Goal: Task Accomplishment & Management: Manage account settings

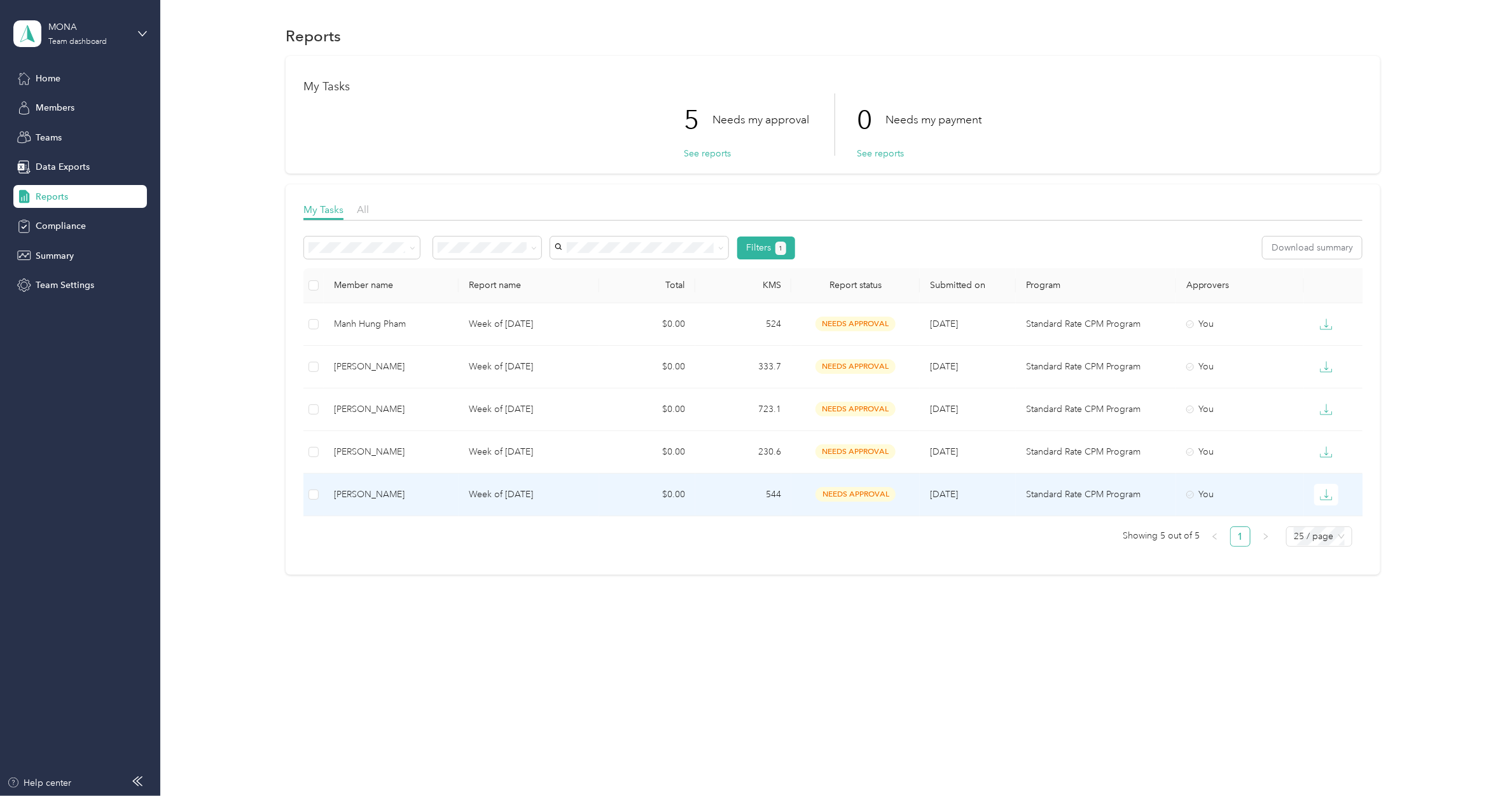
click at [507, 493] on p "Week of [DATE]" at bounding box center [529, 494] width 121 height 14
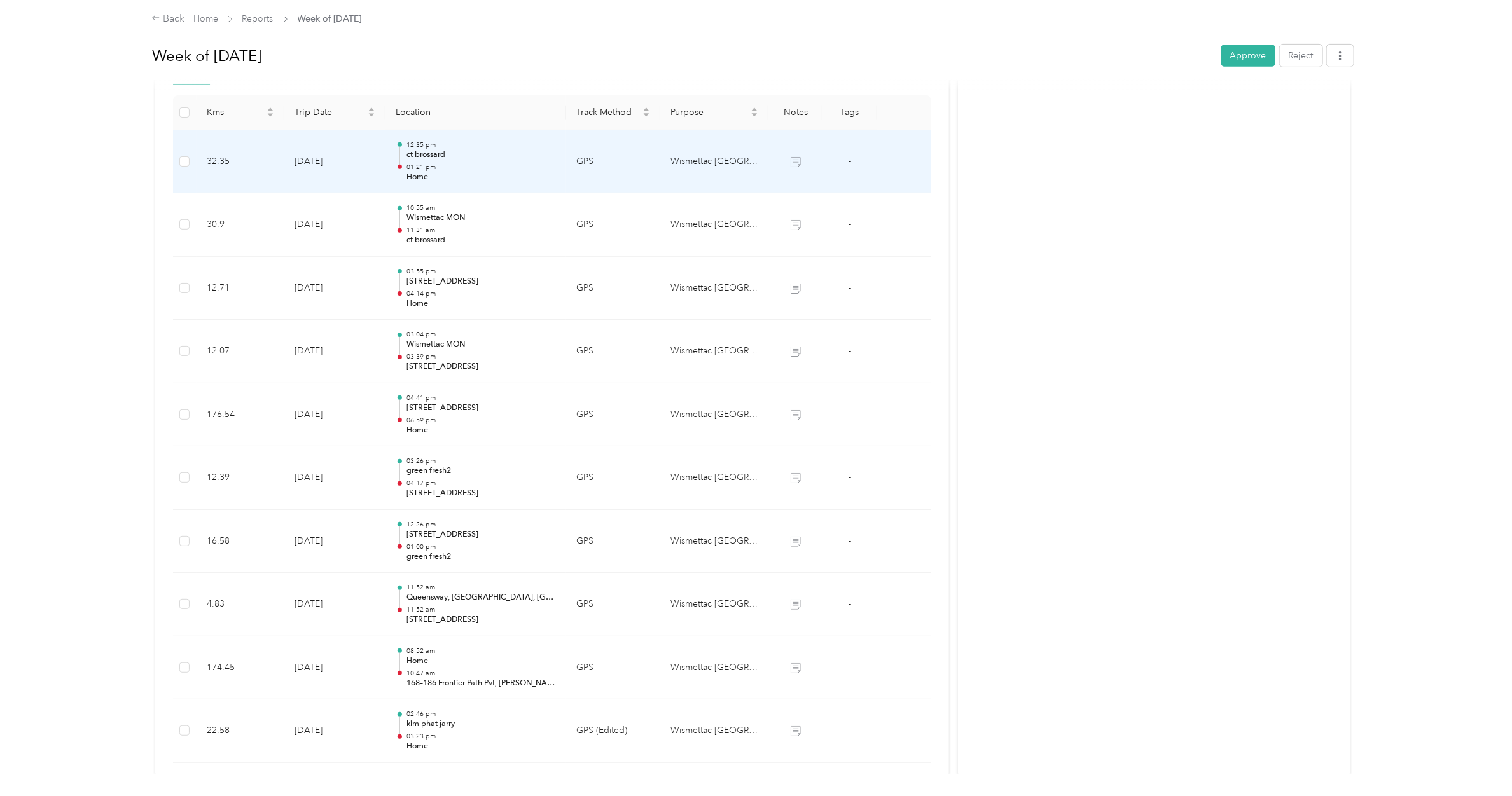
scroll to position [599, 0]
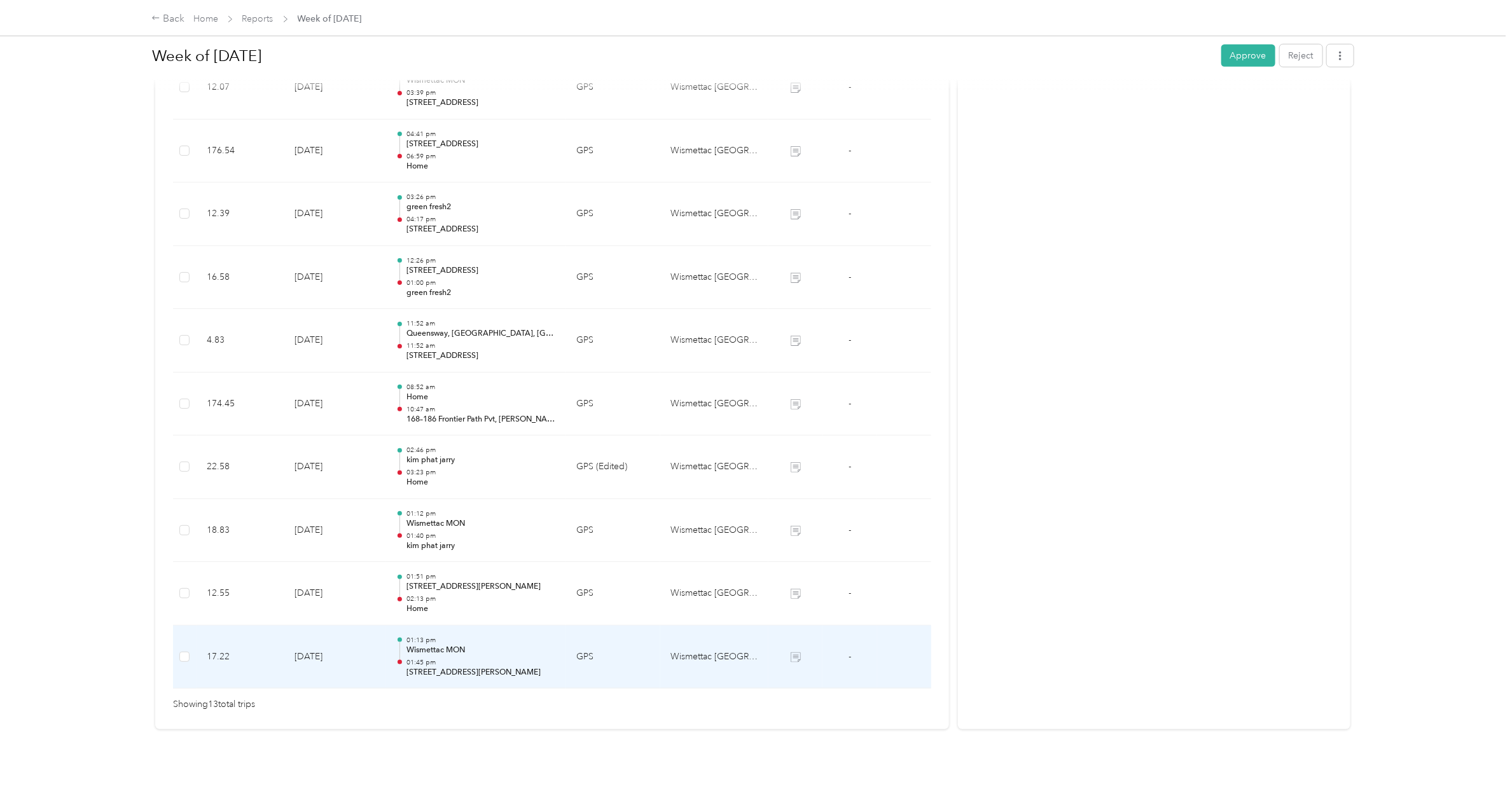
click at [434, 658] on p "01:45 pm" at bounding box center [481, 662] width 150 height 9
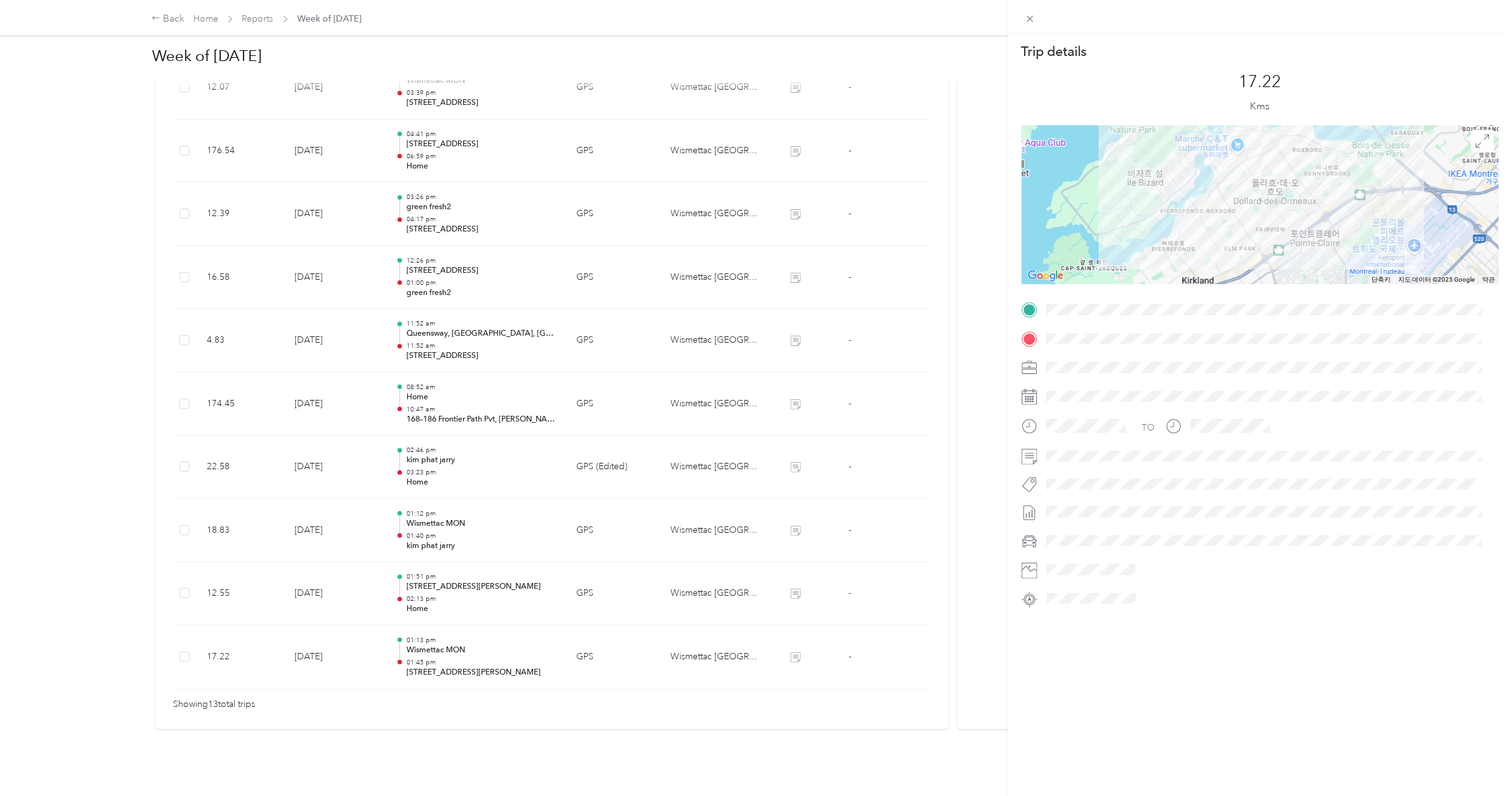
click at [433, 580] on div "Trip details This trip cannot be edited because it is either under review, appr…" at bounding box center [756, 398] width 1512 height 796
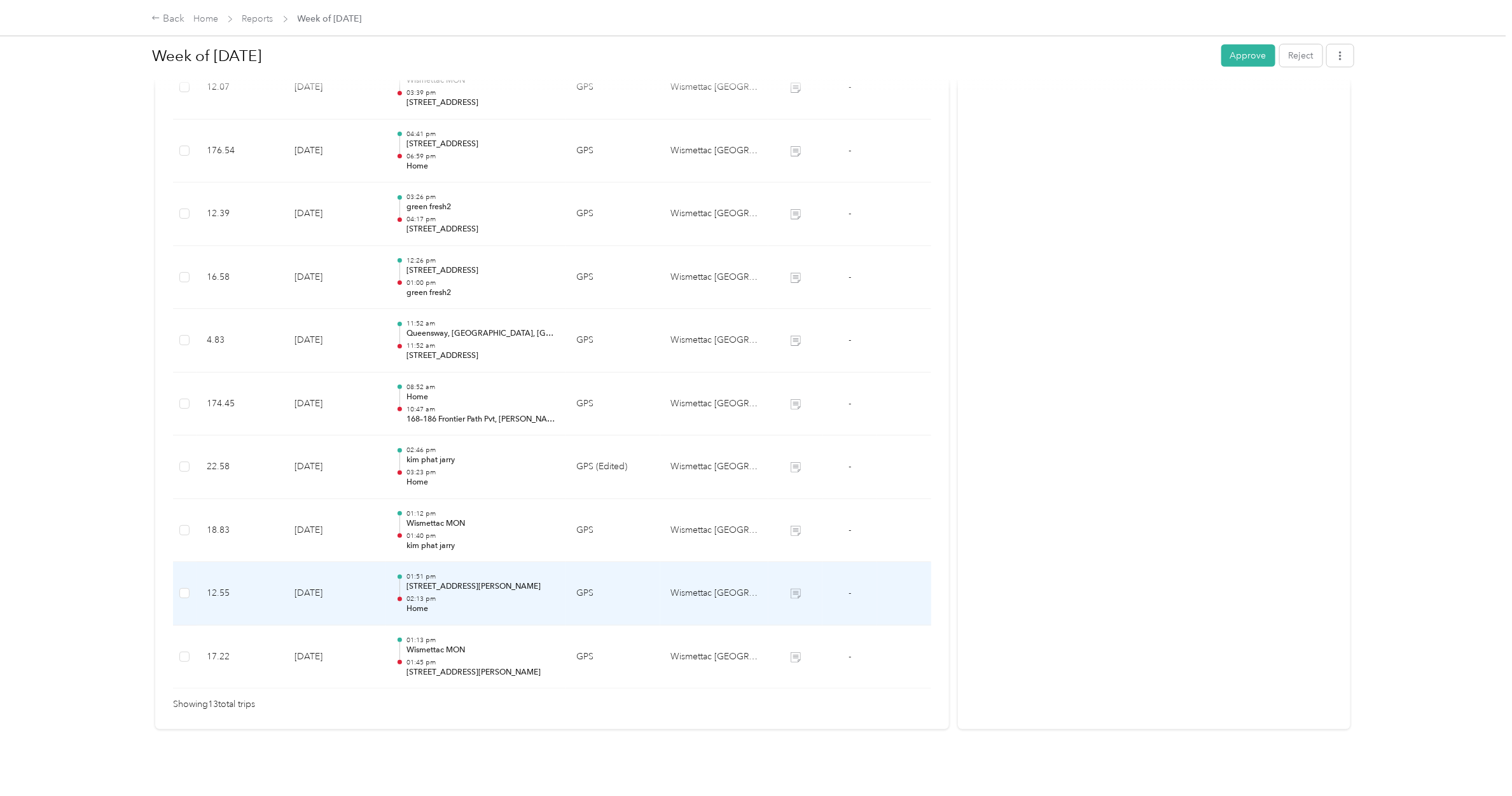
click at [433, 580] on div "01:51 pm [STREET_ADDRESS][PERSON_NAME] 02:13 pm Home" at bounding box center [481, 593] width 150 height 42
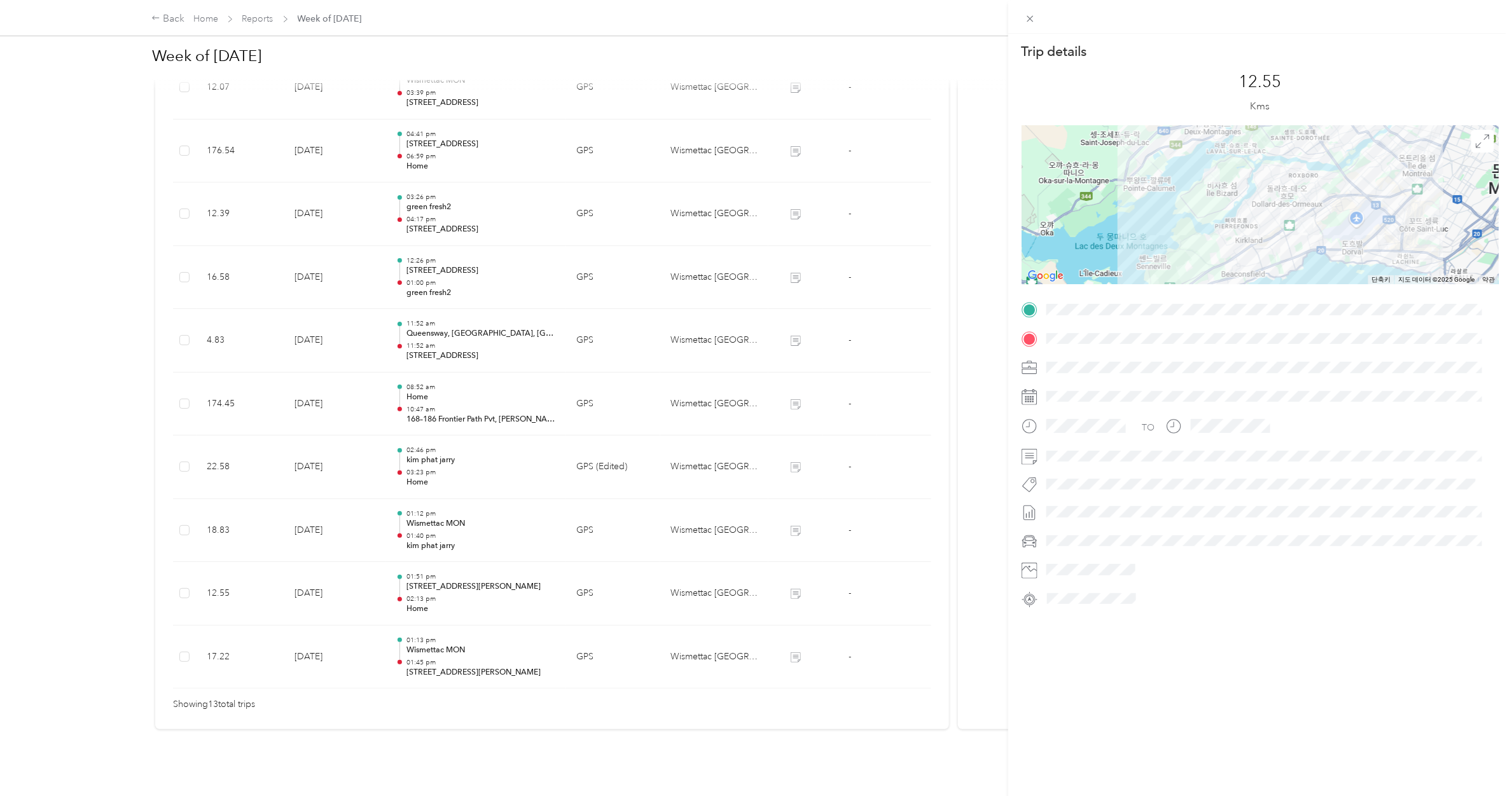
click at [437, 528] on div "Trip details This trip cannot be edited because it is either under review, appr…" at bounding box center [756, 398] width 1512 height 796
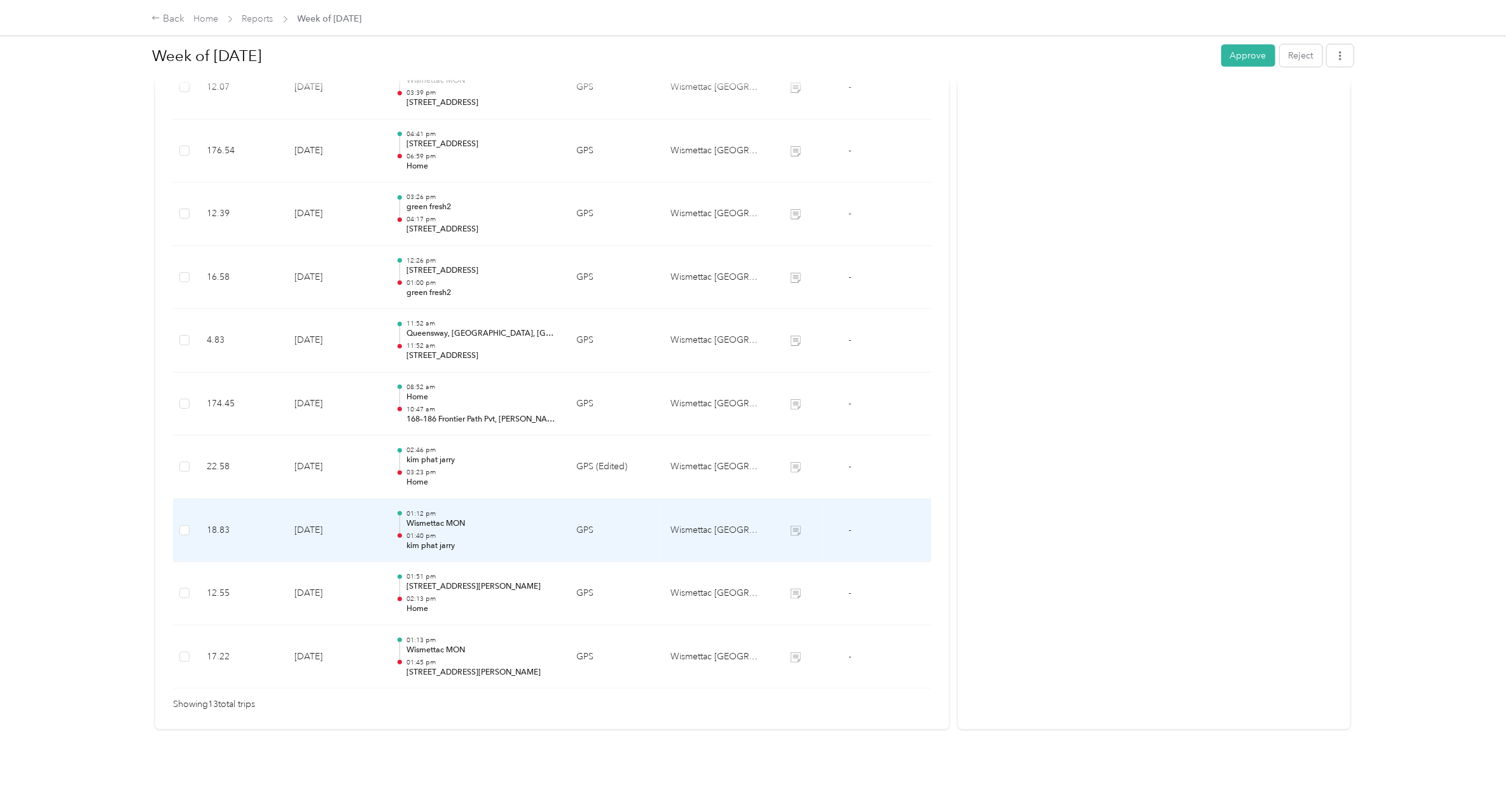
click at [437, 540] on p "kim phat jarry" at bounding box center [481, 546] width 150 height 11
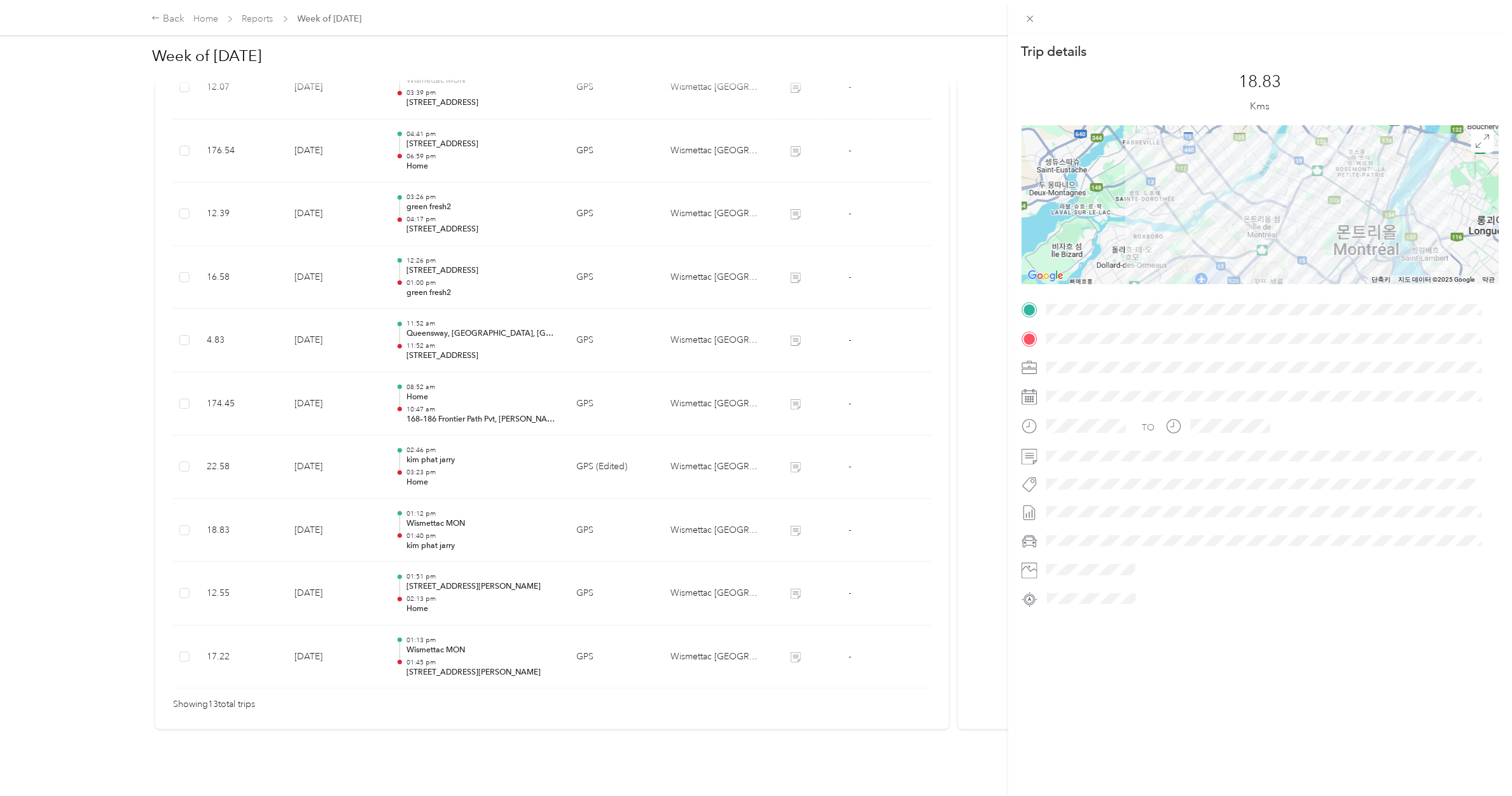
click at [433, 450] on div "Trip details This trip cannot be edited because it is either under review, appr…" at bounding box center [756, 398] width 1512 height 796
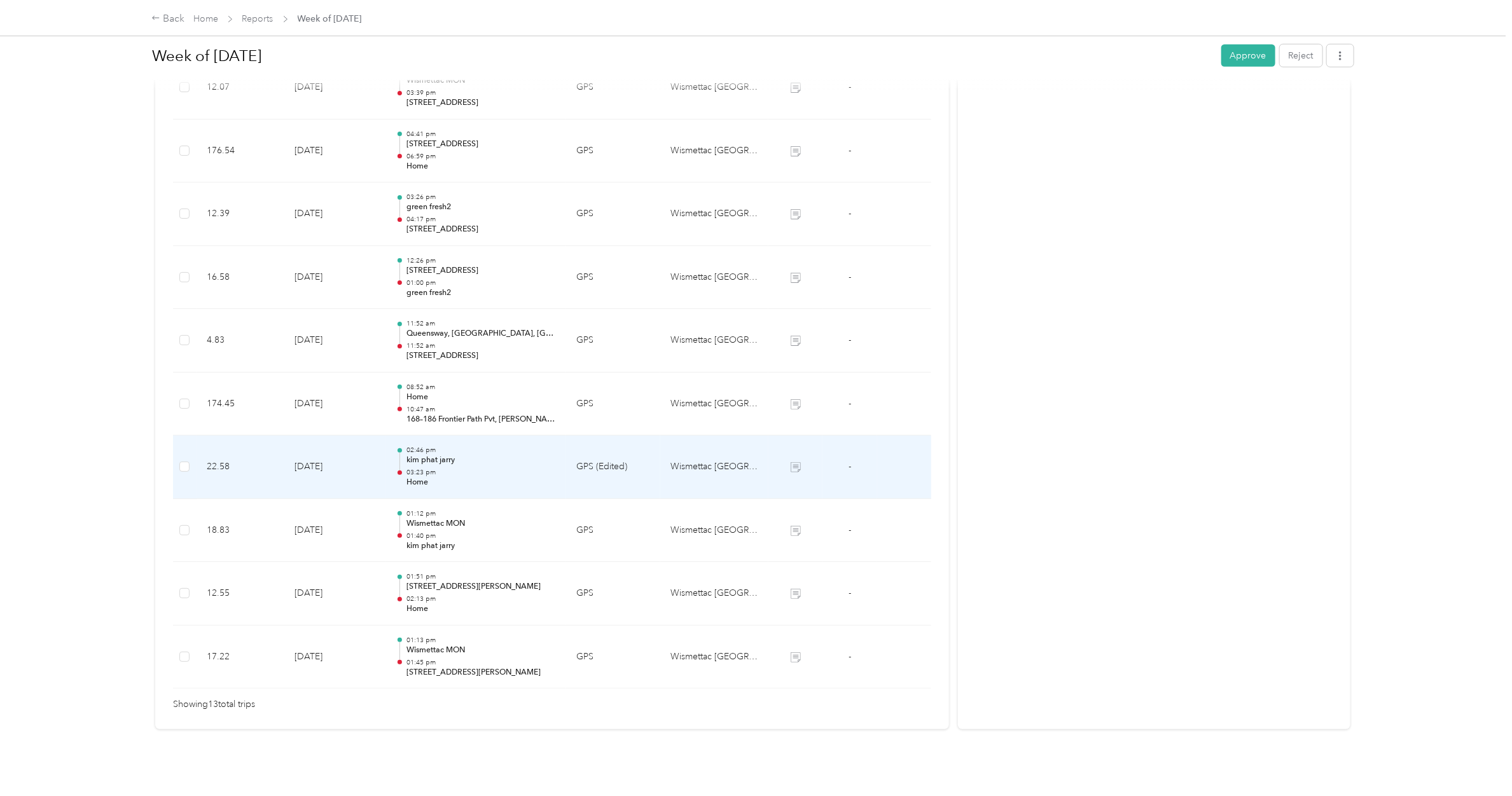
click at [433, 454] on p "kim phat jarry" at bounding box center [481, 460] width 150 height 11
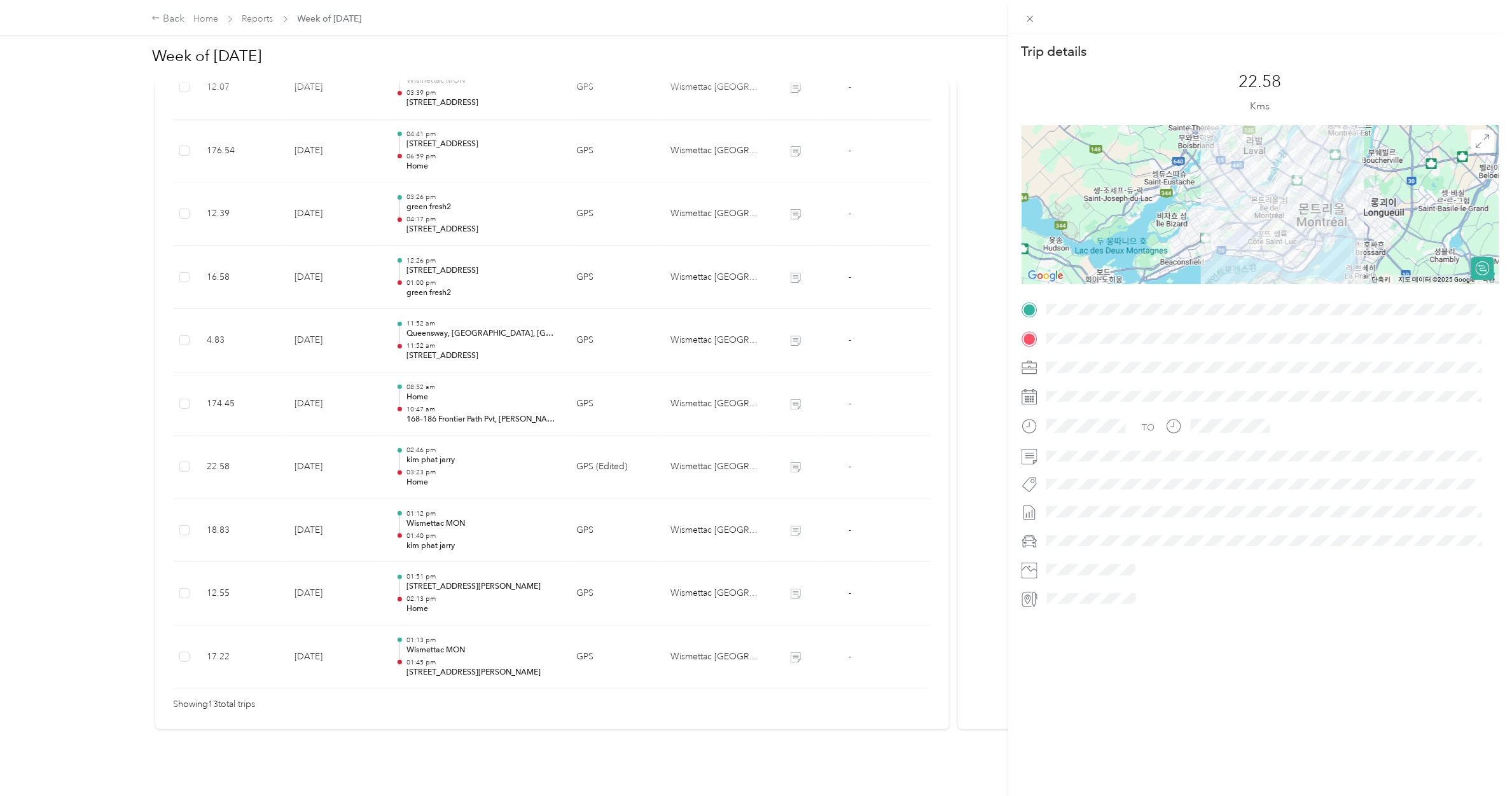
click at [445, 394] on div "Trip details This trip cannot be edited because it is either under review, appr…" at bounding box center [756, 398] width 1512 height 796
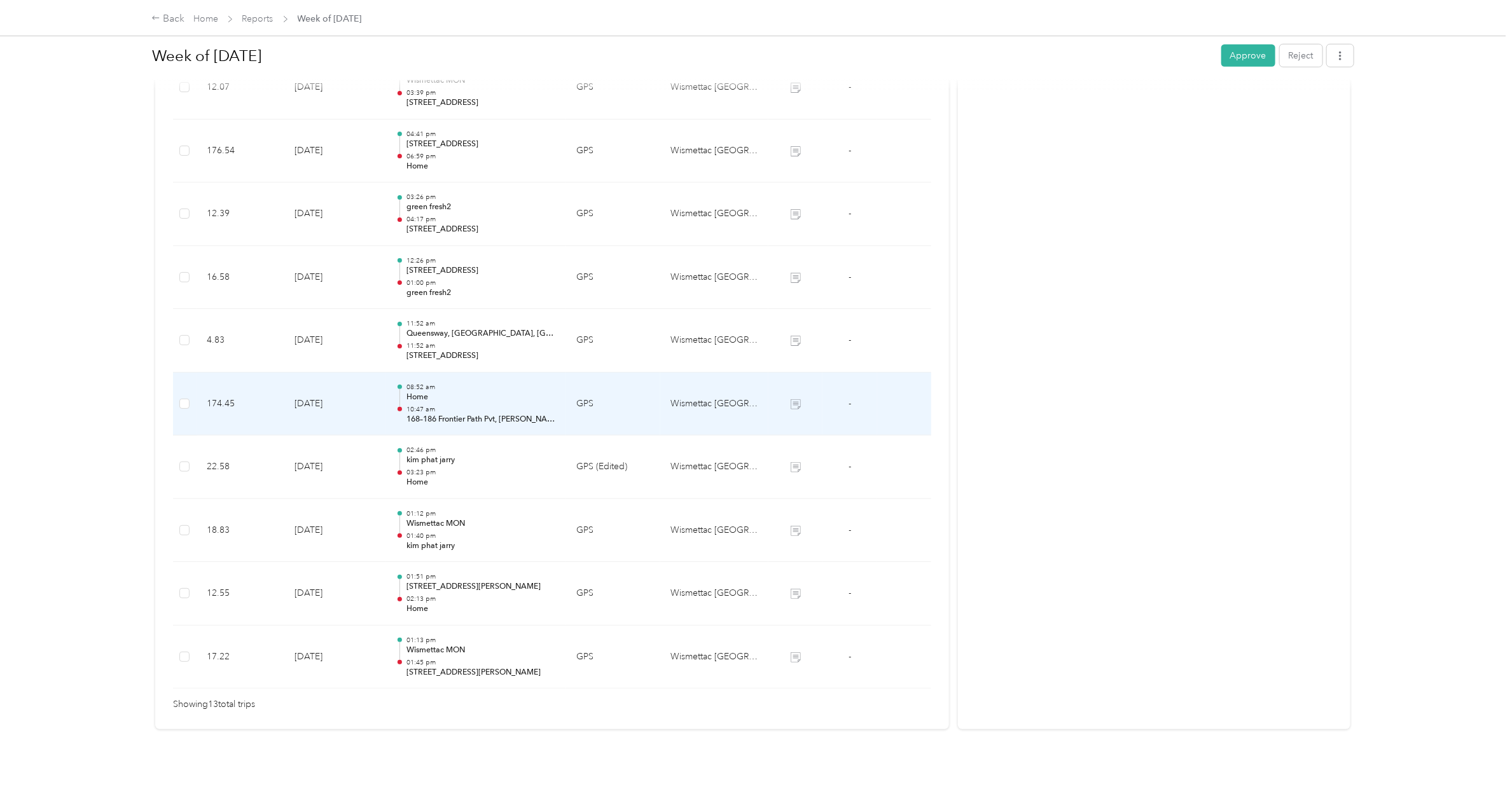
click at [445, 405] on p "10:47 am" at bounding box center [481, 409] width 150 height 9
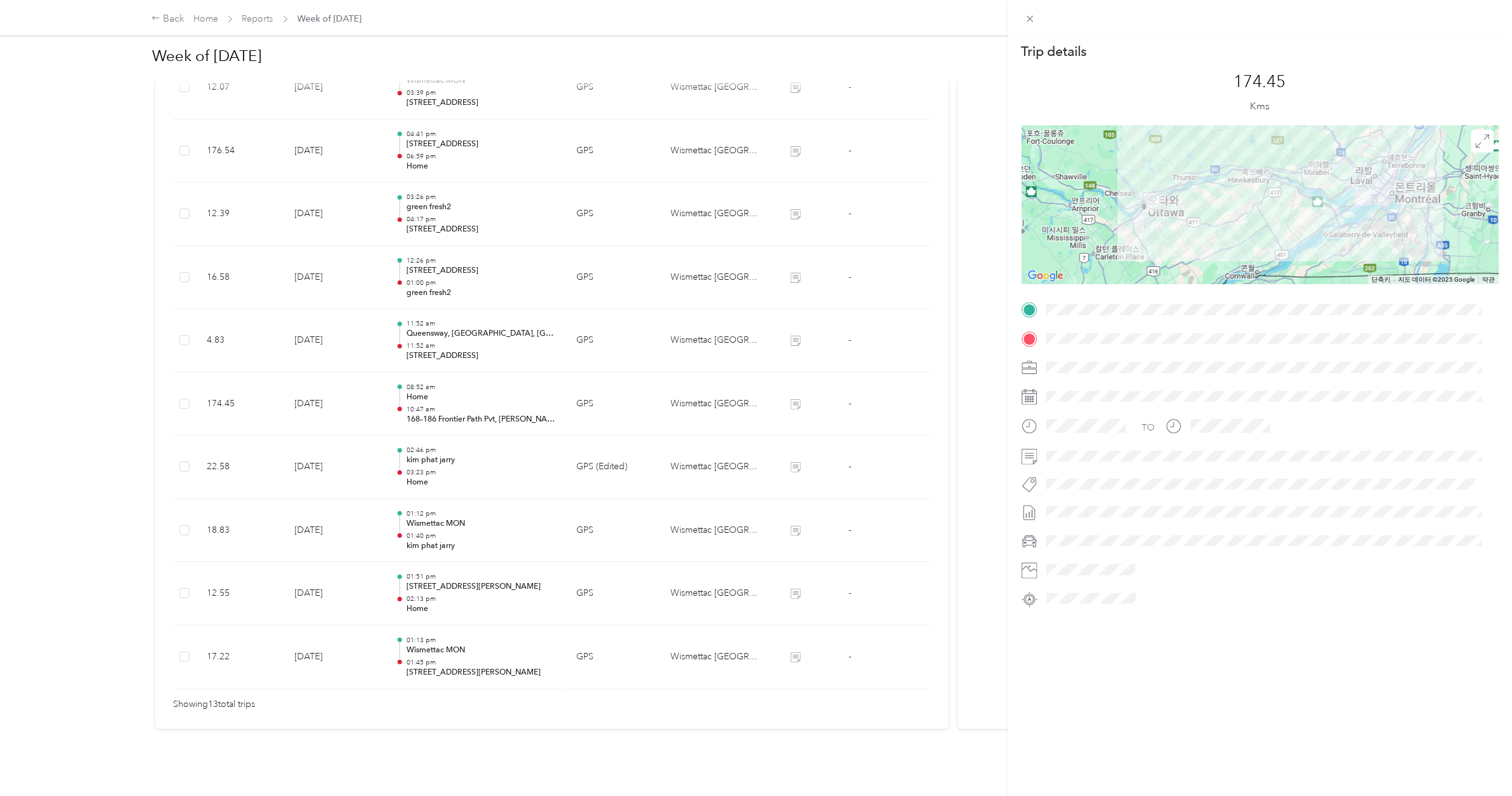
click at [435, 334] on div "Trip details This trip cannot be edited because it is either under review, appr…" at bounding box center [756, 398] width 1512 height 796
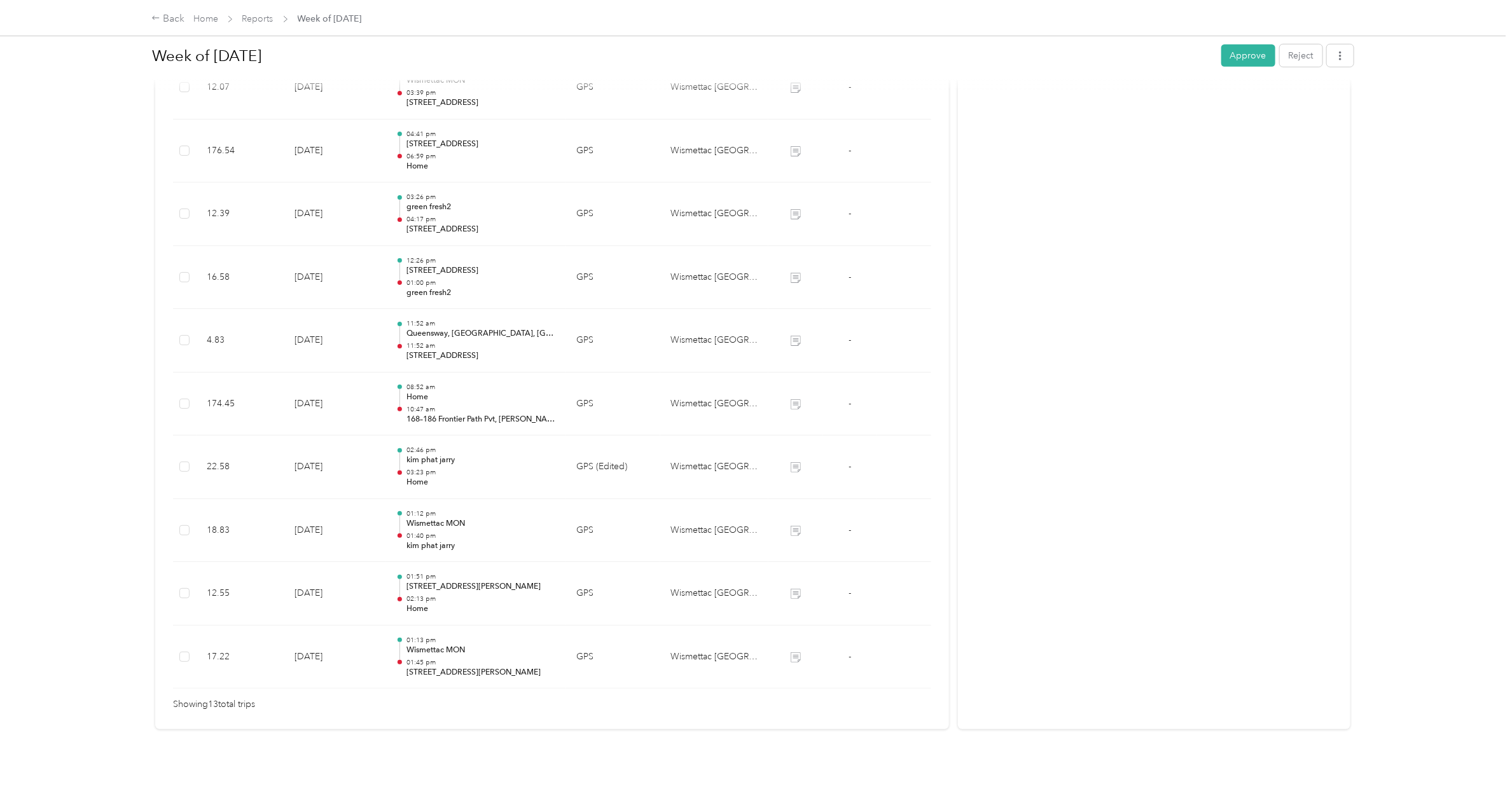
click at [435, 341] on p "11:52 am" at bounding box center [481, 345] width 150 height 9
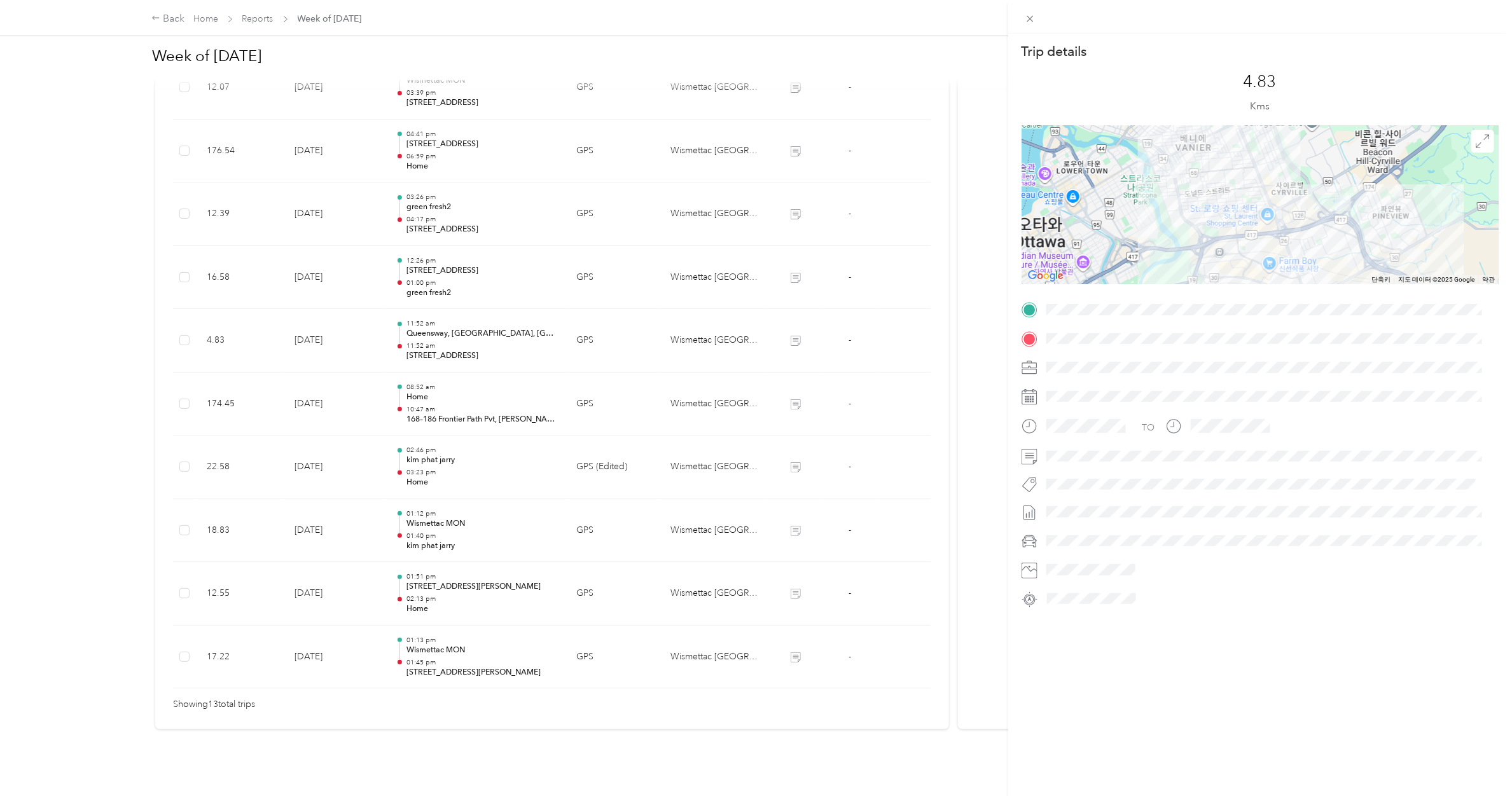
click at [435, 266] on div "Trip details This trip cannot be edited because it is either under review, appr…" at bounding box center [756, 398] width 1512 height 796
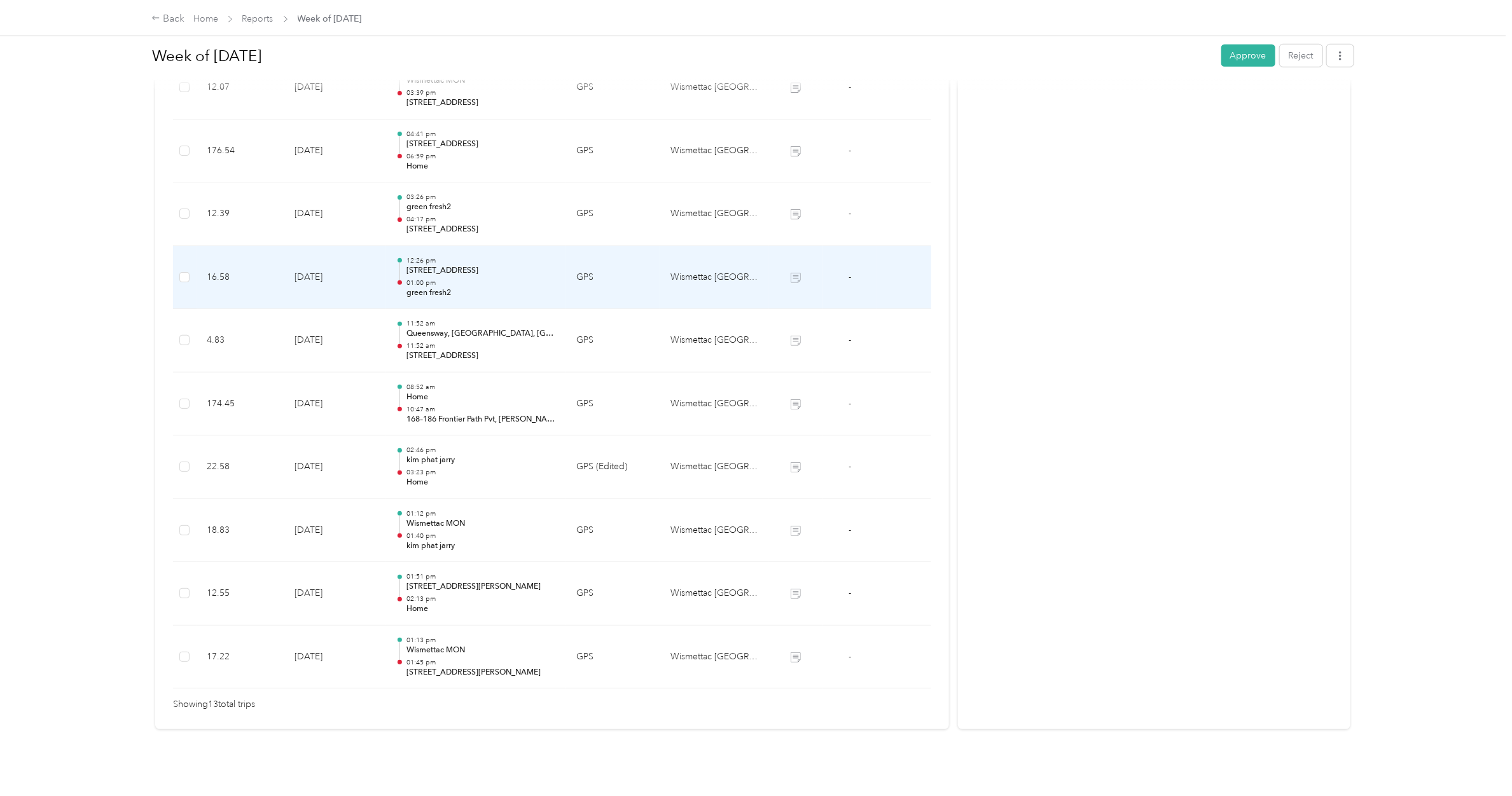
click at [435, 278] on p "01:00 pm" at bounding box center [481, 282] width 150 height 9
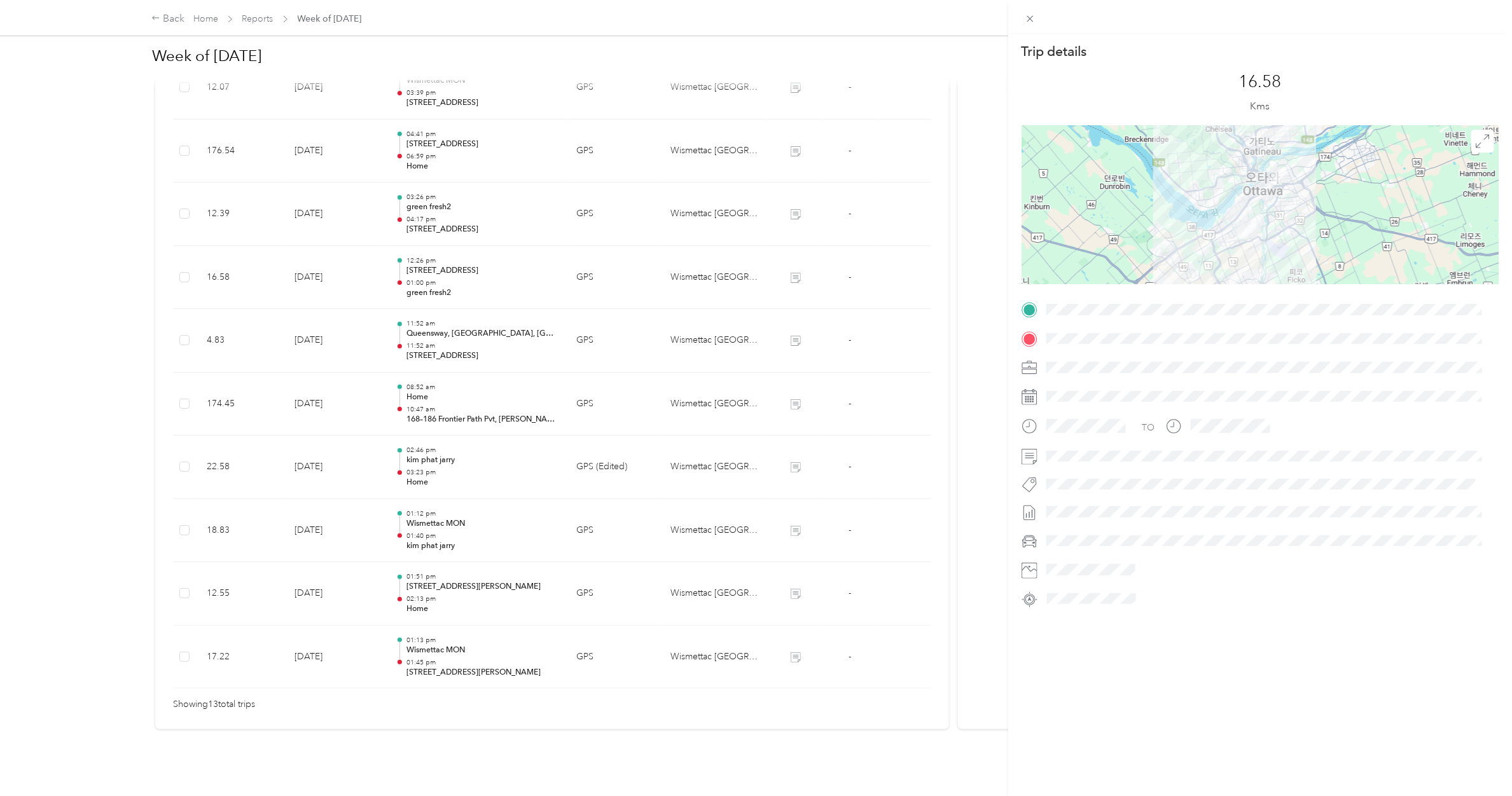
click at [431, 204] on div "Trip details This trip cannot be edited because it is either under review, appr…" at bounding box center [756, 398] width 1512 height 796
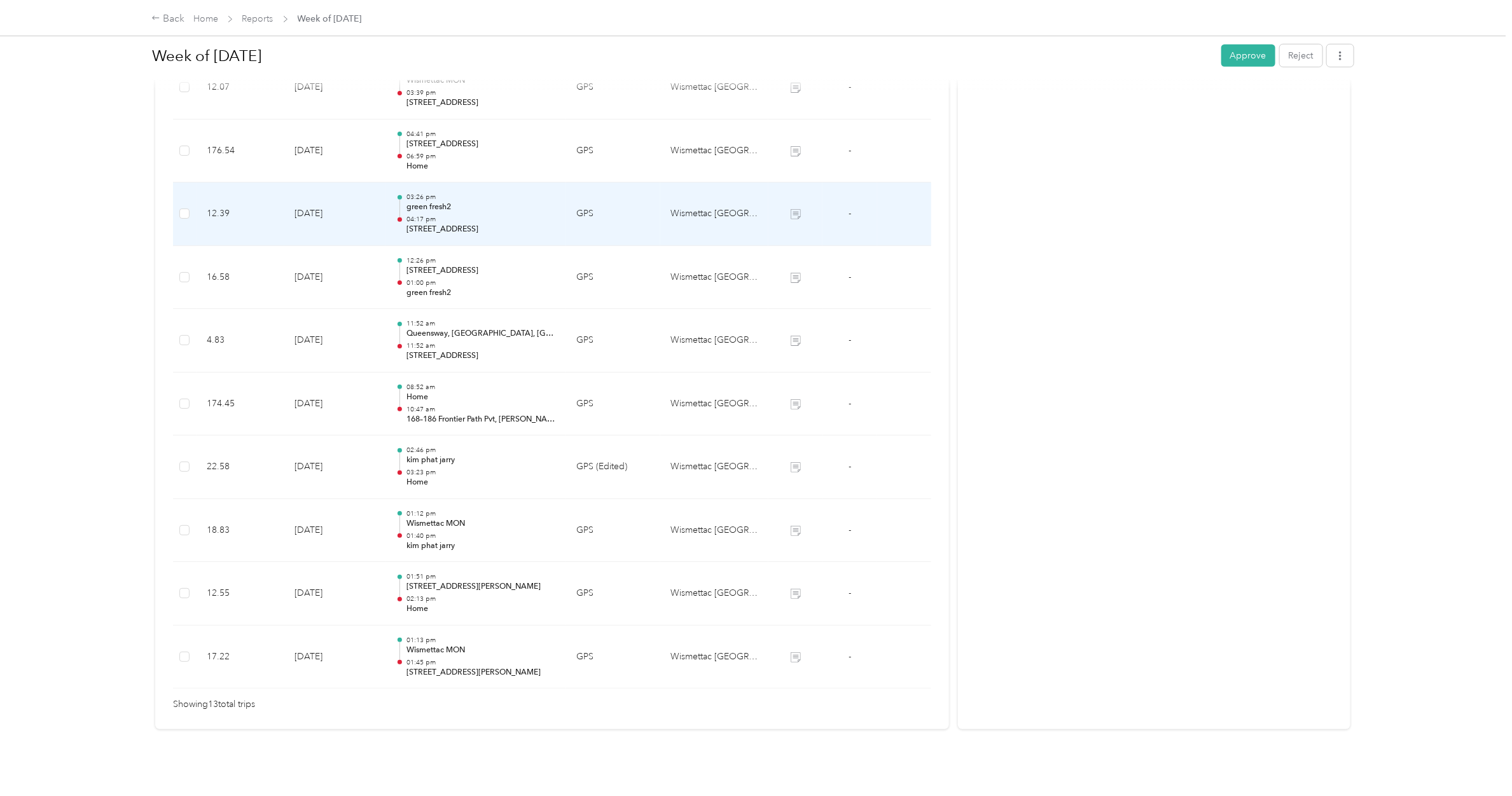
click at [430, 215] on p "04:17 pm" at bounding box center [481, 219] width 150 height 9
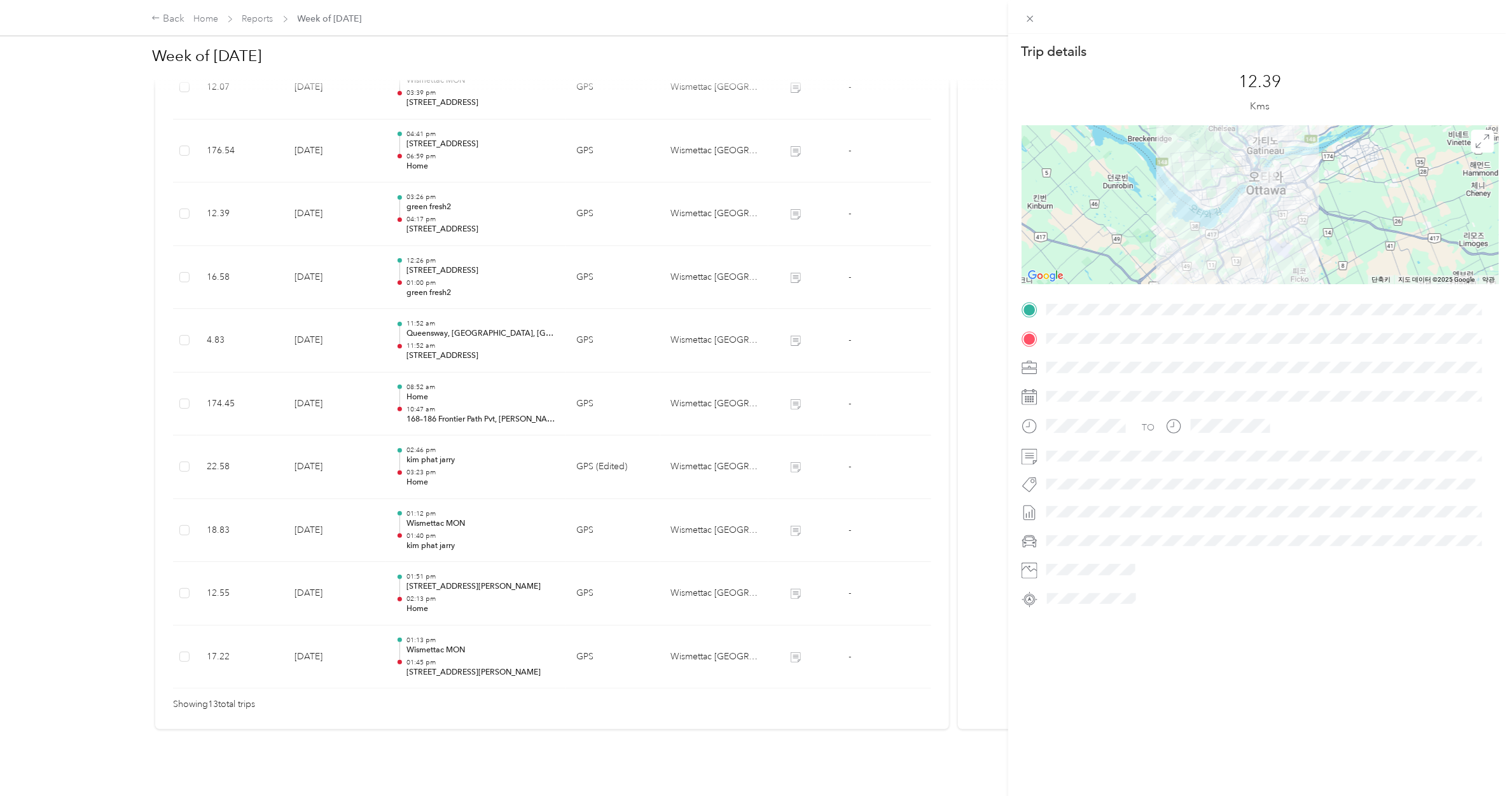
click at [415, 134] on div "Trip details This trip cannot be edited because it is either under review, appr…" at bounding box center [756, 398] width 1512 height 796
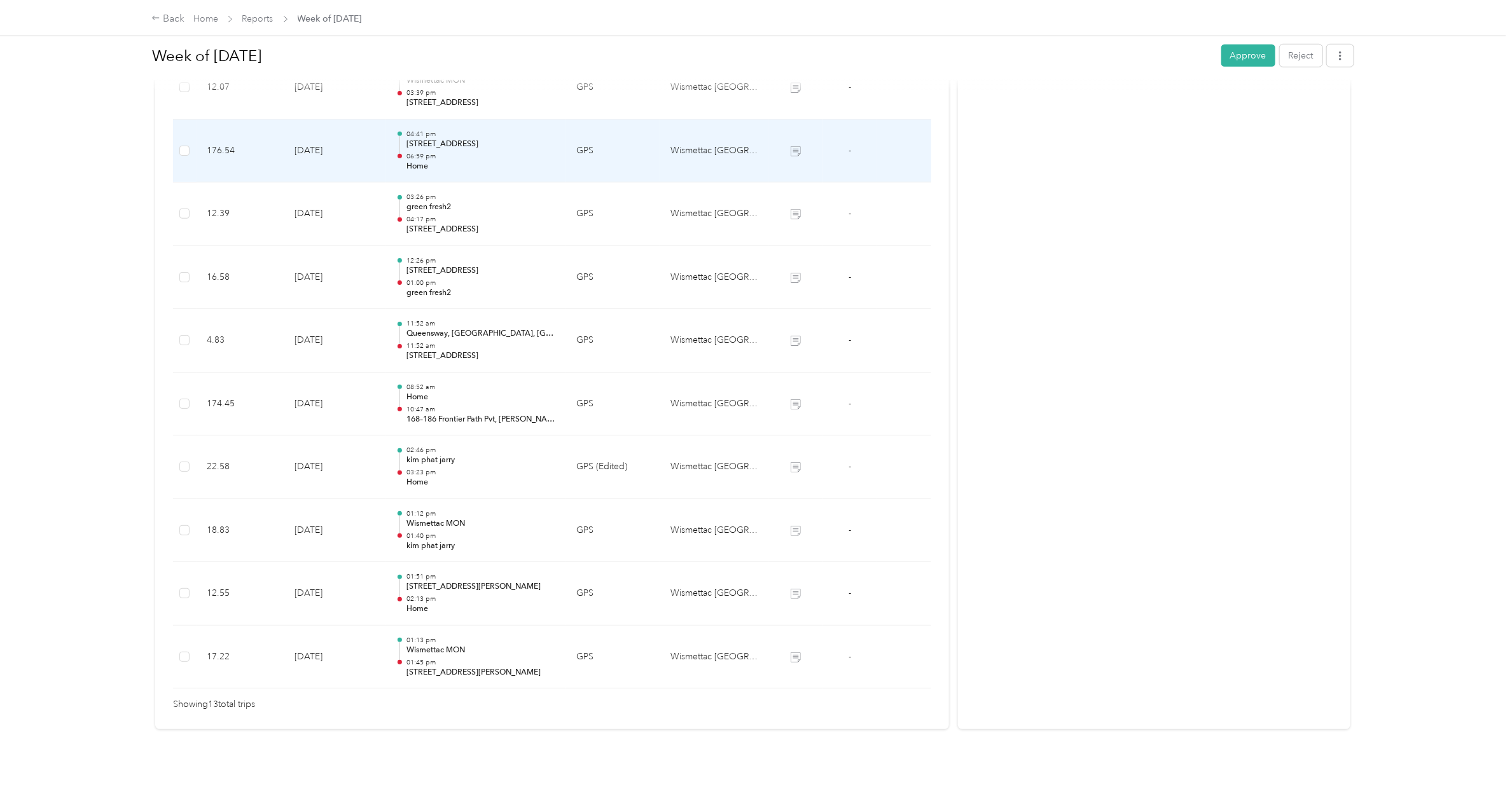
click at [415, 138] on p "[STREET_ADDRESS]" at bounding box center [481, 144] width 150 height 11
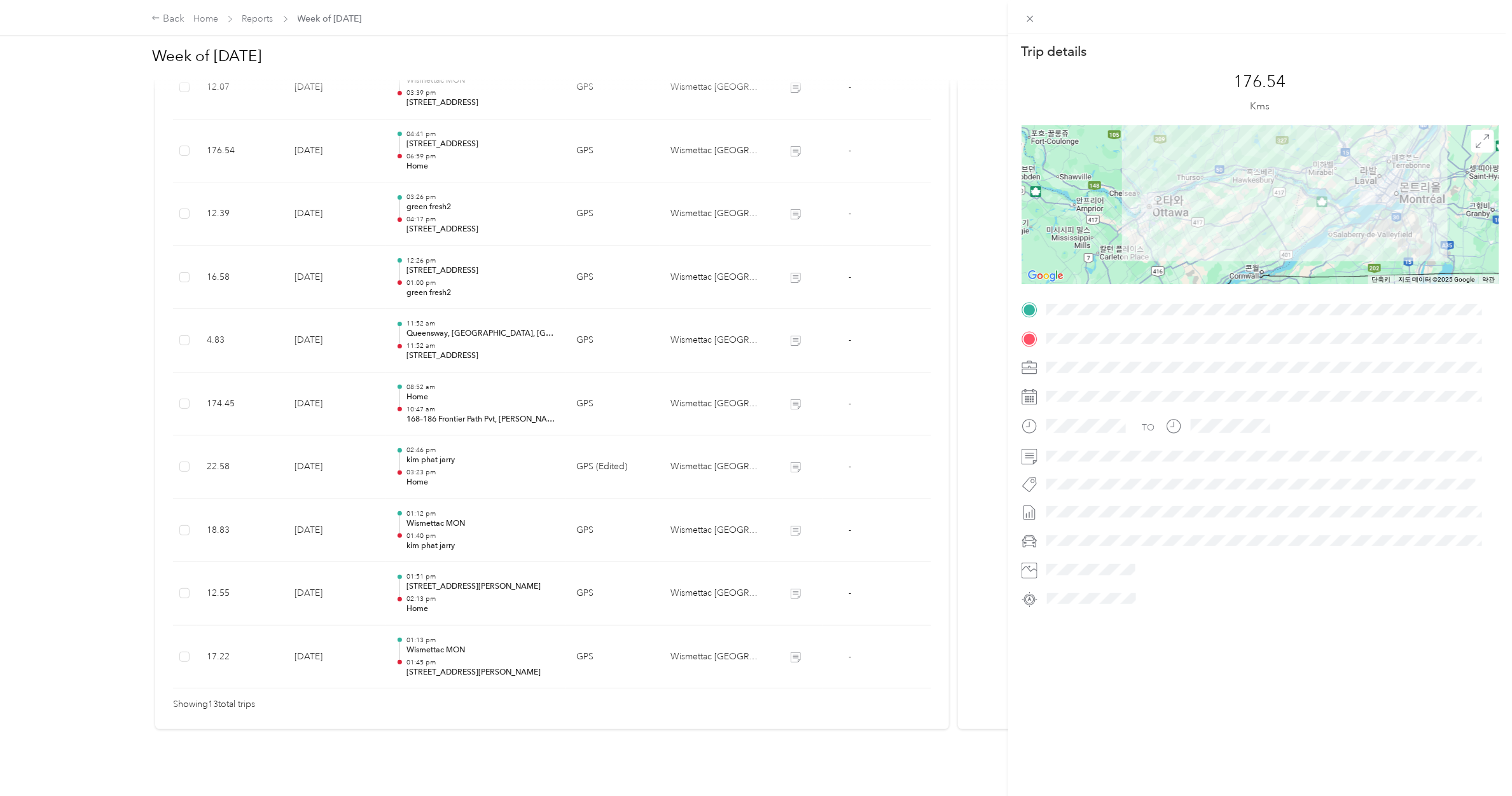
click at [427, 140] on div "Trip details This trip cannot be edited because it is either under review, appr…" at bounding box center [756, 398] width 1512 height 796
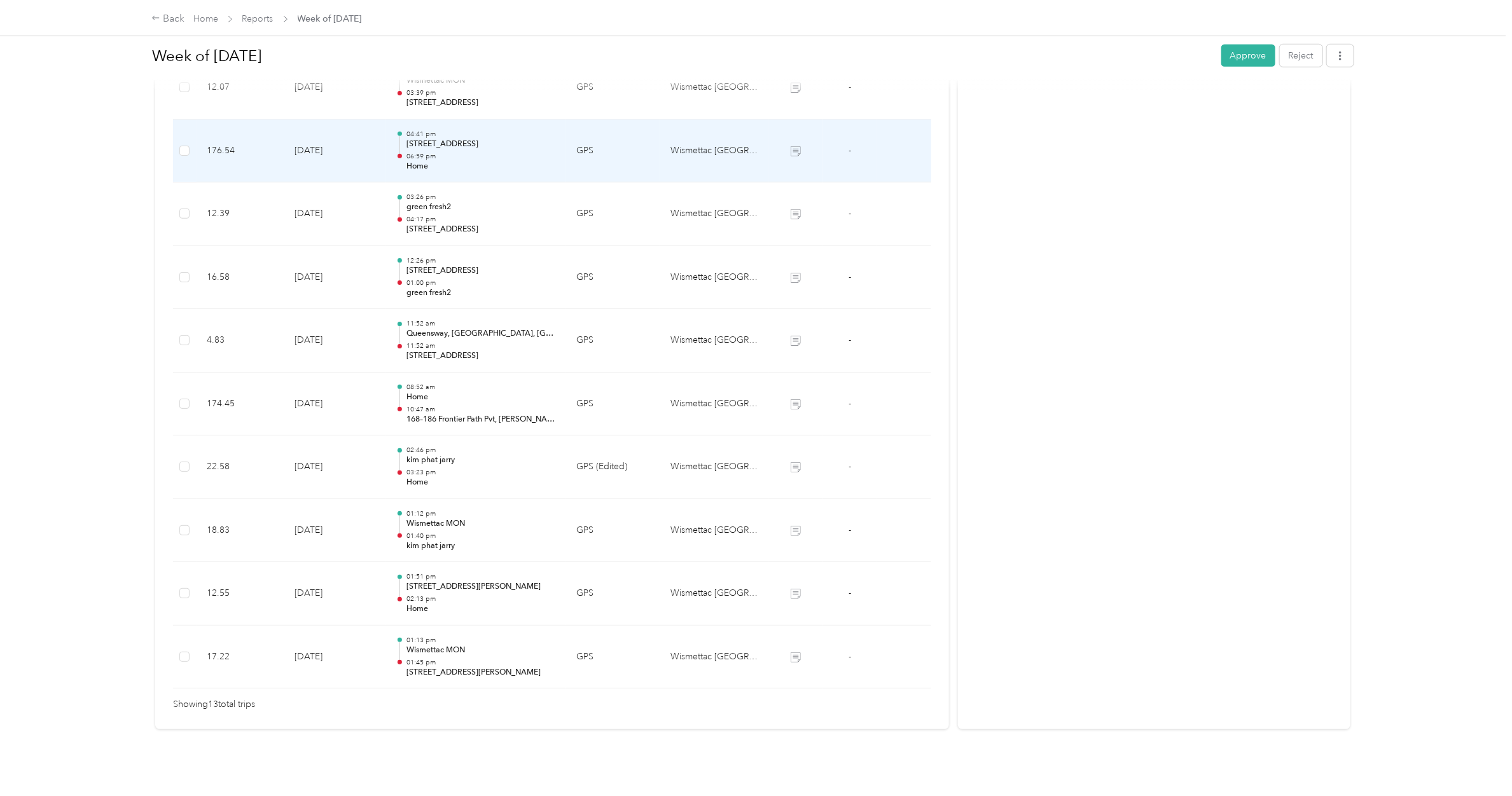
click at [418, 161] on p "Home" at bounding box center [481, 166] width 150 height 11
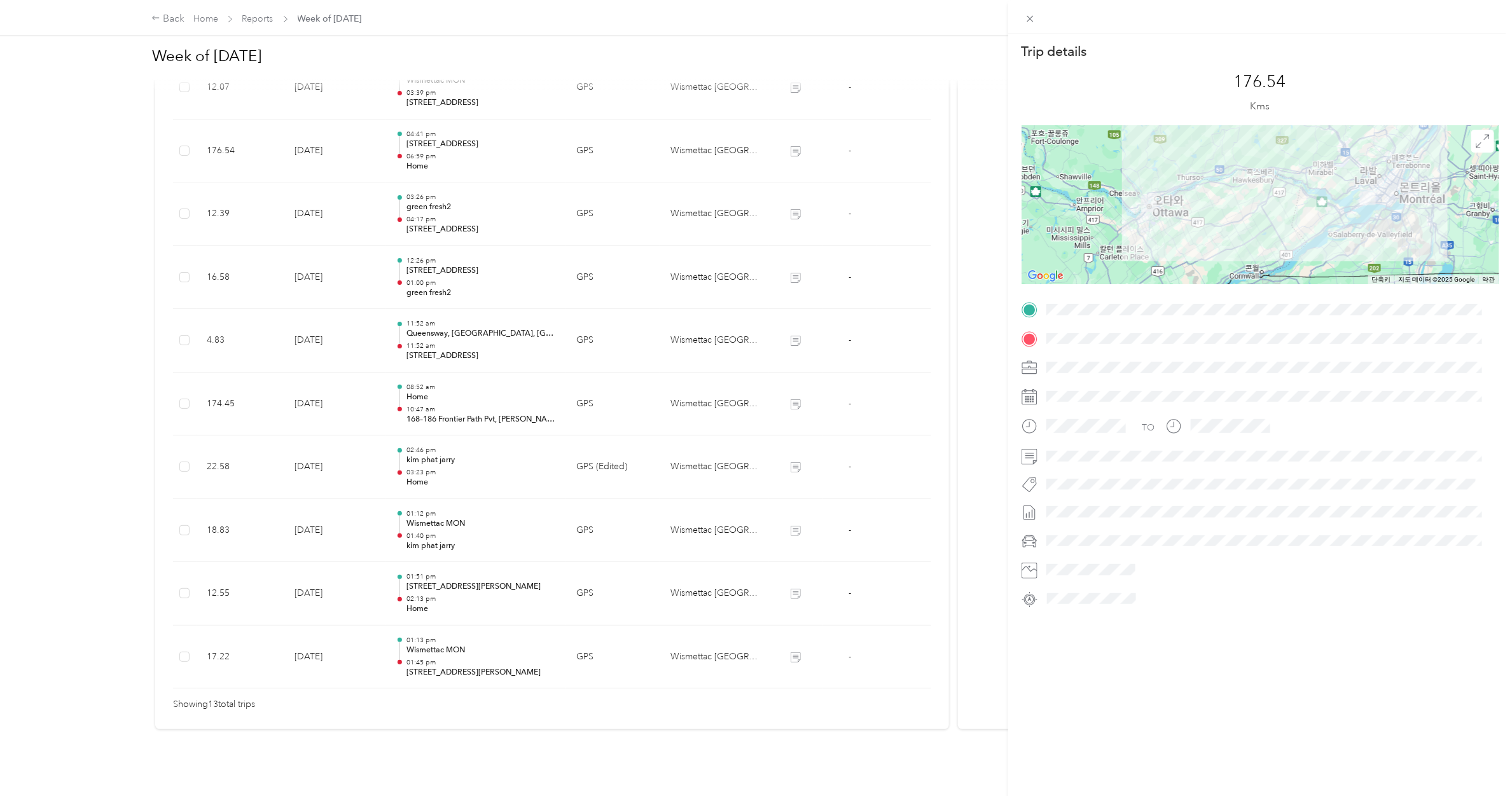
click at [419, 151] on div "Trip details This trip cannot be edited because it is either under review, appr…" at bounding box center [756, 398] width 1512 height 796
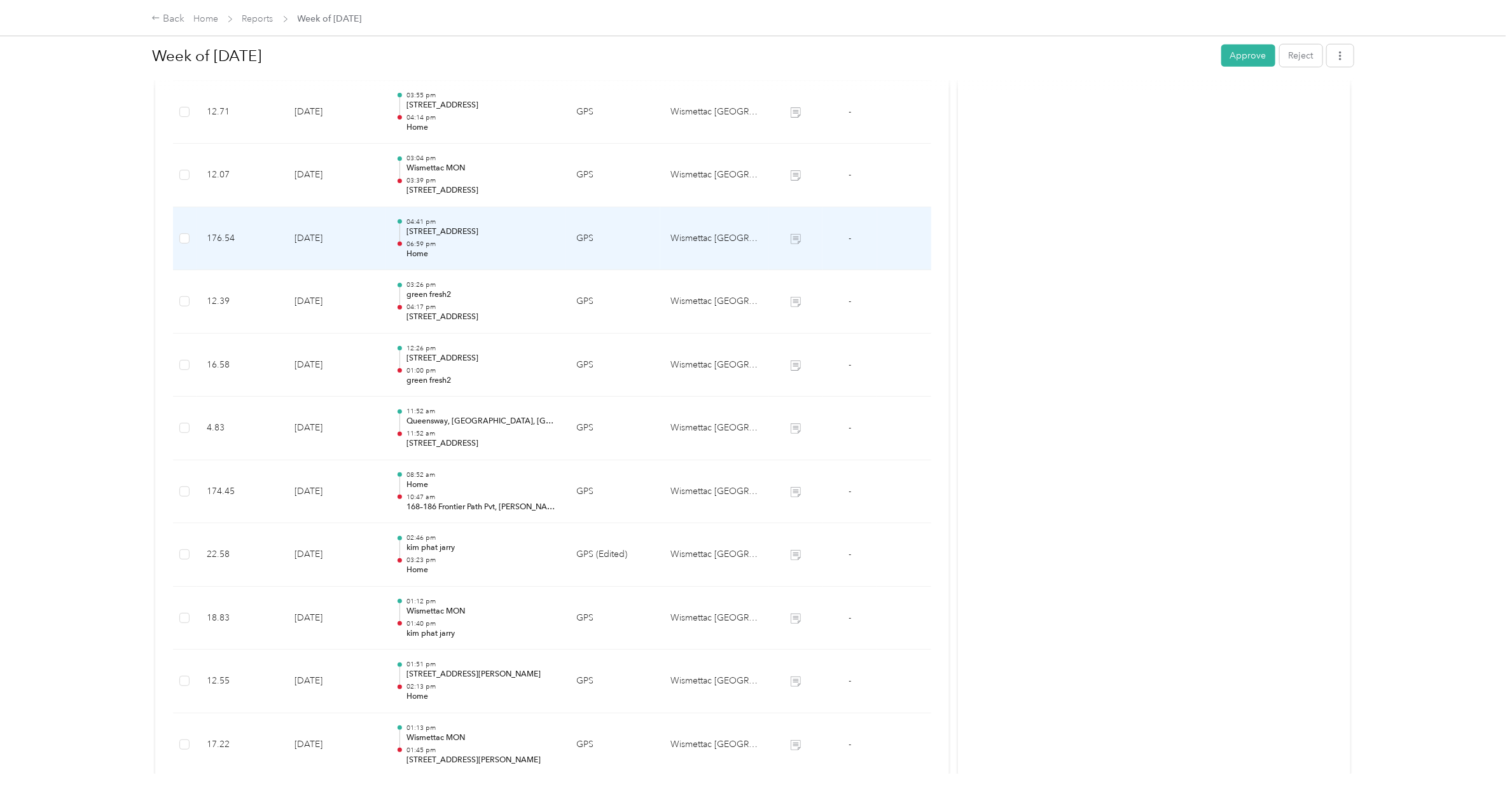
scroll to position [440, 0]
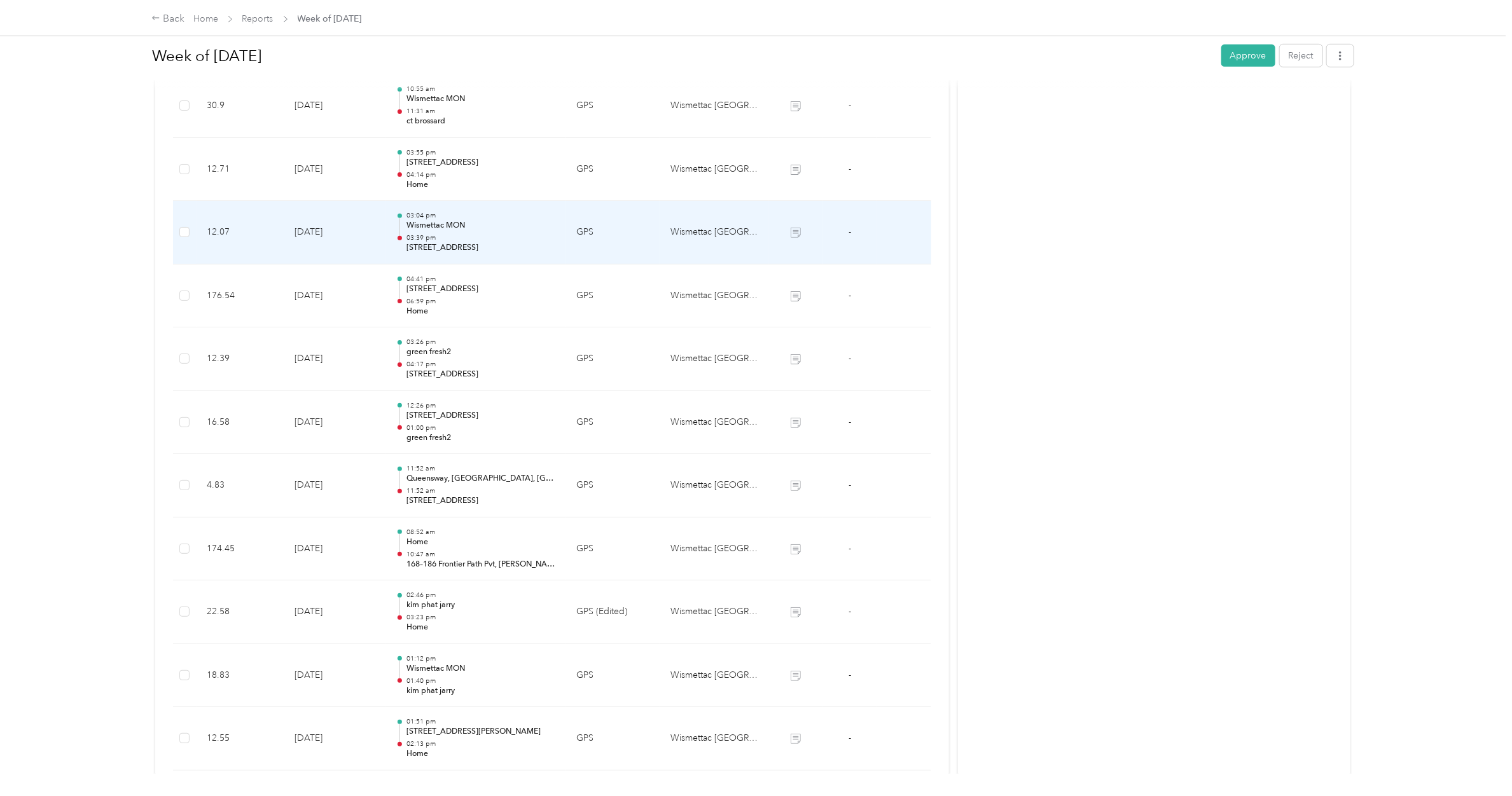
click at [424, 228] on p "Wismettac MON" at bounding box center [481, 225] width 150 height 11
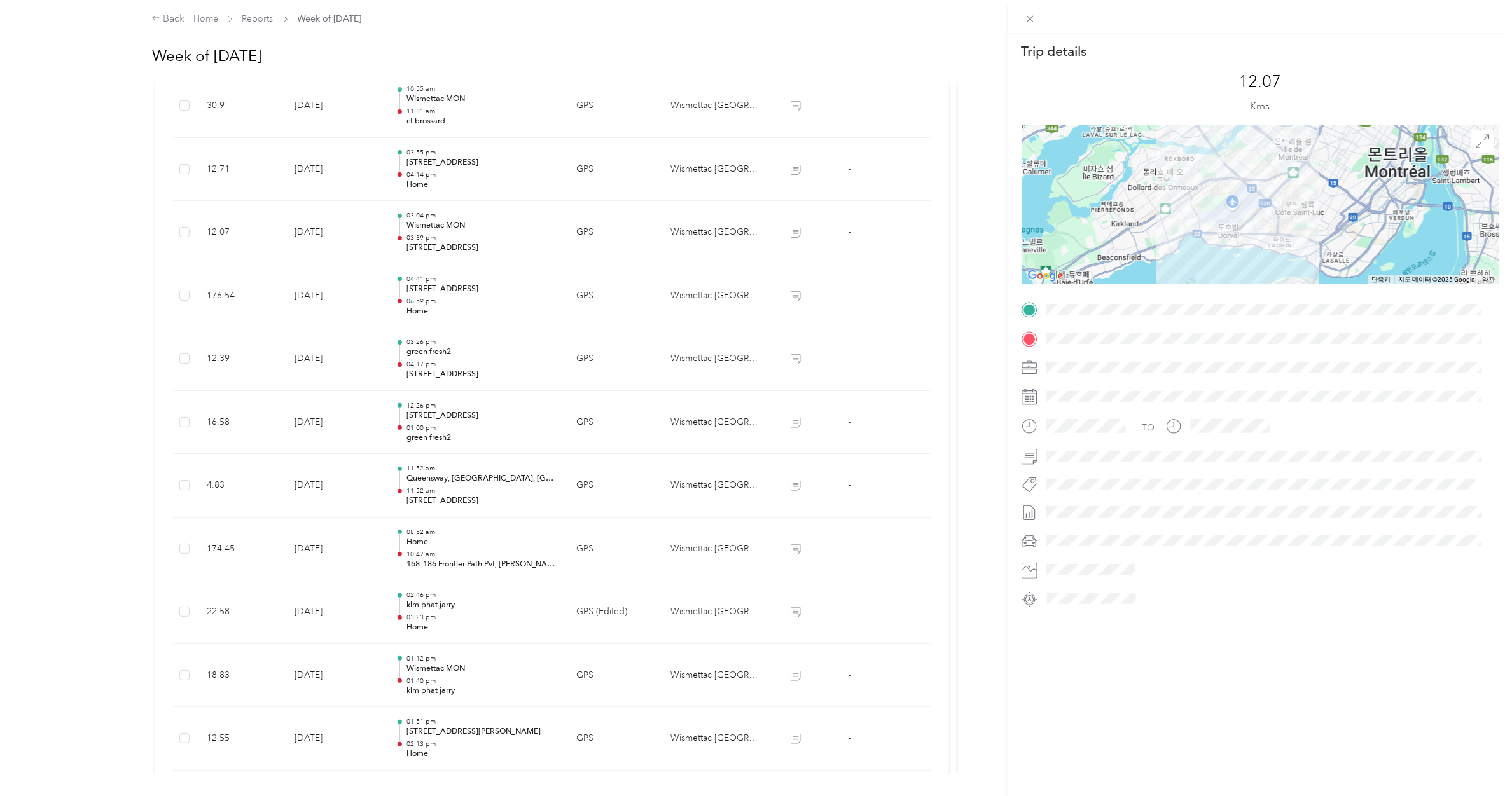
click at [424, 228] on div "Trip details This trip cannot be edited because it is either under review, appr…" at bounding box center [756, 398] width 1512 height 796
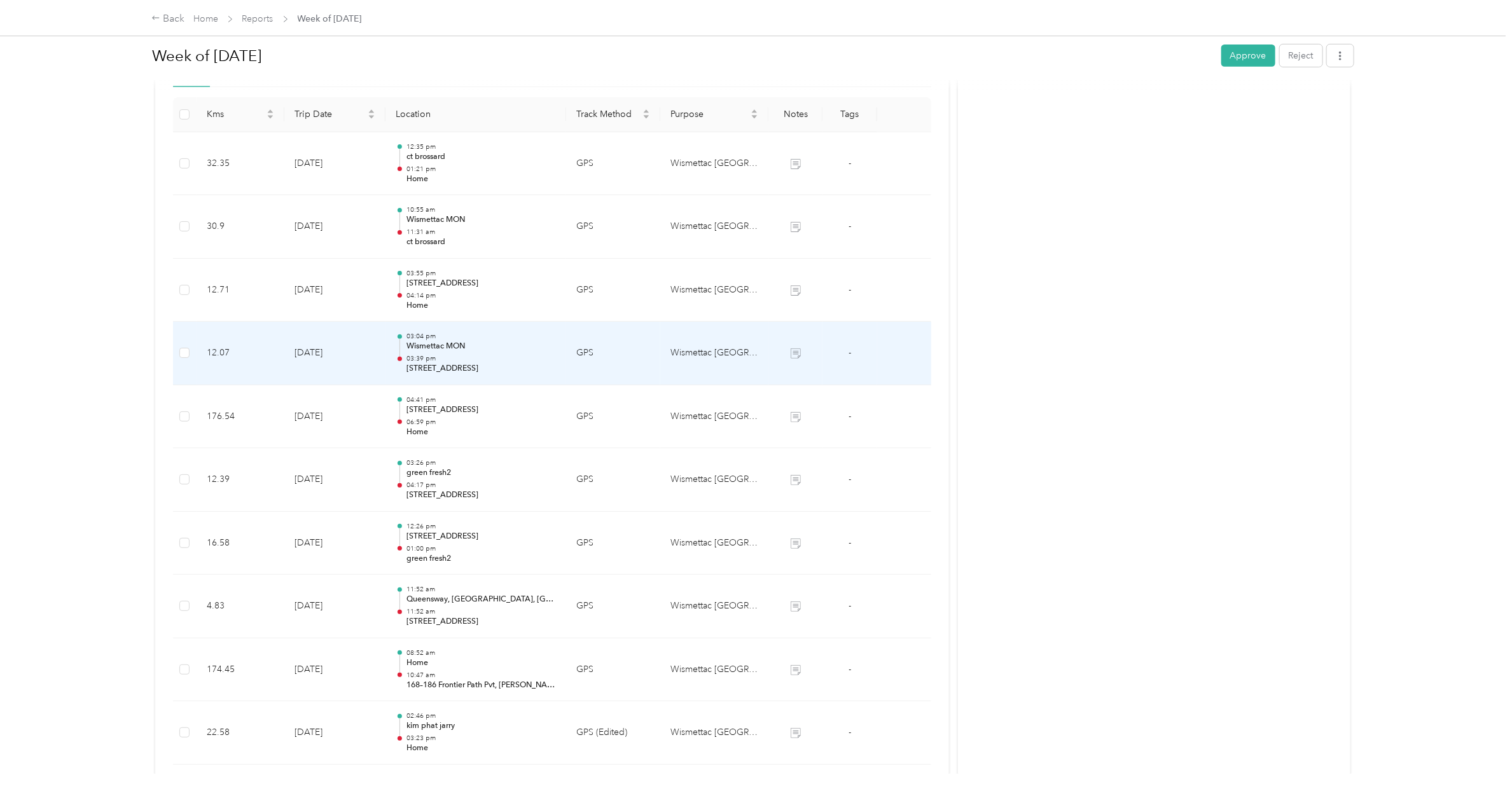
scroll to position [281, 0]
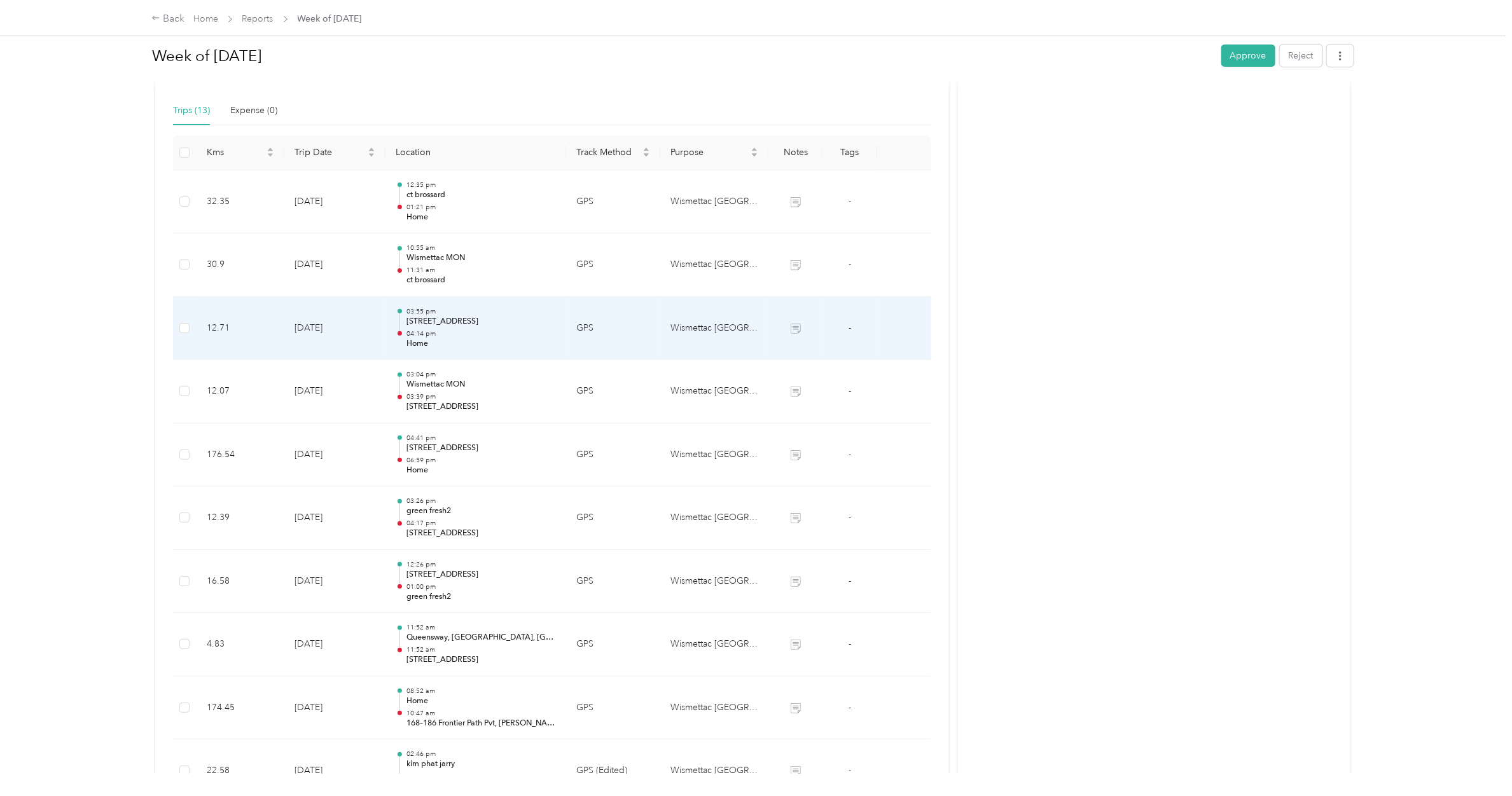
click at [424, 323] on p "[STREET_ADDRESS]" at bounding box center [481, 321] width 150 height 11
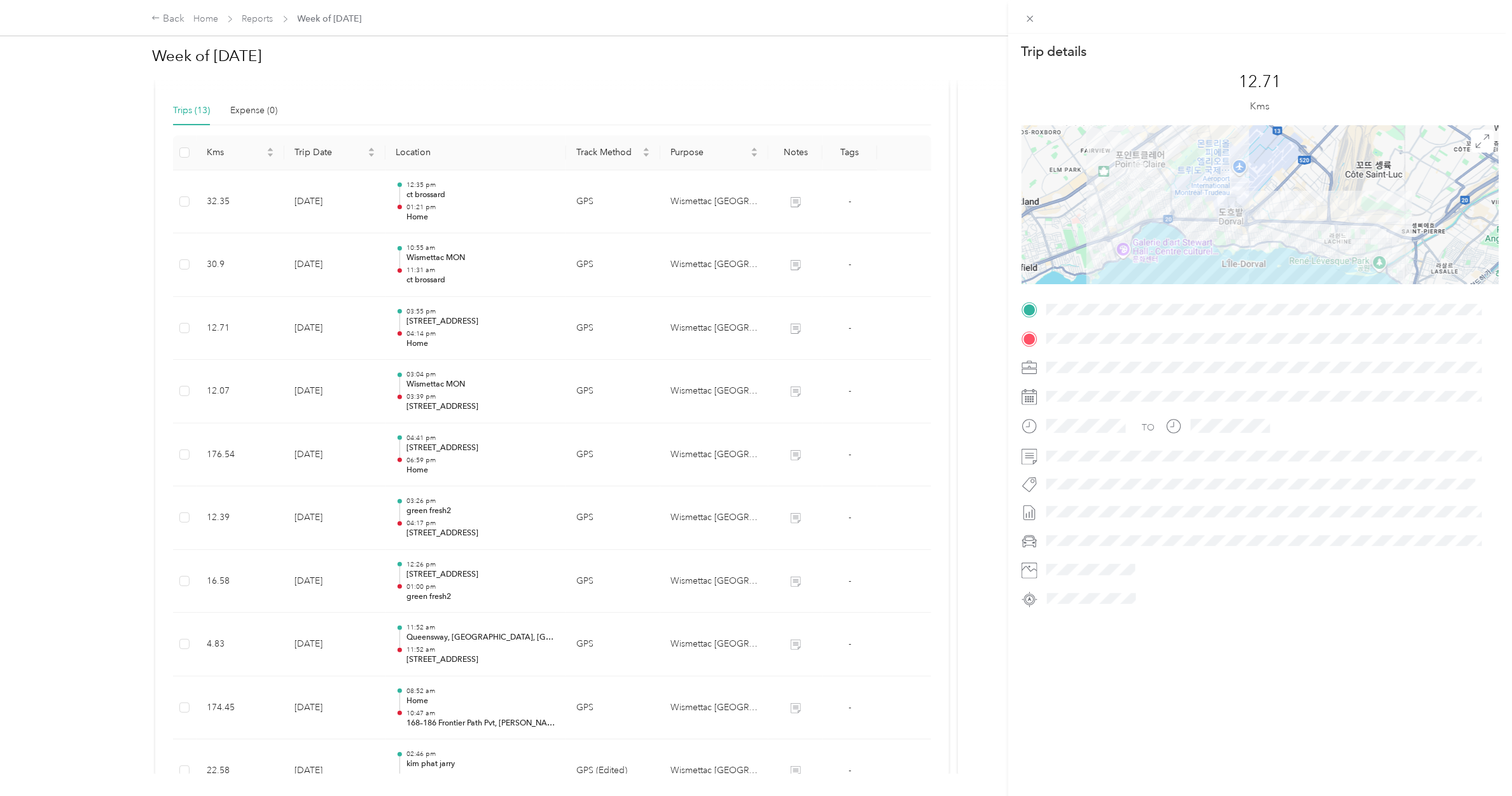
click at [428, 248] on div "Trip details This trip cannot be edited because it is either under review, appr…" at bounding box center [756, 398] width 1512 height 796
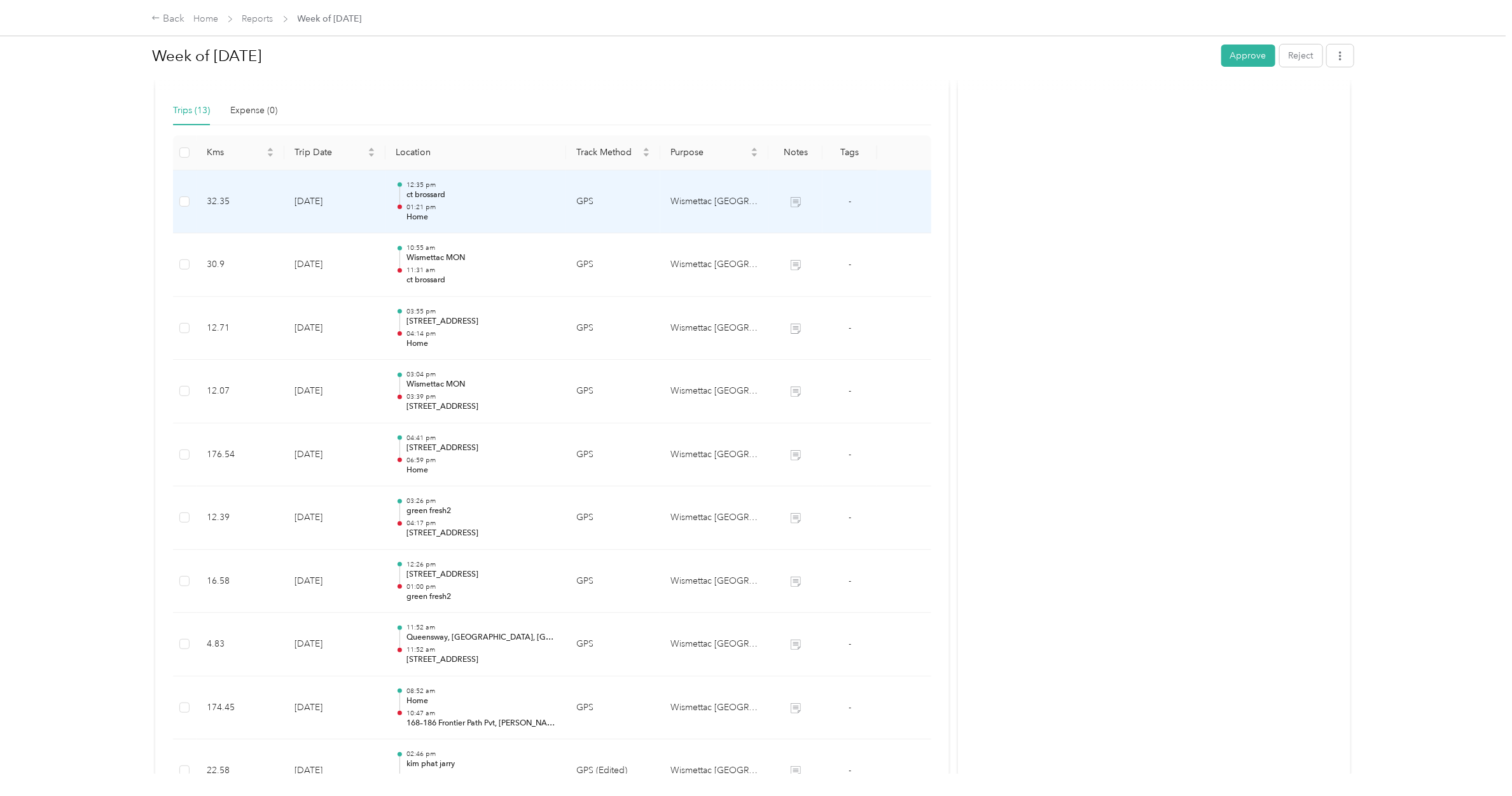
click at [429, 195] on p "ct brossard" at bounding box center [481, 195] width 150 height 11
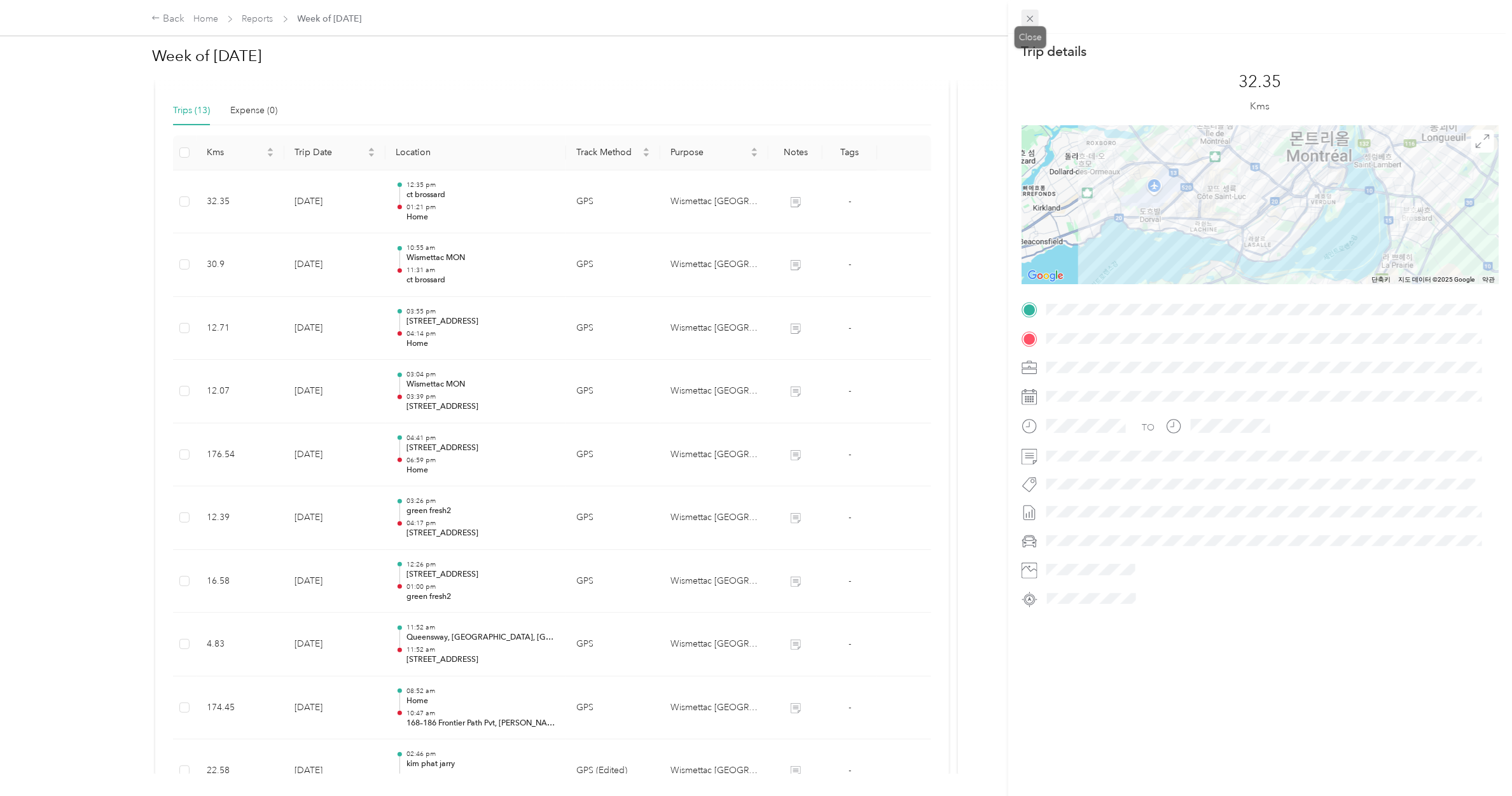
click at [1029, 16] on icon at bounding box center [1030, 19] width 11 height 11
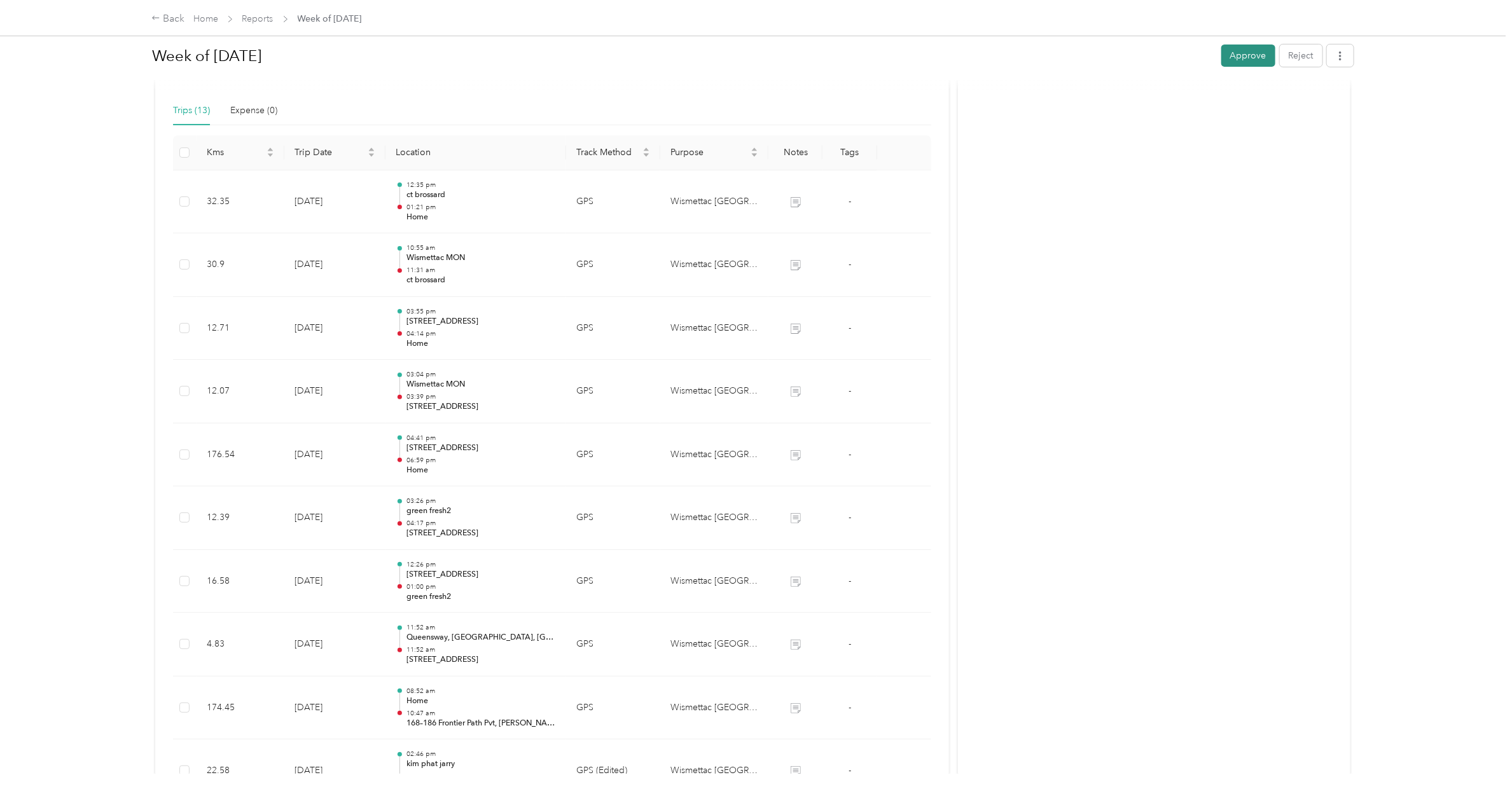
click at [1244, 51] on button "Approve" at bounding box center [1248, 56] width 54 height 23
click at [262, 16] on link "Reports" at bounding box center [258, 19] width 31 height 11
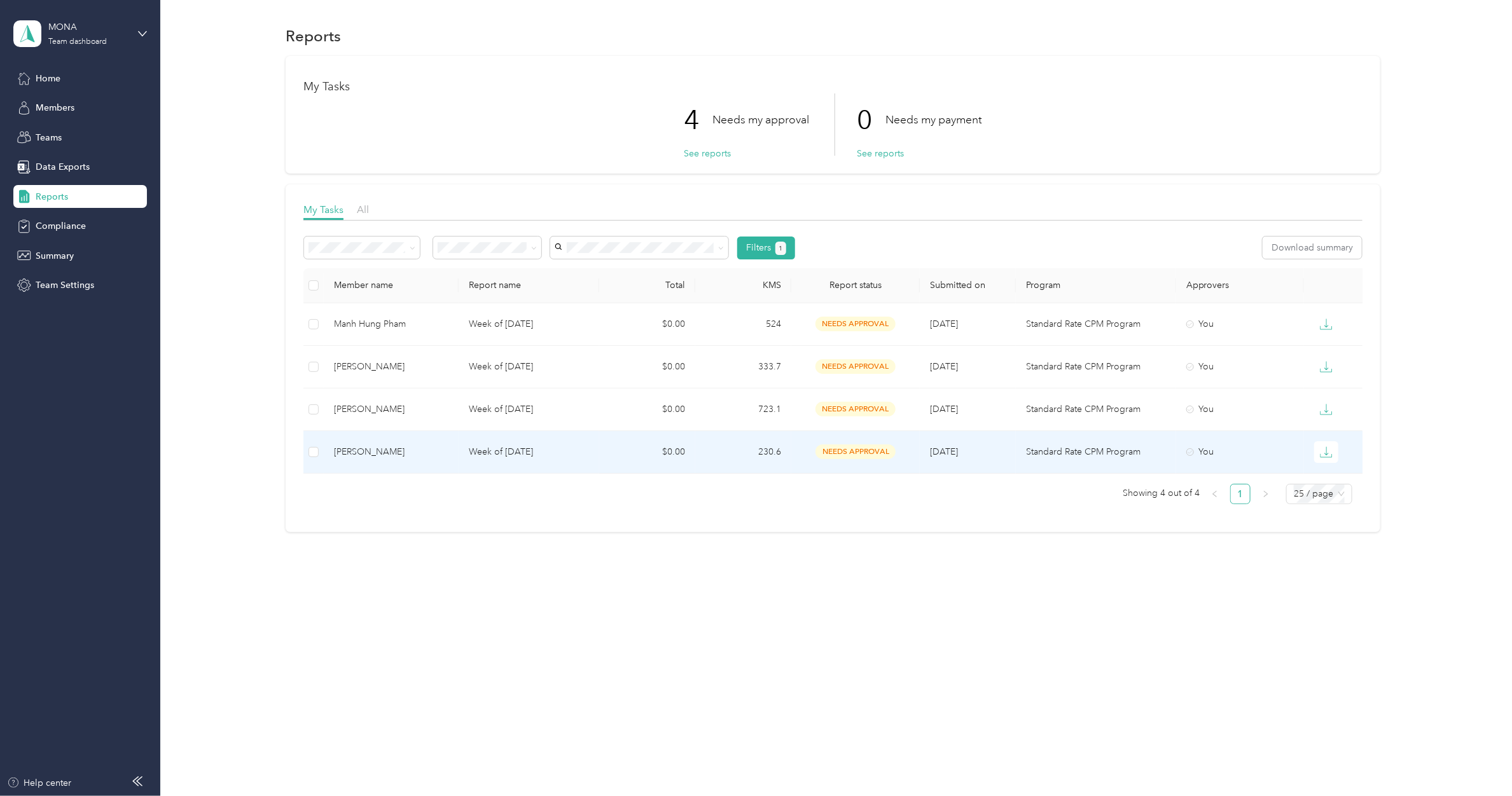
click at [504, 454] on p "Week of [DATE]" at bounding box center [529, 452] width 121 height 14
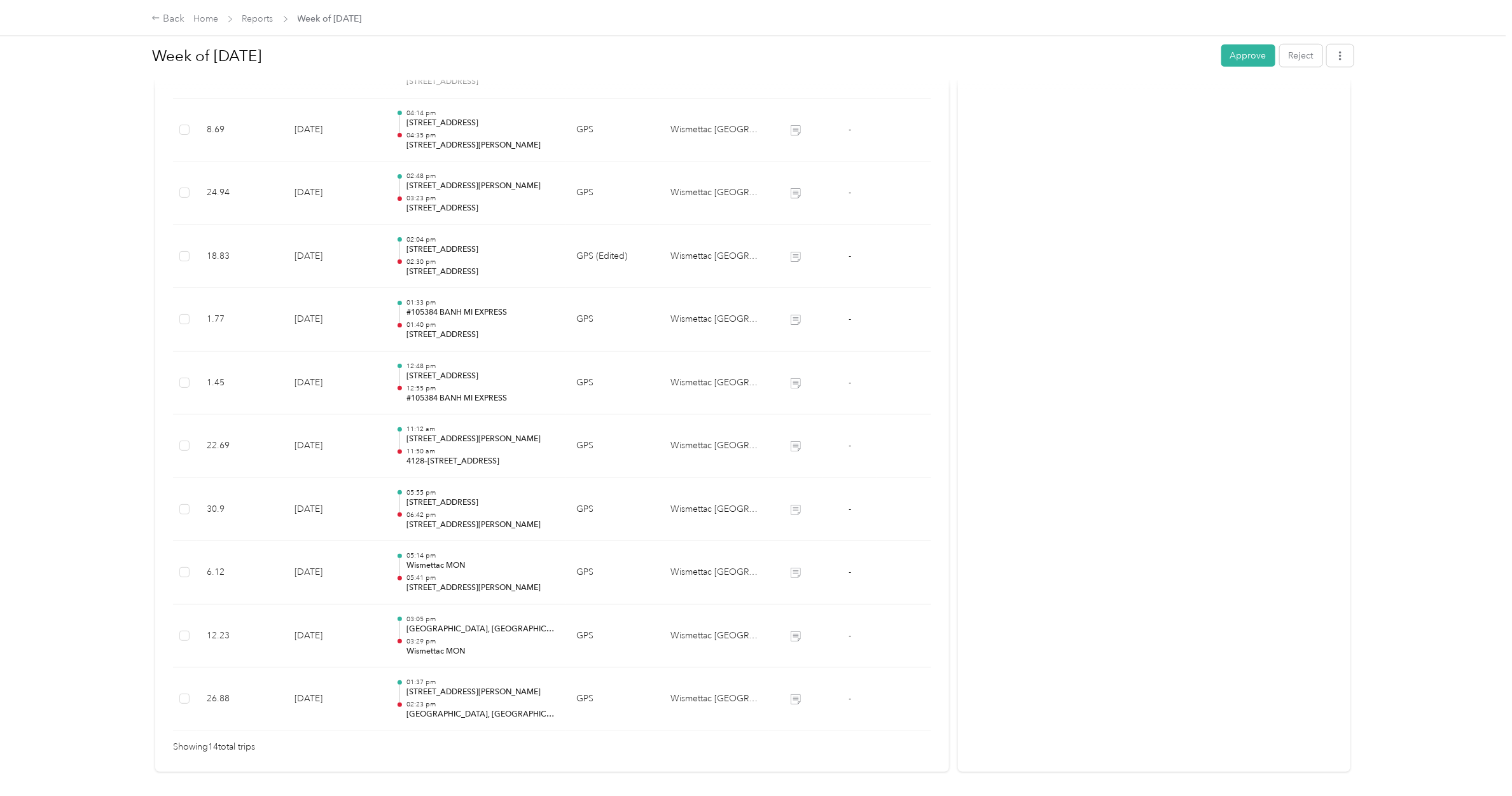
scroll to position [662, 0]
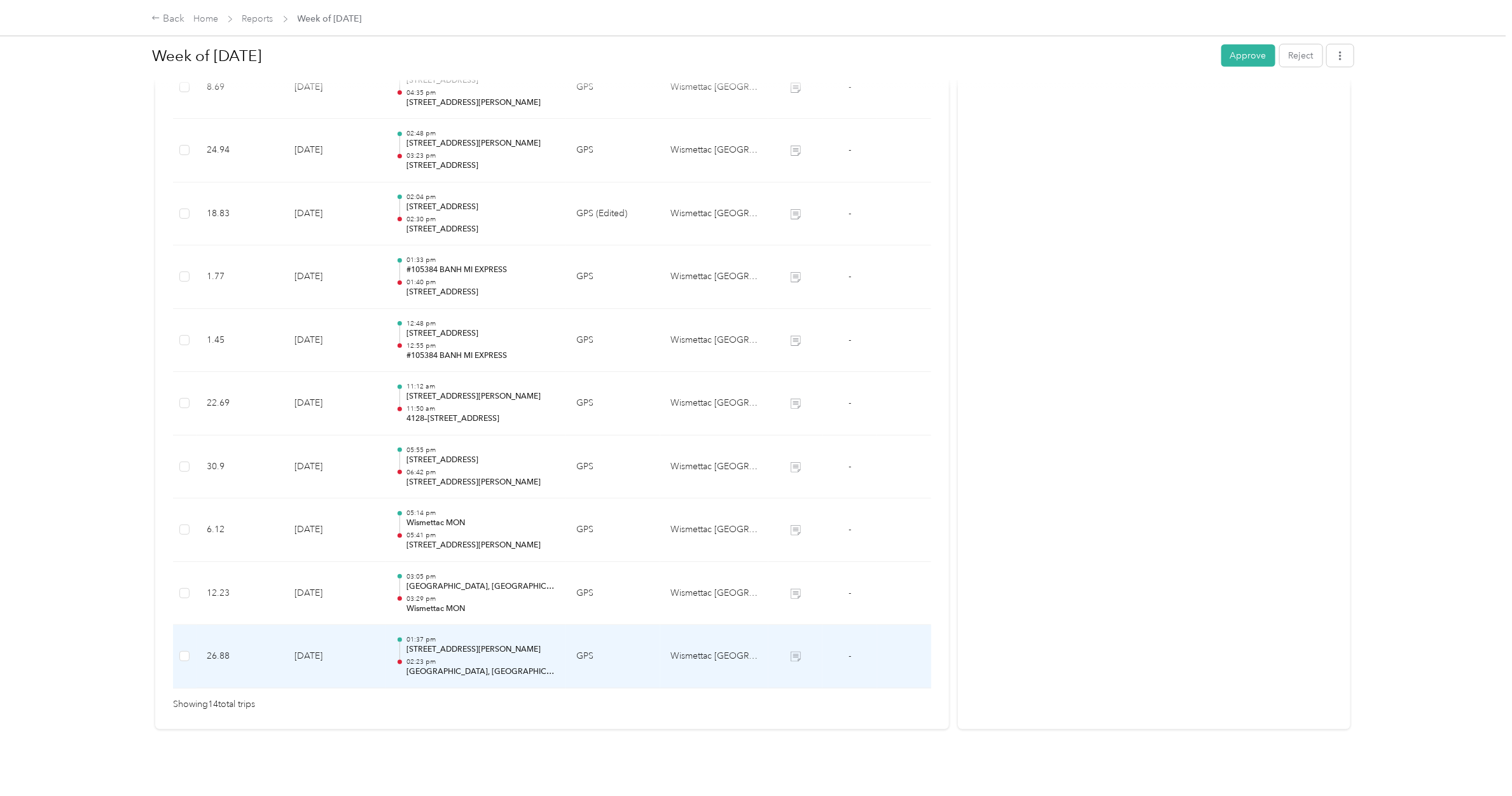
click at [469, 658] on p "02:23 pm" at bounding box center [481, 662] width 150 height 9
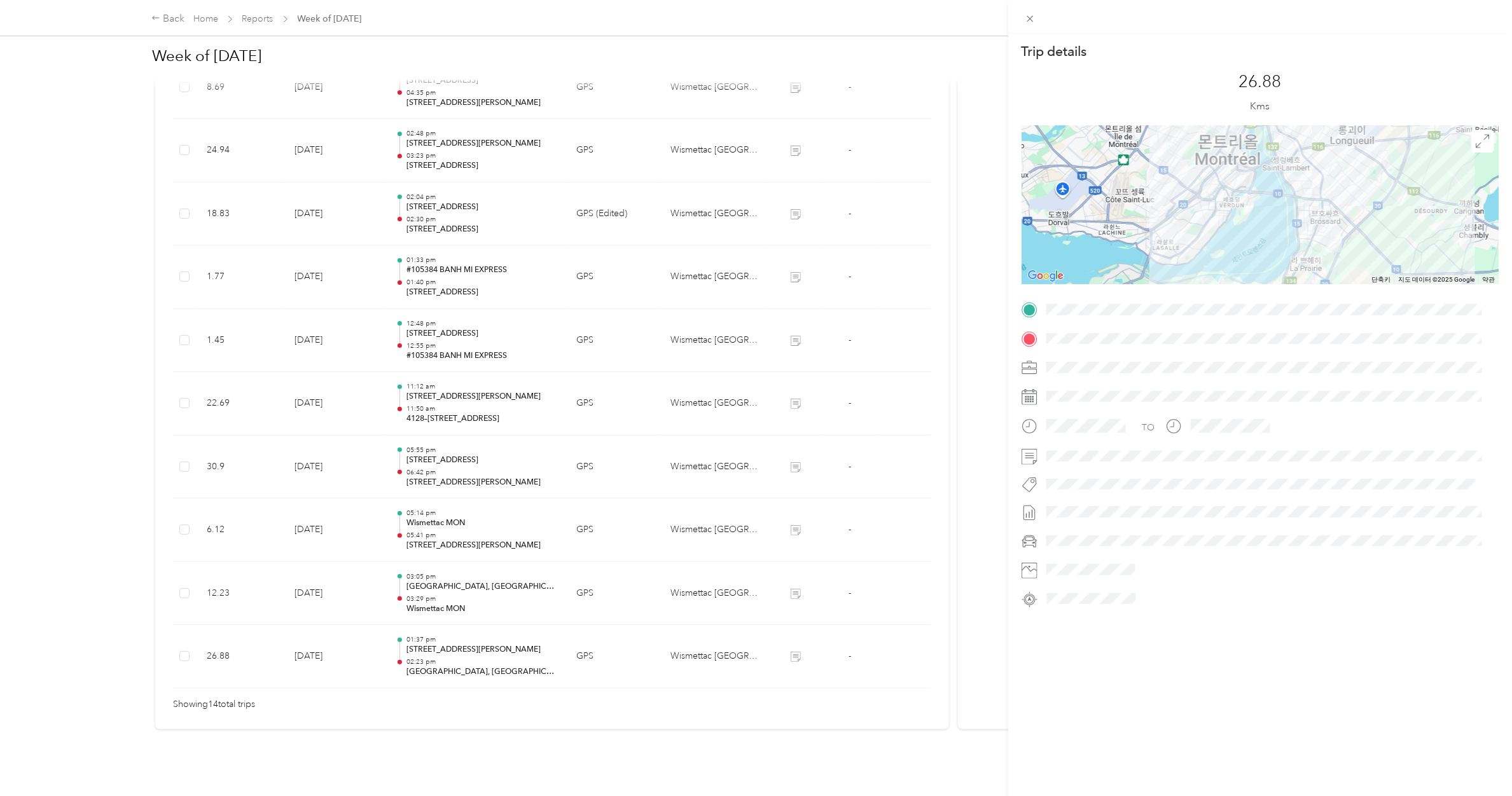
click at [462, 577] on div "Trip details This trip cannot be edited because it is either under review, appr…" at bounding box center [756, 398] width 1512 height 796
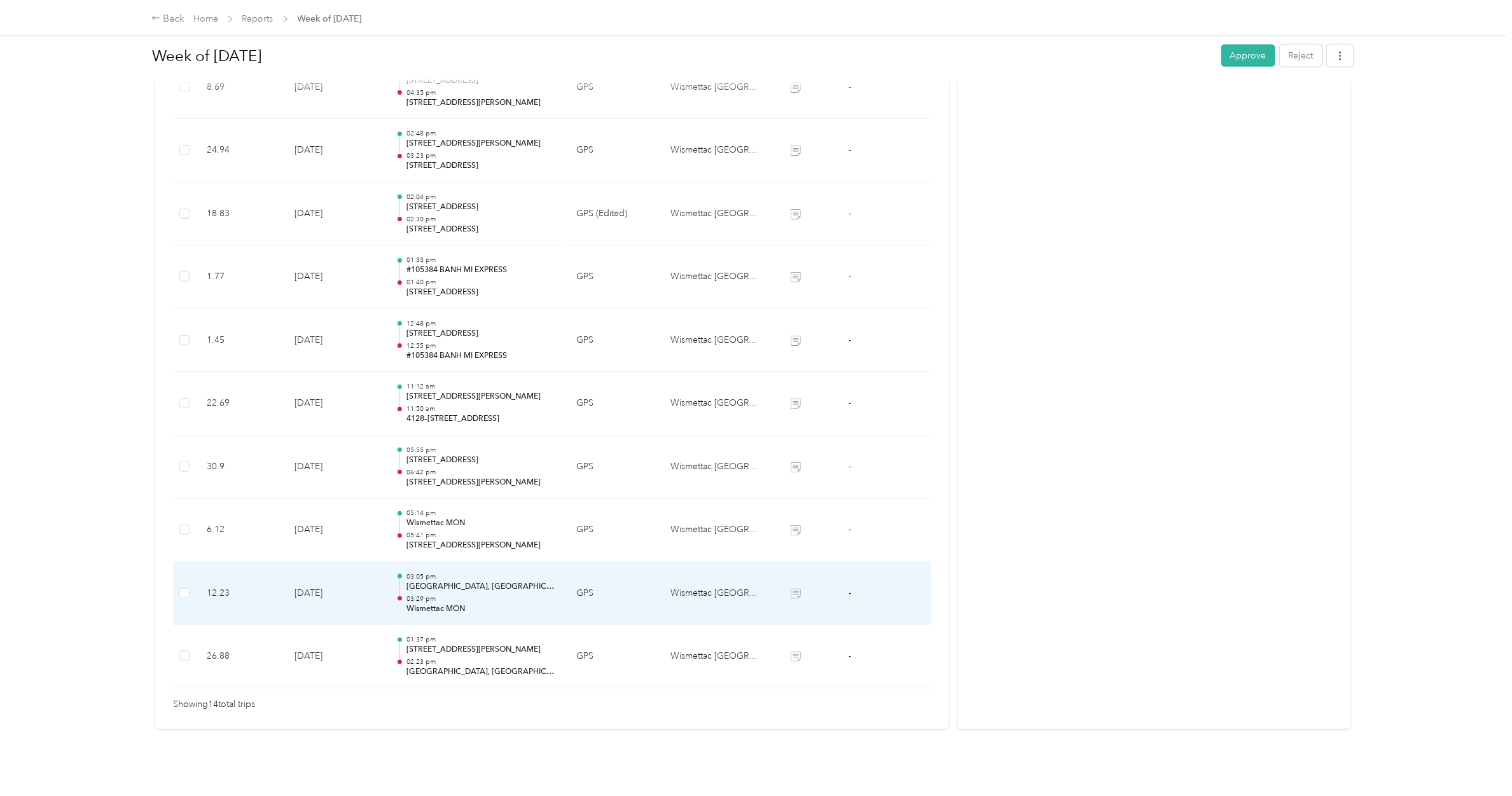
click at [462, 581] on p "[GEOGRAPHIC_DATA], [GEOGRAPHIC_DATA]" at bounding box center [481, 586] width 150 height 11
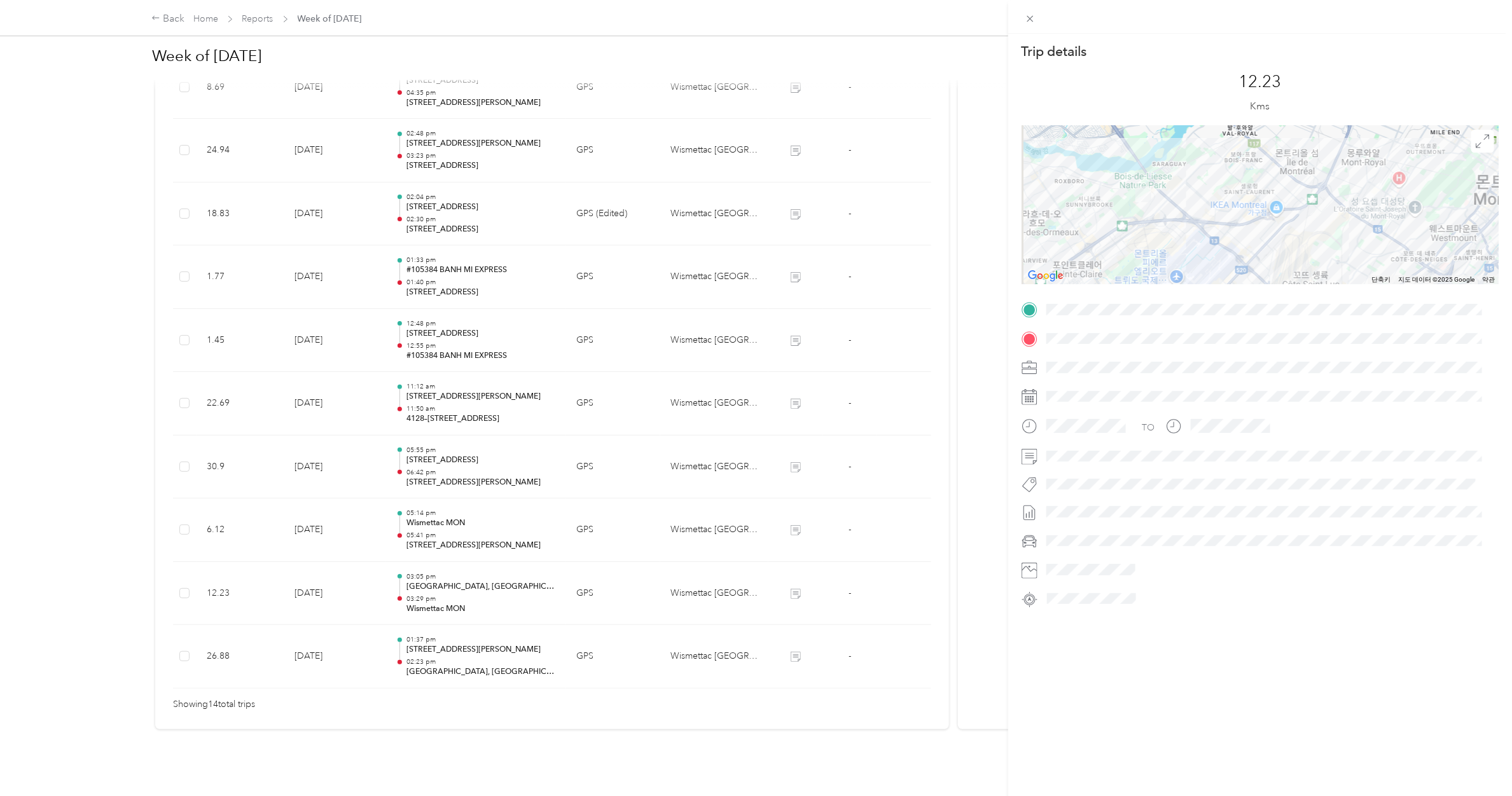
click at [443, 509] on div "Trip details This trip cannot be edited because it is either under review, appr…" at bounding box center [756, 398] width 1512 height 796
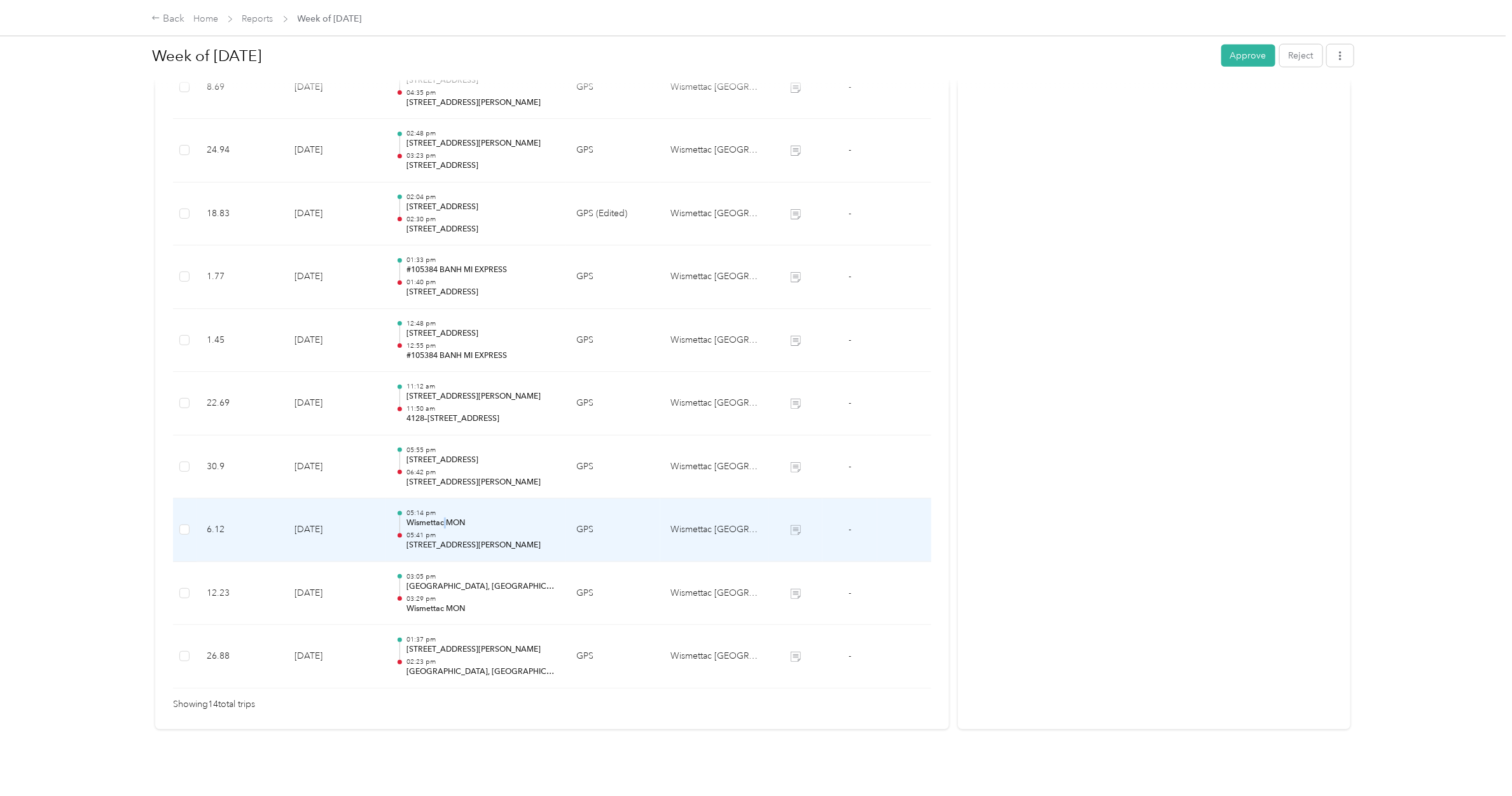
click at [443, 517] on p "Wismettac MON" at bounding box center [481, 522] width 150 height 11
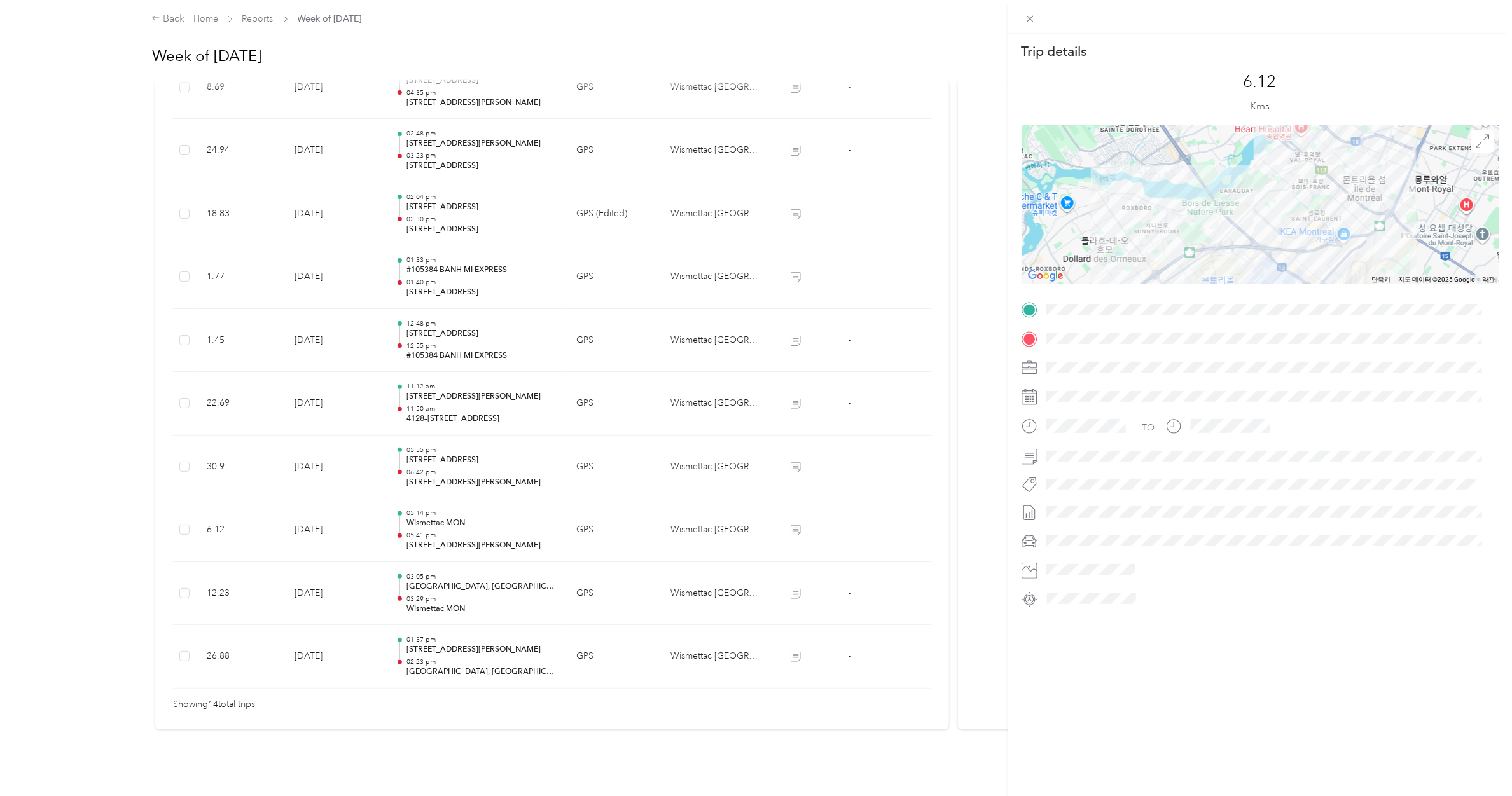
click at [446, 456] on div "Trip details This trip cannot be edited because it is either under review, appr…" at bounding box center [756, 398] width 1512 height 796
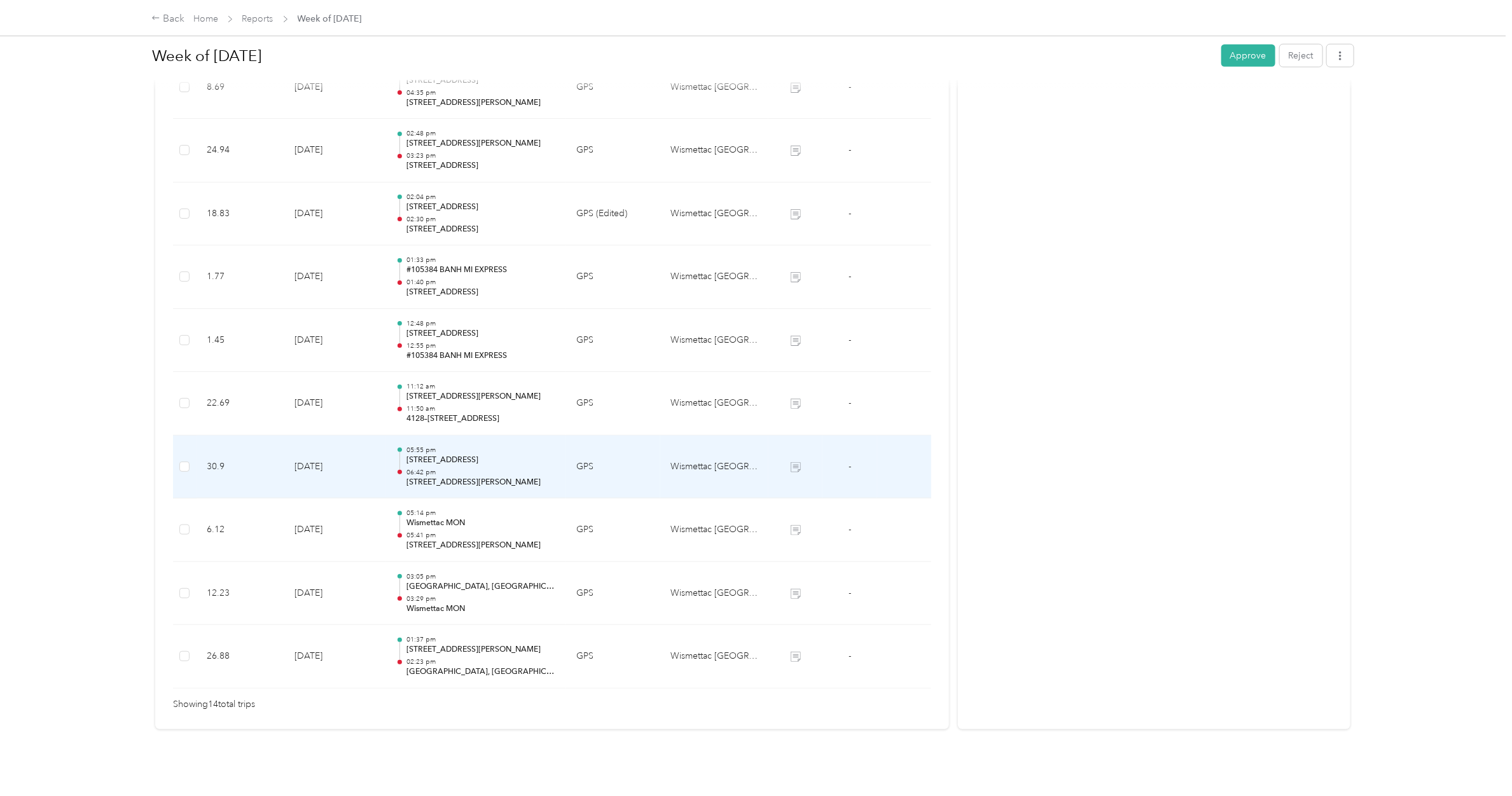
click at [446, 468] on p "06:42 pm" at bounding box center [481, 472] width 150 height 9
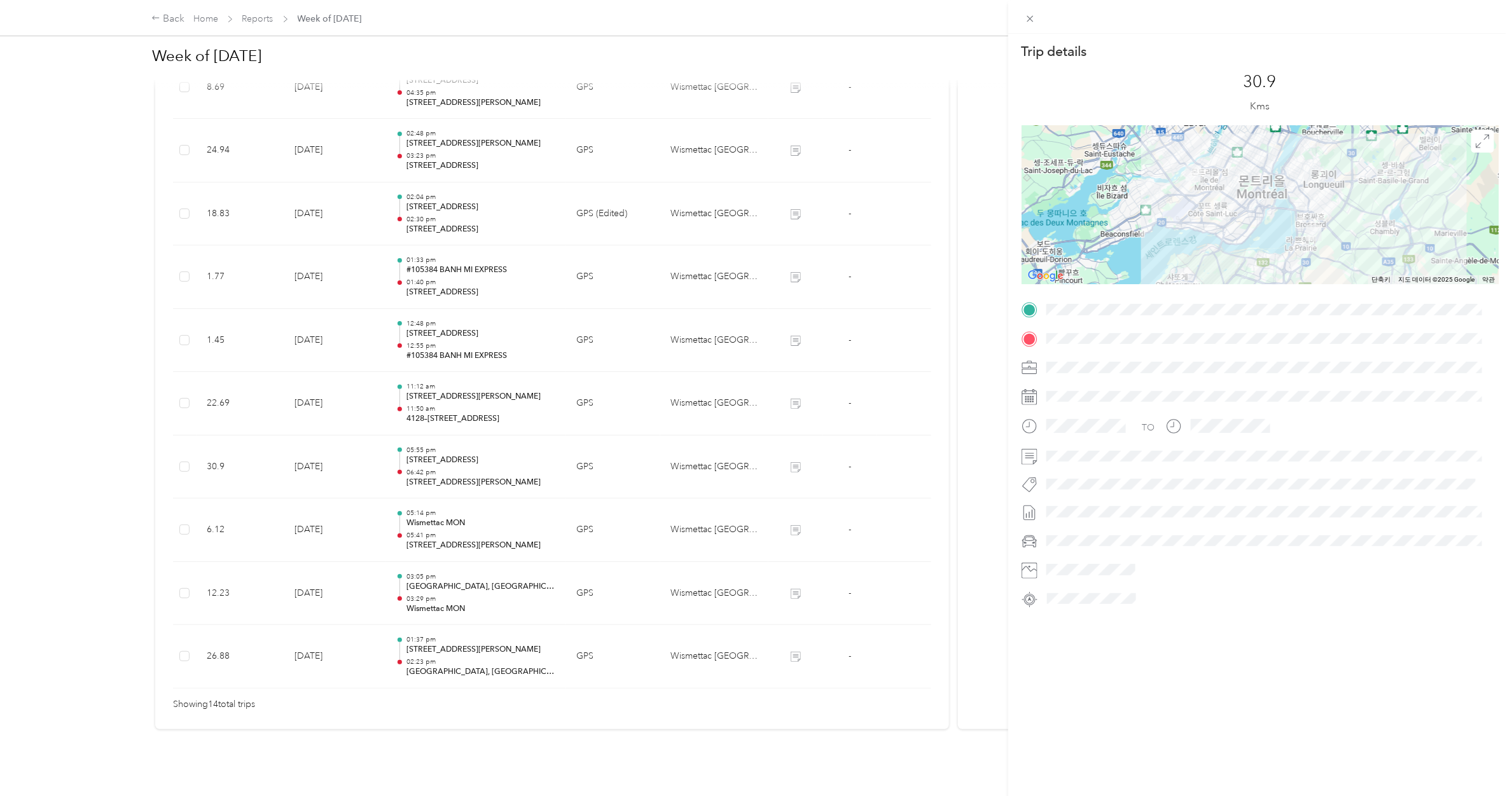
click at [435, 510] on div "Trip details This trip cannot be edited because it is either under review, appr…" at bounding box center [756, 398] width 1512 height 796
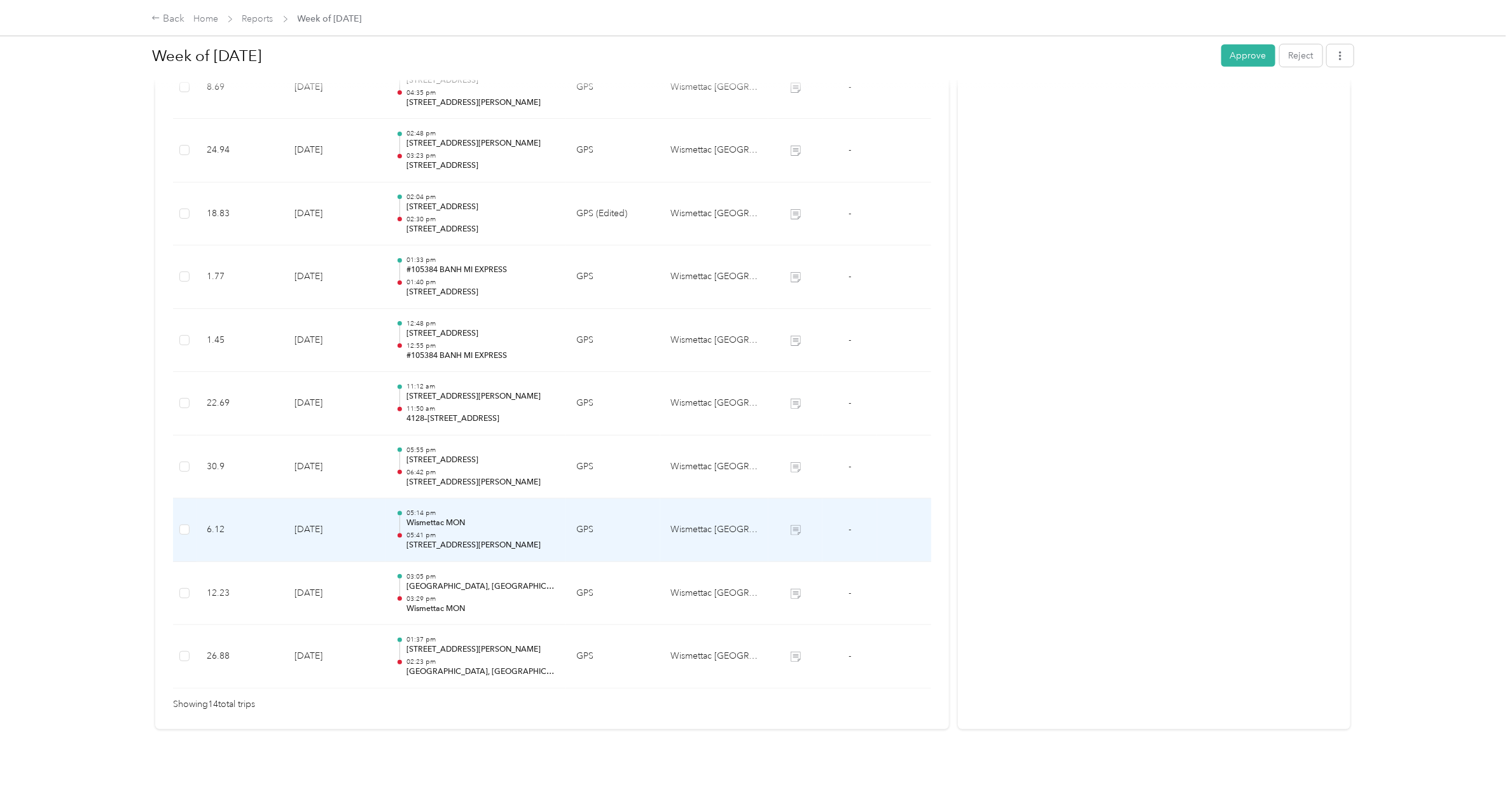
click at [435, 517] on p "Wismettac MON" at bounding box center [481, 522] width 150 height 11
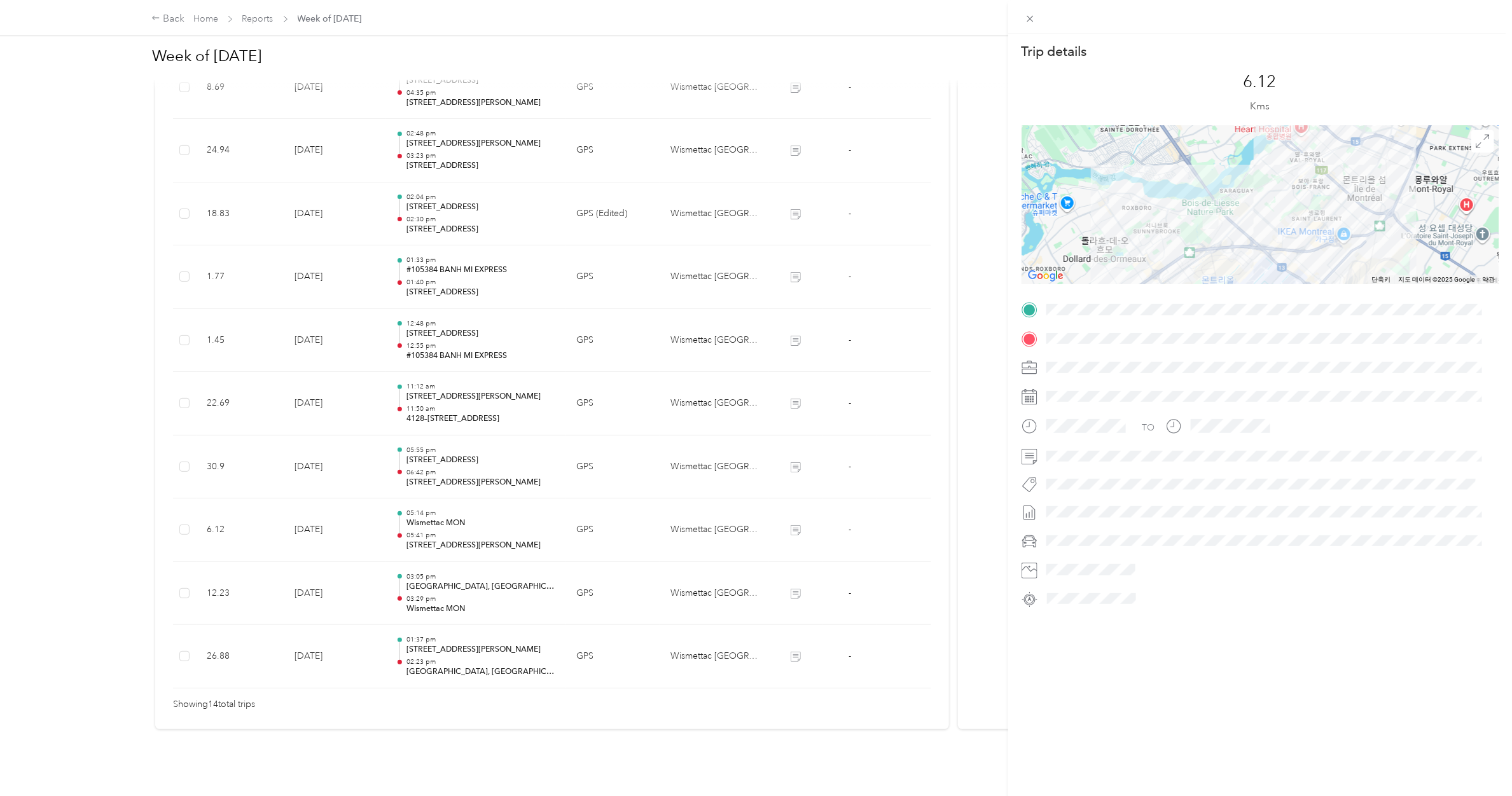
click at [436, 459] on div "Trip details This trip cannot be edited because it is either under review, appr…" at bounding box center [756, 398] width 1512 height 796
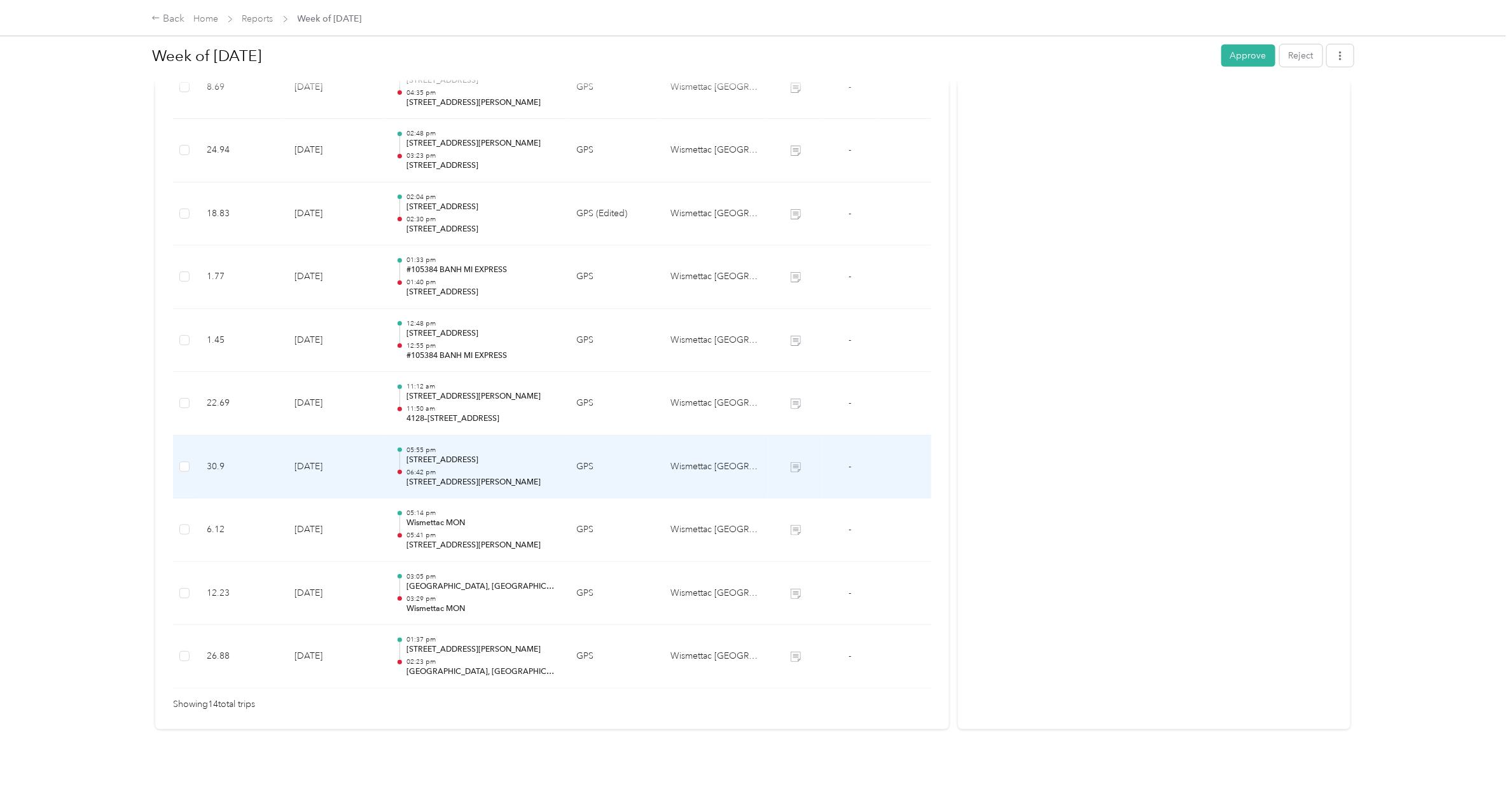
click at [436, 468] on p "06:42 pm" at bounding box center [481, 472] width 150 height 9
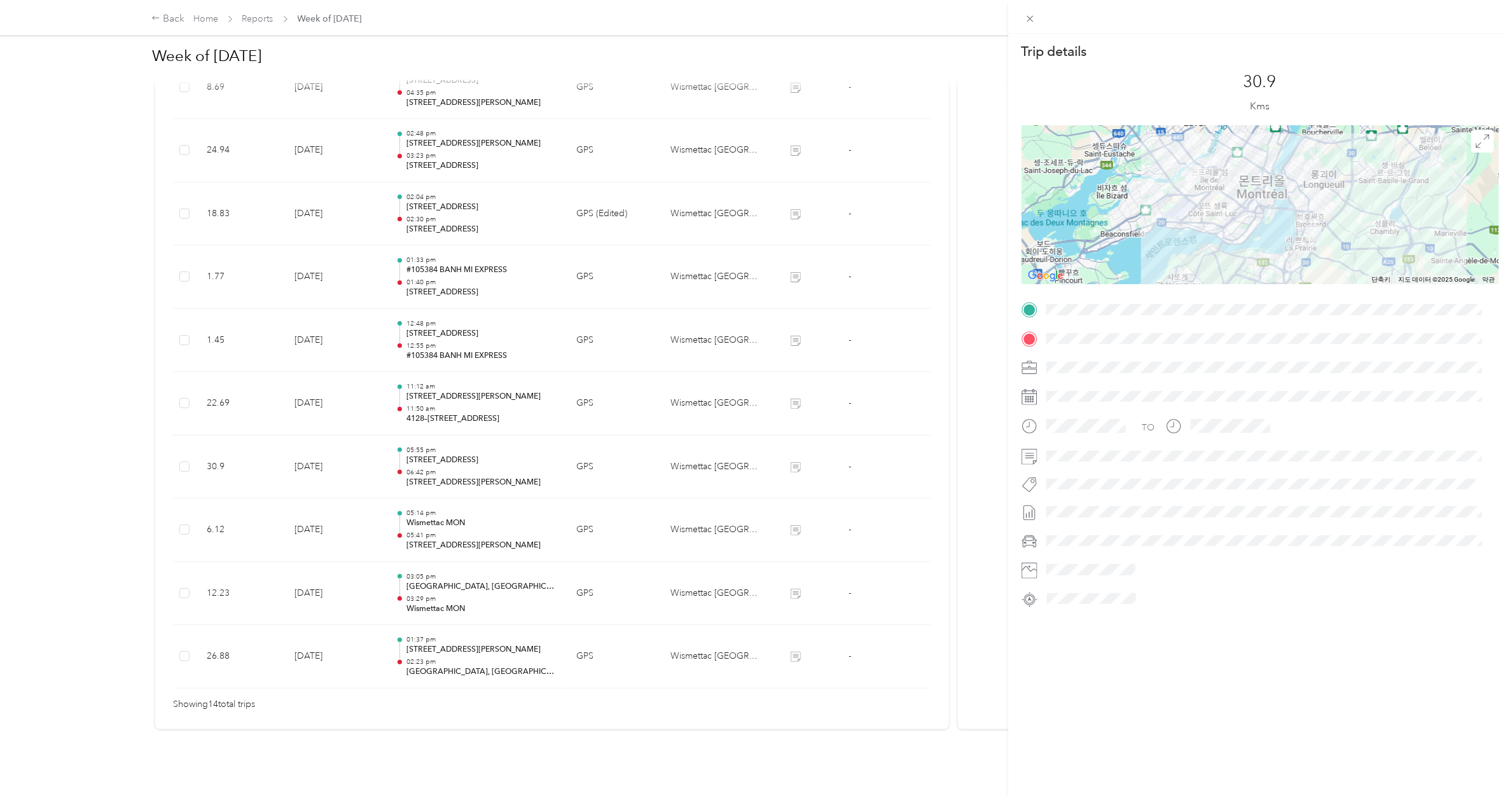
click at [436, 459] on div "Trip details This trip cannot be edited because it is either under review, appr…" at bounding box center [756, 398] width 1512 height 796
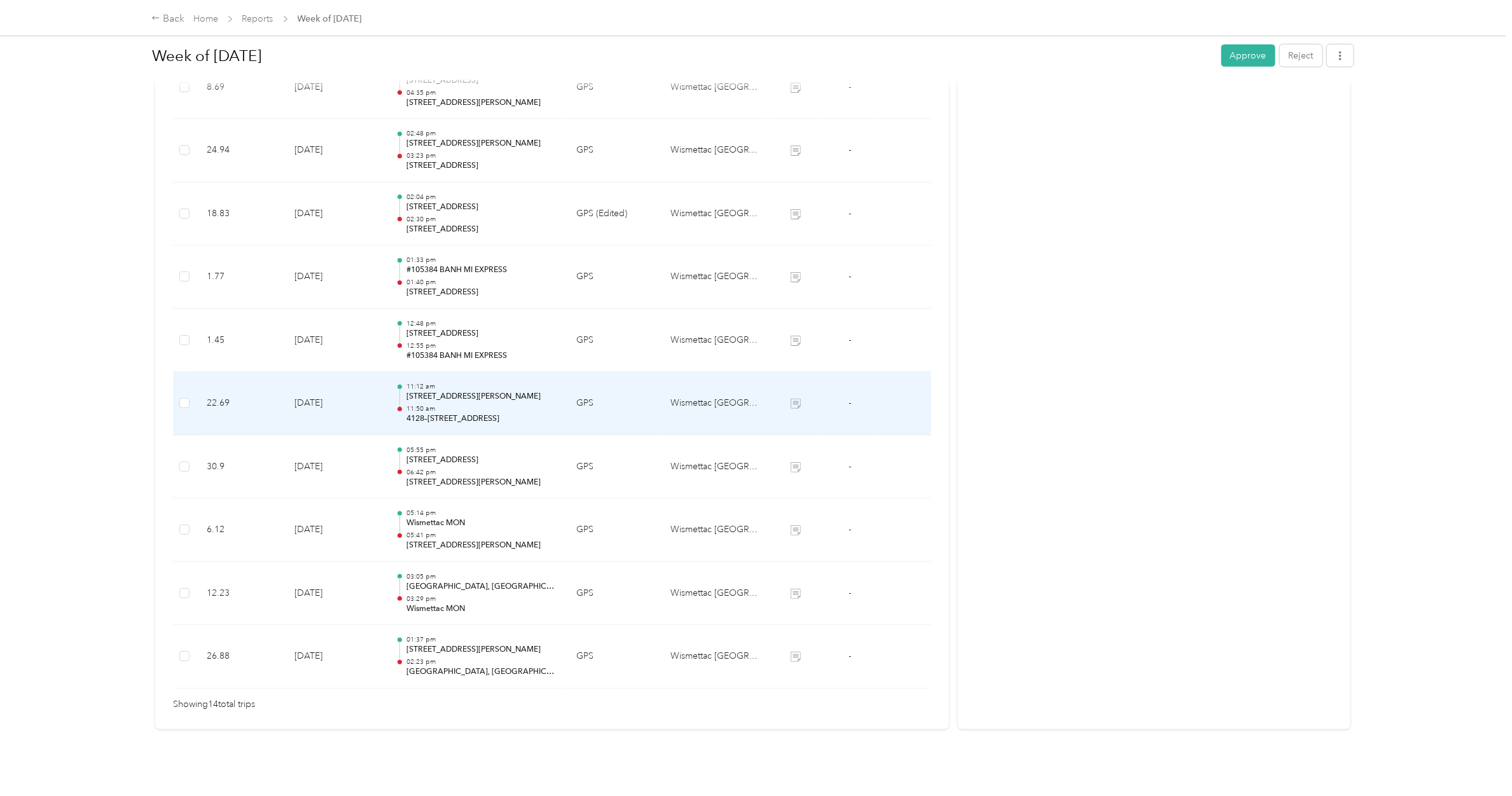
click at [455, 391] on div "11:12 am [STREET_ADDRESS] 11:50 am 4128–[STREET_ADDRESS]" at bounding box center [481, 403] width 150 height 42
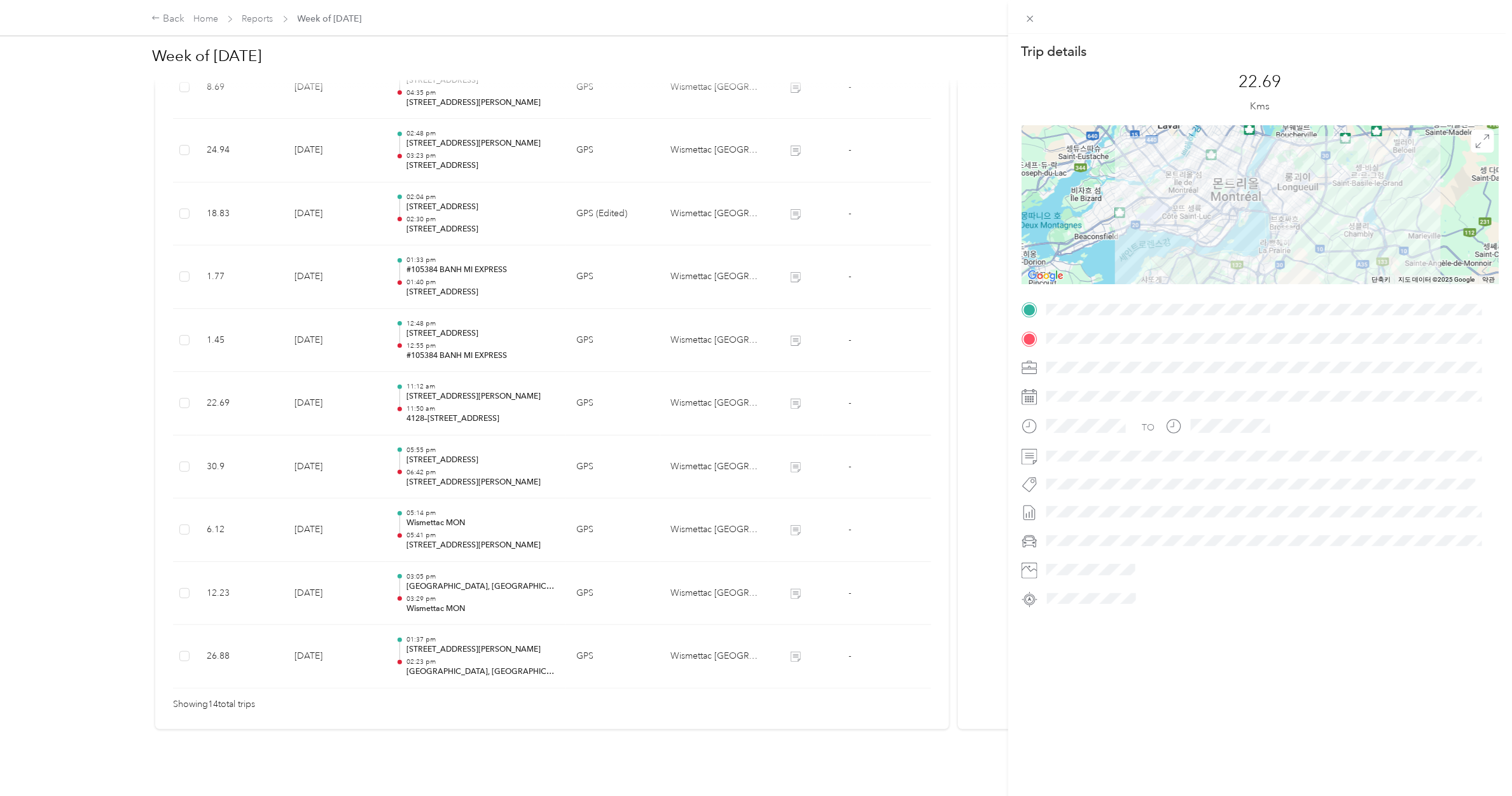
click at [455, 391] on div "Trip details This trip cannot be edited because it is either under review, appr…" at bounding box center [756, 398] width 1512 height 796
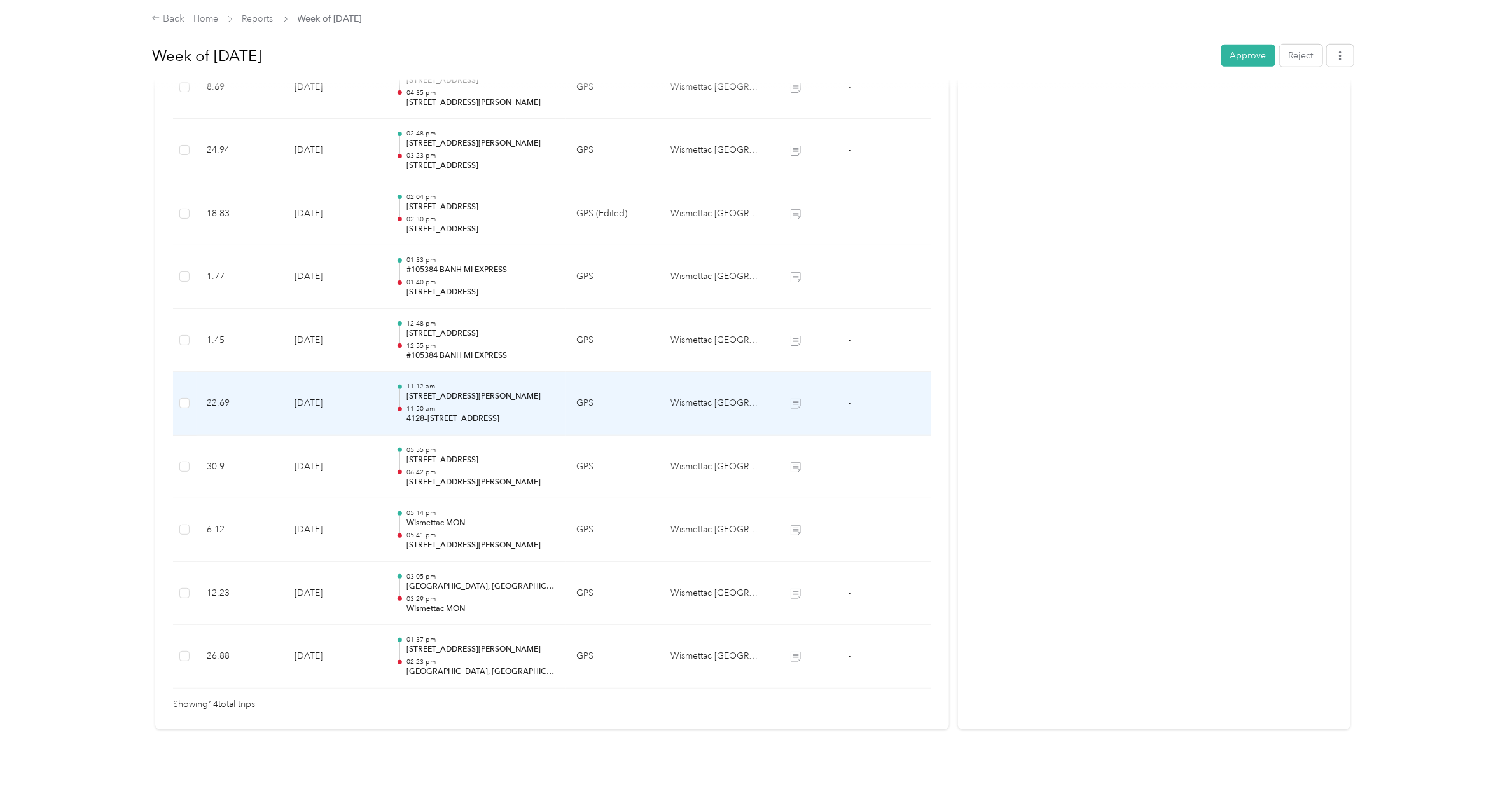
click at [455, 391] on div "11:12 am [STREET_ADDRESS] 11:50 am 4128–[STREET_ADDRESS]" at bounding box center [481, 403] width 150 height 42
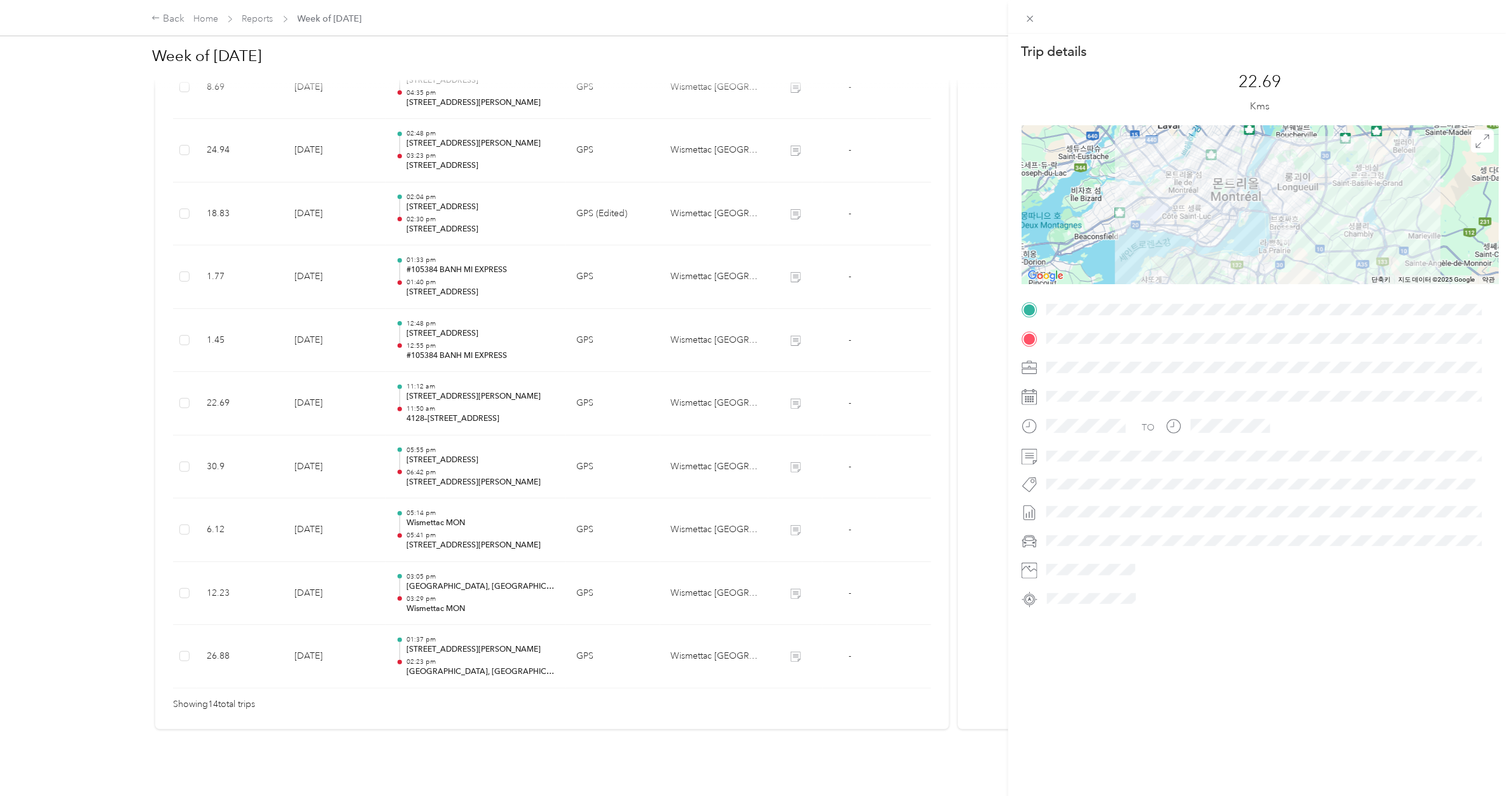
click at [453, 336] on div "Trip details This trip cannot be edited because it is either under review, appr…" at bounding box center [756, 398] width 1512 height 796
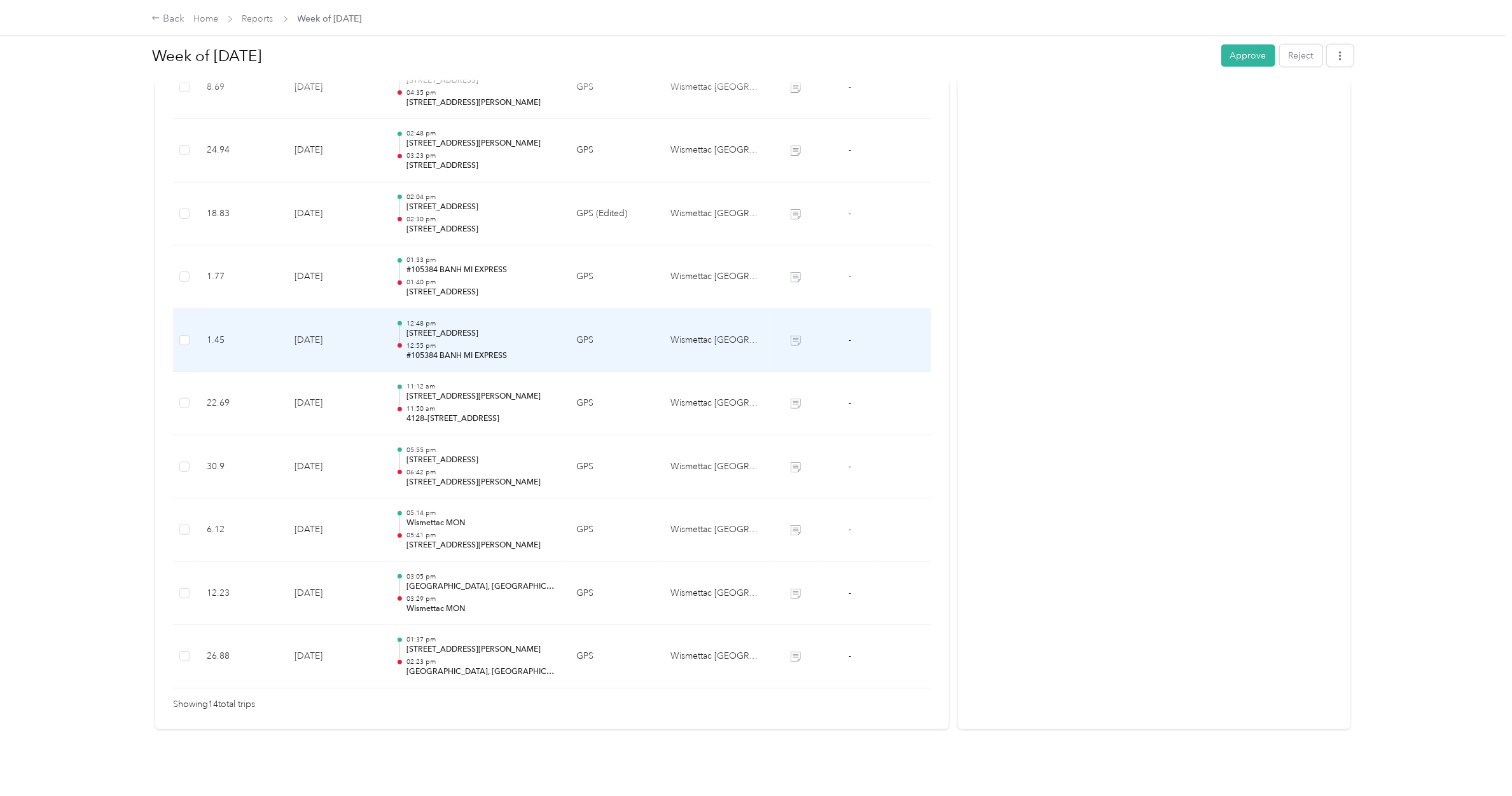
click at [453, 341] on p "12:55 pm" at bounding box center [481, 345] width 150 height 9
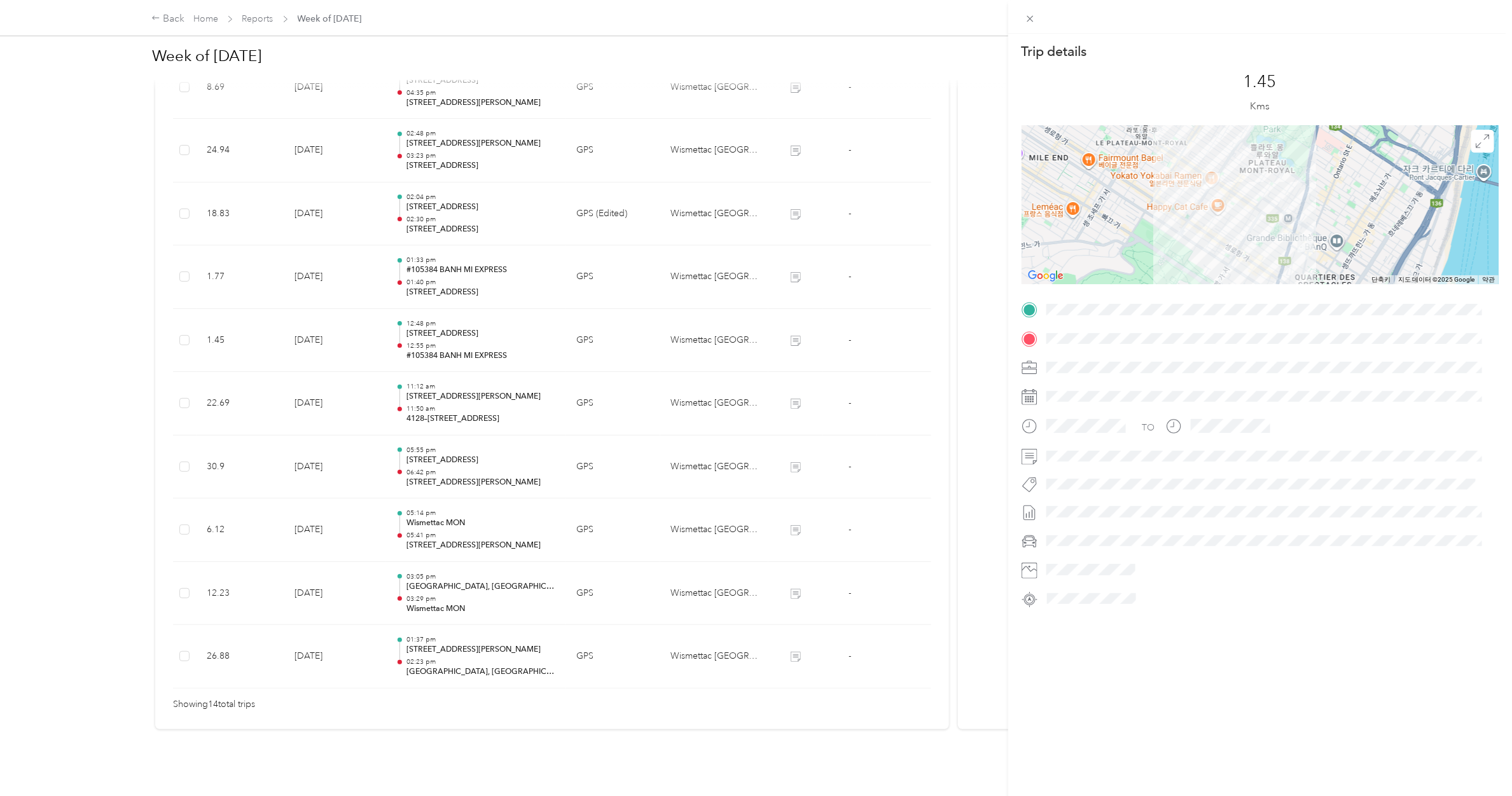
click at [459, 248] on div "Trip details This trip cannot be edited because it is either under review, appr…" at bounding box center [756, 398] width 1512 height 796
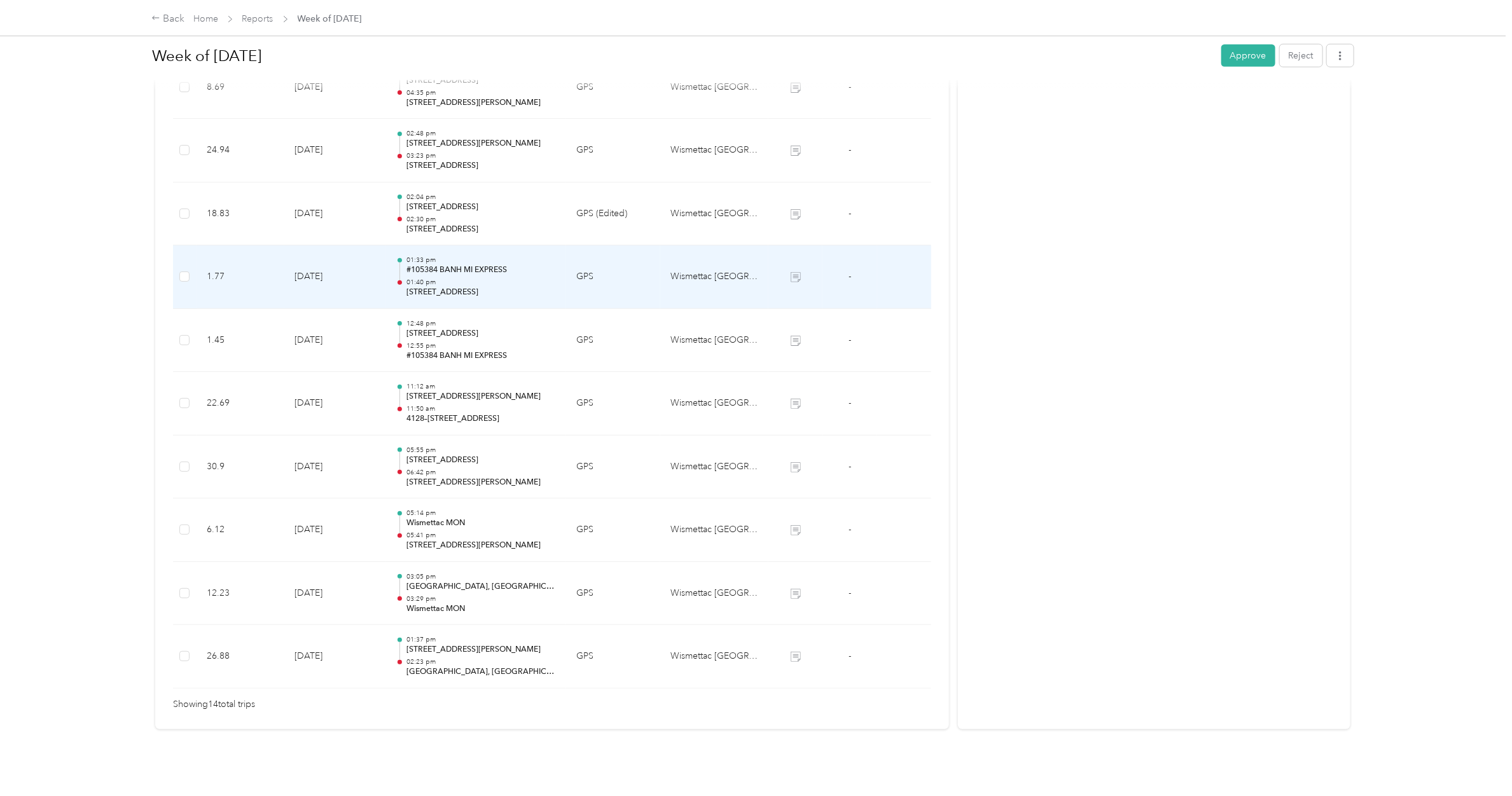
click at [459, 264] on p "#105384 BANH MI EXPRESS" at bounding box center [481, 270] width 150 height 11
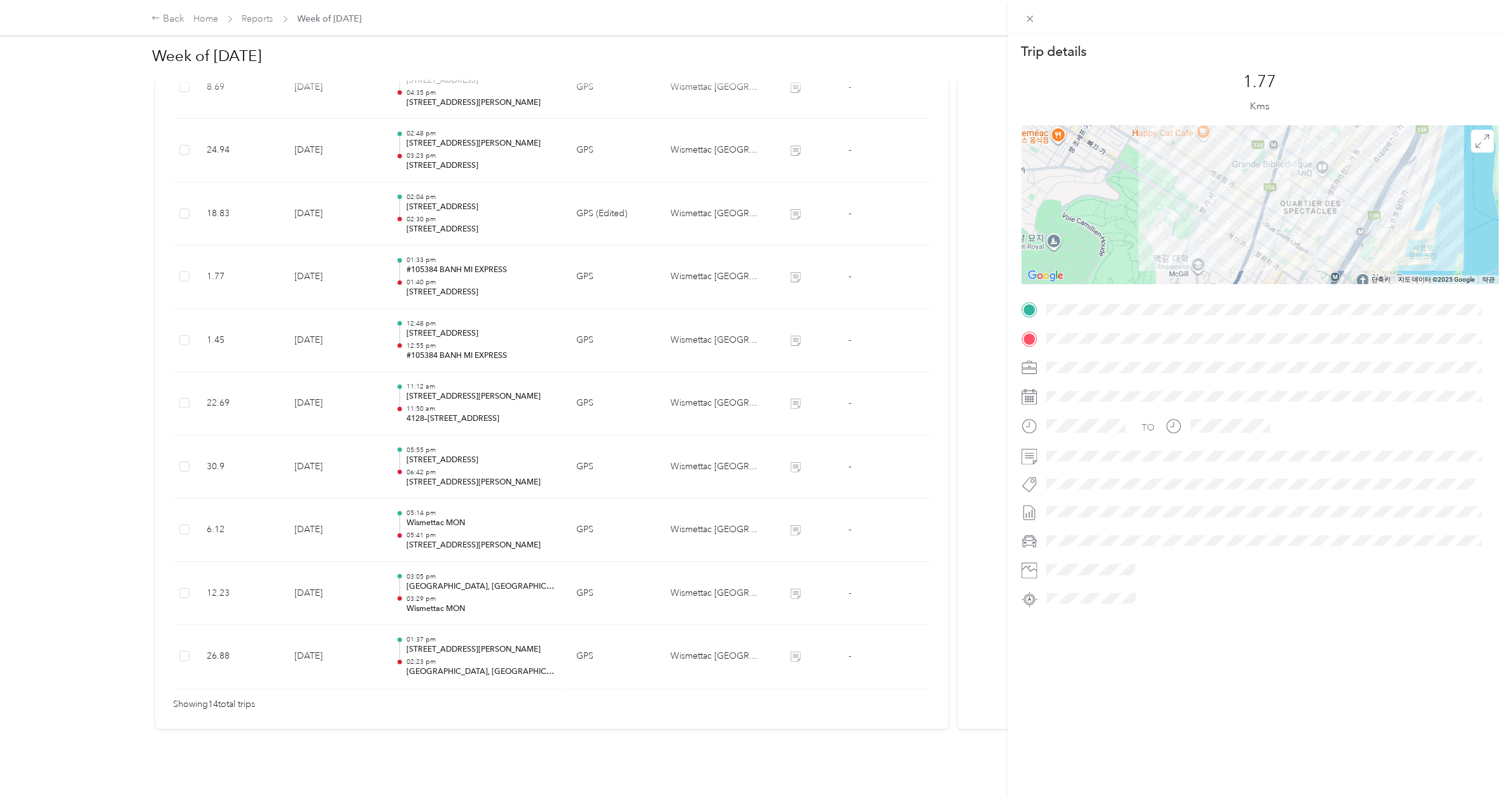
click at [459, 260] on div "Trip details This trip cannot be edited because it is either under review, appr…" at bounding box center [756, 398] width 1512 height 796
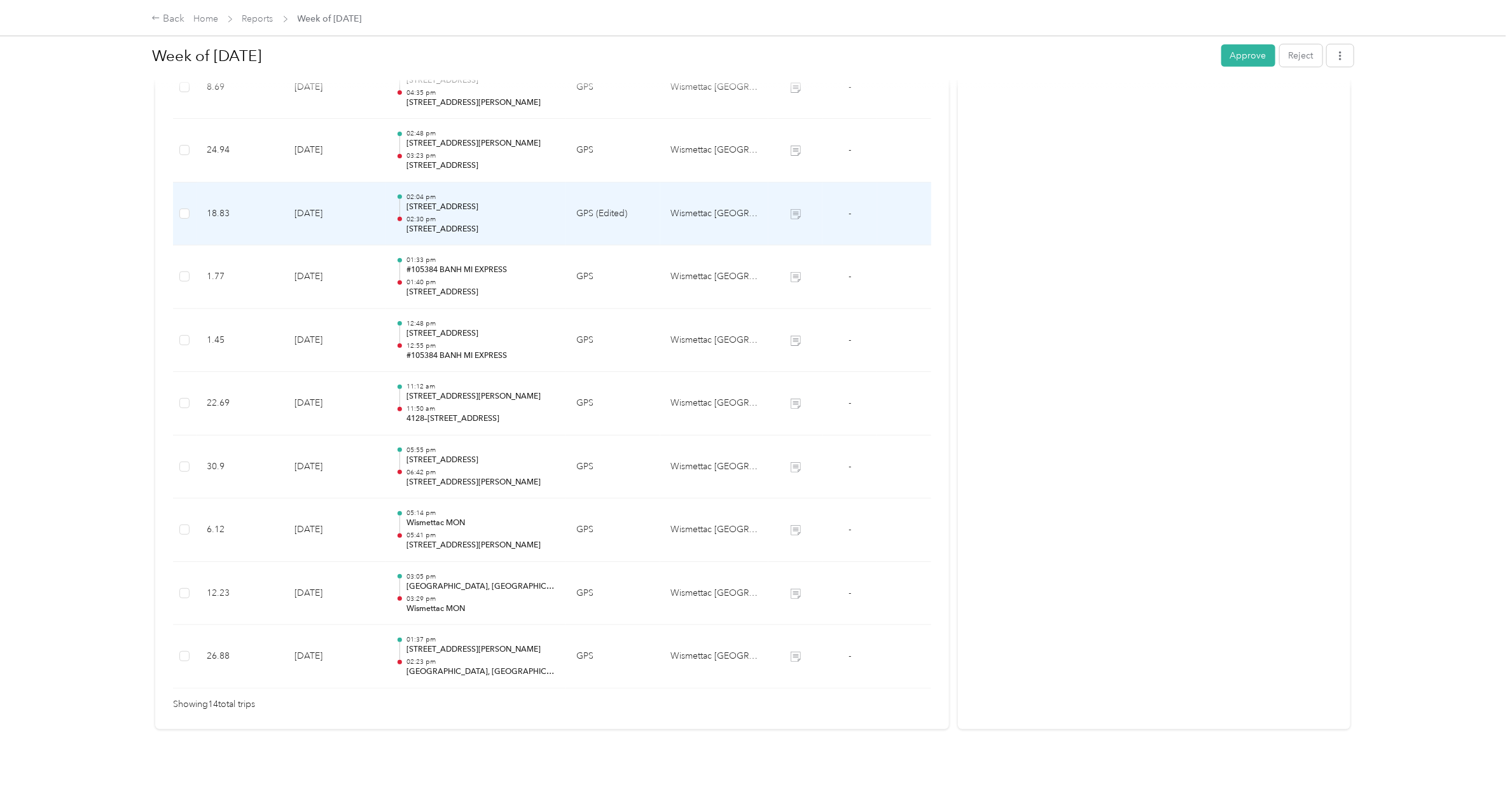
click at [453, 215] on p "02:30 pm" at bounding box center [481, 219] width 150 height 9
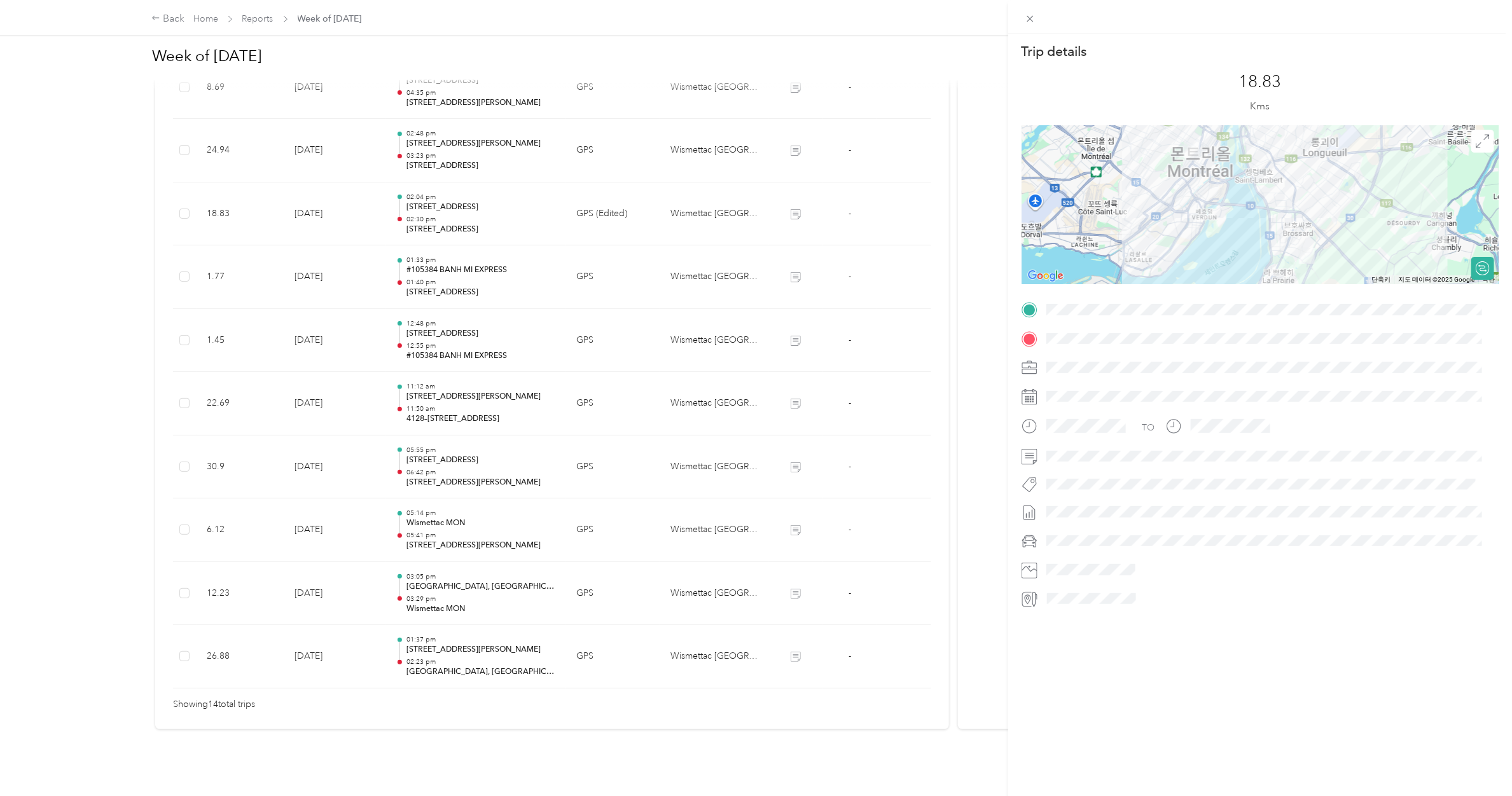
click at [453, 207] on div "Trip details This trip cannot be edited because it is either under review, appr…" at bounding box center [756, 398] width 1512 height 796
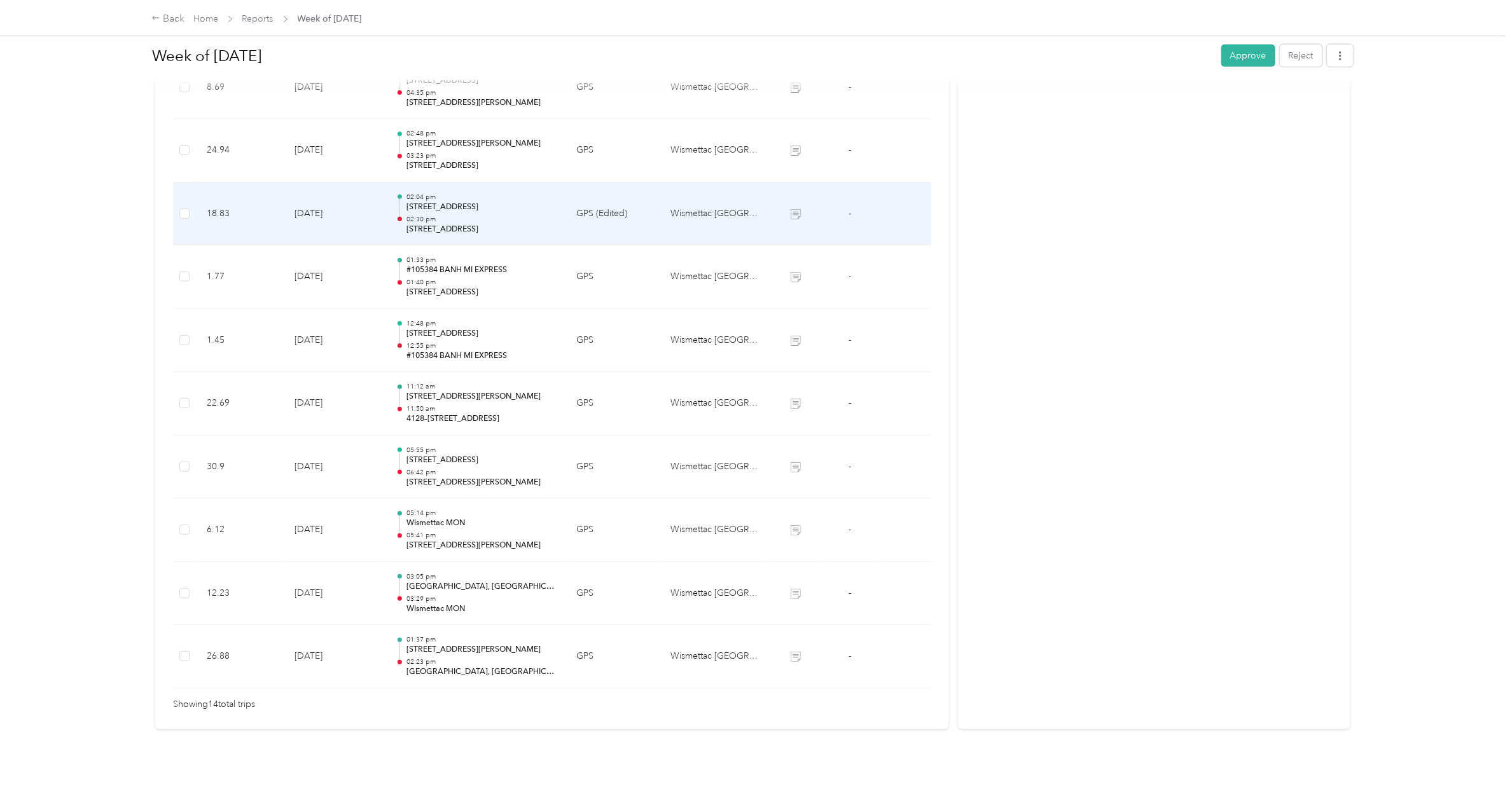
scroll to position [503, 0]
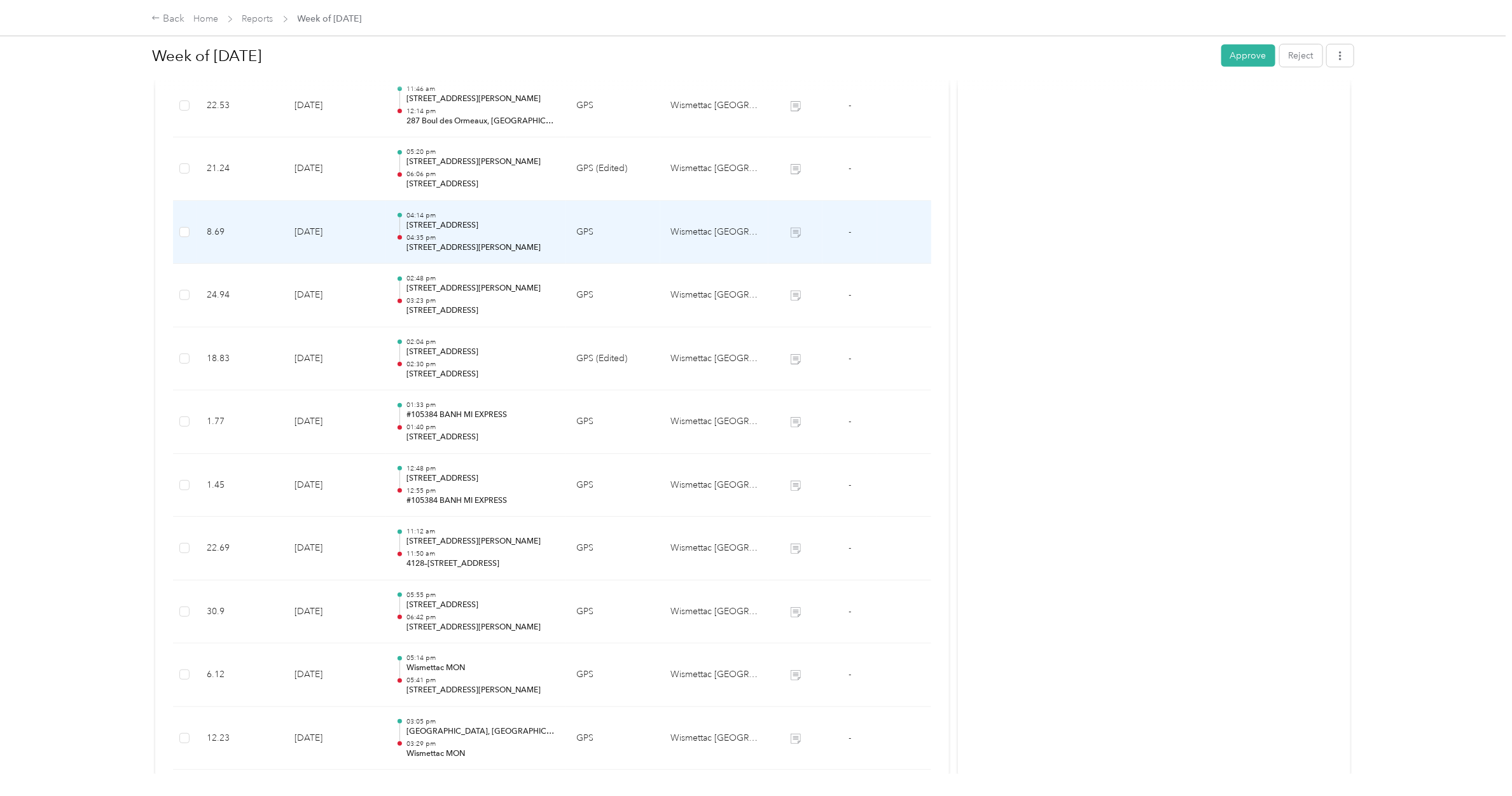
click at [453, 246] on p "[STREET_ADDRESS][PERSON_NAME]" at bounding box center [481, 248] width 150 height 11
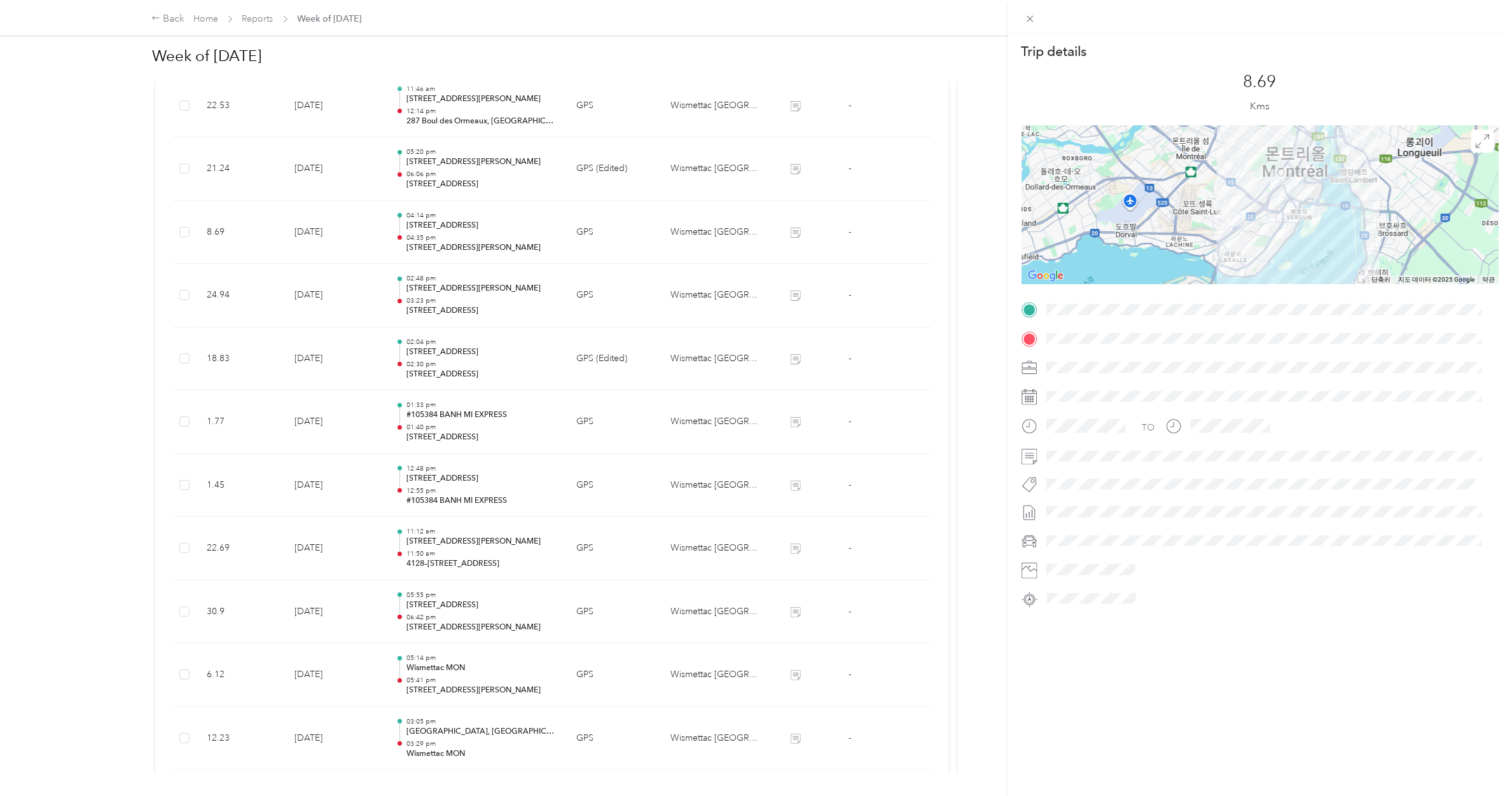
click at [451, 293] on div "Trip details This trip cannot be edited because it is either under review, appr…" at bounding box center [756, 398] width 1512 height 796
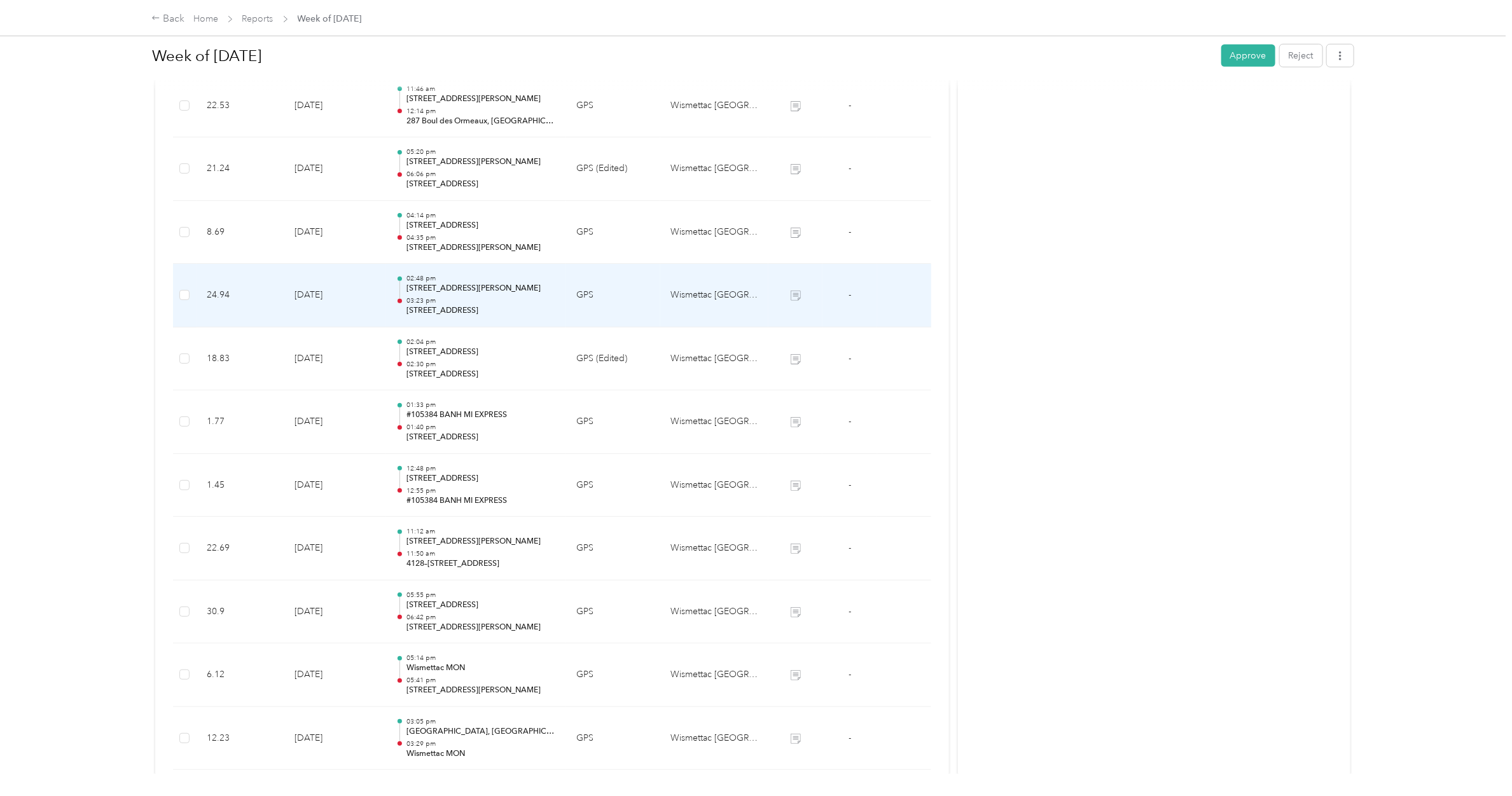
click at [451, 293] on p "[STREET_ADDRESS][PERSON_NAME]" at bounding box center [481, 288] width 150 height 11
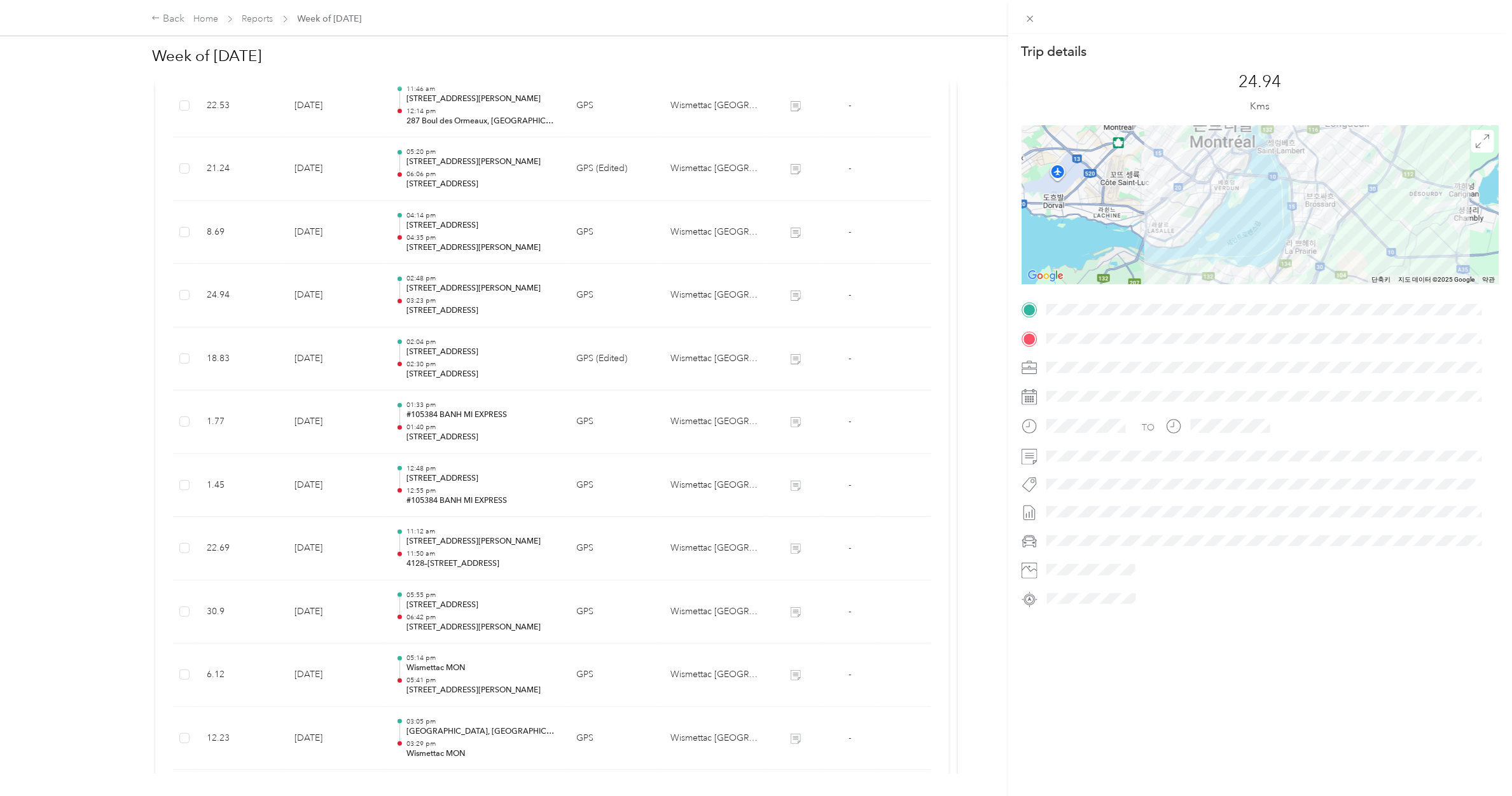
click at [451, 236] on div "Trip details This trip cannot be edited because it is either under review, appr…" at bounding box center [756, 398] width 1512 height 796
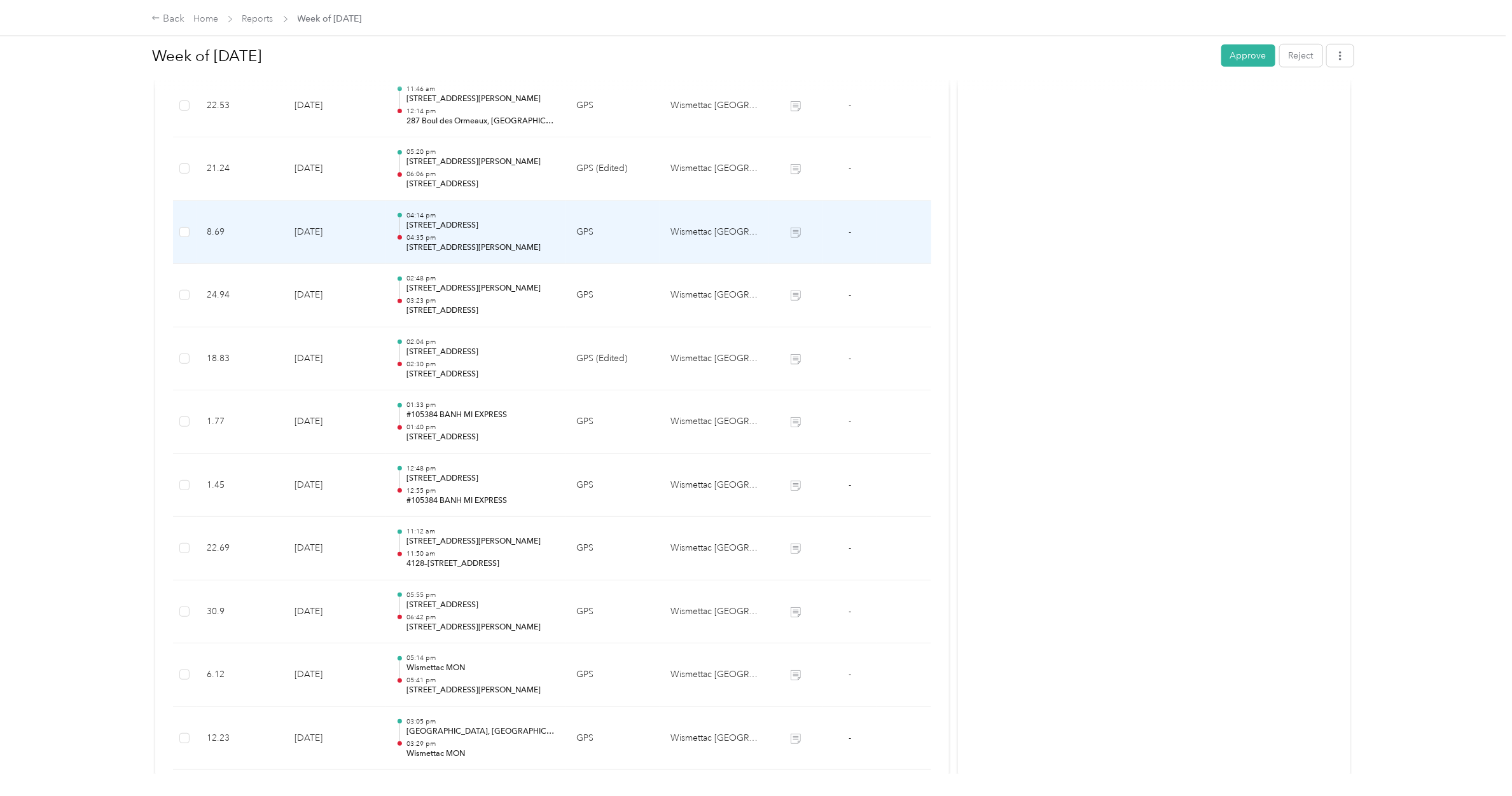
click at [451, 236] on p "04:35 pm" at bounding box center [481, 237] width 150 height 9
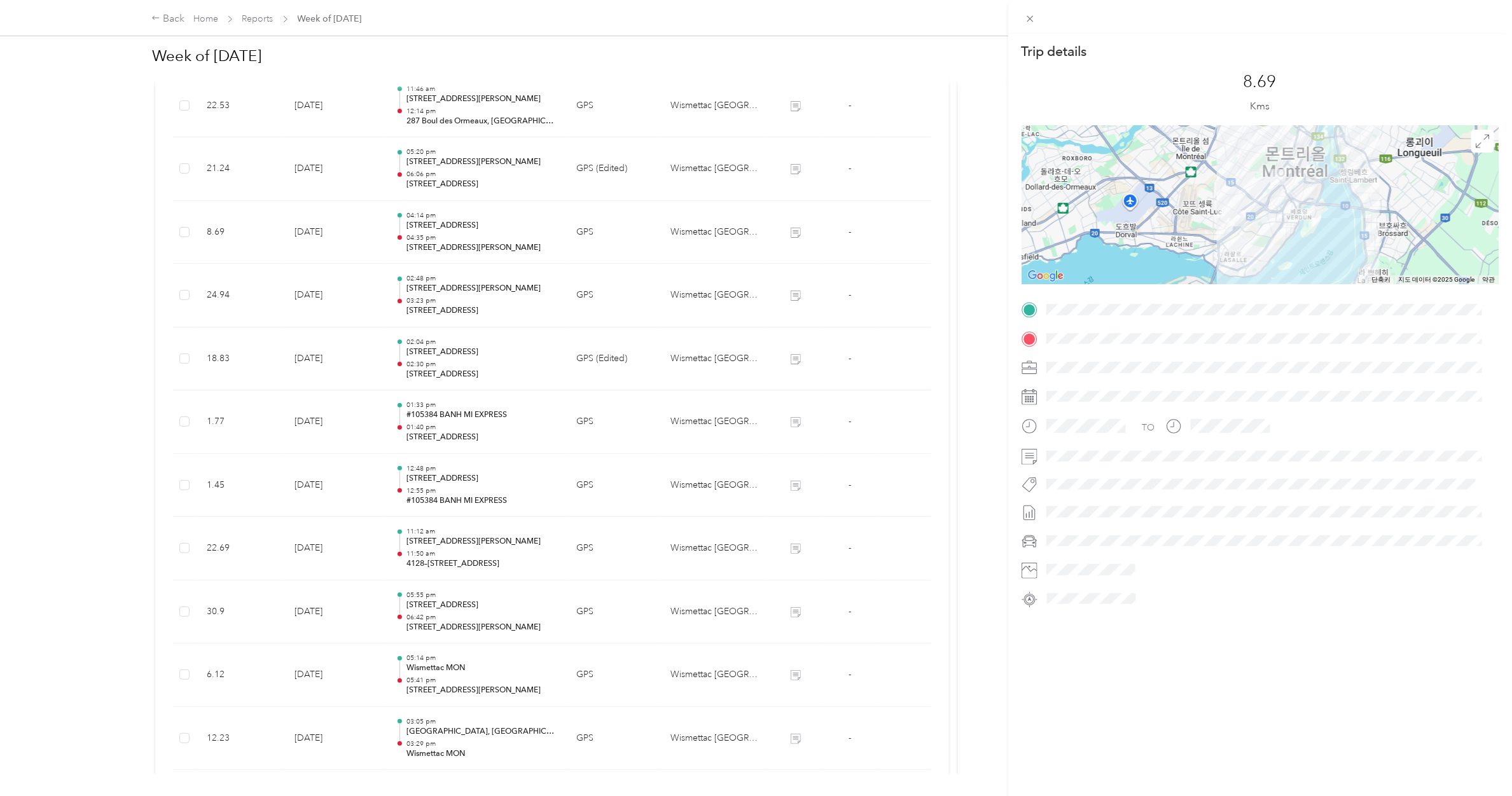
click at [451, 236] on div "Trip details This trip cannot be edited because it is either under review, appr…" at bounding box center [756, 398] width 1512 height 796
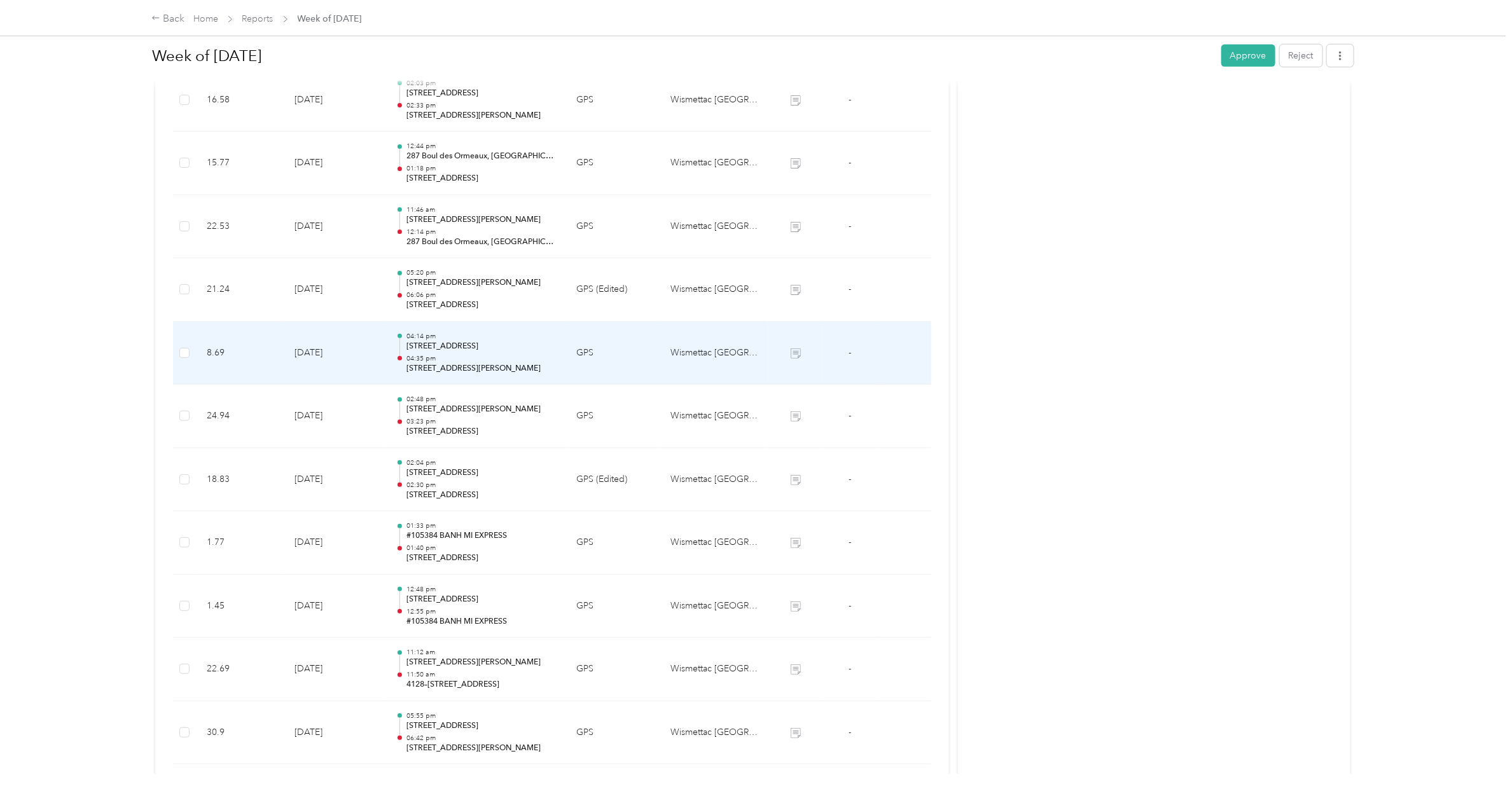
scroll to position [344, 0]
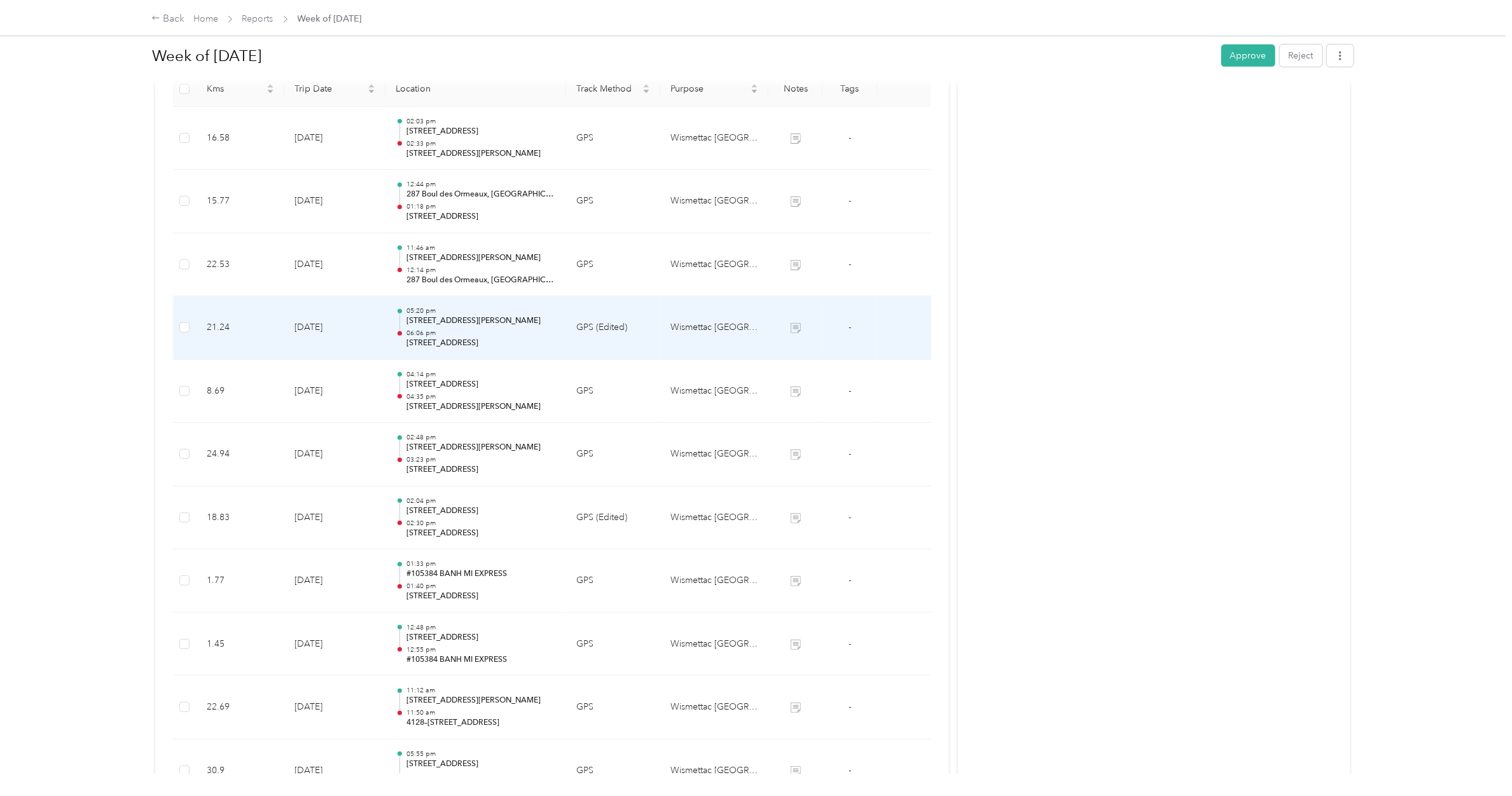
click at [445, 322] on p "[STREET_ADDRESS][PERSON_NAME]" at bounding box center [481, 321] width 150 height 11
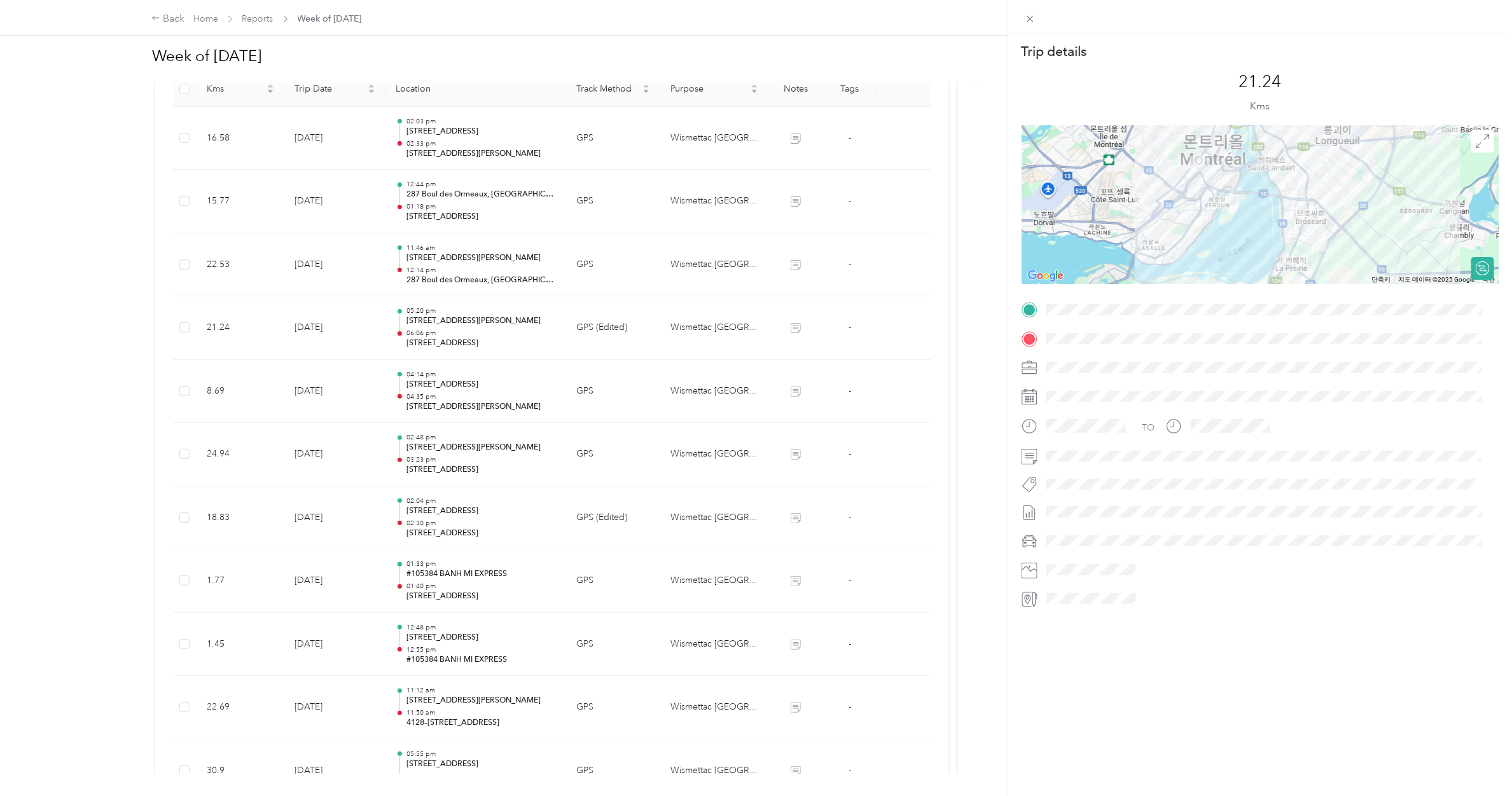
click at [445, 322] on div "Trip details This trip cannot be edited because it is either under review, appr…" at bounding box center [756, 398] width 1512 height 796
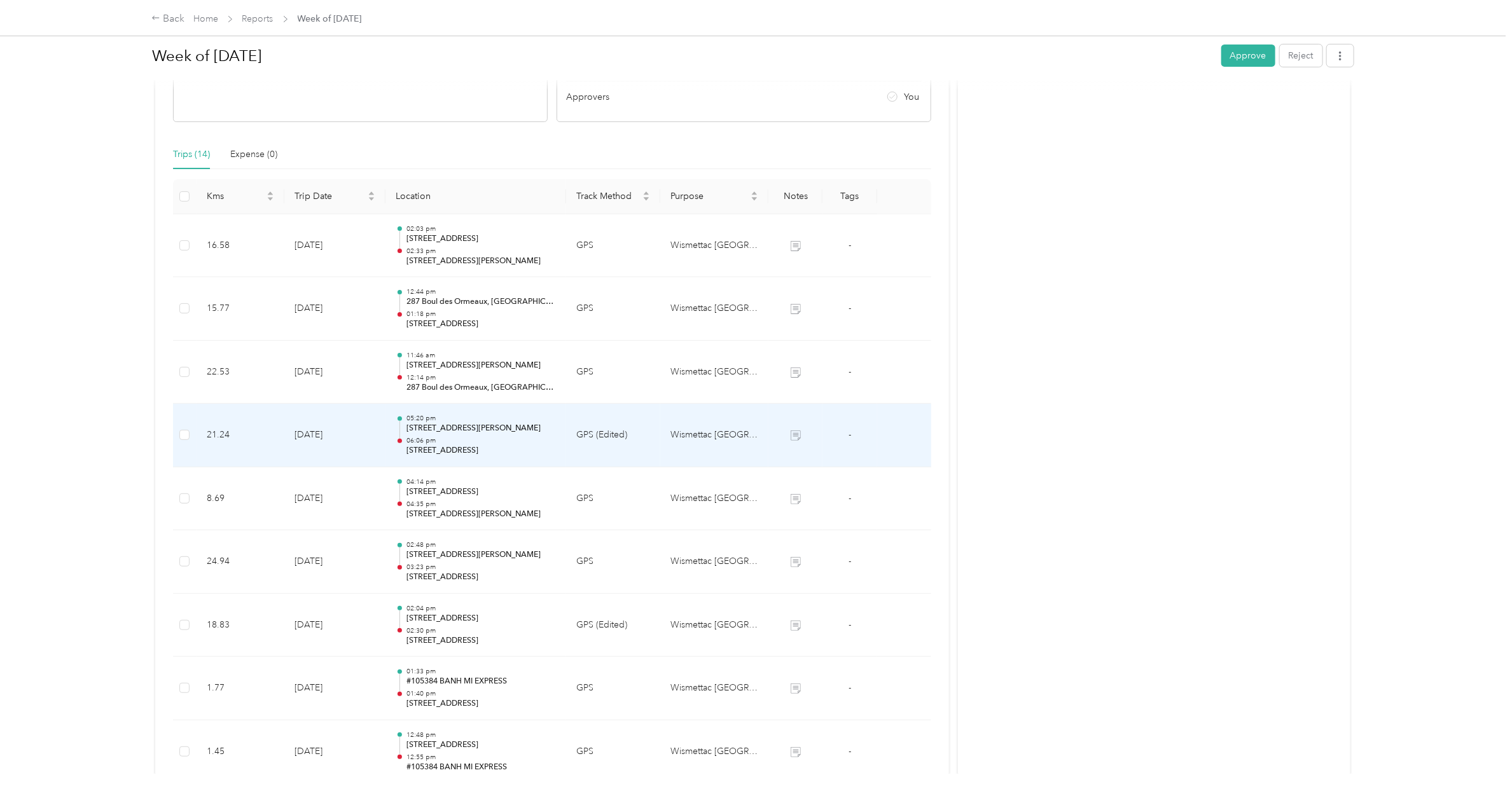
scroll to position [185, 0]
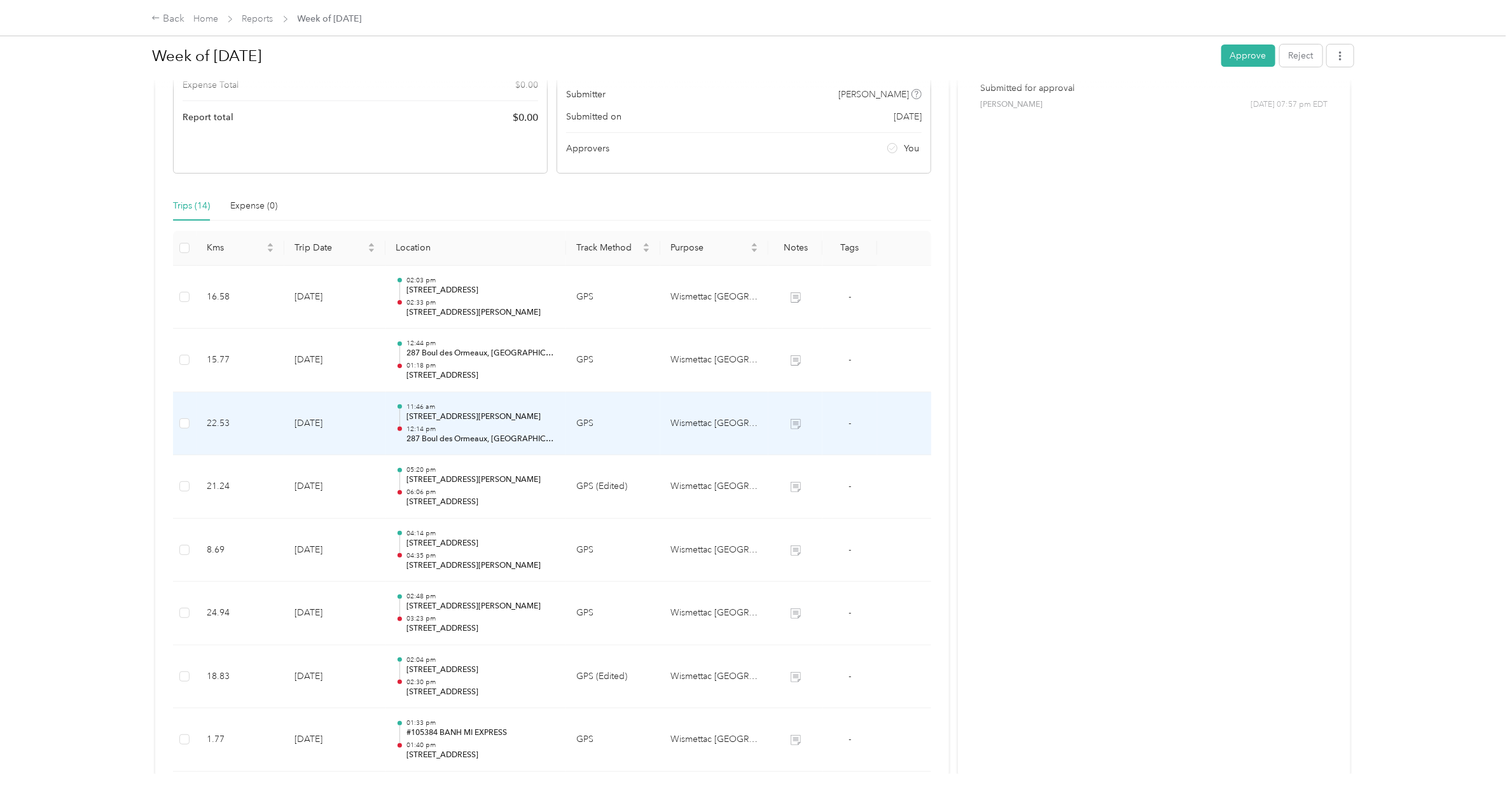
click at [445, 423] on div "11:46 am [STREET_ADDRESS][PERSON_NAME] 12:14 pm 287 [GEOGRAPHIC_DATA], [GEOGRAP…" at bounding box center [481, 424] width 150 height 42
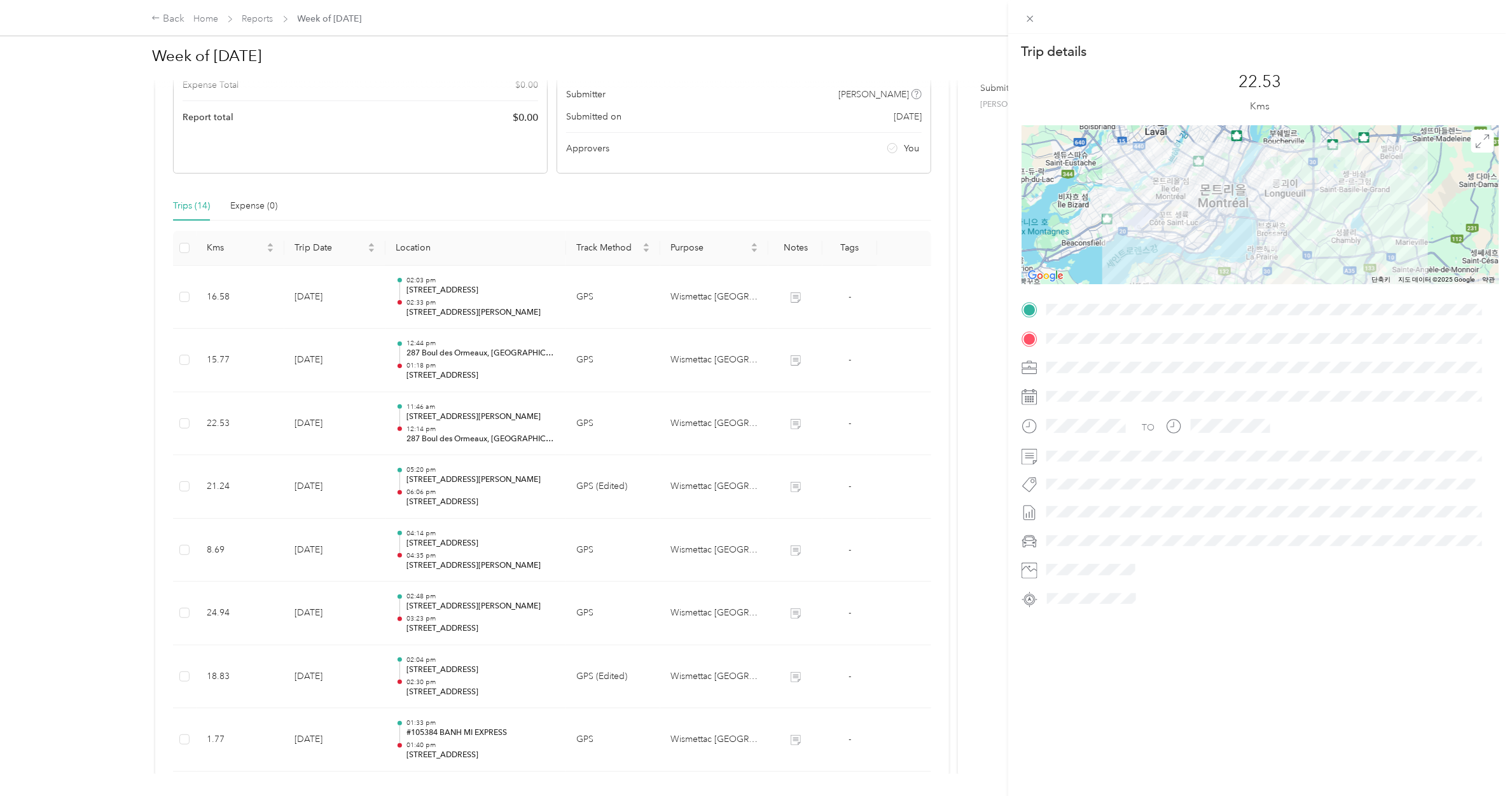
click at [447, 366] on div "Trip details This trip cannot be edited because it is either under review, appr…" at bounding box center [756, 398] width 1512 height 796
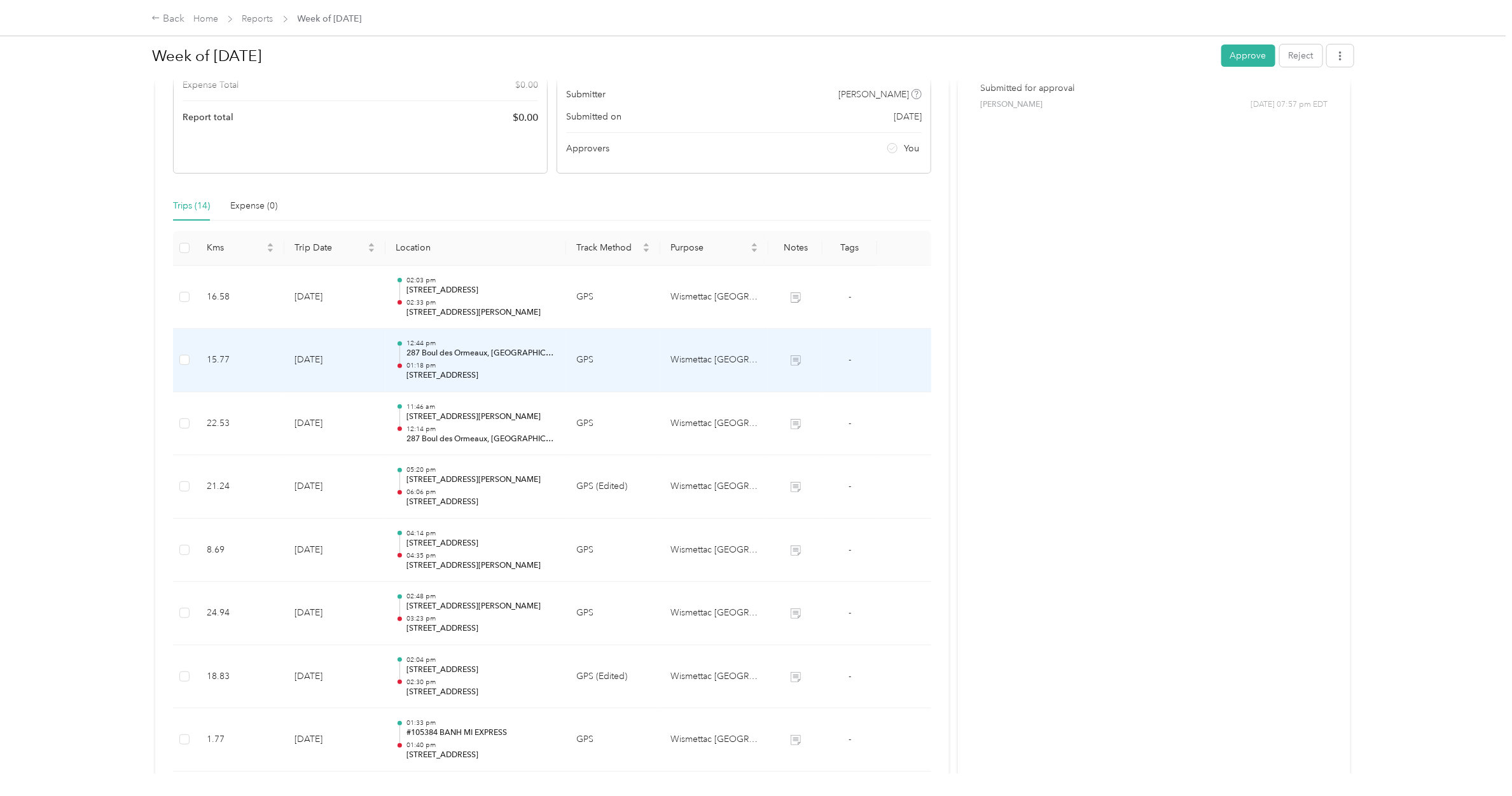
click at [447, 366] on p "01:18 pm" at bounding box center [481, 365] width 150 height 9
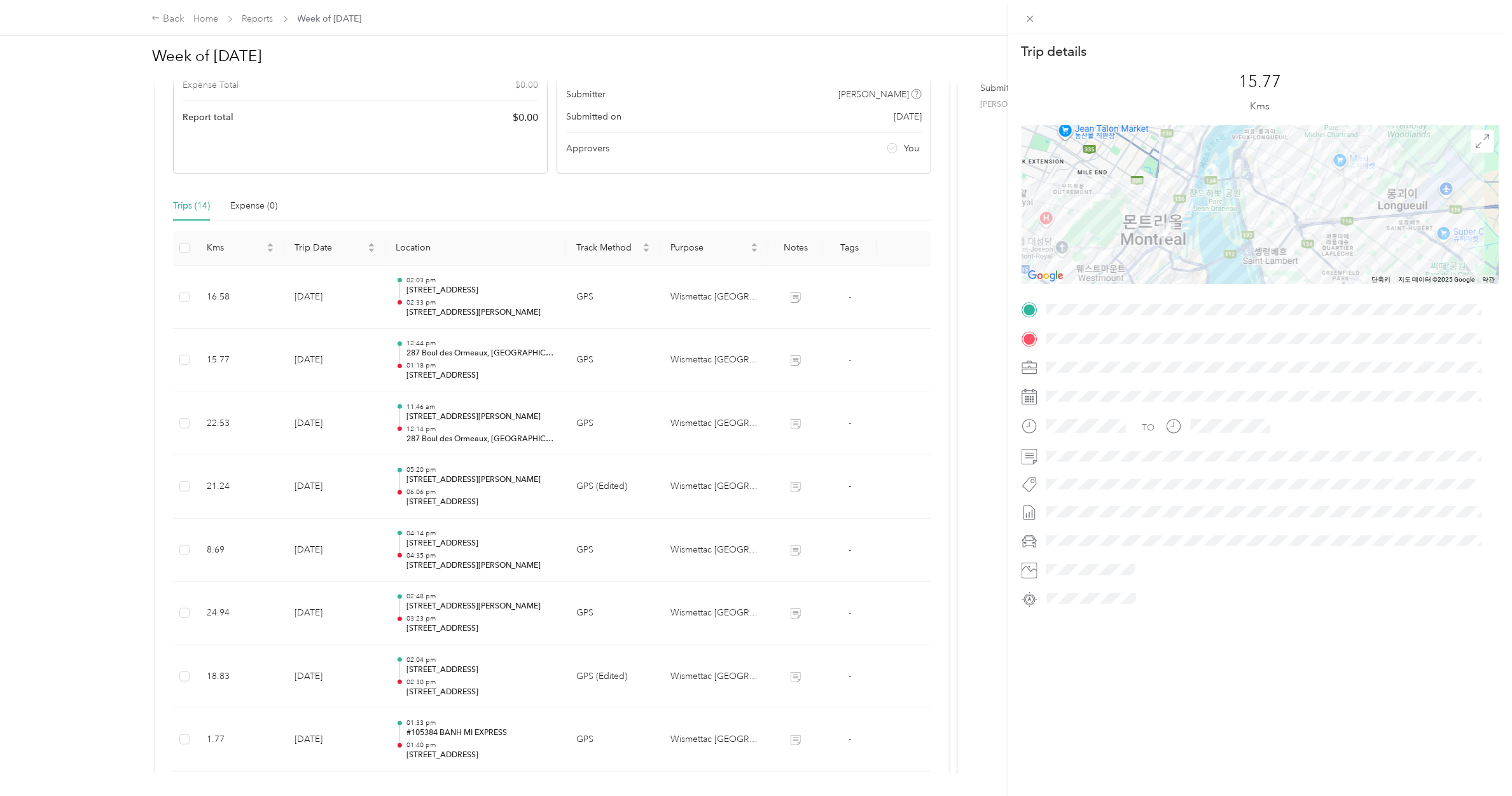
click at [453, 302] on div "Trip details This trip cannot be edited because it is either under review, appr…" at bounding box center [756, 398] width 1512 height 796
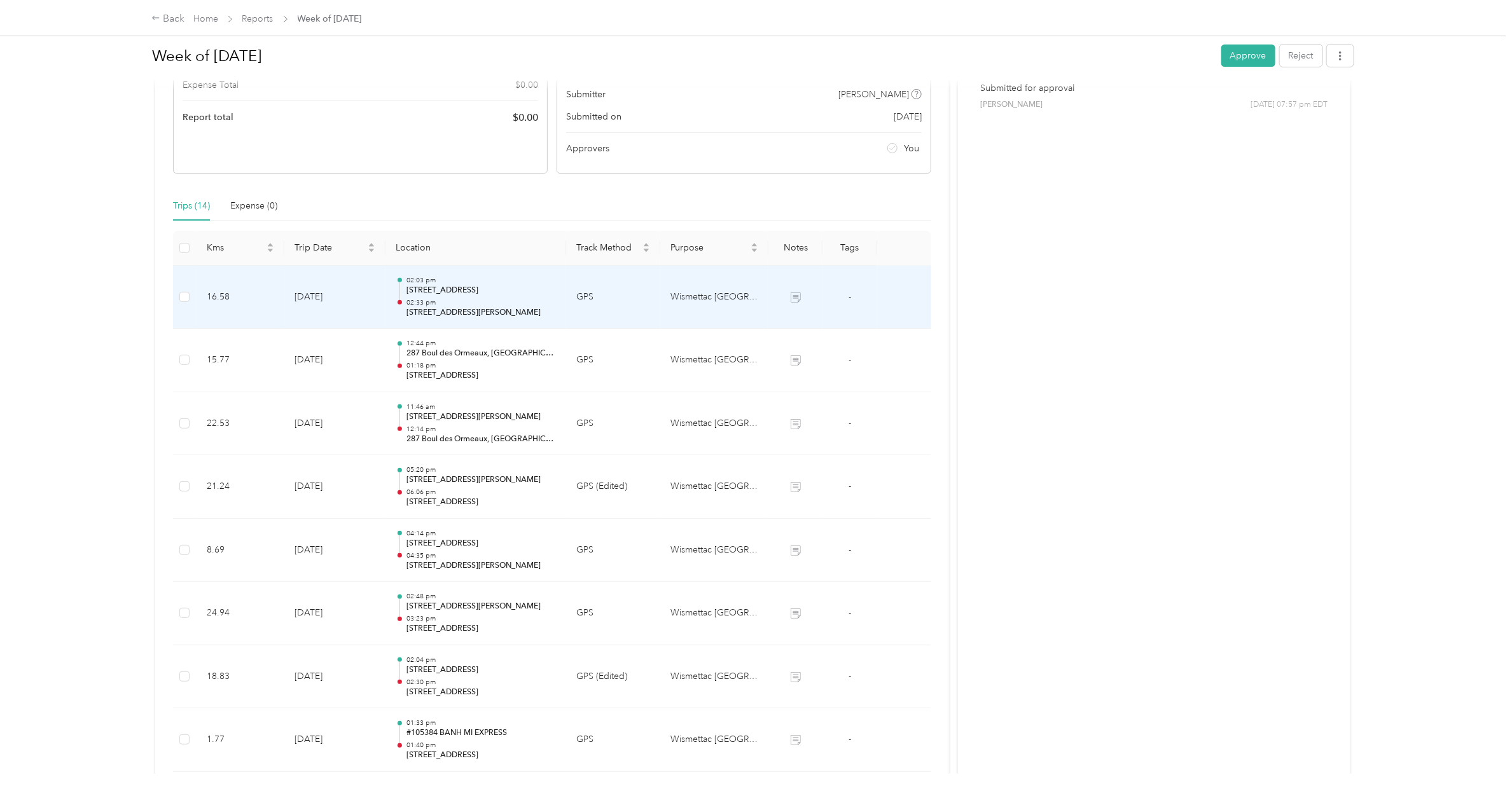
click at [453, 302] on p "02:33 pm" at bounding box center [481, 302] width 150 height 9
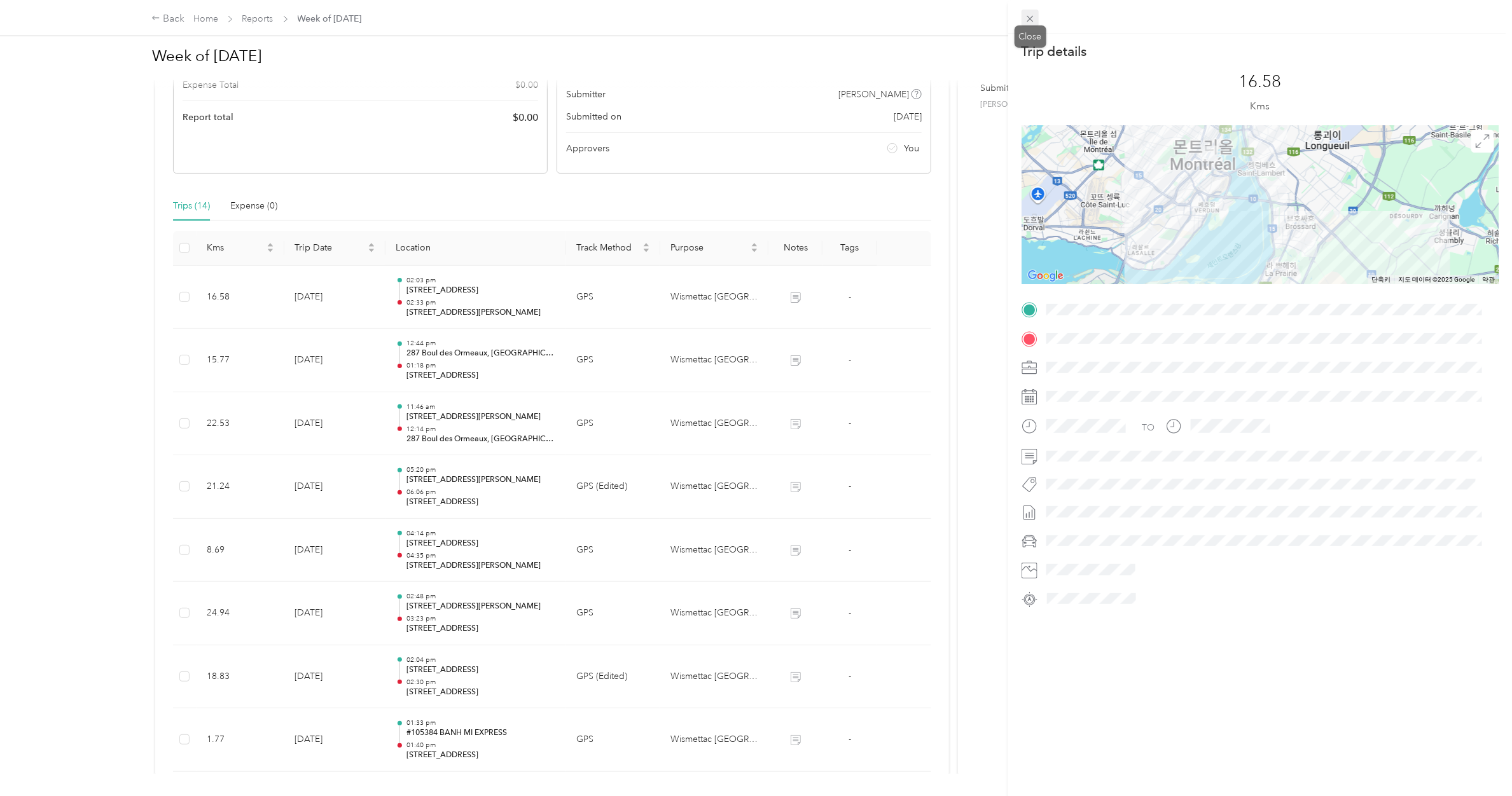
click at [1030, 15] on icon at bounding box center [1030, 19] width 11 height 11
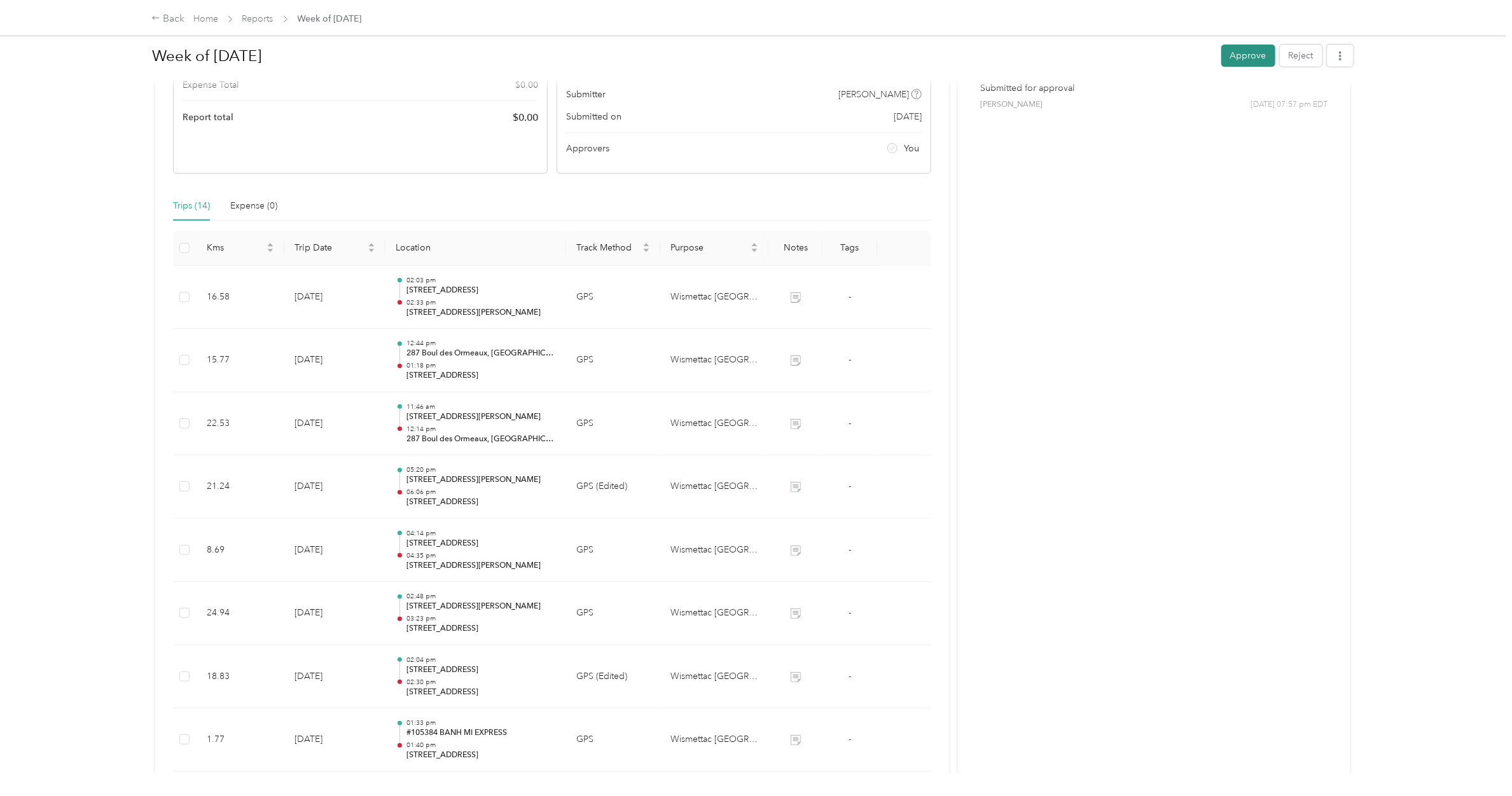
click at [1238, 52] on button "Approve" at bounding box center [1248, 56] width 54 height 23
click at [264, 18] on link "Reports" at bounding box center [258, 19] width 31 height 11
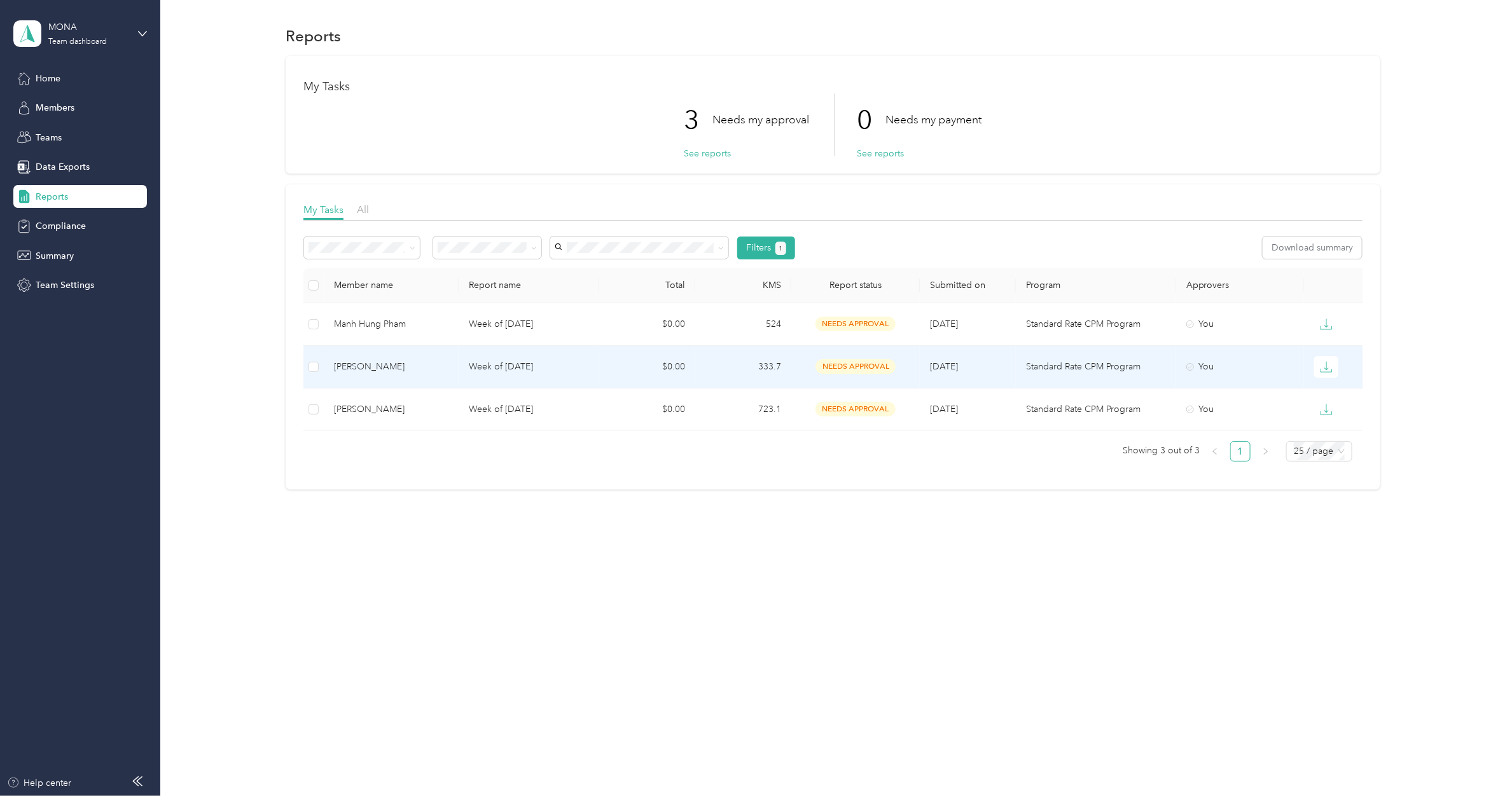
click at [506, 372] on p "Week of [DATE]" at bounding box center [529, 366] width 121 height 14
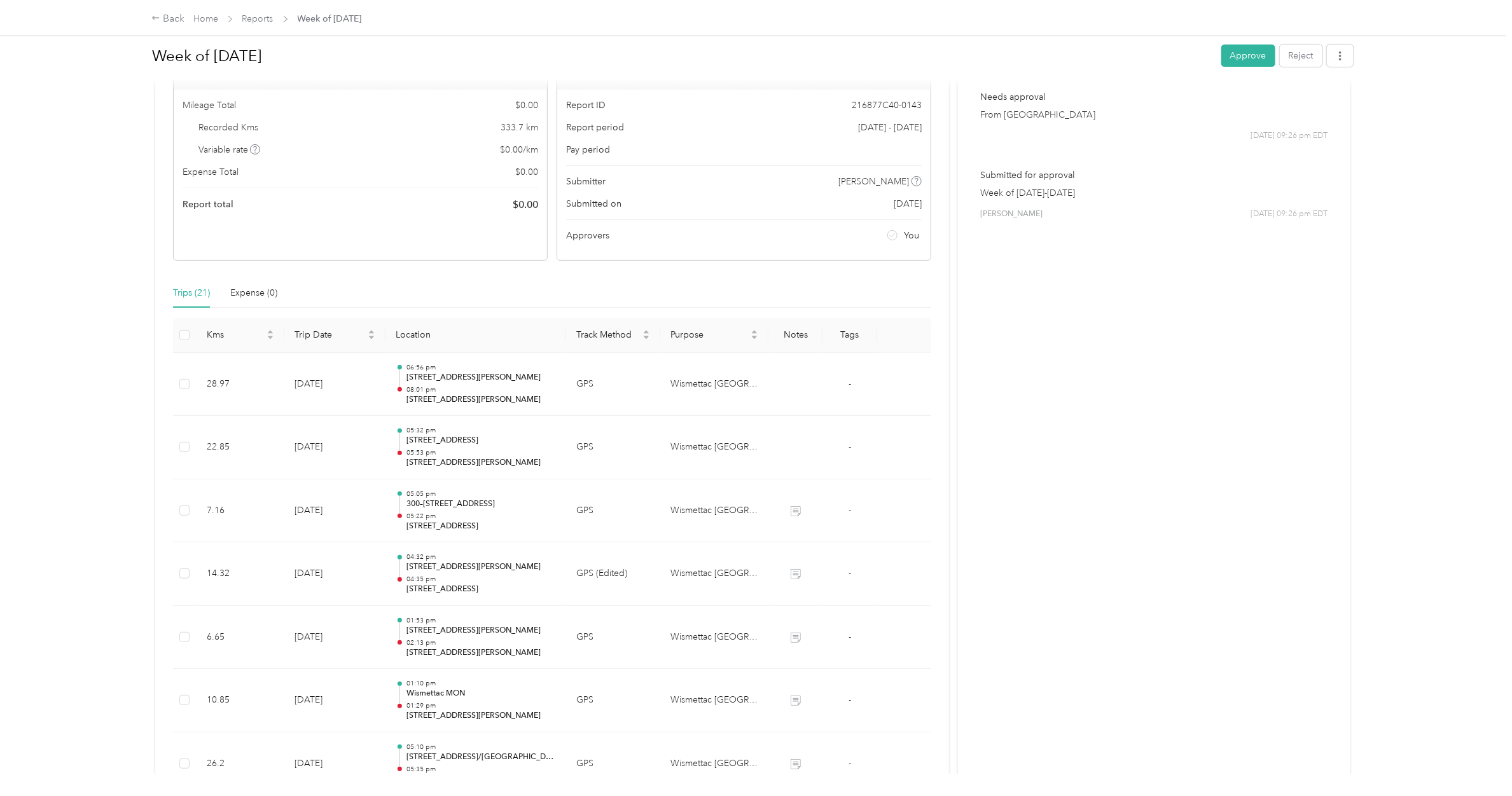
scroll to position [159, 0]
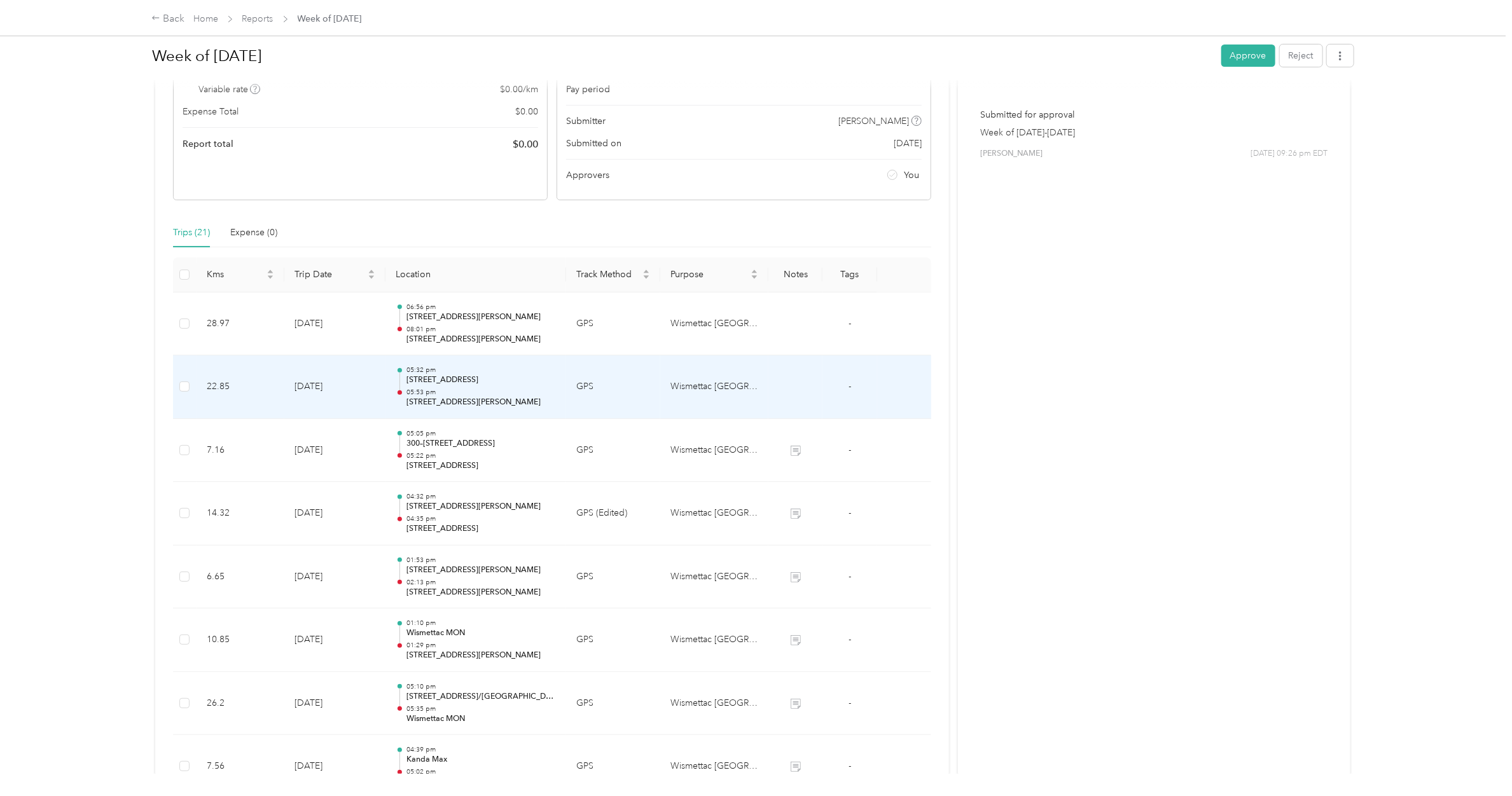
click at [506, 373] on p "05:32 pm" at bounding box center [481, 370] width 150 height 9
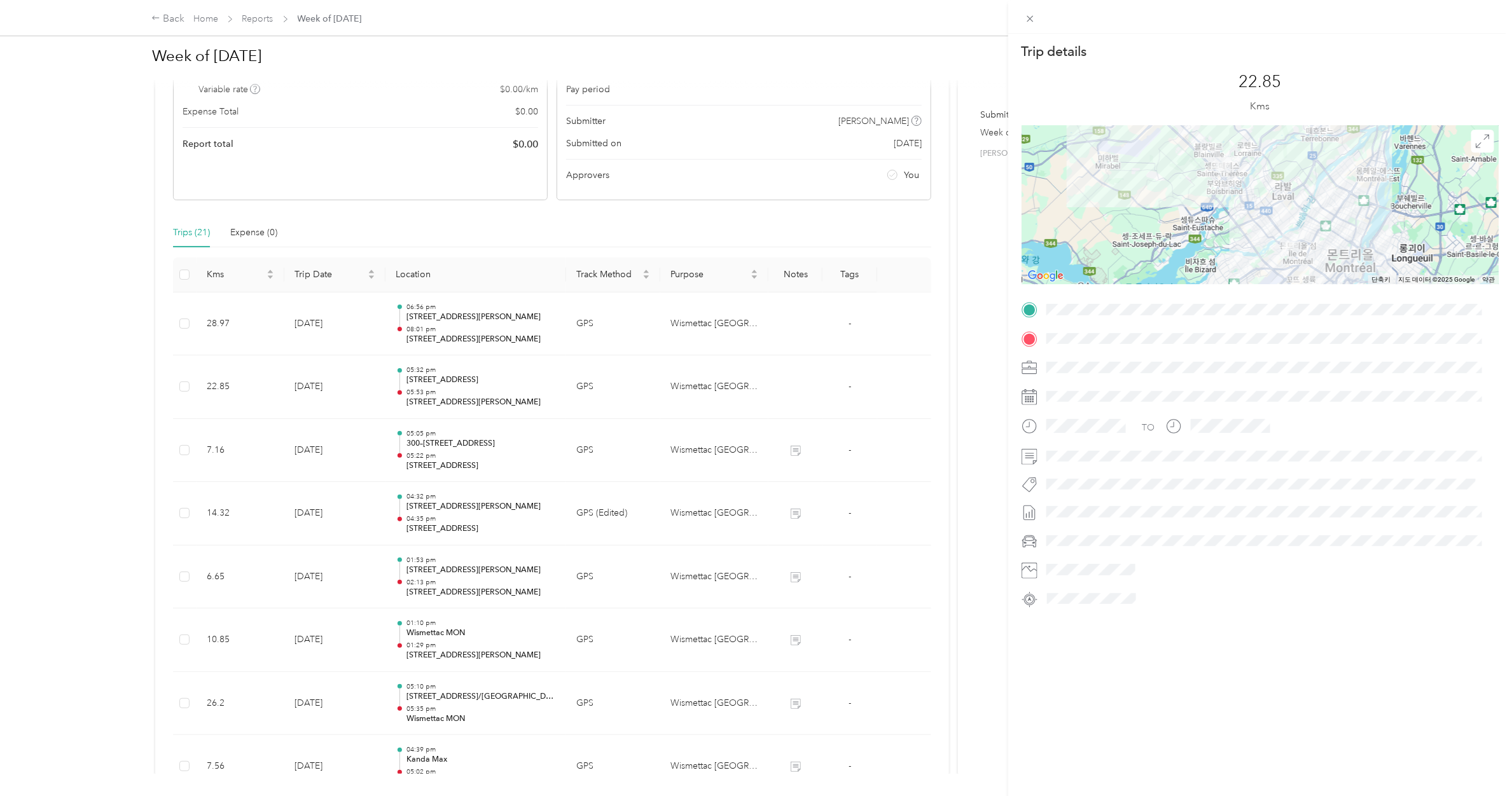
click at [455, 318] on div "Trip details This trip cannot be edited because it is either under review, appr…" at bounding box center [756, 398] width 1512 height 796
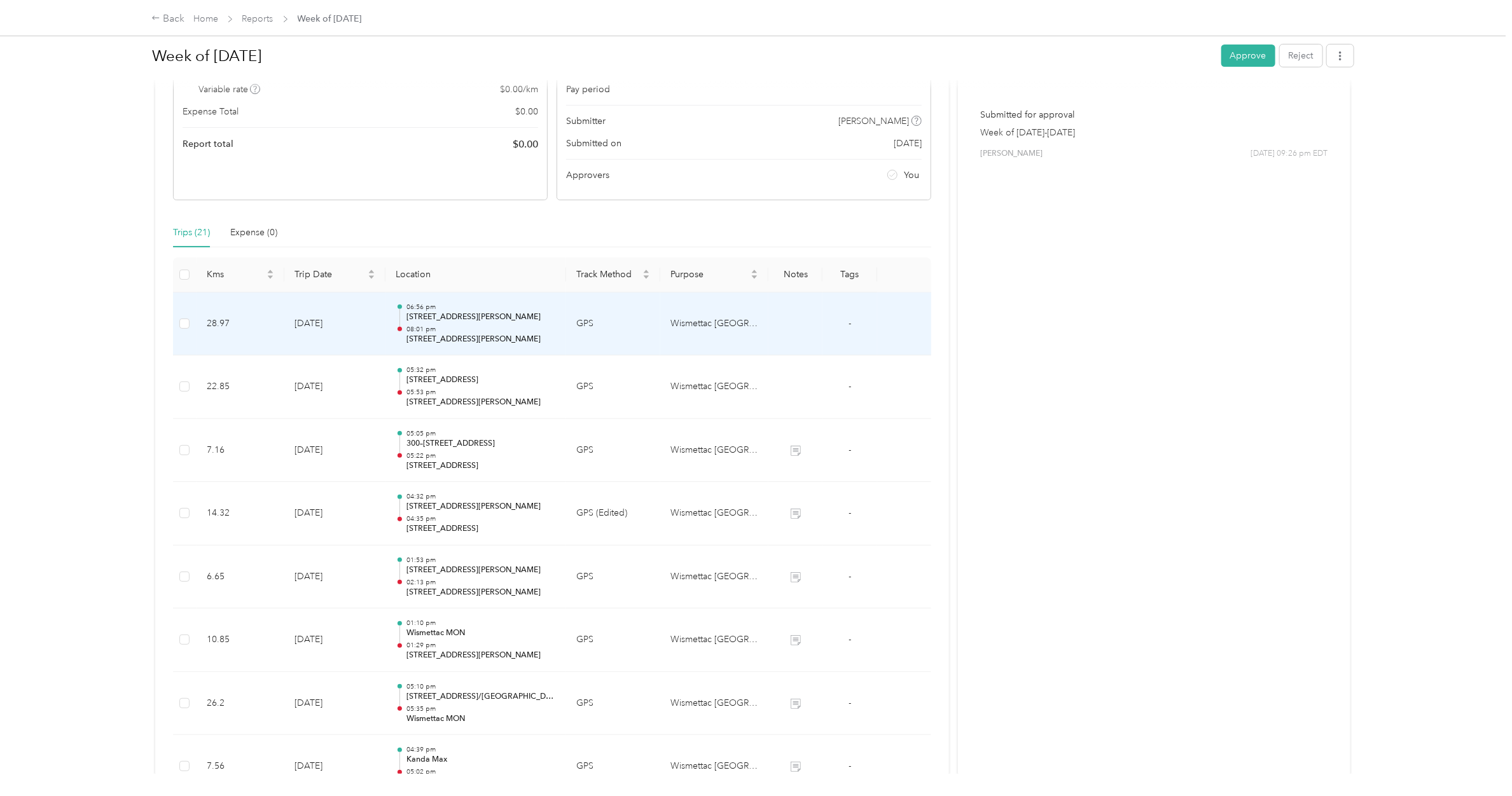
click at [453, 329] on p "08:01 pm" at bounding box center [481, 329] width 150 height 9
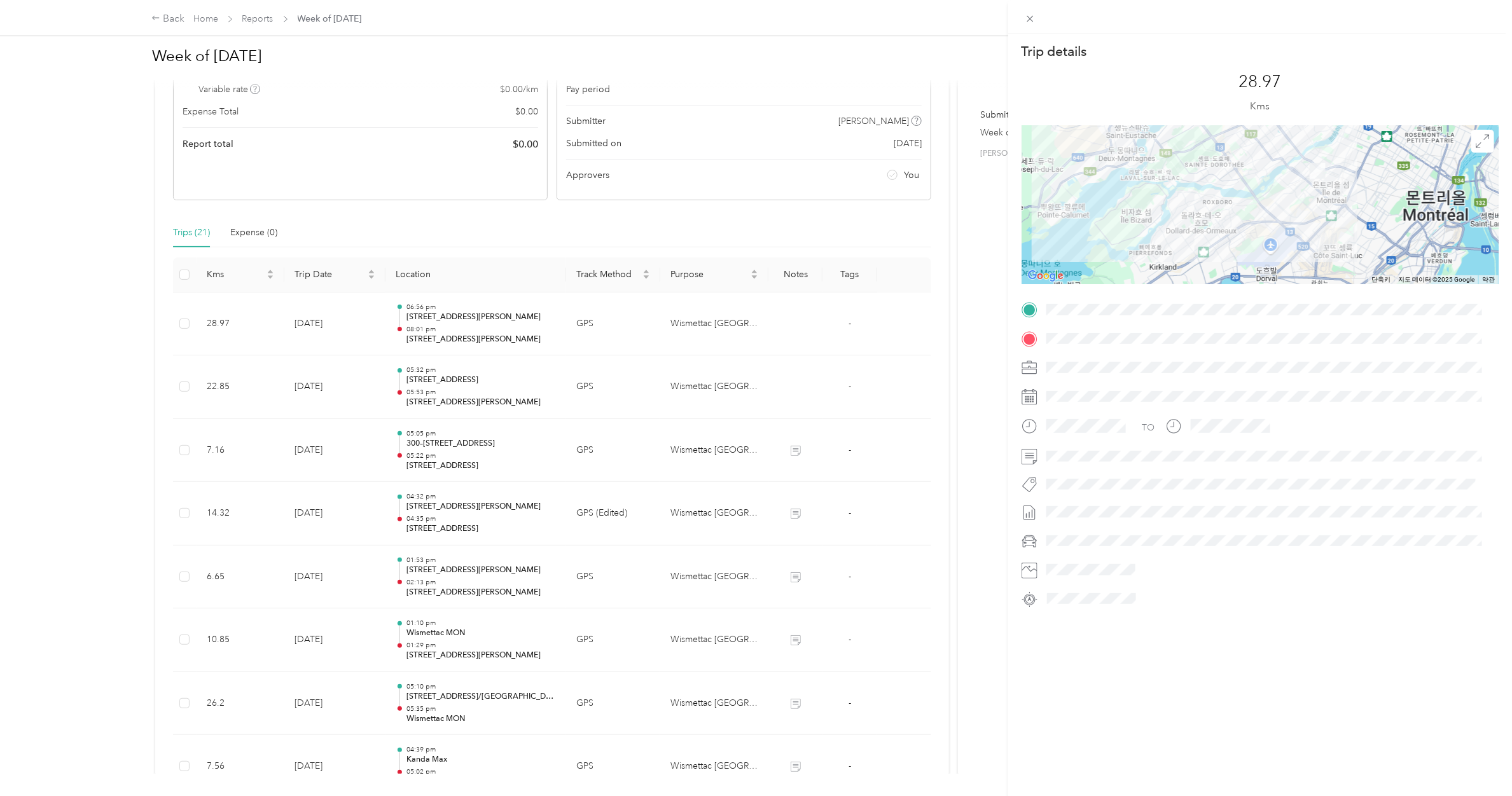
click at [453, 329] on div "Trip details This trip cannot be edited because it is either under review, appr…" at bounding box center [756, 398] width 1512 height 796
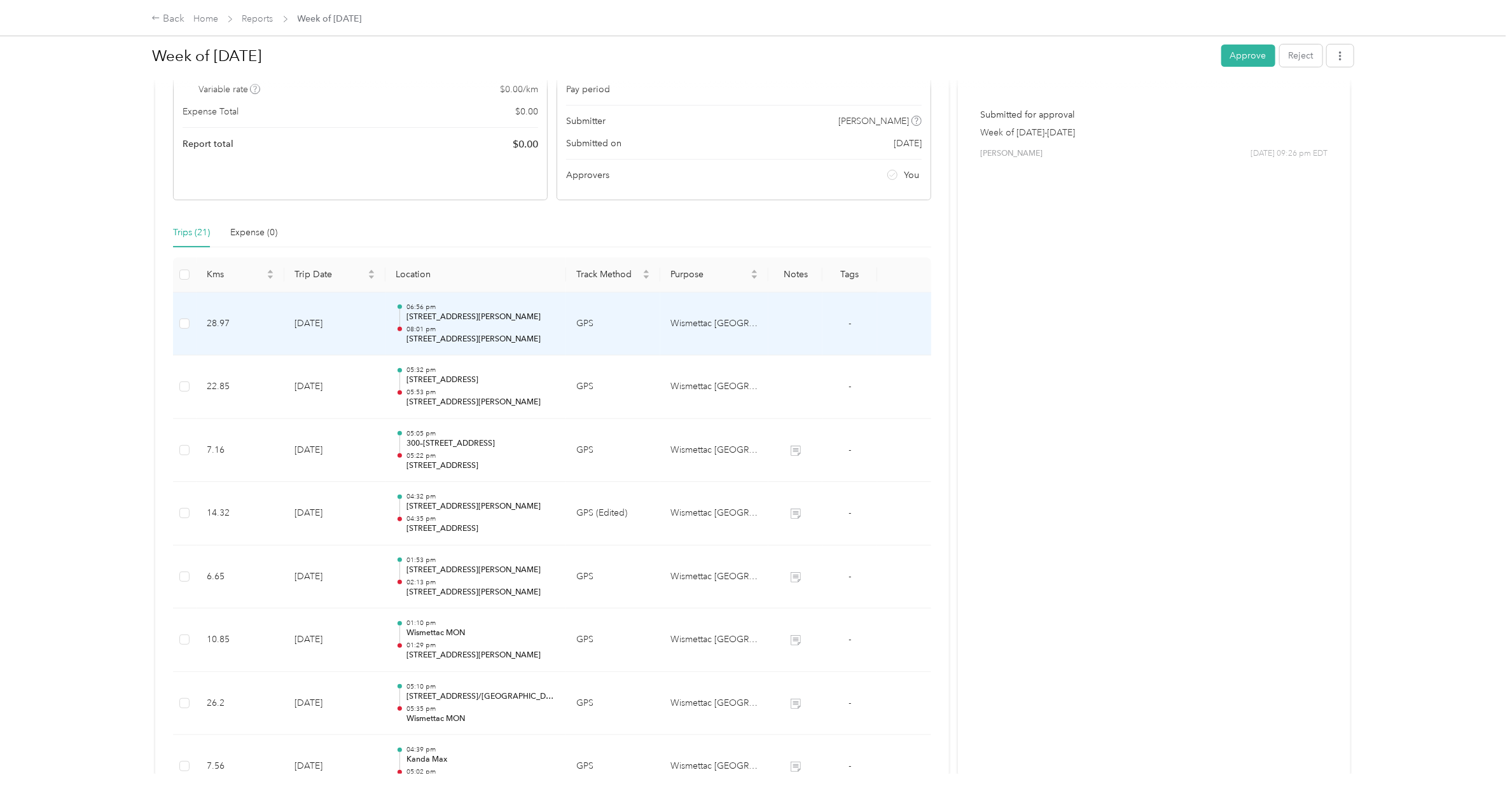
click at [453, 329] on p "08:01 pm" at bounding box center [481, 329] width 150 height 9
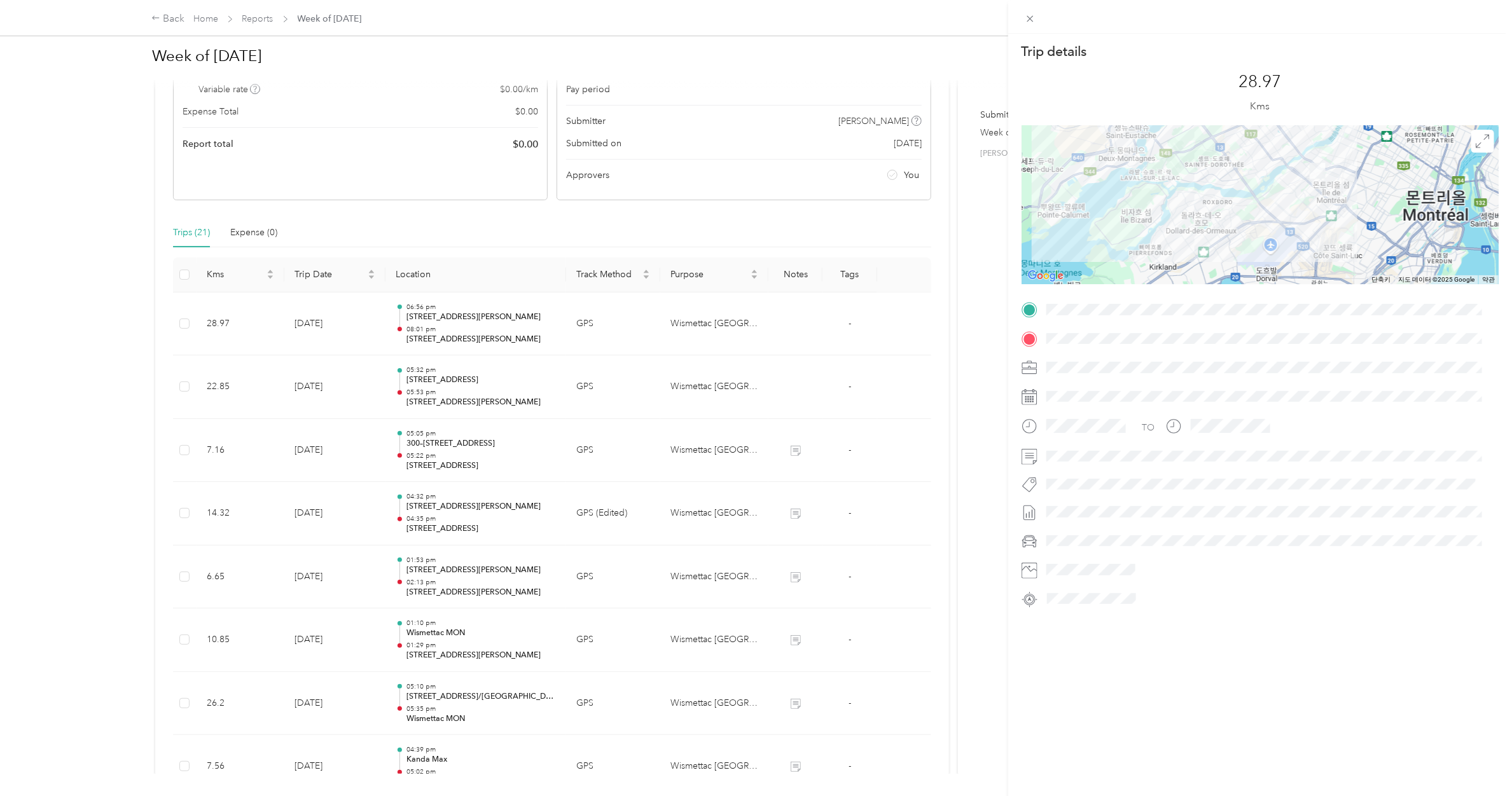
click at [453, 329] on div "Trip details This trip cannot be edited because it is either under review, appr…" at bounding box center [756, 398] width 1512 height 796
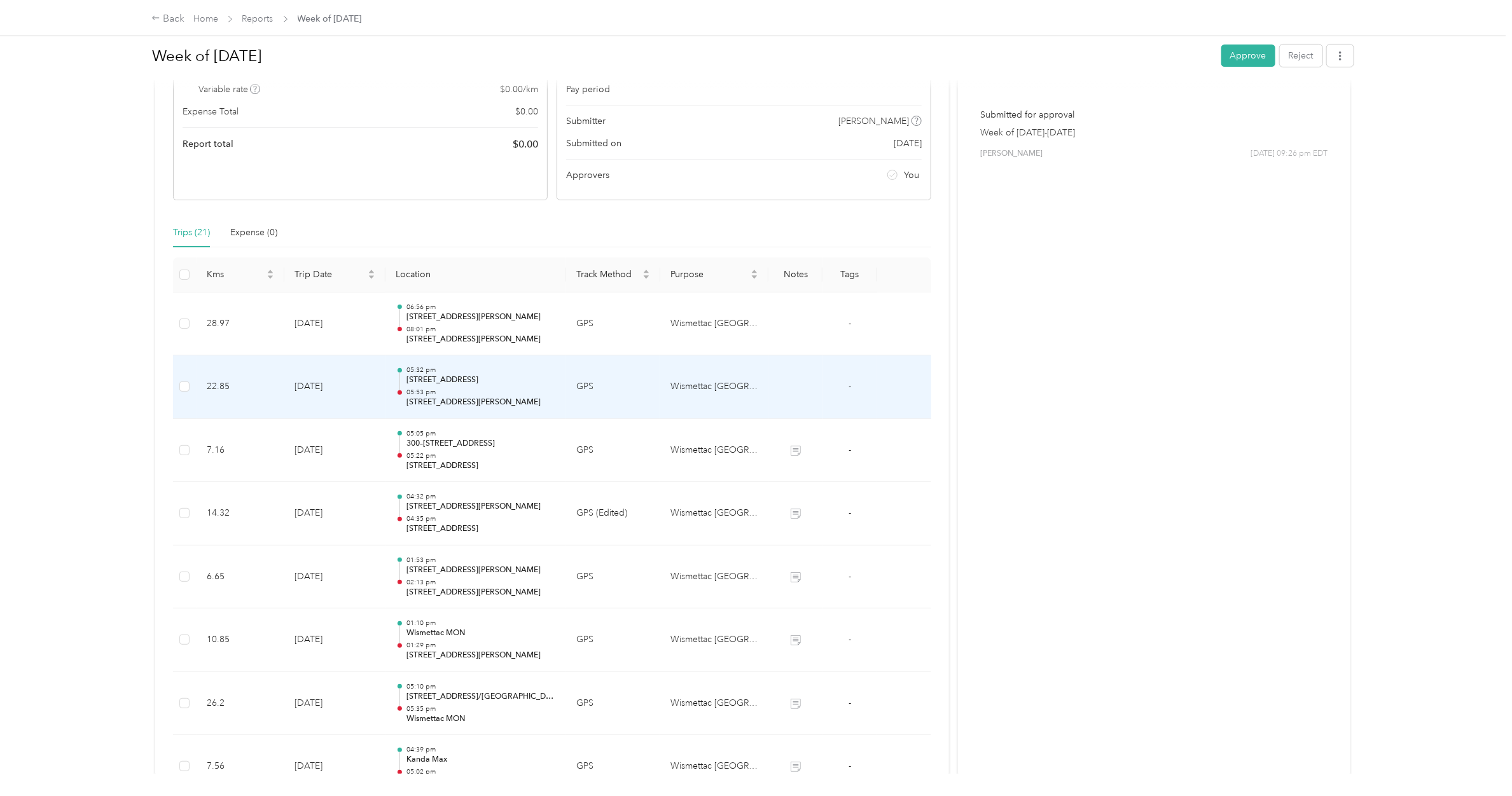
click at [457, 373] on p "05:32 pm" at bounding box center [481, 370] width 150 height 9
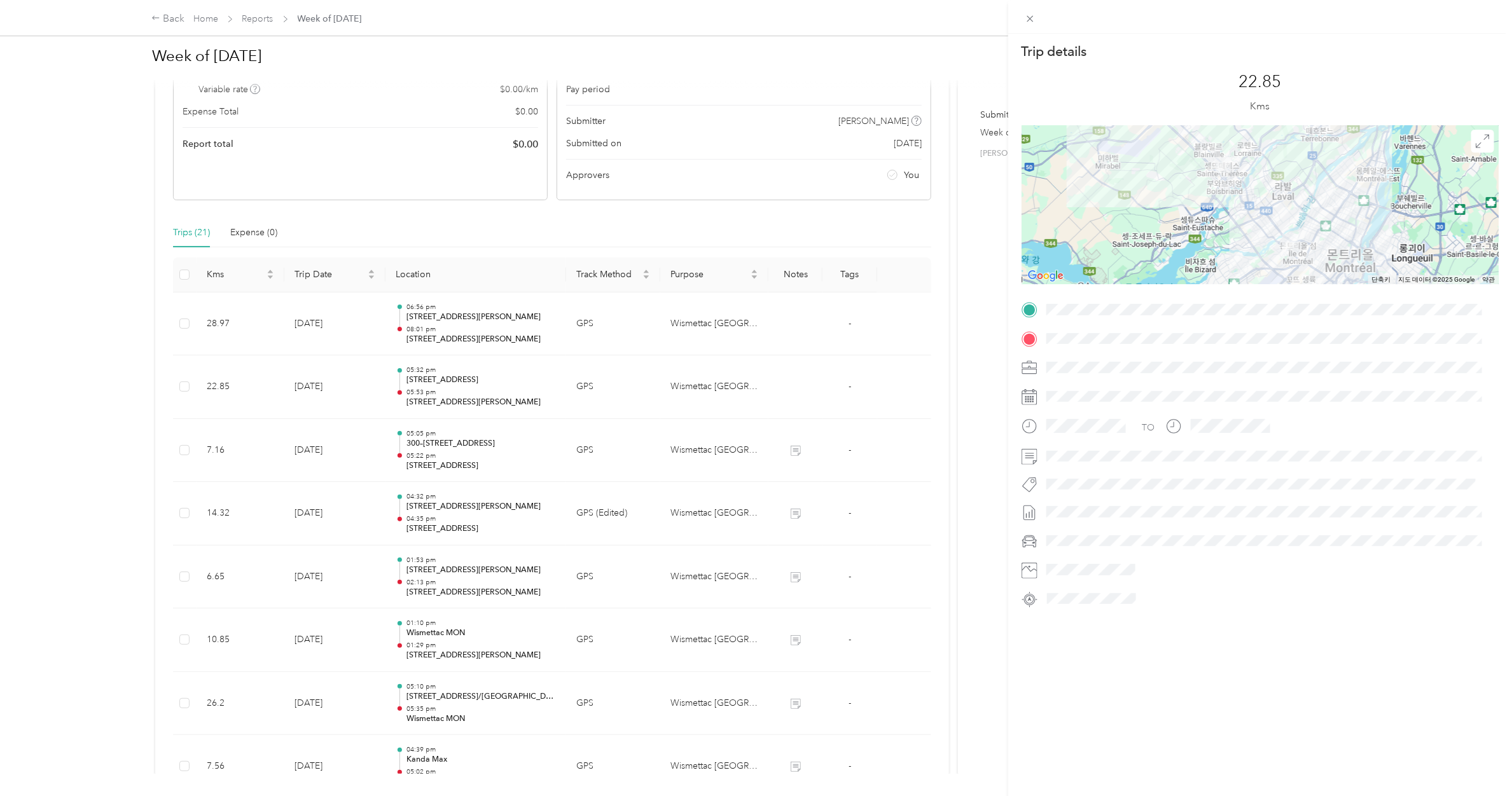
click at [451, 328] on div "Trip details This trip cannot be edited because it is either under review, appr…" at bounding box center [756, 398] width 1512 height 796
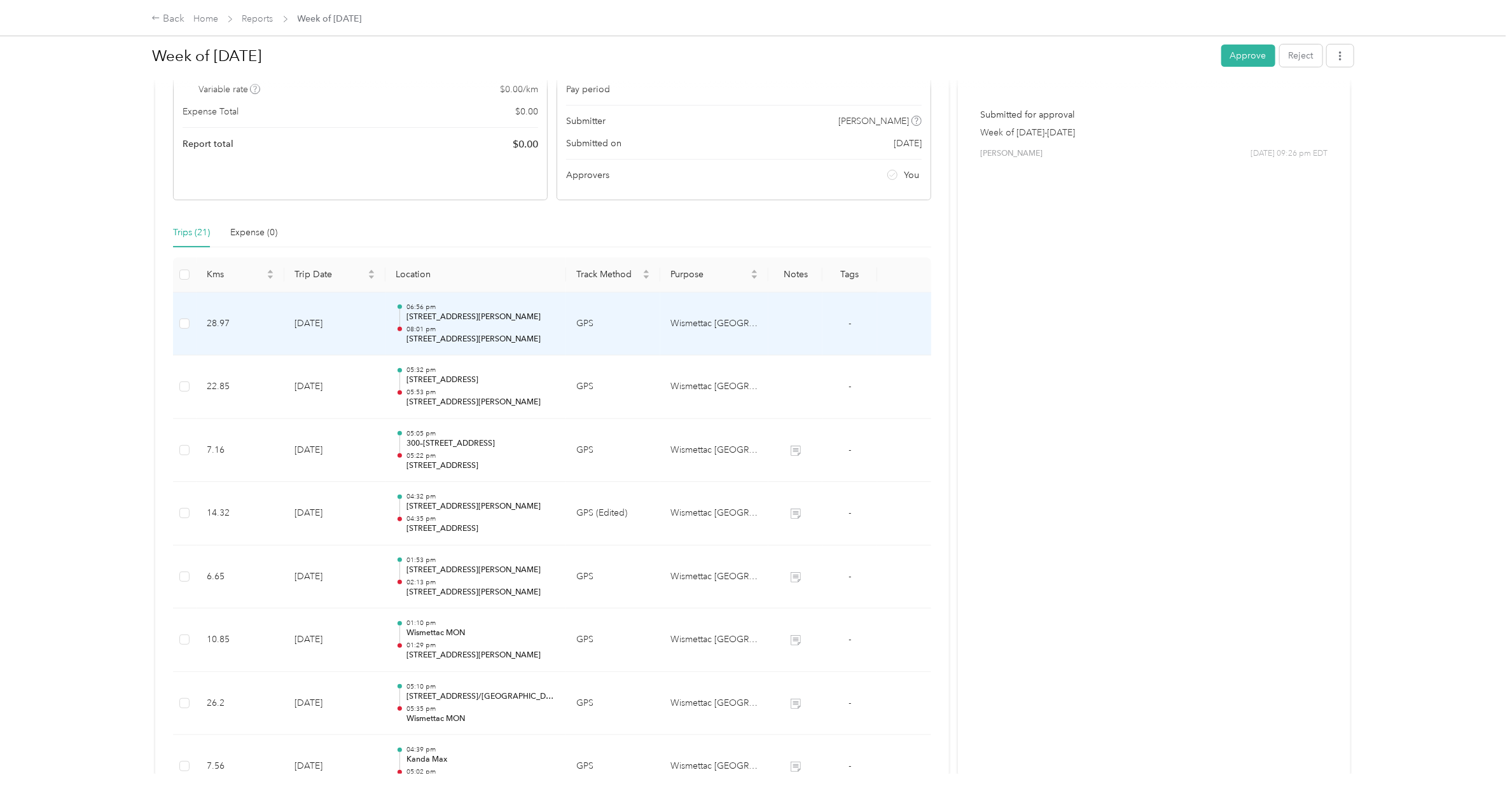
click at [451, 328] on p "08:01 pm" at bounding box center [481, 329] width 150 height 9
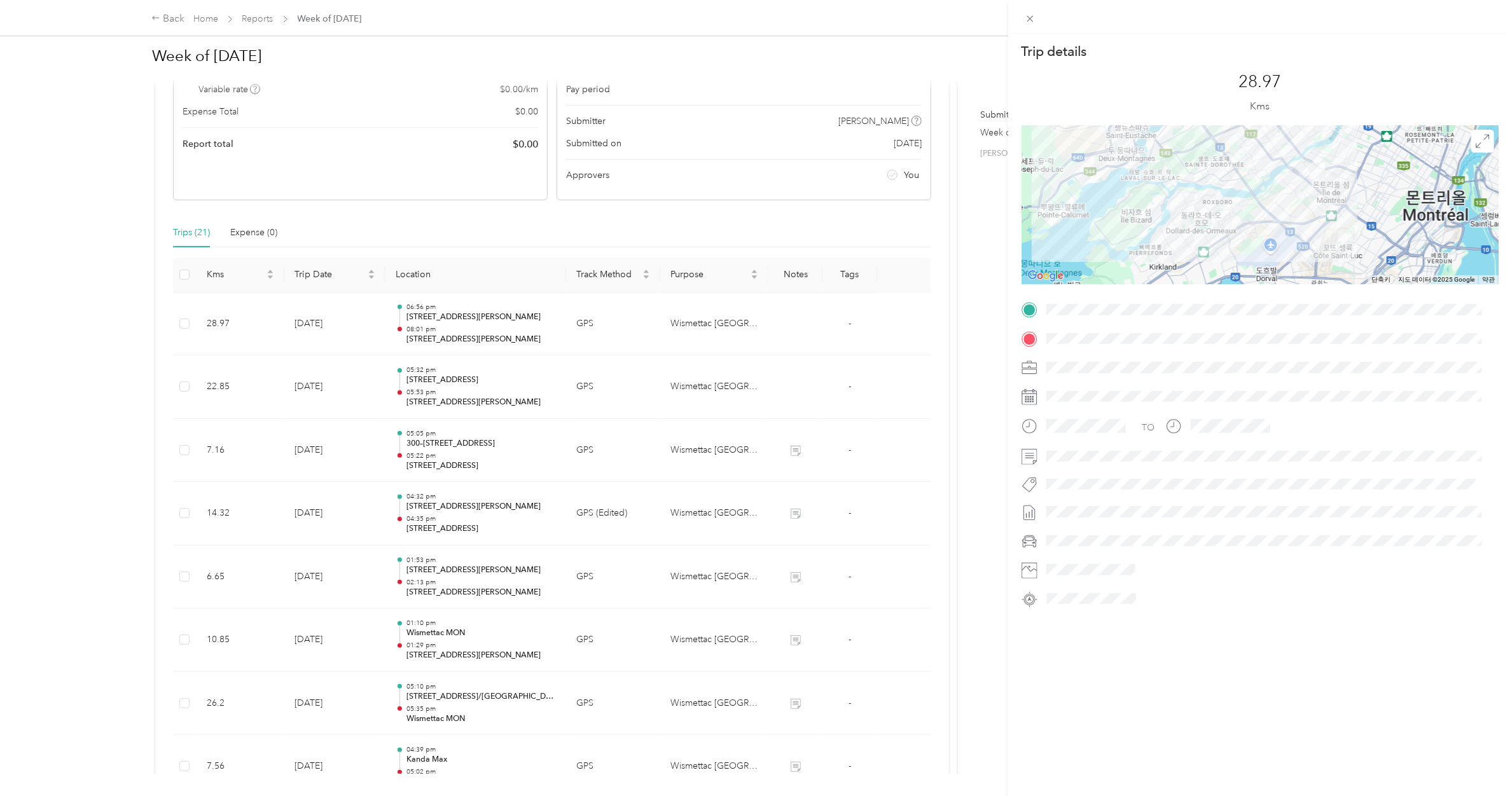
click at [496, 335] on div "Trip details This trip cannot be edited because it is either under review, appr…" at bounding box center [756, 398] width 1512 height 796
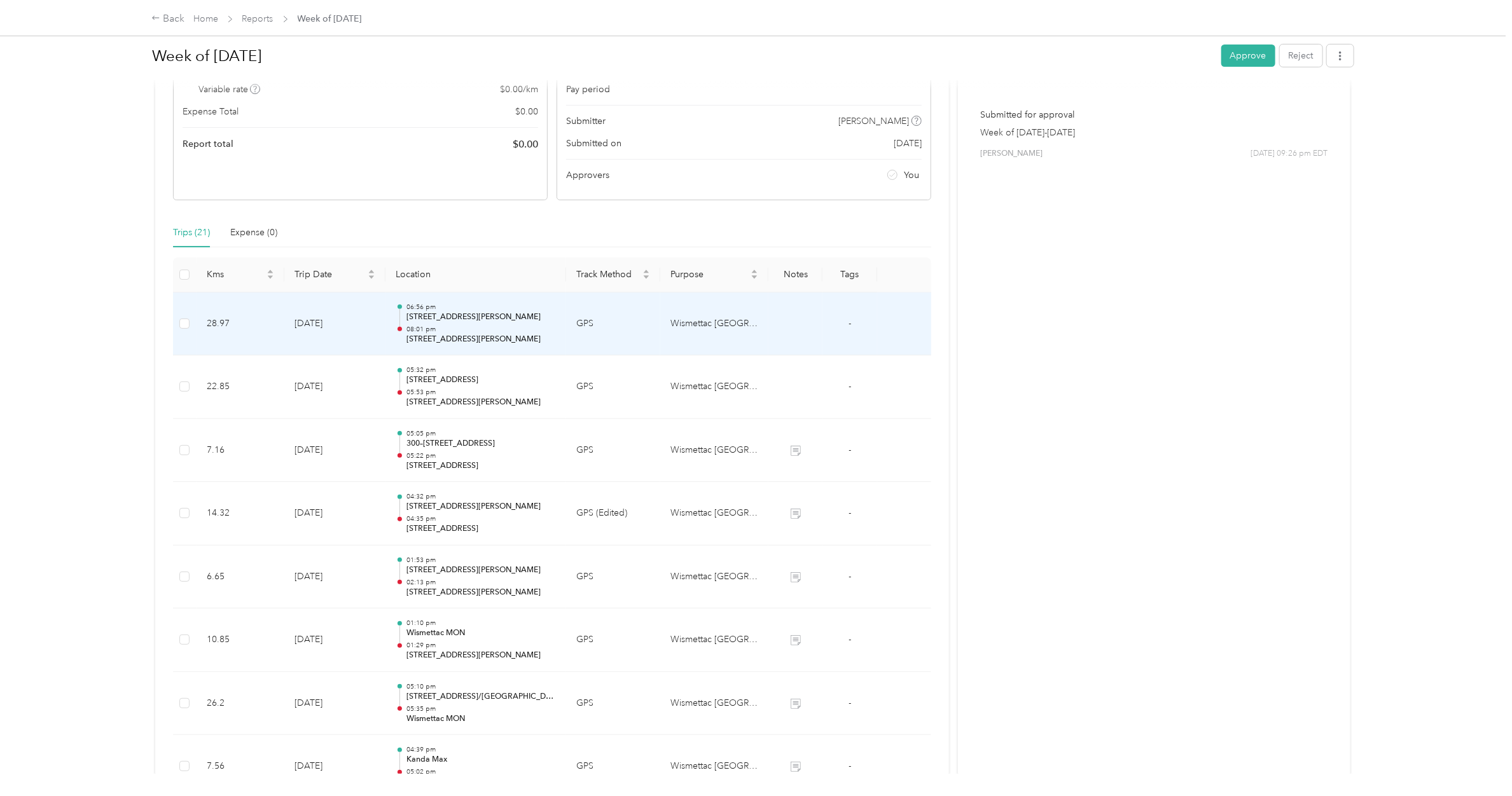
click at [496, 335] on p "[STREET_ADDRESS][PERSON_NAME]" at bounding box center [481, 339] width 150 height 11
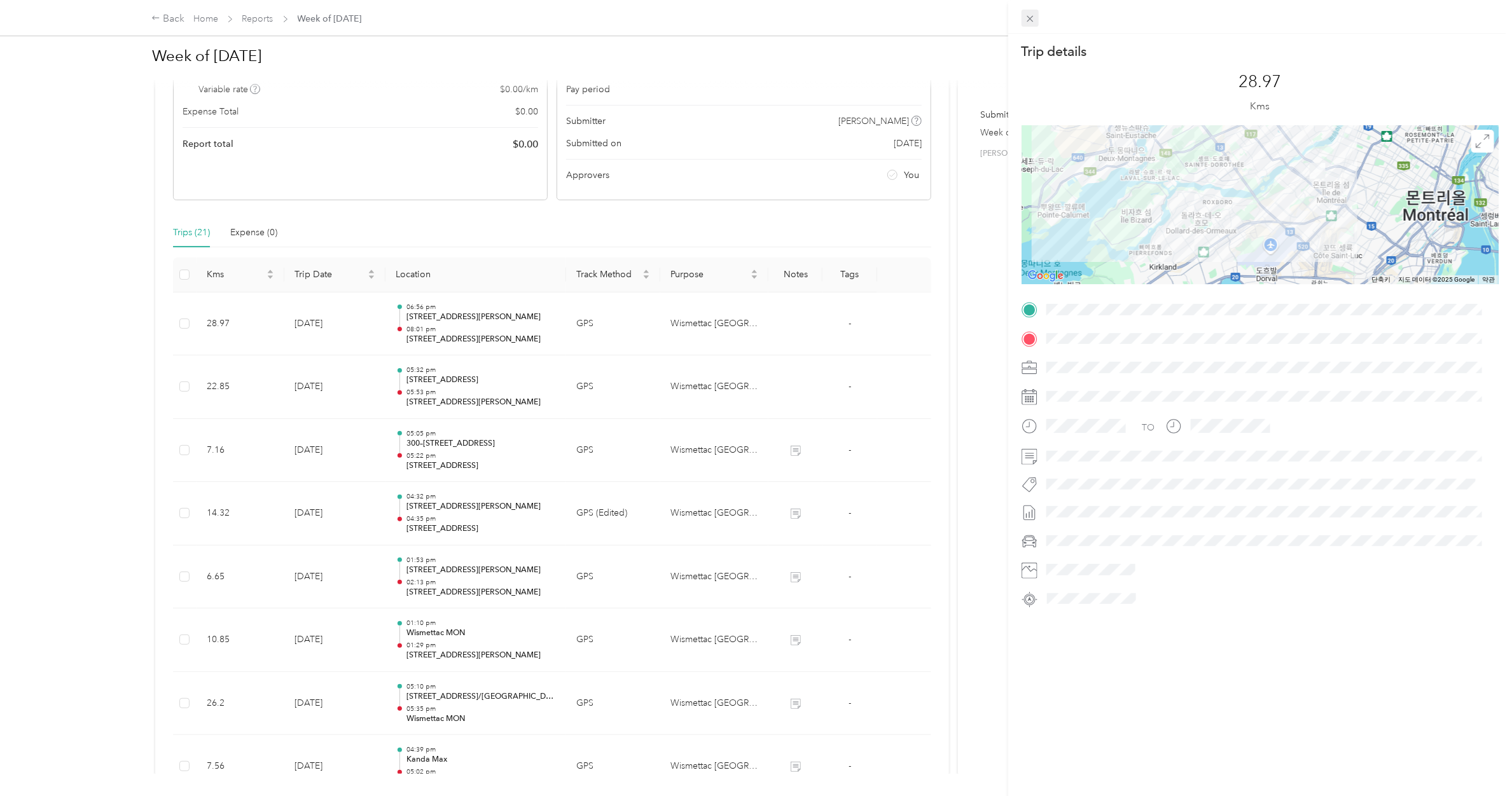
click at [1030, 18] on icon at bounding box center [1030, 19] width 7 height 7
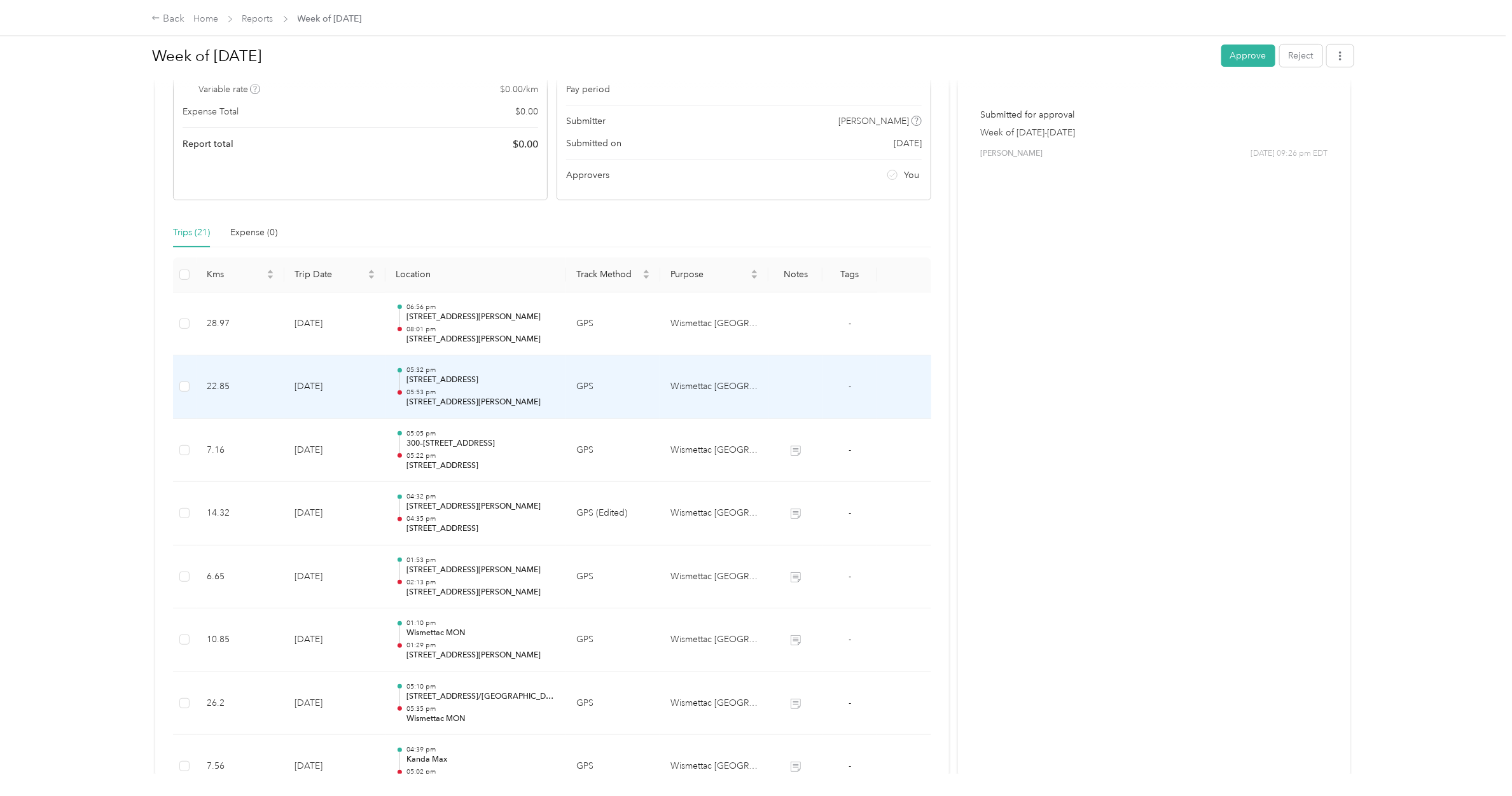
click at [514, 392] on p "05:53 pm" at bounding box center [481, 392] width 150 height 9
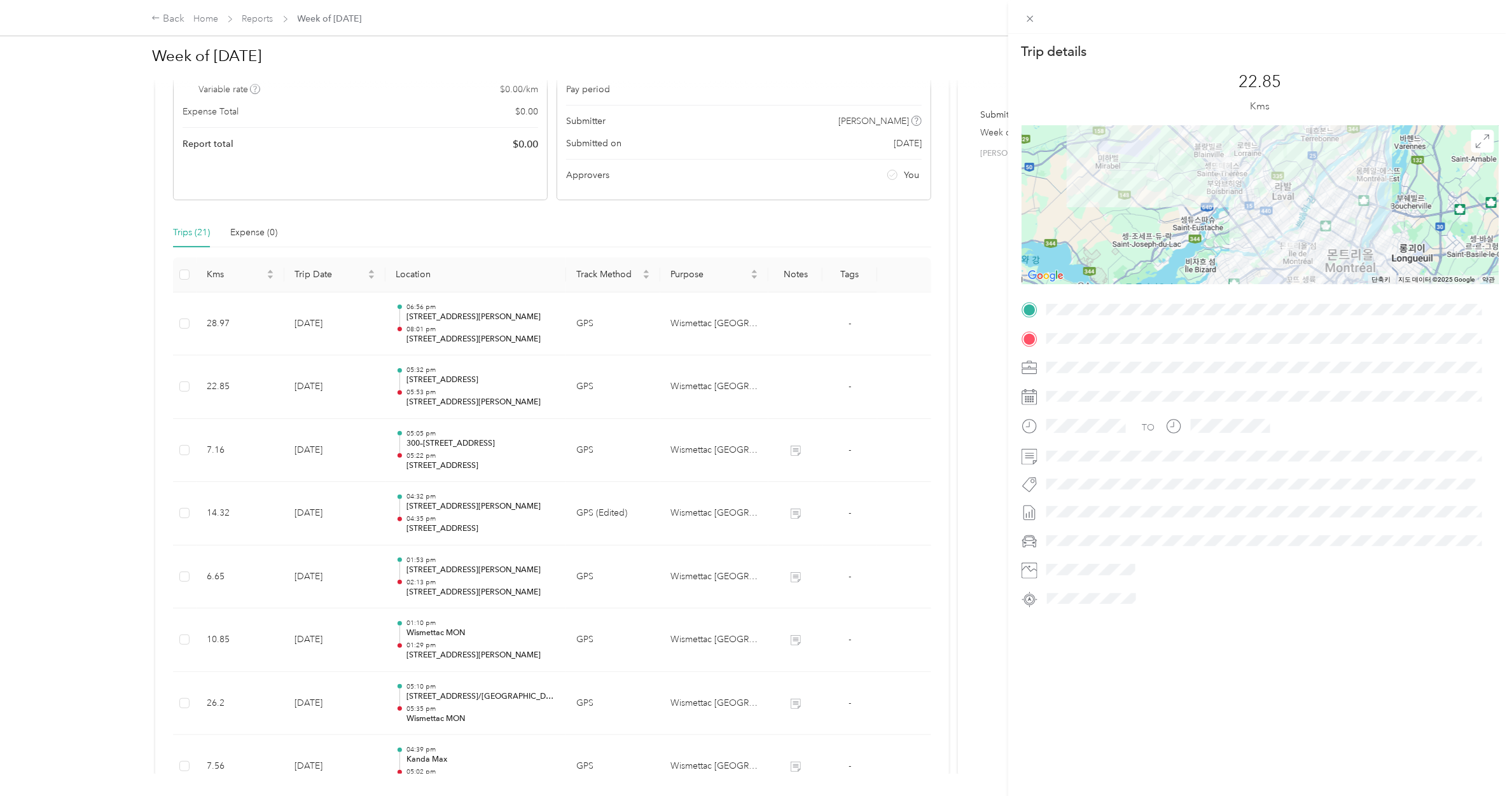
click at [514, 392] on div "Trip details This trip cannot be edited because it is either under review, appr…" at bounding box center [756, 398] width 1512 height 796
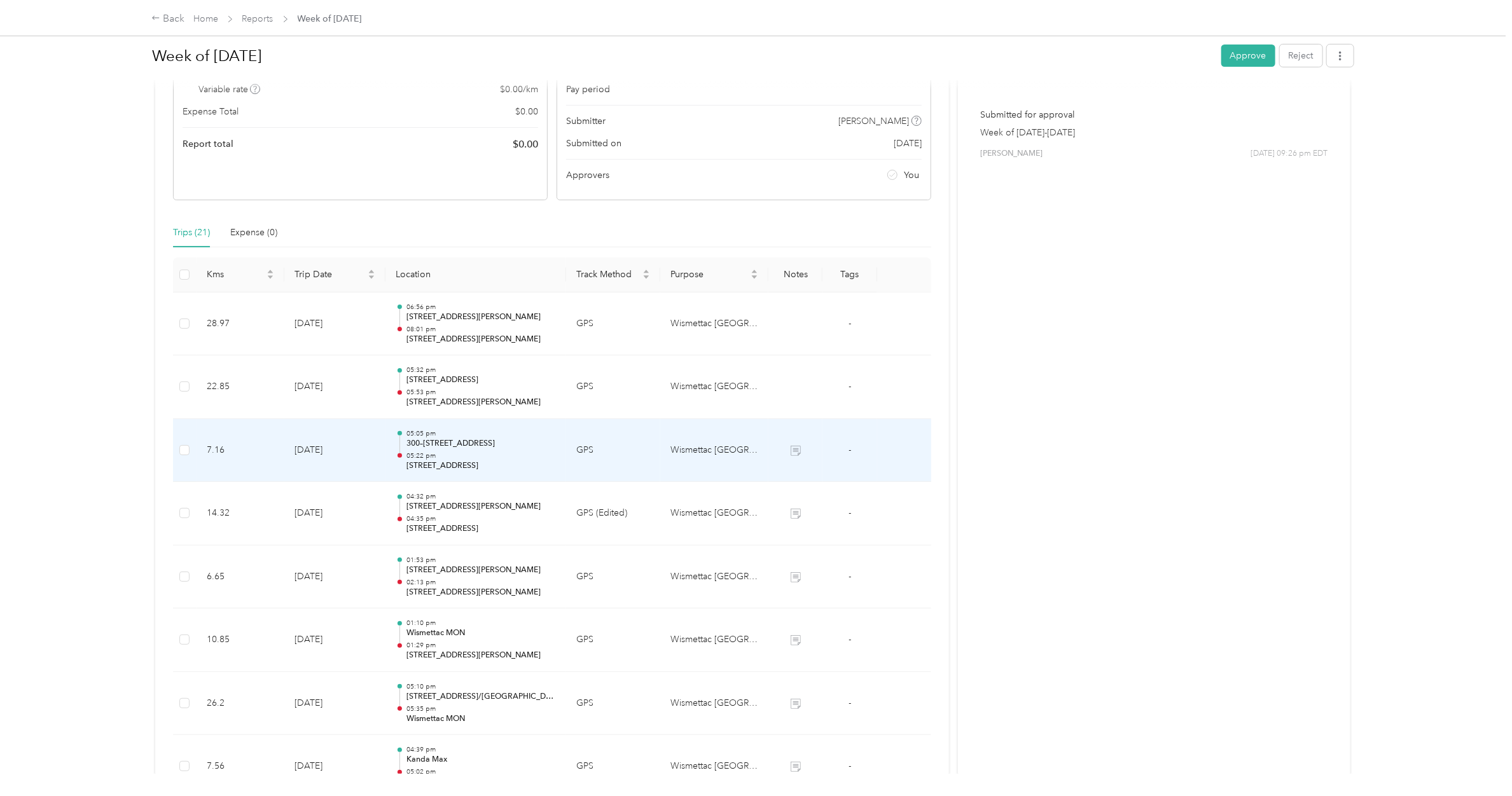
click at [493, 450] on p "300–[STREET_ADDRESS]" at bounding box center [481, 443] width 150 height 11
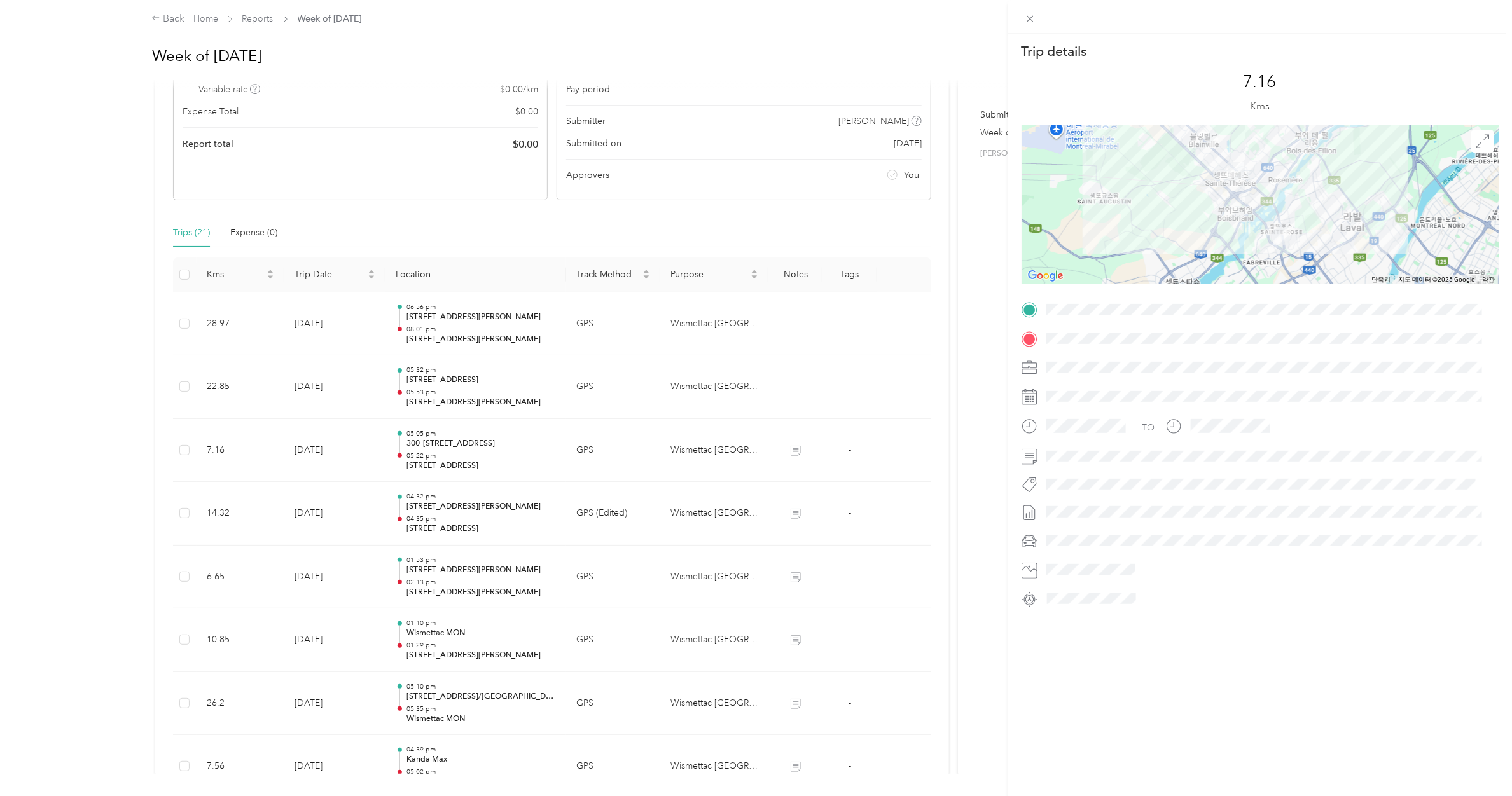
click at [493, 450] on div "Trip details This trip cannot be edited because it is either under review, appr…" at bounding box center [756, 398] width 1512 height 796
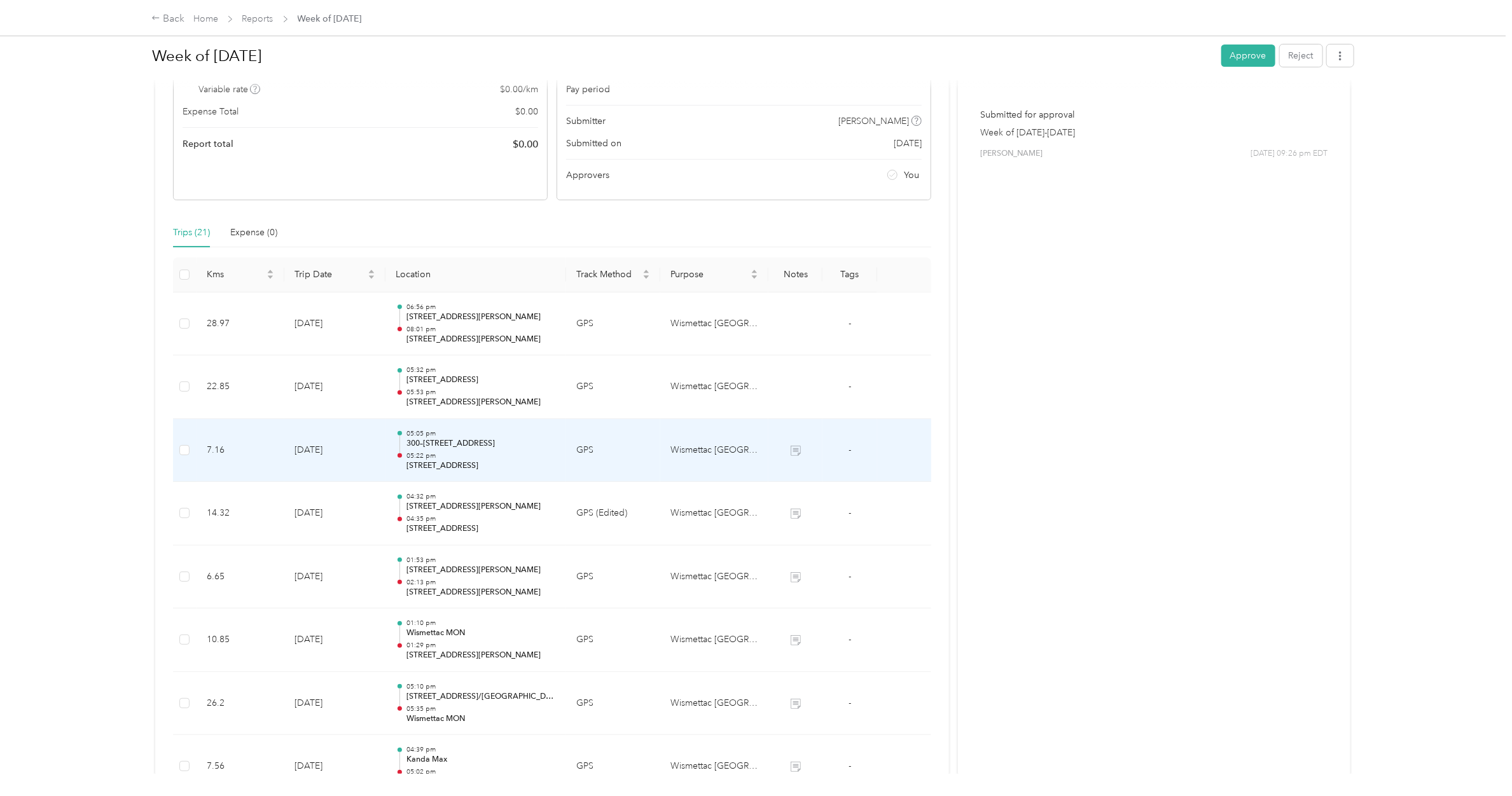
click at [493, 450] on p "300–[STREET_ADDRESS]" at bounding box center [481, 443] width 150 height 11
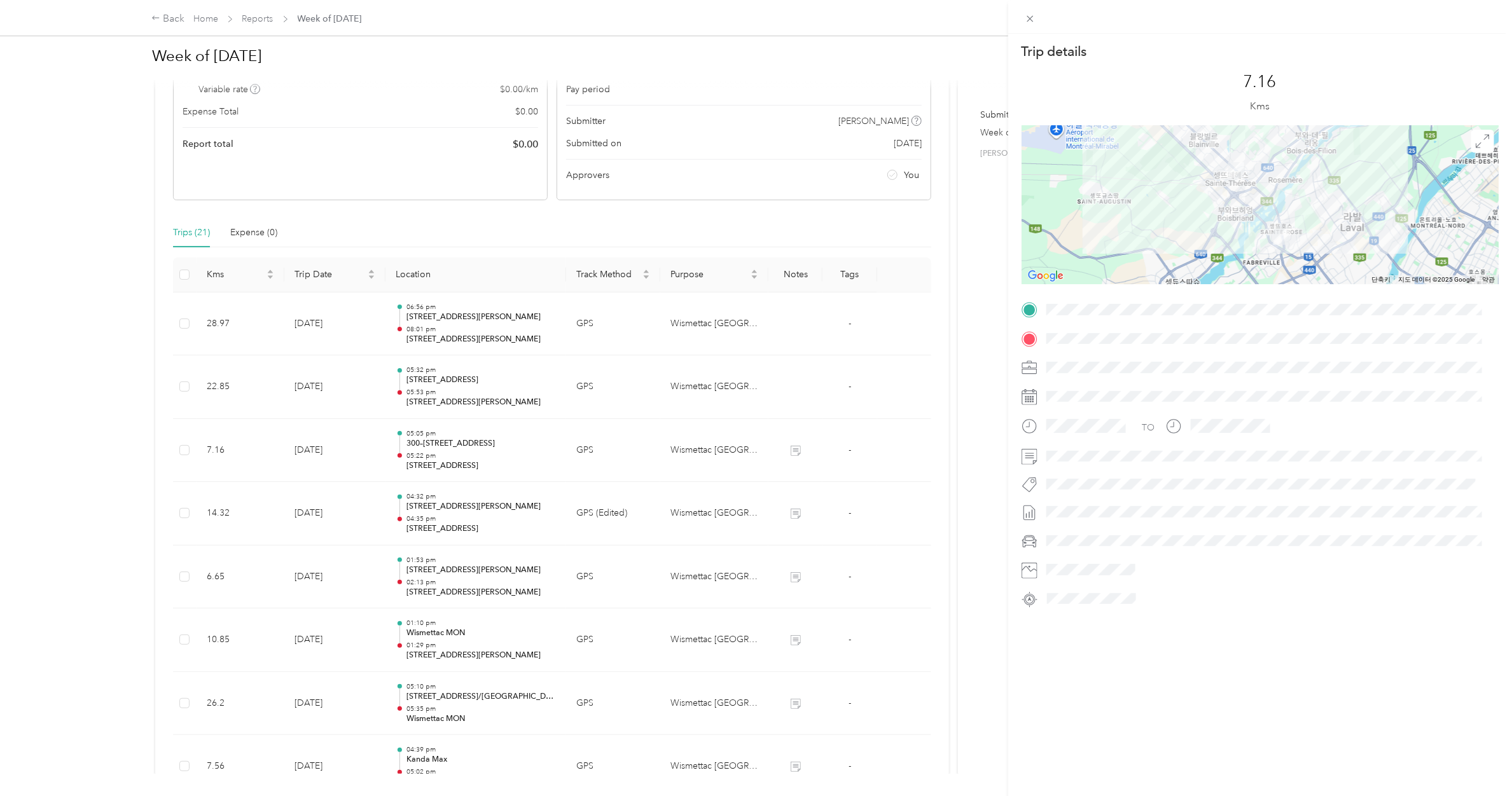
click at [502, 381] on div "Trip details This trip cannot be edited because it is either under review, appr…" at bounding box center [756, 398] width 1512 height 796
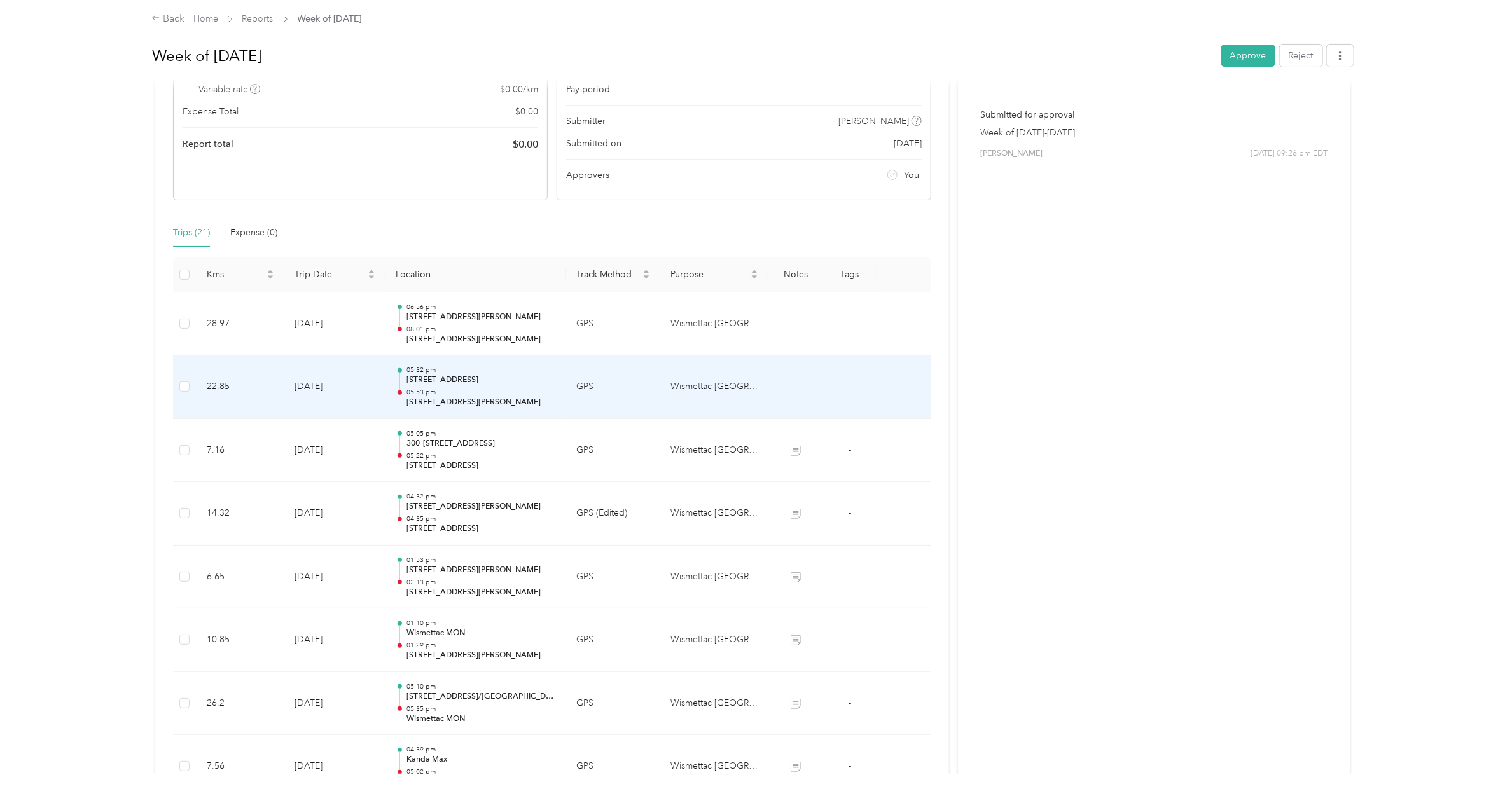
click at [502, 381] on p "[STREET_ADDRESS]" at bounding box center [481, 379] width 150 height 11
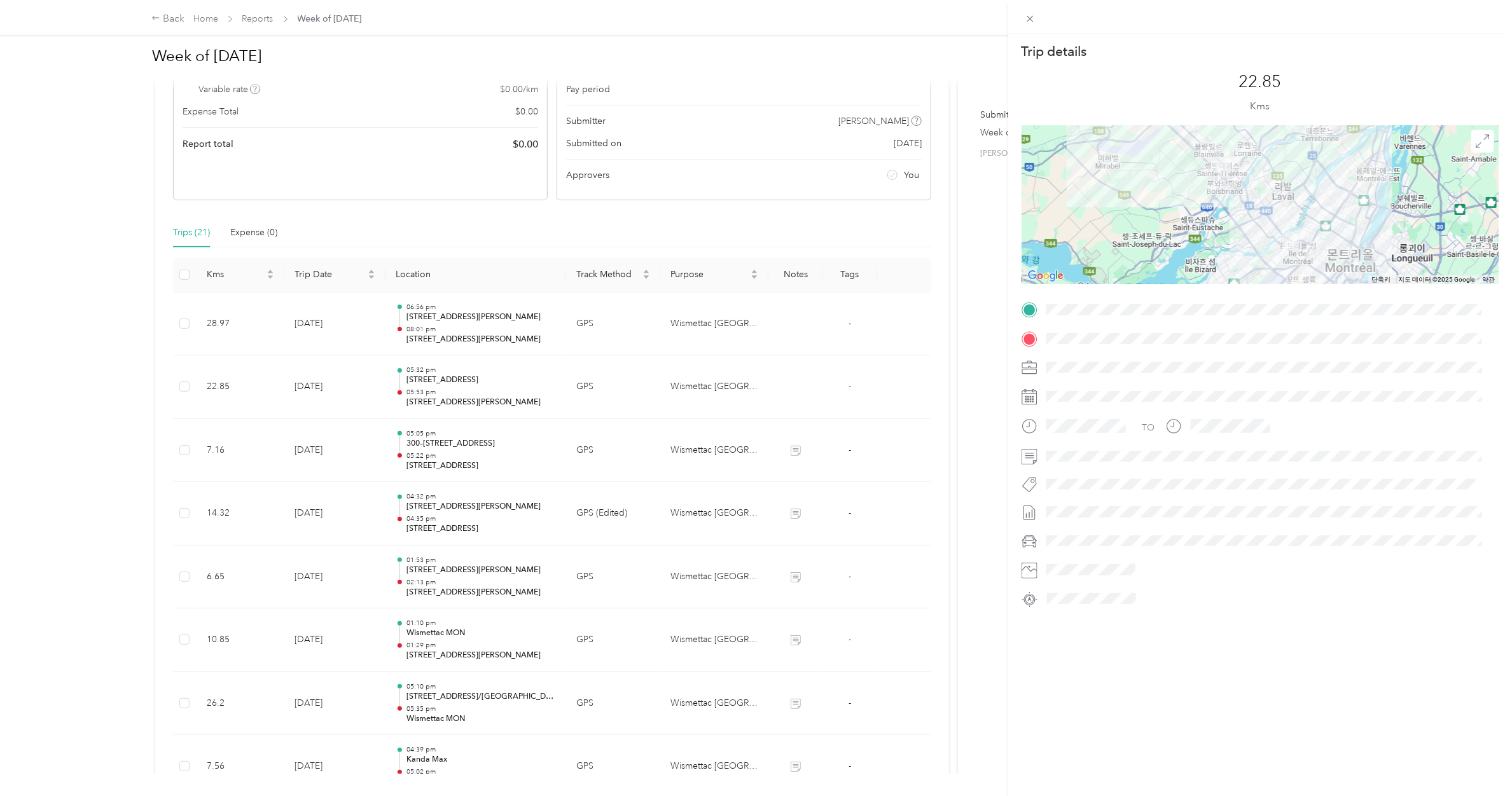
click at [482, 484] on div "Trip details This trip cannot be edited because it is either under review, appr…" at bounding box center [756, 398] width 1512 height 796
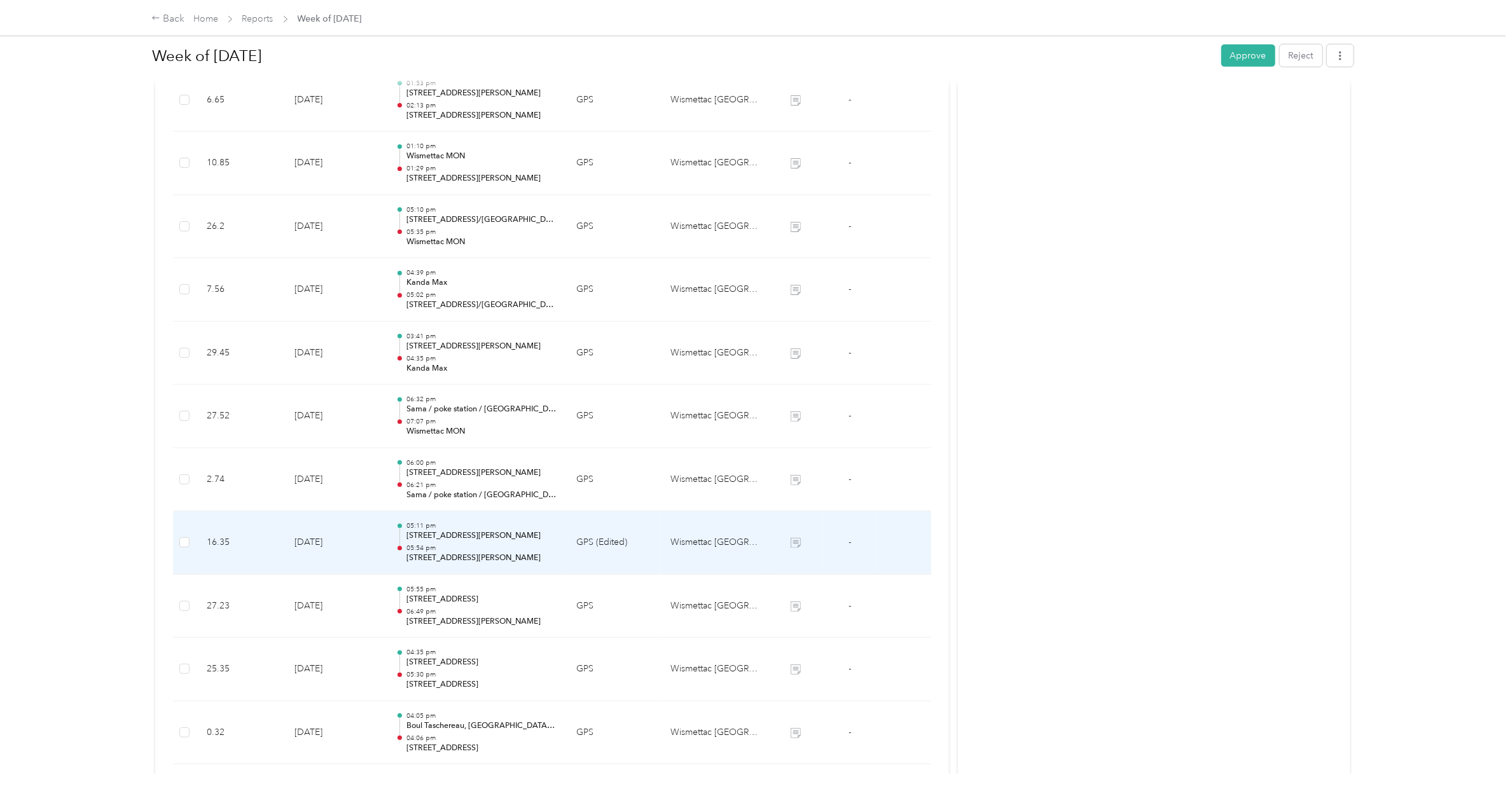
scroll to position [1106, 0]
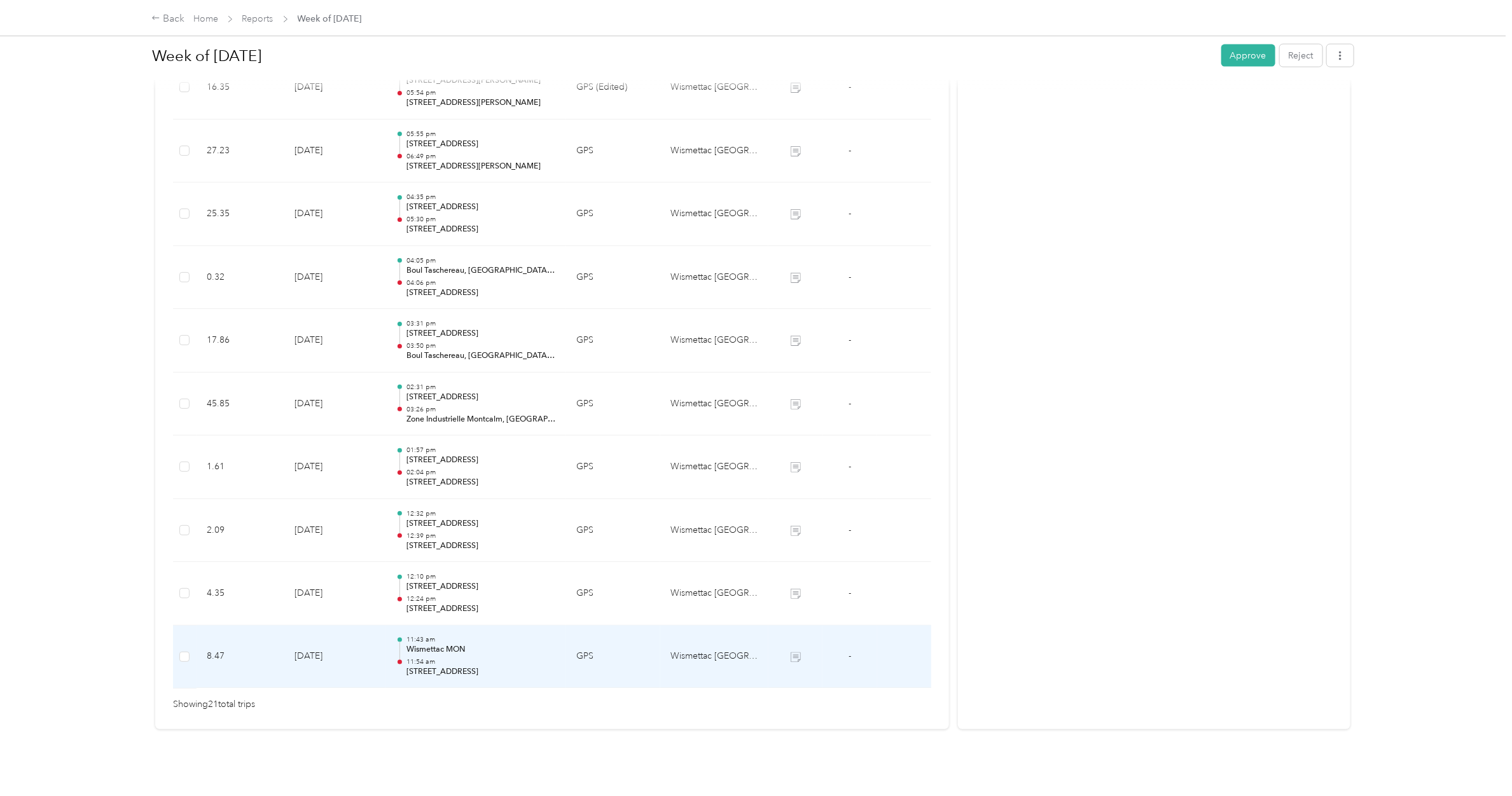
click at [443, 667] on p "[STREET_ADDRESS]" at bounding box center [481, 672] width 150 height 11
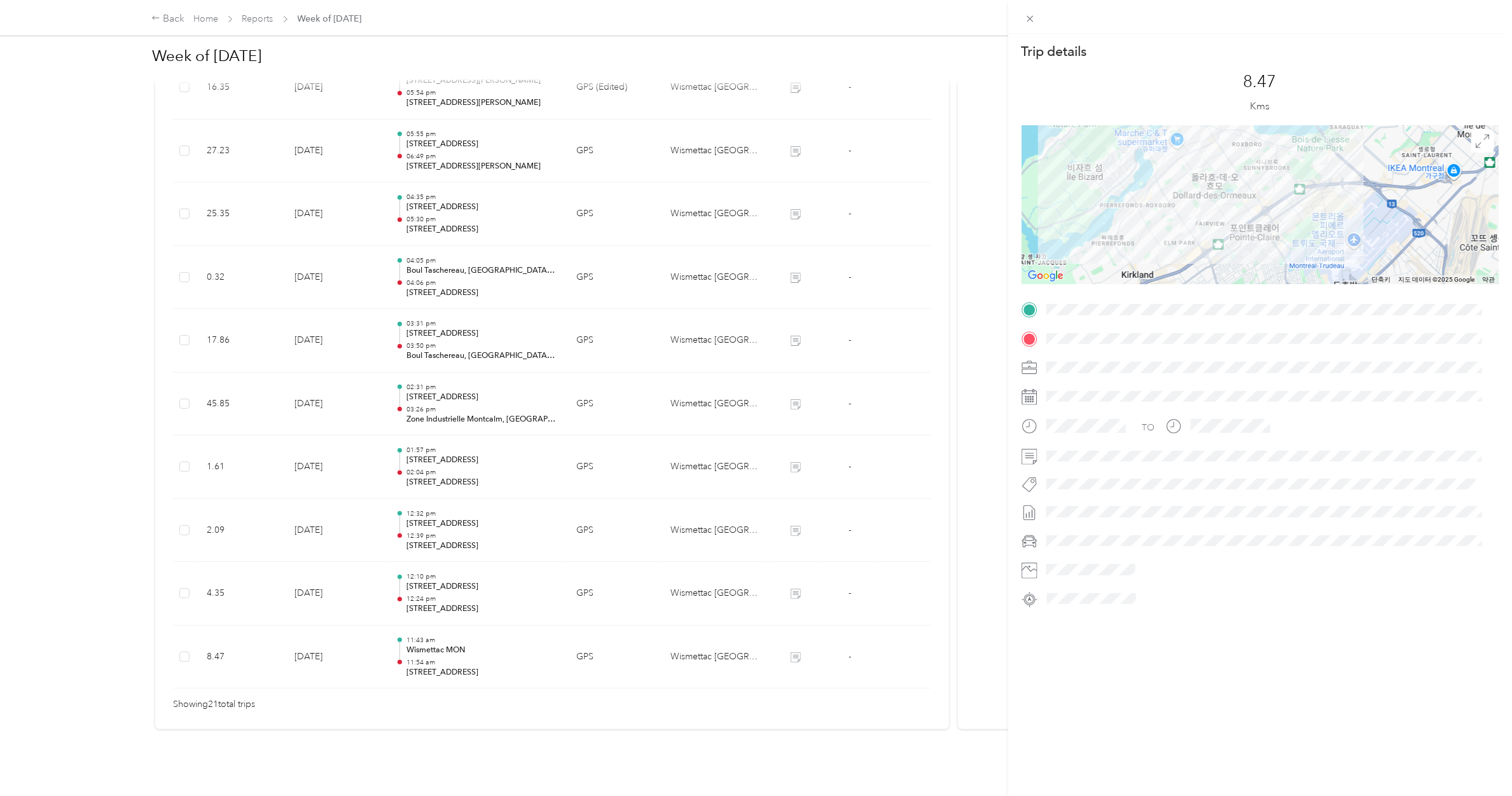
click at [445, 590] on div "Trip details This trip cannot be edited because it is either under review, appr…" at bounding box center [756, 398] width 1512 height 796
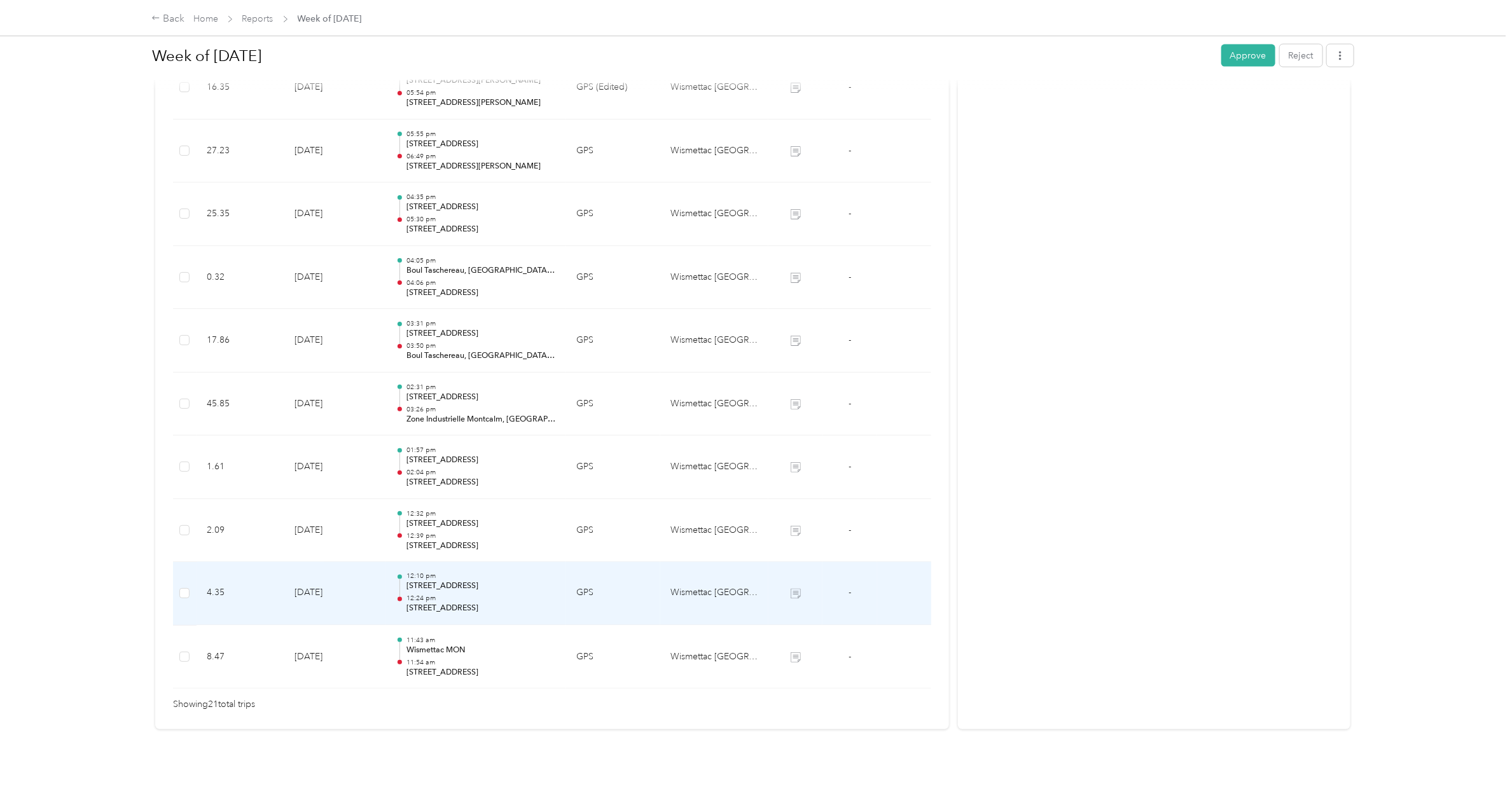
click at [445, 595] on p "12:24 pm" at bounding box center [481, 599] width 150 height 9
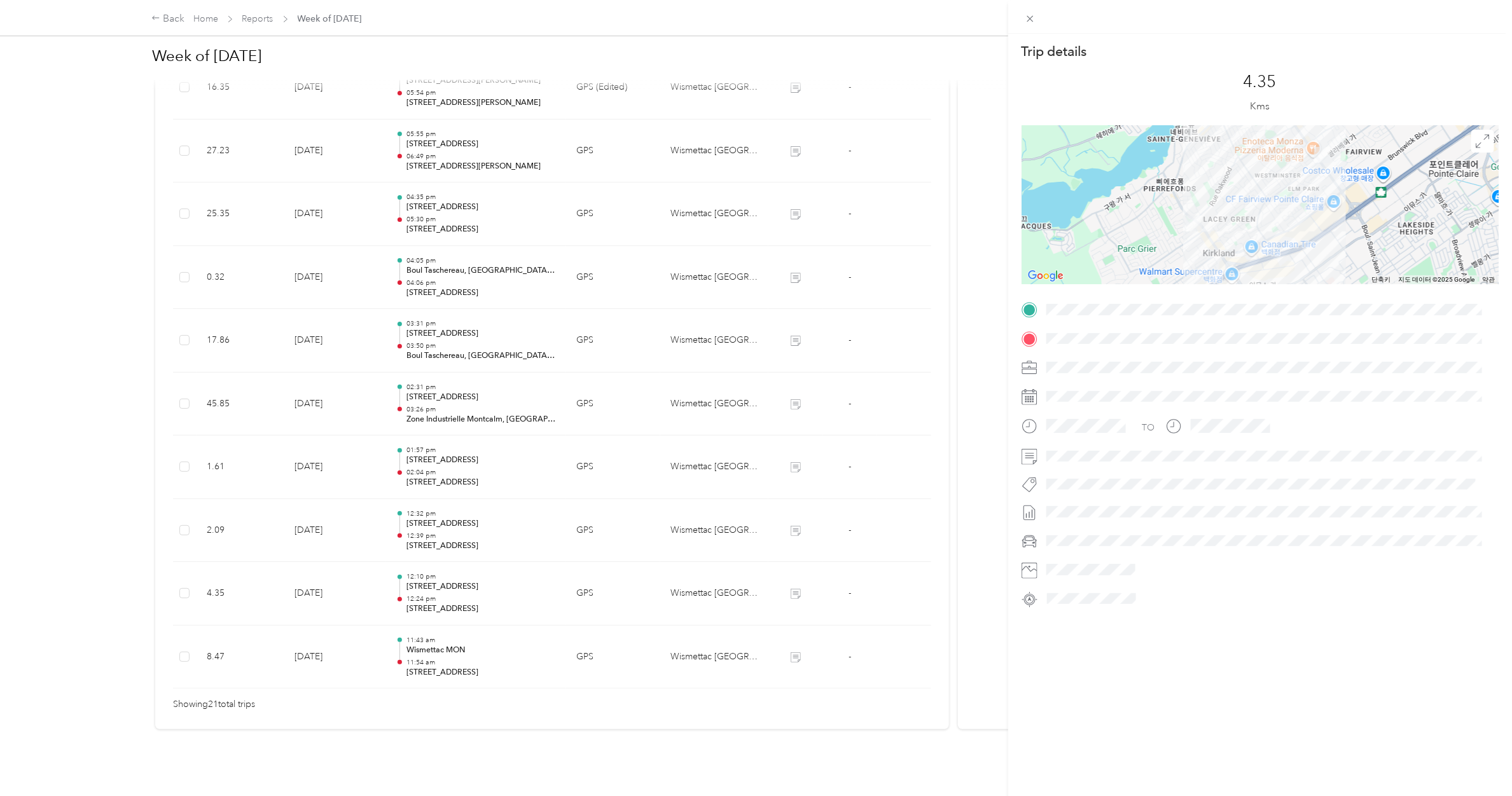
click at [449, 528] on div "Trip details This trip cannot be edited because it is either under review, appr…" at bounding box center [756, 398] width 1512 height 796
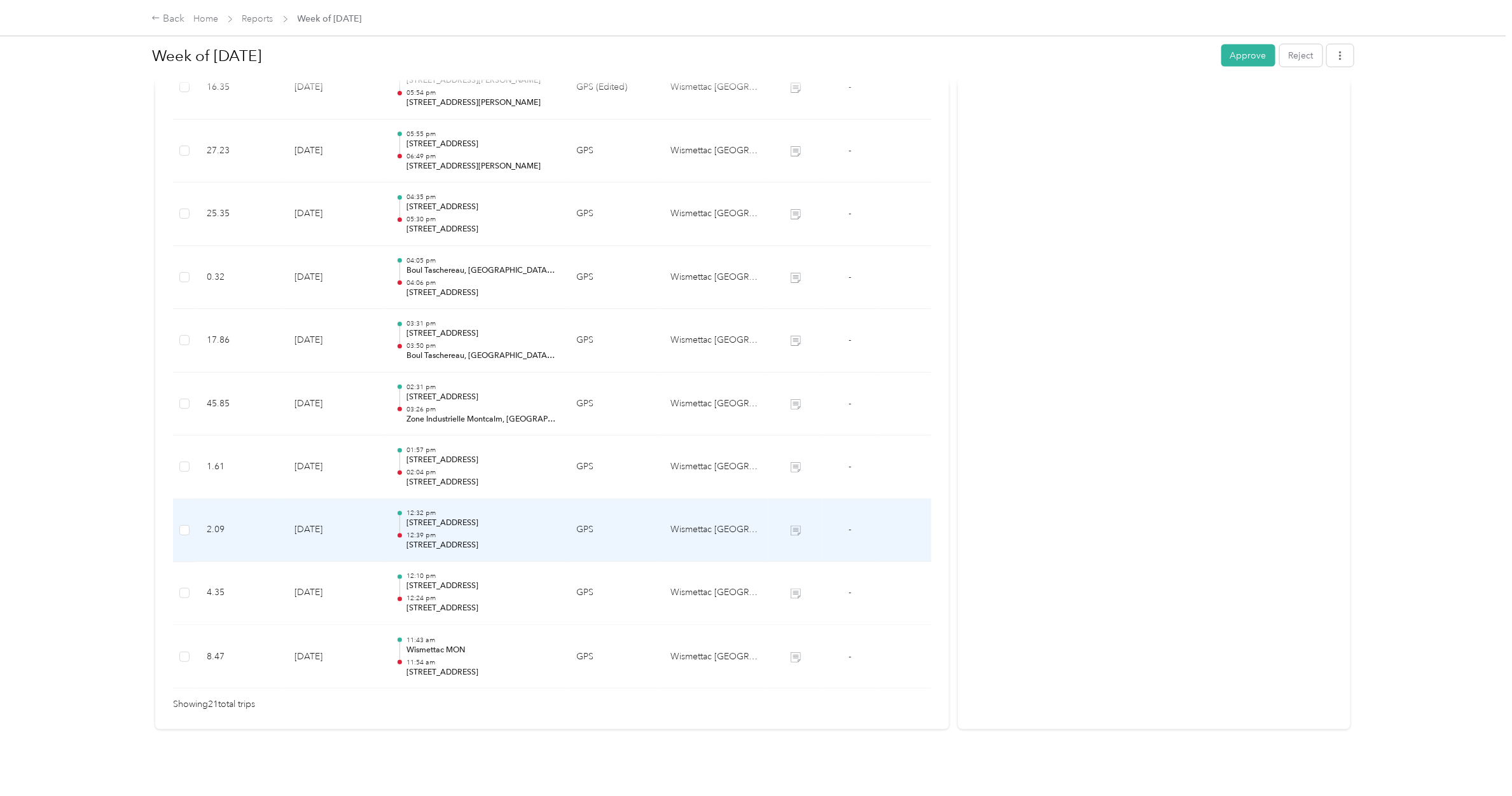
click at [449, 540] on p "[STREET_ADDRESS]" at bounding box center [481, 546] width 150 height 11
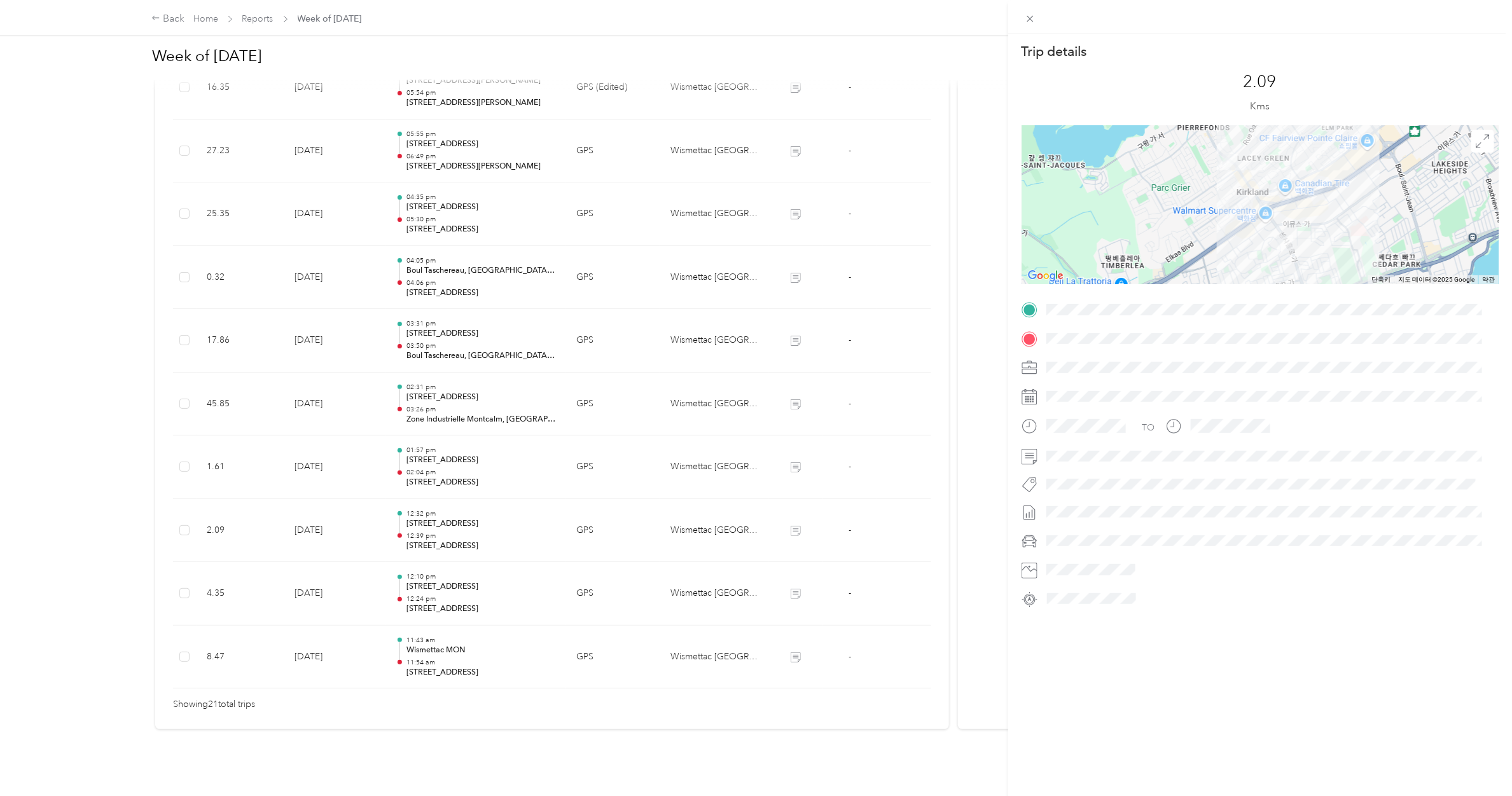
click at [449, 528] on div "Trip details This trip cannot be edited because it is either under review, appr…" at bounding box center [756, 398] width 1512 height 796
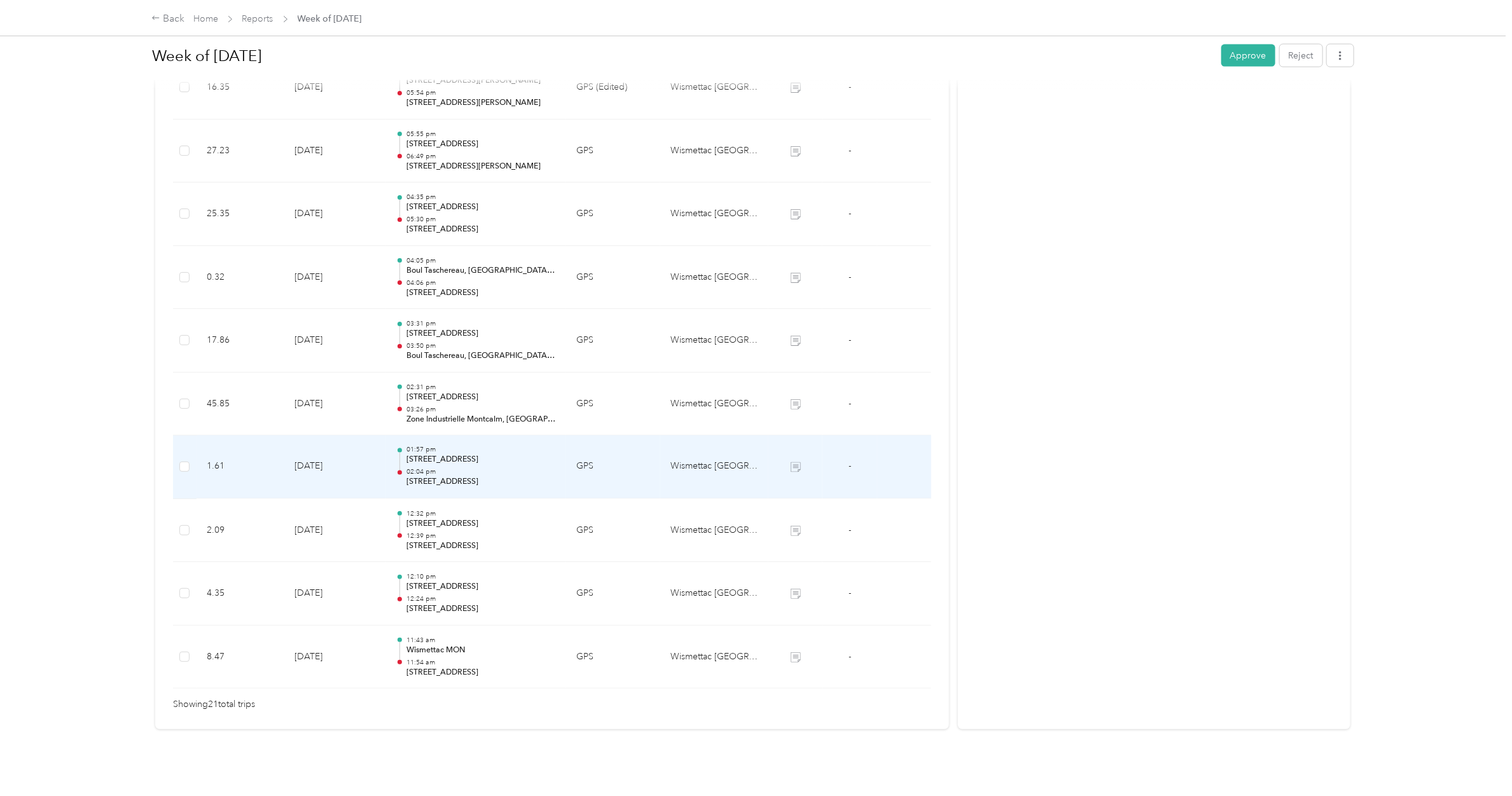
click at [453, 477] on p "[STREET_ADDRESS]" at bounding box center [481, 482] width 150 height 11
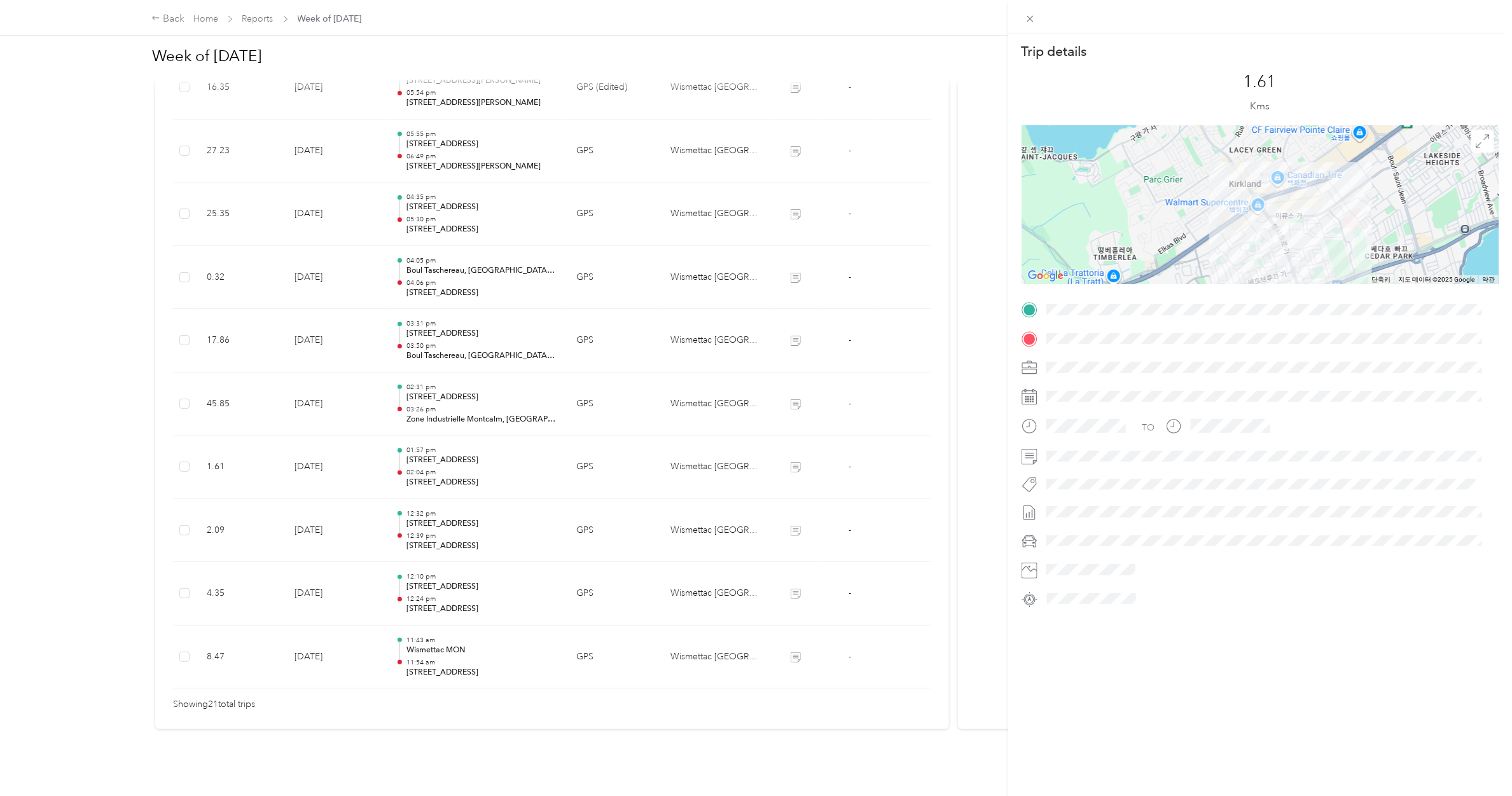
click at [453, 474] on div "Trip details This trip cannot be edited because it is either under review, appr…" at bounding box center [756, 398] width 1512 height 796
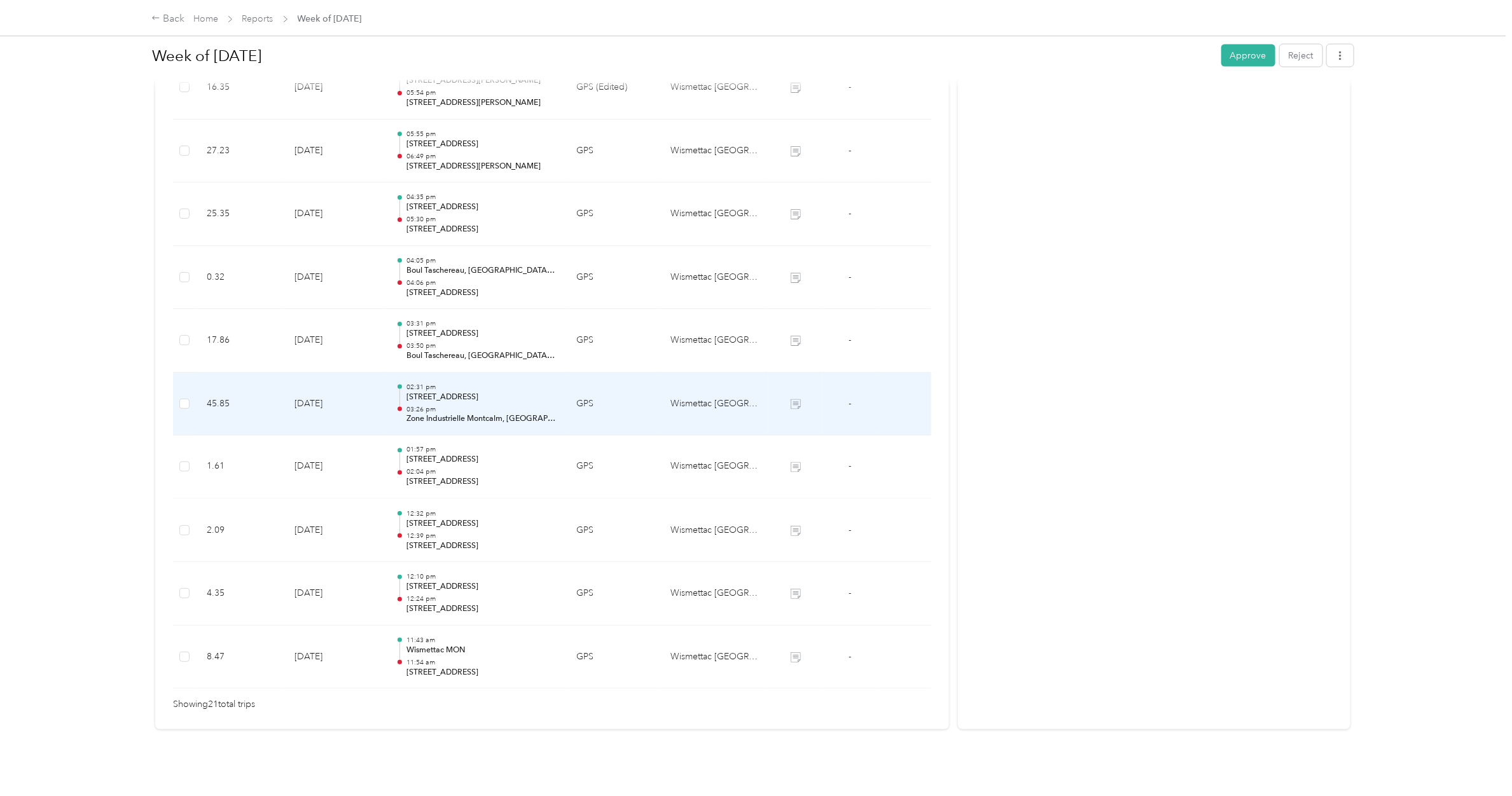
click at [463, 413] on td "02:31 pm [STREET_ADDRESS] 03:26 pm Zone [GEOGRAPHIC_DATA], [GEOGRAPHIC_DATA], […" at bounding box center [476, 405] width 181 height 64
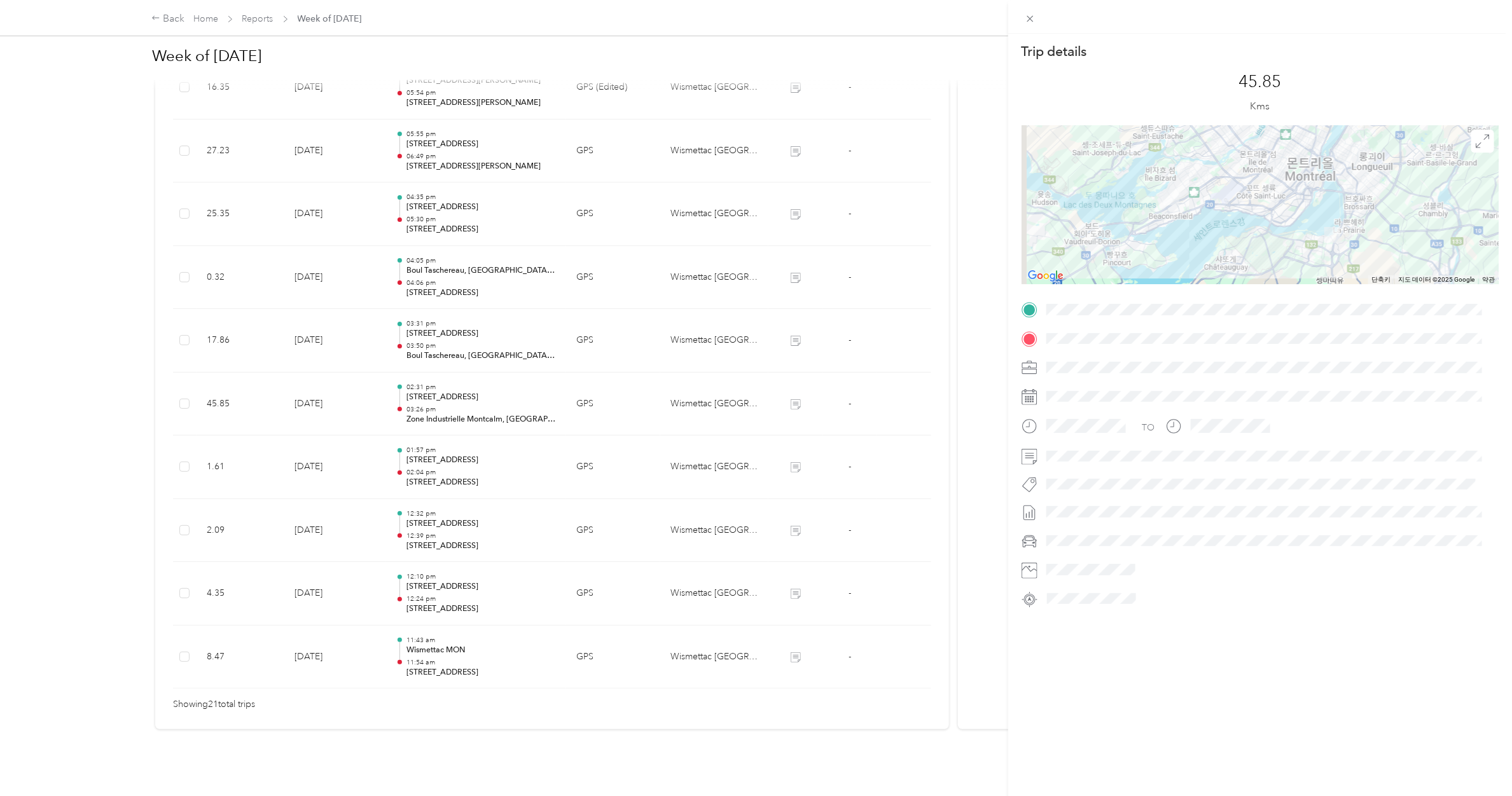
click at [463, 413] on div "Trip details This trip cannot be edited because it is either under review, appr…" at bounding box center [756, 398] width 1512 height 796
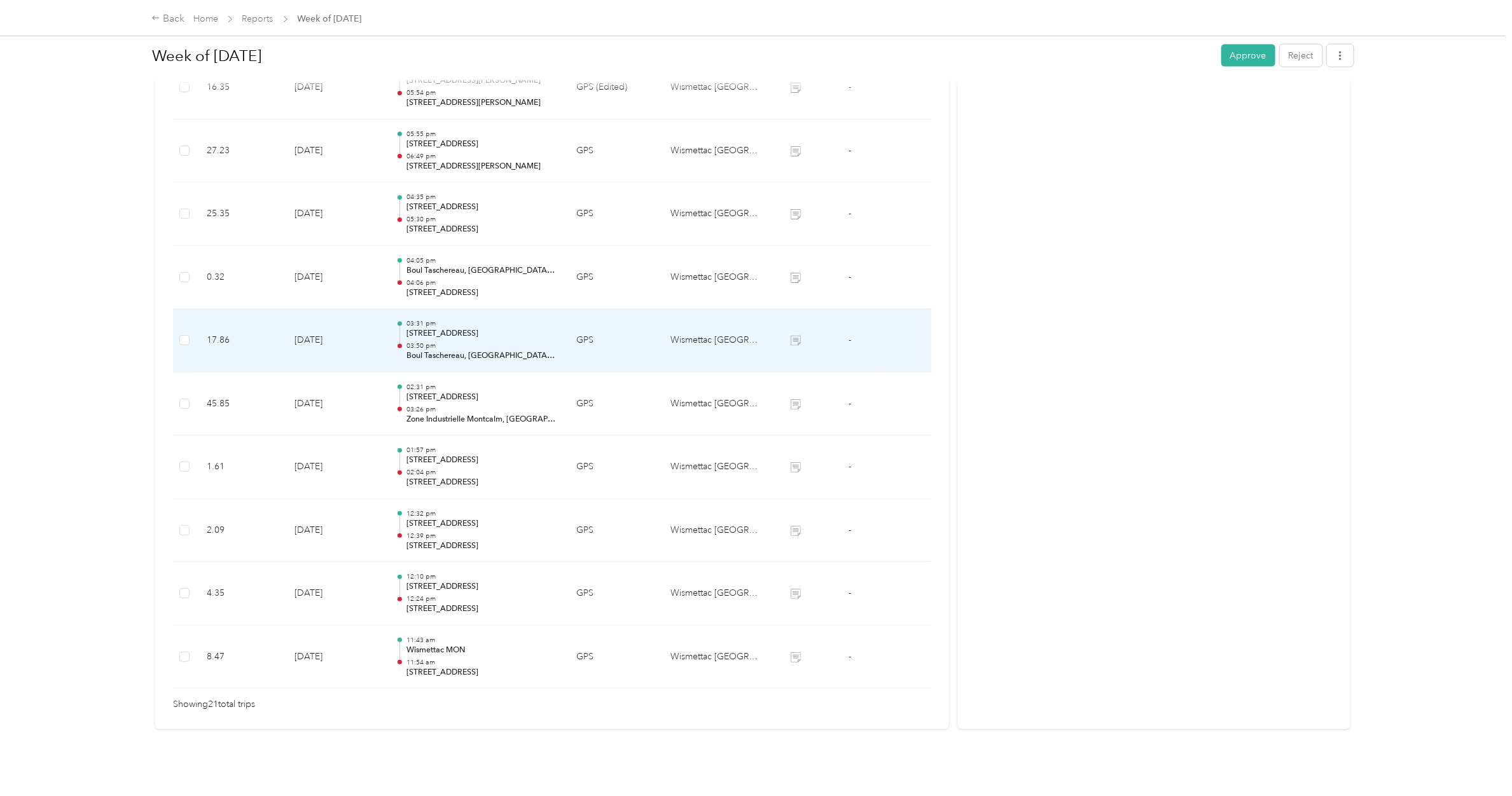
click at [465, 341] on p "03:50 pm" at bounding box center [481, 345] width 150 height 9
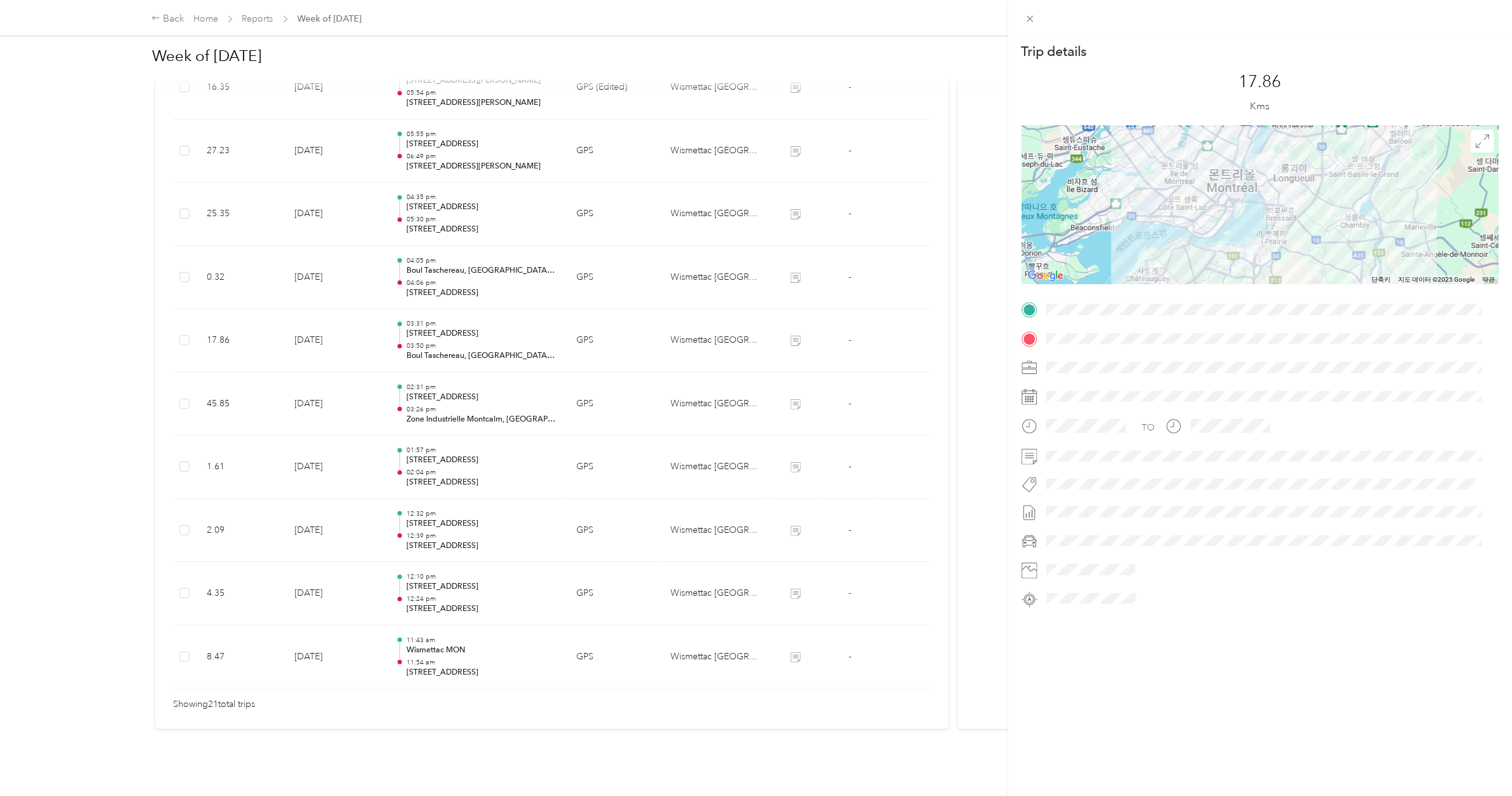
click at [465, 329] on div "Trip details This trip cannot be edited because it is either under review, appr…" at bounding box center [756, 398] width 1512 height 796
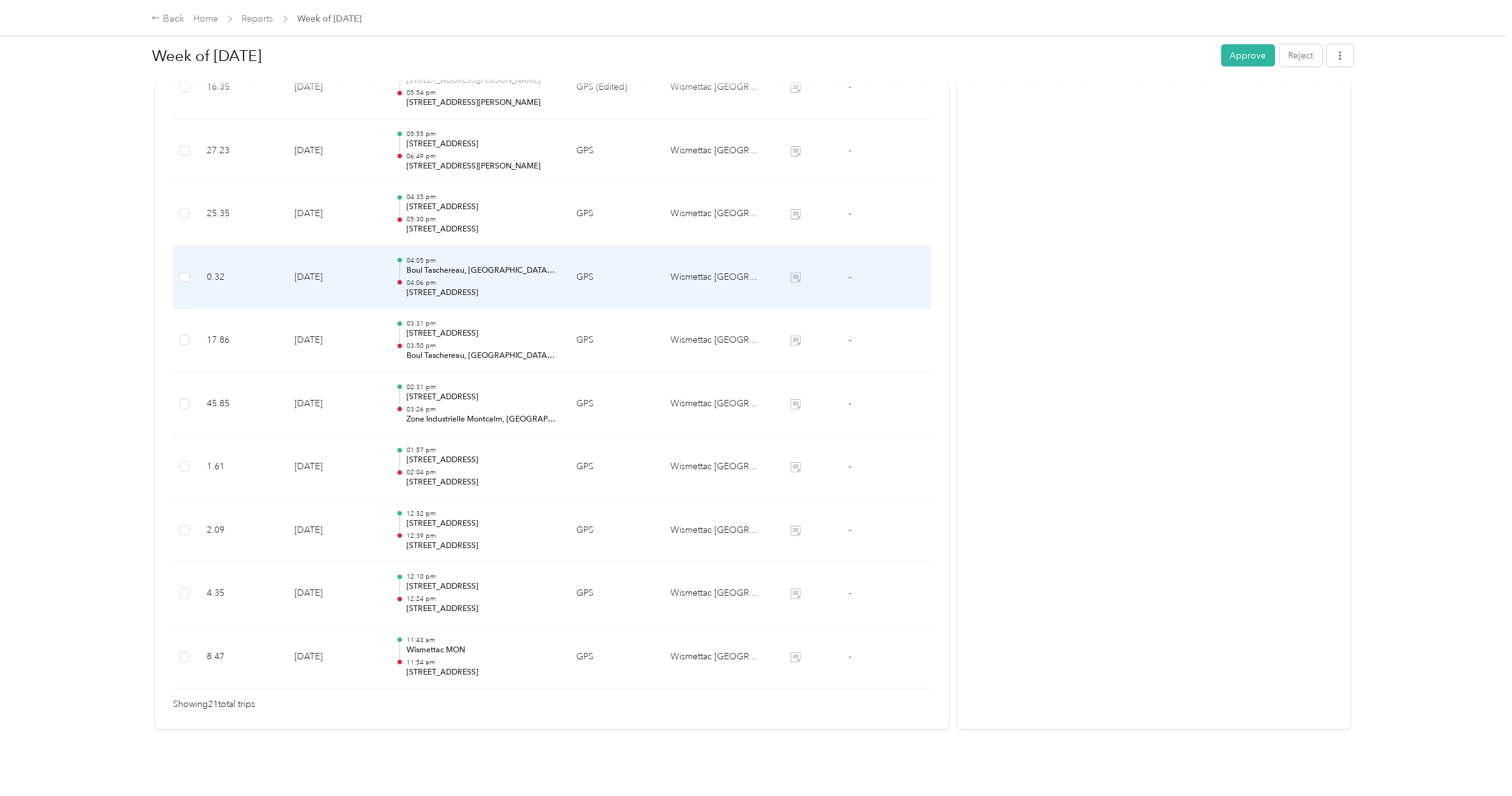
click at [476, 265] on p "Boul Taschereau, [GEOGRAPHIC_DATA], [GEOGRAPHIC_DATA], [GEOGRAPHIC_DATA]" at bounding box center [481, 270] width 150 height 11
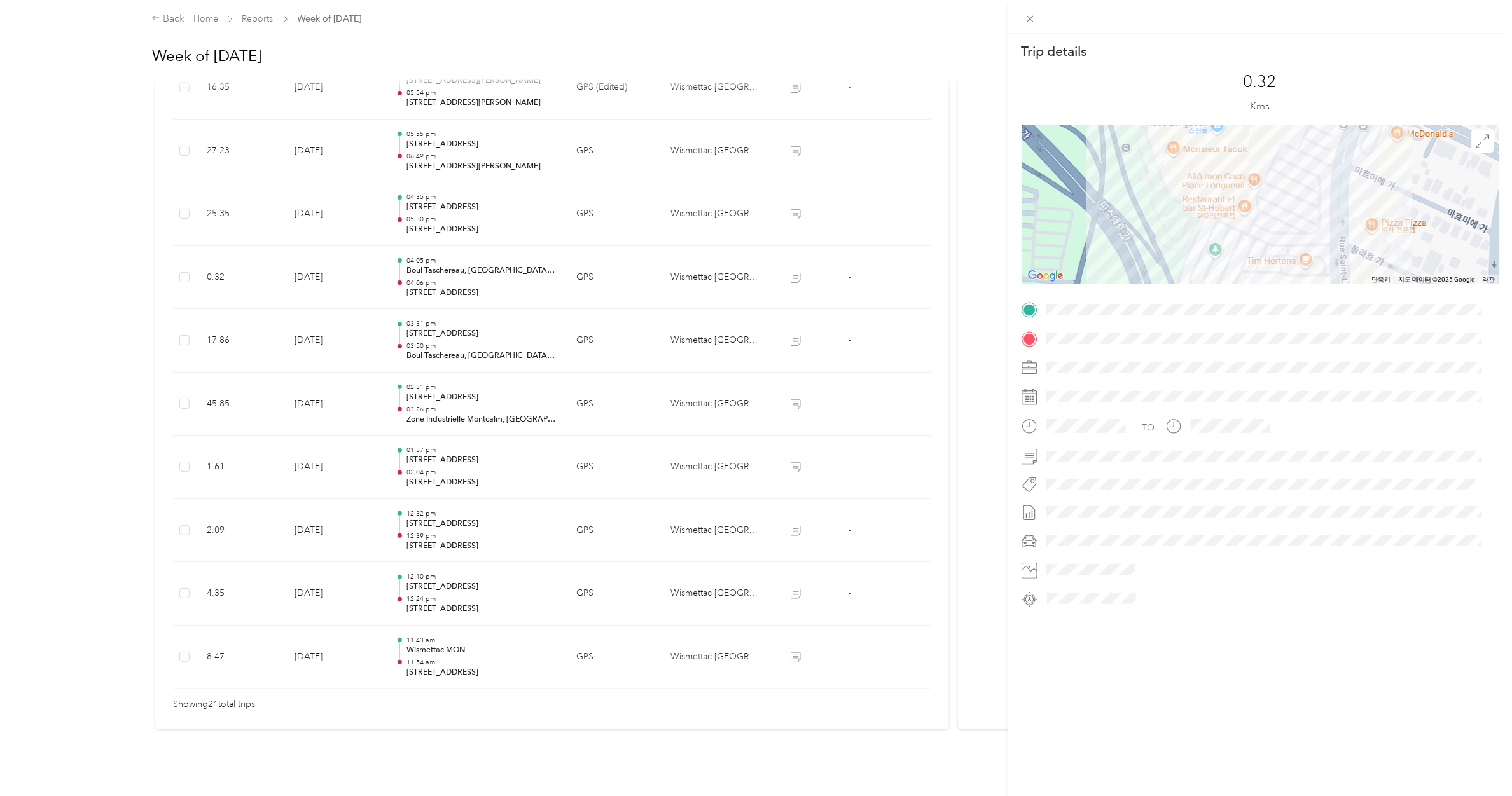
click at [476, 258] on div "Trip details This trip cannot be edited because it is either under review, appr…" at bounding box center [756, 398] width 1512 height 796
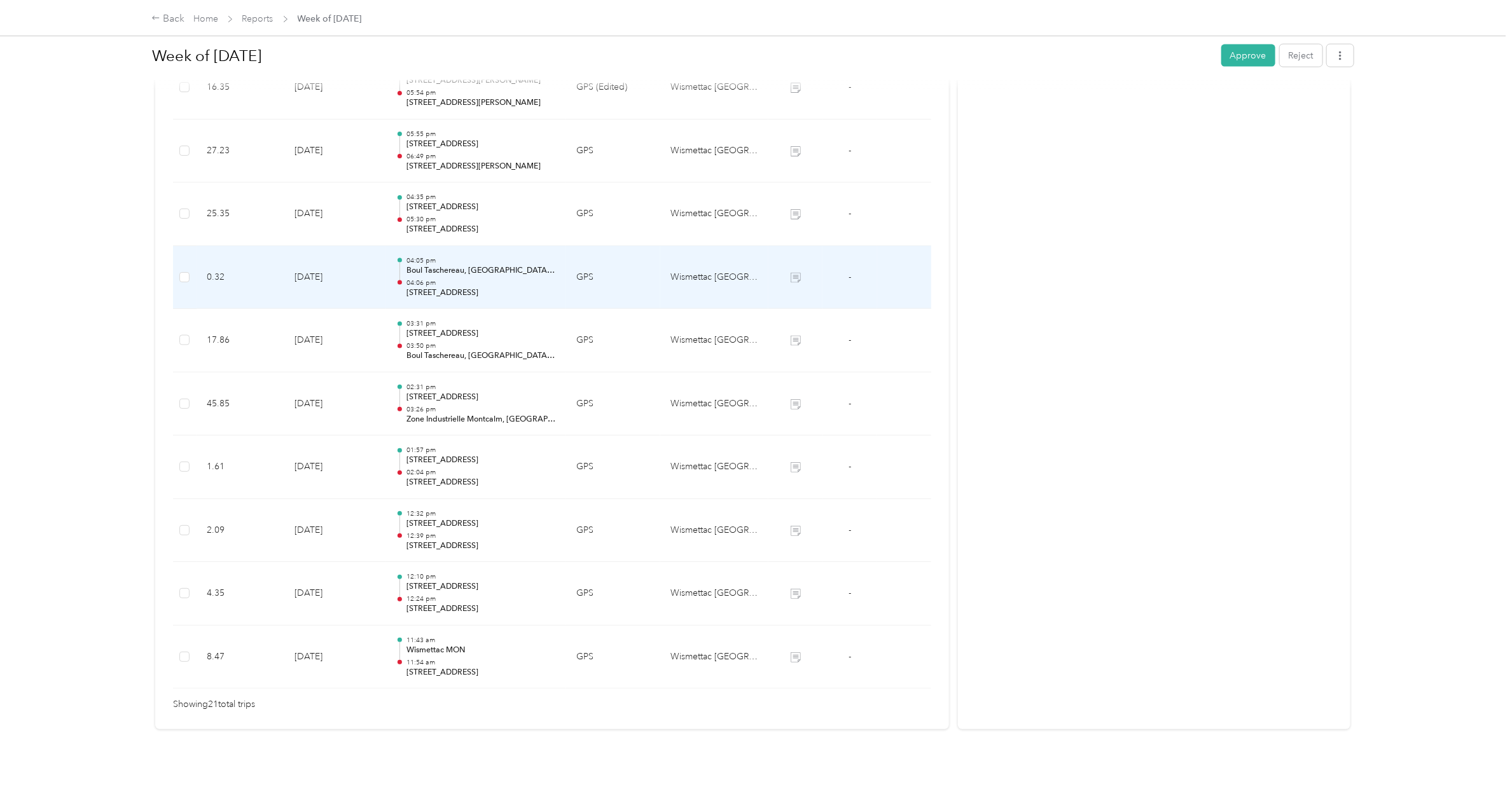
scroll to position [947, 0]
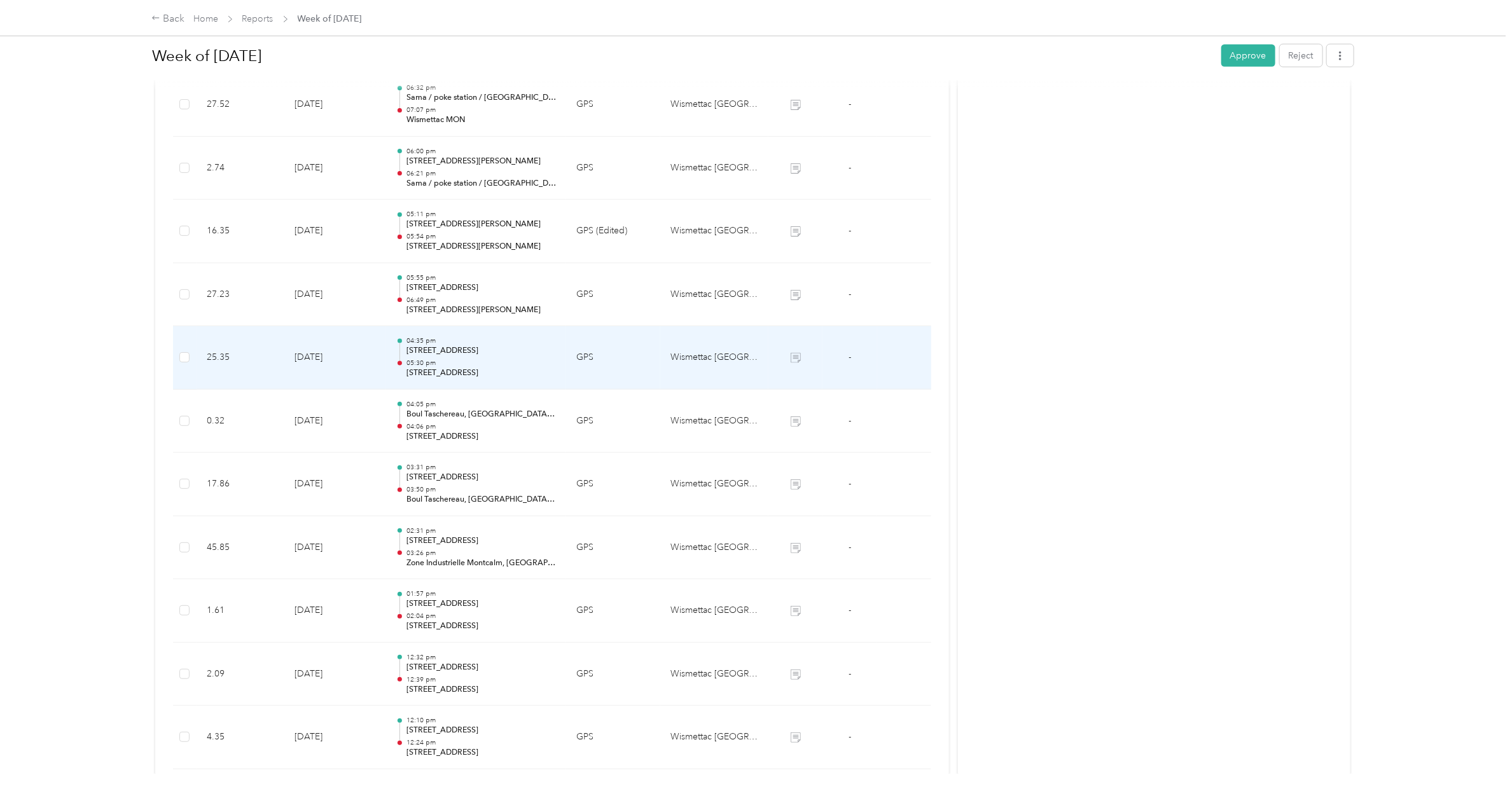
click at [468, 366] on p "05:30 pm" at bounding box center [481, 362] width 150 height 9
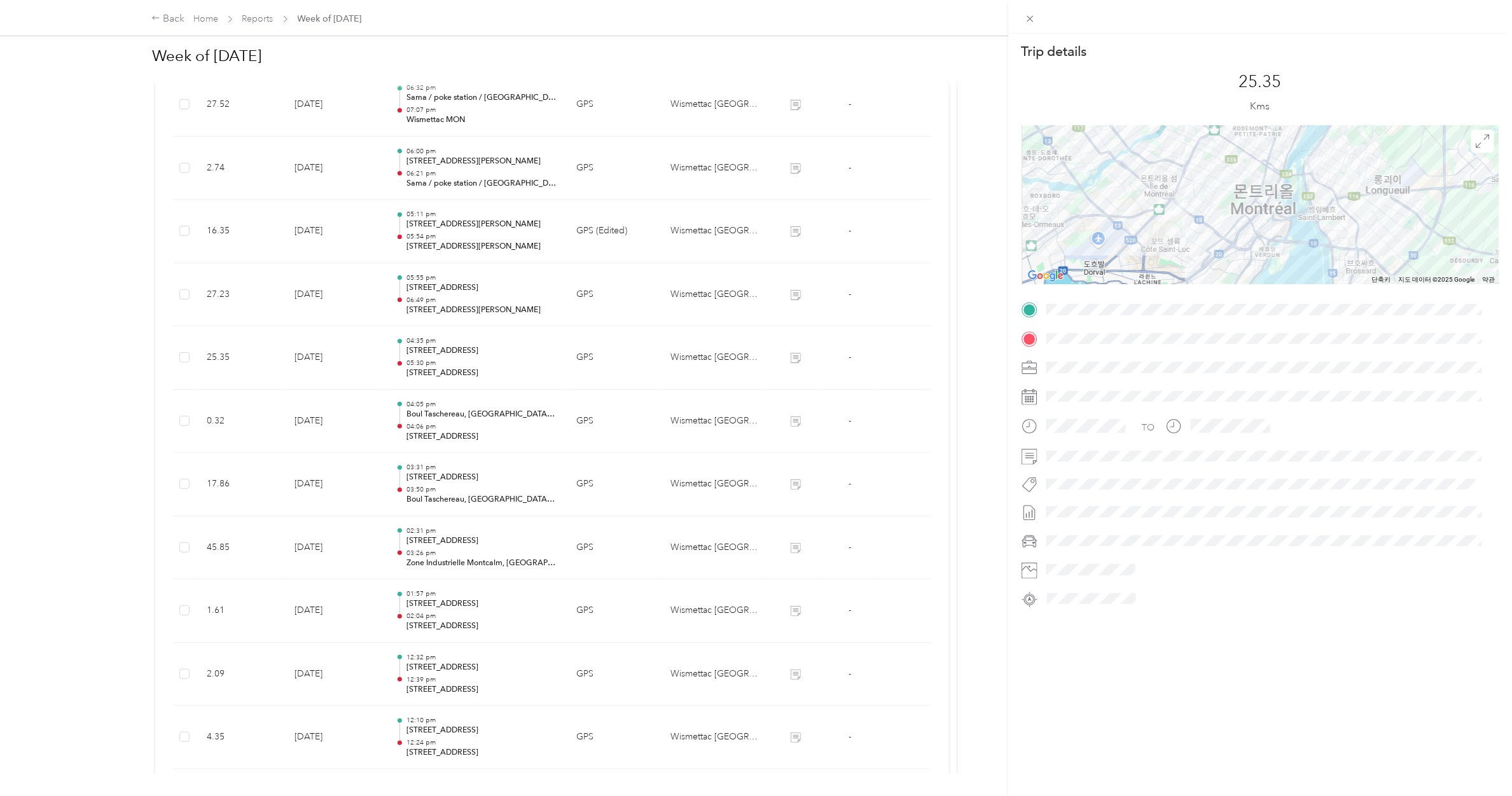
click at [468, 300] on div "Trip details This trip cannot be edited because it is either under review, appr…" at bounding box center [756, 398] width 1512 height 796
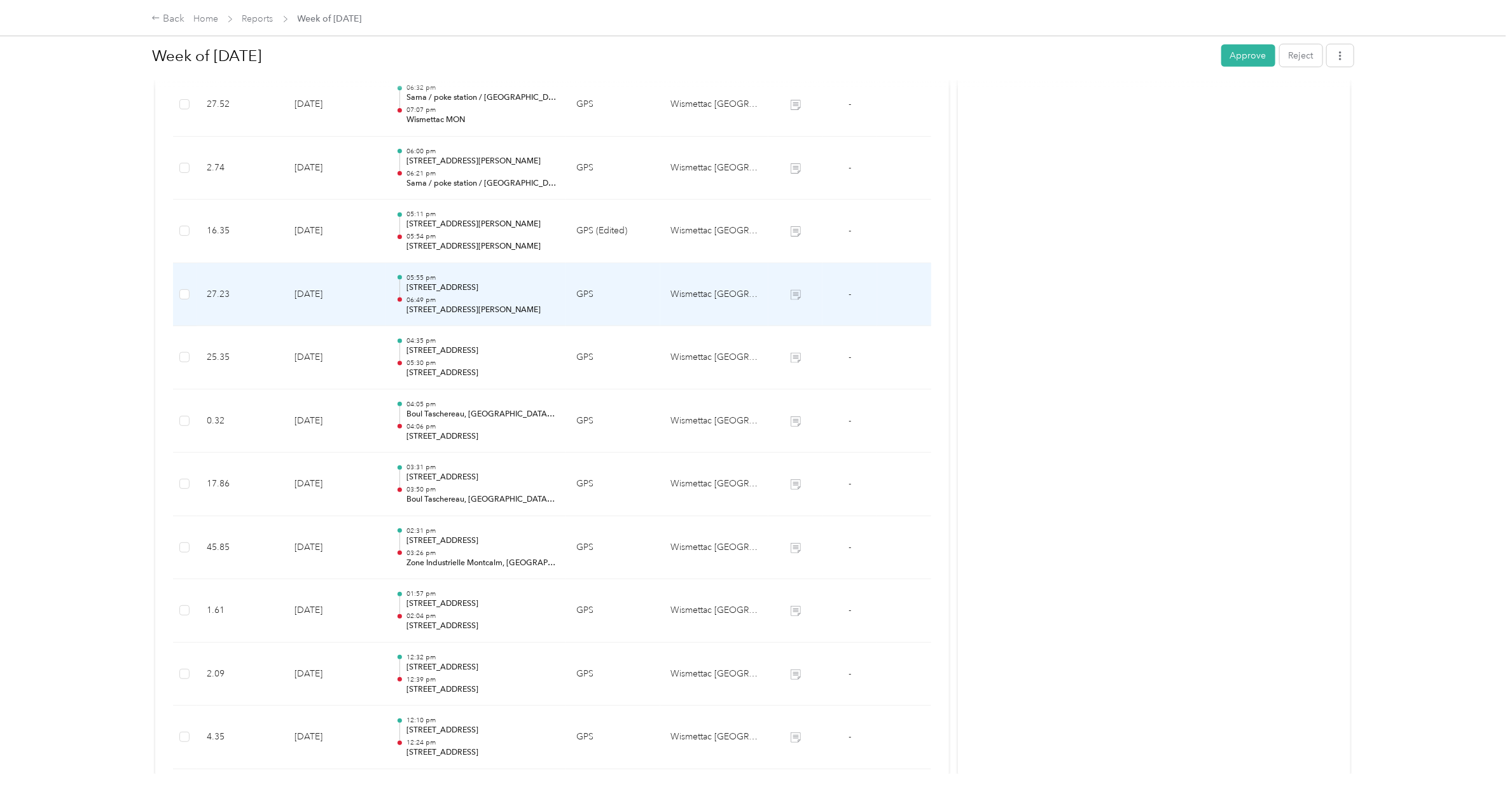
click at [468, 300] on p "06:49 pm" at bounding box center [481, 299] width 150 height 9
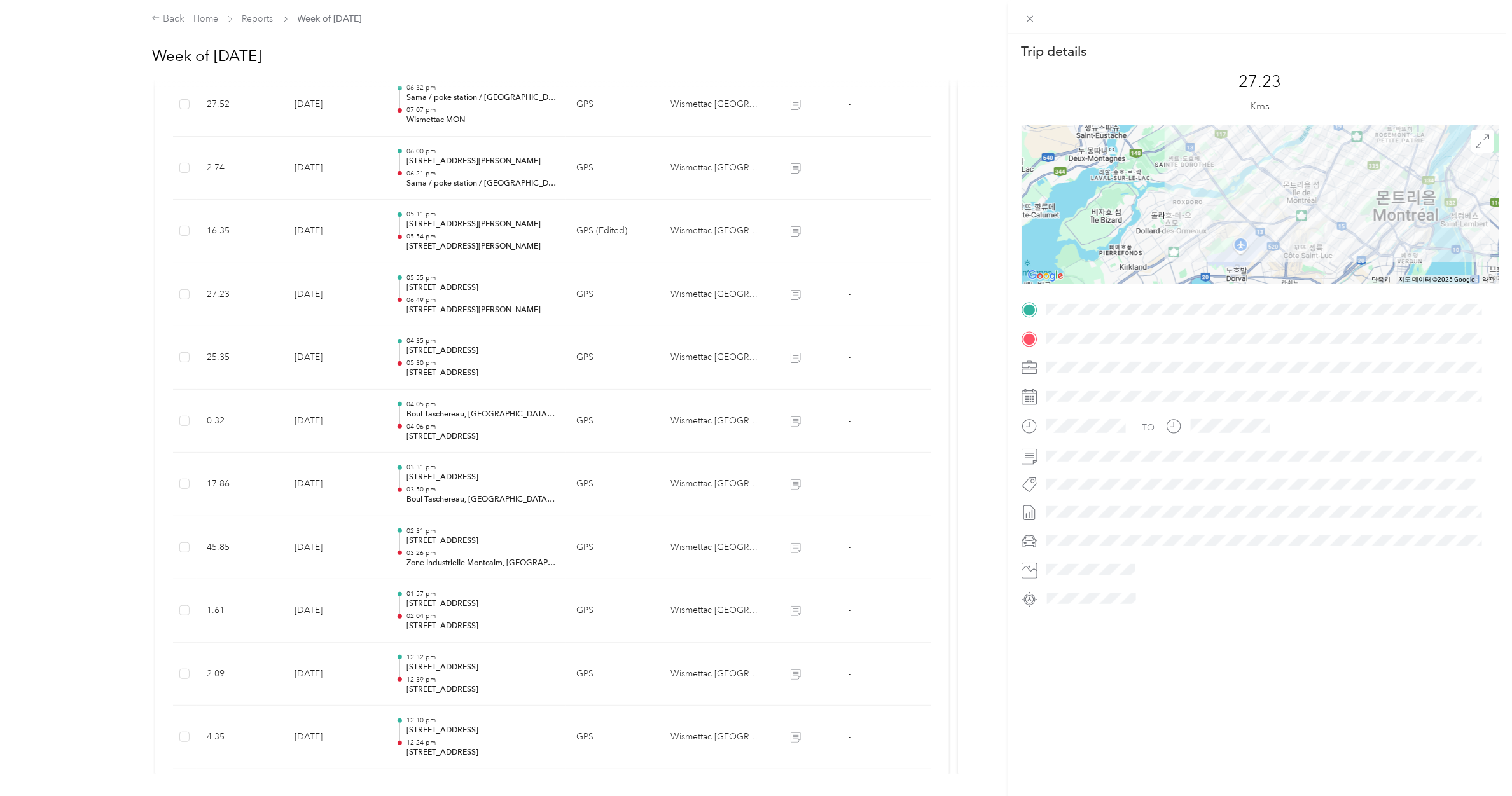
click at [468, 300] on div "Trip details This trip cannot be edited because it is either under review, appr…" at bounding box center [756, 398] width 1512 height 796
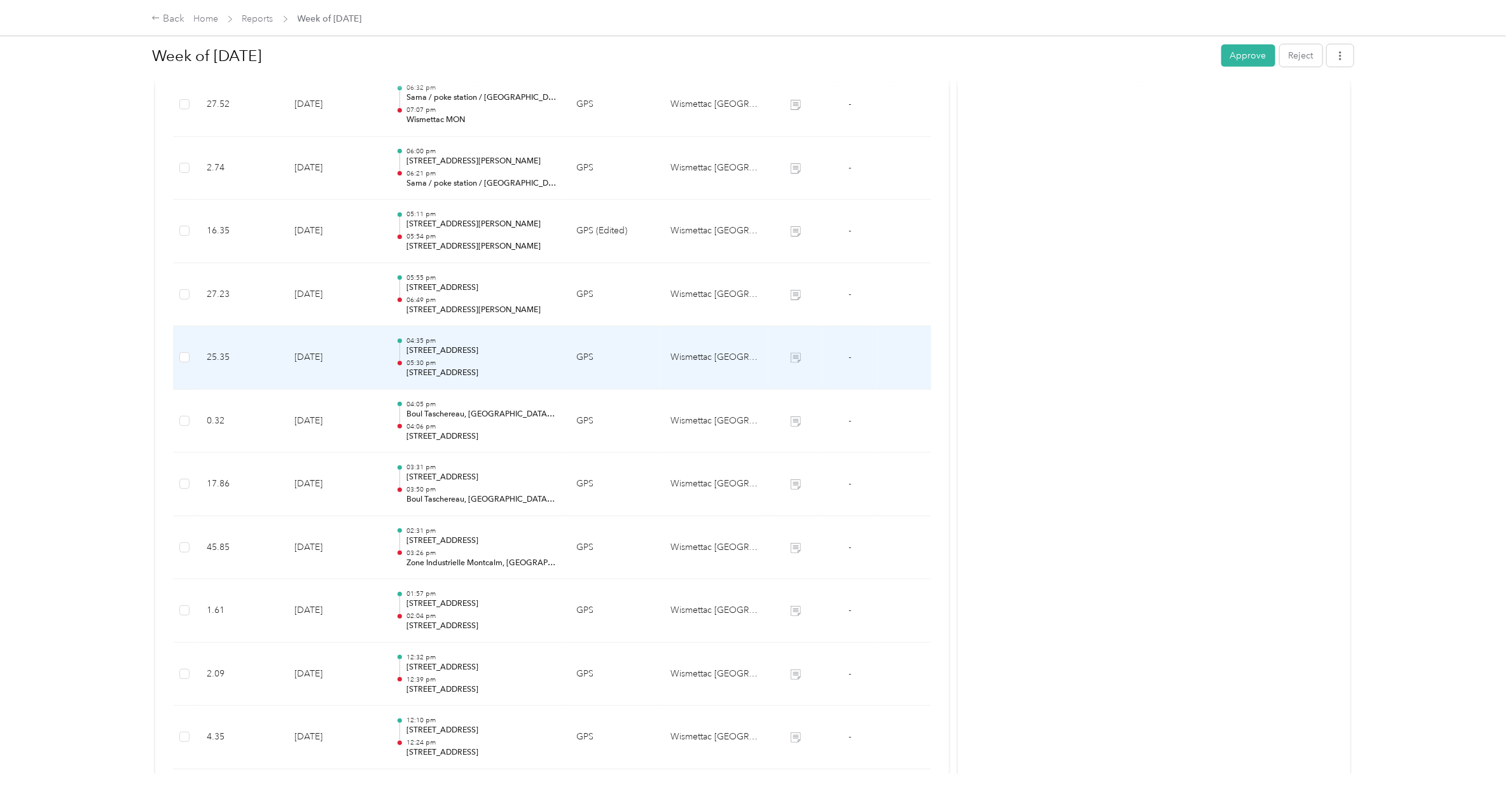
click at [490, 364] on p "05:30 pm" at bounding box center [481, 362] width 150 height 9
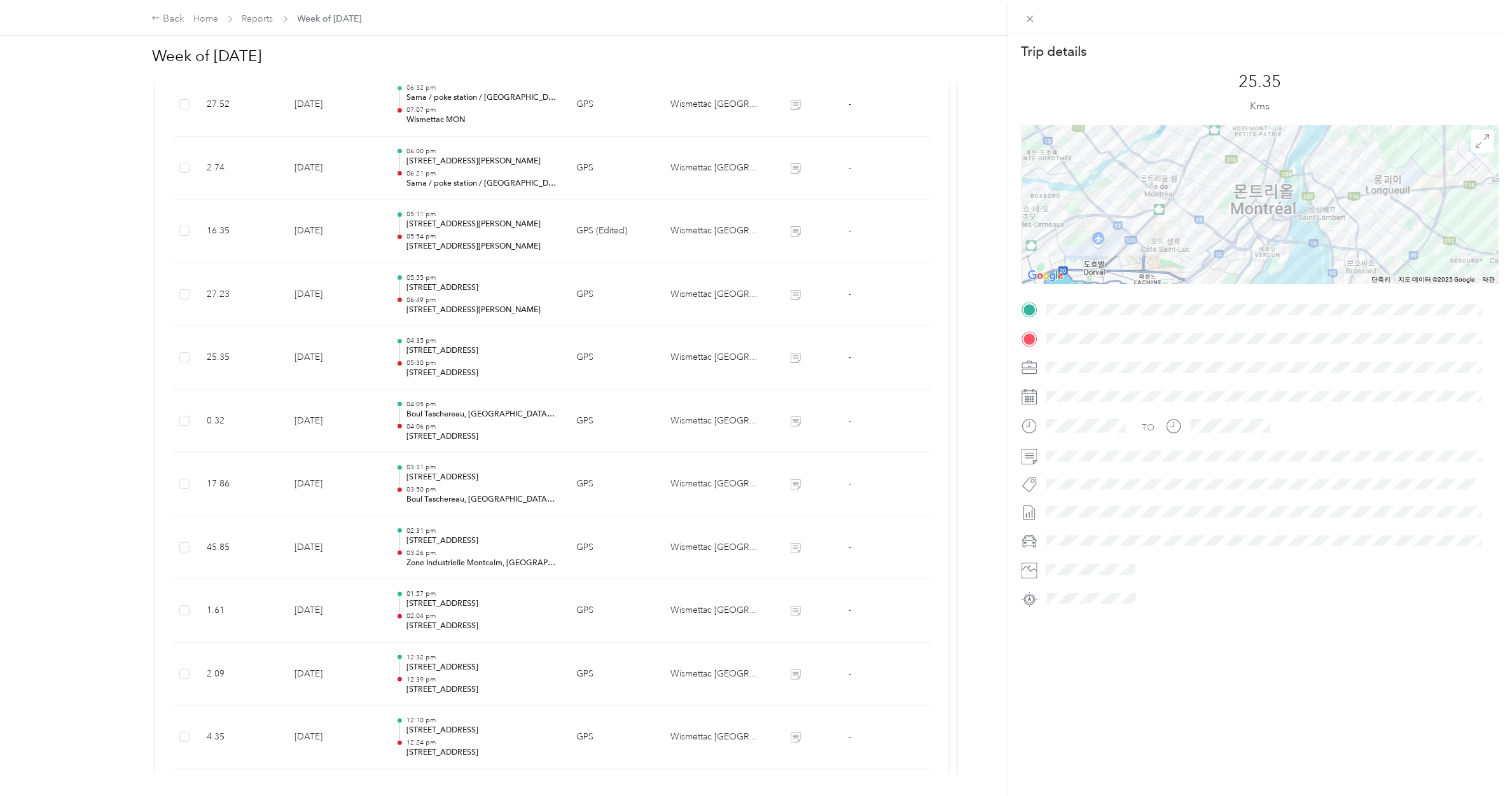
click at [490, 364] on div "Trip details This trip cannot be edited because it is either under review, appr…" at bounding box center [756, 398] width 1512 height 796
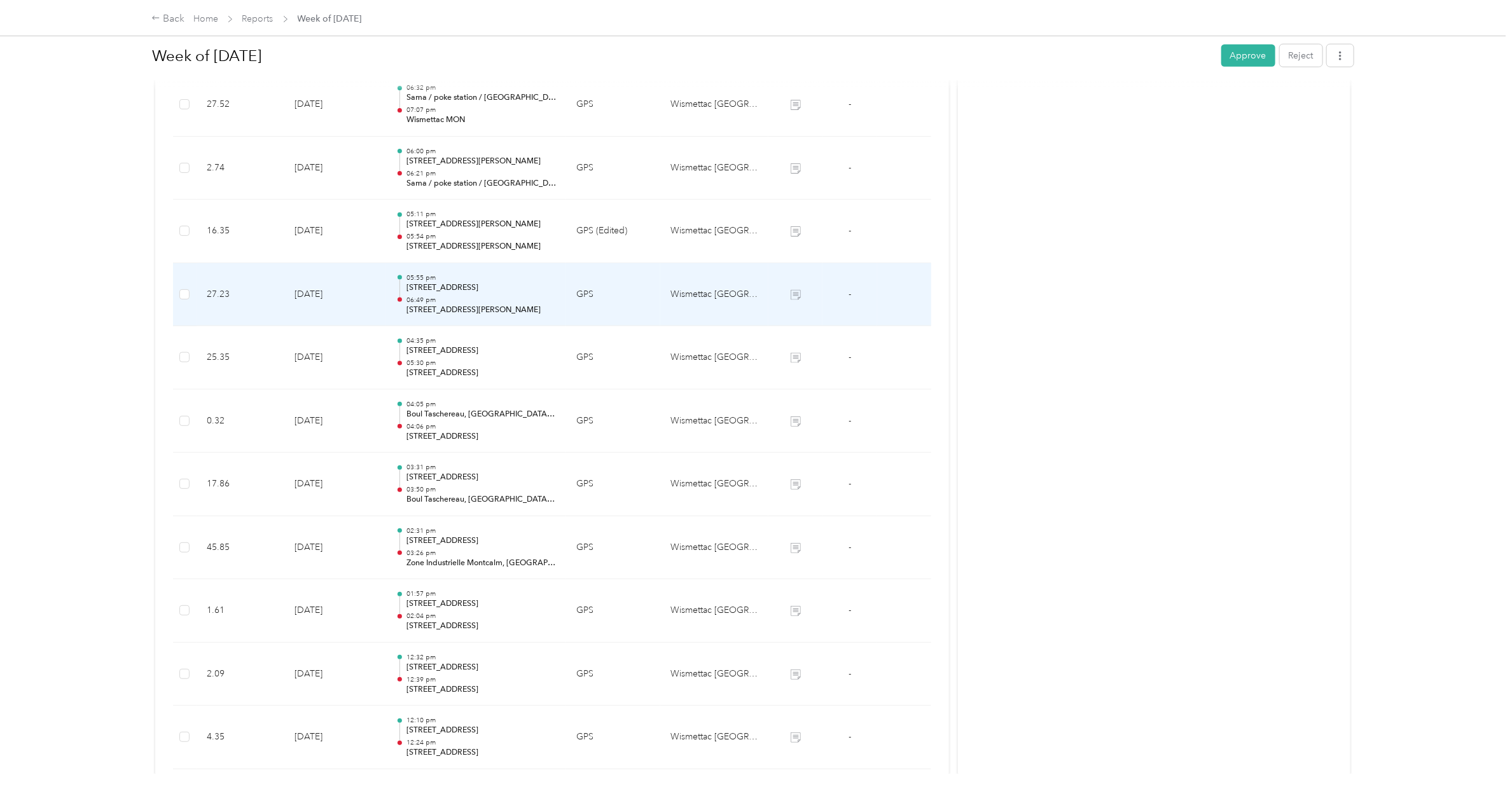
click at [490, 303] on p "06:49 pm" at bounding box center [481, 299] width 150 height 9
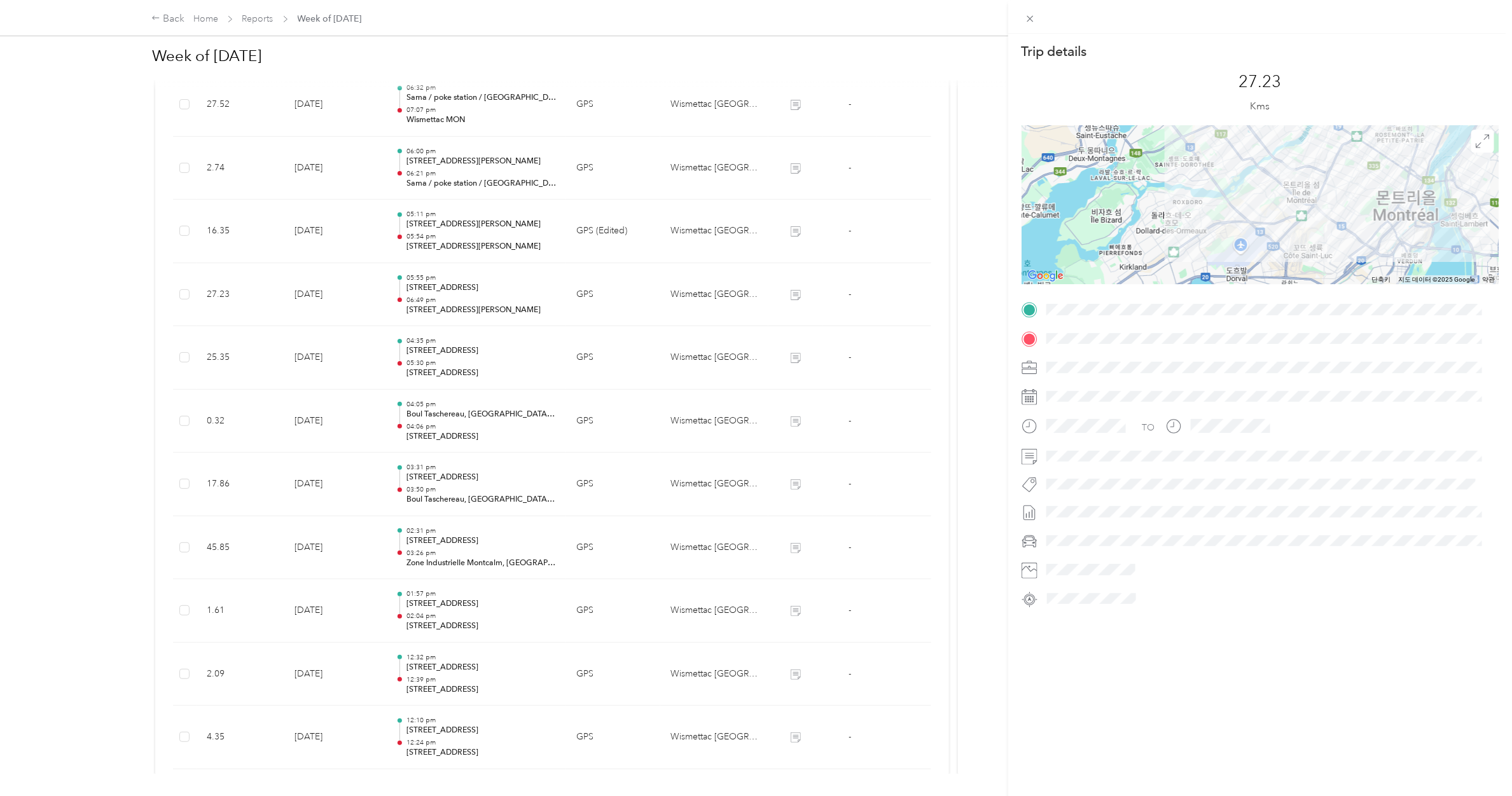
click at [490, 303] on div "Trip details This trip cannot be edited because it is either under review, appr…" at bounding box center [756, 398] width 1512 height 796
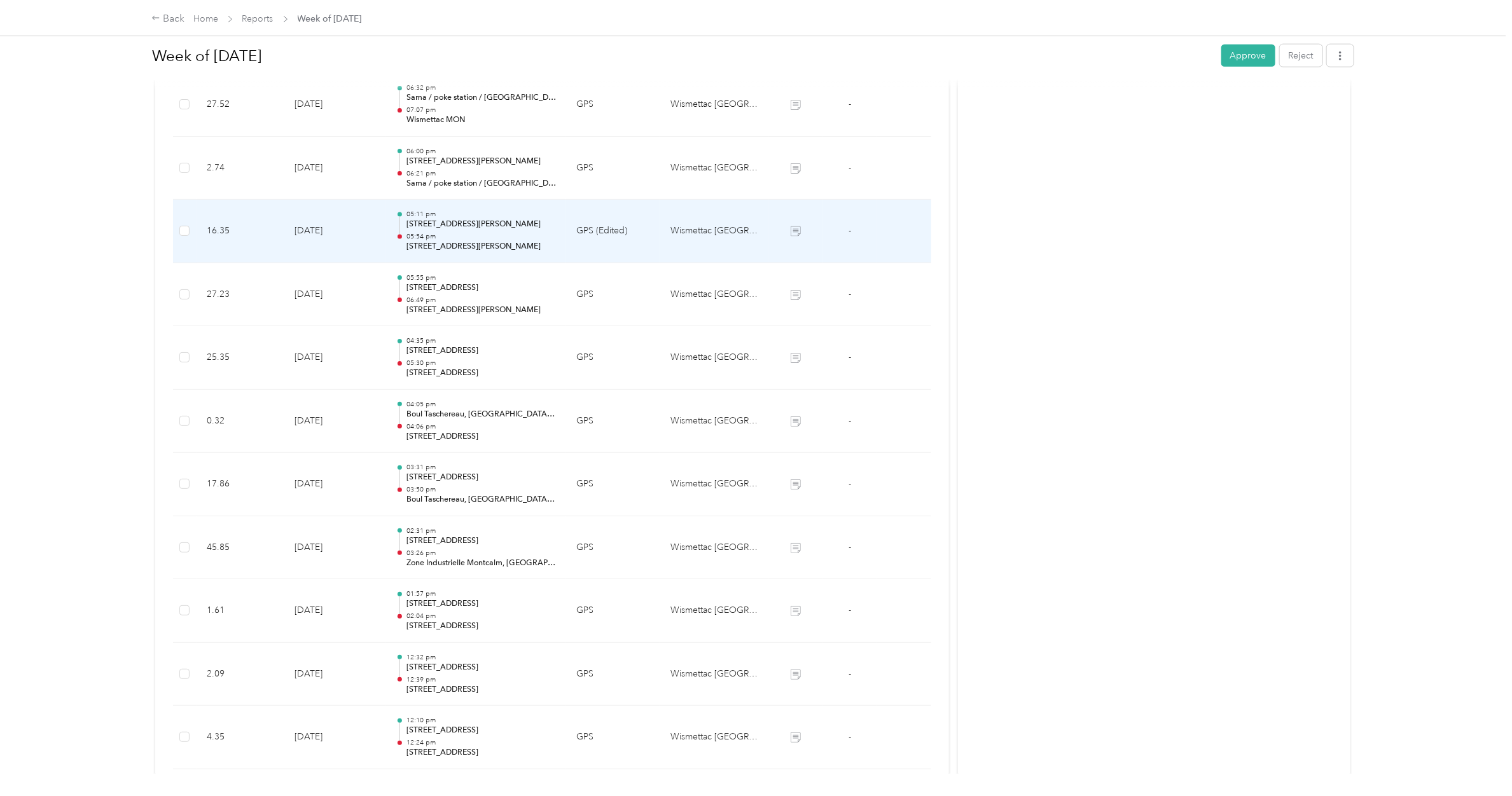
click at [472, 239] on p "05:54 pm" at bounding box center [481, 236] width 150 height 9
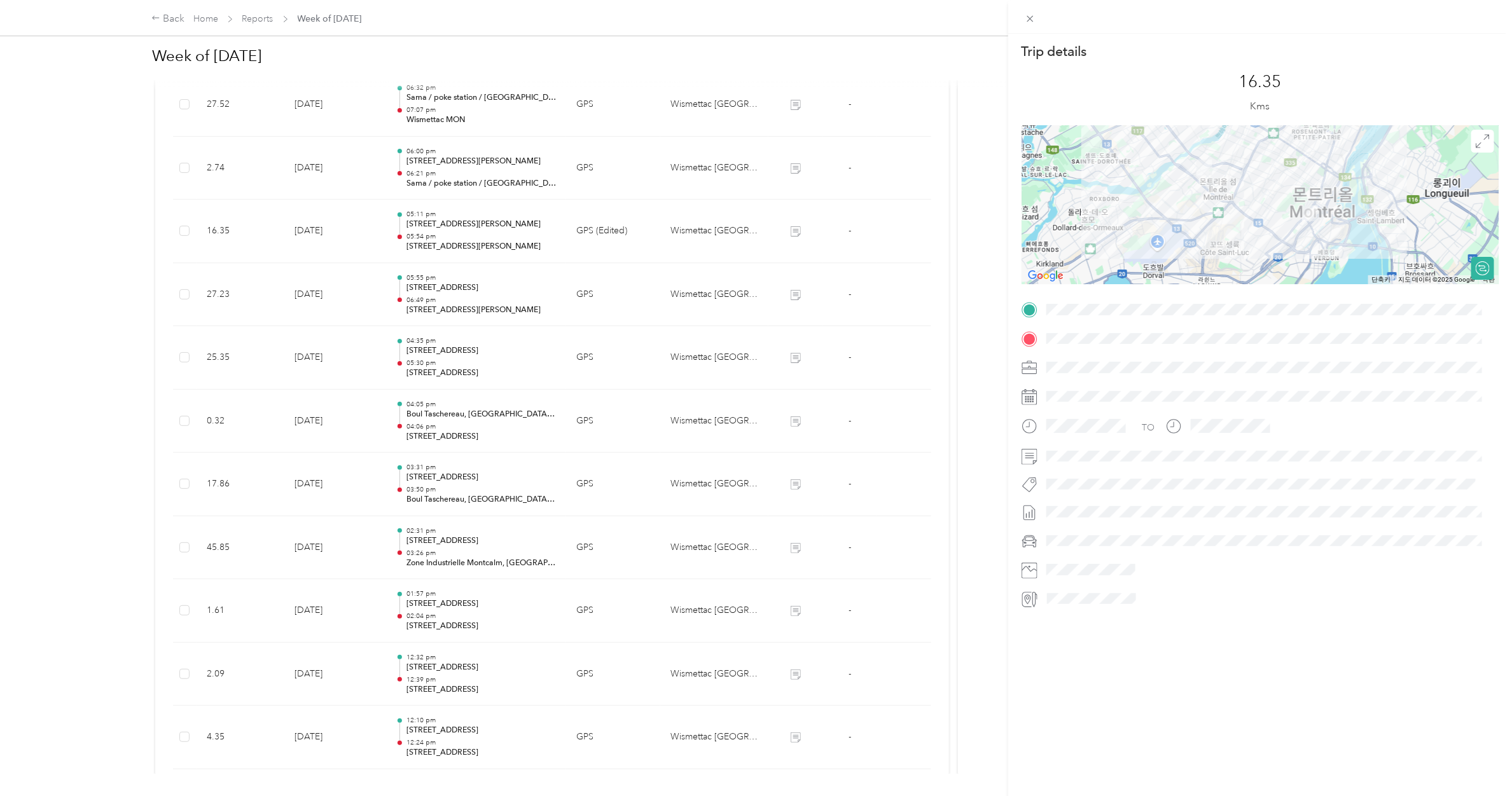
click at [472, 239] on div "Trip details This trip cannot be edited because it is either under review, appr…" at bounding box center [756, 398] width 1512 height 796
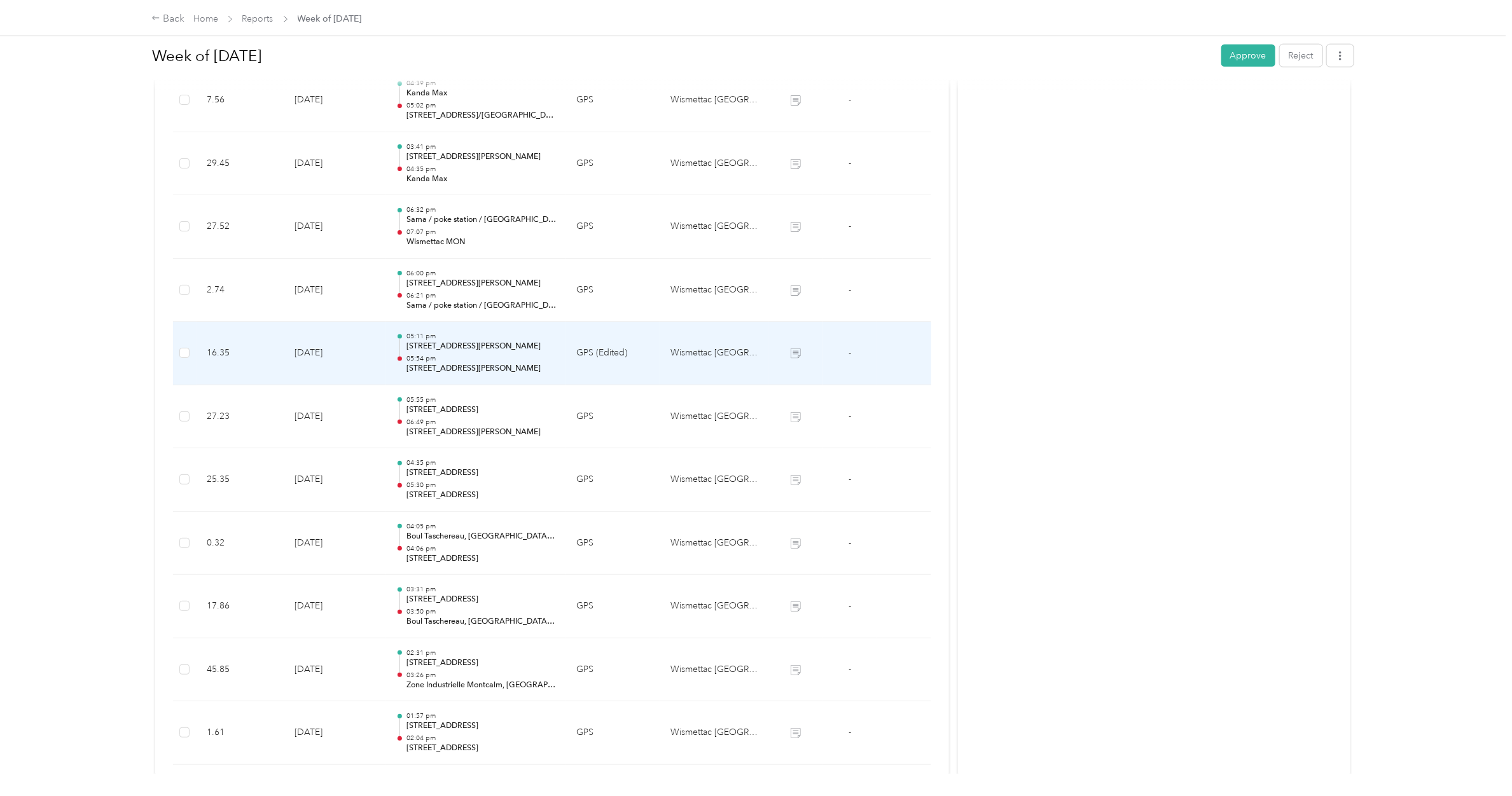
scroll to position [788, 0]
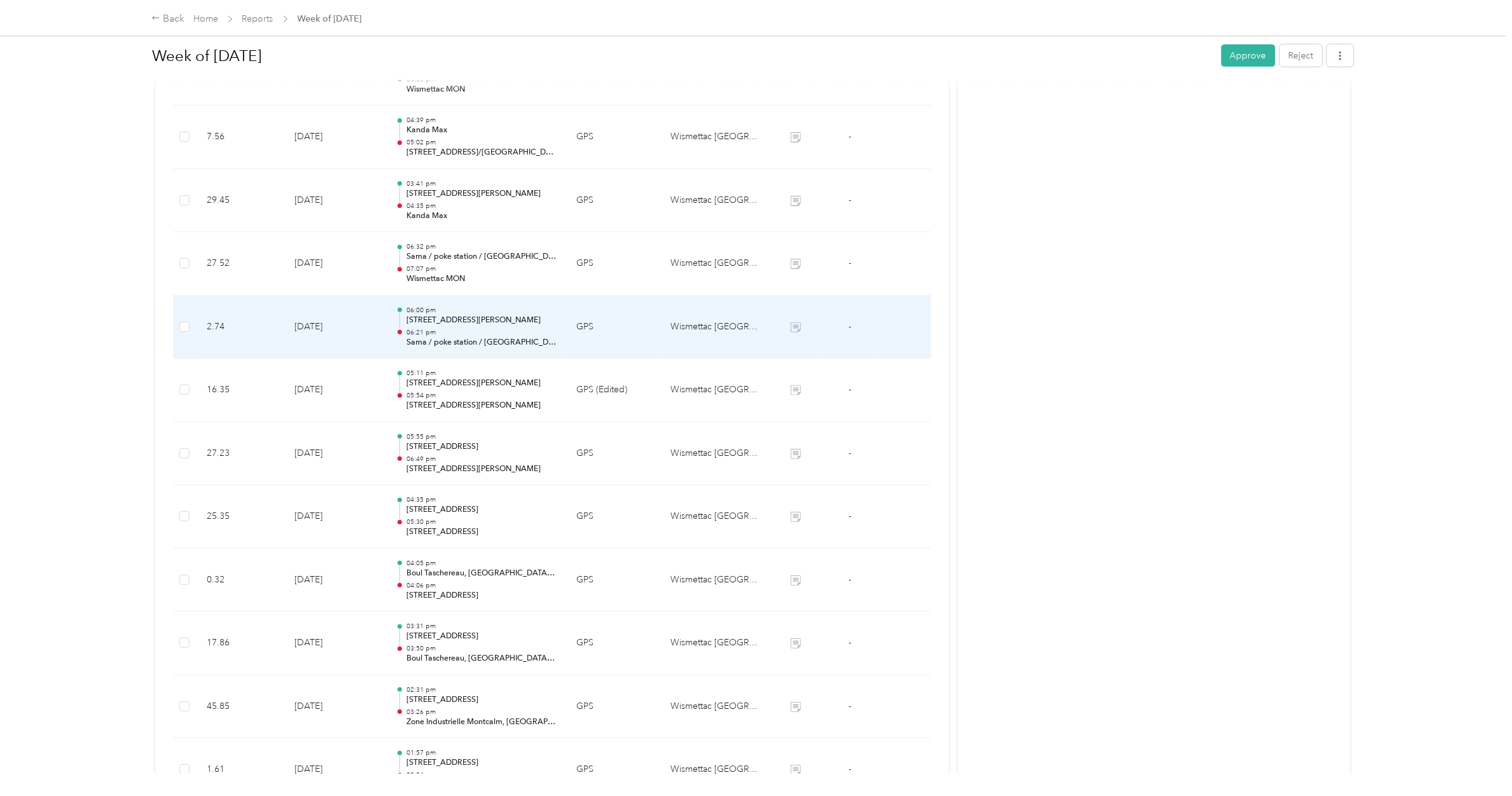
click at [478, 320] on p "[STREET_ADDRESS][PERSON_NAME]" at bounding box center [481, 320] width 150 height 11
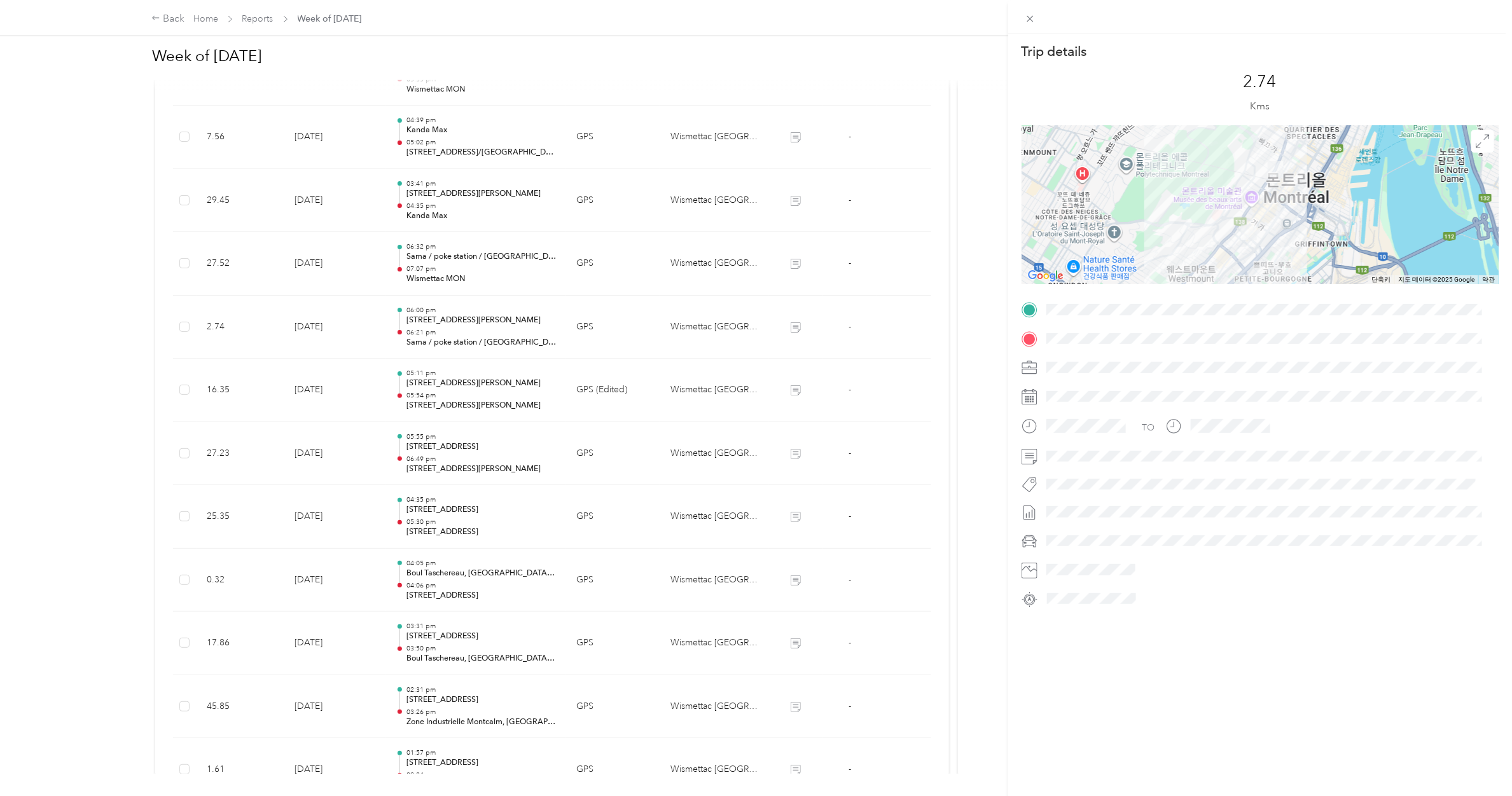
click at [478, 320] on div "Trip details This trip cannot be edited because it is either under review, appr…" at bounding box center [756, 398] width 1512 height 796
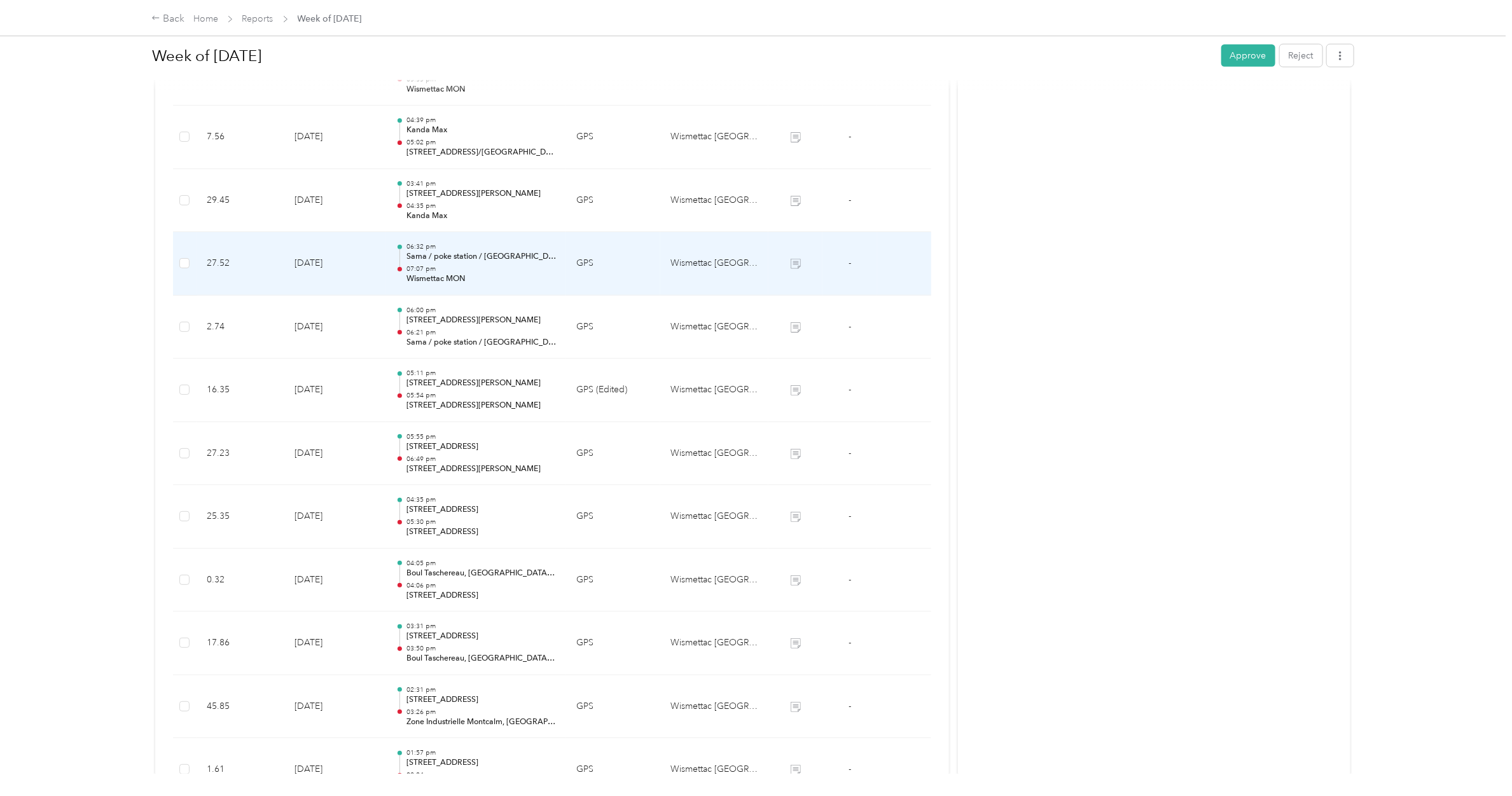
click at [477, 267] on p "07:07 pm" at bounding box center [481, 268] width 150 height 9
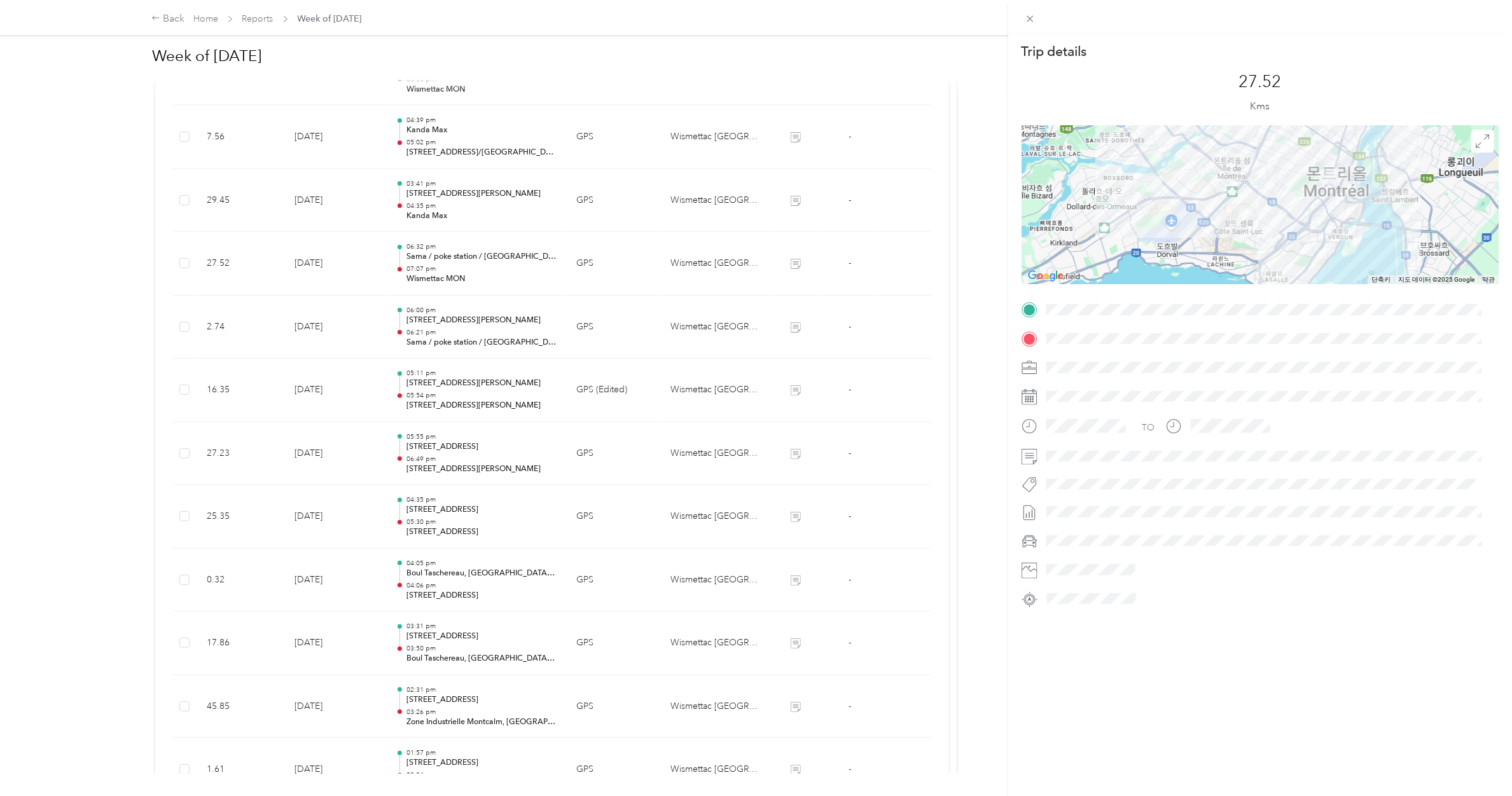
click at [477, 267] on div "Trip details This trip cannot be edited because it is either under review, appr…" at bounding box center [756, 398] width 1512 height 796
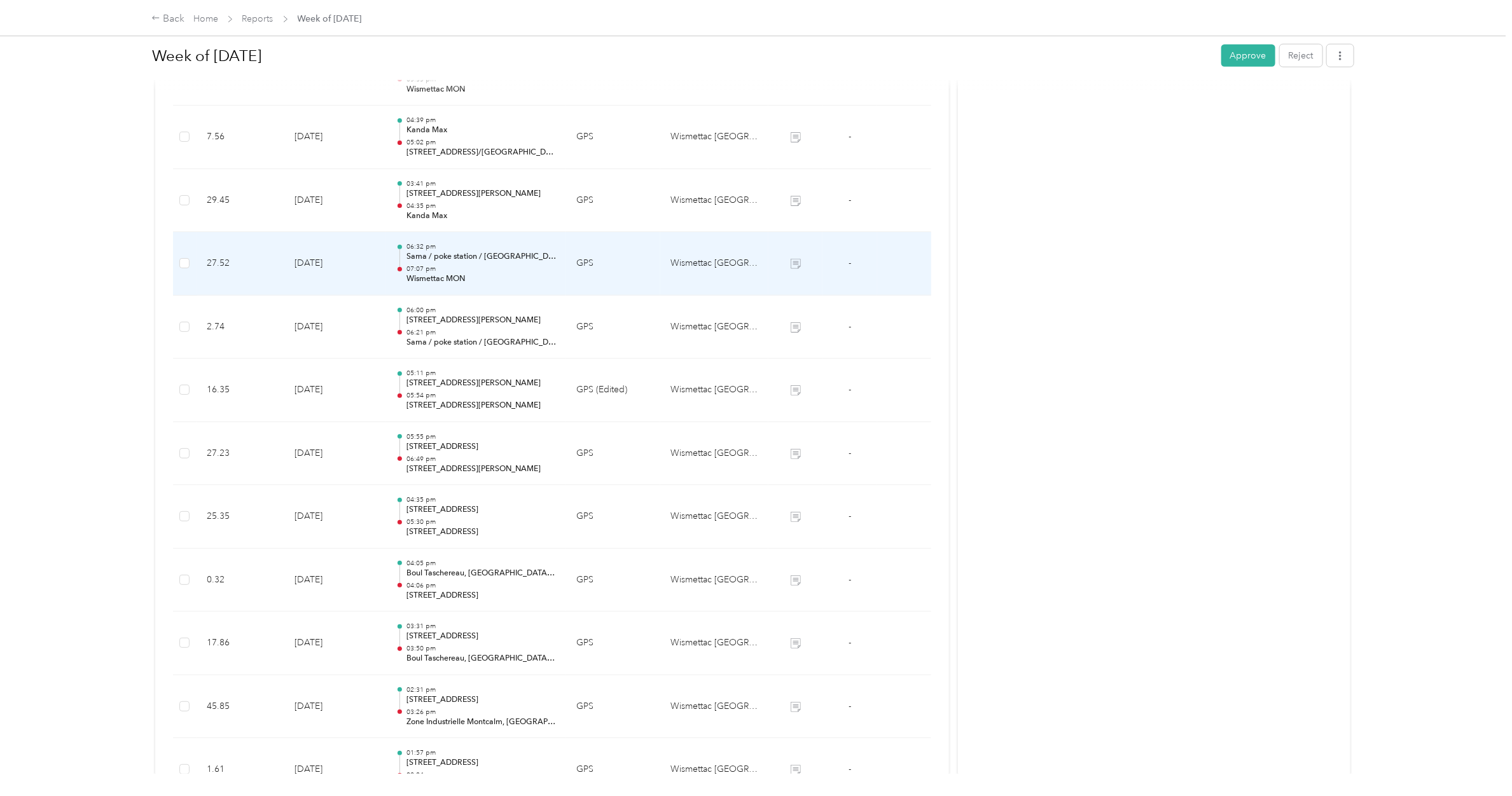
scroll to position [629, 0]
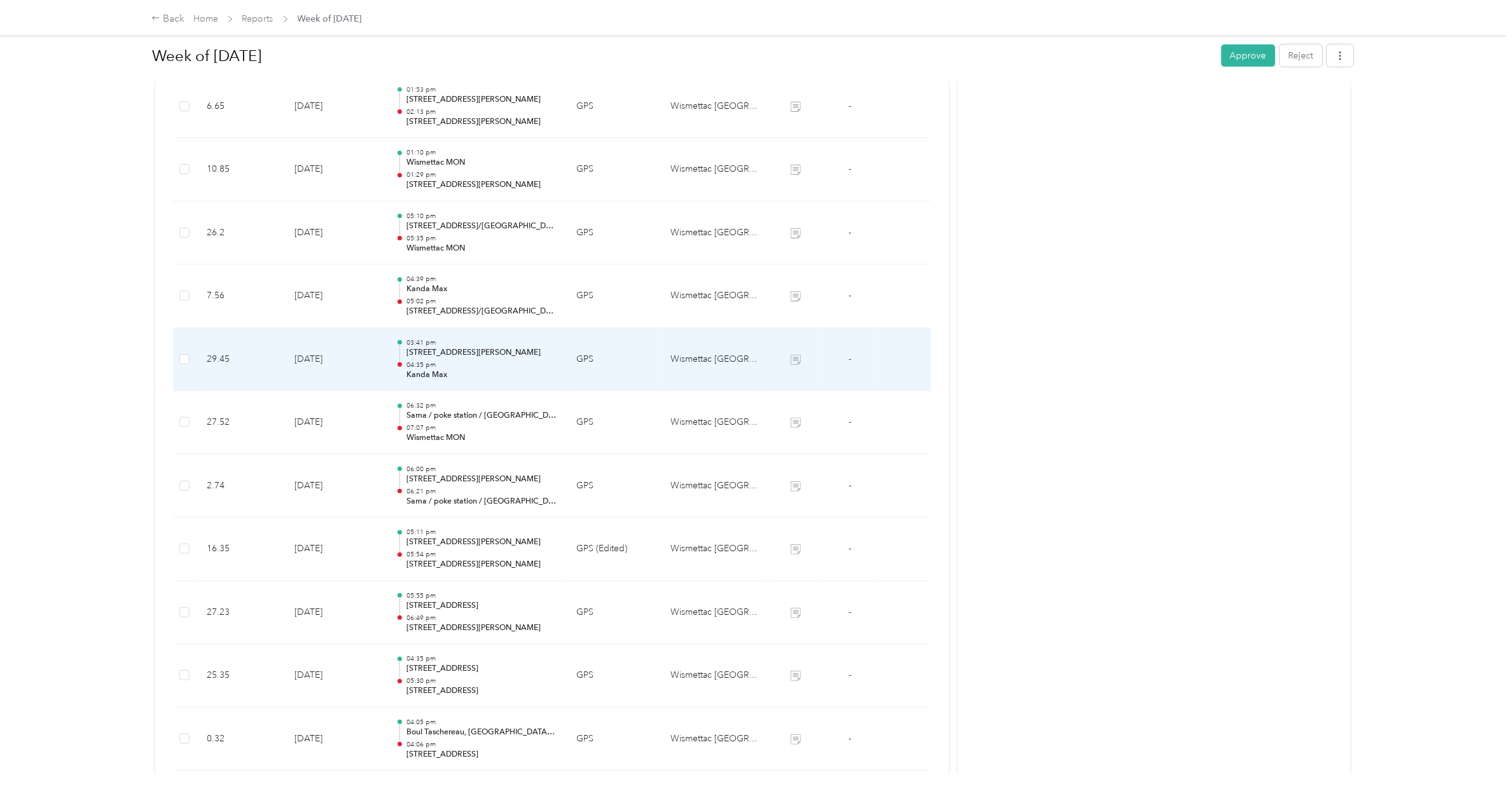
click at [477, 362] on p "04:35 pm" at bounding box center [481, 364] width 150 height 9
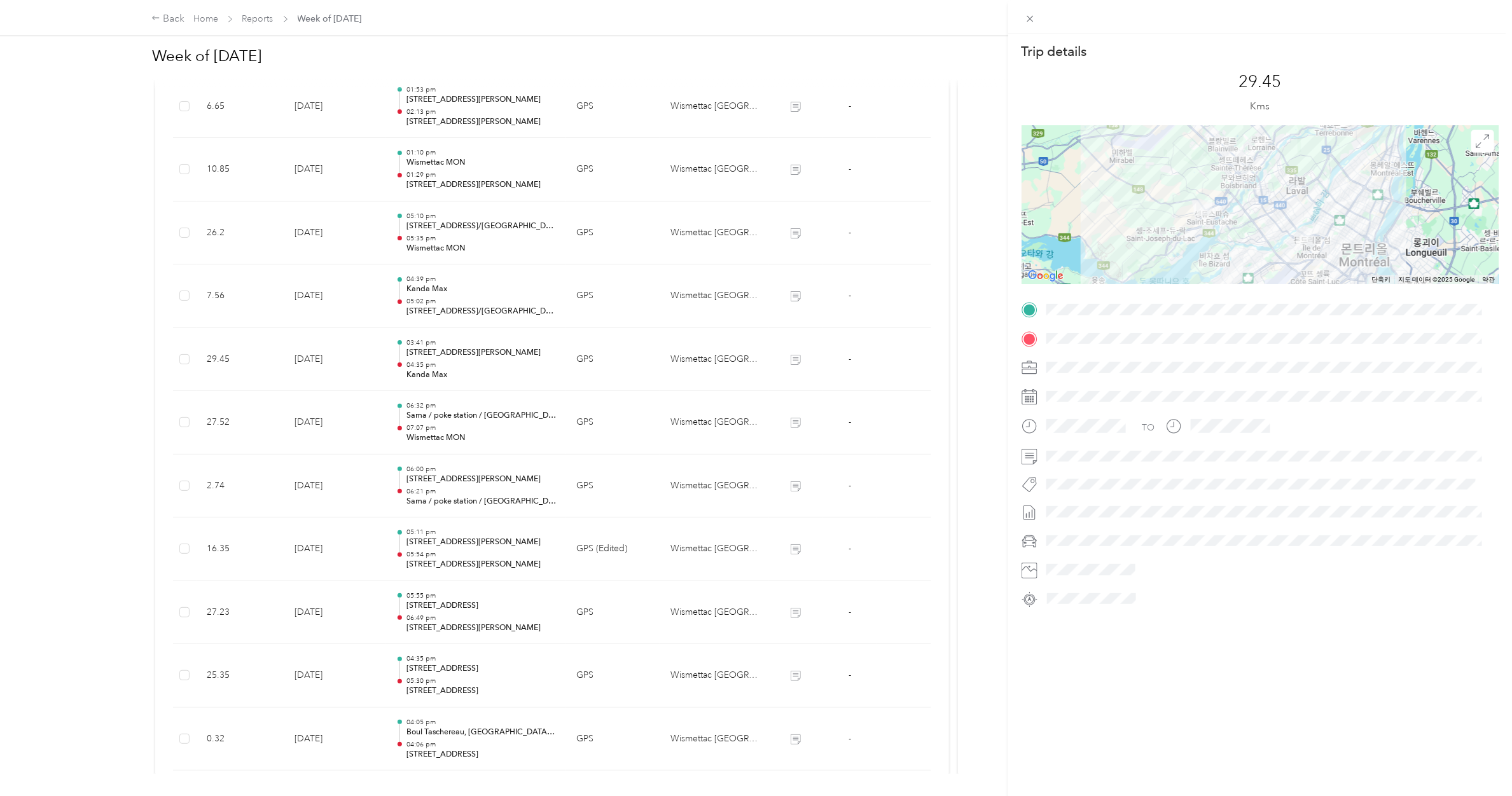
click at [470, 309] on div "Trip details This trip cannot be edited because it is either under review, appr…" at bounding box center [756, 398] width 1512 height 796
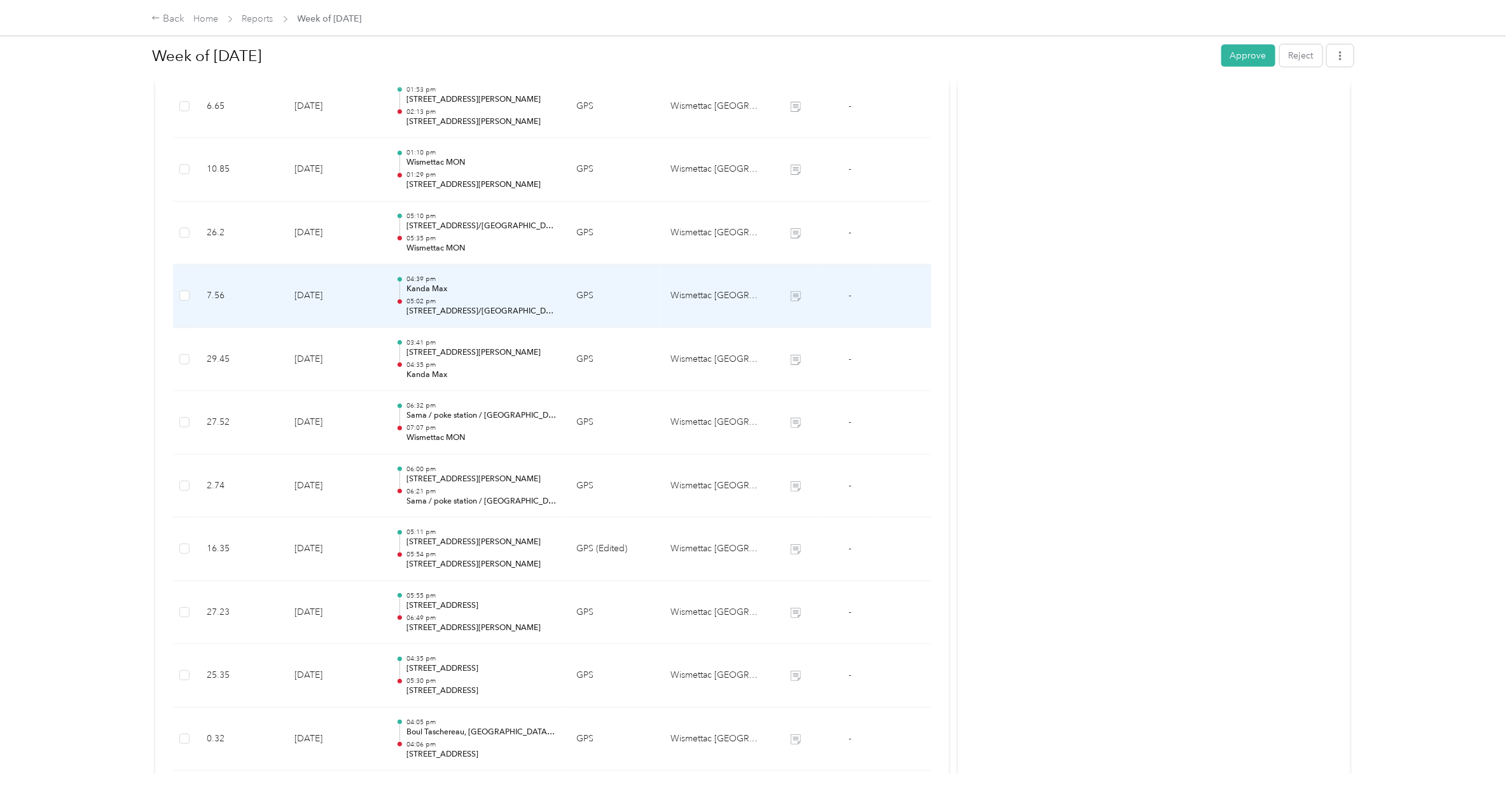
click at [470, 309] on p "[STREET_ADDRESS]/[GEOGRAPHIC_DATA], [GEOGRAPHIC_DATA], [GEOGRAPHIC_DATA]" at bounding box center [481, 311] width 150 height 11
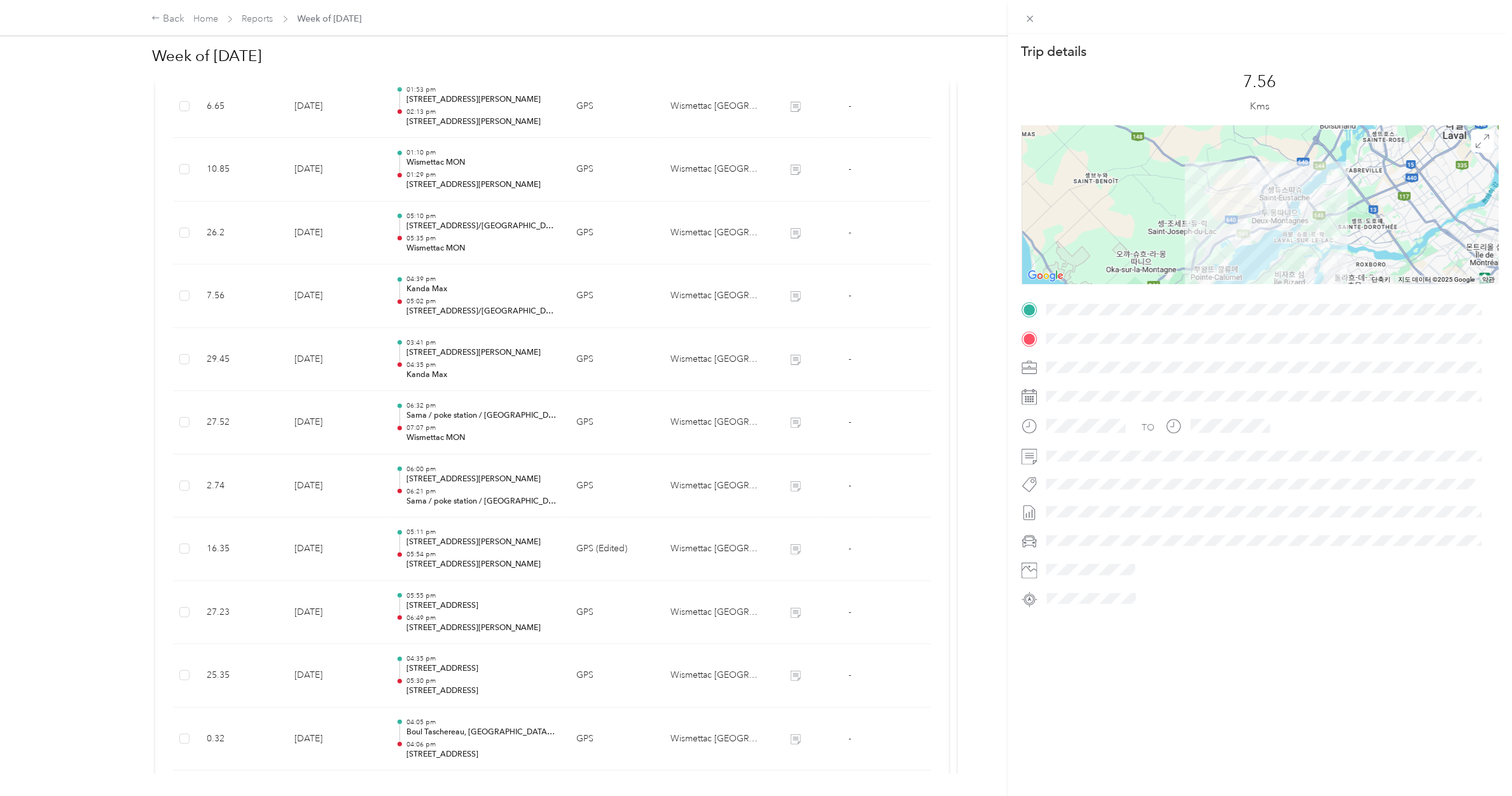
click at [417, 293] on div "Trip details This trip cannot be edited because it is either under review, appr…" at bounding box center [756, 398] width 1512 height 796
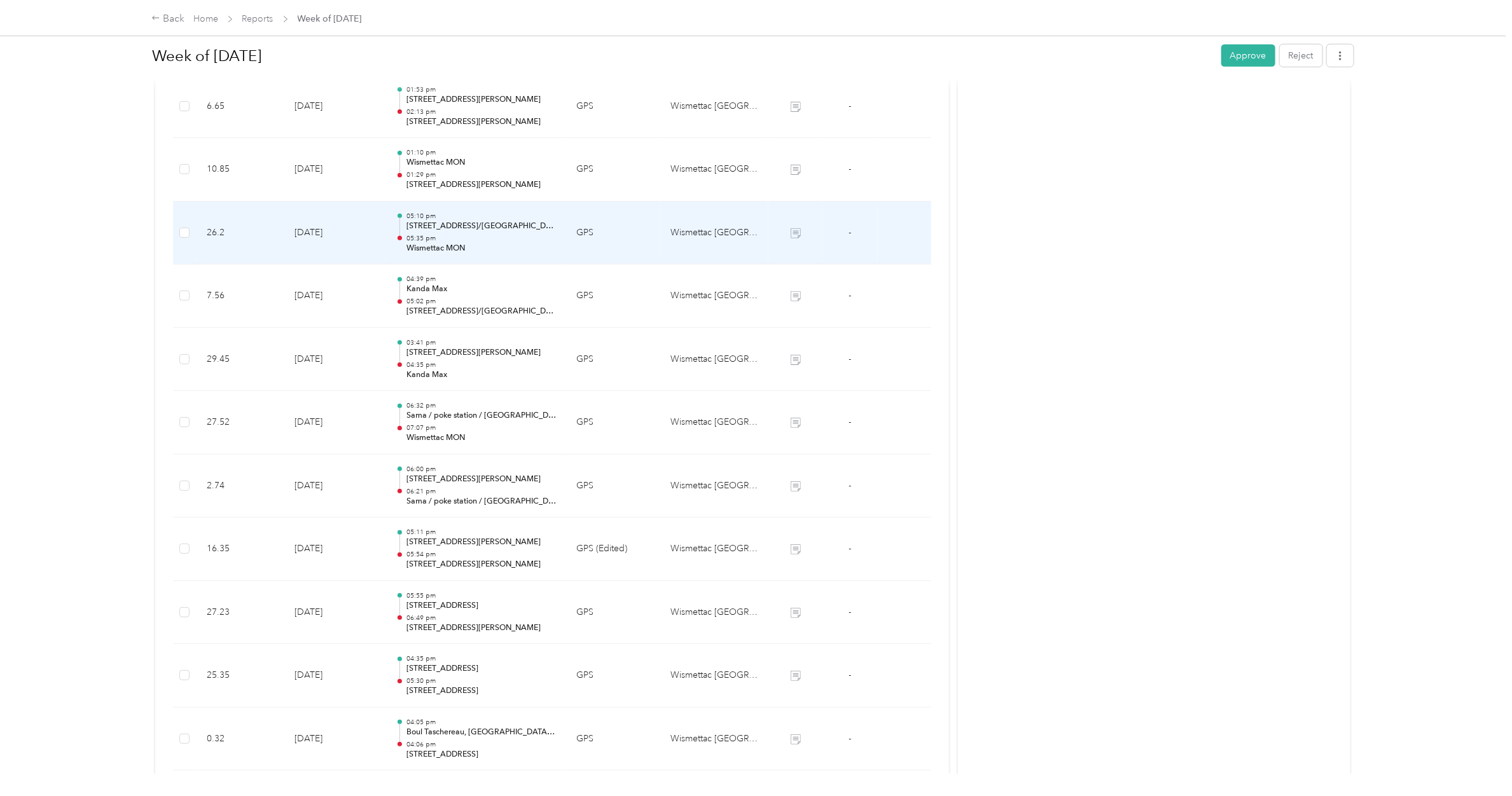
click at [431, 236] on p "05:35 pm" at bounding box center [481, 238] width 150 height 9
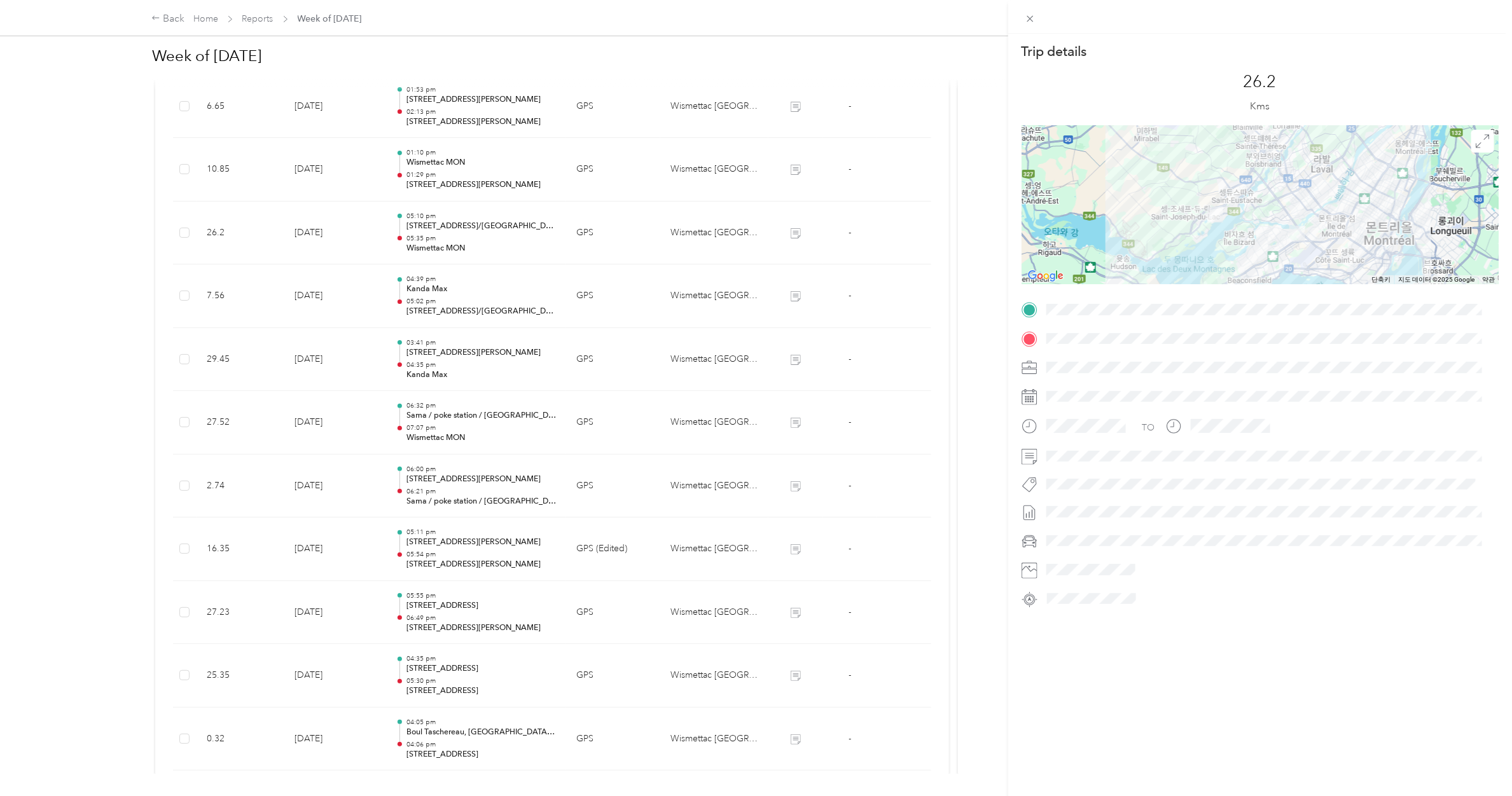
click at [442, 187] on div "Trip details This trip cannot be edited because it is either under review, appr…" at bounding box center [756, 398] width 1512 height 796
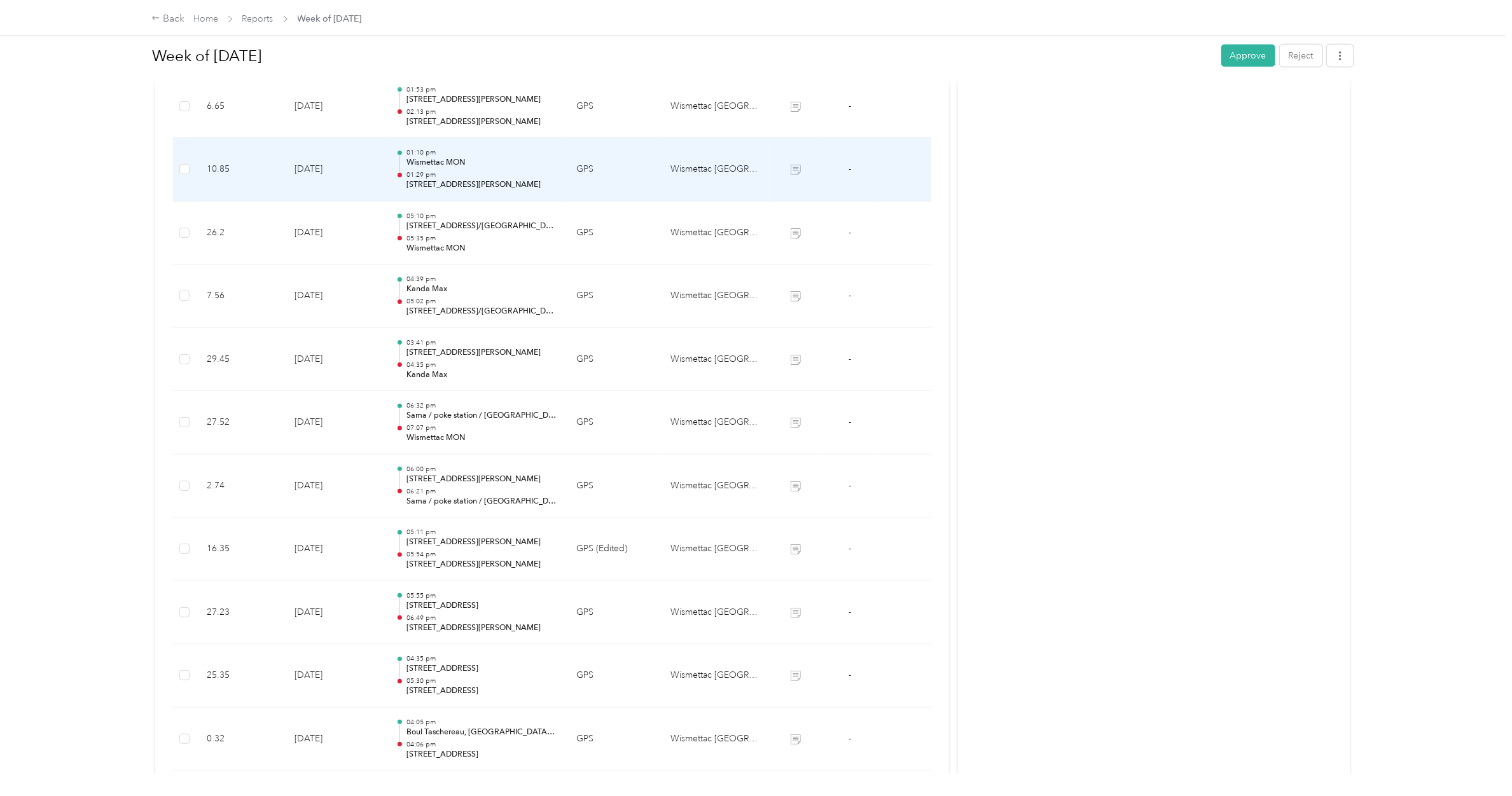
click at [442, 187] on p "[STREET_ADDRESS][PERSON_NAME]" at bounding box center [481, 185] width 150 height 11
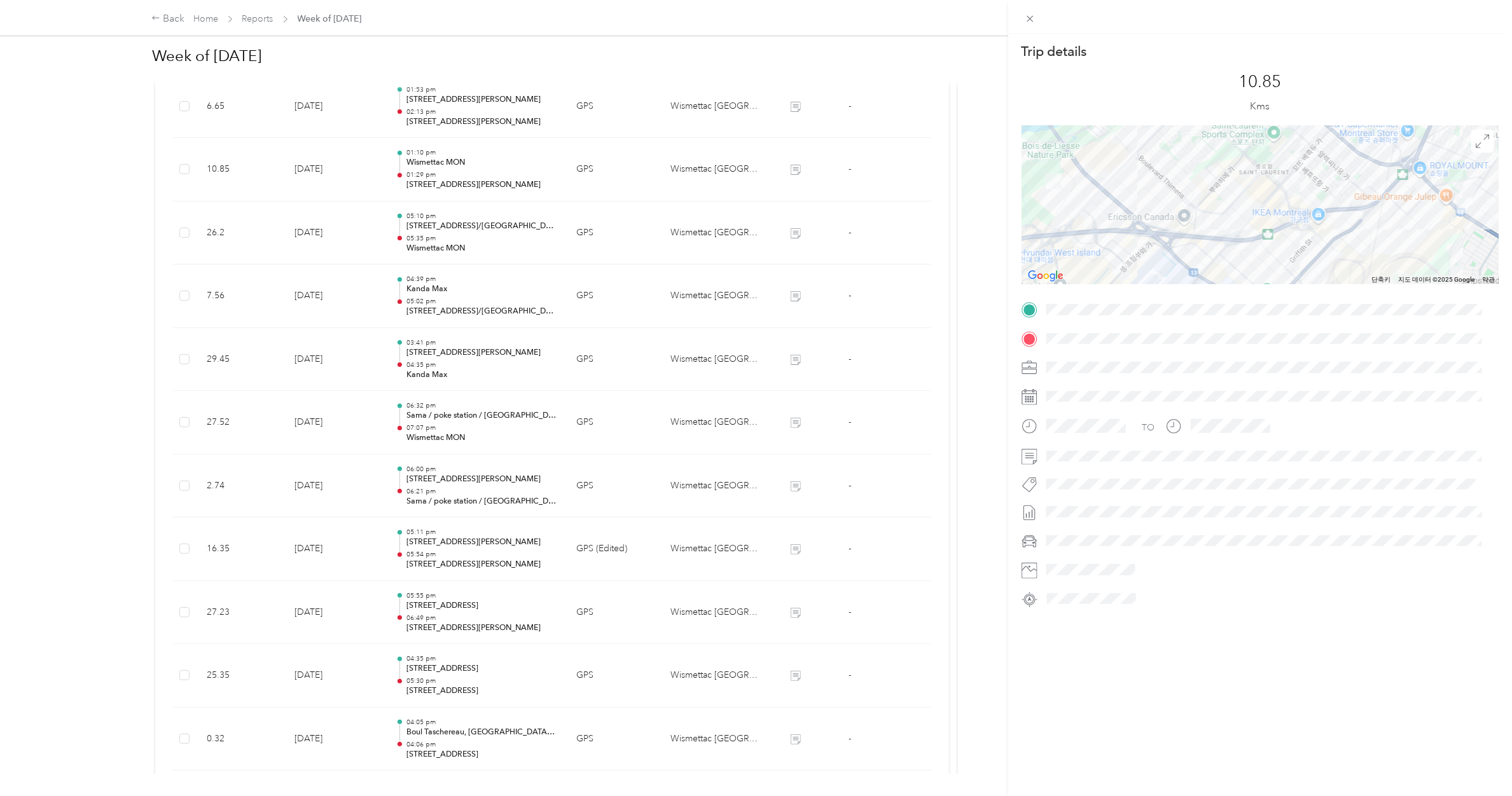
click at [442, 187] on div "Trip details This trip cannot be edited because it is either under review, appr…" at bounding box center [756, 398] width 1512 height 796
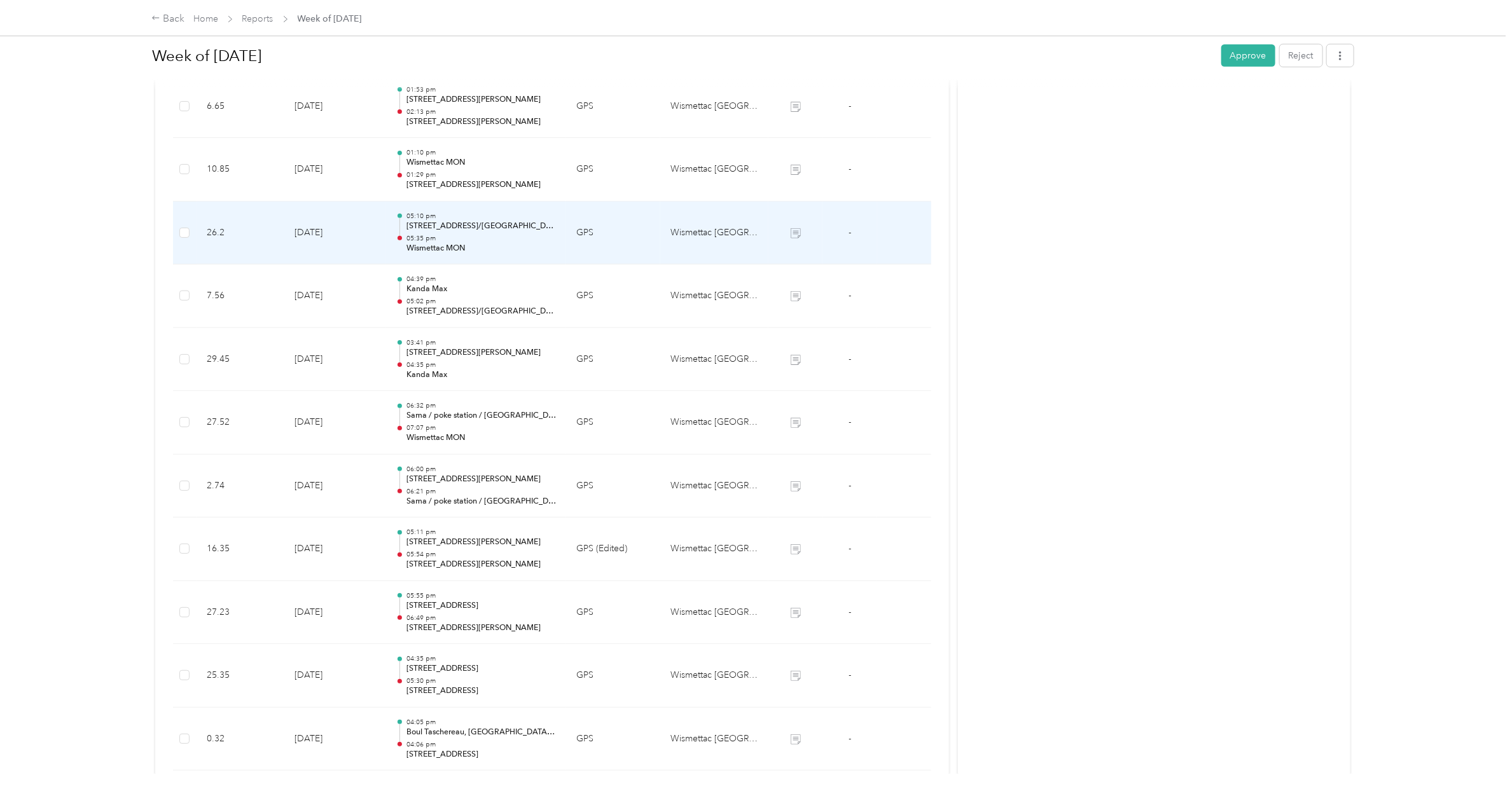
click at [437, 237] on p "05:35 pm" at bounding box center [481, 238] width 150 height 9
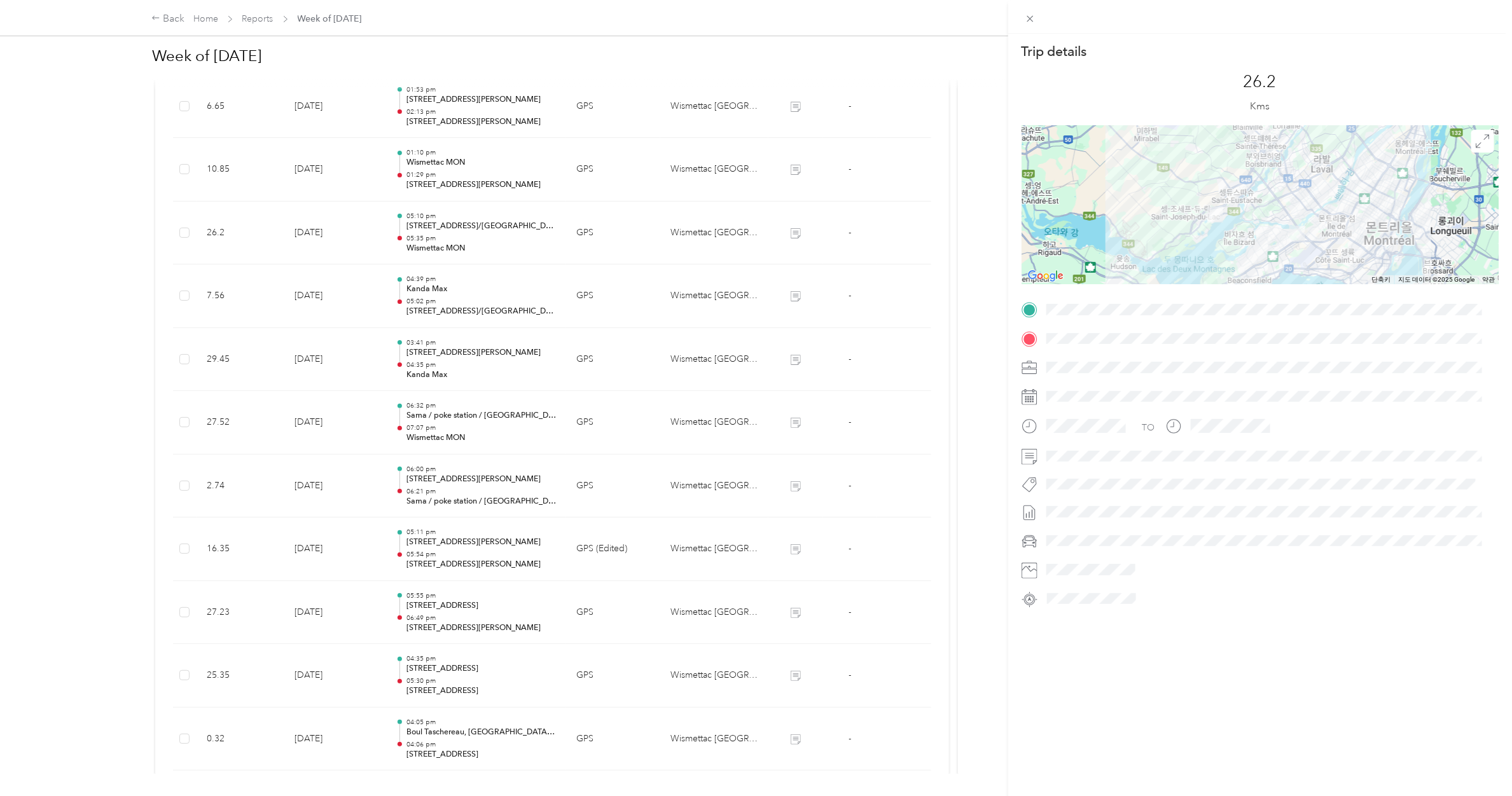
click at [437, 237] on div "Trip details This trip cannot be edited because it is either under review, appr…" at bounding box center [756, 398] width 1512 height 796
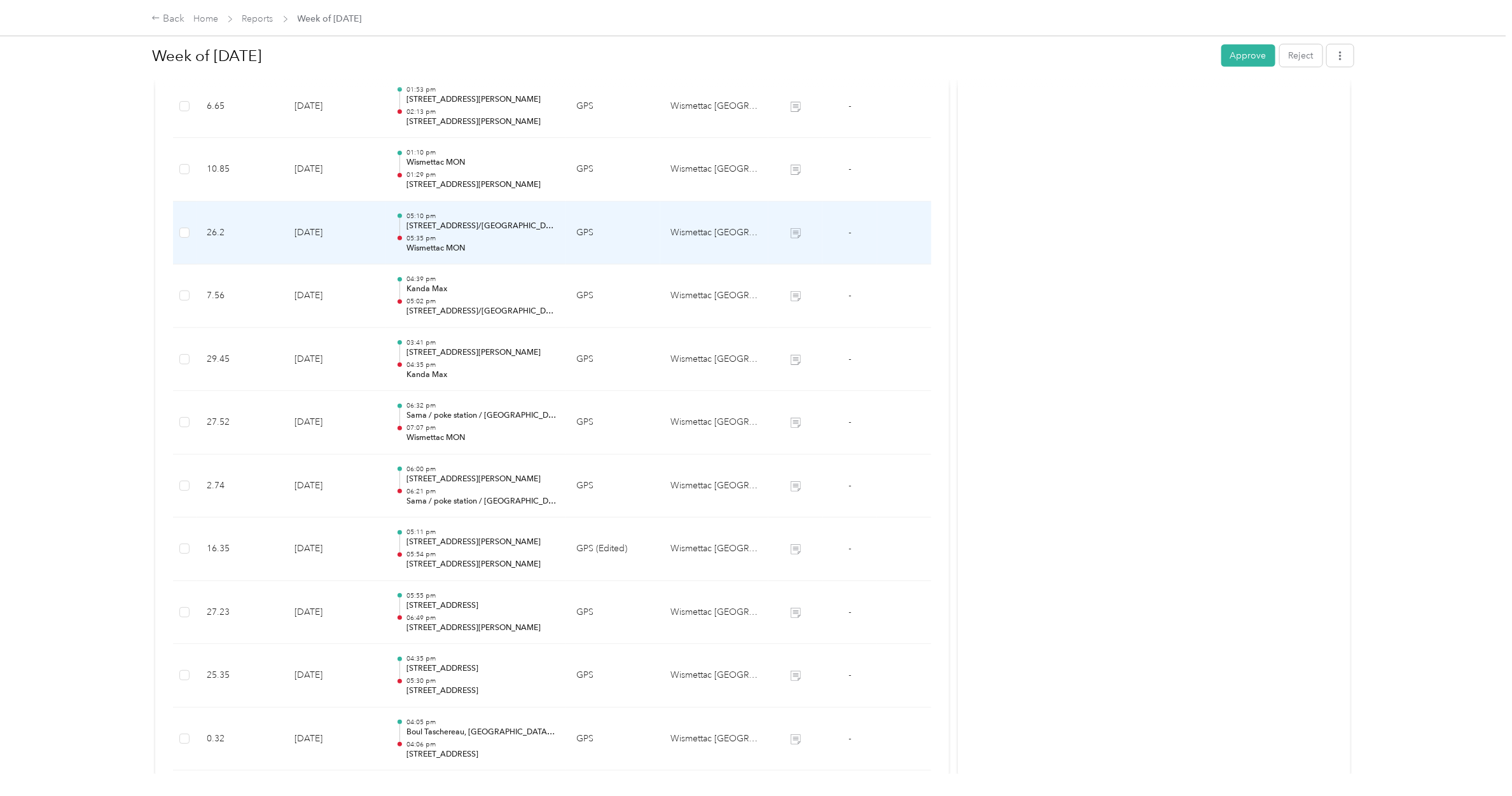
click at [437, 237] on p "05:35 pm" at bounding box center [481, 238] width 150 height 9
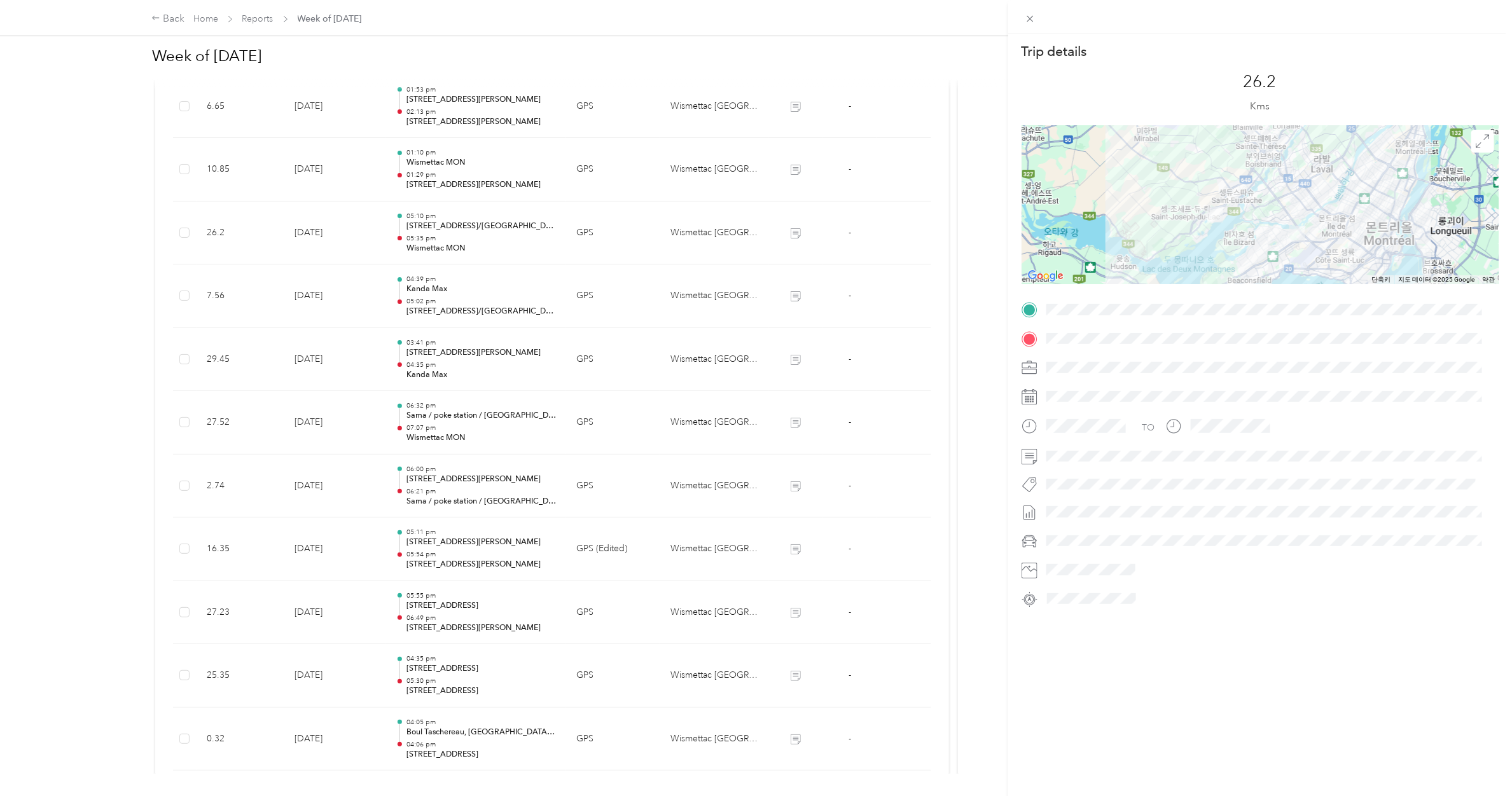
click at [437, 237] on div "Trip details This trip cannot be edited because it is either under review, appr…" at bounding box center [756, 398] width 1512 height 796
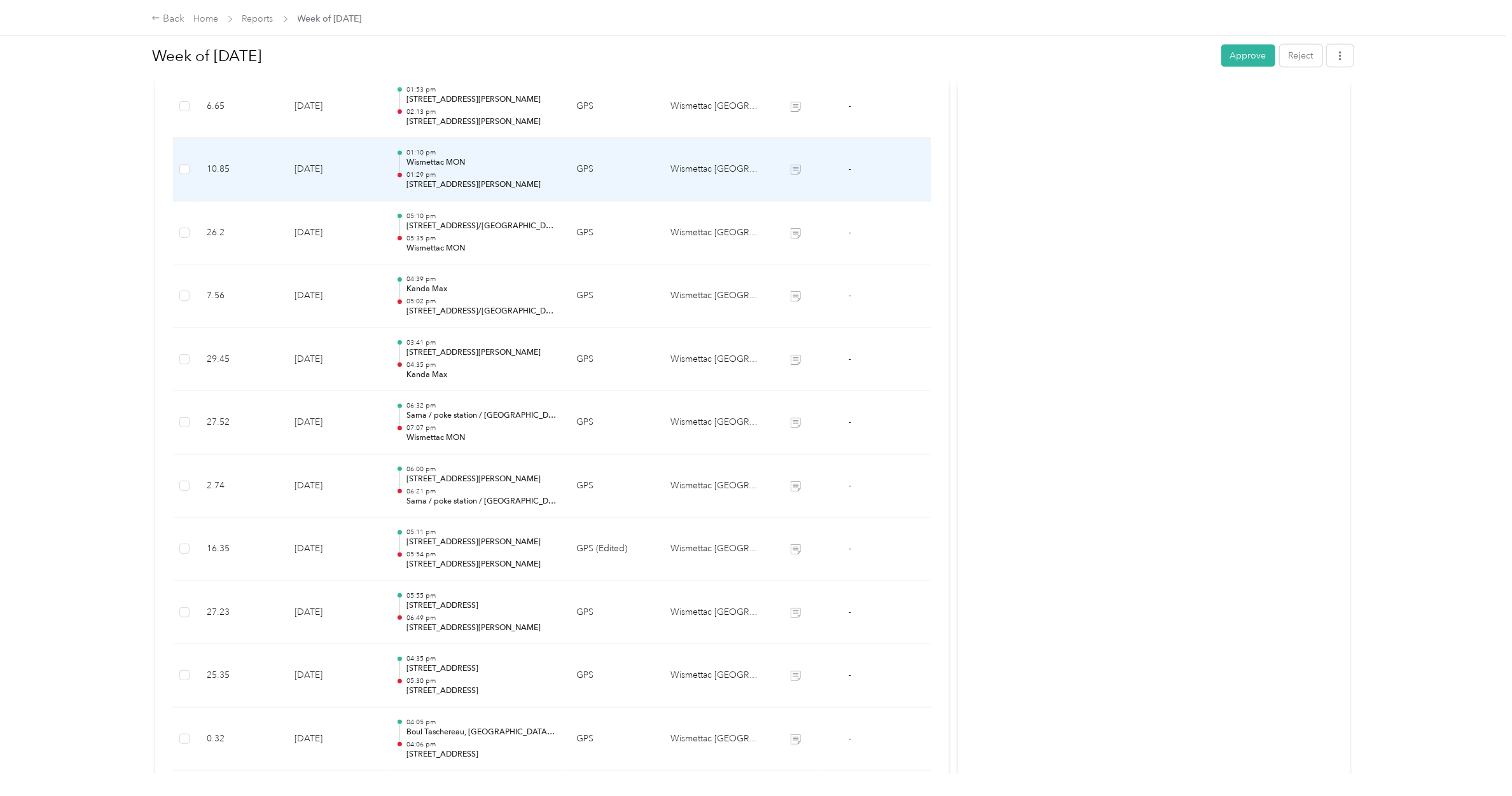
click at [466, 161] on p "Wismettac MON" at bounding box center [481, 162] width 150 height 11
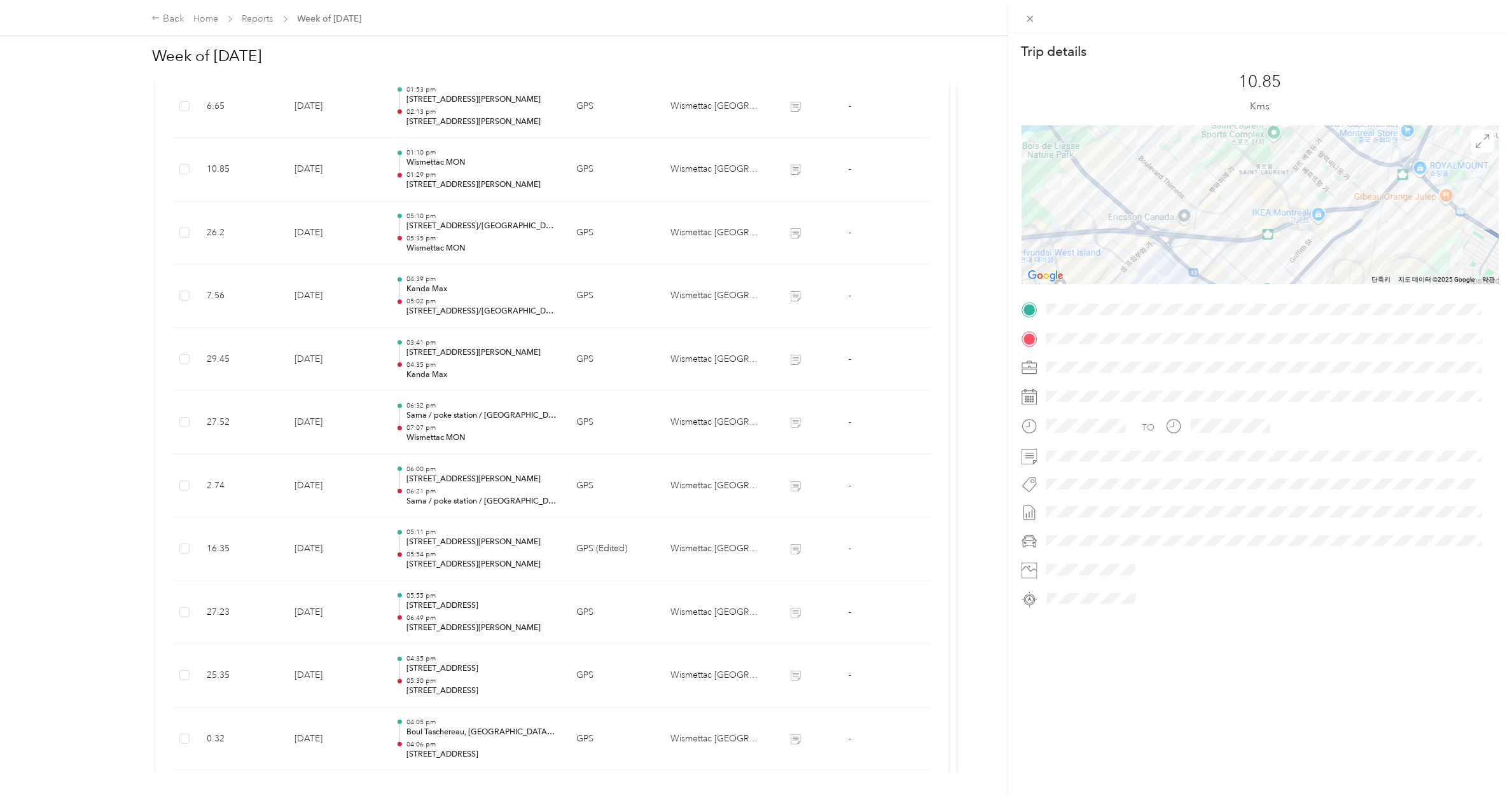
click at [466, 161] on div "Trip details This trip cannot be edited because it is either under review, appr…" at bounding box center [756, 398] width 1512 height 796
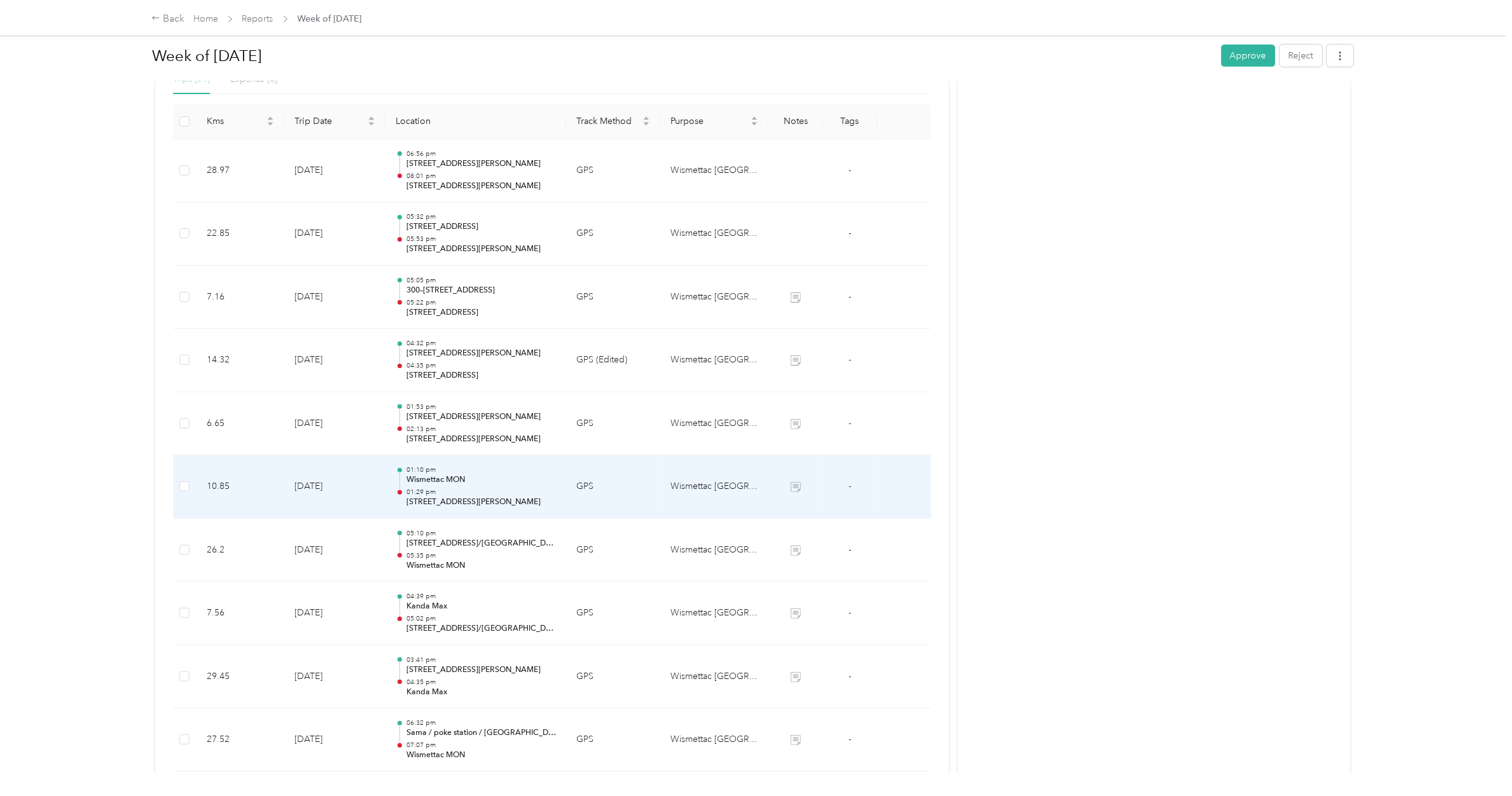
scroll to position [311, 0]
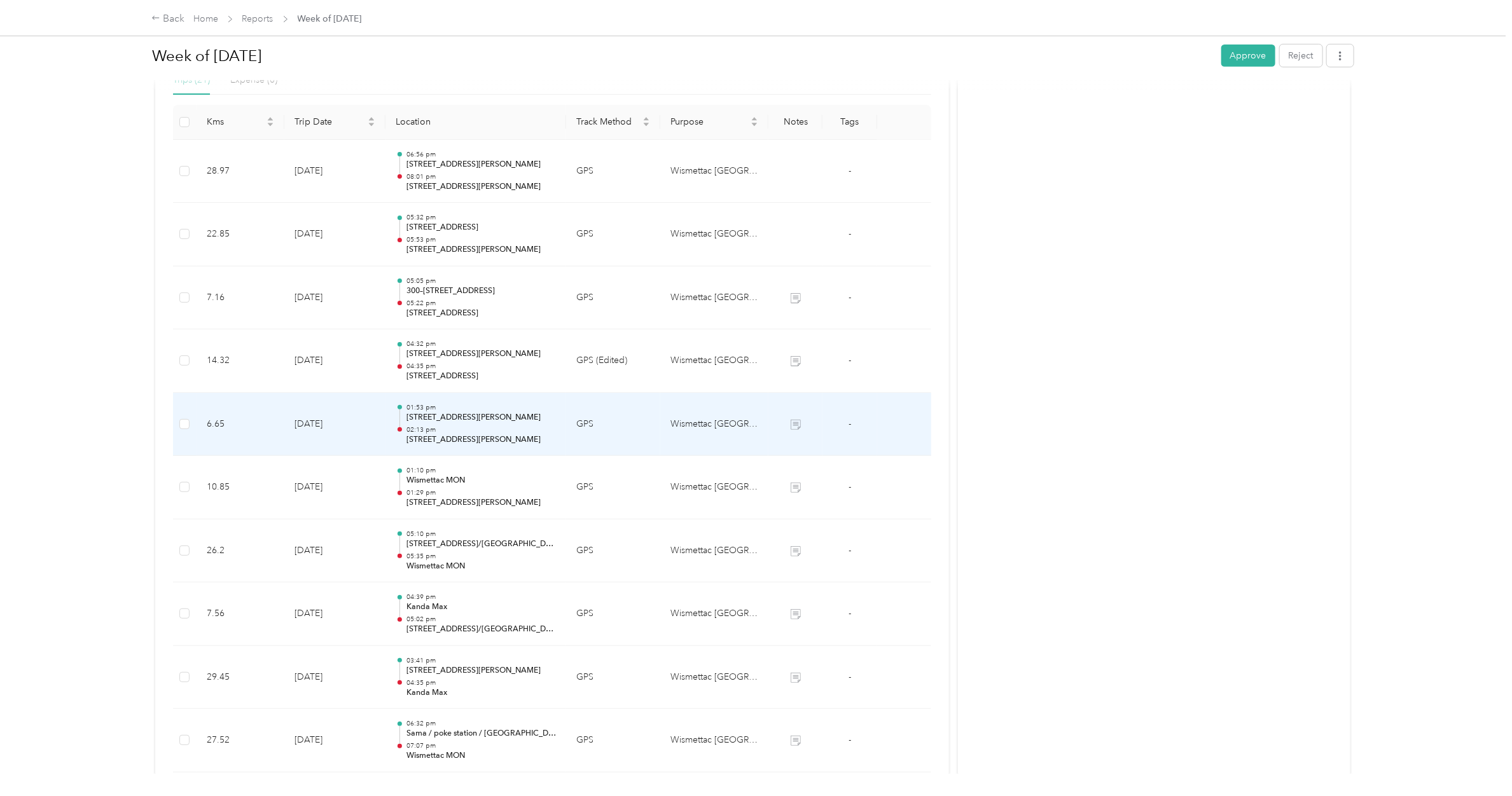
click at [459, 411] on p "01:53 pm" at bounding box center [481, 407] width 150 height 9
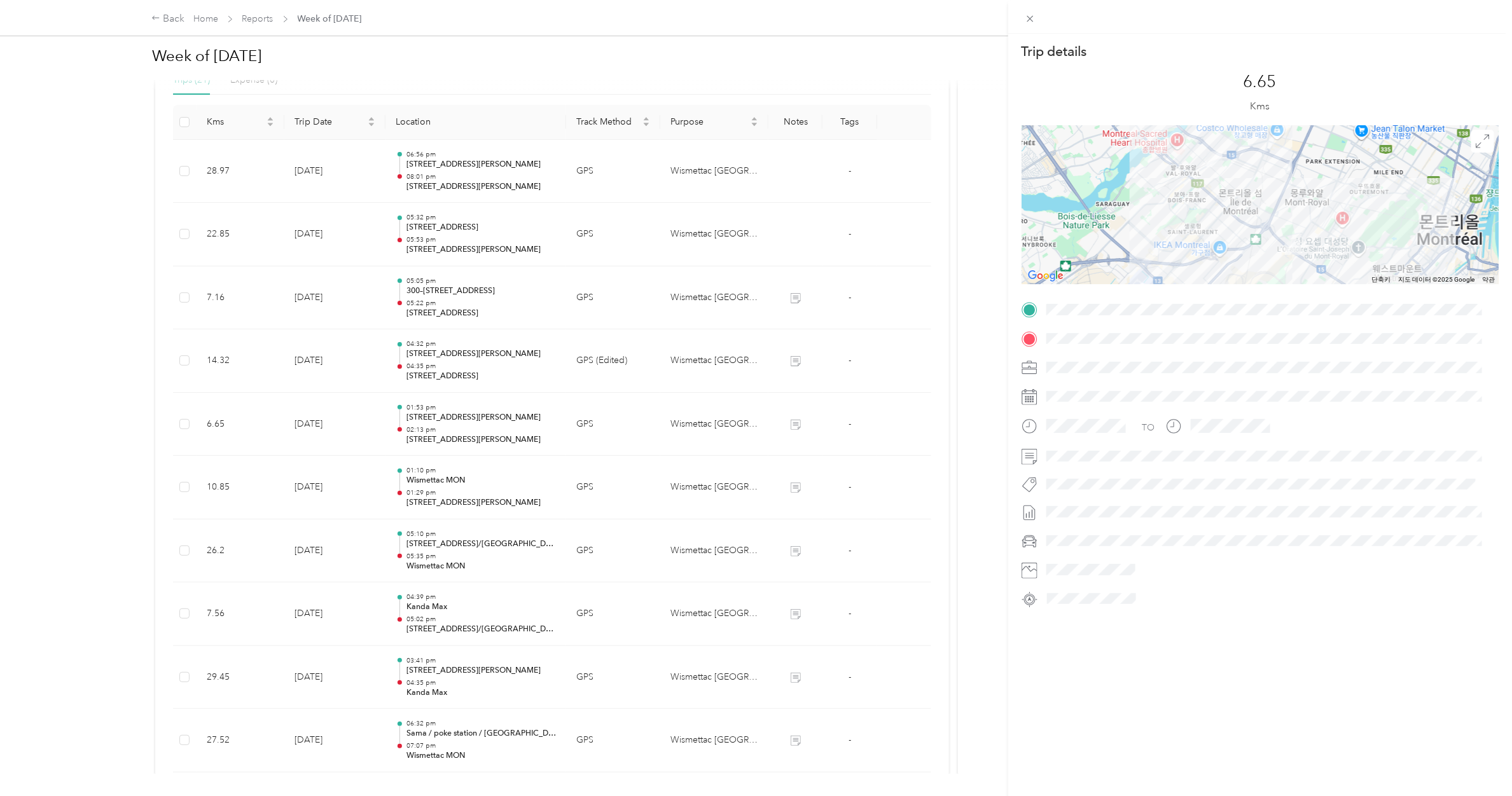
click at [463, 360] on div "Trip details This trip cannot be edited because it is either under review, appr…" at bounding box center [756, 398] width 1512 height 796
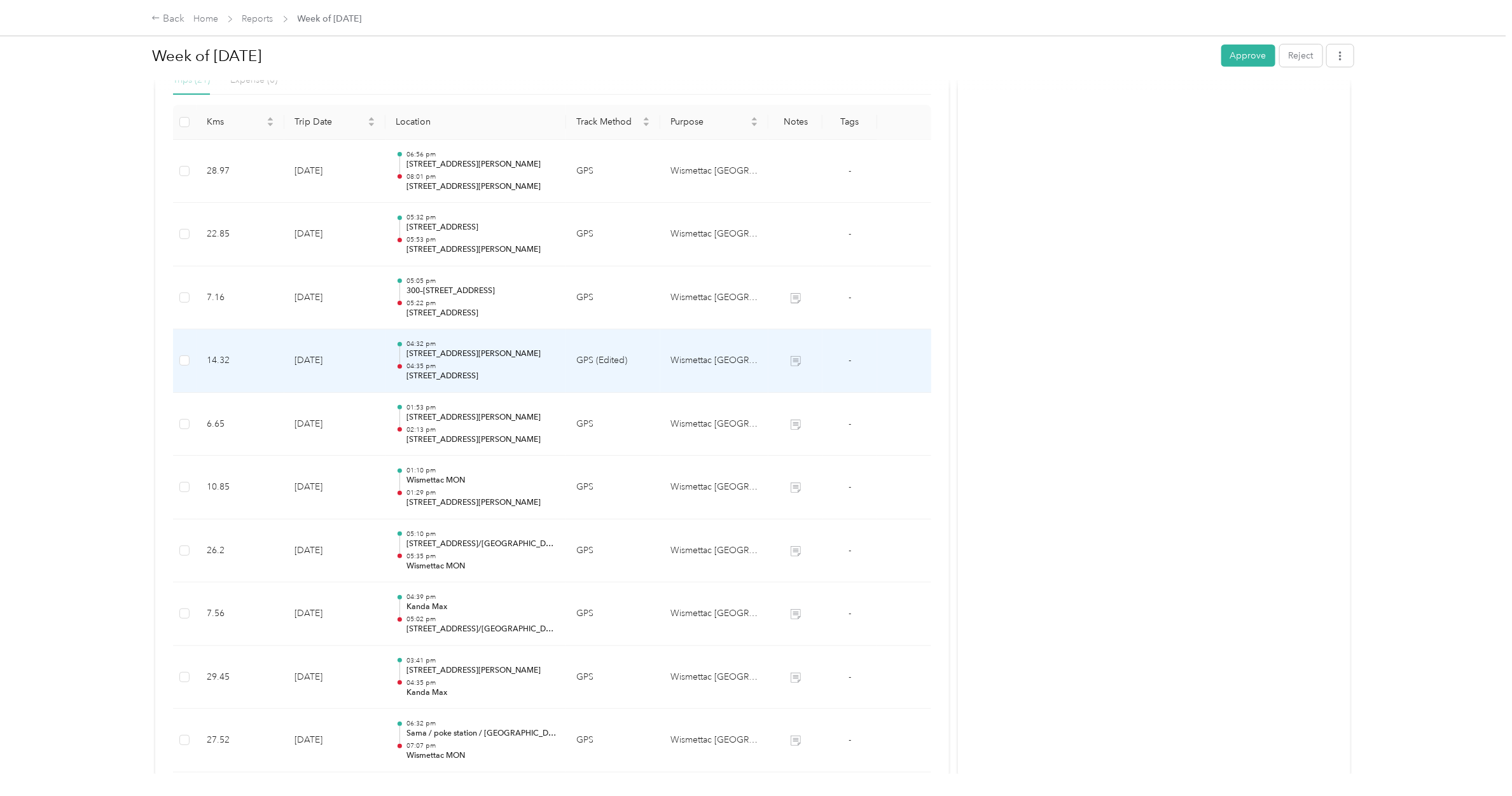
click at [463, 360] on div "04:32 pm [STREET_ADDRESS][PERSON_NAME] 04:35 pm [STREET_ADDRESS]" at bounding box center [481, 361] width 150 height 42
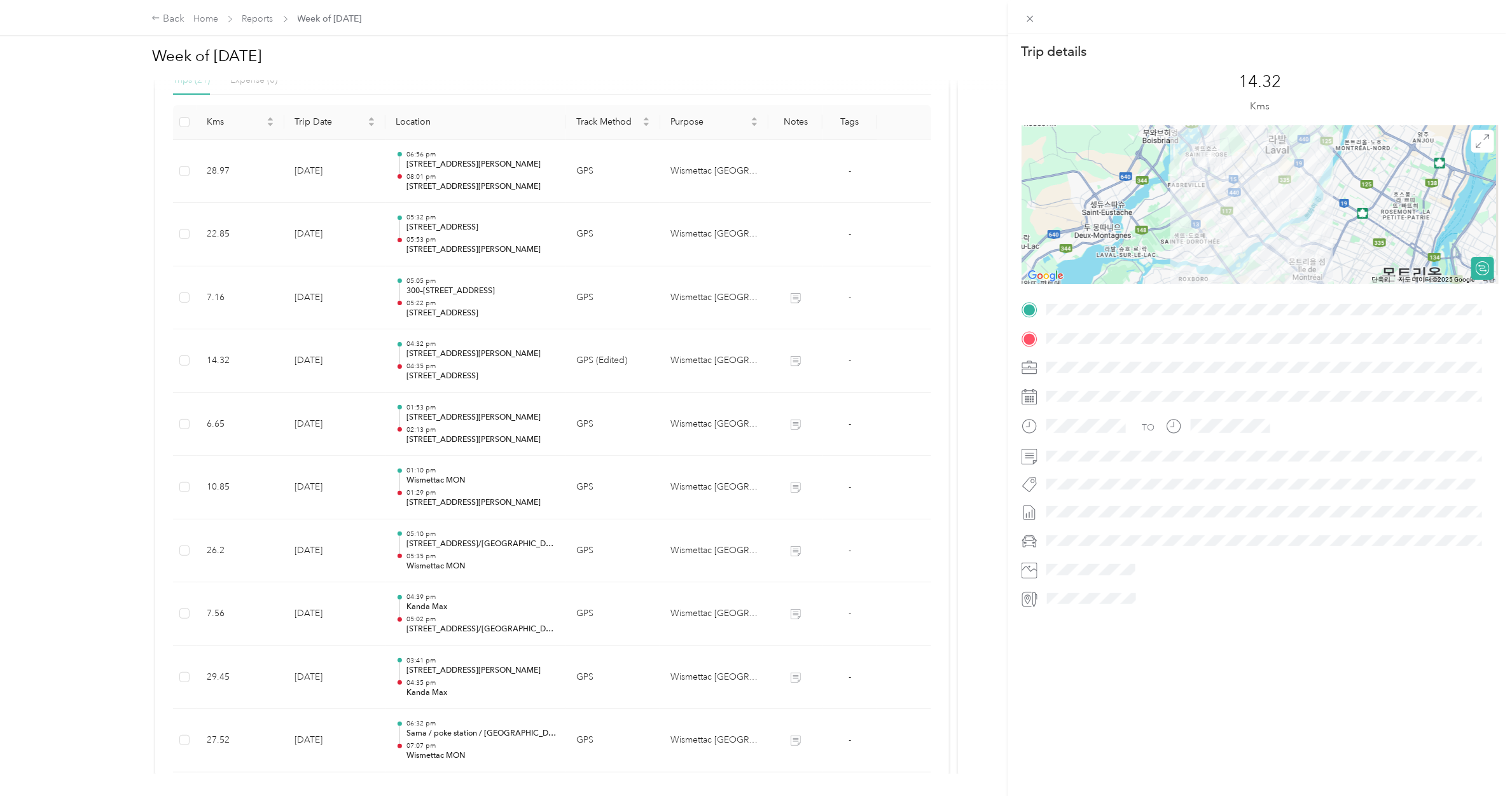
click at [468, 307] on div "Trip details This trip cannot be edited because it is either under review, appr…" at bounding box center [756, 398] width 1512 height 796
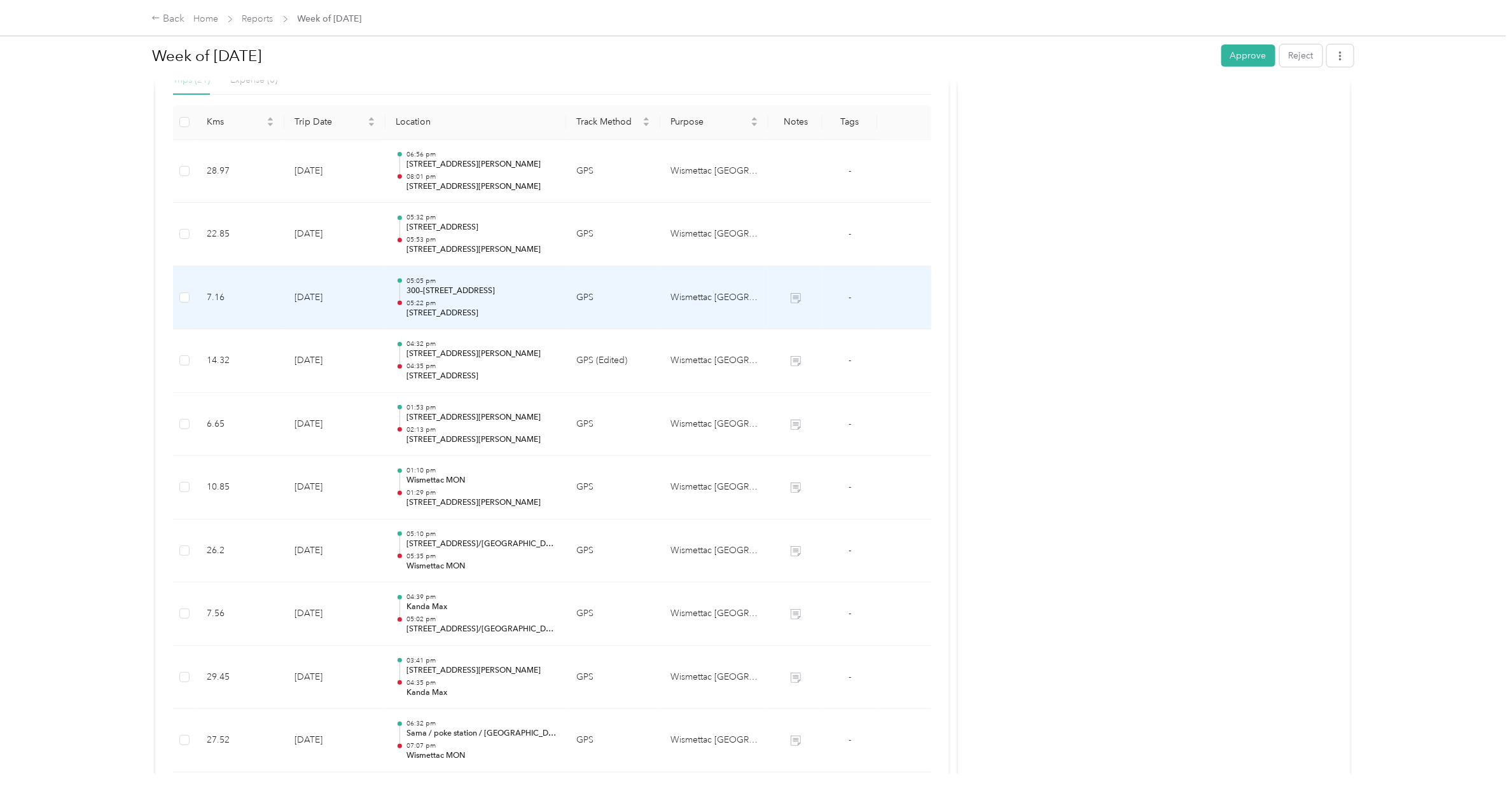
click at [468, 307] on p "05:22 pm" at bounding box center [481, 303] width 150 height 9
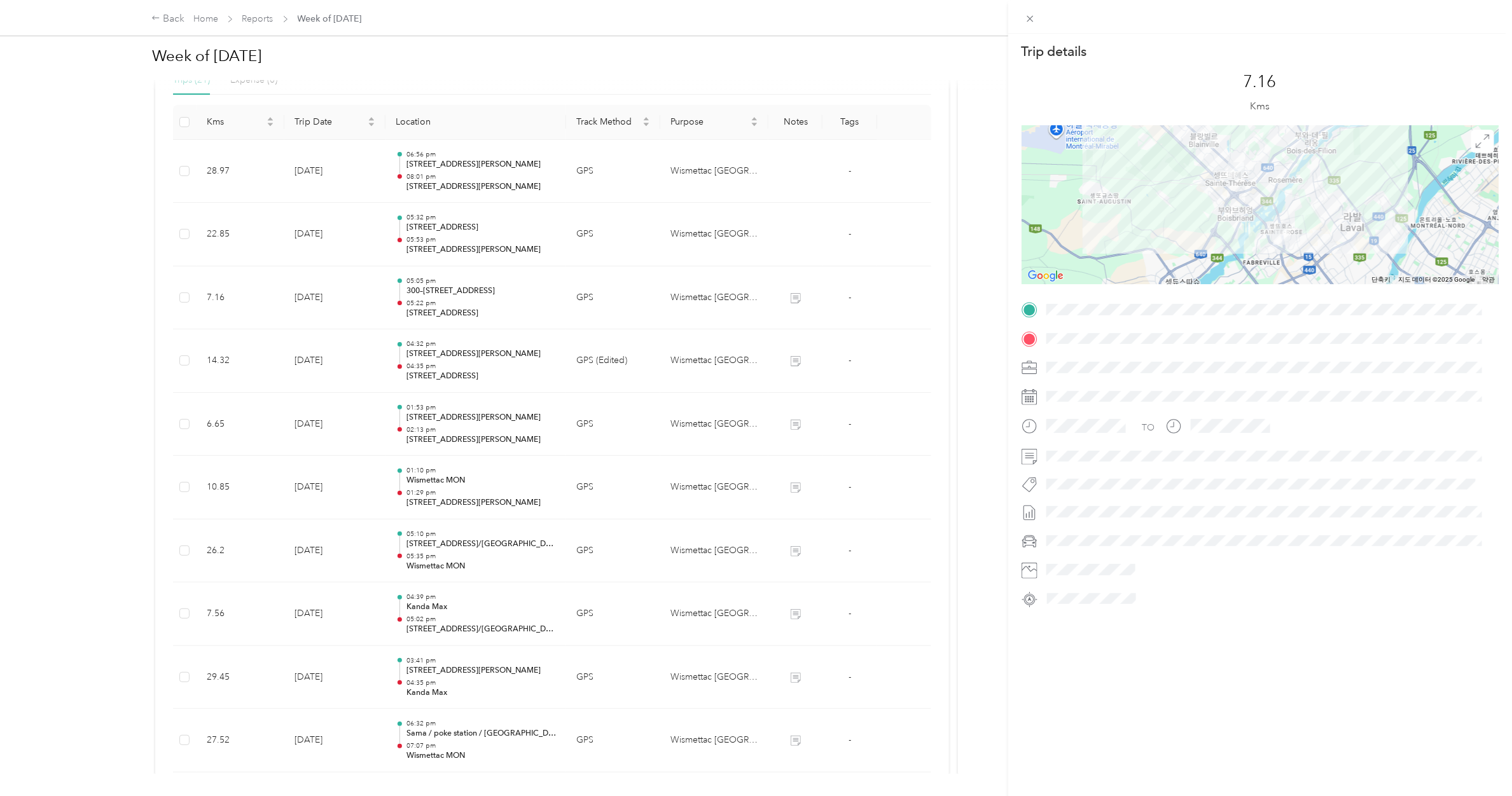
drag, startPoint x: 1036, startPoint y: 15, endPoint x: 1032, endPoint y: 24, distance: 9.8
click at [1036, 15] on span at bounding box center [1030, 18] width 18 height 18
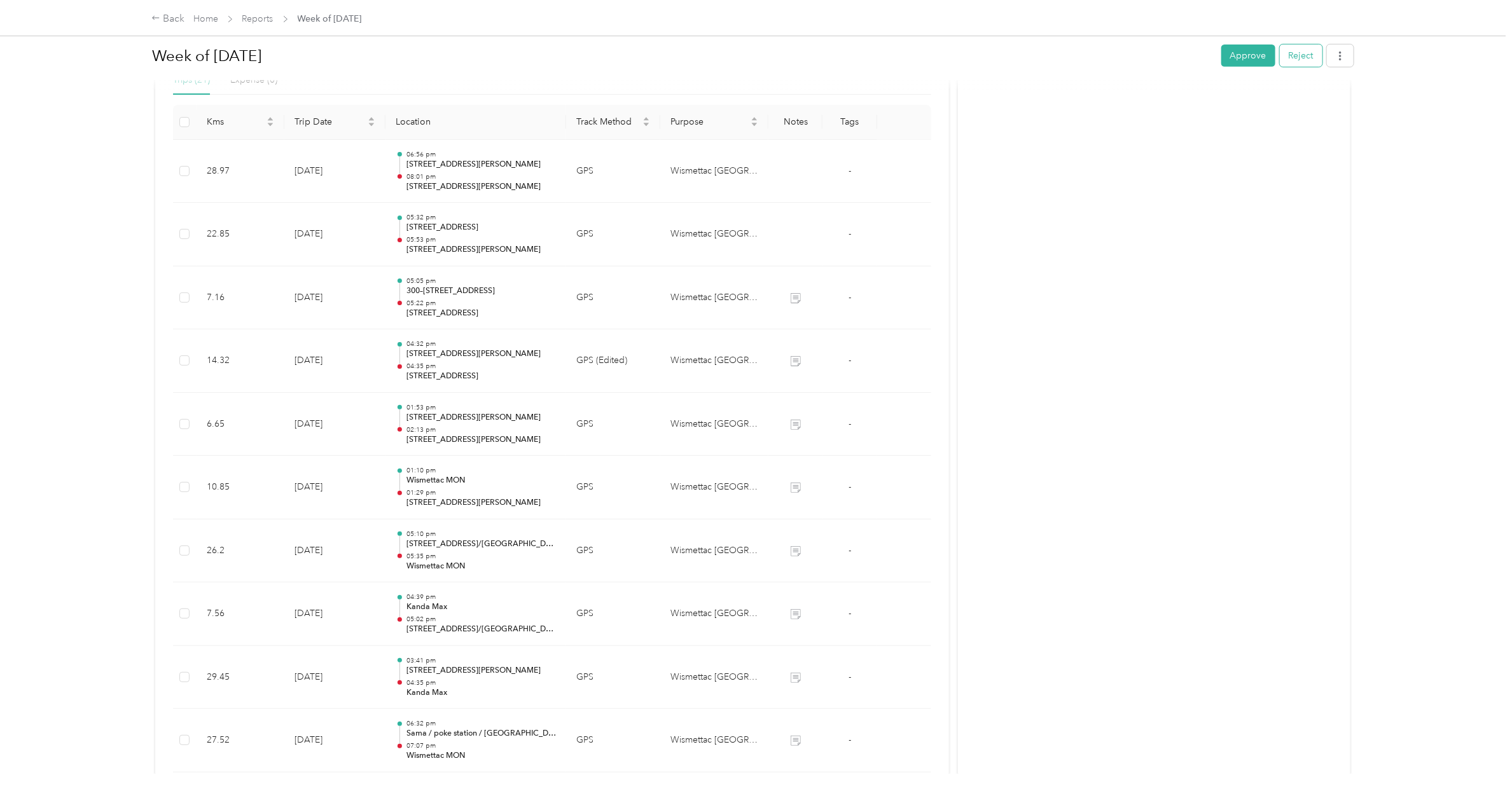
click at [1287, 54] on button "Reject" at bounding box center [1301, 56] width 42 height 23
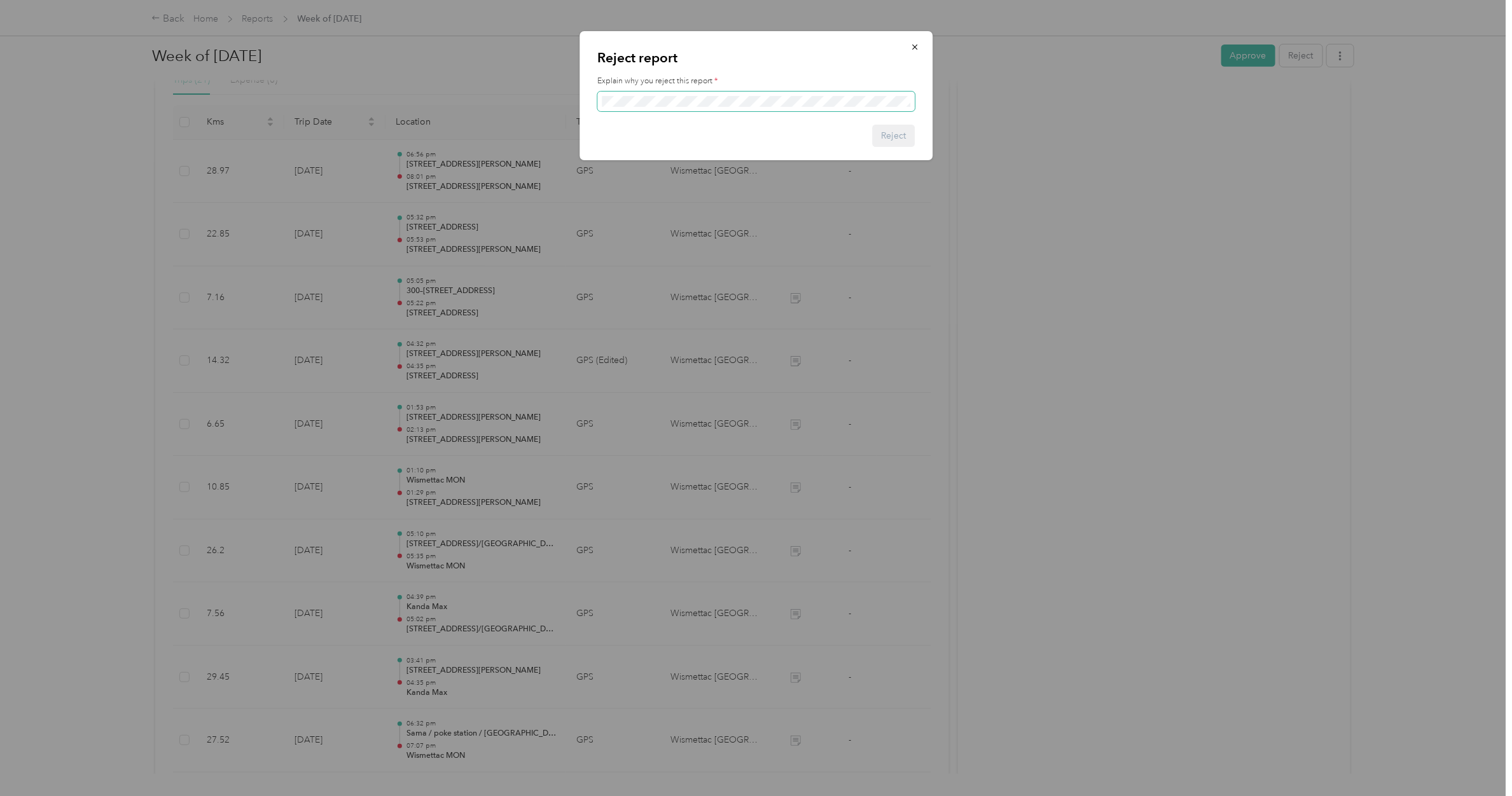
click at [724, 92] on span at bounding box center [755, 101] width 317 height 21
click at [687, 94] on span at bounding box center [755, 101] width 317 height 21
click at [898, 132] on button "Reject" at bounding box center [893, 136] width 42 height 23
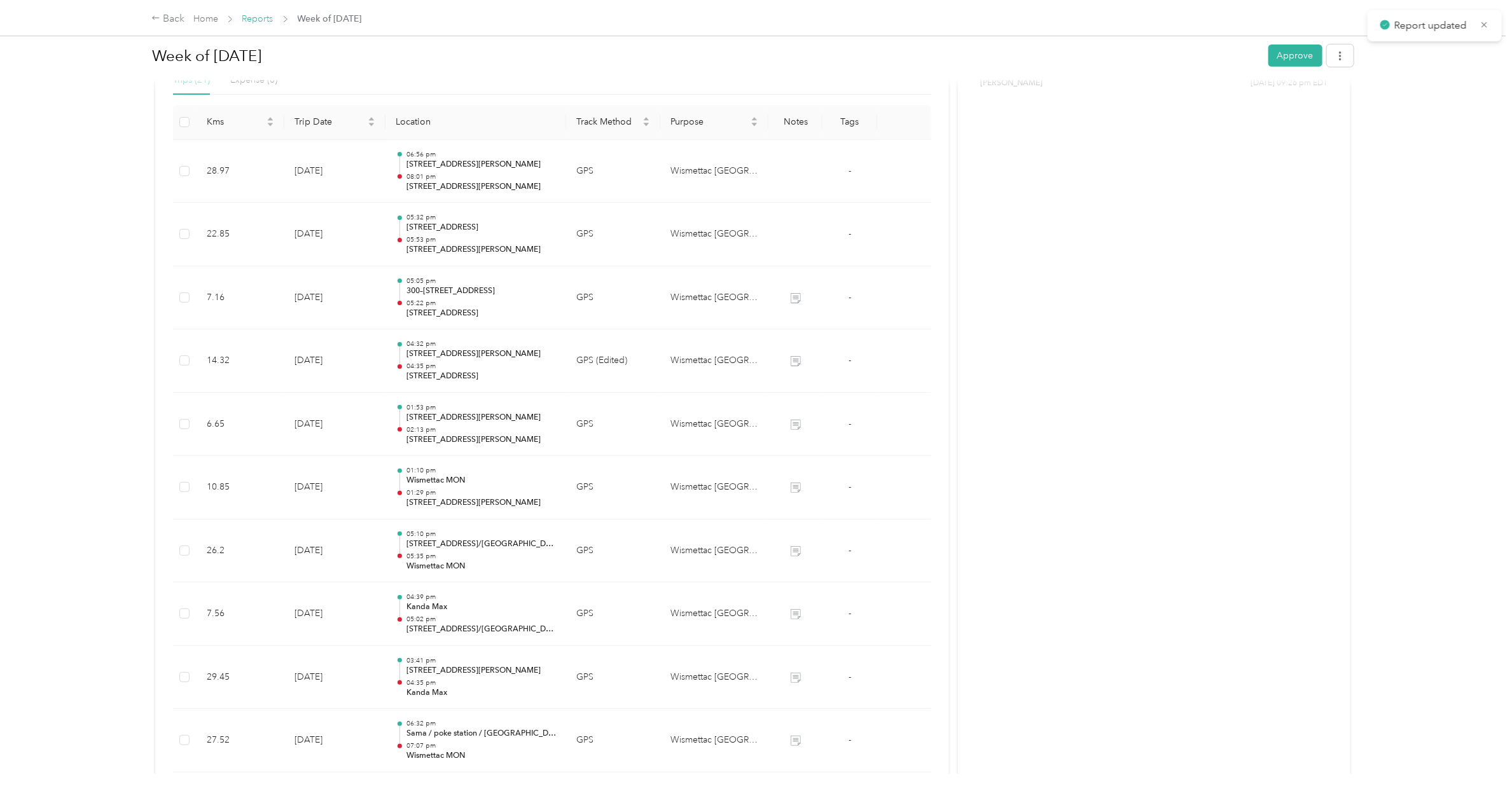
click at [259, 20] on link "Reports" at bounding box center [258, 19] width 31 height 11
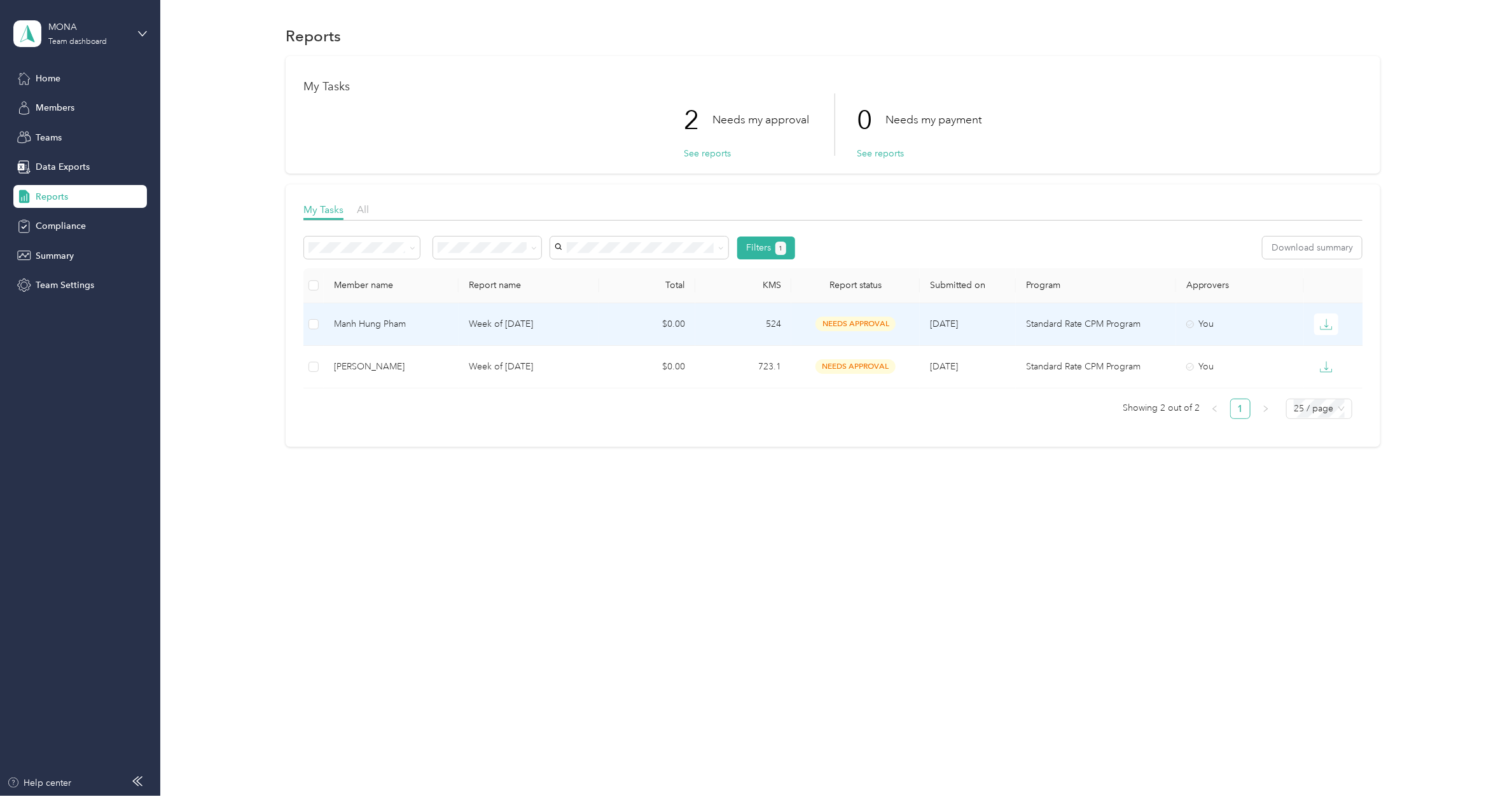
click at [507, 328] on p "Week of [DATE]" at bounding box center [529, 324] width 121 height 14
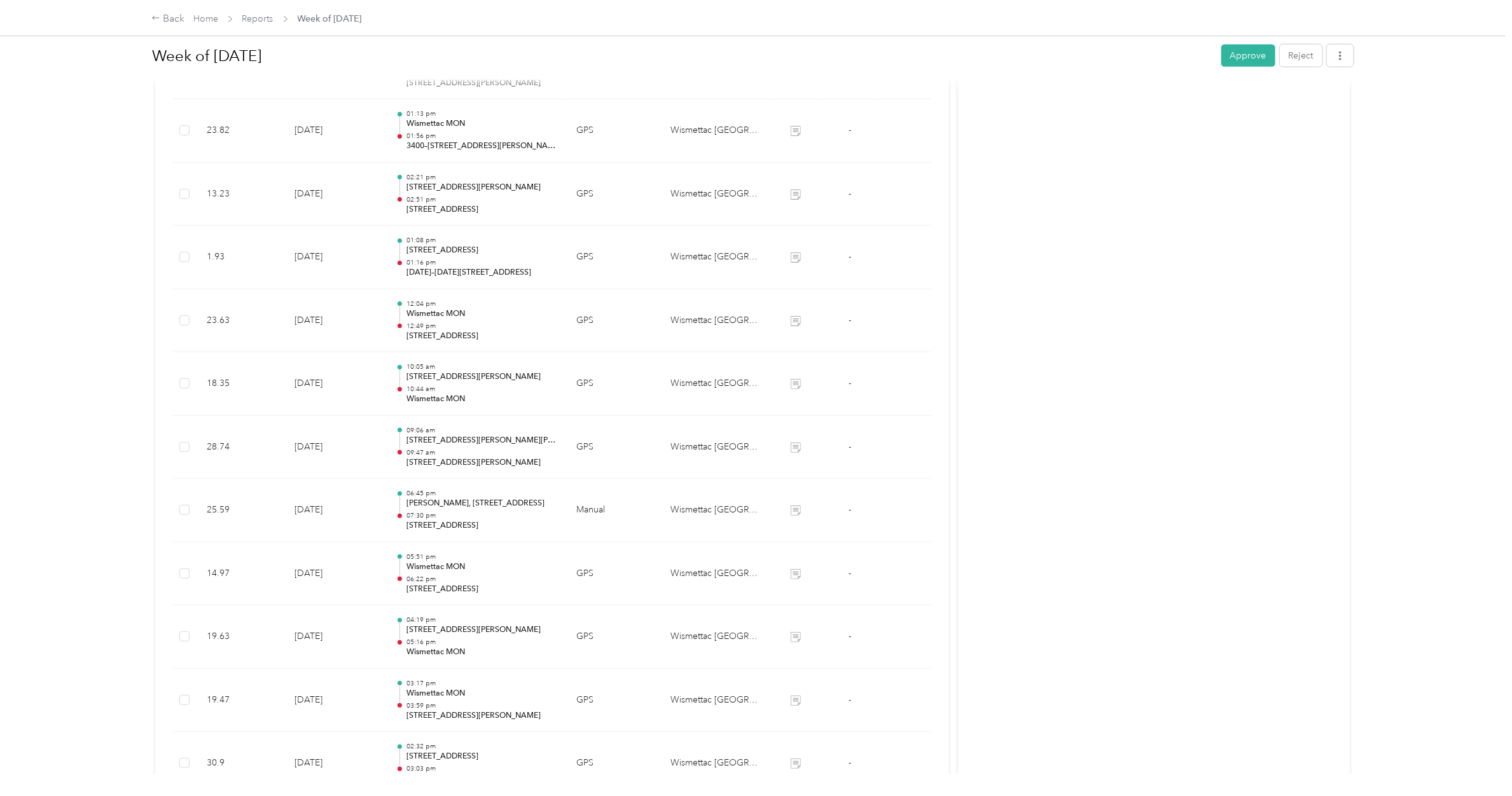
scroll to position [1297, 0]
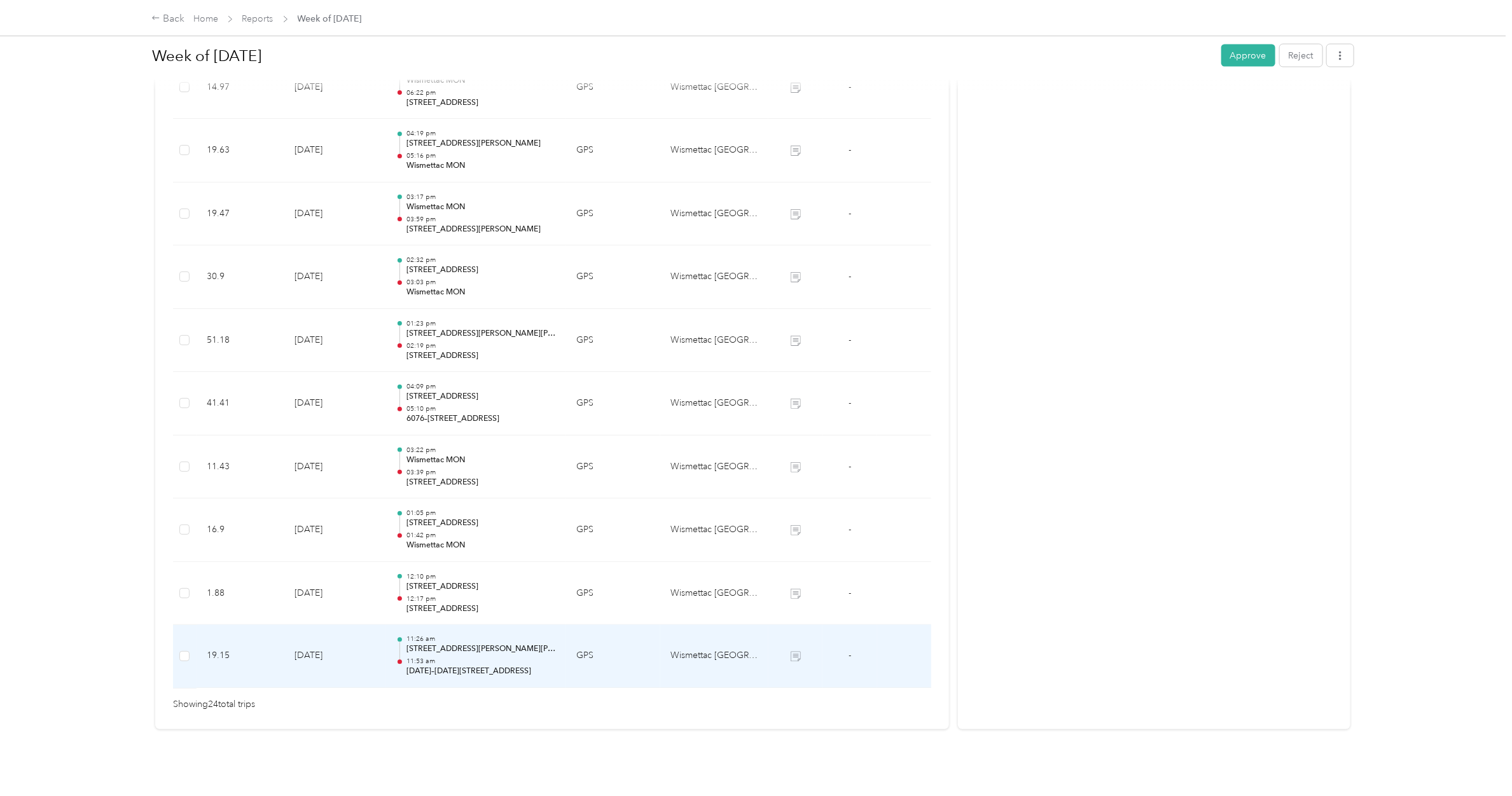
click at [450, 658] on p "11:53 am" at bounding box center [481, 662] width 150 height 9
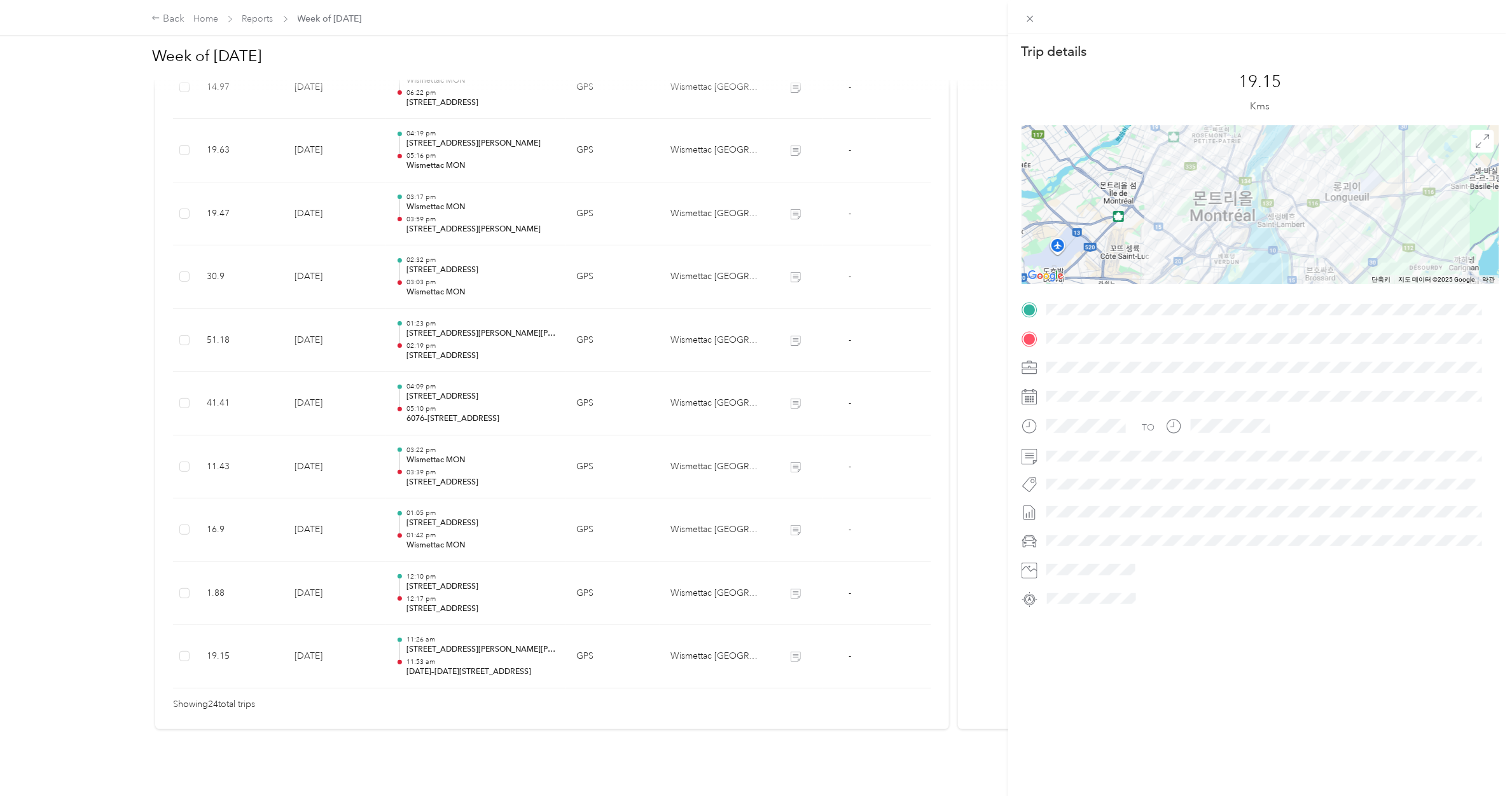
click at [460, 585] on div "Trip details This trip cannot be edited because it is either under review, appr…" at bounding box center [756, 398] width 1512 height 796
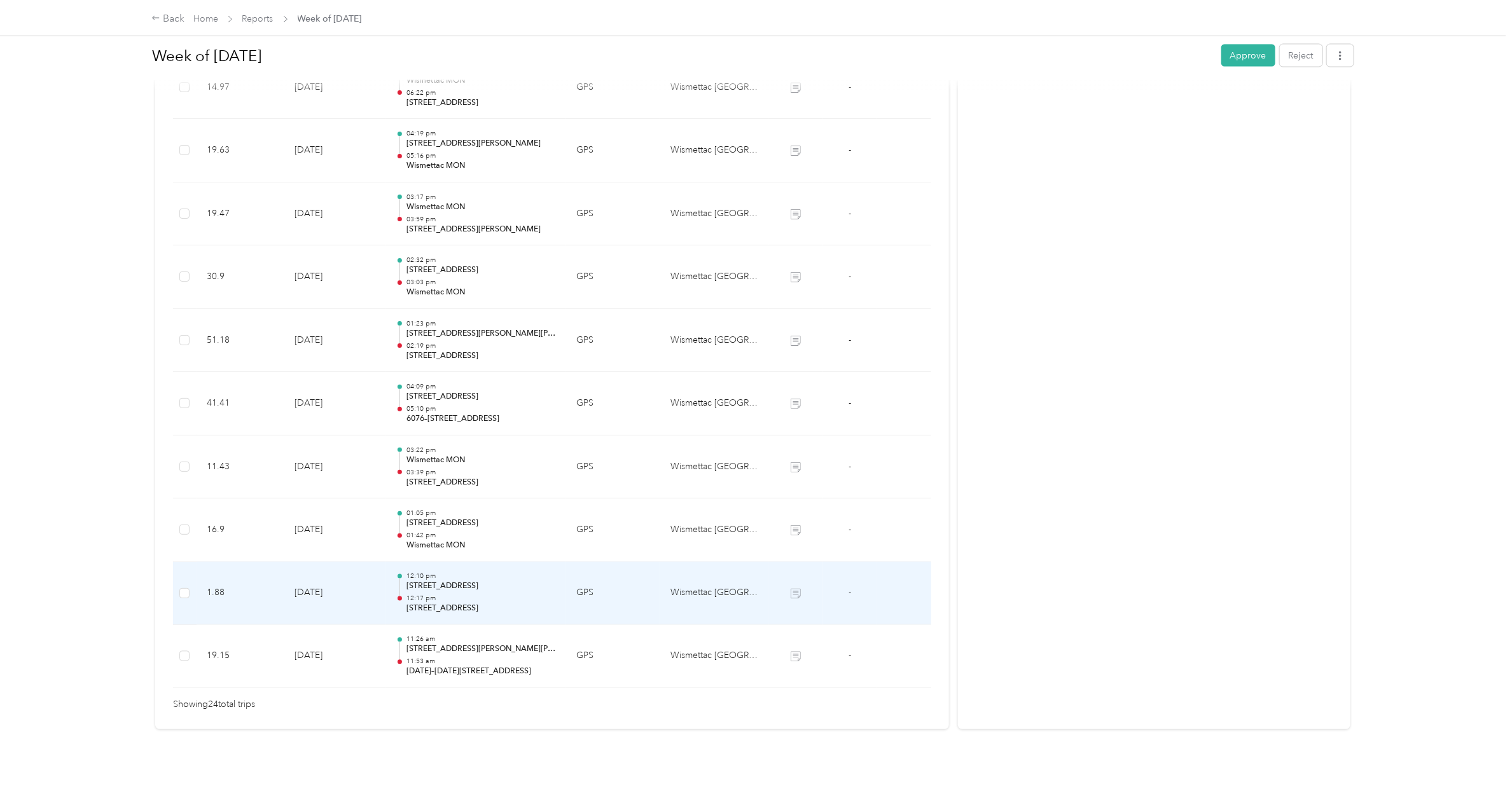
click at [460, 595] on p "12:17 pm" at bounding box center [481, 599] width 150 height 9
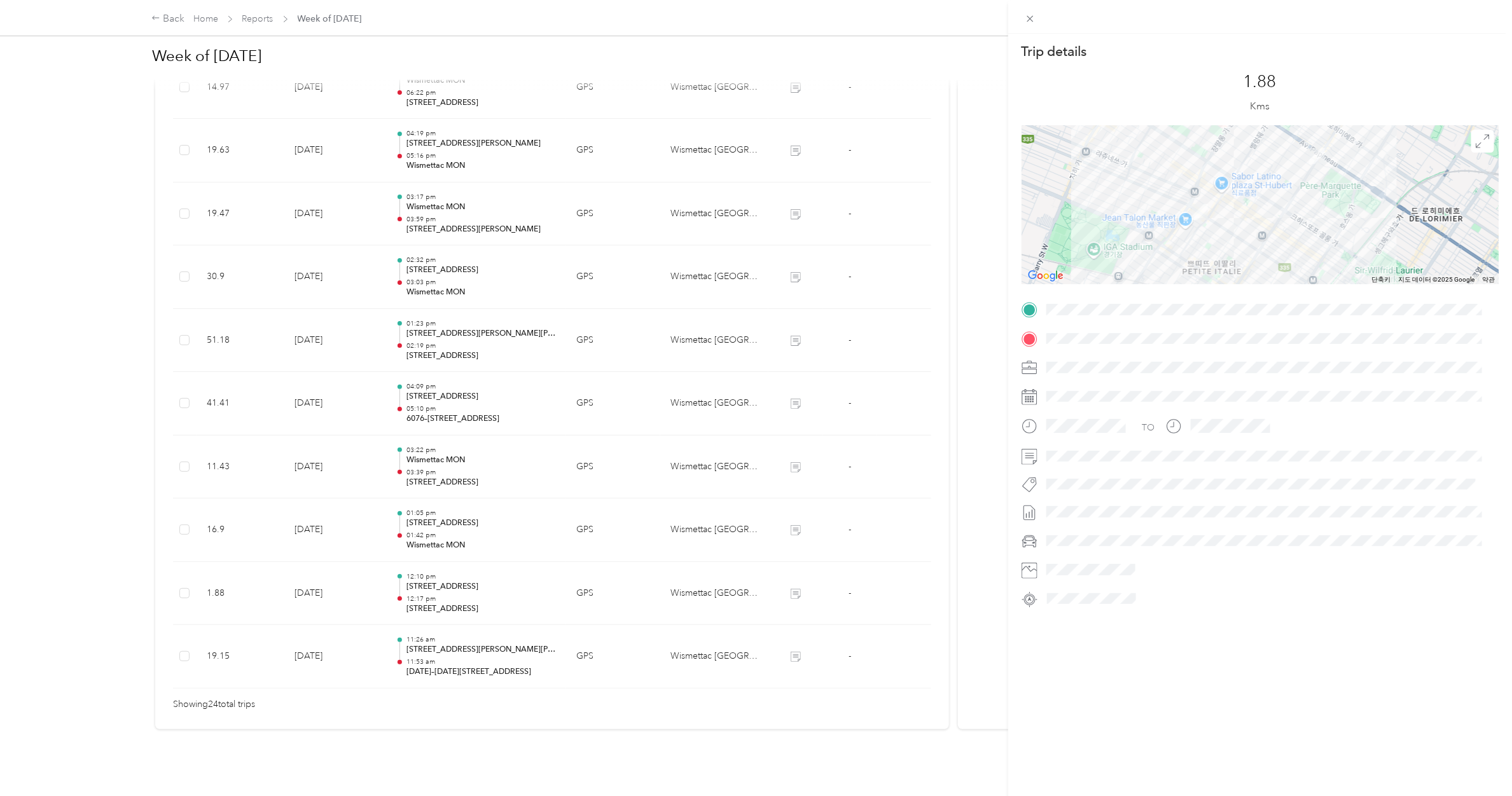
click at [460, 526] on div "Trip details This trip cannot be edited because it is either under review, appr…" at bounding box center [756, 398] width 1512 height 796
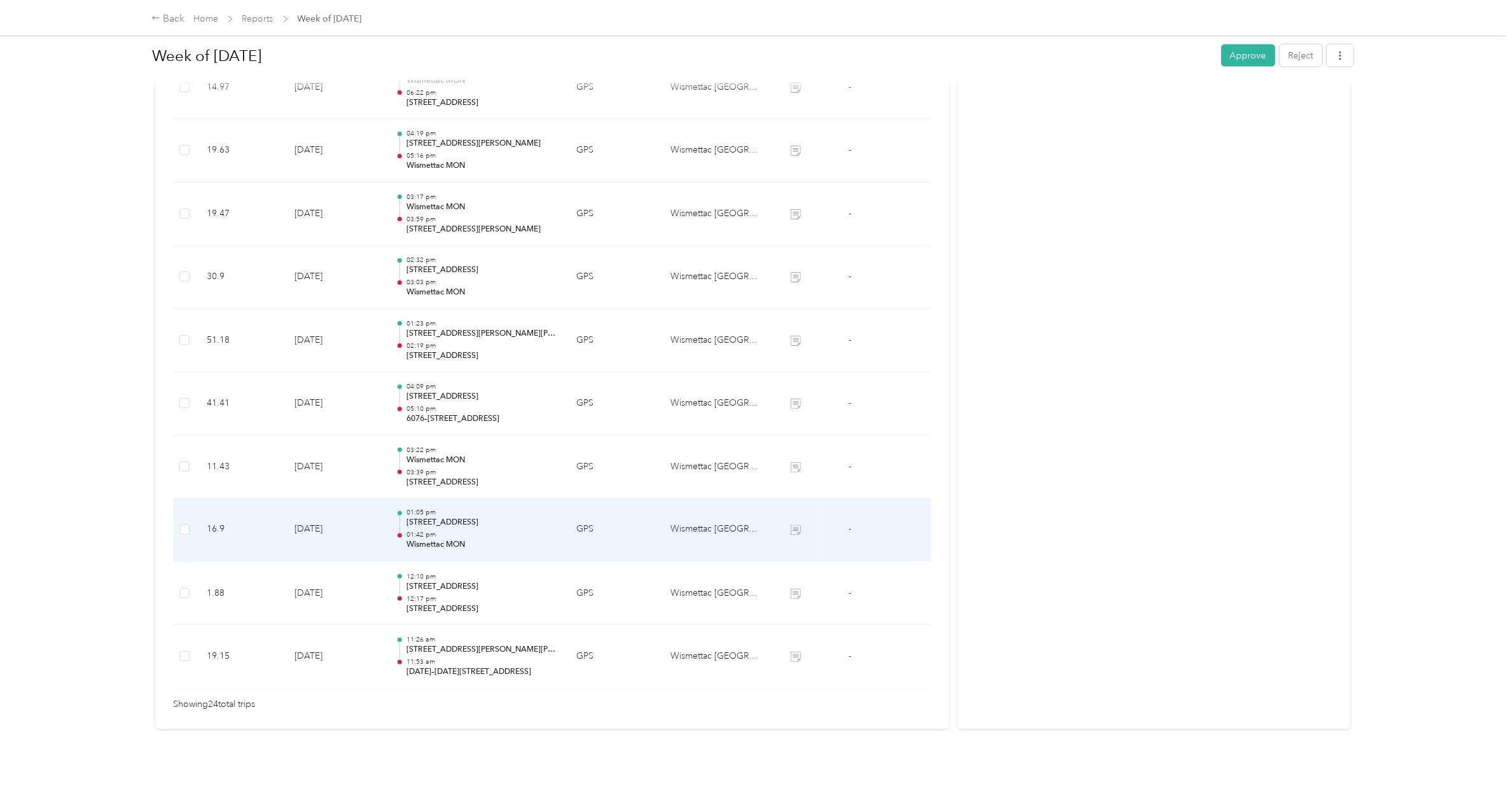
click at [460, 531] on p "01:42 pm" at bounding box center [481, 535] width 150 height 9
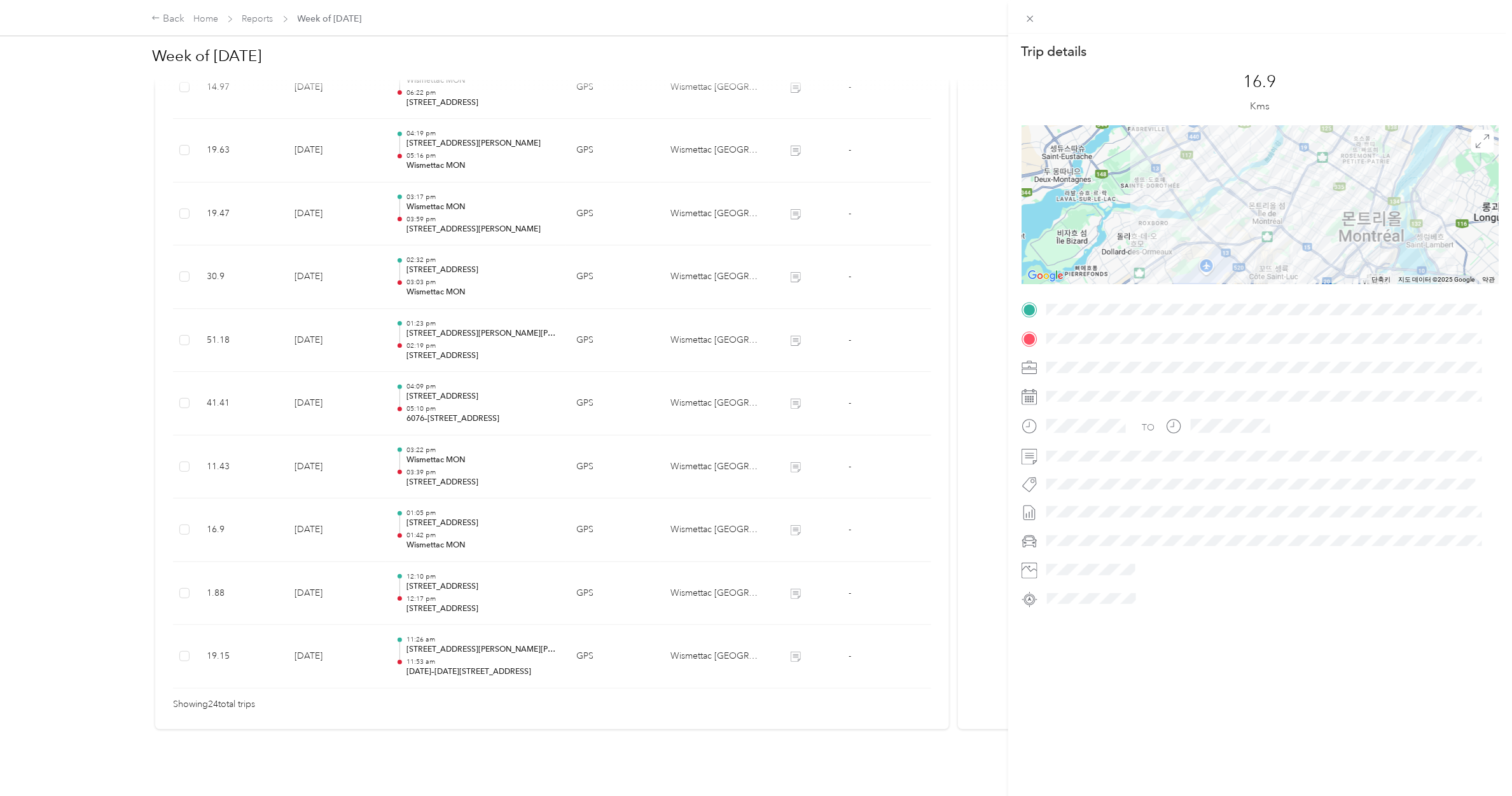
click at [457, 468] on div "Trip details This trip cannot be edited because it is either under review, appr…" at bounding box center [756, 398] width 1512 height 796
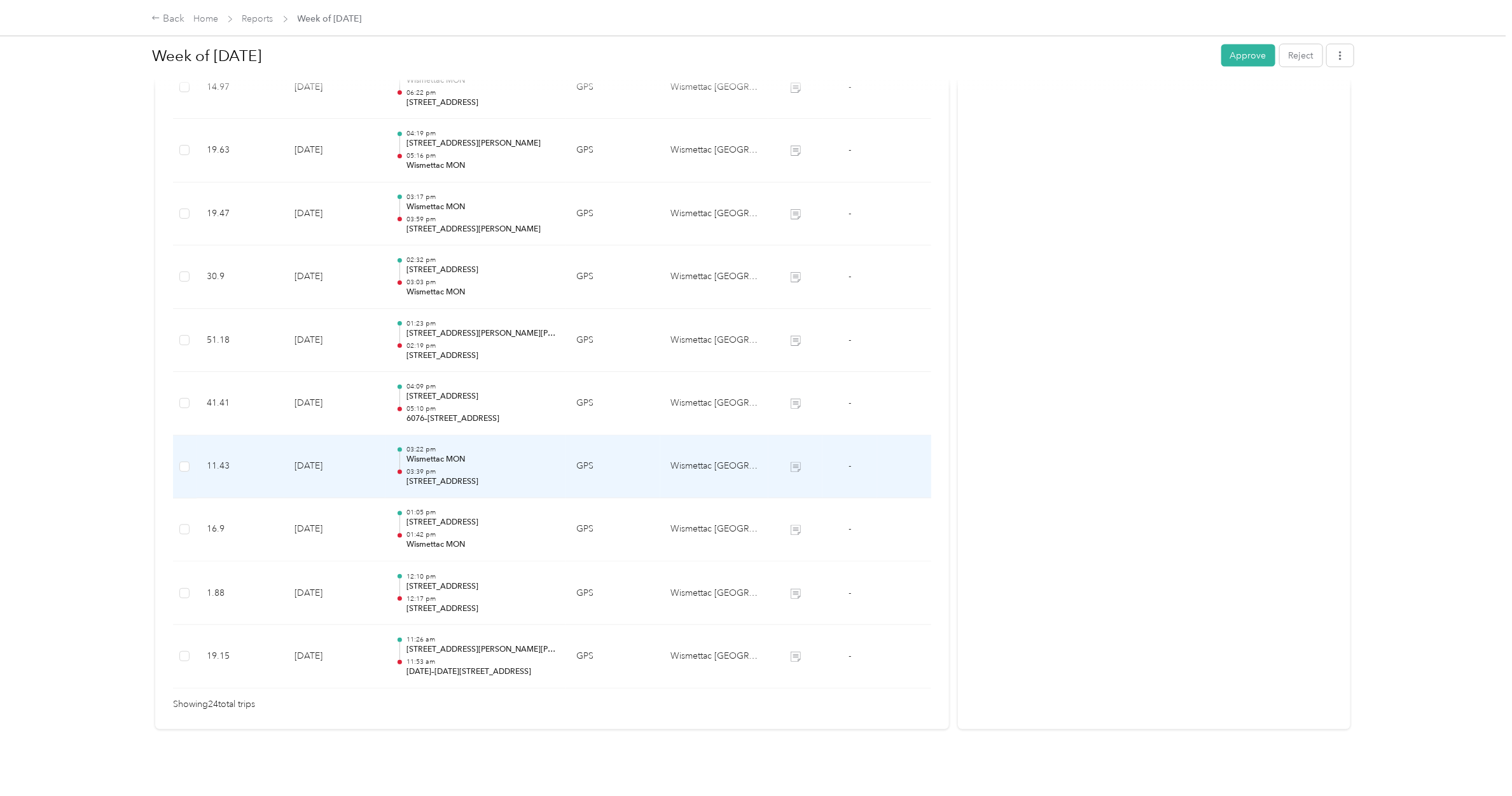
click at [457, 477] on p "[STREET_ADDRESS]" at bounding box center [481, 482] width 150 height 11
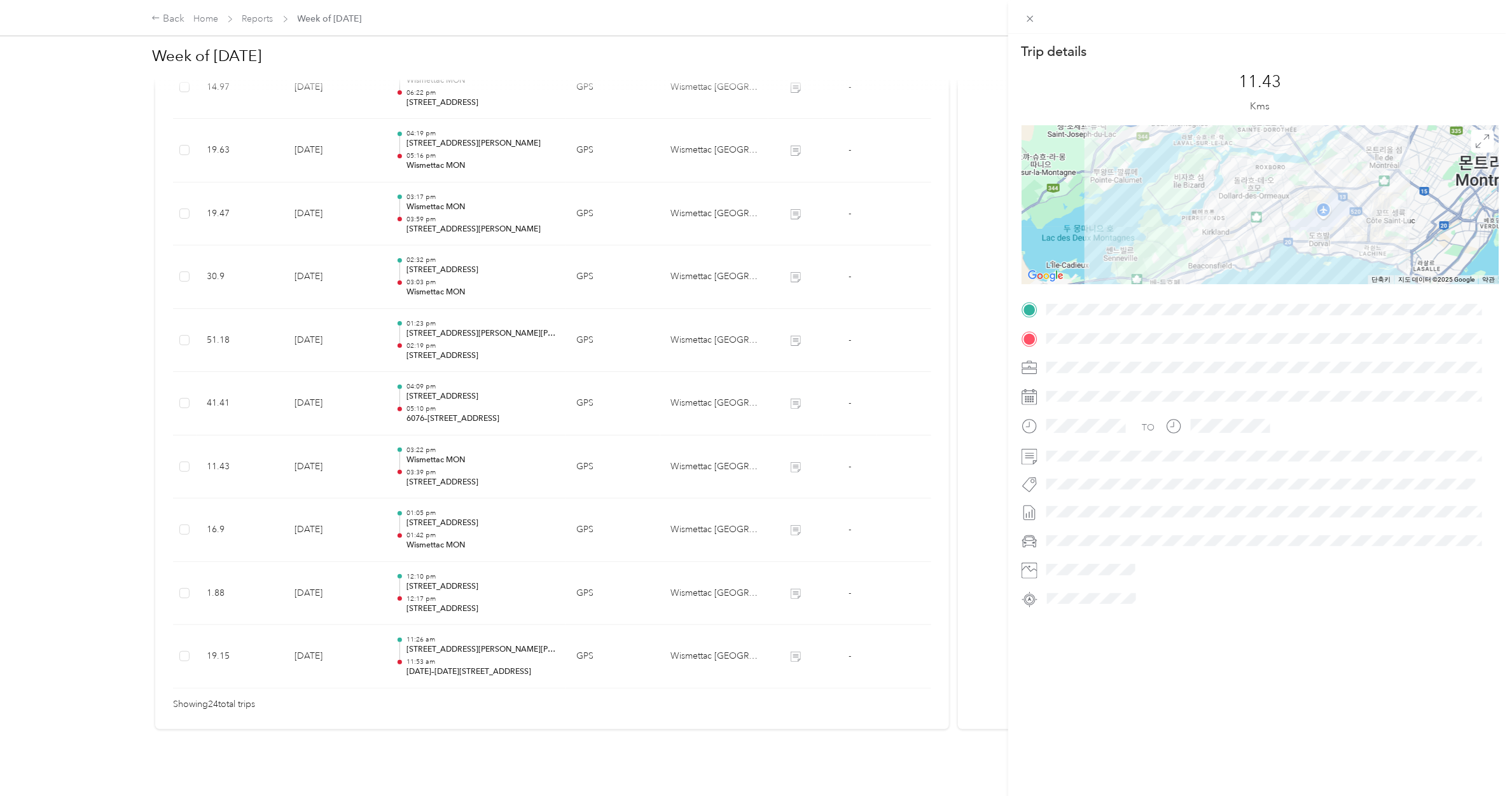
click at [453, 397] on div "Trip details This trip cannot be edited because it is either under review, appr…" at bounding box center [756, 398] width 1512 height 796
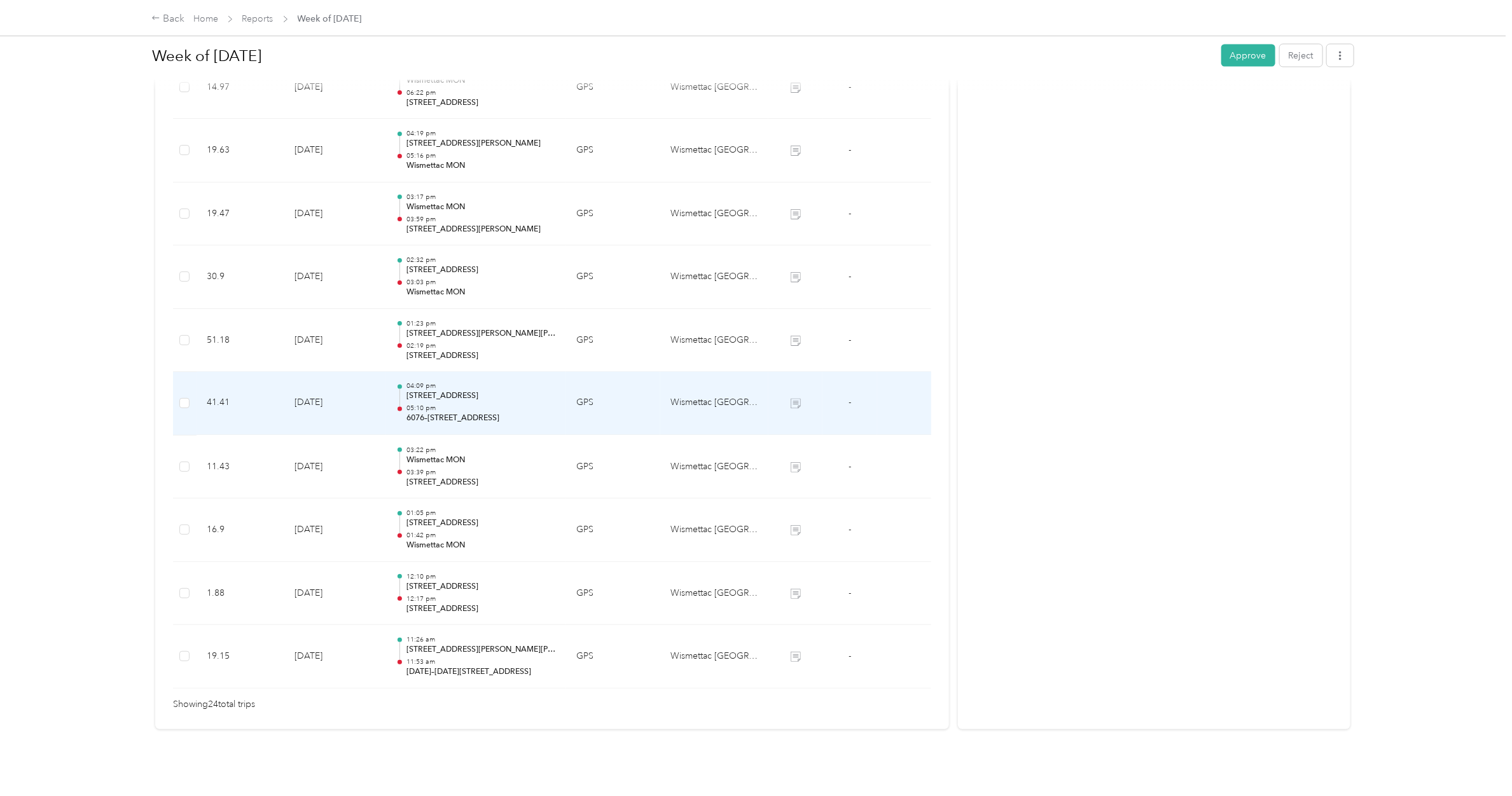
click at [453, 405] on p "05:10 pm" at bounding box center [481, 409] width 150 height 9
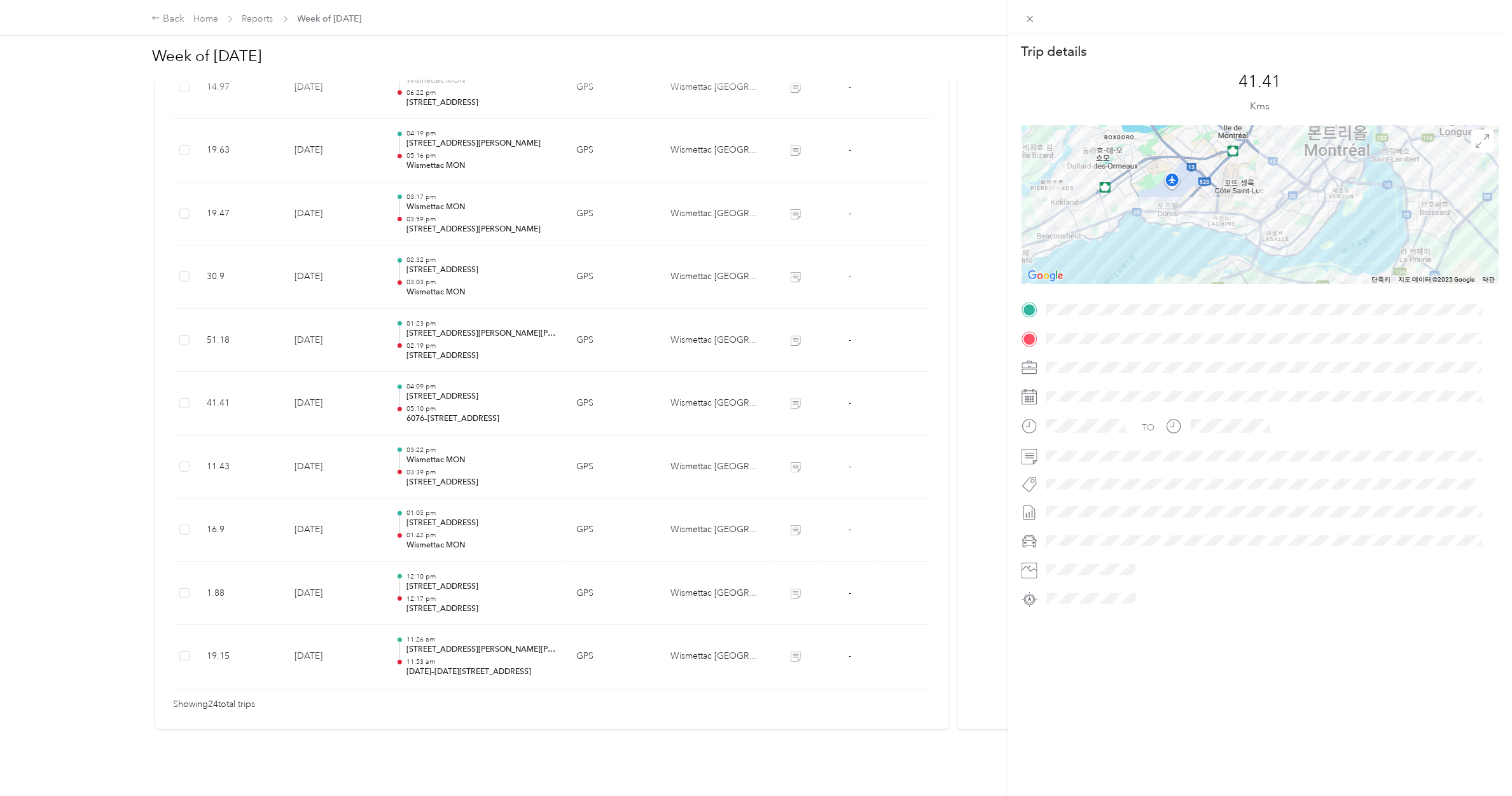
click at [453, 397] on div "Trip details This trip cannot be edited because it is either under review, appr…" at bounding box center [756, 398] width 1512 height 796
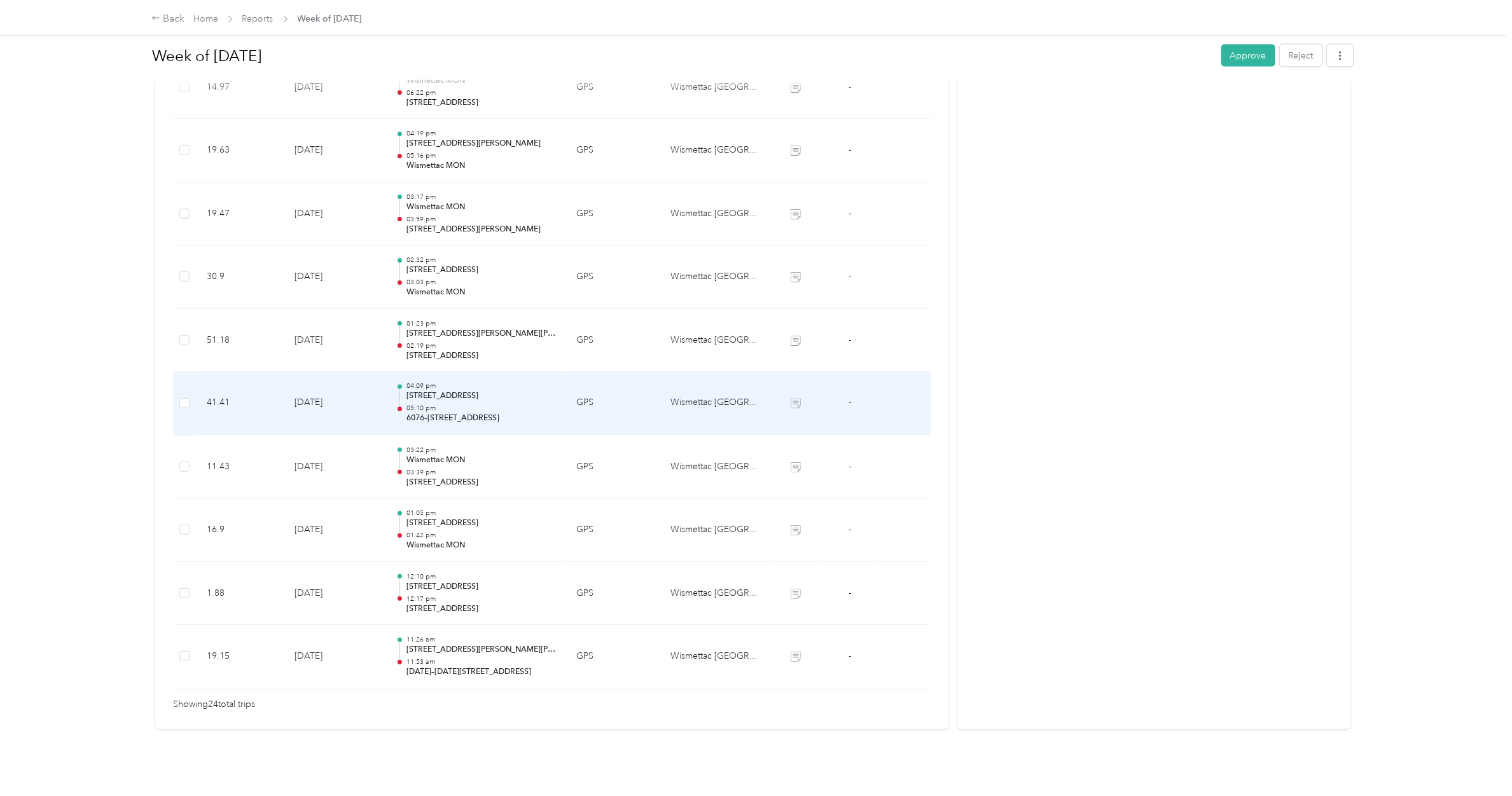
scroll to position [1138, 0]
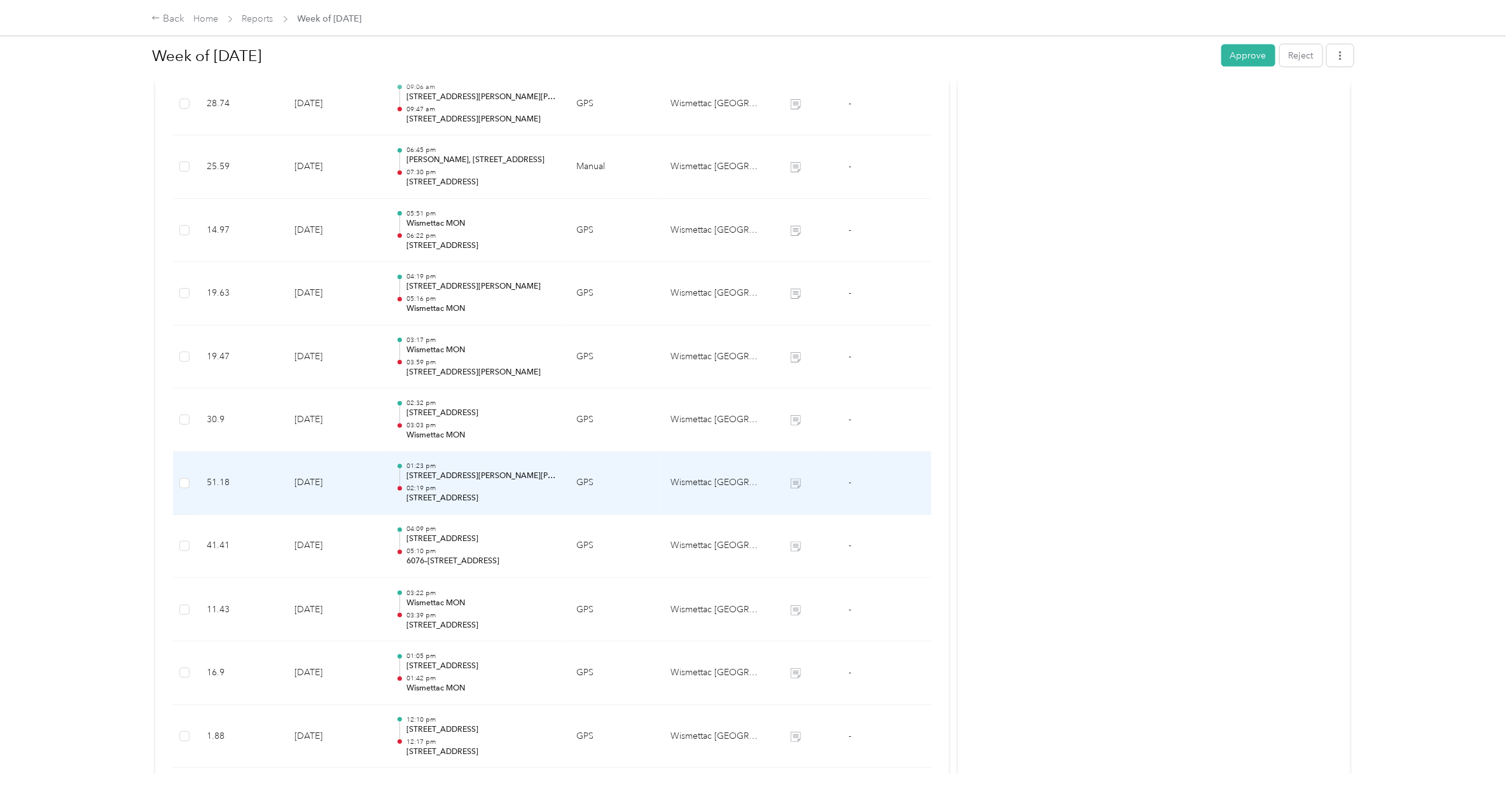
click at [455, 491] on p "02:19 pm" at bounding box center [481, 488] width 150 height 9
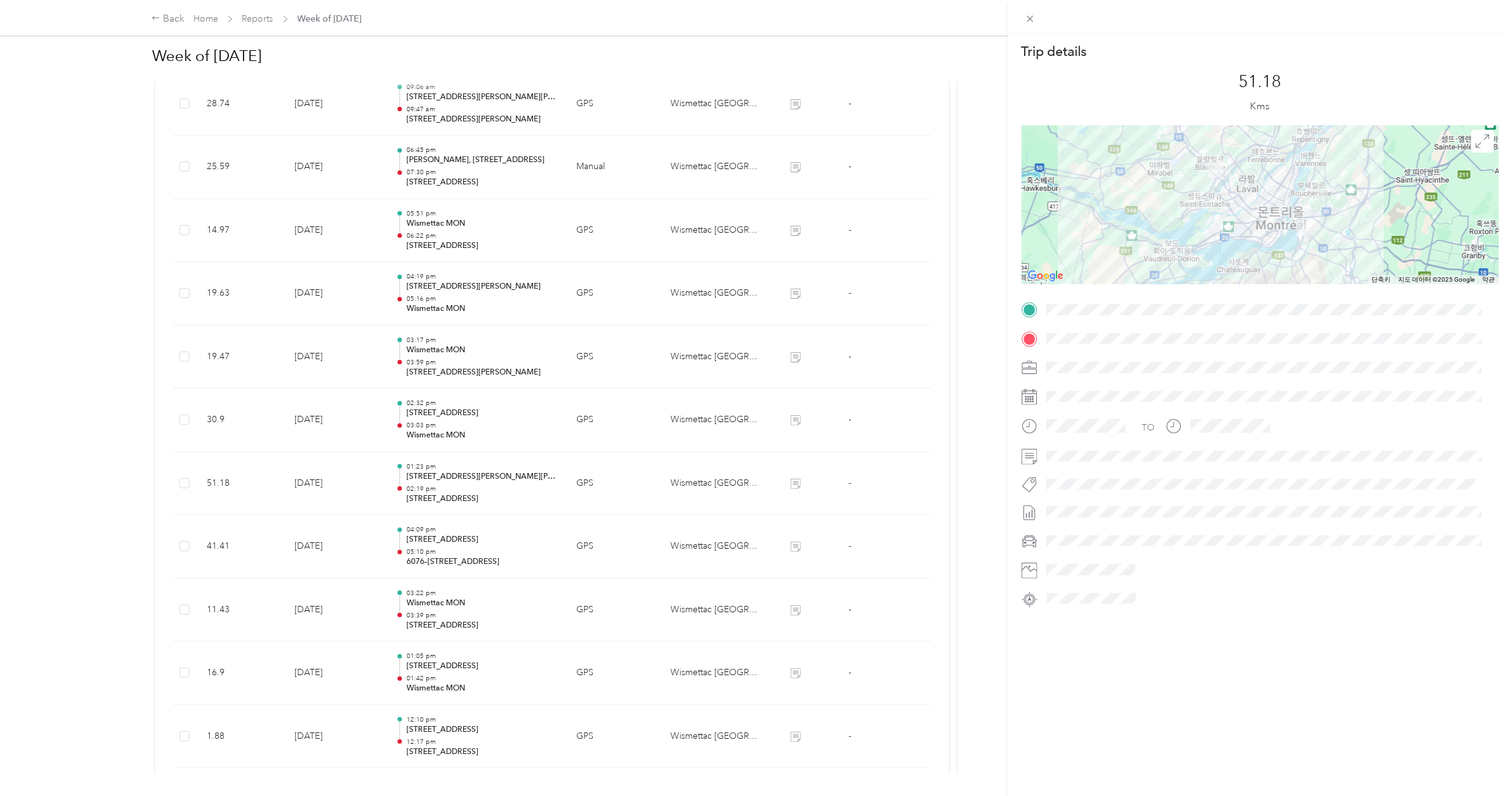
click at [453, 424] on div "Trip details This trip cannot be edited because it is either under review, appr…" at bounding box center [756, 398] width 1512 height 796
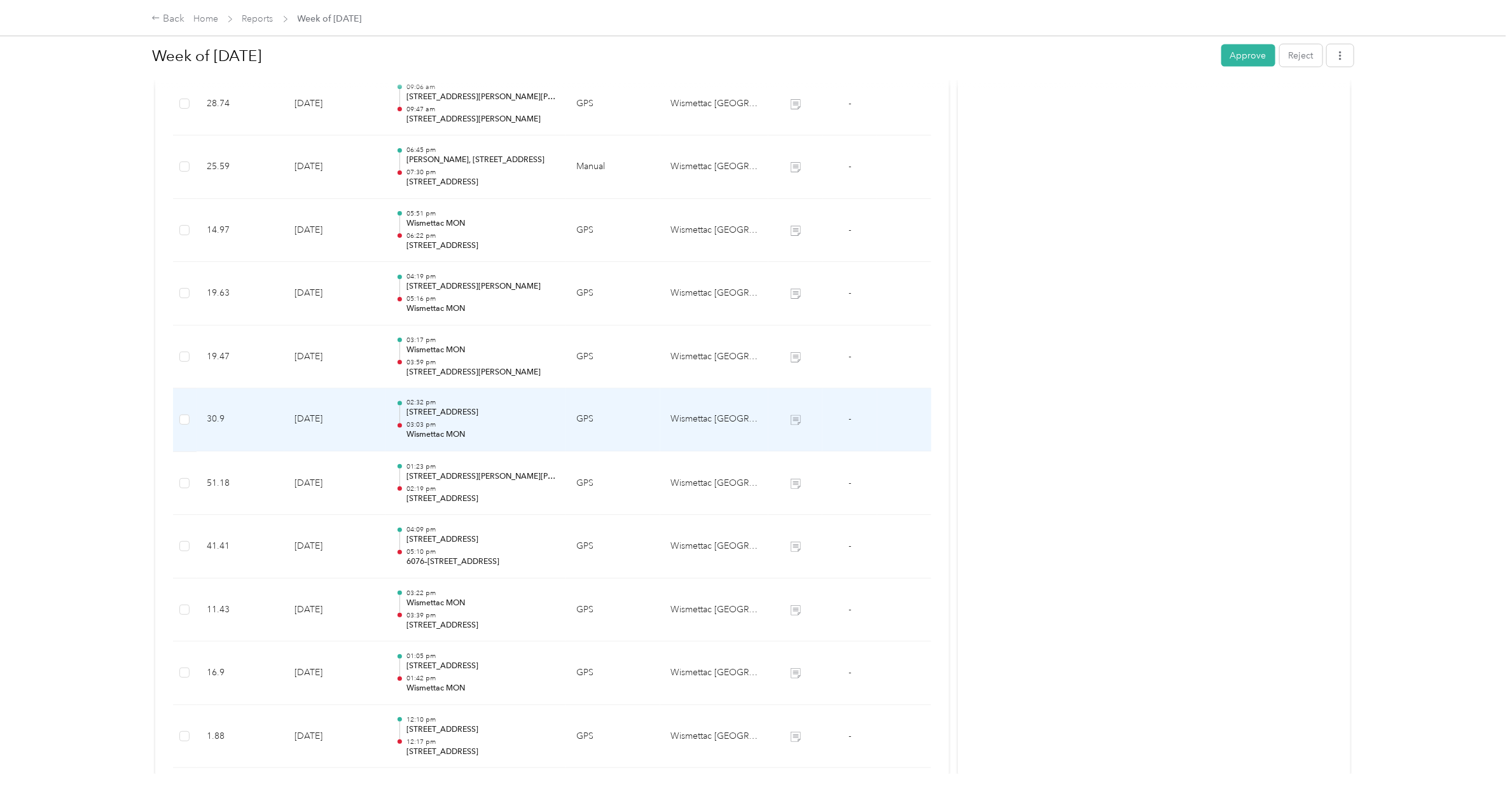
click at [453, 424] on p "03:03 pm" at bounding box center [481, 424] width 150 height 9
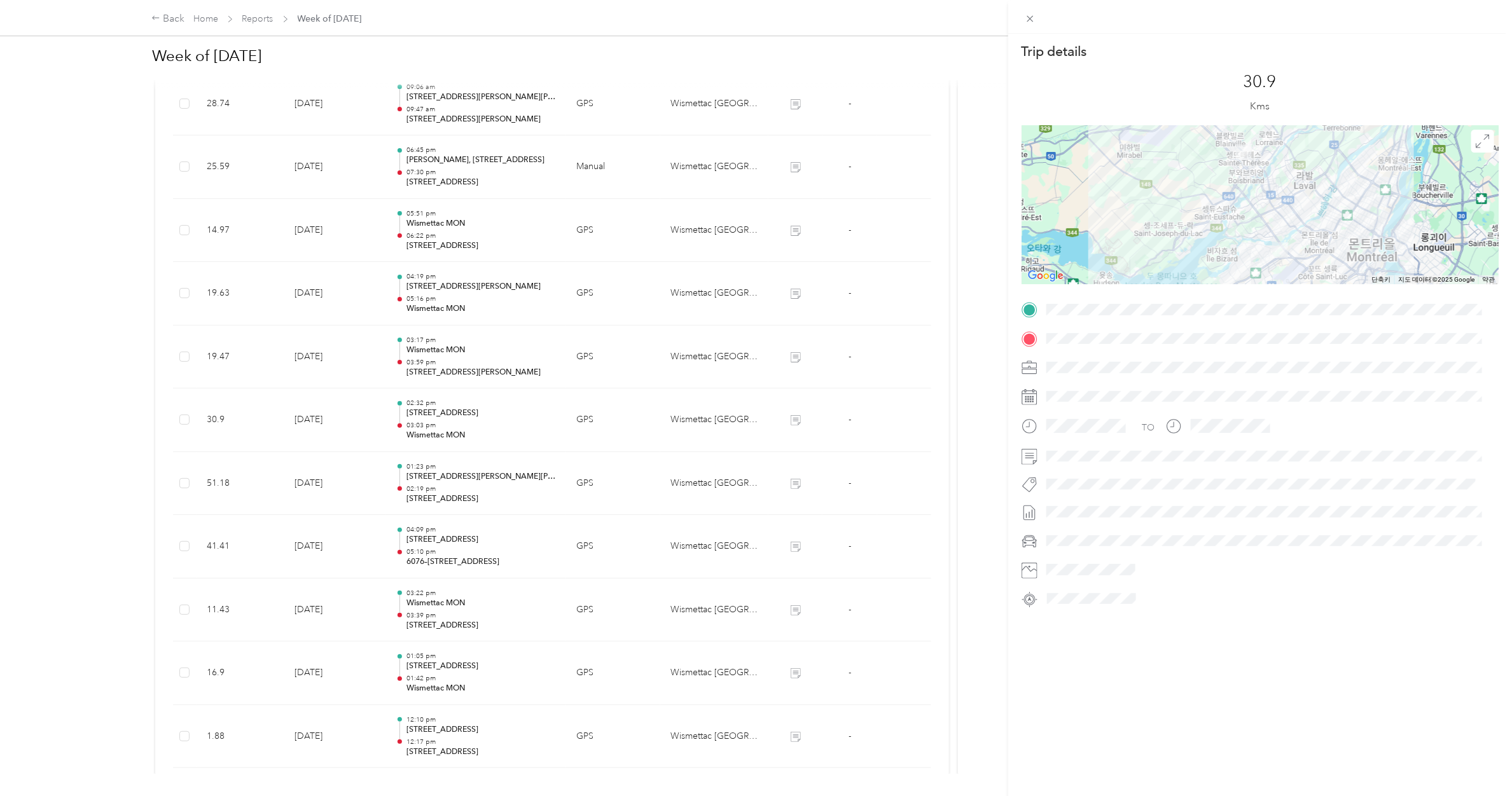
click at [459, 354] on div "Trip details This trip cannot be edited because it is either under review, appr…" at bounding box center [756, 398] width 1512 height 796
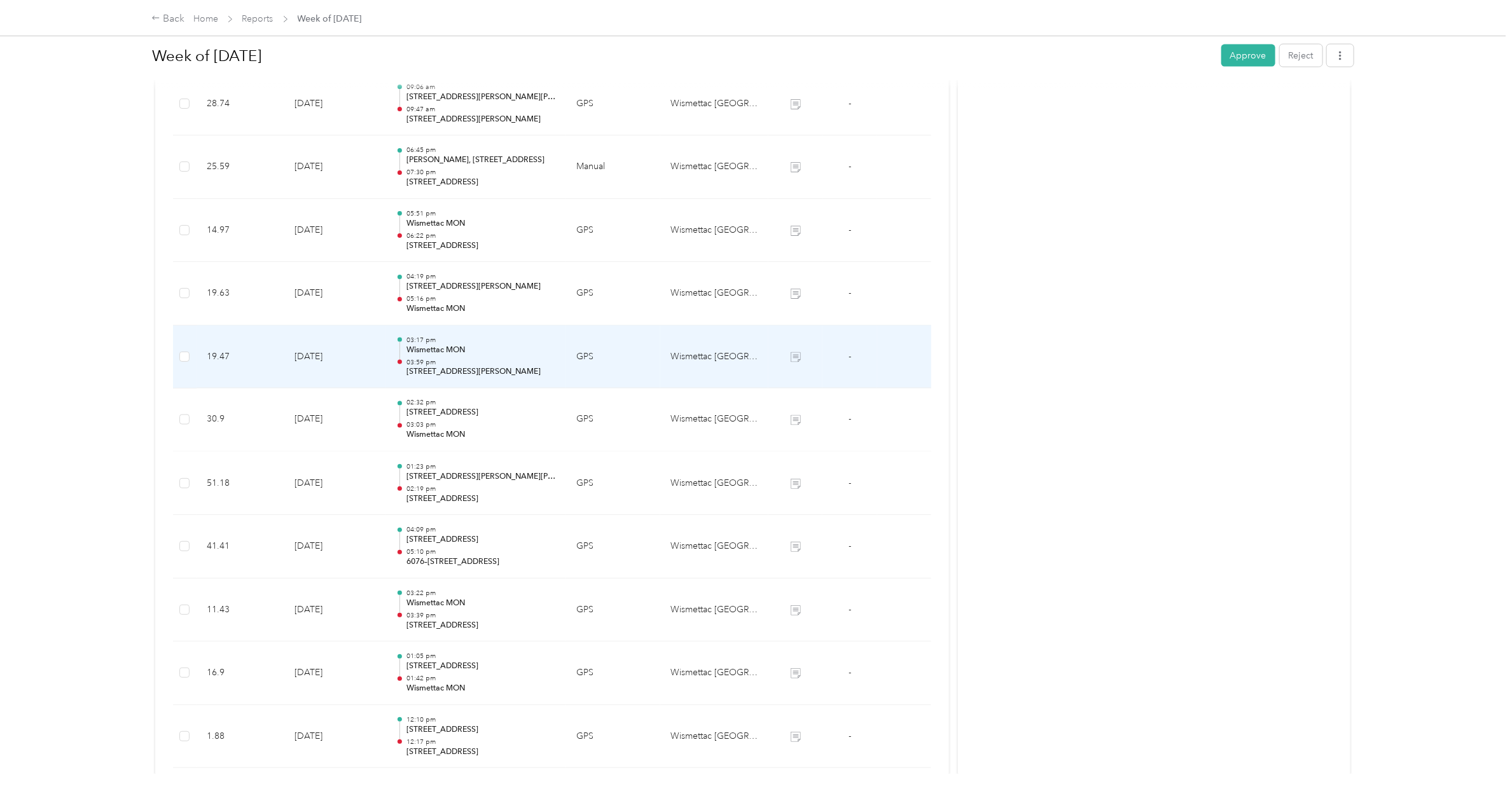
click at [459, 354] on p "Wismettac MON" at bounding box center [481, 350] width 150 height 11
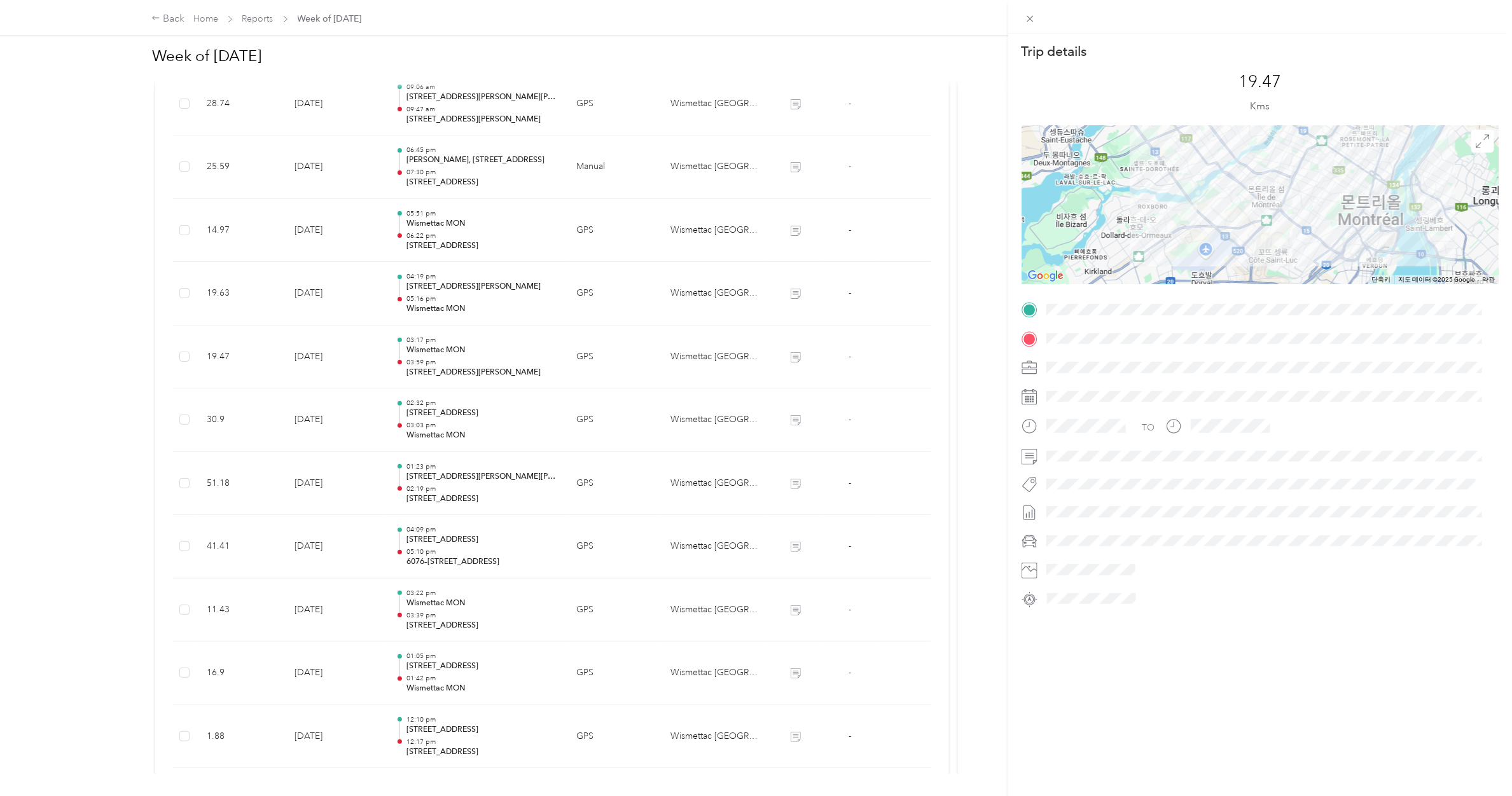
click at [459, 354] on div "Trip details This trip cannot be edited because it is either under review, appr…" at bounding box center [756, 398] width 1512 height 796
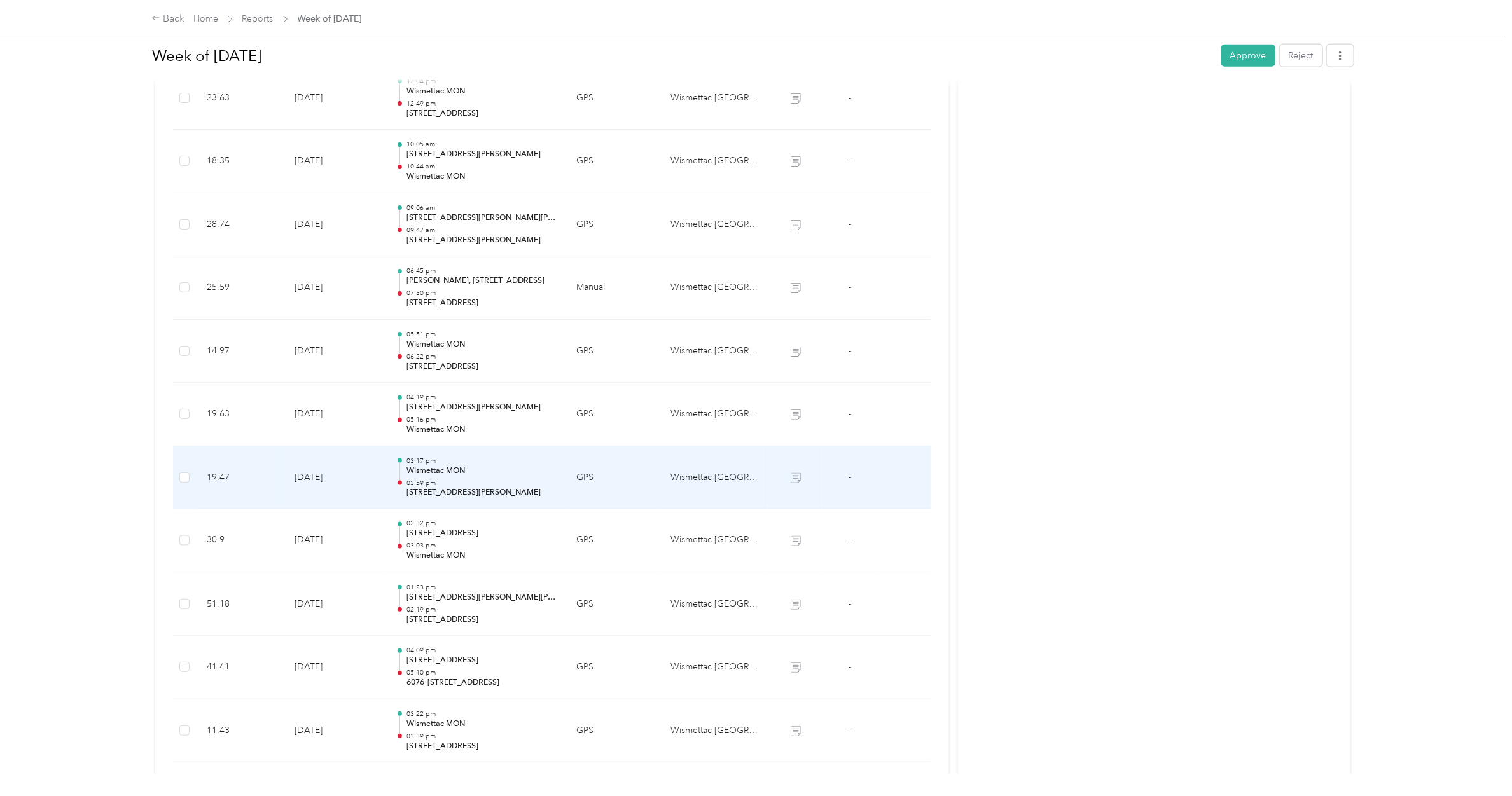
scroll to position [979, 0]
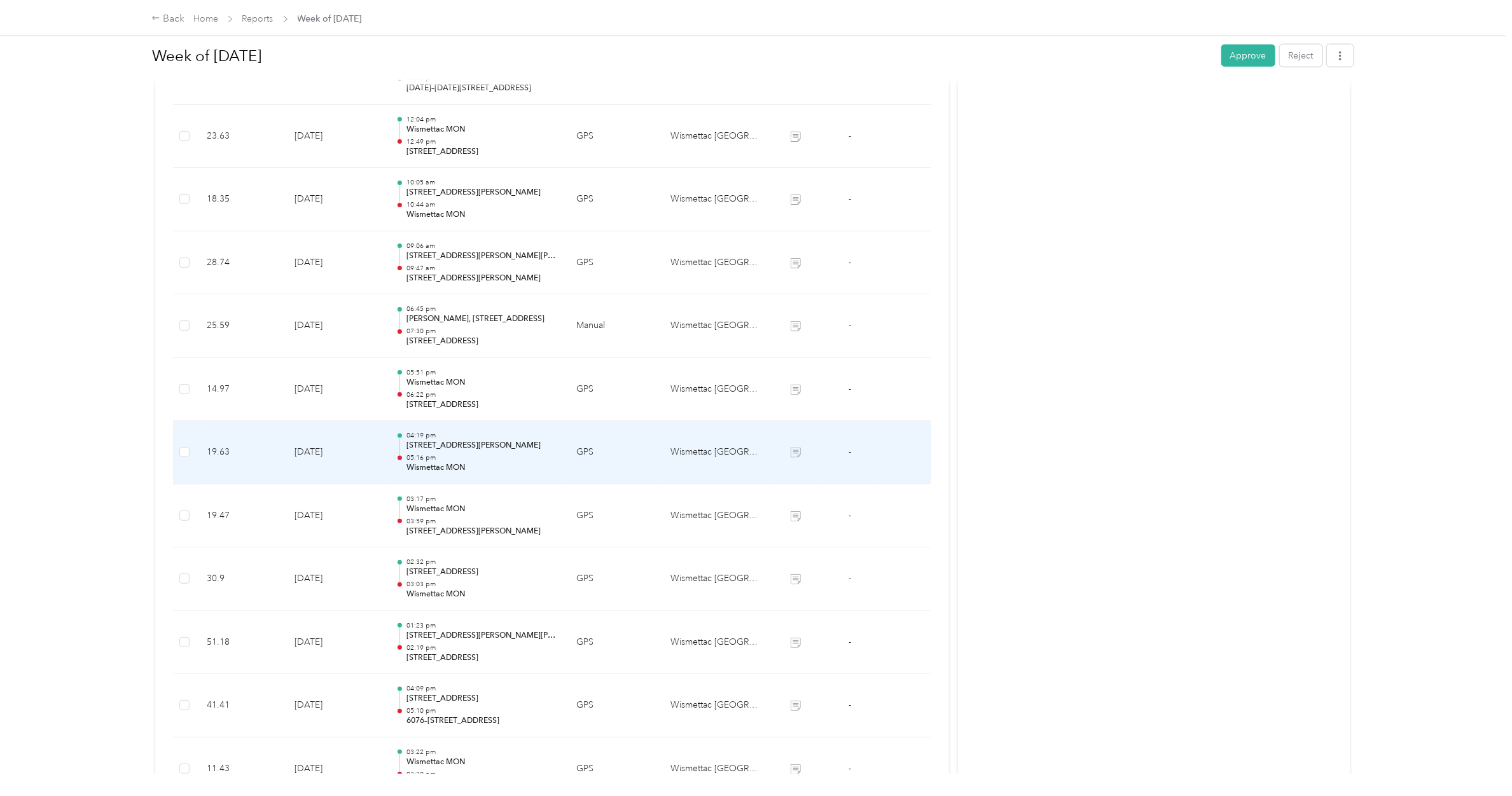
click at [446, 468] on p "Wismettac MON" at bounding box center [481, 468] width 150 height 11
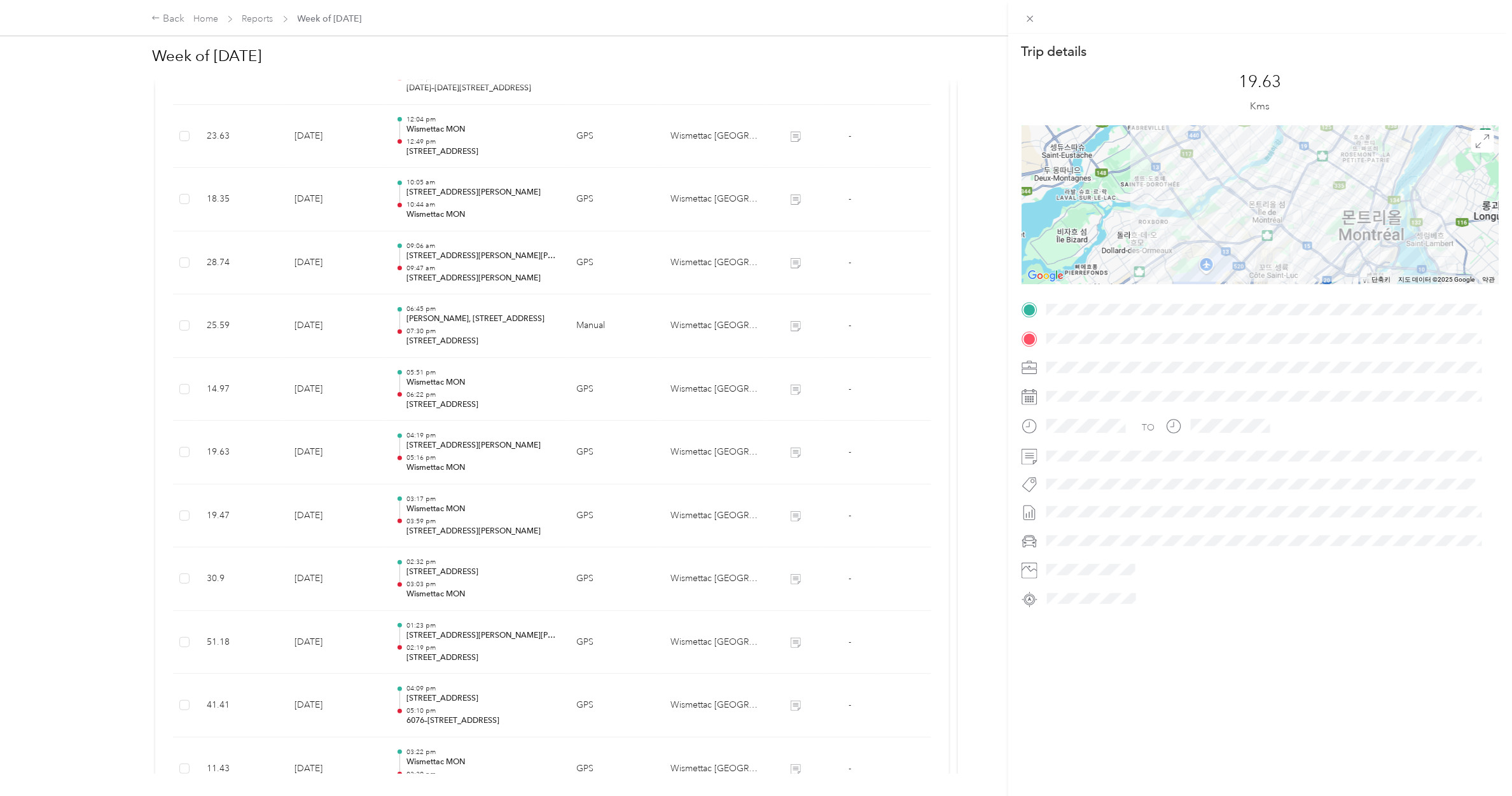
click at [451, 396] on div "Trip details This trip cannot be edited because it is either under review, appr…" at bounding box center [756, 398] width 1512 height 796
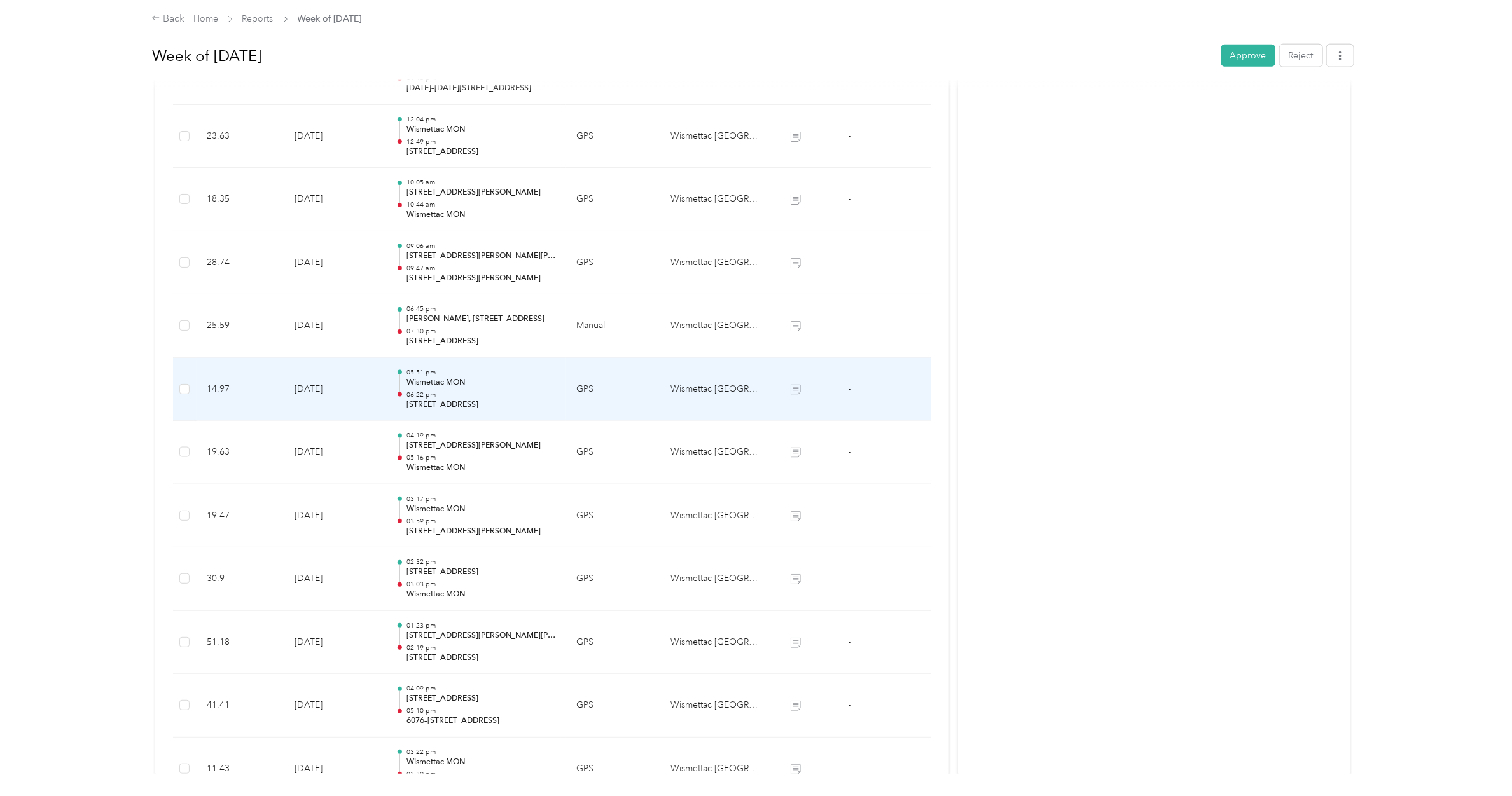
click at [451, 396] on p "06:22 pm" at bounding box center [481, 394] width 150 height 9
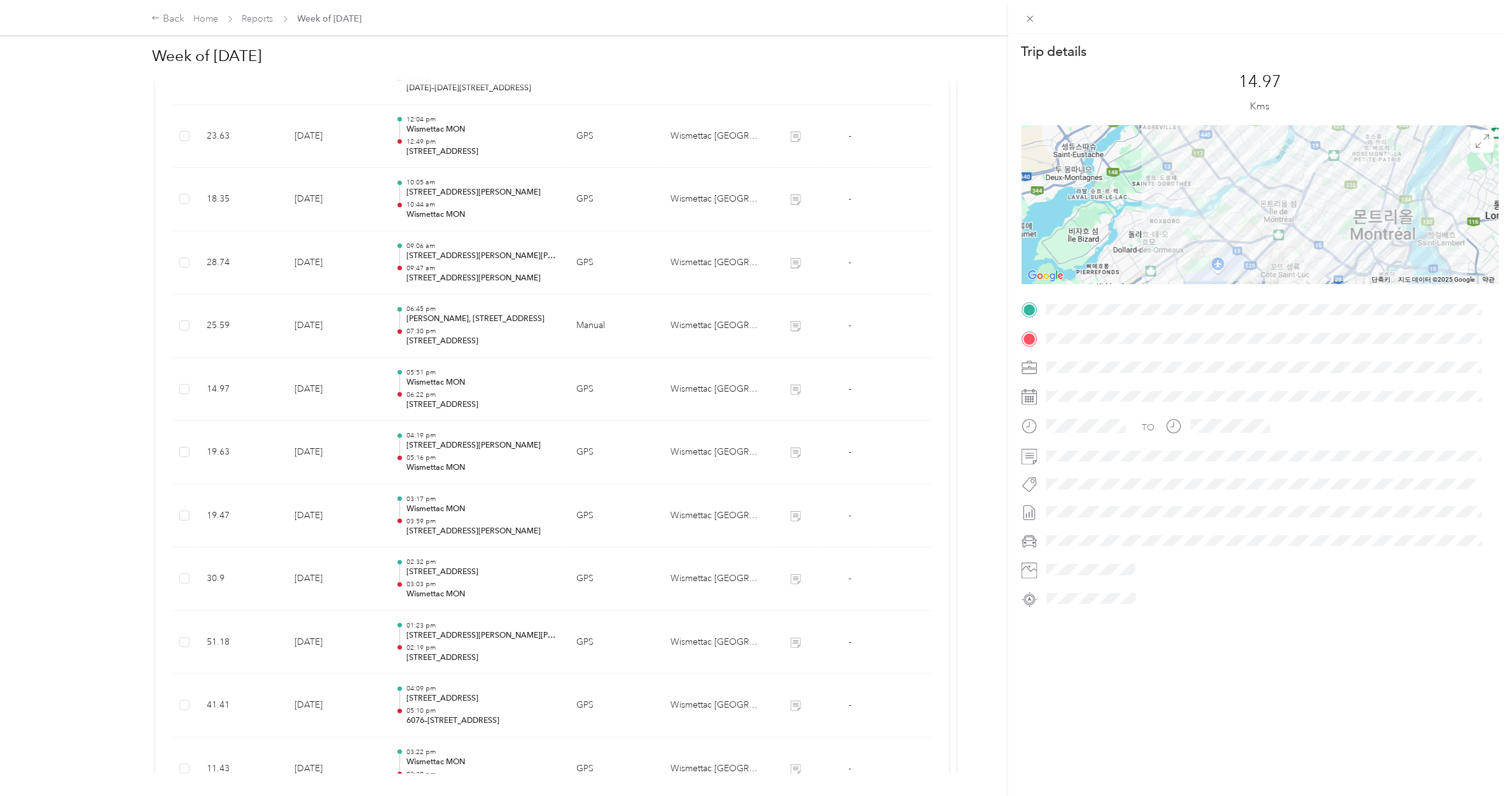
click at [469, 325] on div "Trip details This trip cannot be edited because it is either under review, appr…" at bounding box center [756, 398] width 1512 height 796
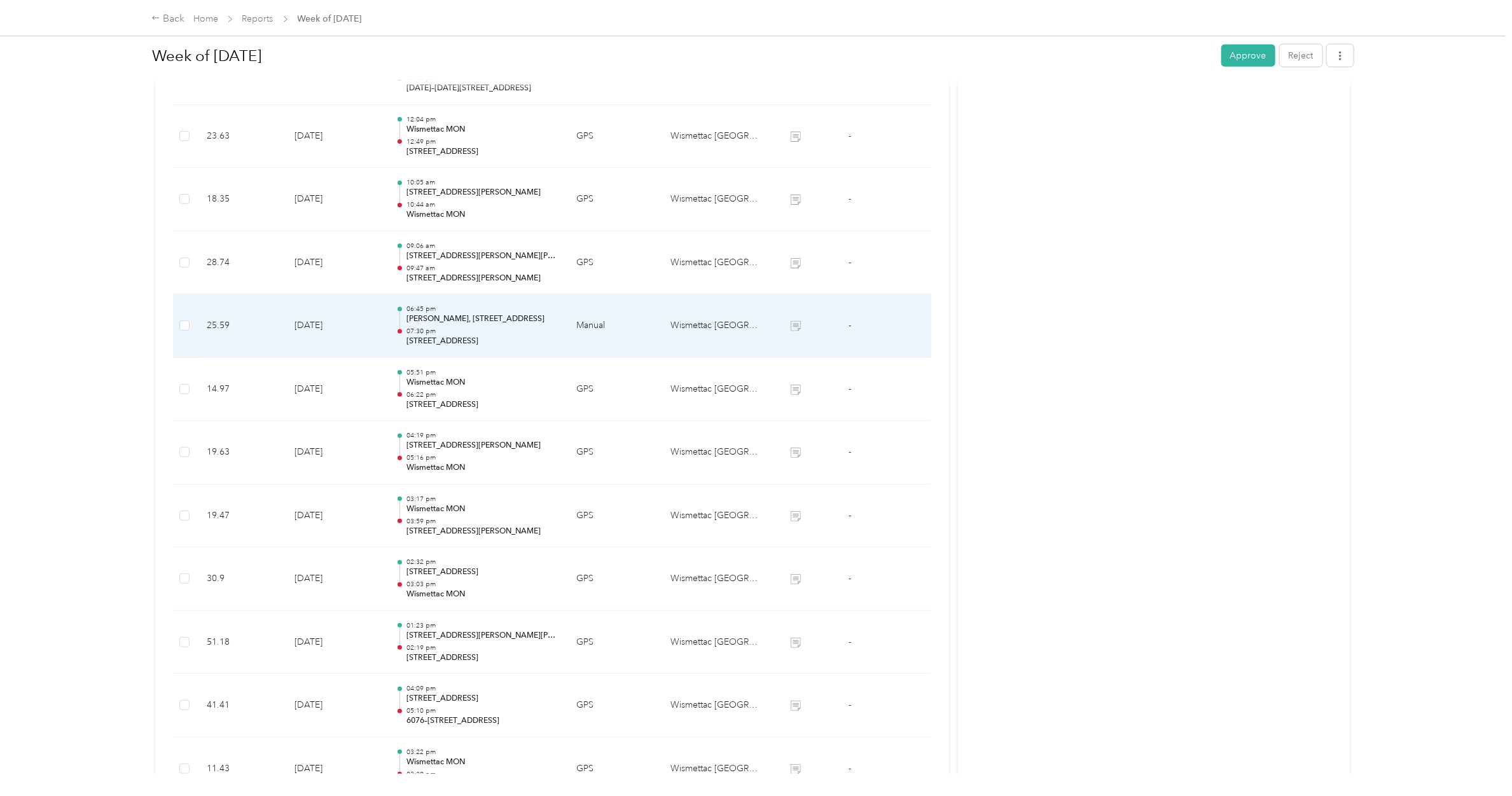
click at [469, 325] on p "[PERSON_NAME], [STREET_ADDRESS]" at bounding box center [481, 319] width 150 height 11
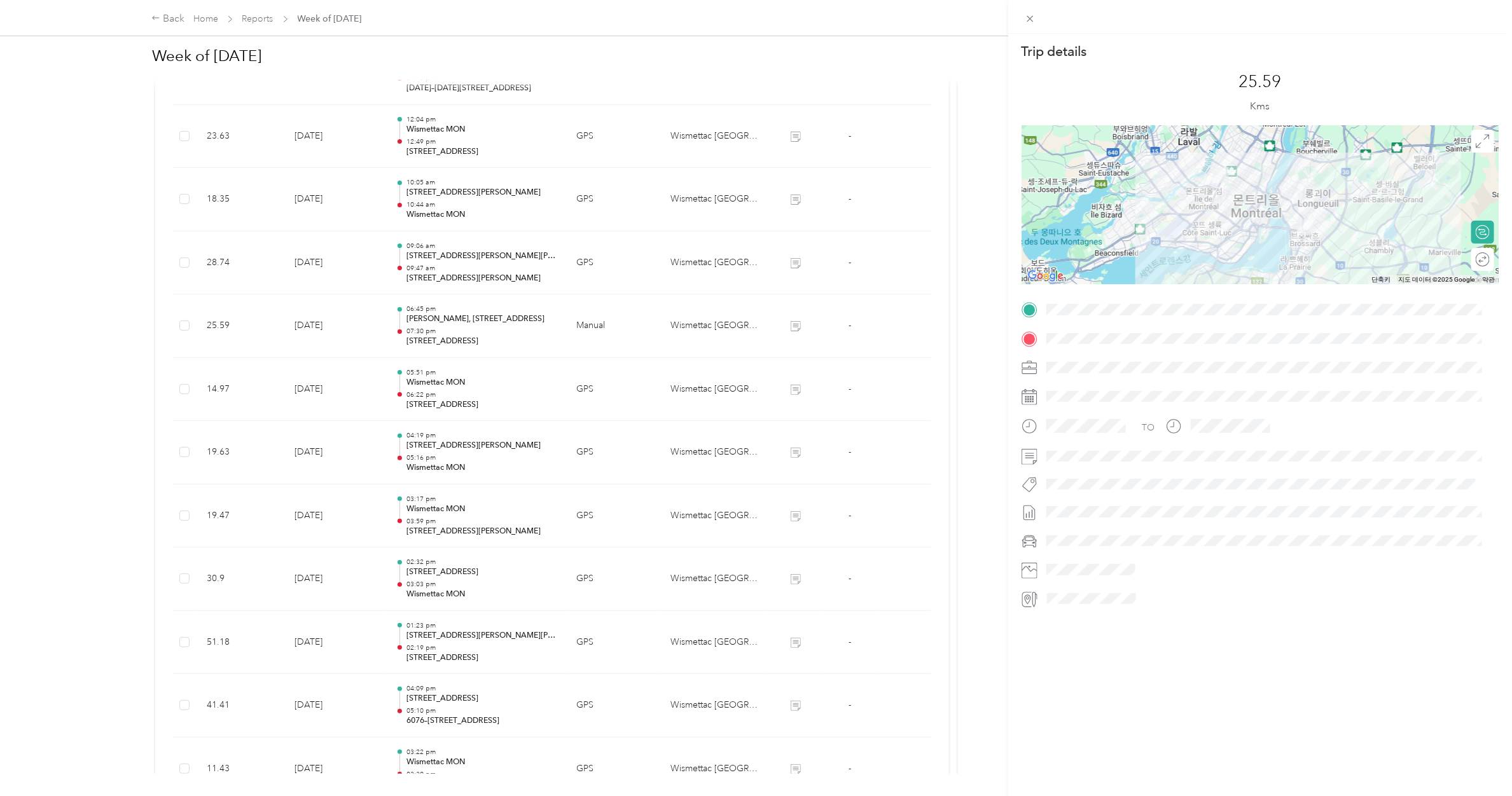
click at [469, 325] on div "Trip details This trip cannot be edited because it is either under review, appr…" at bounding box center [756, 398] width 1512 height 796
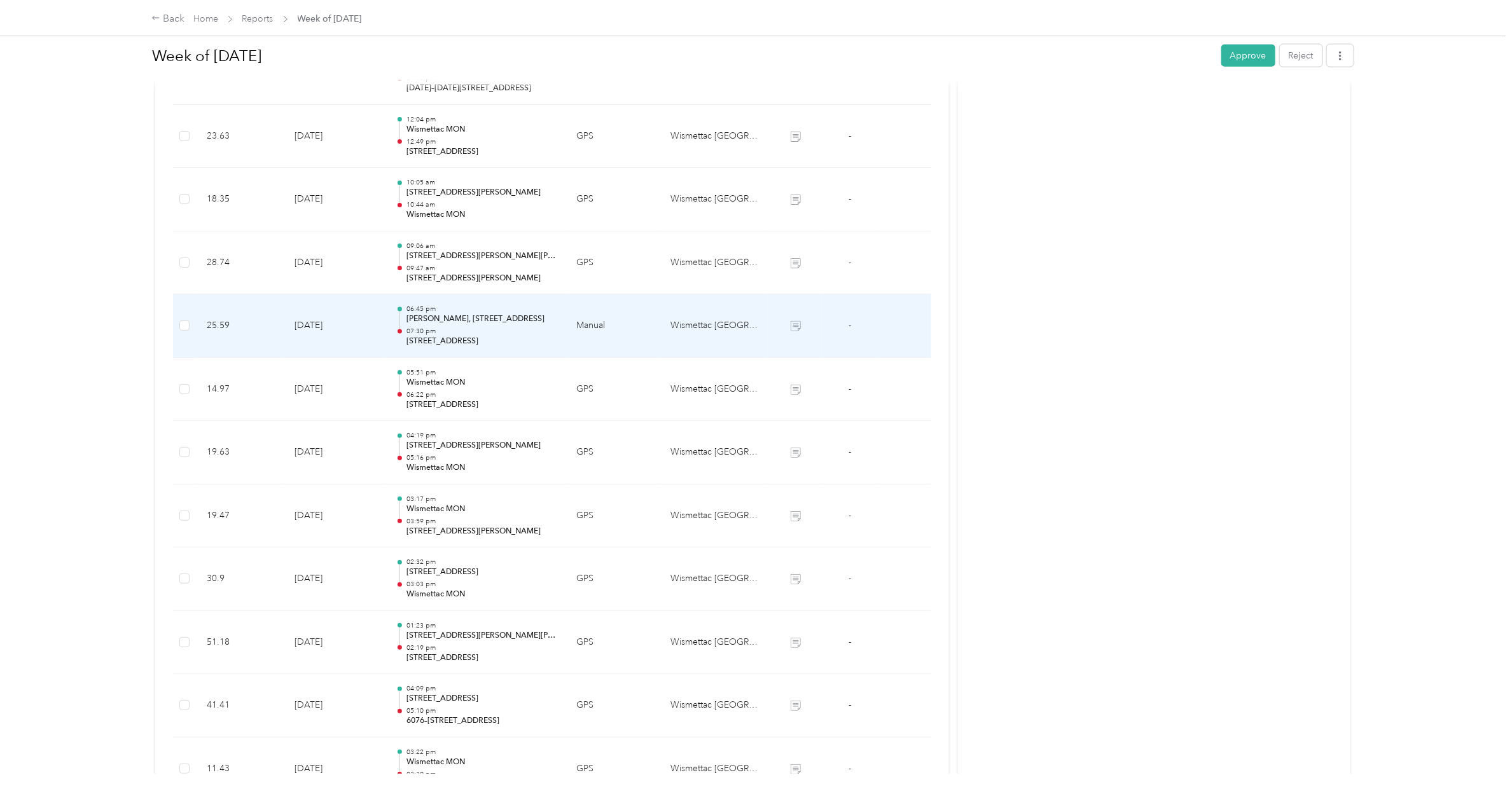
scroll to position [820, 0]
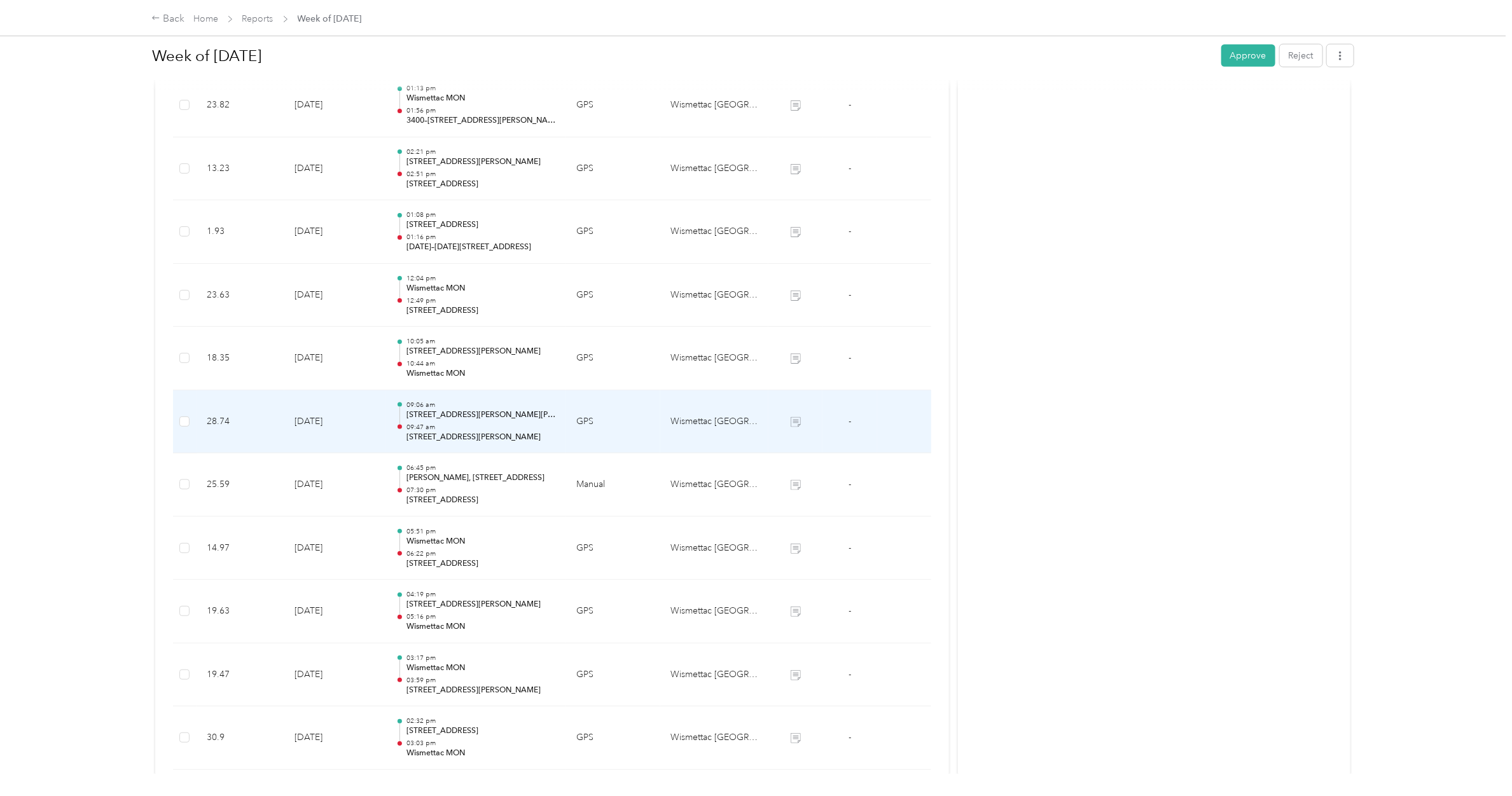
click at [463, 428] on p "09:47 am" at bounding box center [481, 426] width 150 height 9
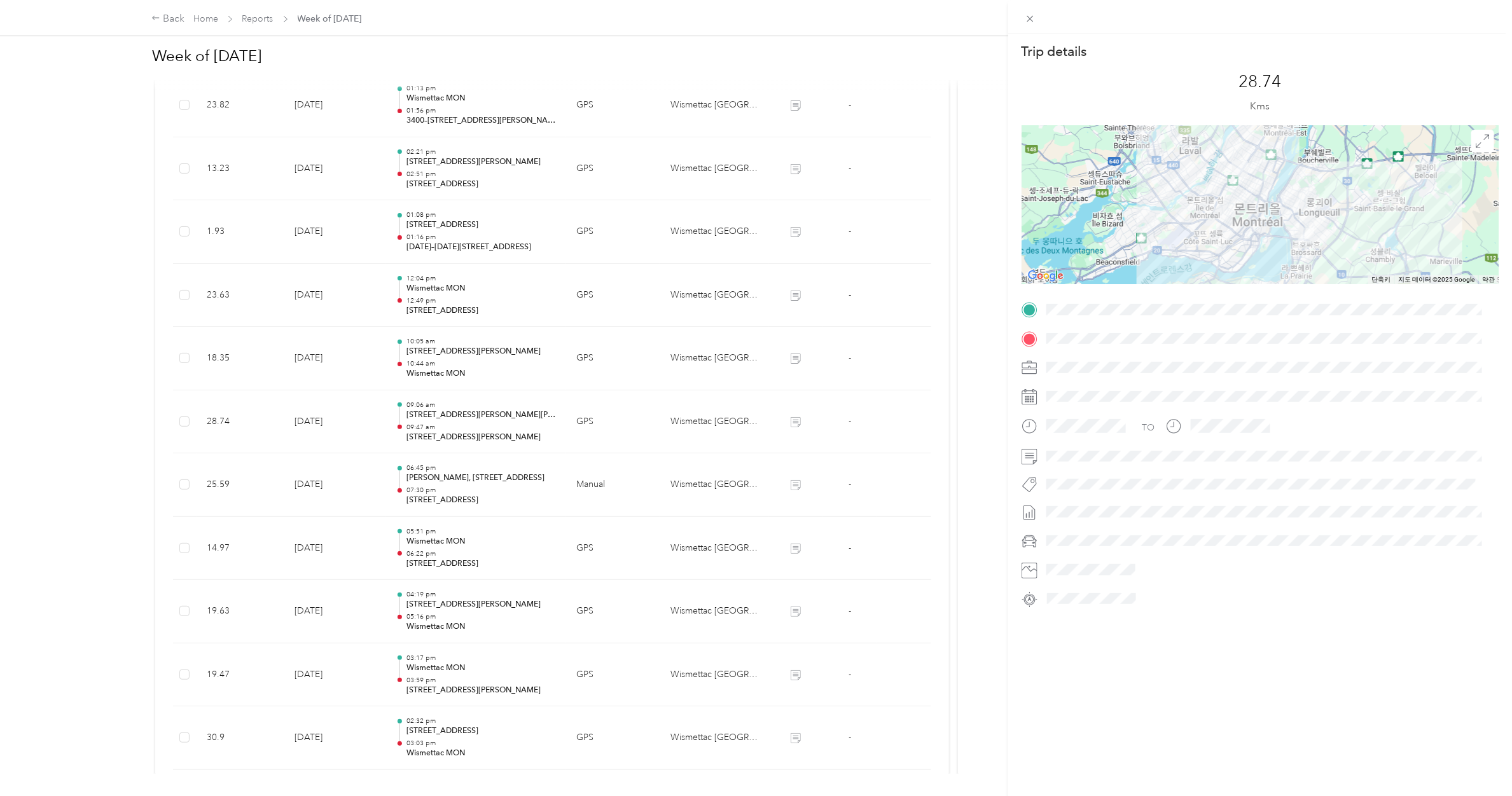
click at [464, 373] on div "Trip details This trip cannot be edited because it is either under review, appr…" at bounding box center [756, 398] width 1512 height 796
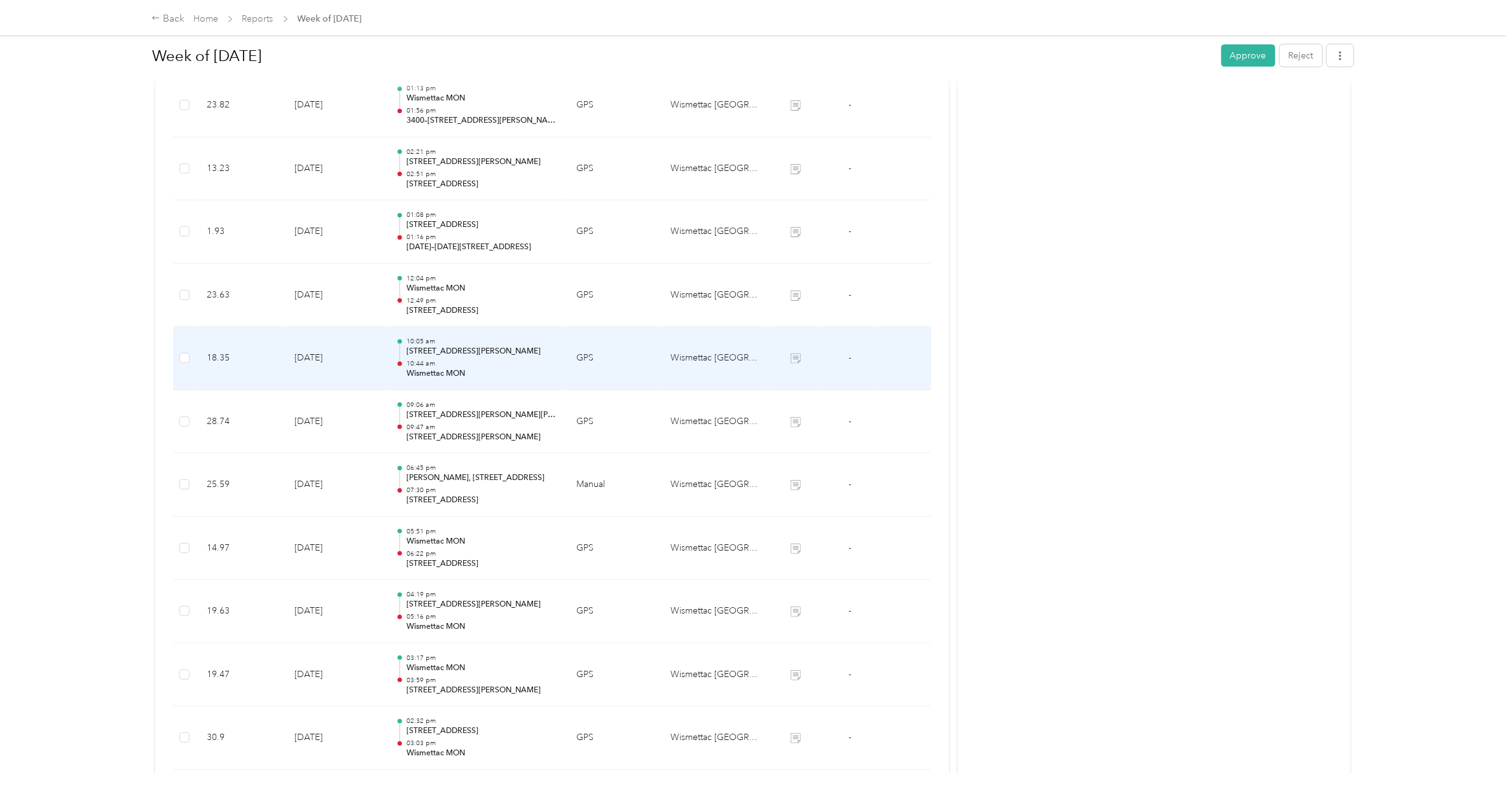
click at [464, 373] on p "Wismettac MON" at bounding box center [481, 373] width 150 height 11
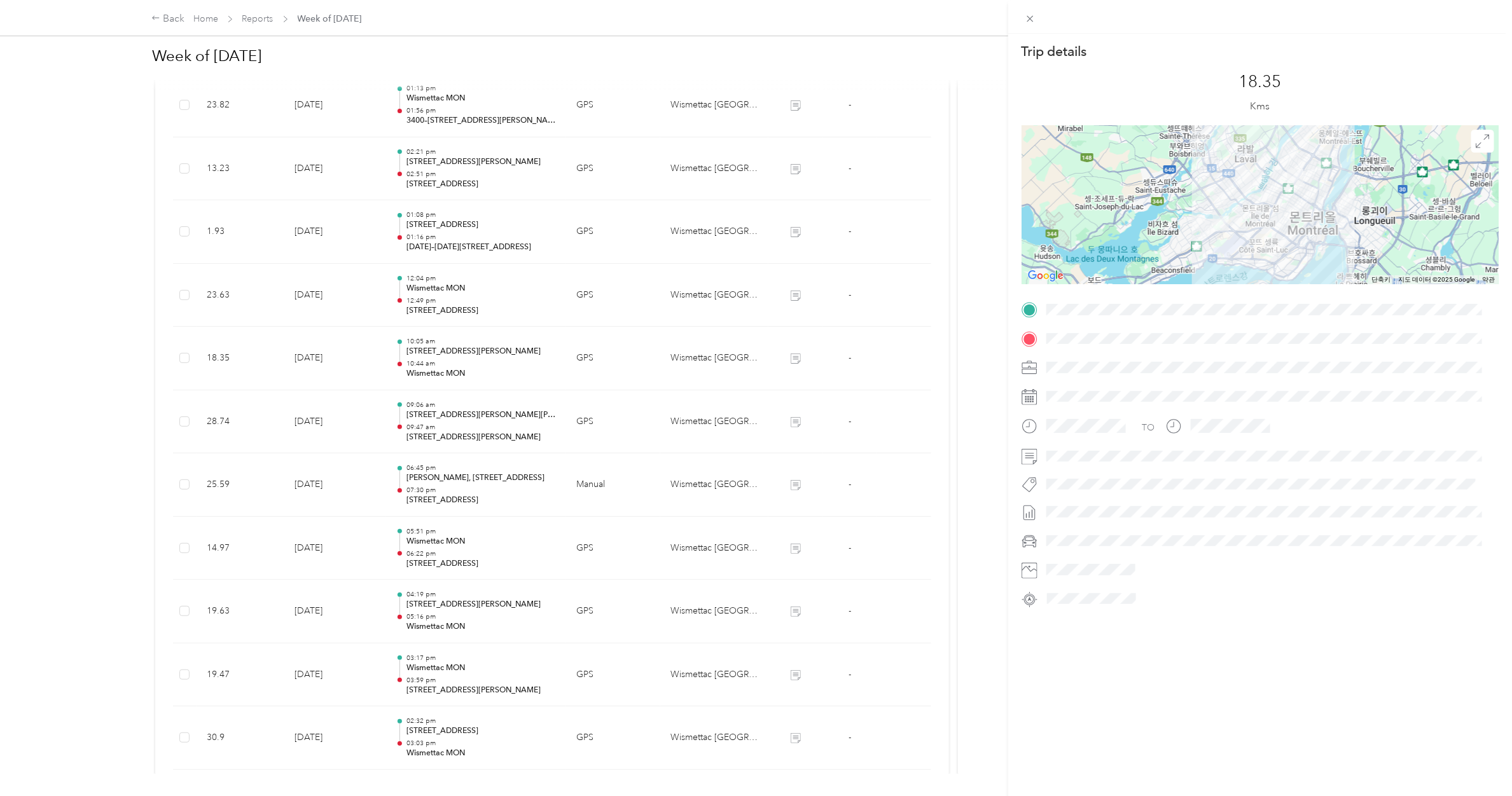
click at [465, 303] on div "Trip details This trip cannot be edited because it is either under review, appr…" at bounding box center [756, 398] width 1512 height 796
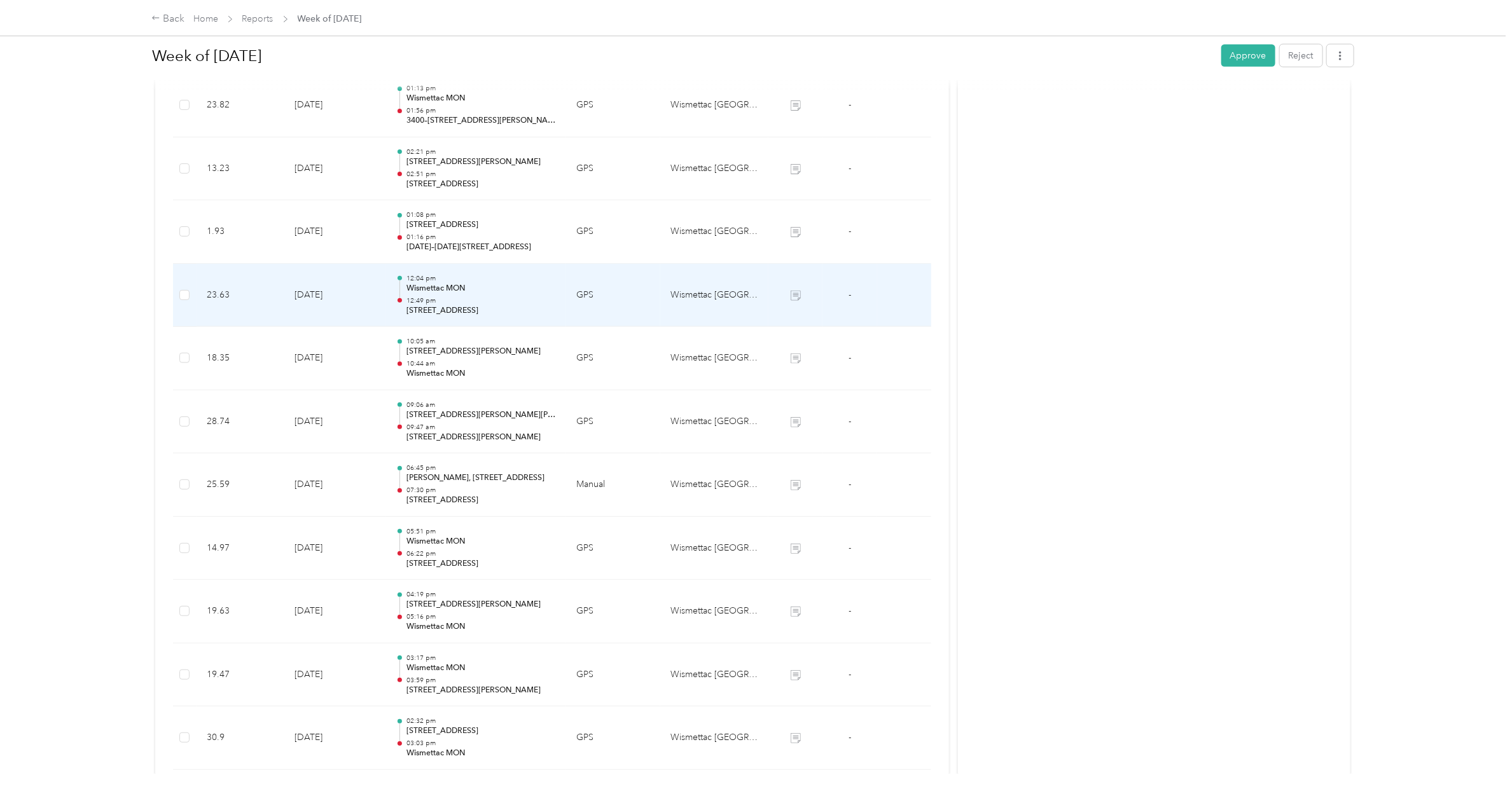
click at [465, 303] on p "12:49 pm" at bounding box center [481, 300] width 150 height 9
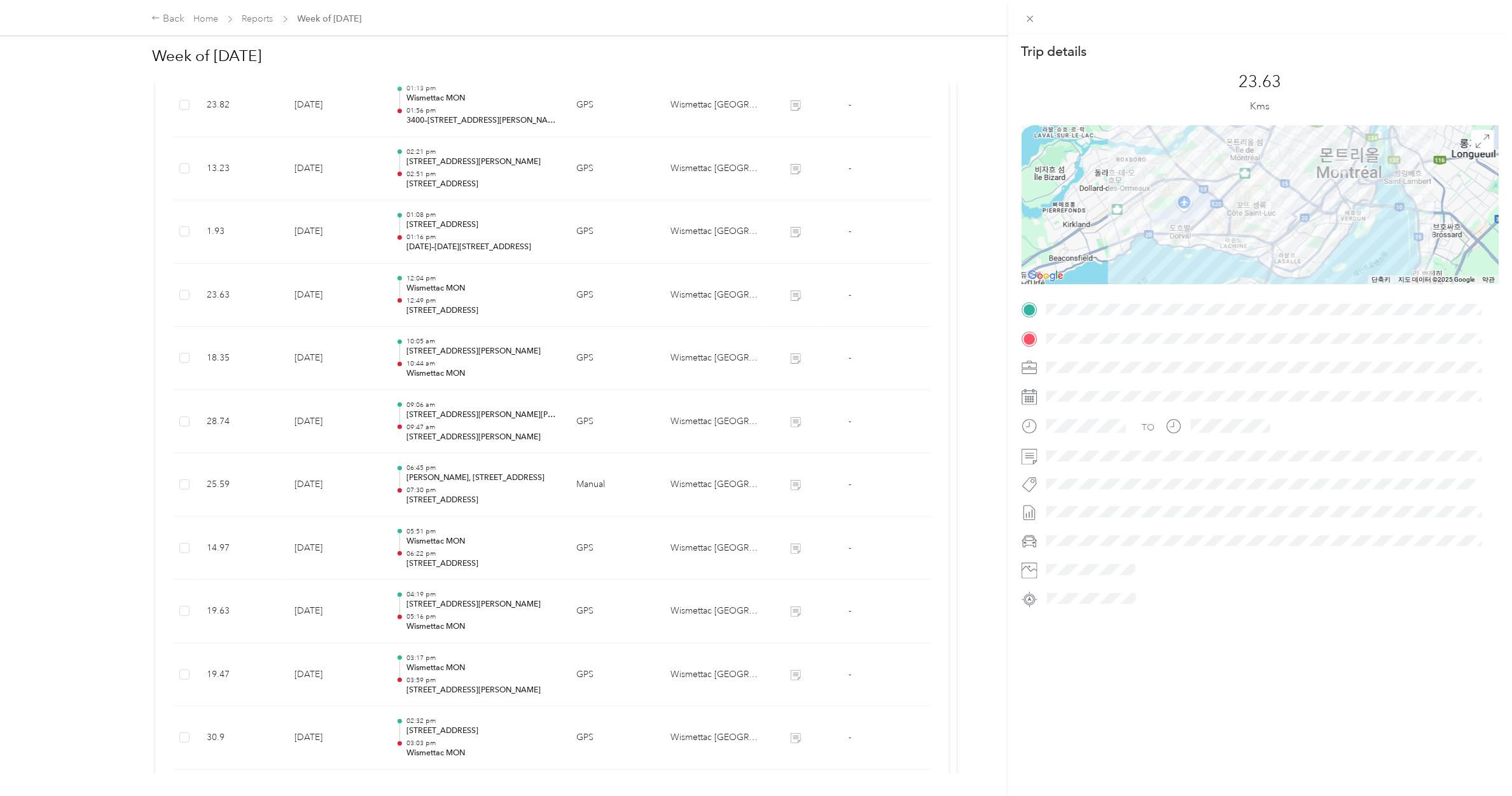
click at [465, 246] on div "Trip details This trip cannot be edited because it is either under review, appr…" at bounding box center [756, 398] width 1512 height 796
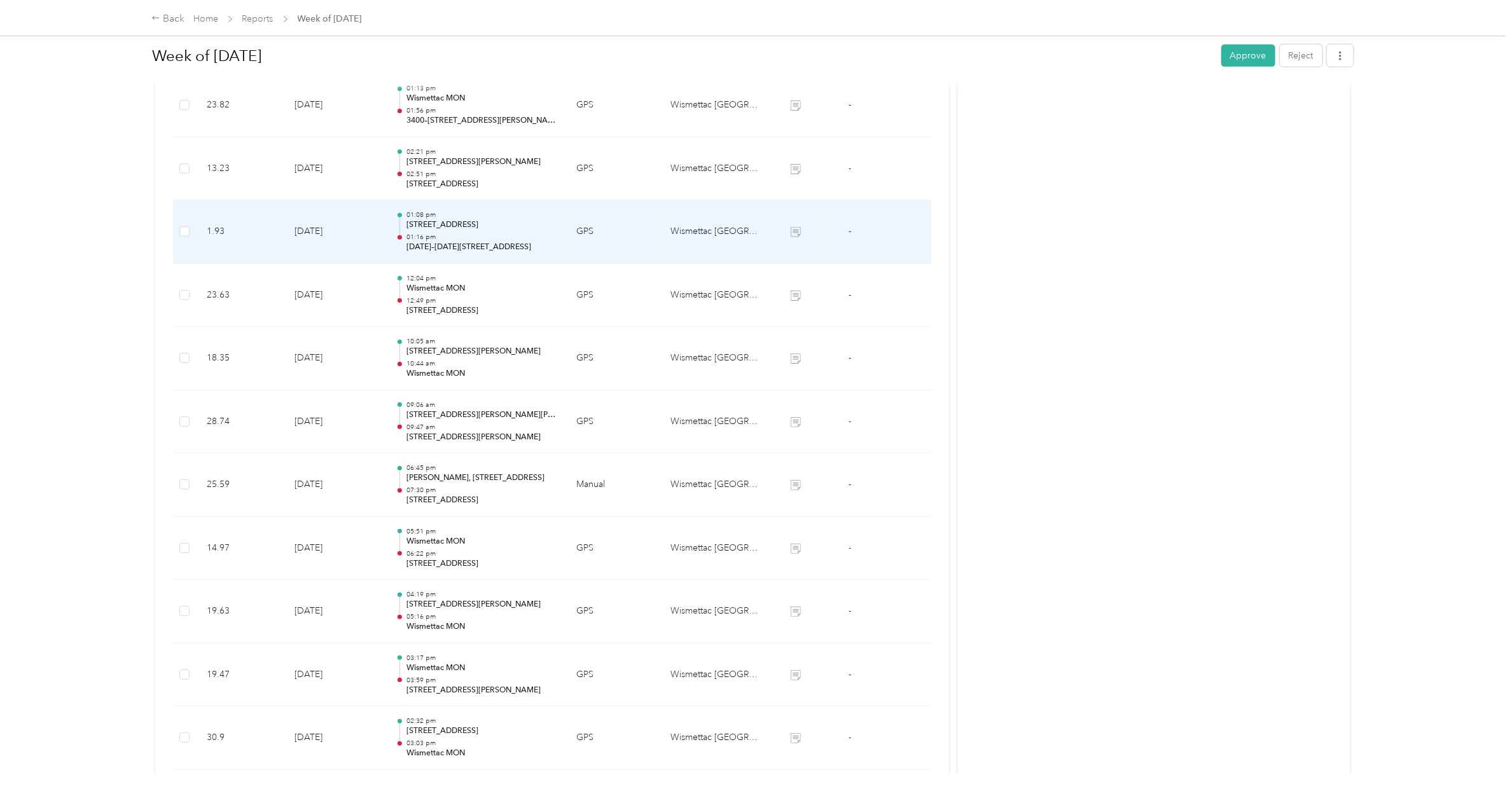
click at [465, 246] on p "[DATE]–[DATE][STREET_ADDRESS]" at bounding box center [481, 247] width 150 height 11
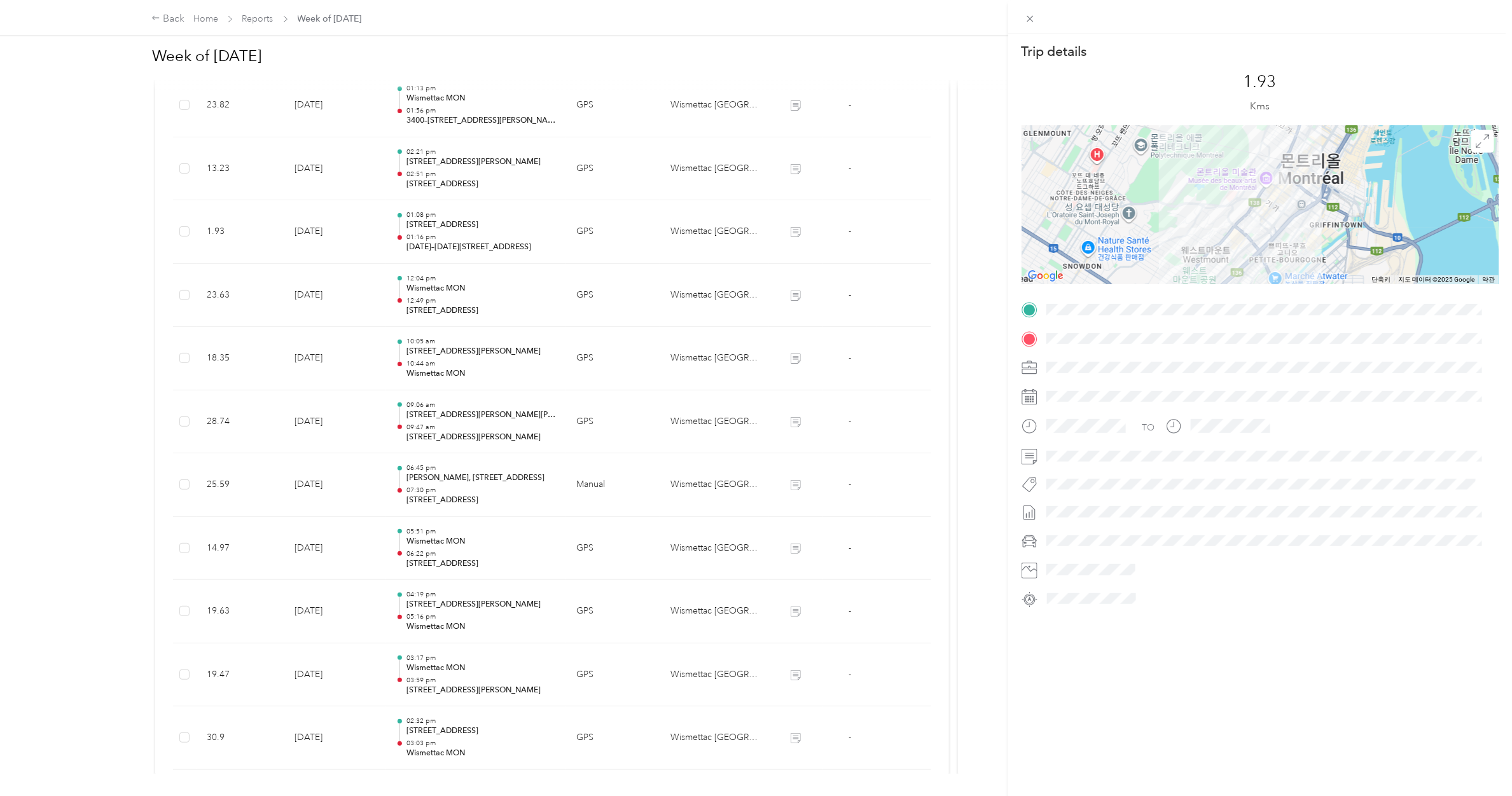
click at [465, 246] on div "Trip details This trip cannot be edited because it is either under review, appr…" at bounding box center [756, 398] width 1512 height 796
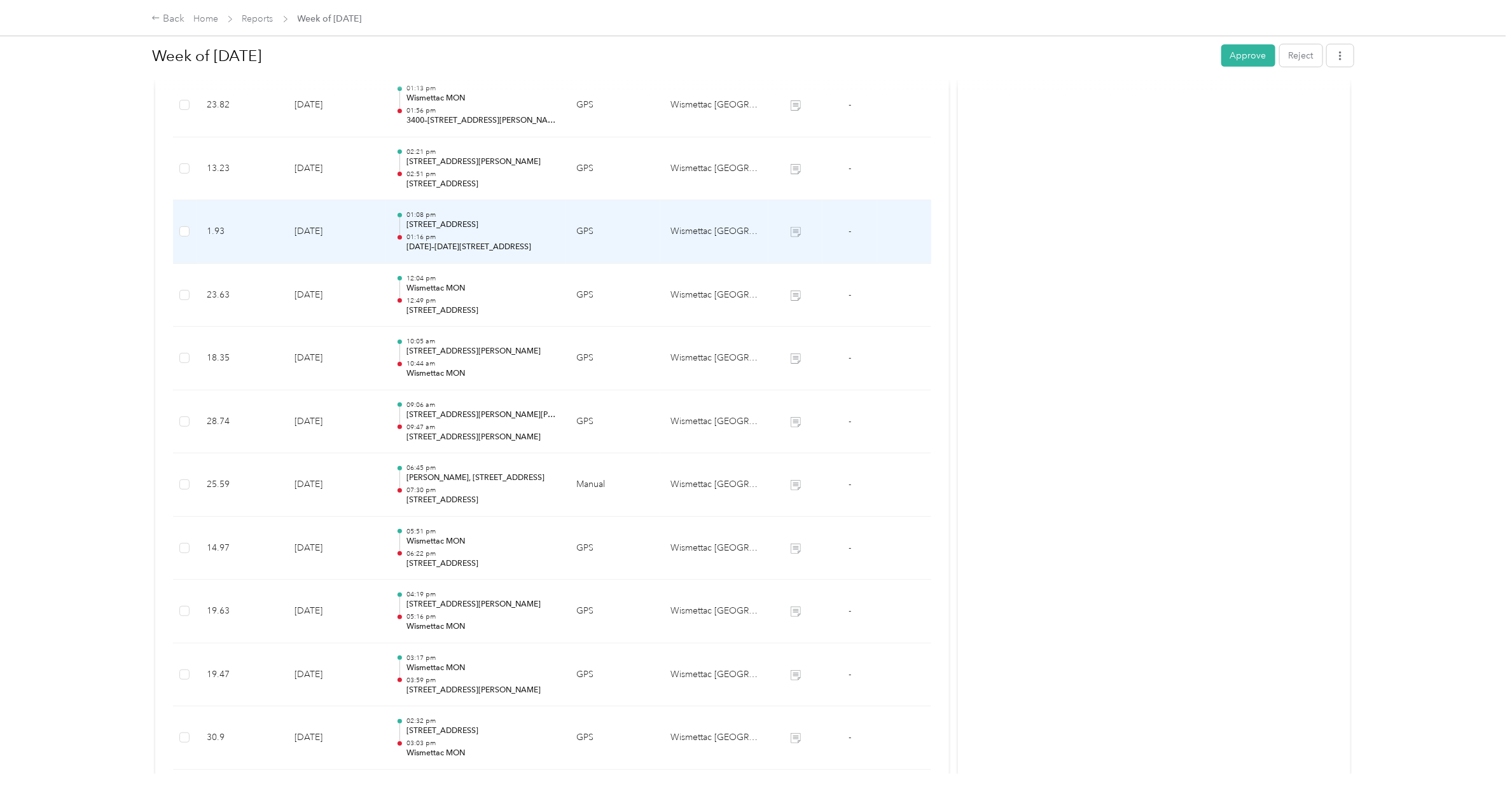
scroll to position [661, 0]
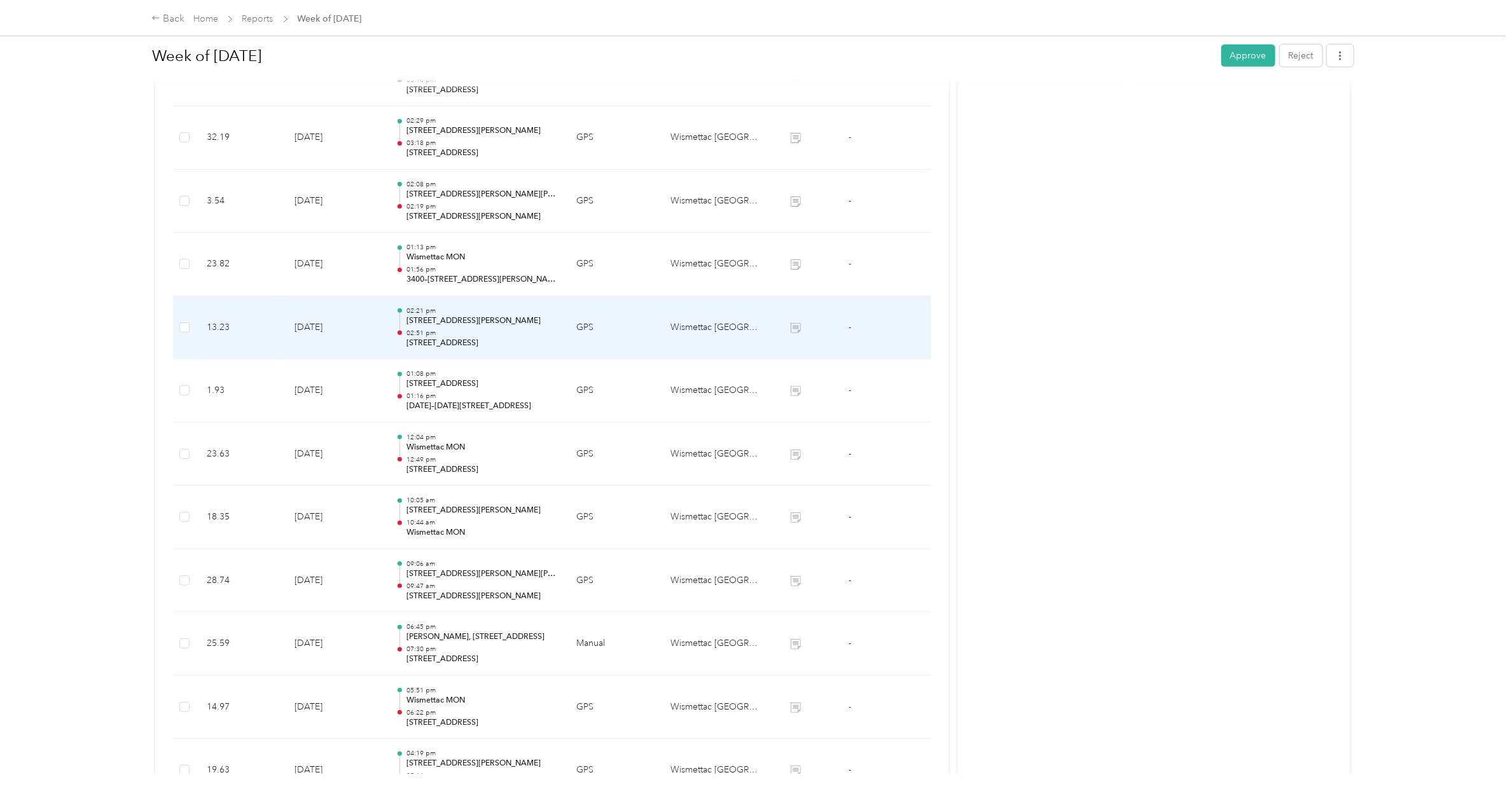
click at [460, 330] on p "02:51 pm" at bounding box center [481, 332] width 150 height 9
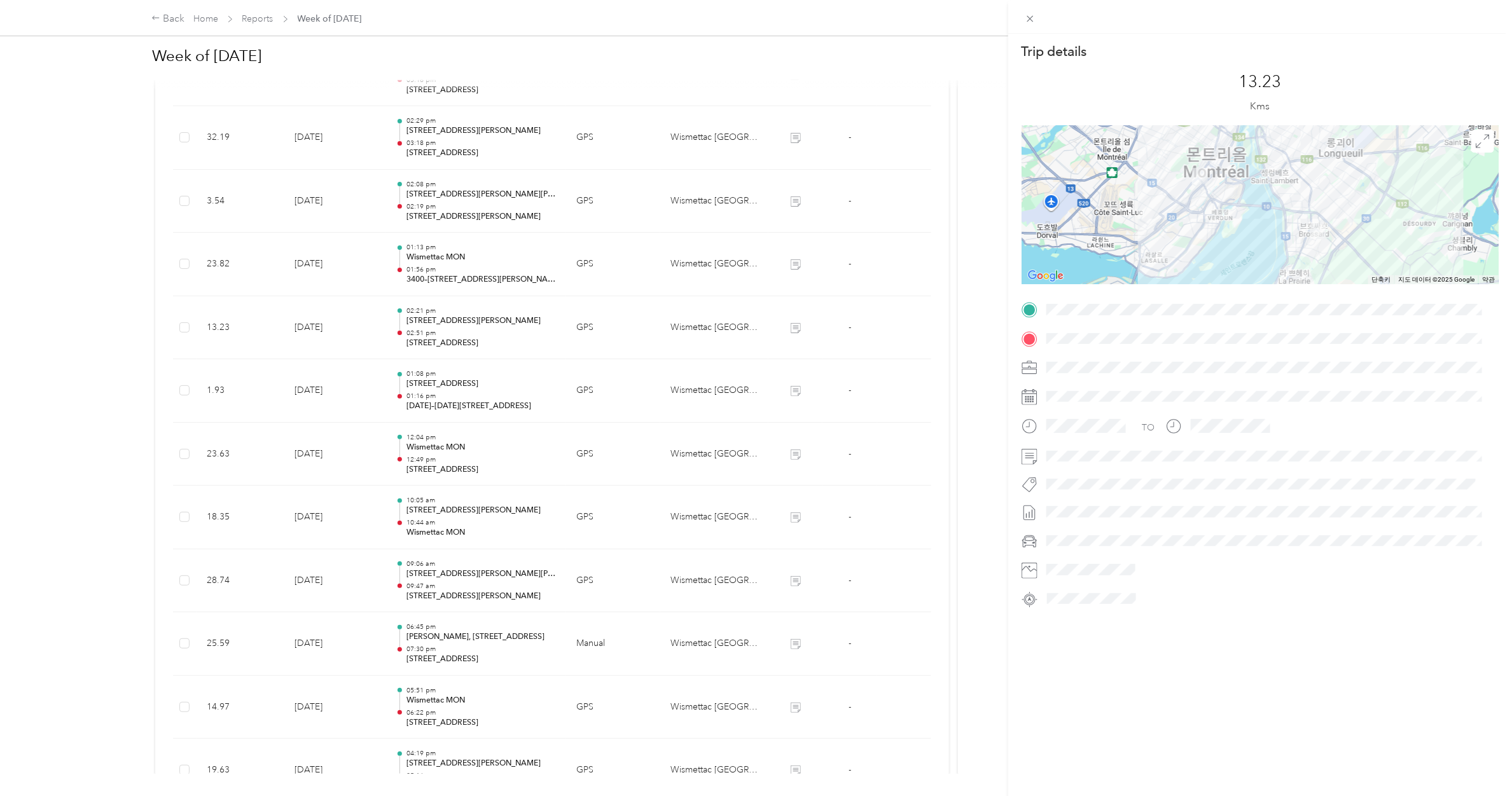
click at [460, 330] on div "Trip details This trip cannot be edited because it is either under review, appr…" at bounding box center [756, 398] width 1512 height 796
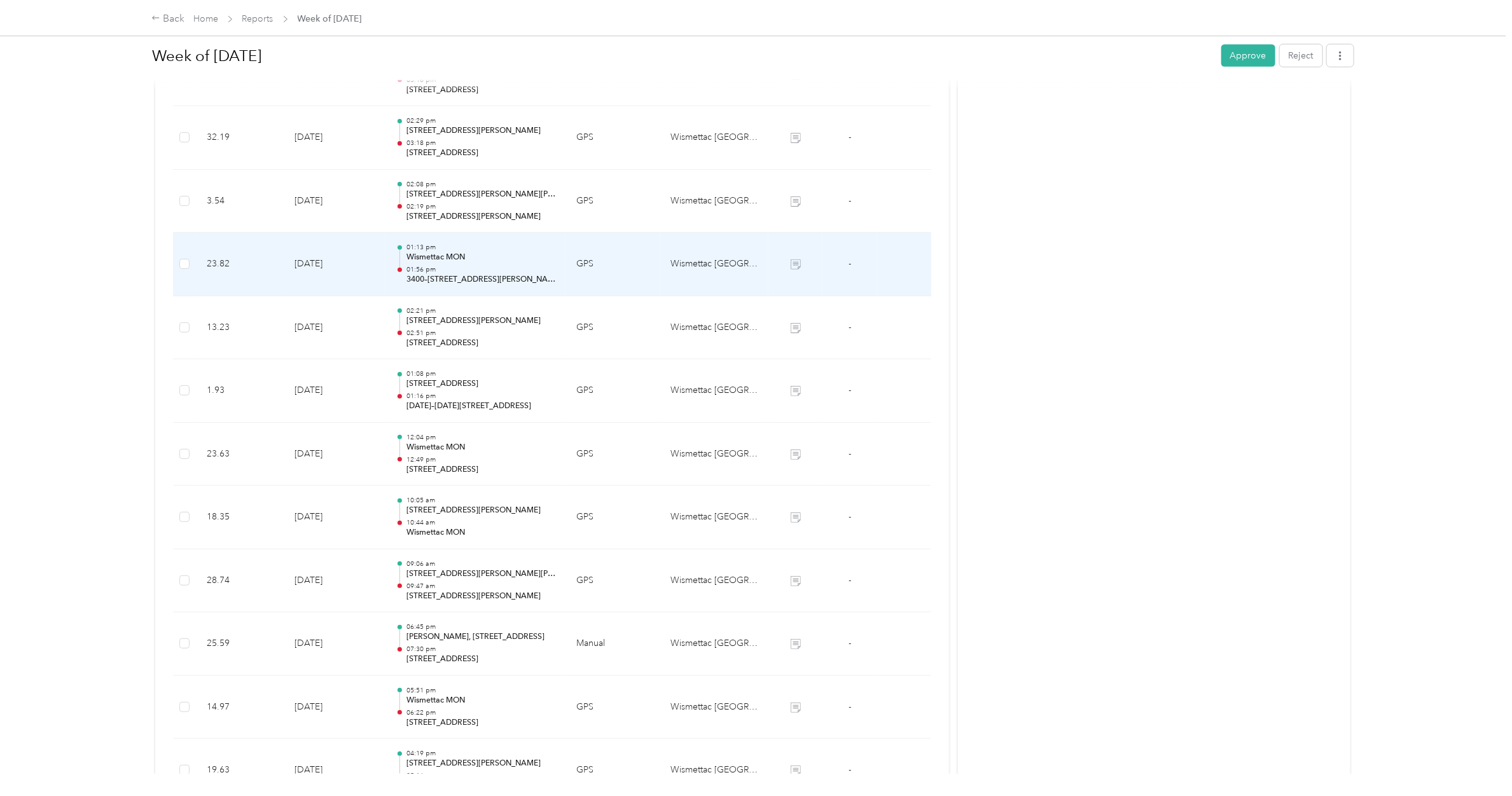
click at [459, 271] on p "01:56 pm" at bounding box center [481, 269] width 150 height 9
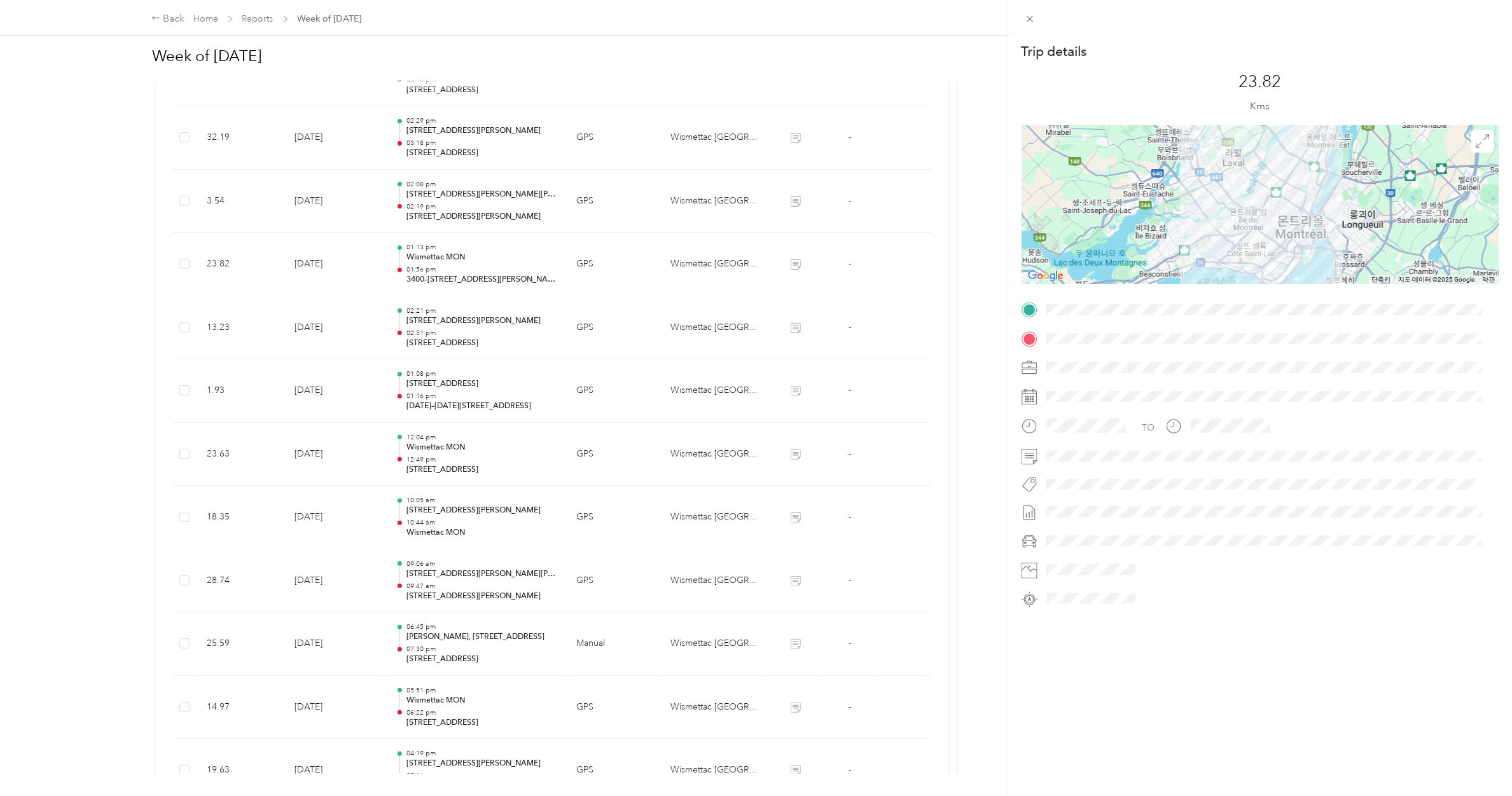
click at [459, 271] on div "Trip details This trip cannot be edited because it is either under review, appr…" at bounding box center [756, 398] width 1512 height 796
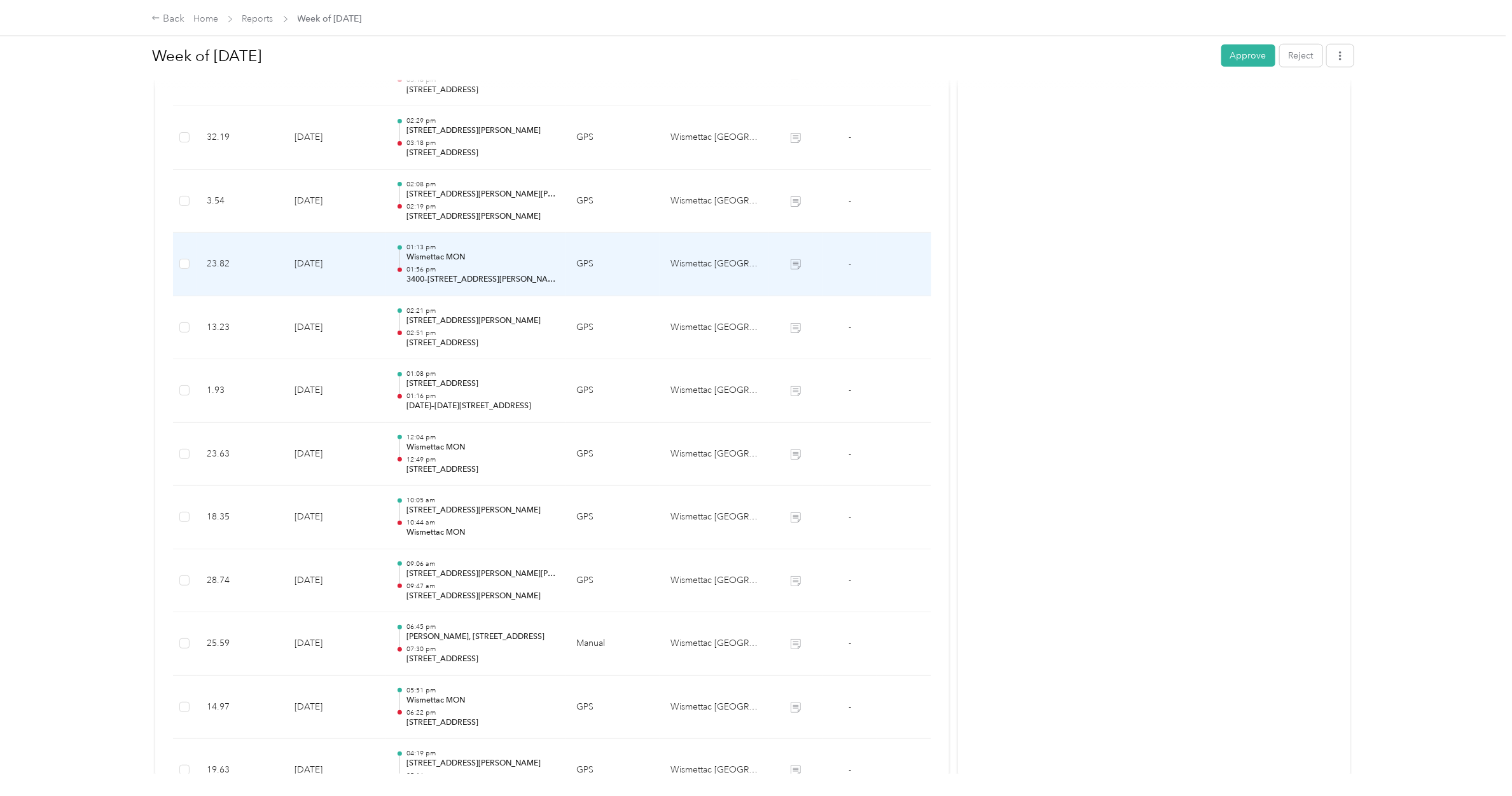
scroll to position [502, 0]
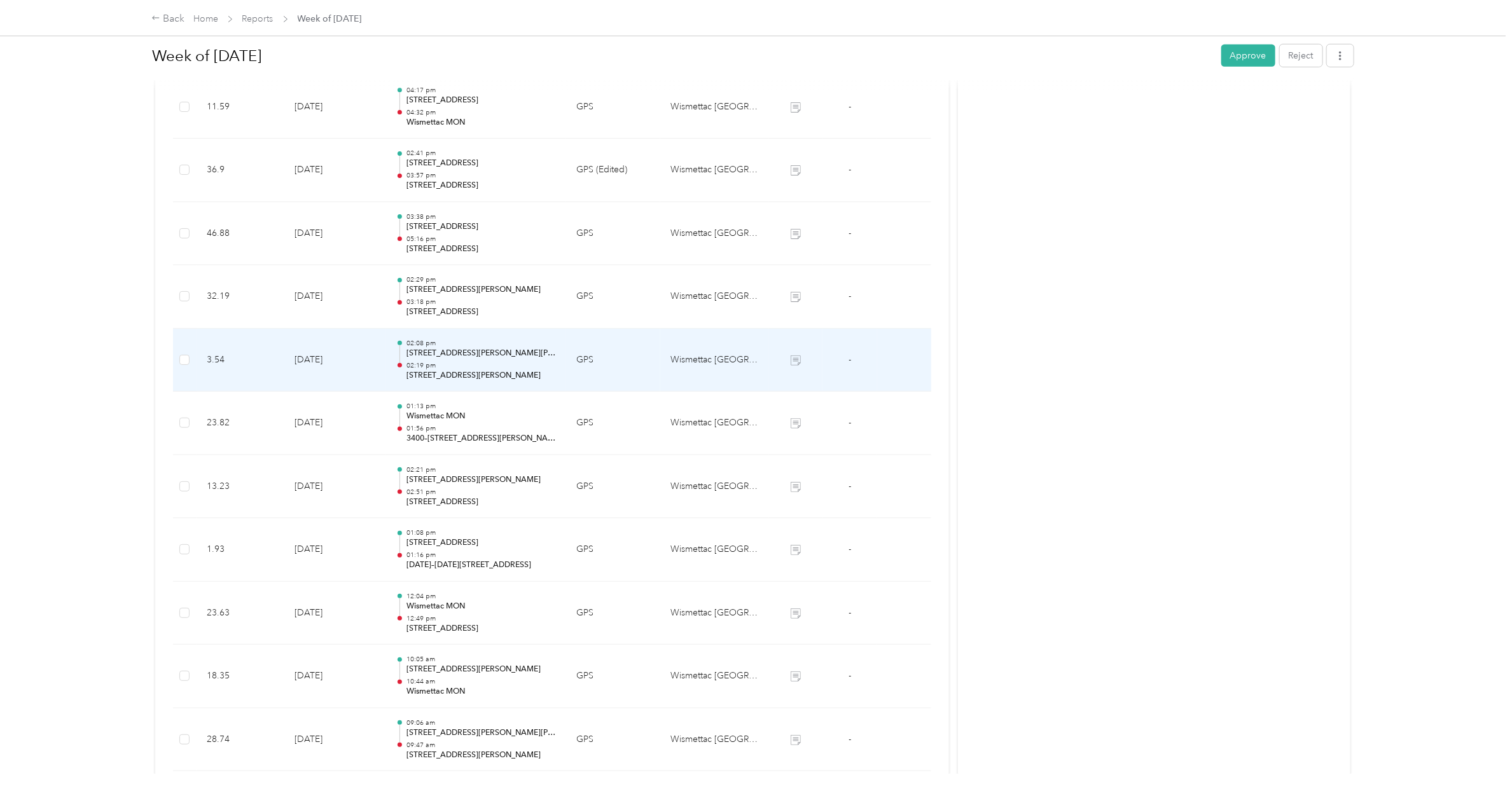
click at [455, 360] on div "02:08 pm 3401–[STREET_ADDRESS][PERSON_NAME][PERSON_NAME] 02:19 pm [STREET_ADDRE…" at bounding box center [481, 360] width 150 height 42
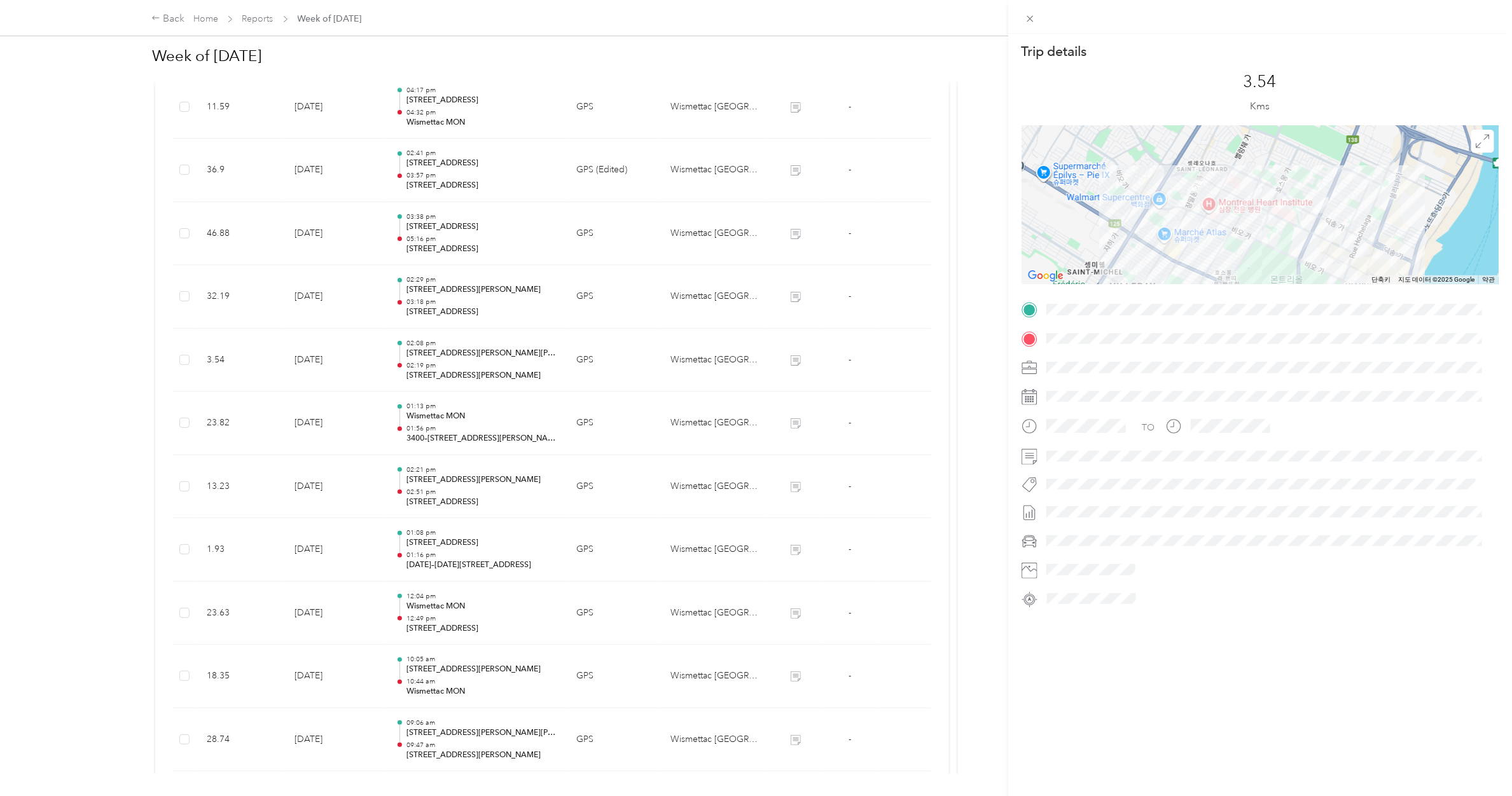
click at [459, 293] on div "Trip details This trip cannot be edited because it is either under review, appr…" at bounding box center [756, 398] width 1512 height 796
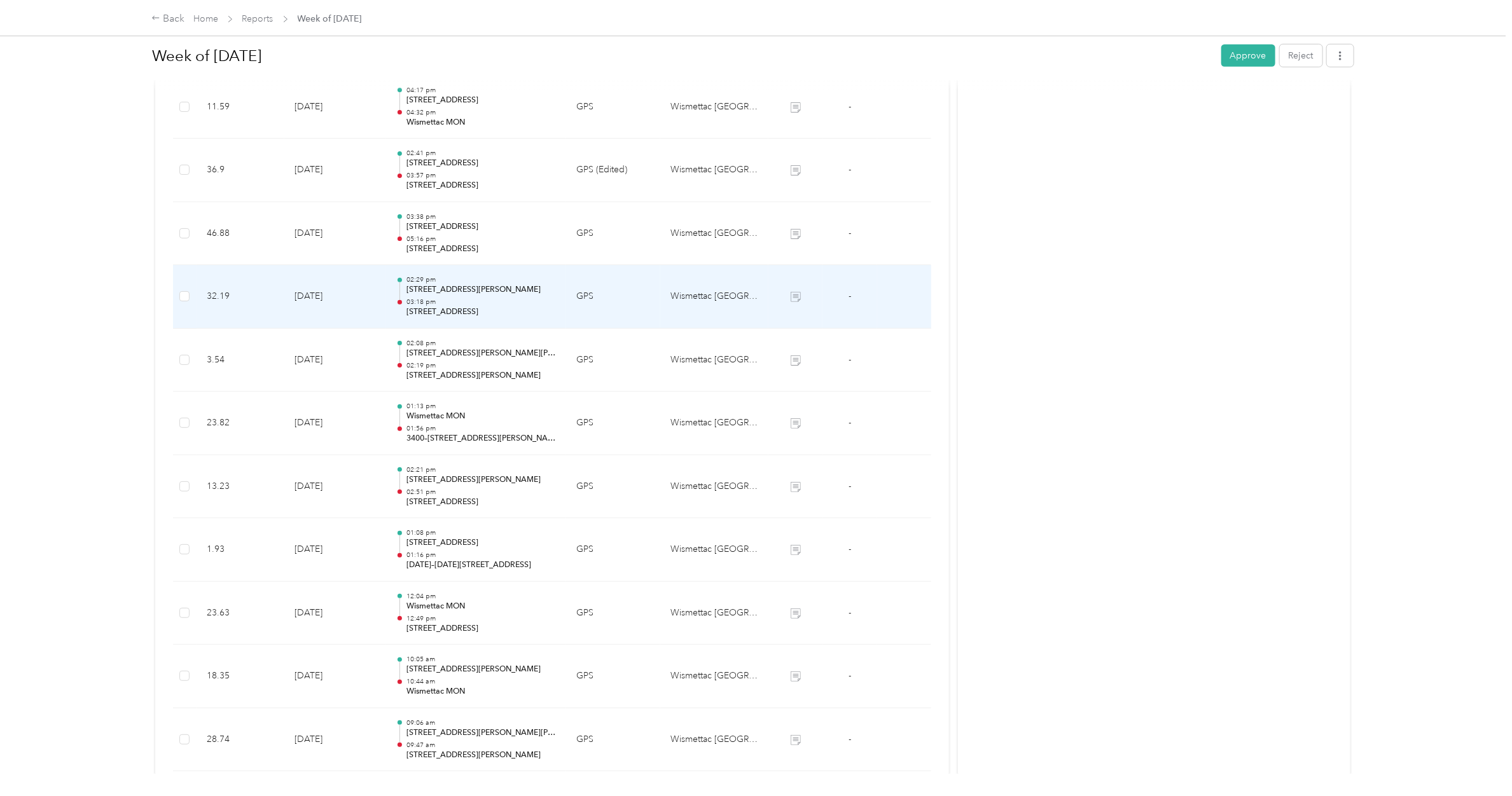
click at [459, 293] on p "[STREET_ADDRESS][PERSON_NAME]" at bounding box center [481, 289] width 150 height 11
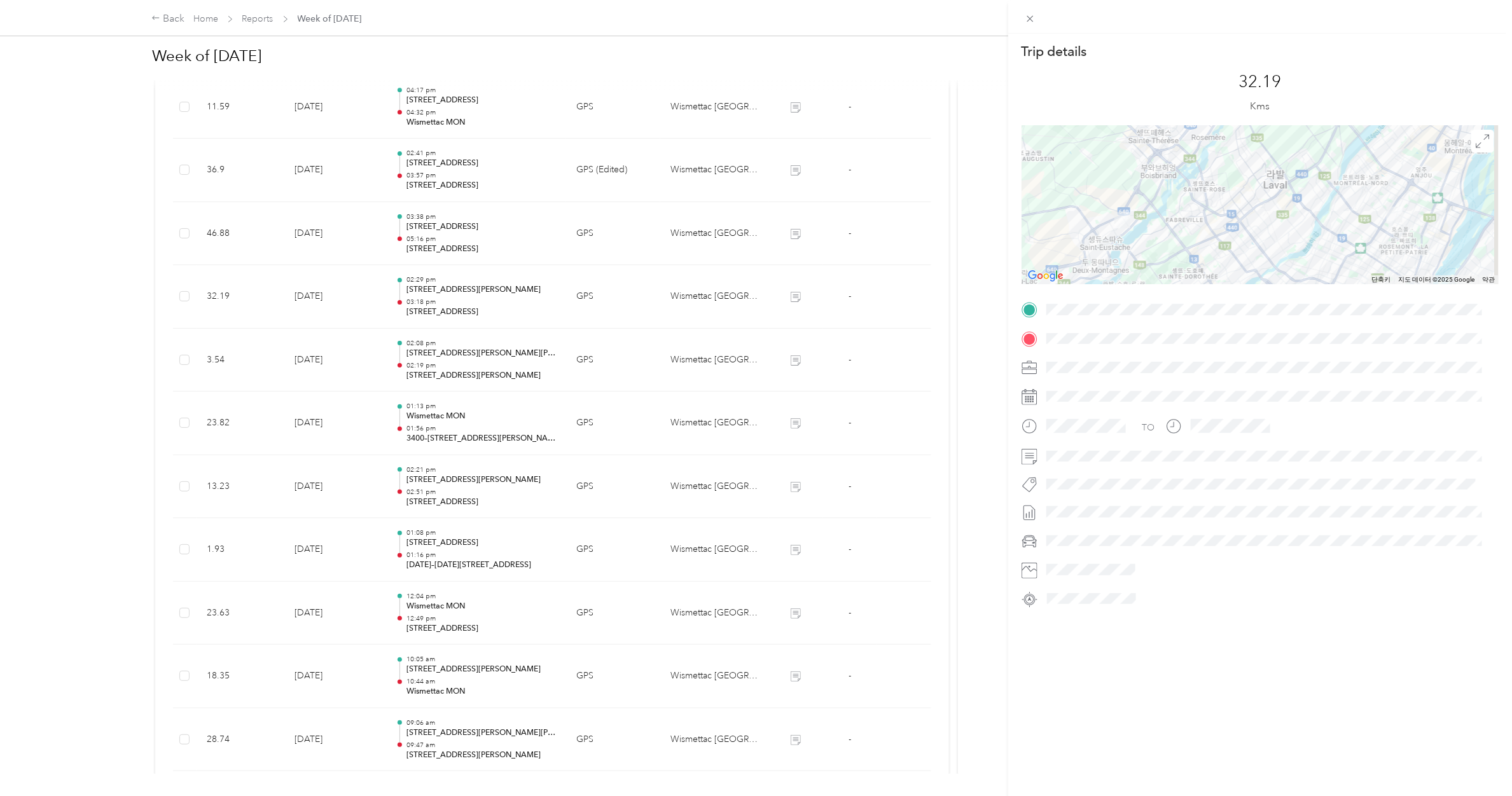
click at [471, 240] on div "Trip details This trip cannot be edited because it is either under review, appr…" at bounding box center [756, 398] width 1512 height 796
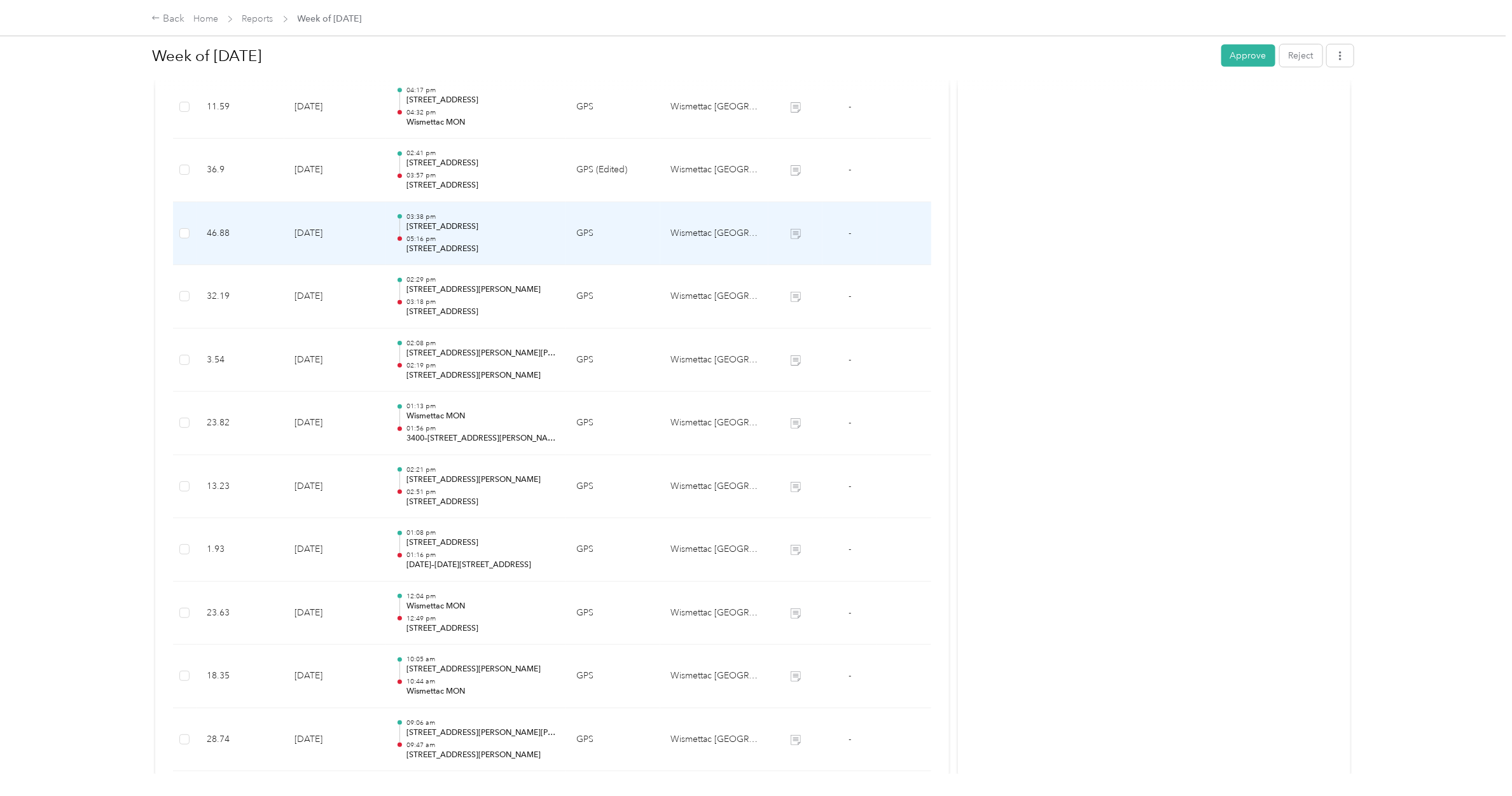
click at [471, 240] on p "05:16 pm" at bounding box center [481, 238] width 150 height 9
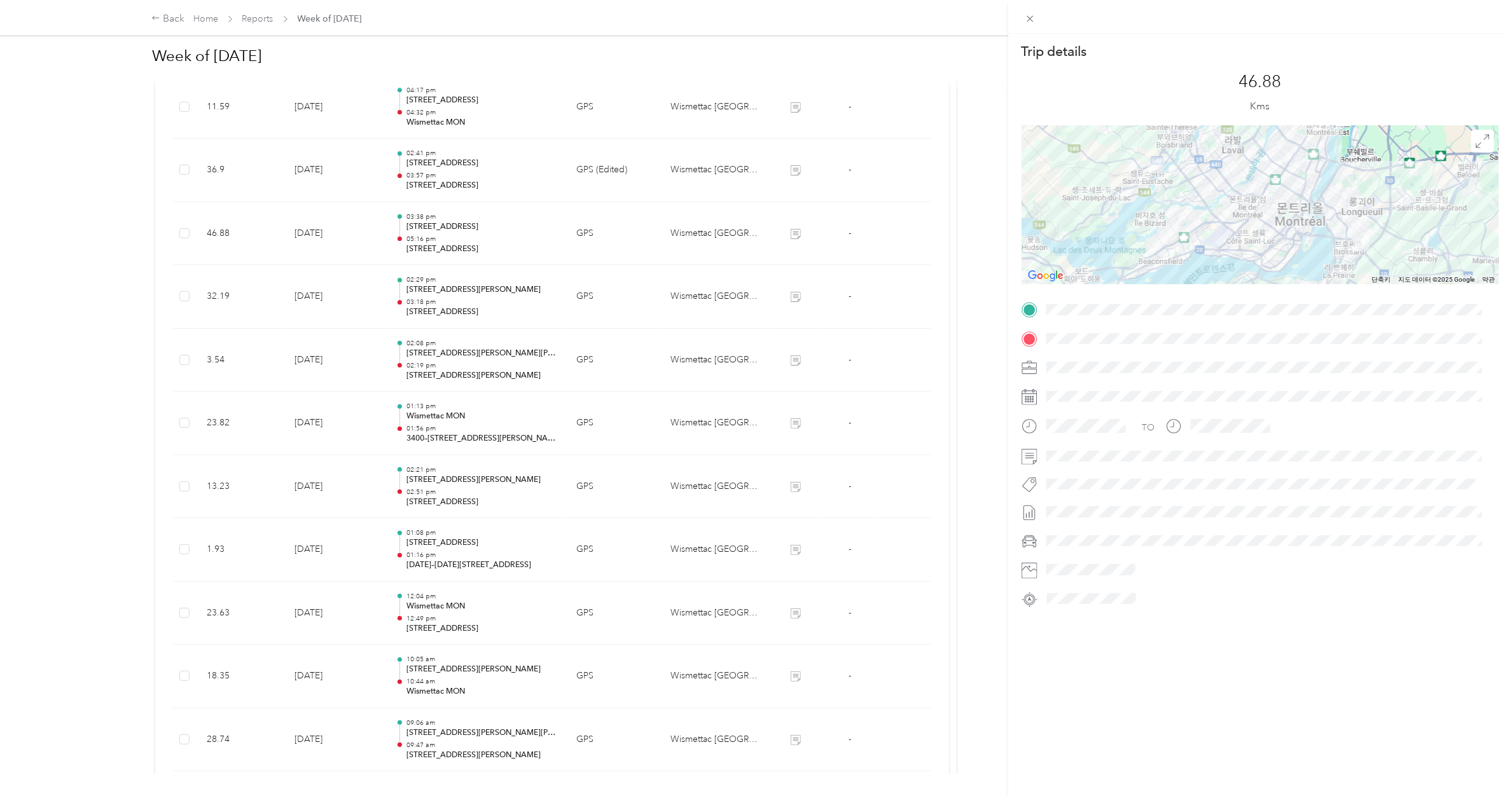
click at [471, 240] on div "Trip details This trip cannot be edited because it is either under review, appr…" at bounding box center [756, 398] width 1512 height 796
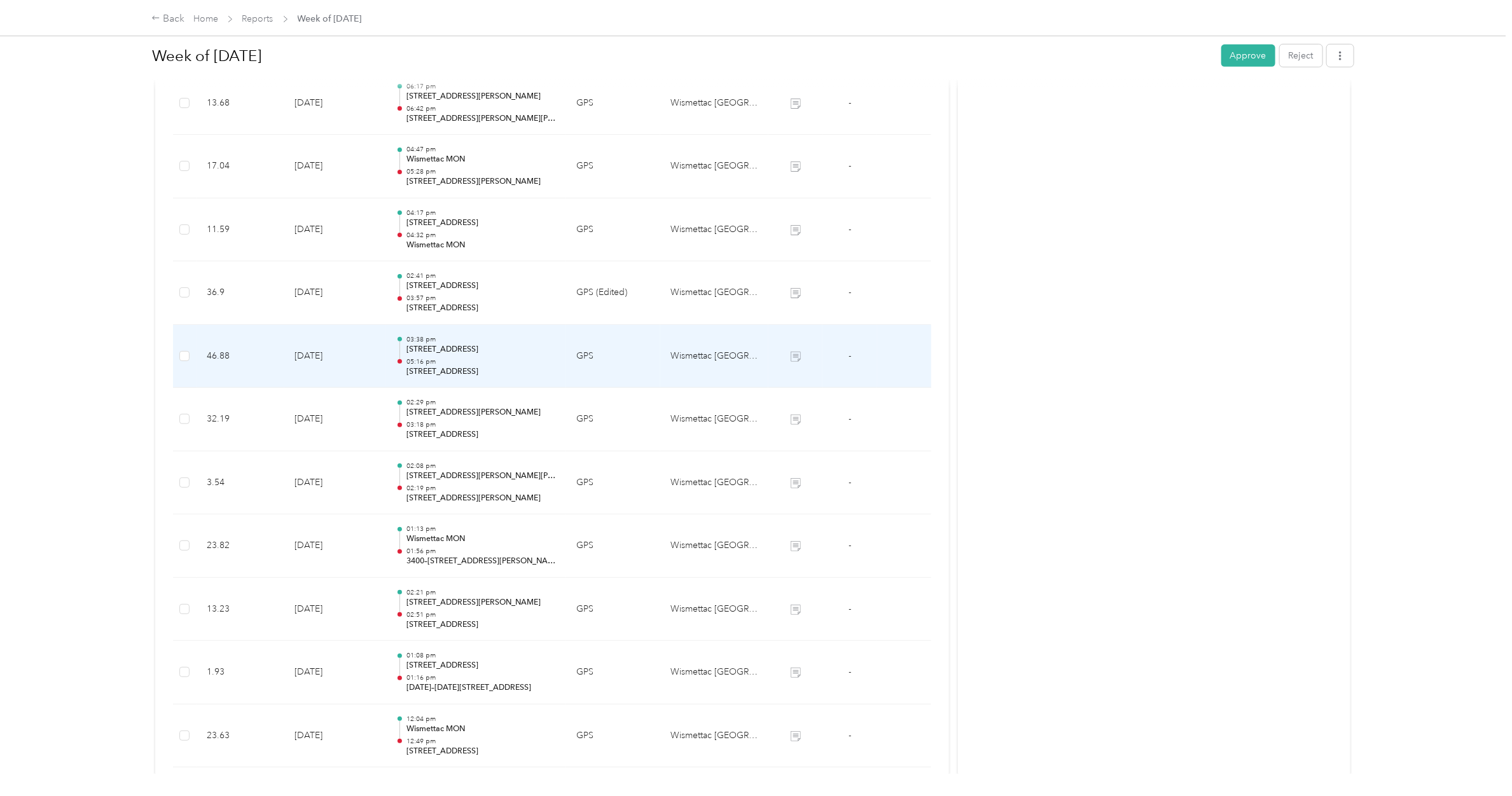
scroll to position [343, 0]
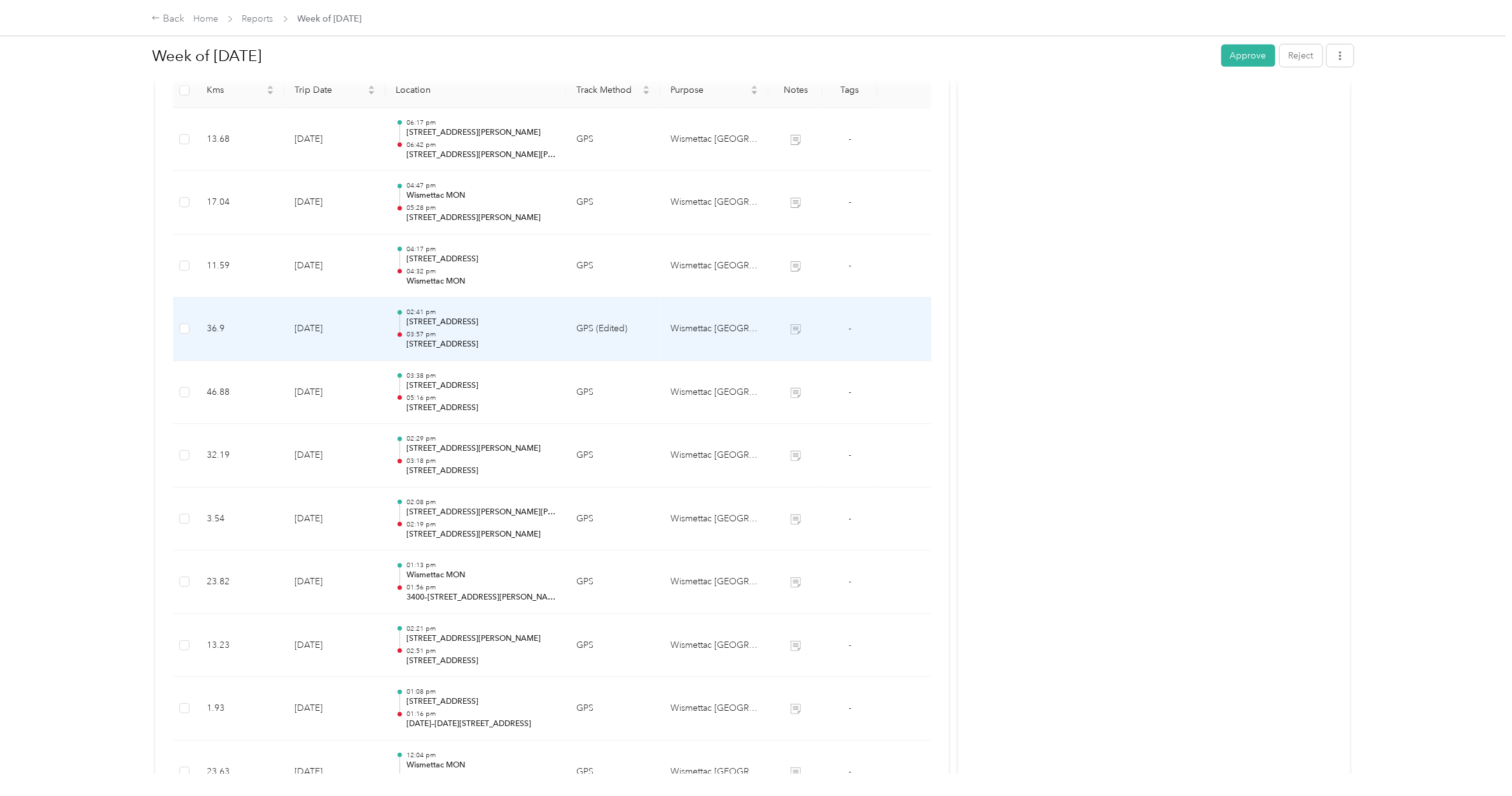
click at [474, 350] on p "[STREET_ADDRESS]" at bounding box center [481, 344] width 150 height 11
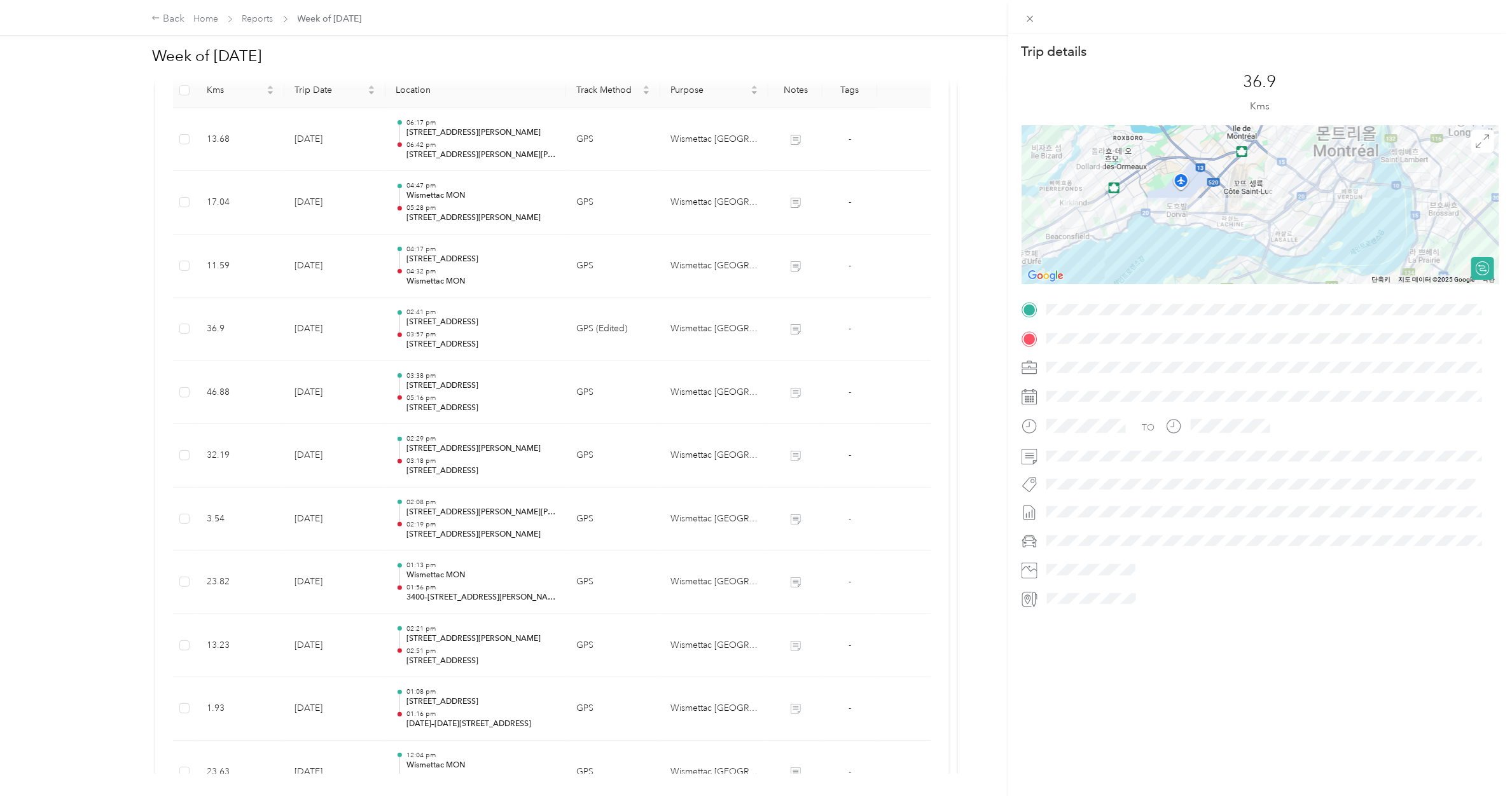
click at [474, 274] on div "Trip details This trip cannot be edited because it is either under review, appr…" at bounding box center [756, 398] width 1512 height 796
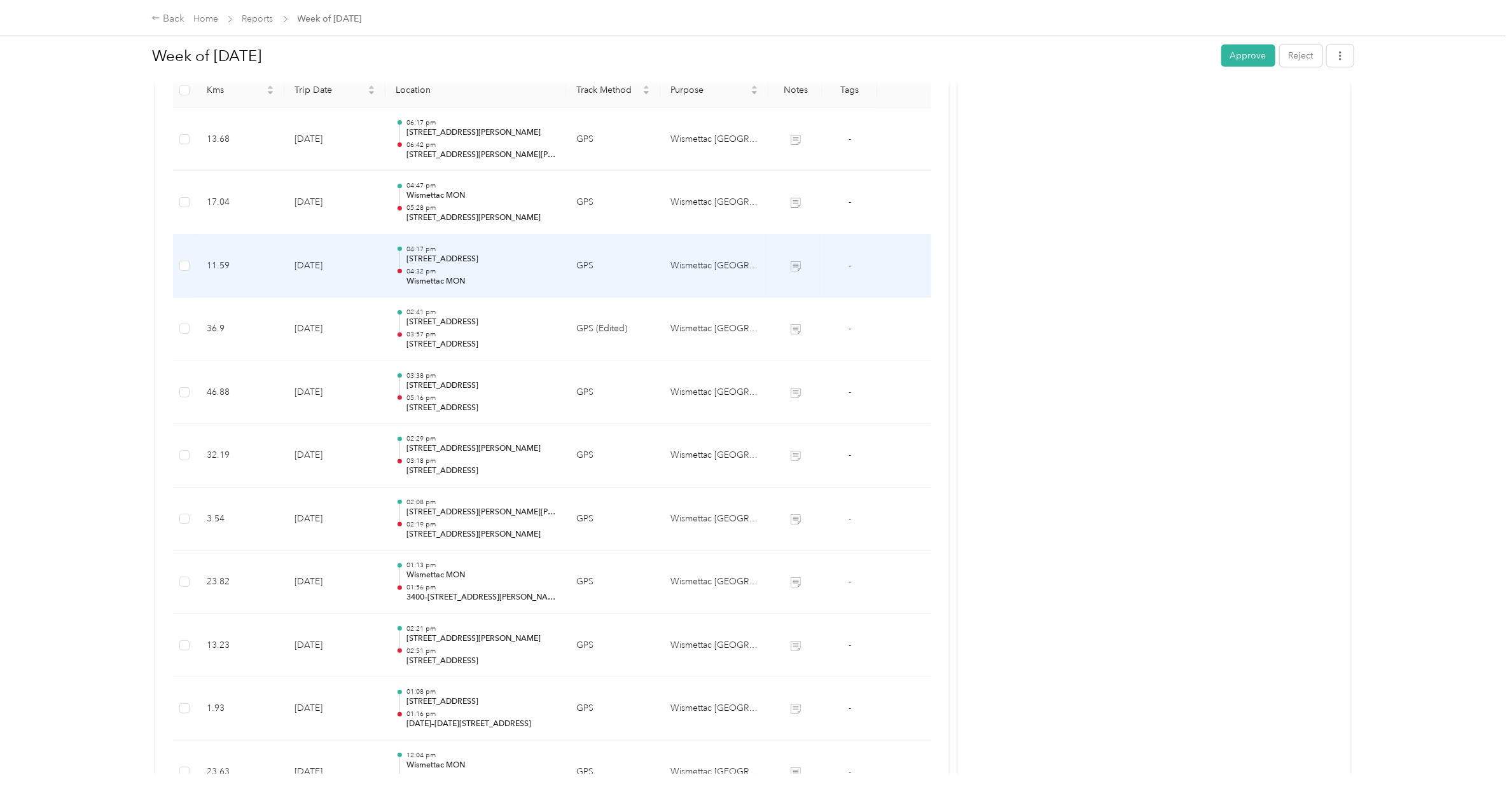
click at [474, 274] on p "04:32 pm" at bounding box center [481, 271] width 150 height 9
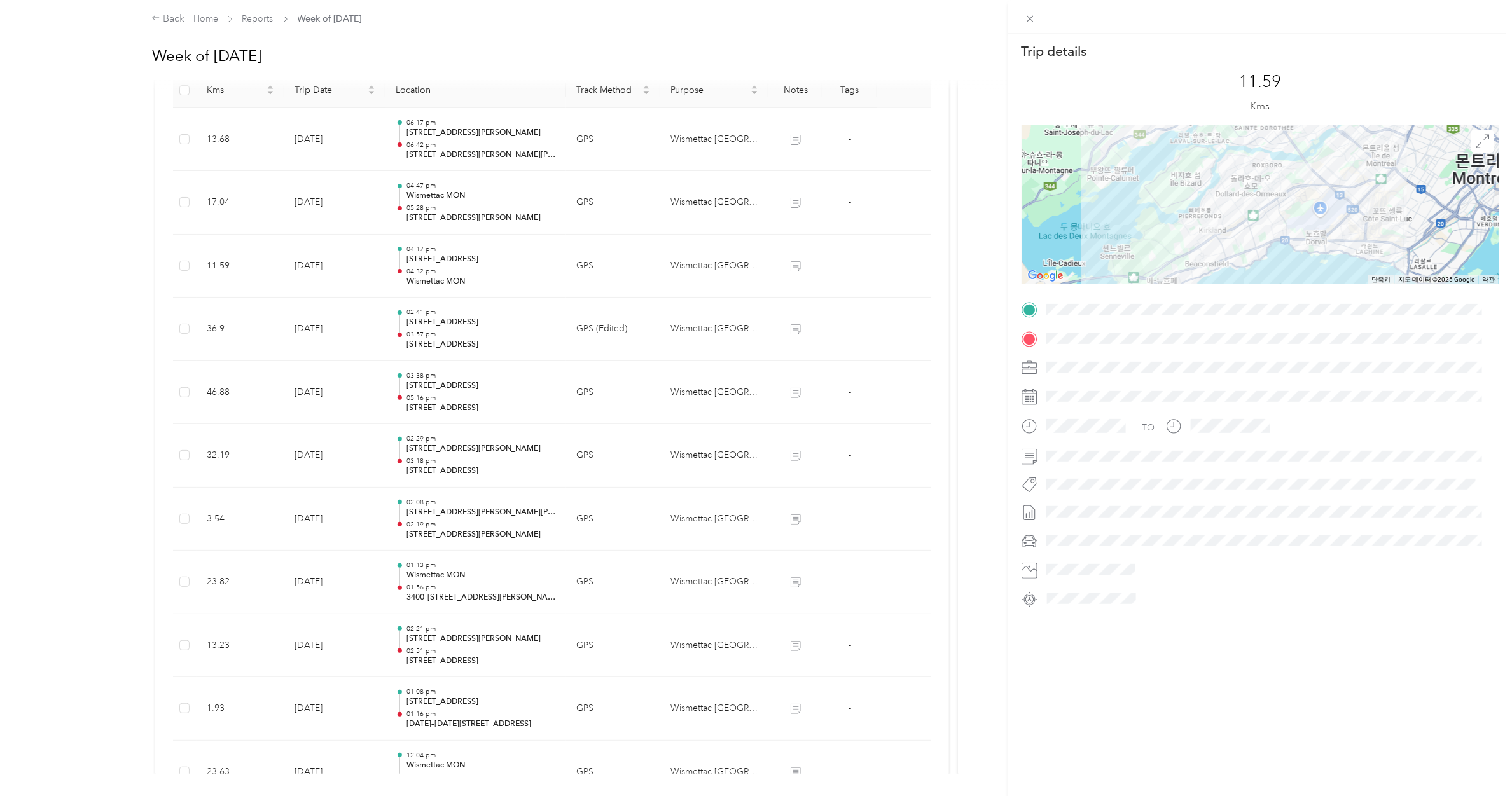
click at [474, 274] on div "Trip details This trip cannot be edited because it is either under review, appr…" at bounding box center [756, 398] width 1512 height 796
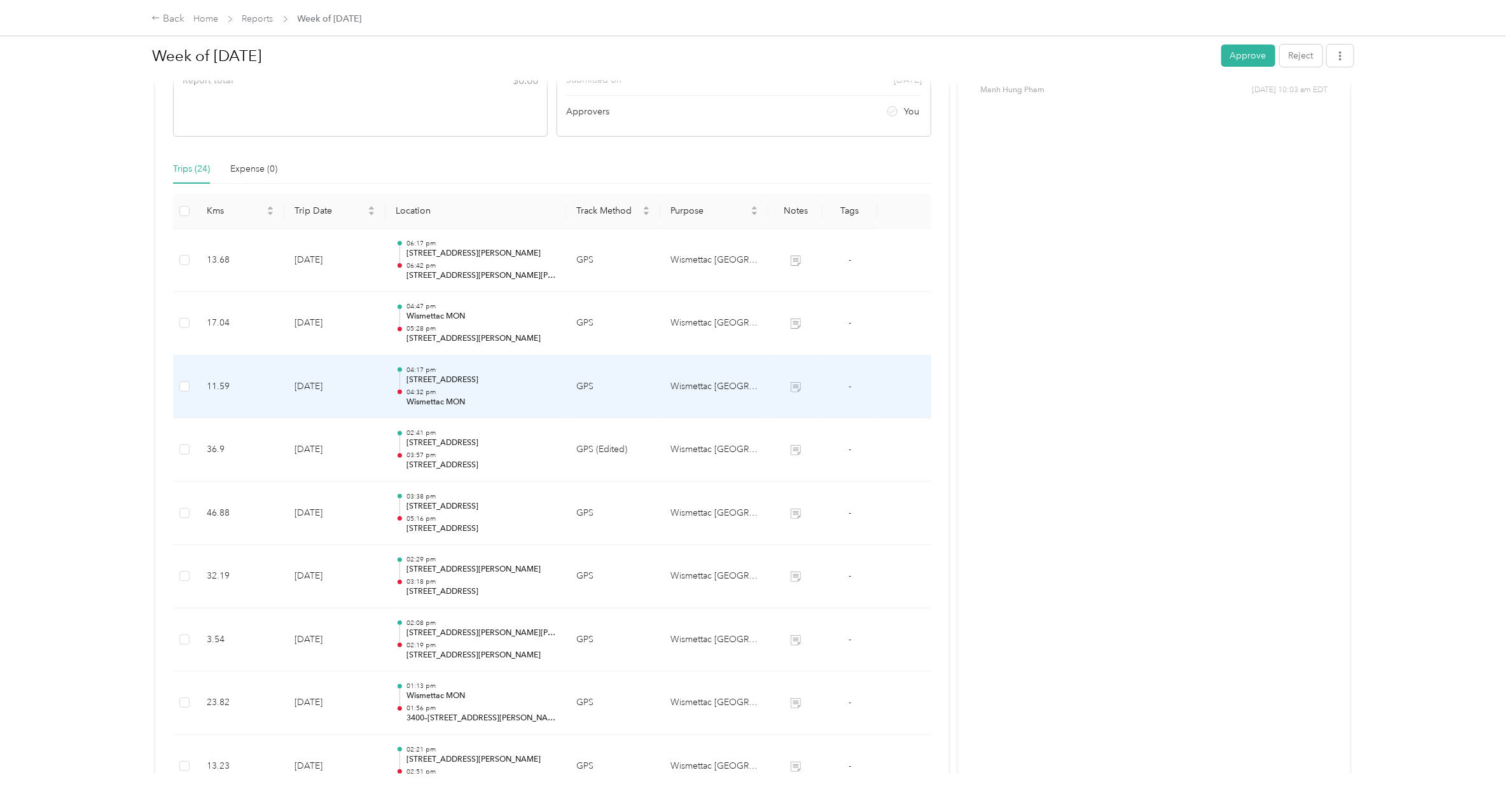
scroll to position [184, 0]
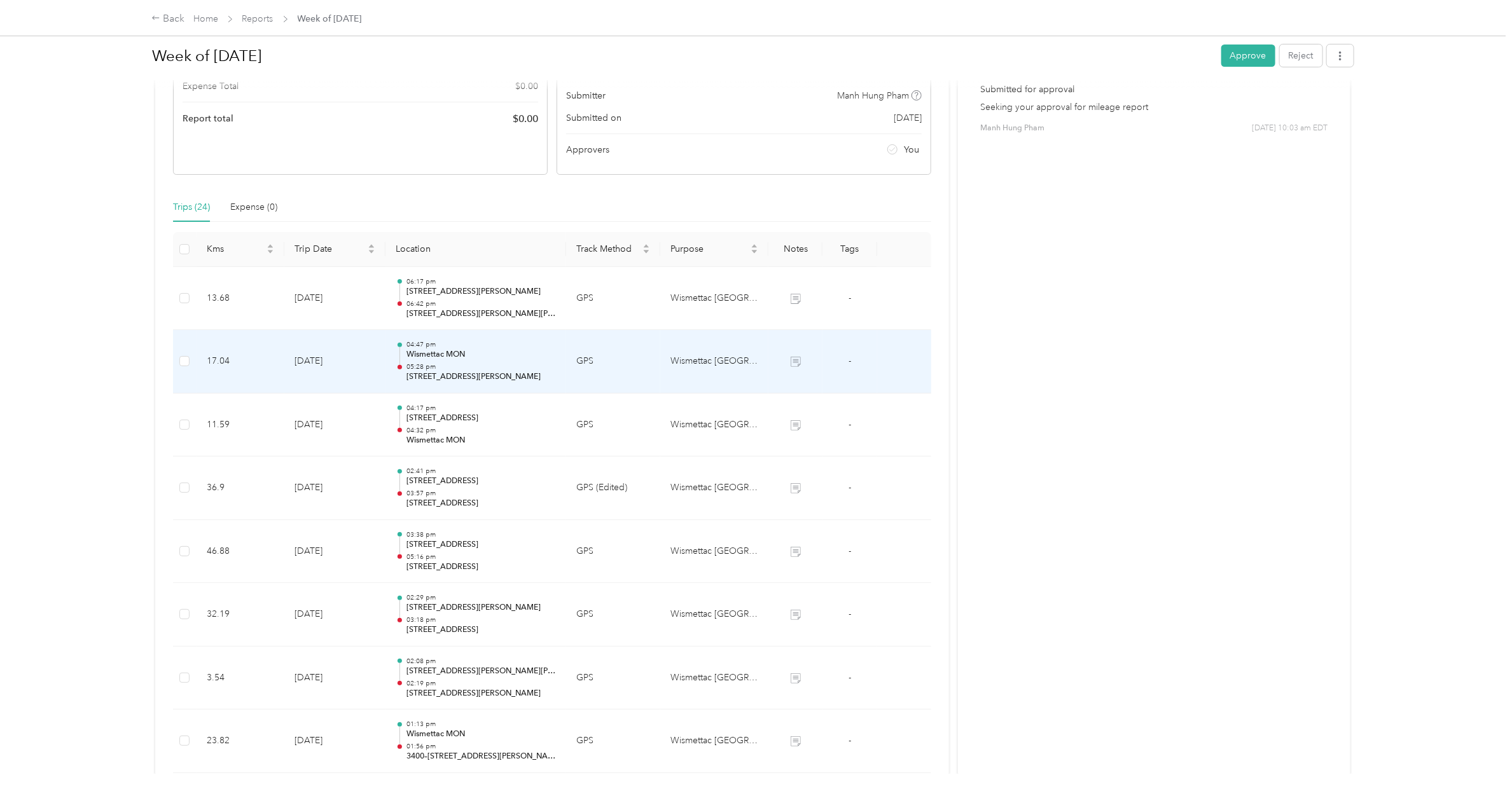
click at [464, 354] on p "Wismettac MON" at bounding box center [481, 354] width 150 height 11
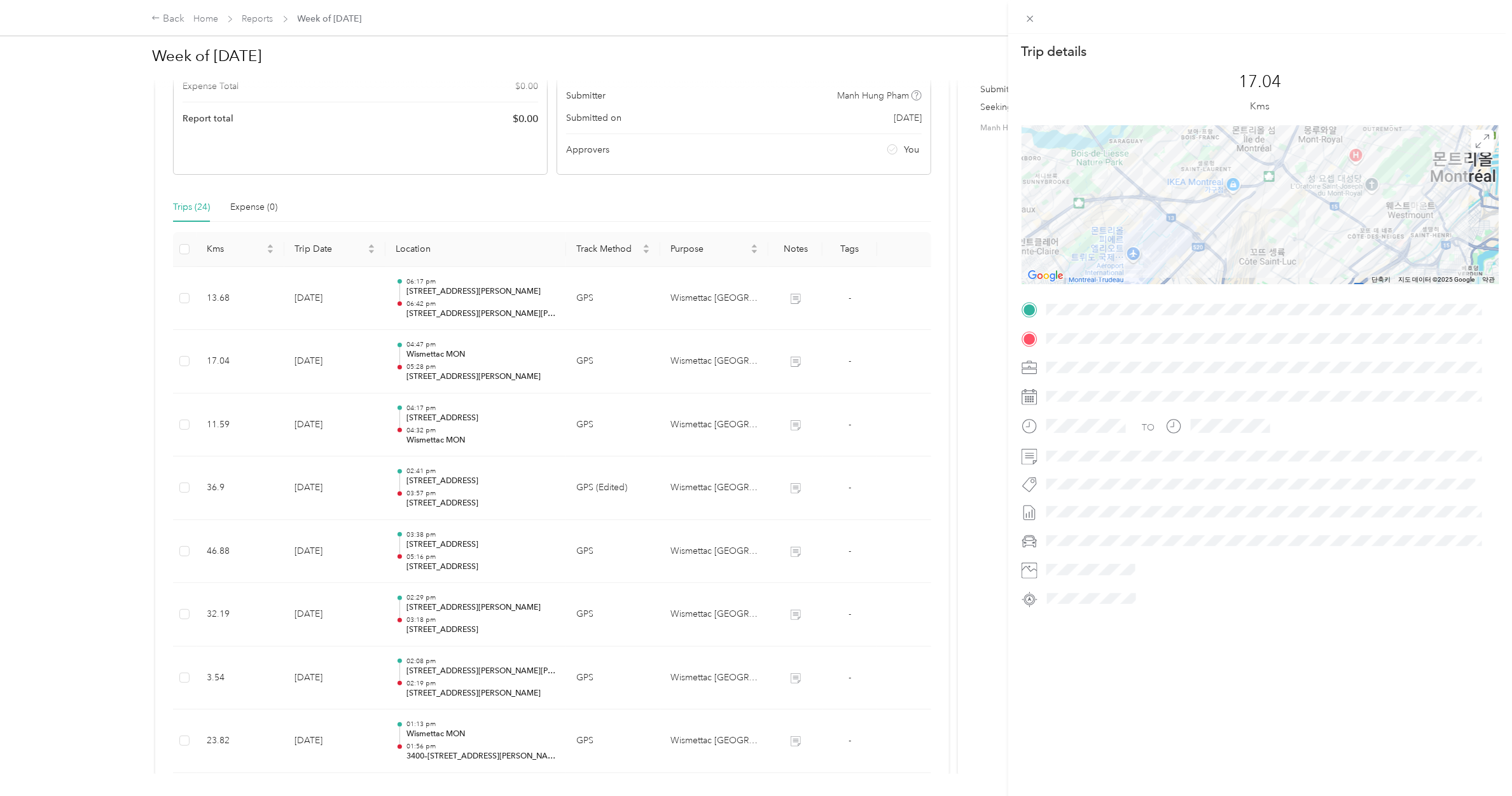
click at [464, 354] on div "Trip details This trip cannot be edited because it is either under review, appr…" at bounding box center [756, 398] width 1512 height 796
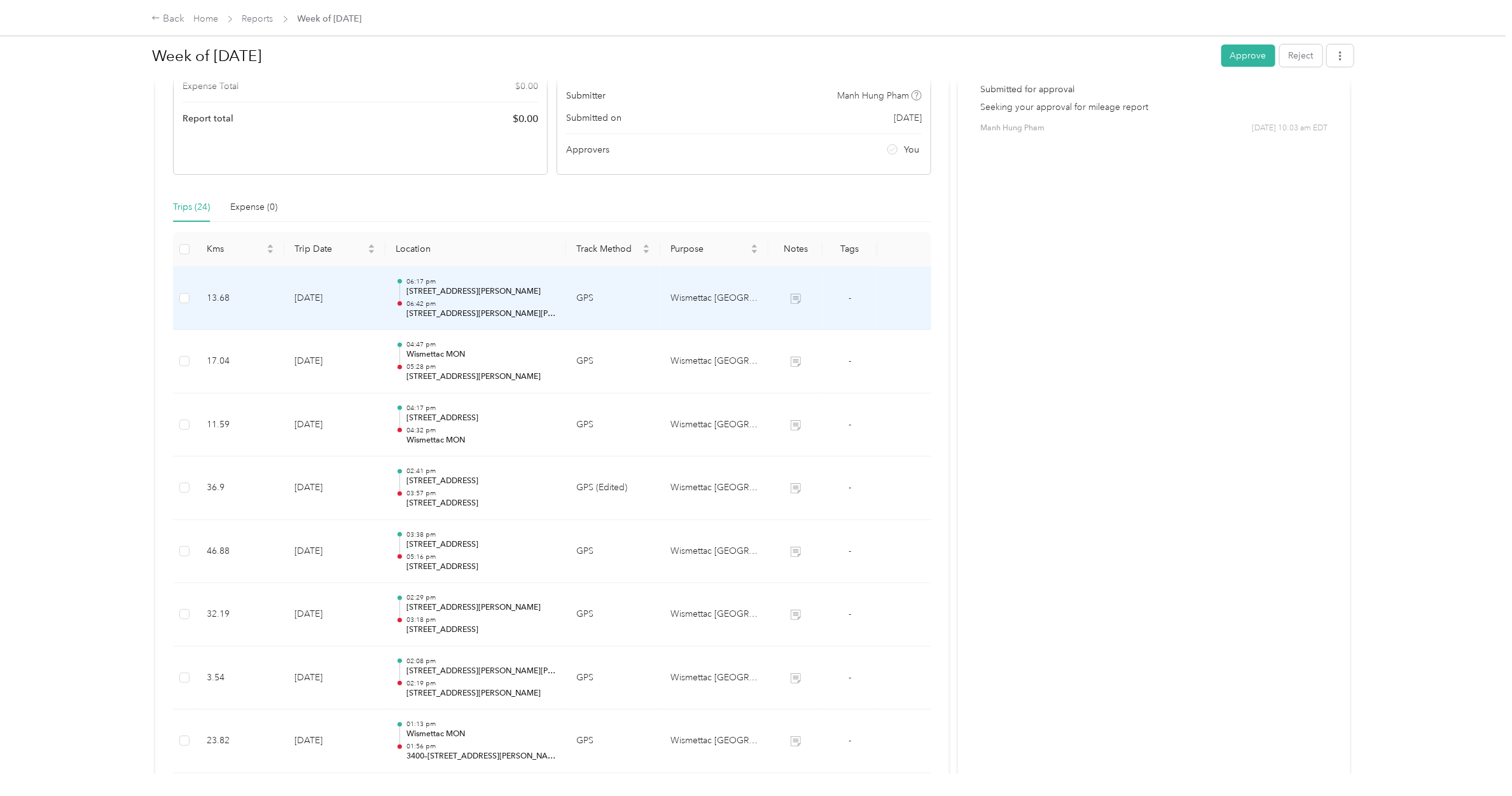
click at [470, 309] on p "[STREET_ADDRESS][PERSON_NAME][PERSON_NAME]" at bounding box center [481, 314] width 150 height 11
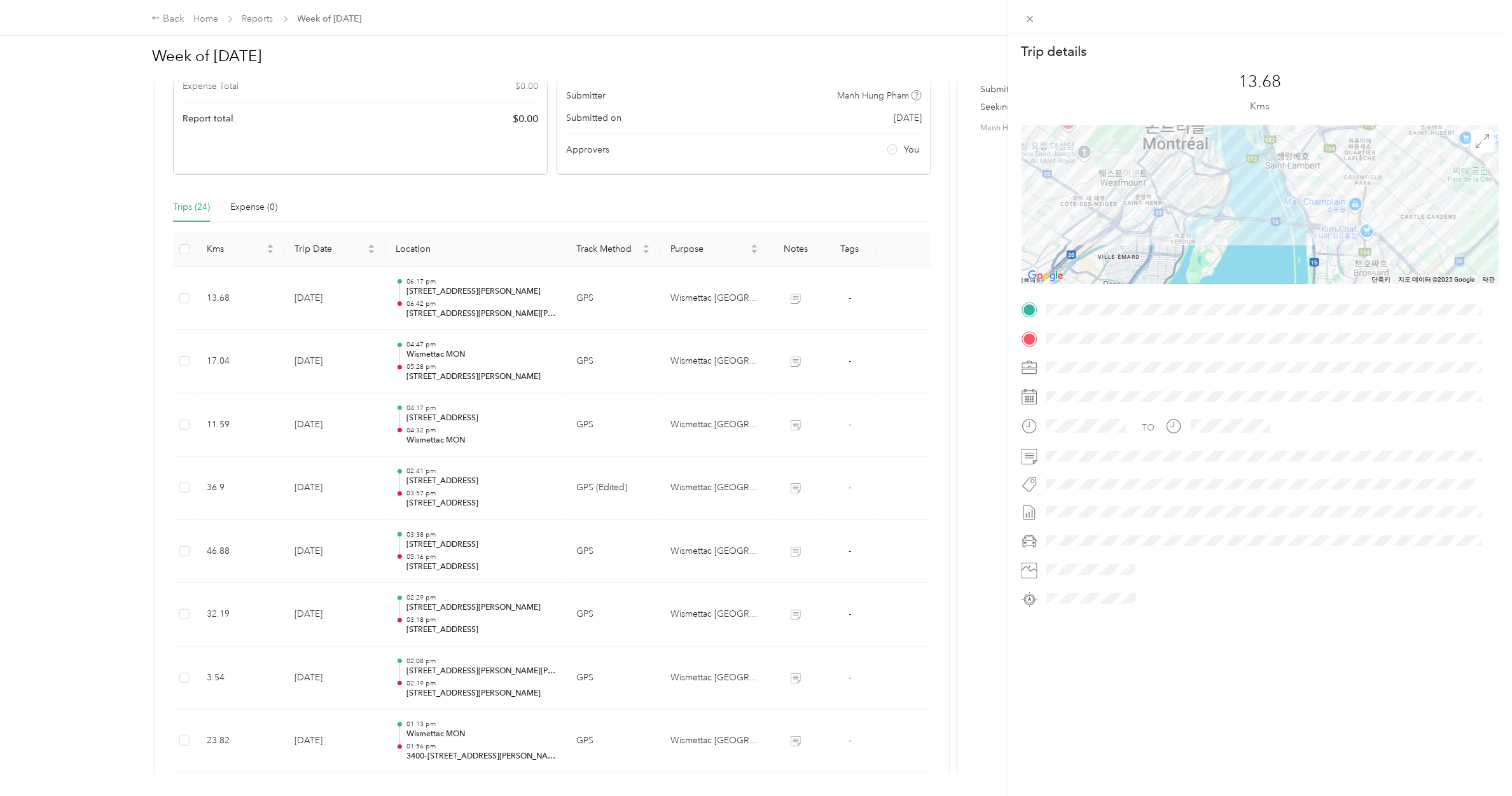
click at [470, 309] on div "Trip details This trip cannot be edited because it is either under review, appr…" at bounding box center [756, 398] width 1512 height 796
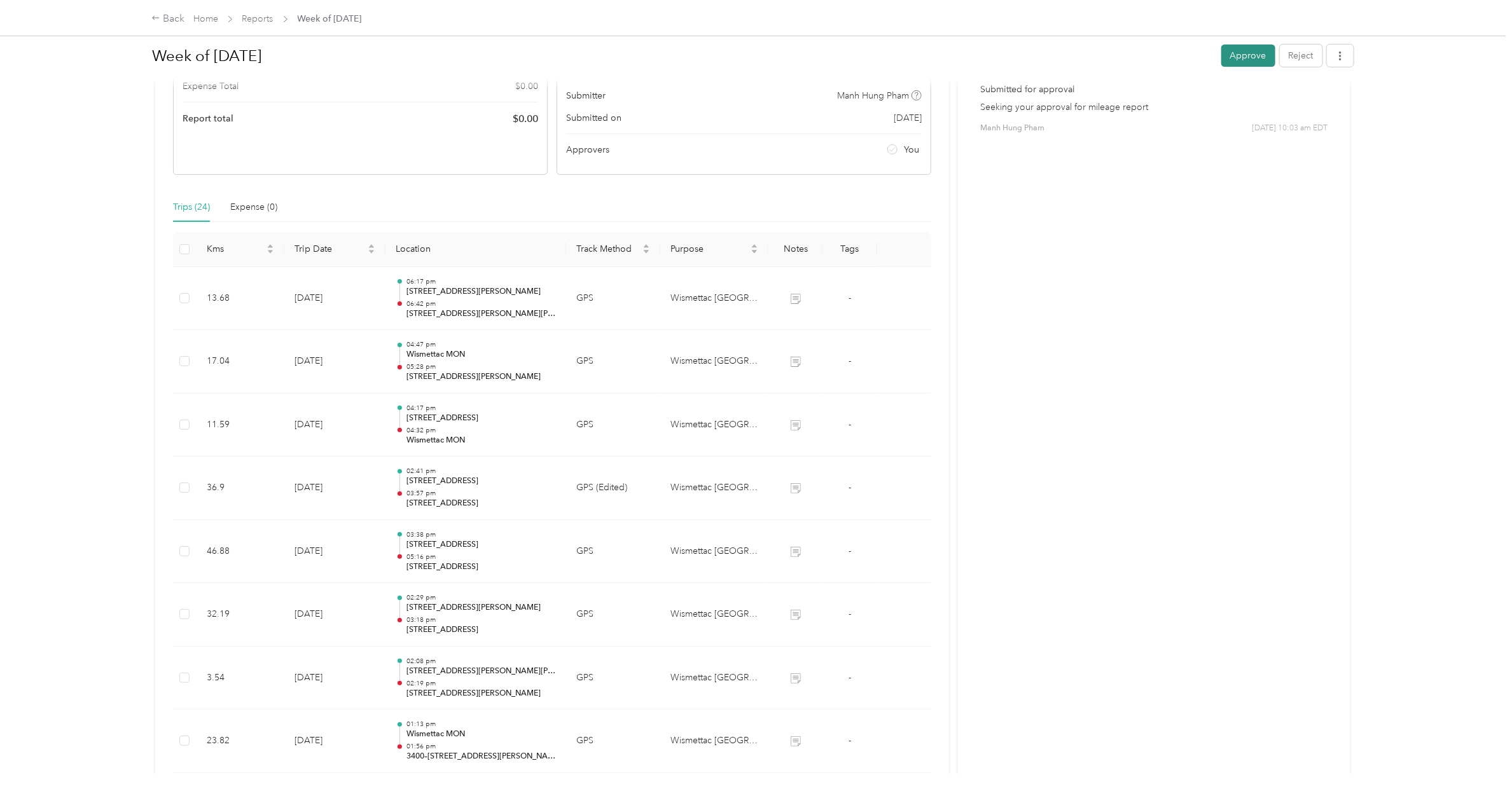
click at [1240, 55] on button "Approve" at bounding box center [1248, 56] width 54 height 23
click at [264, 17] on link "Reports" at bounding box center [258, 19] width 31 height 11
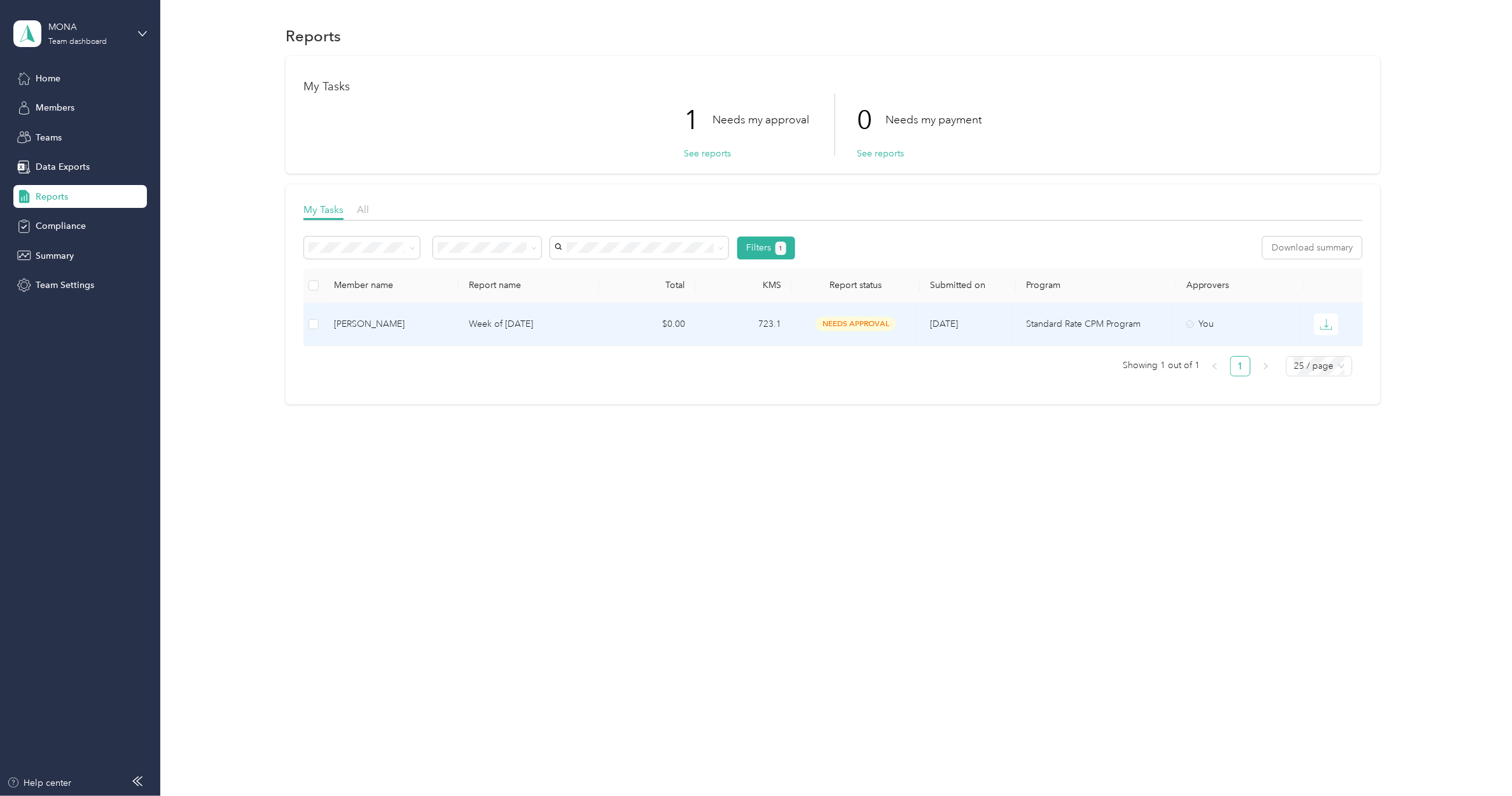
click at [490, 319] on p "Week of [DATE]" at bounding box center [529, 324] width 121 height 14
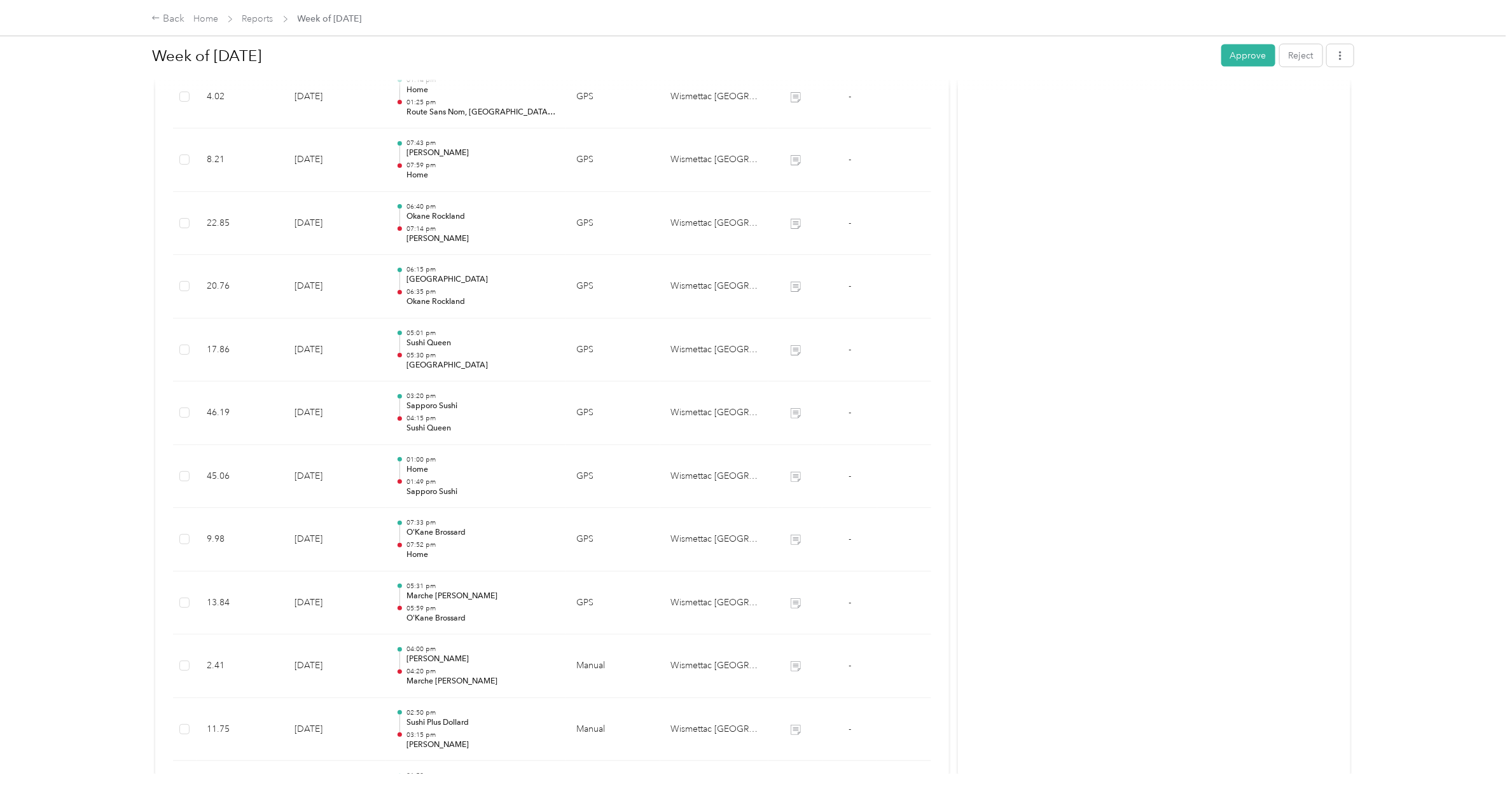
scroll to position [1486, 0]
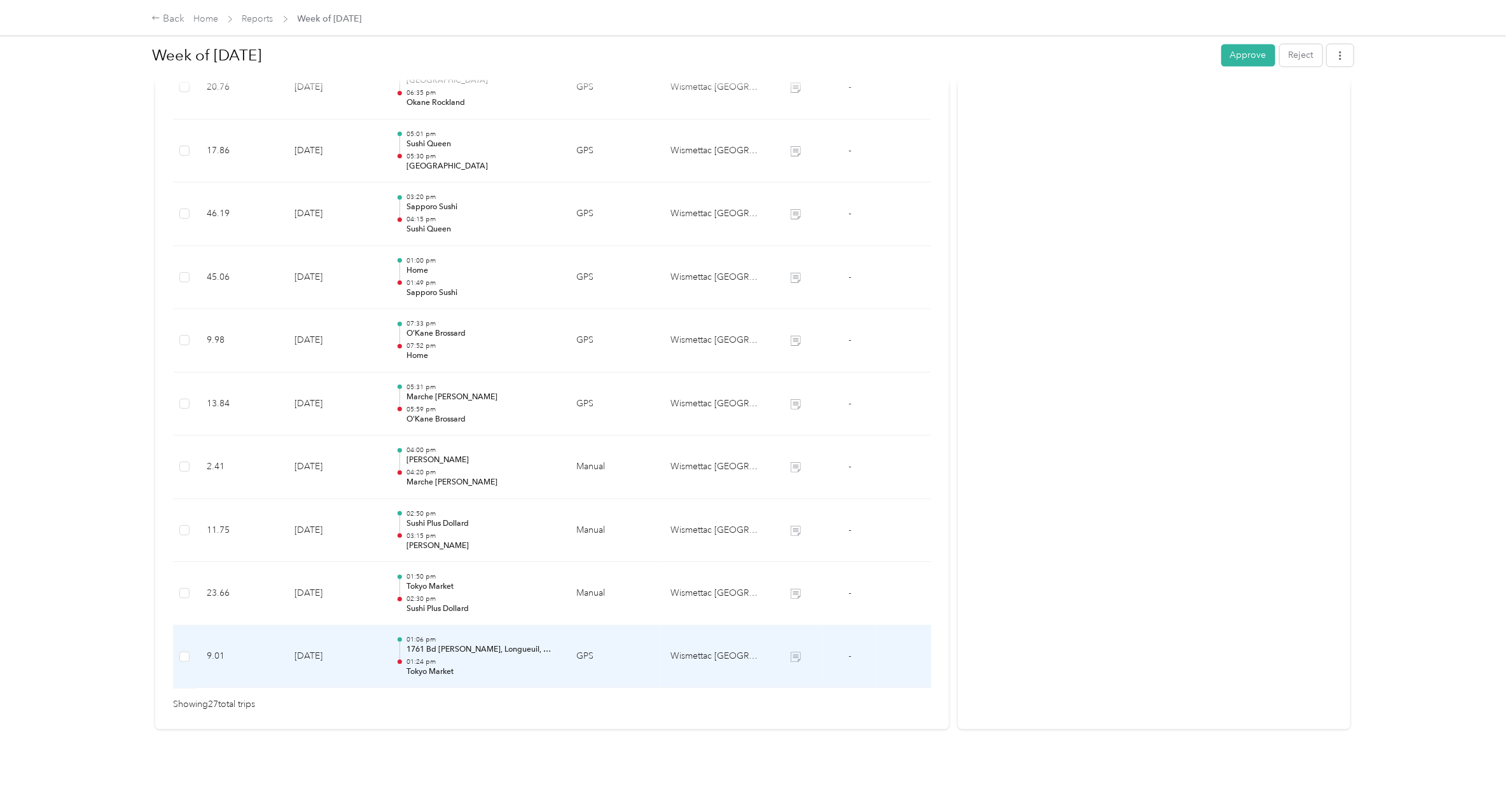
click at [439, 644] on p "1761 Bd [PERSON_NAME], Longueuil, QC J3Z 1E2加拿大" at bounding box center [481, 650] width 150 height 11
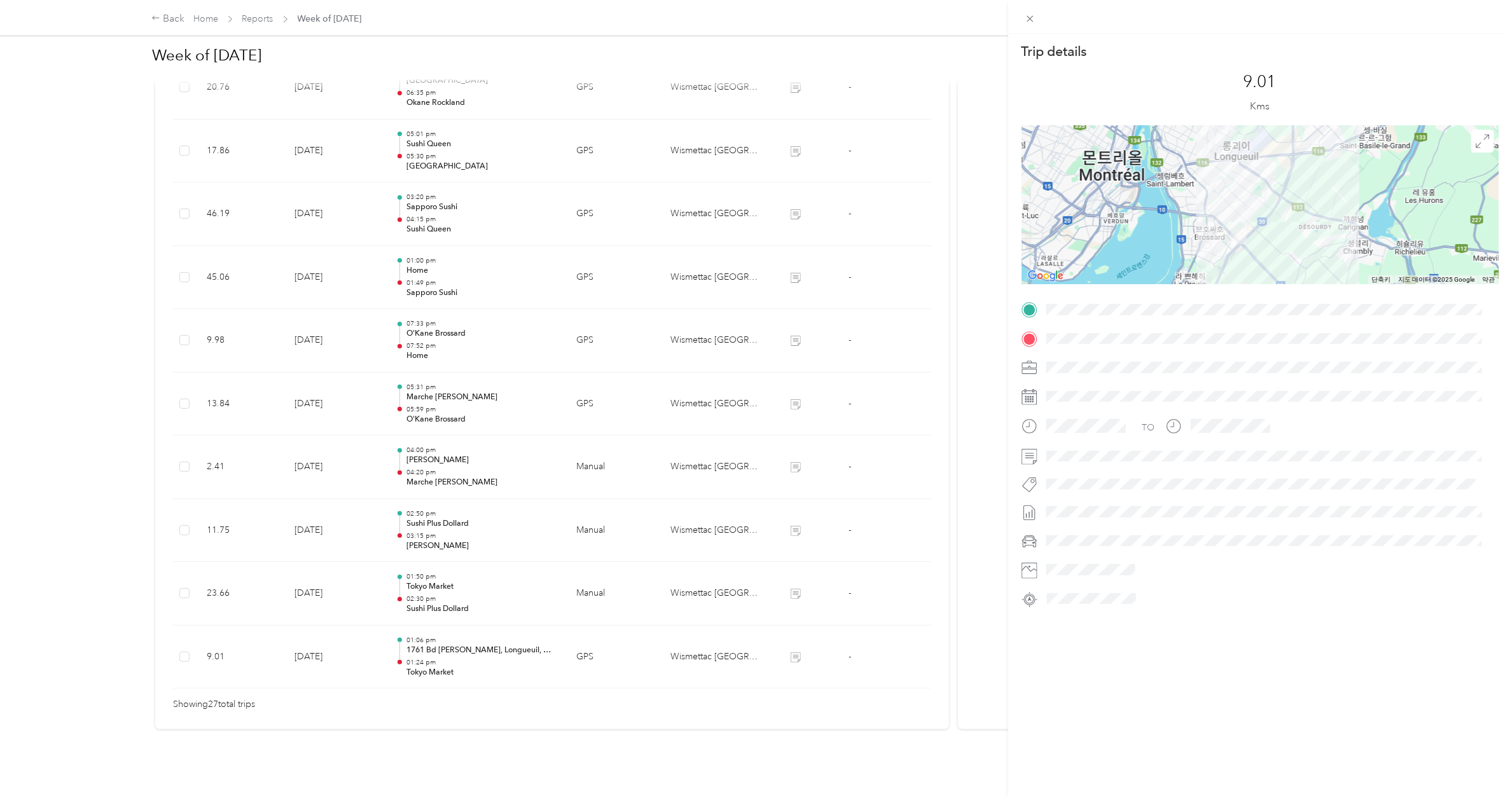
click at [441, 583] on div "Trip details This trip cannot be edited because it is either under review, appr…" at bounding box center [756, 398] width 1512 height 796
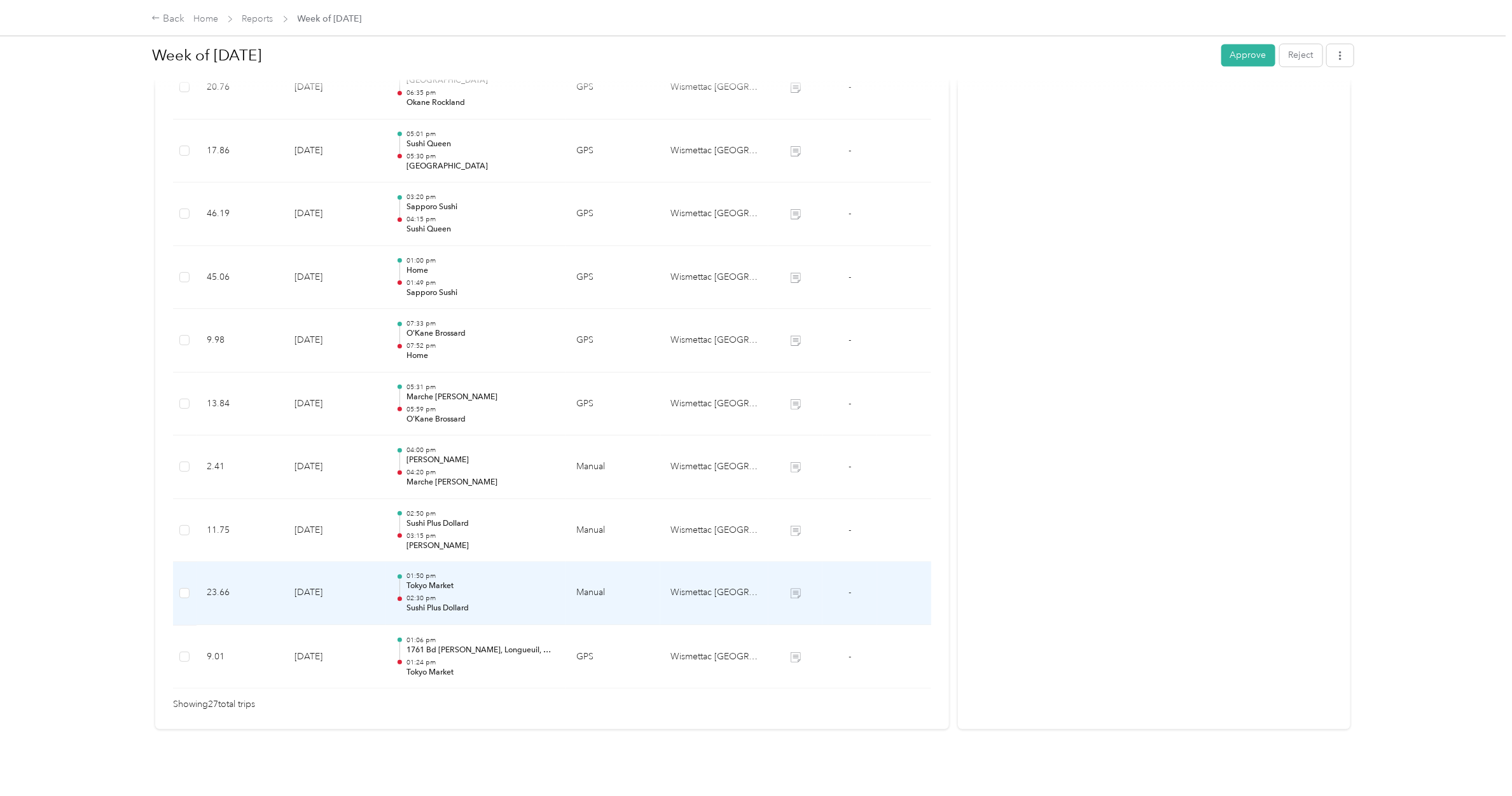
click at [441, 595] on p "02:30 pm" at bounding box center [481, 599] width 150 height 9
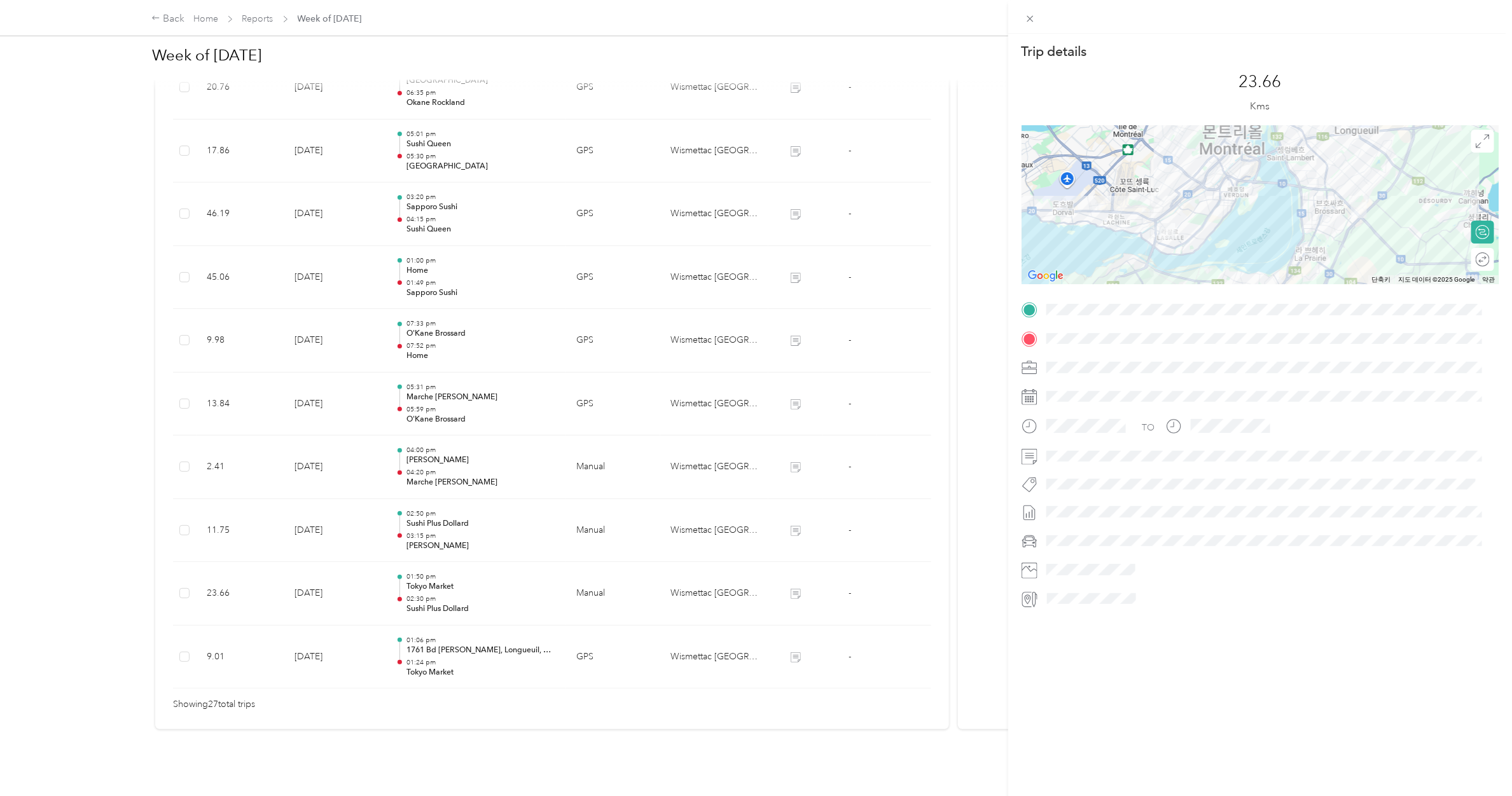
click at [439, 521] on div "Trip details This trip cannot be edited because it is either under review, appr…" at bounding box center [756, 398] width 1512 height 796
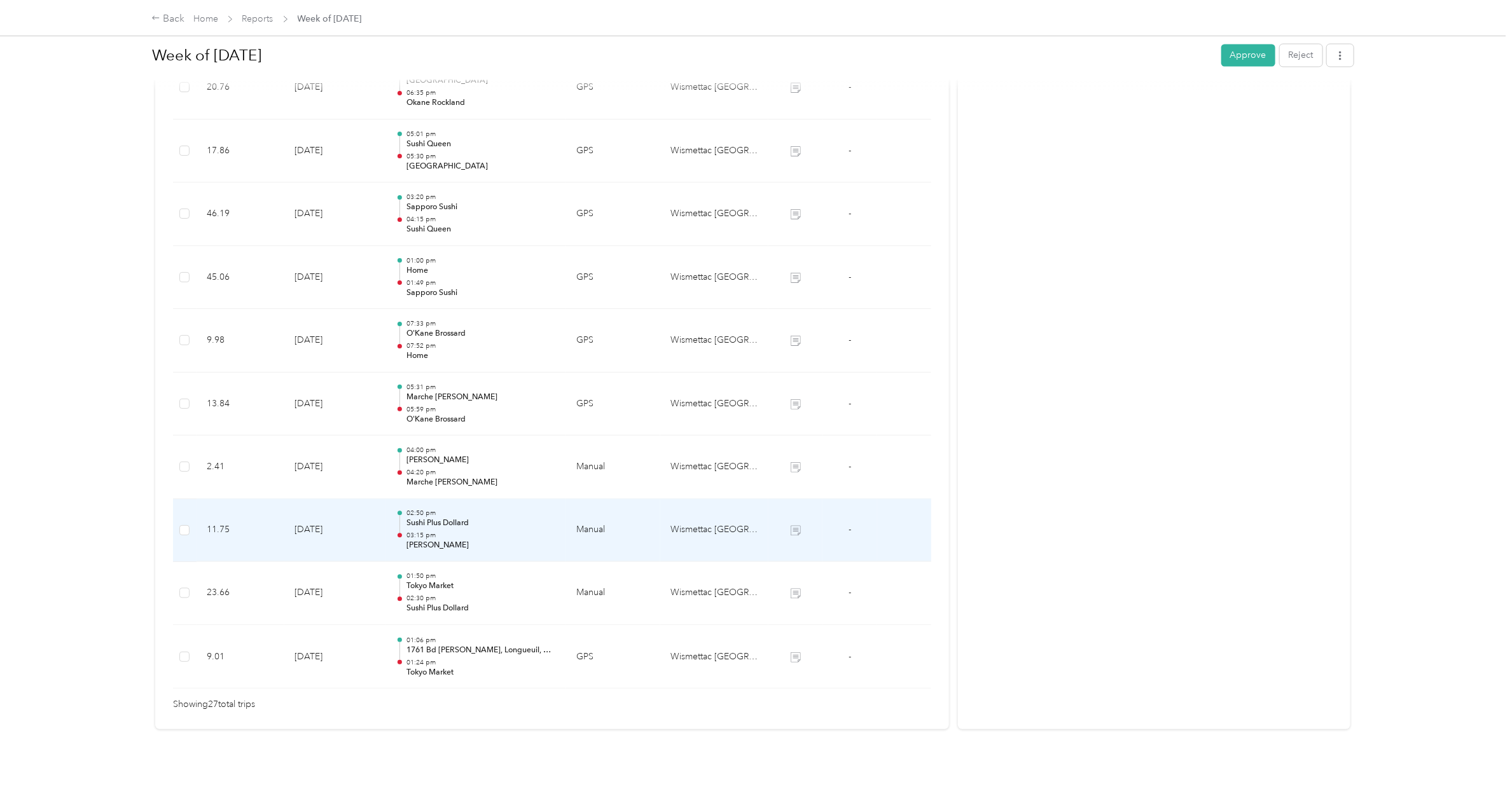
click at [439, 532] on p "03:15 pm" at bounding box center [481, 536] width 150 height 9
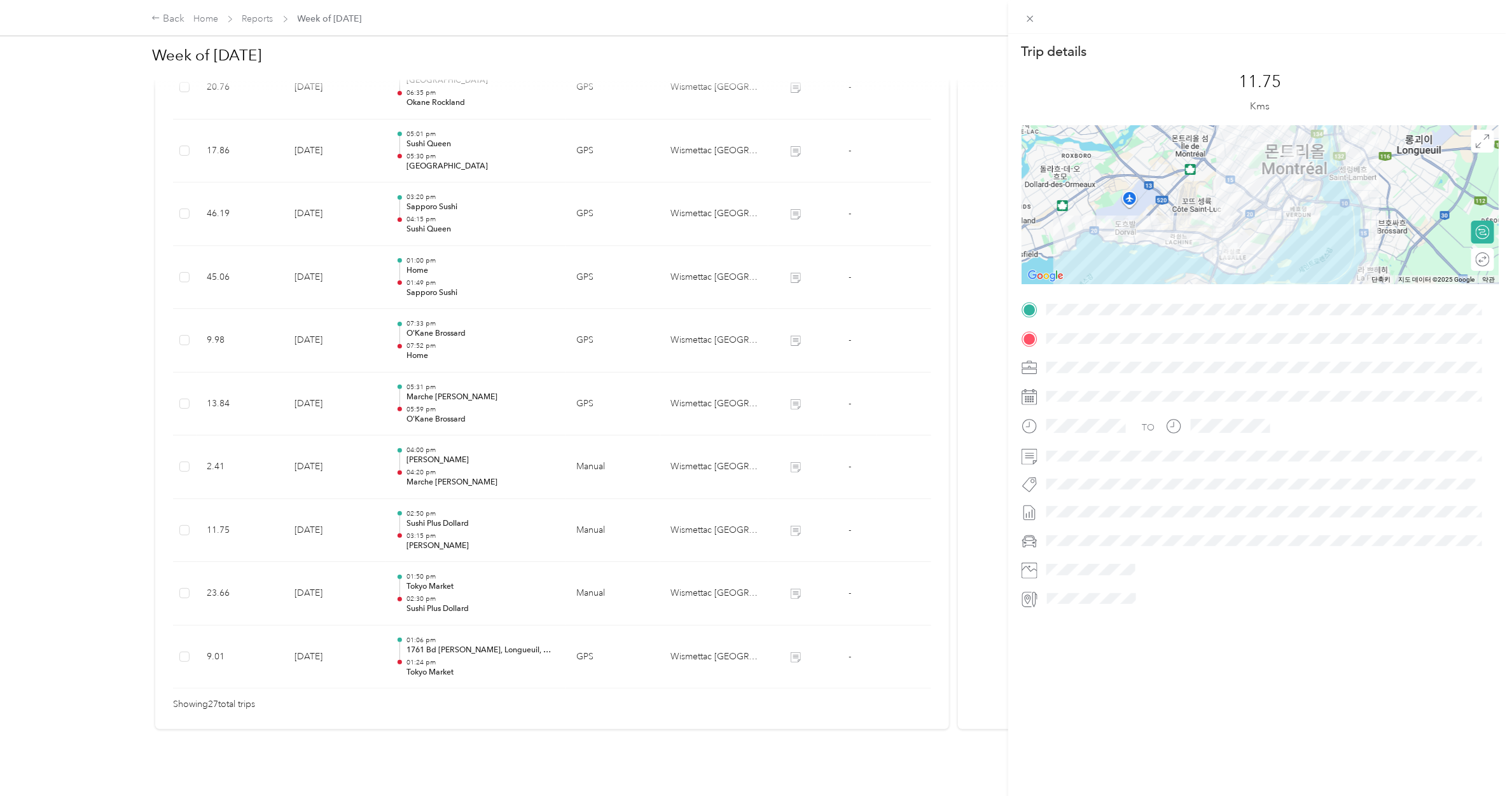
click at [439, 452] on div "Trip details This trip cannot be edited because it is either under review, appr…" at bounding box center [756, 398] width 1512 height 796
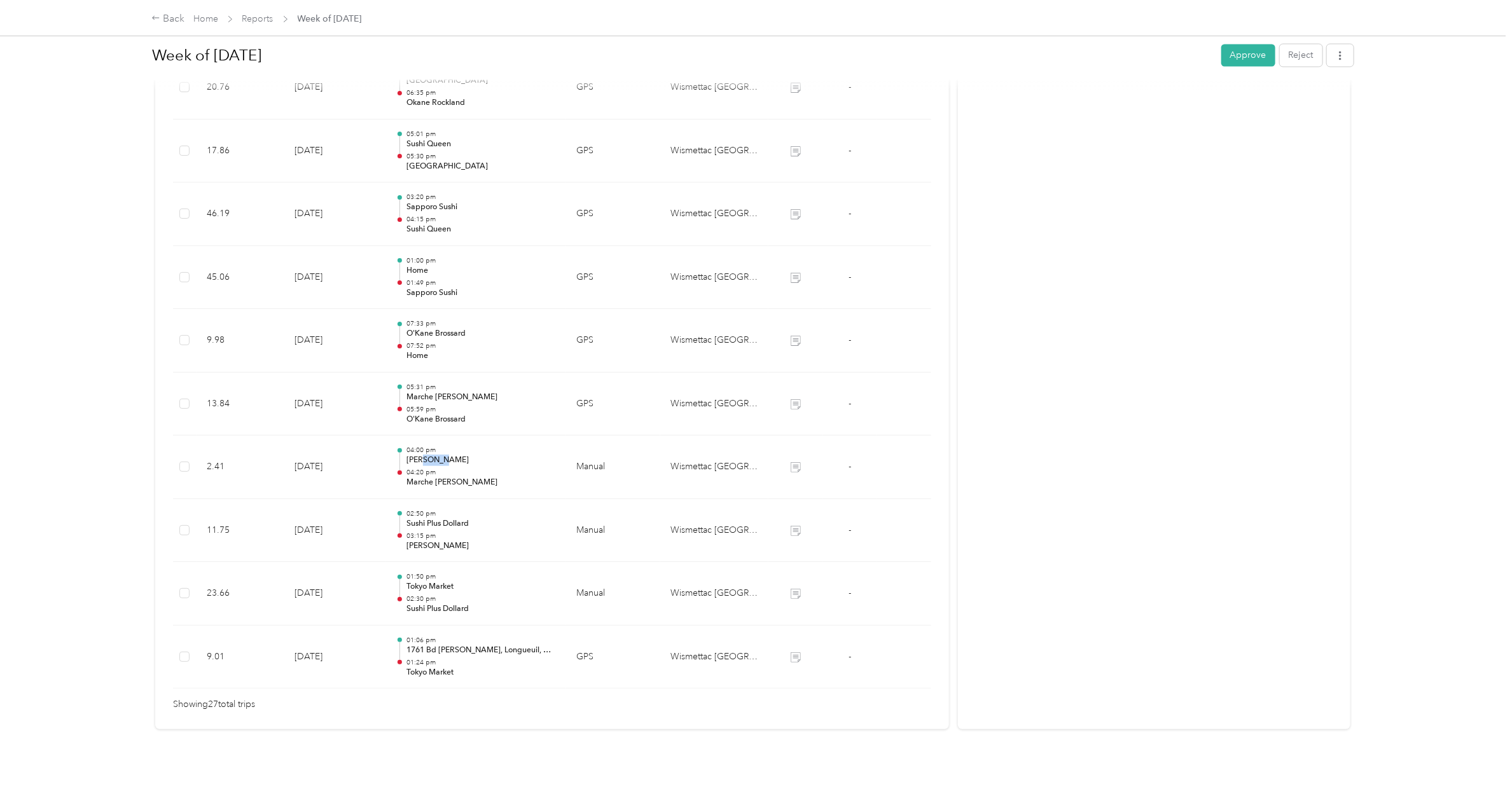
click at [439, 454] on p "[PERSON_NAME]" at bounding box center [481, 460] width 150 height 11
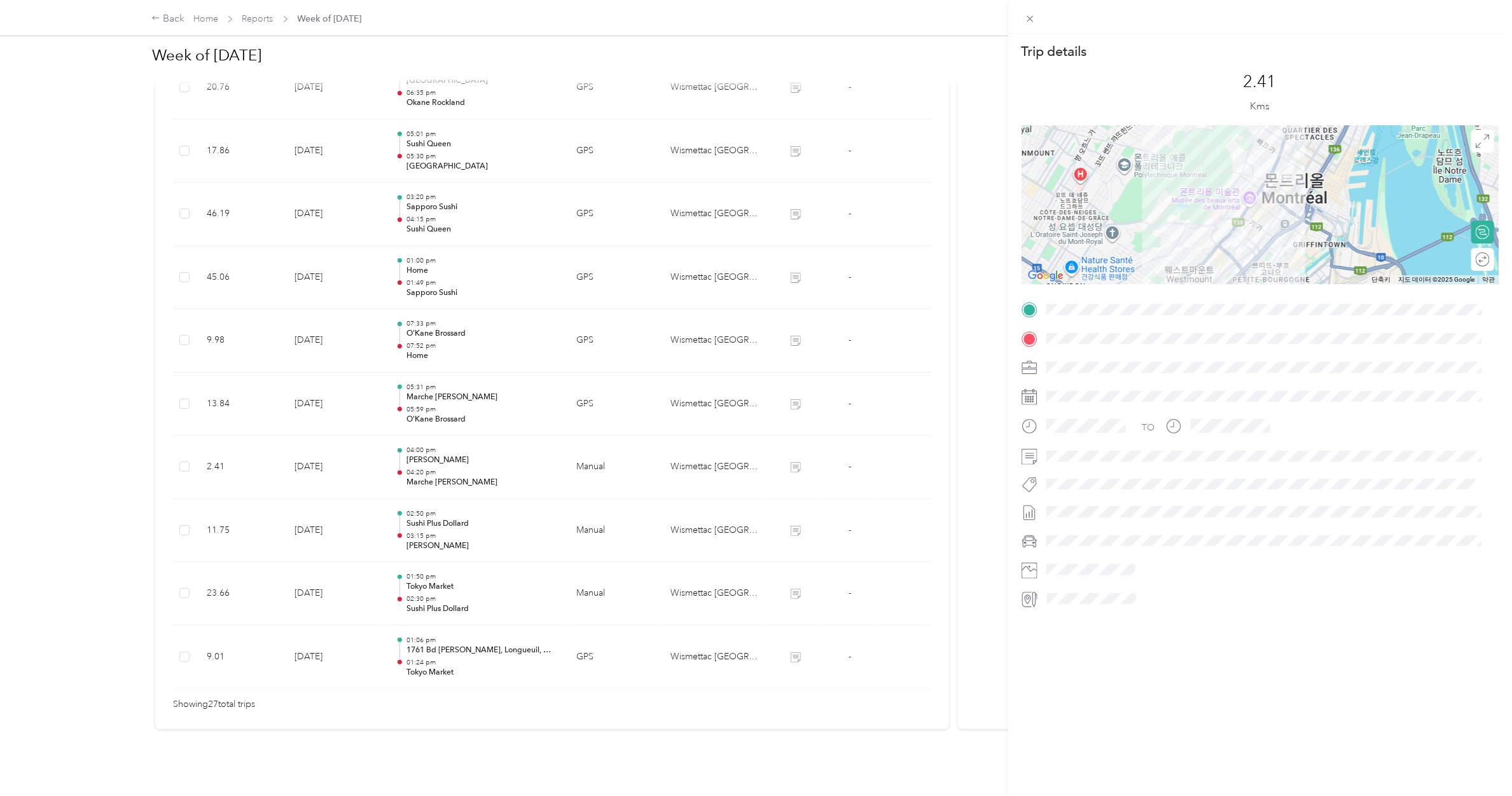
drag, startPoint x: 439, startPoint y: 452, endPoint x: 426, endPoint y: 391, distance: 62.4
click at [426, 391] on div "Trip details This trip cannot be edited because it is either under review, appr…" at bounding box center [756, 398] width 1512 height 796
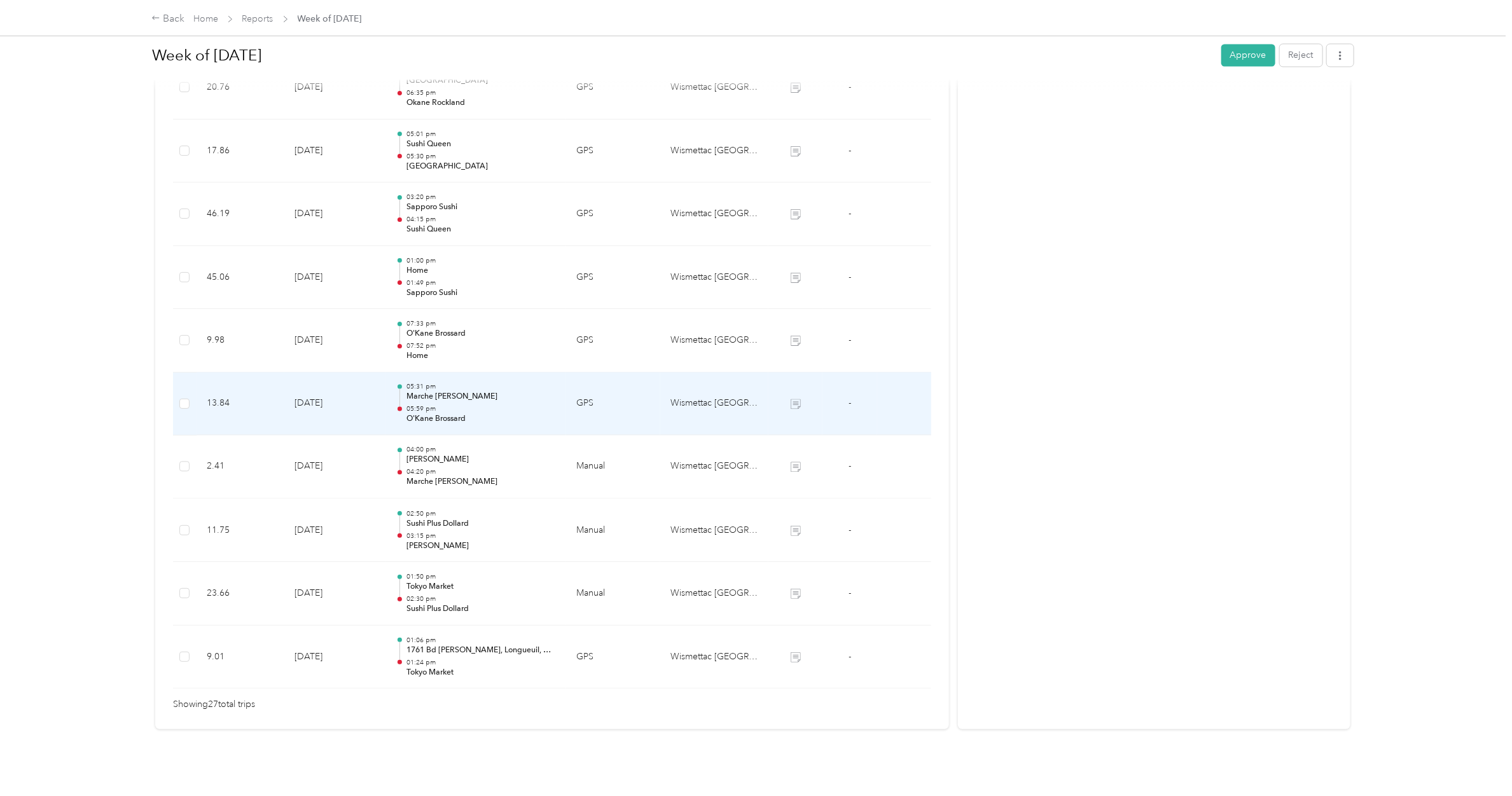
click at [424, 389] on div "05:31 pm Marche [PERSON_NAME] 05:59 pm [PERSON_NAME]" at bounding box center [481, 404] width 150 height 42
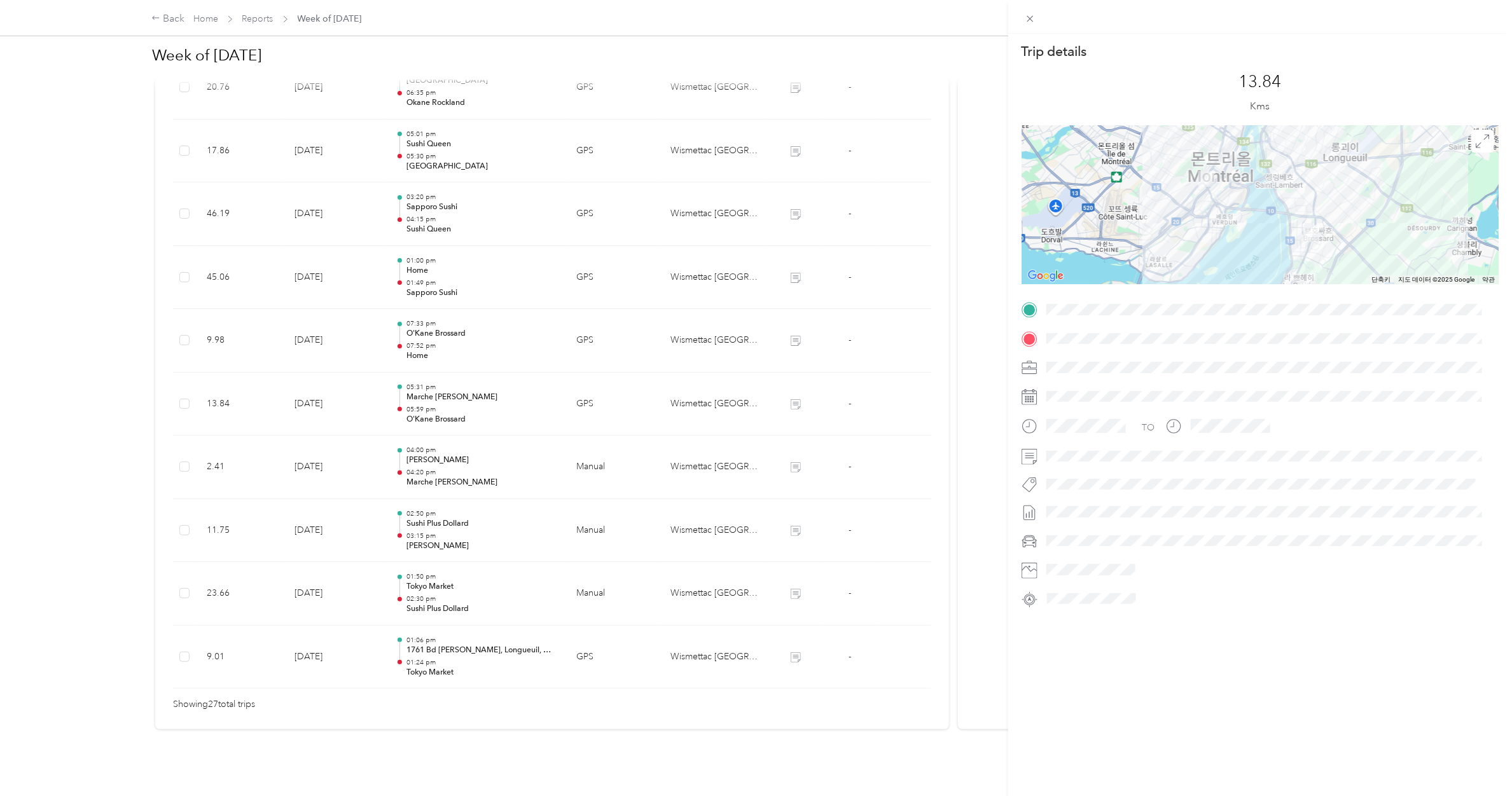
click at [433, 327] on div "Trip details This trip cannot be edited because it is either under review, appr…" at bounding box center [756, 398] width 1512 height 796
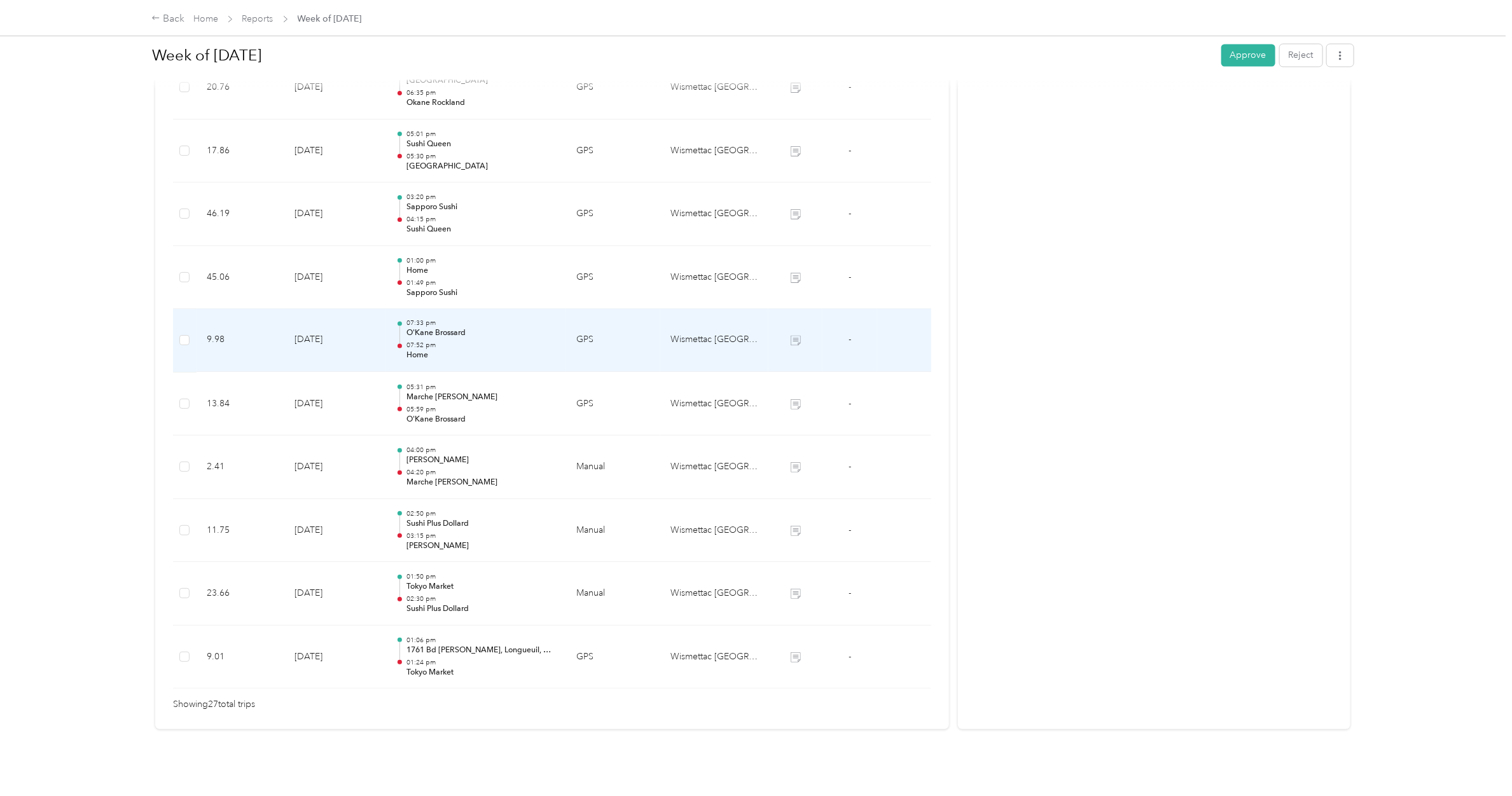
click at [433, 327] on div "07:33 pm O'Kane Brossard 07:52 pm Home" at bounding box center [481, 340] width 150 height 42
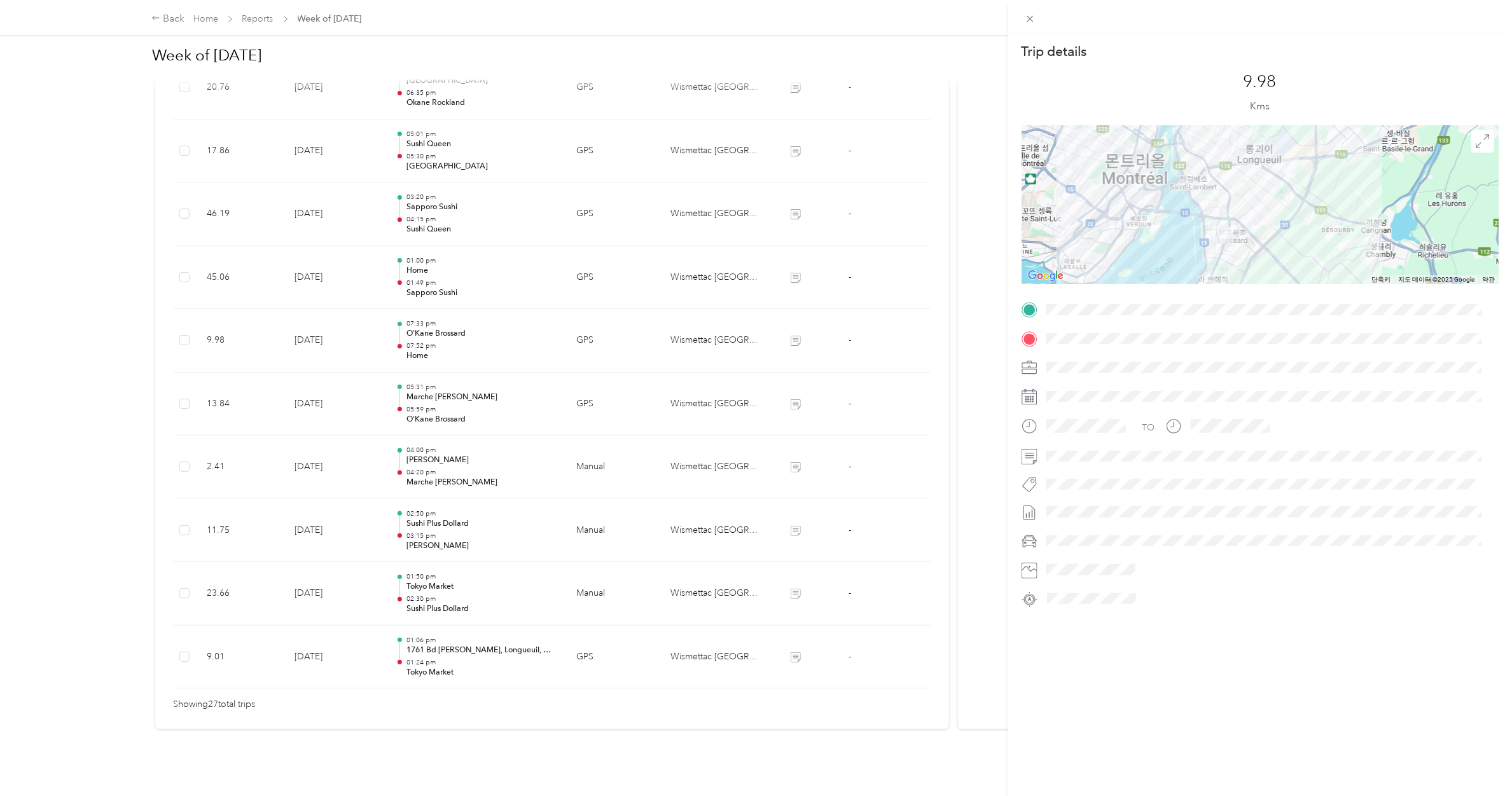
click at [433, 327] on div "Trip details This trip cannot be edited because it is either under review, appr…" at bounding box center [756, 398] width 1512 height 796
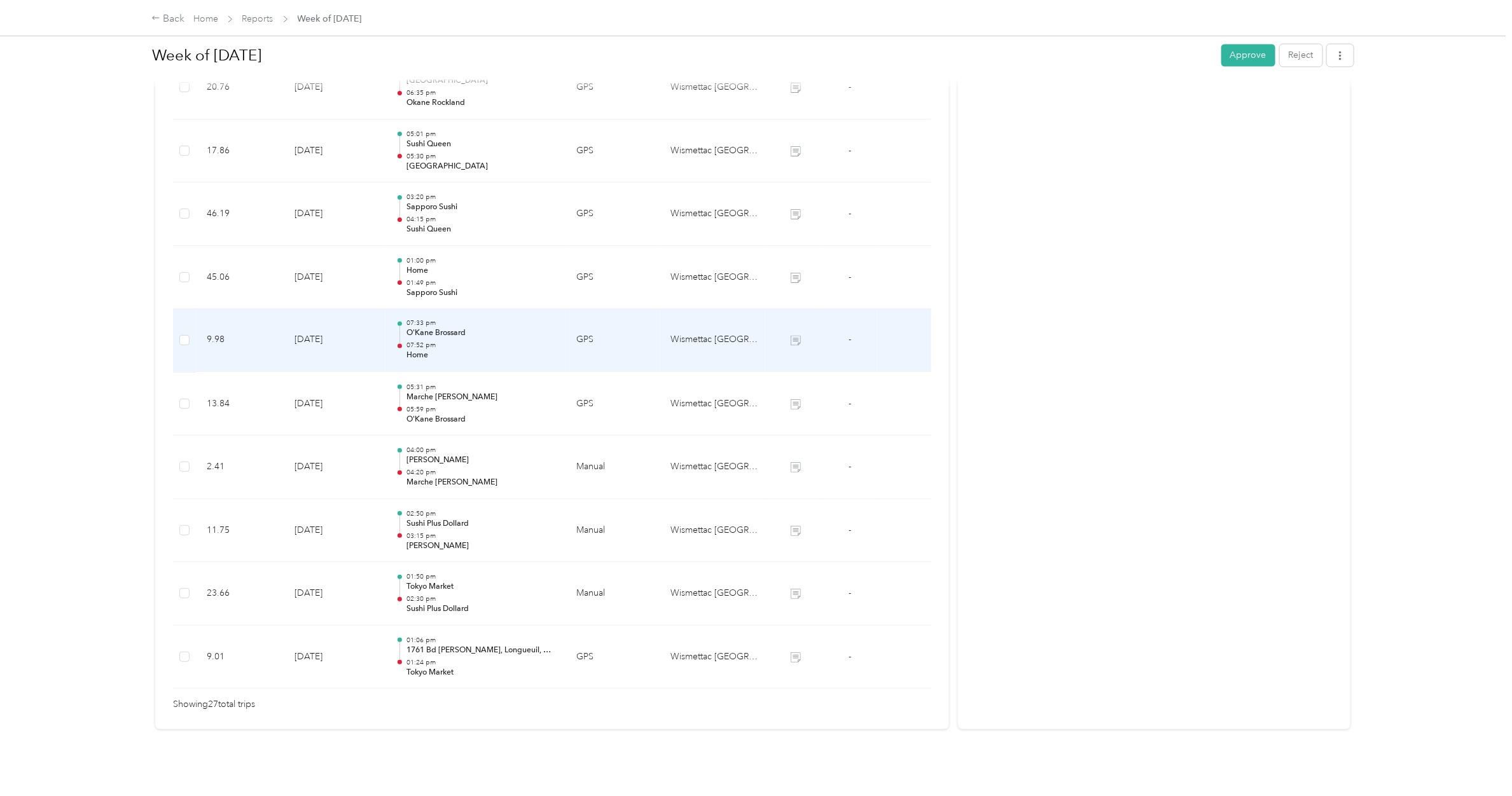
scroll to position [1327, 0]
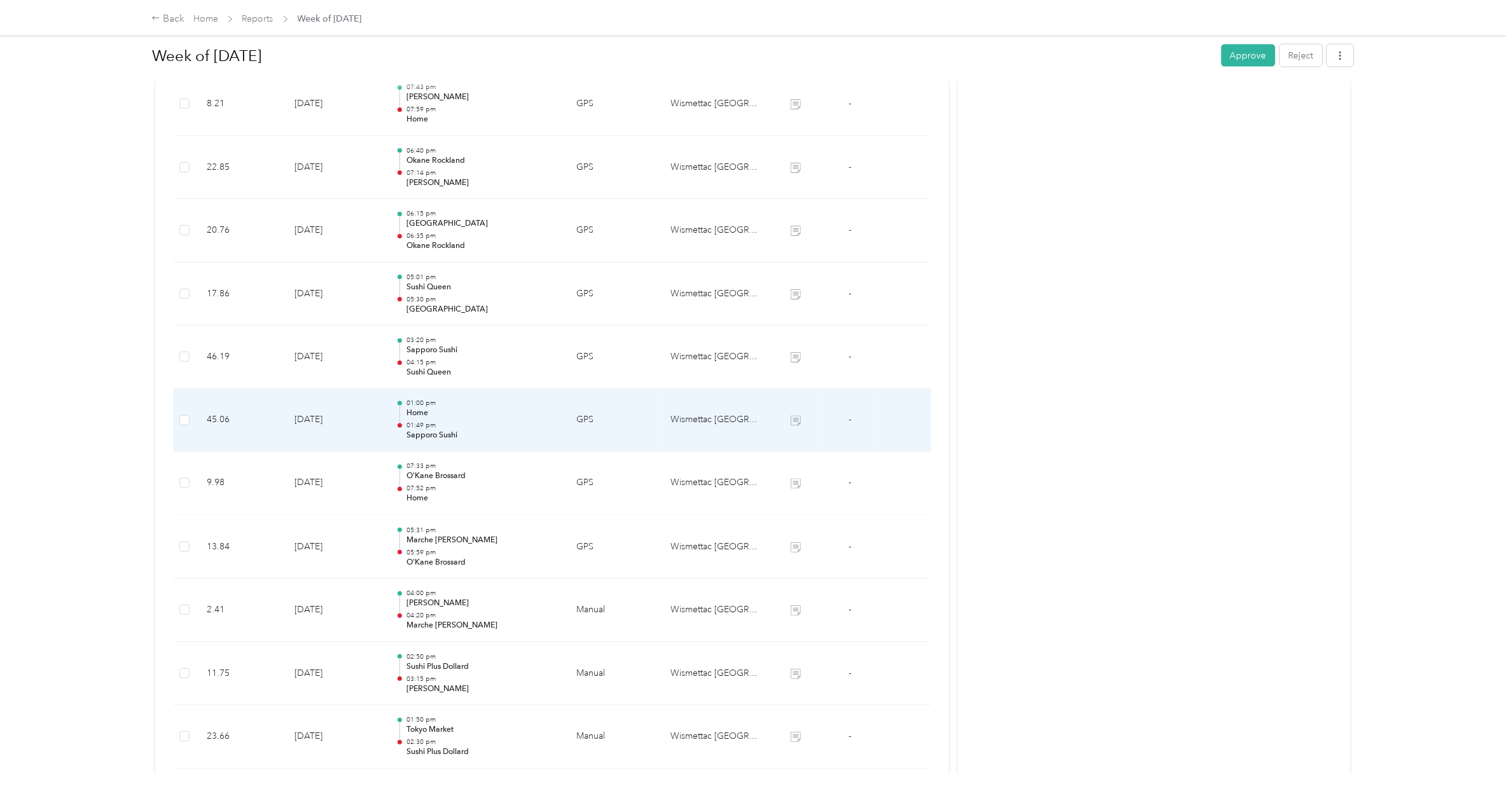
click at [425, 434] on p "Sapporo Sushi" at bounding box center [481, 436] width 150 height 11
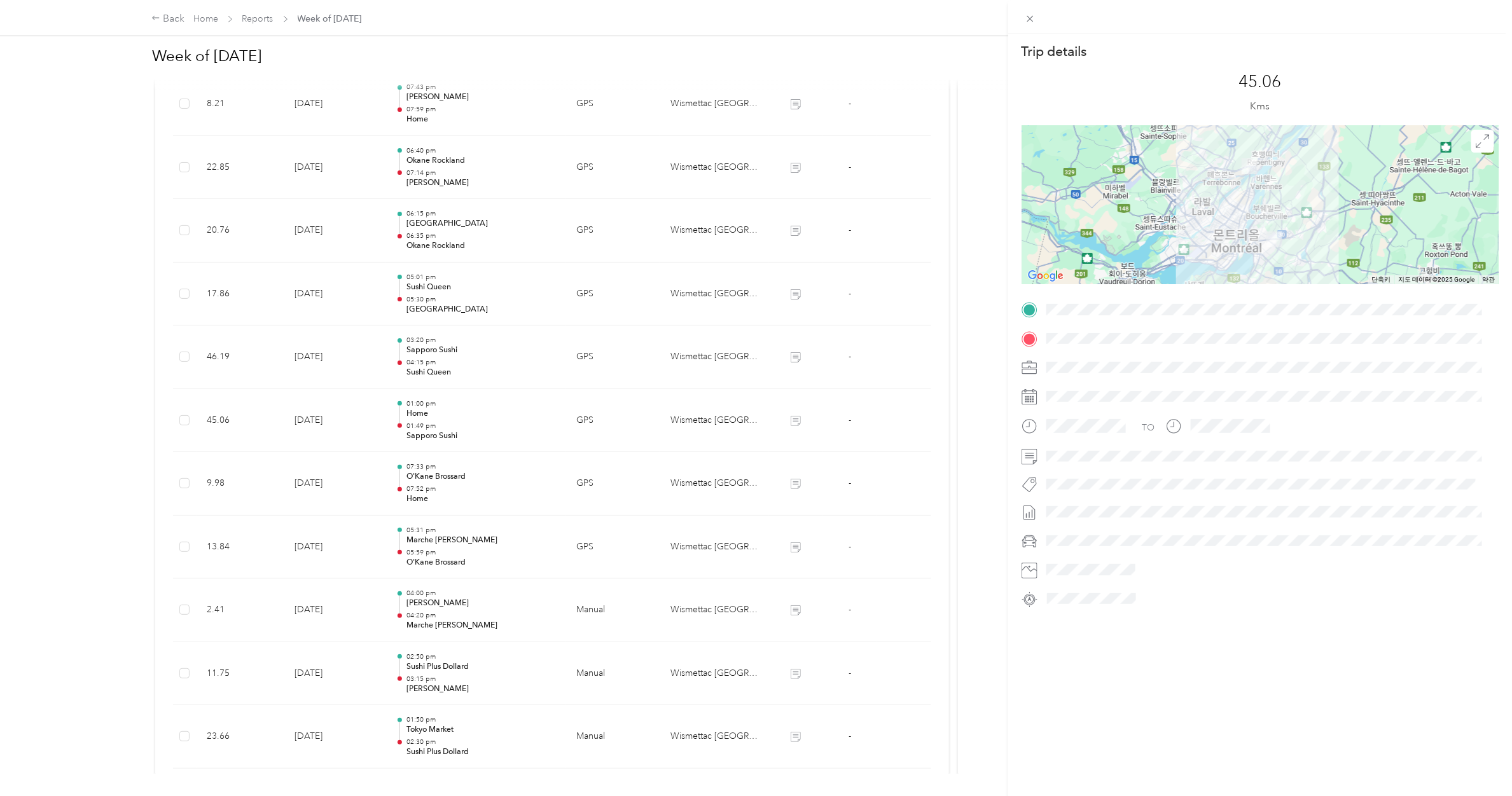
click at [431, 360] on div "Trip details This trip cannot be edited because it is either under review, appr…" at bounding box center [756, 398] width 1512 height 796
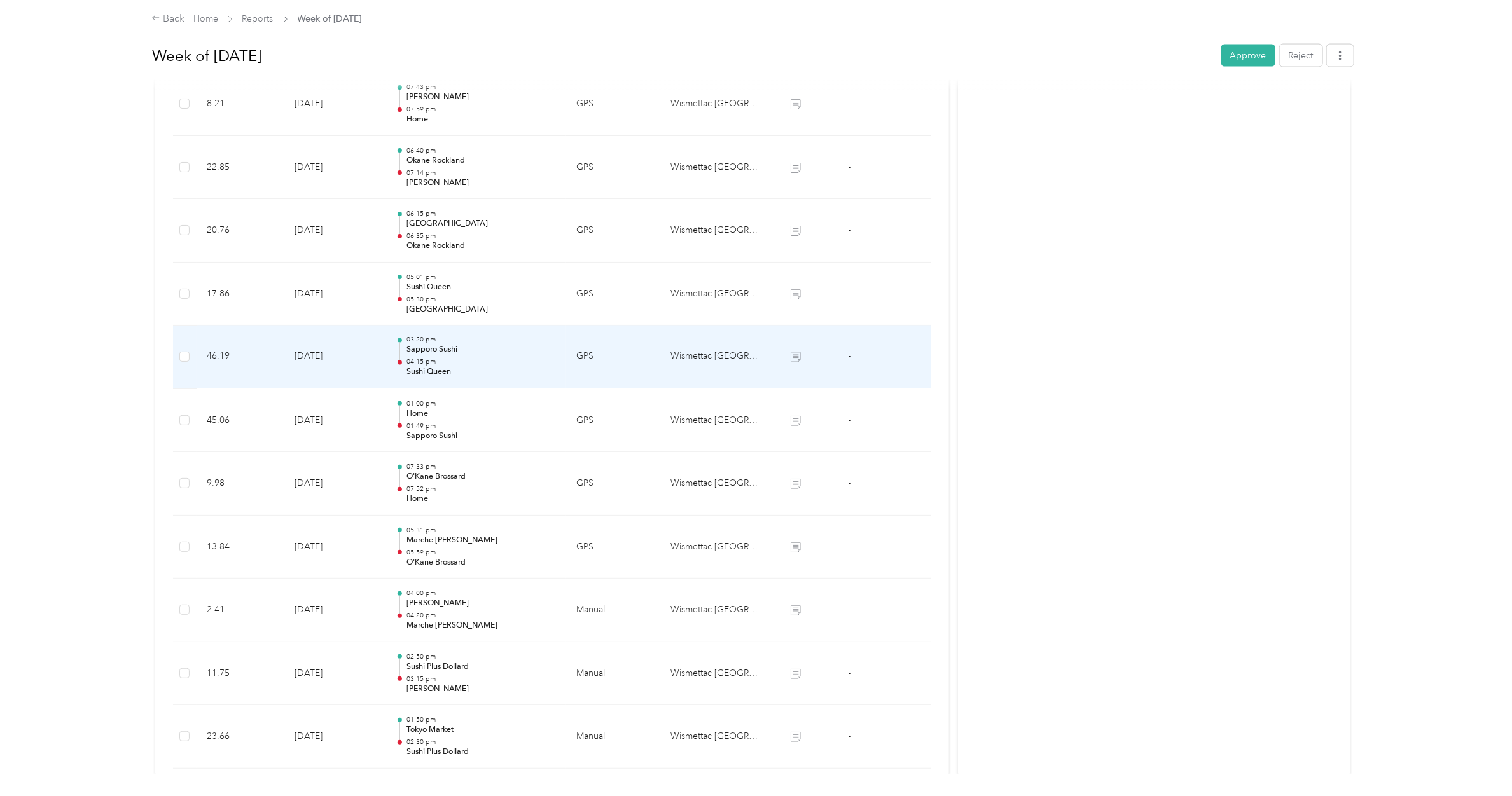
click at [431, 360] on div "03:20 pm Sapporo Sushi 04:15 pm Sushi Queen" at bounding box center [481, 357] width 150 height 42
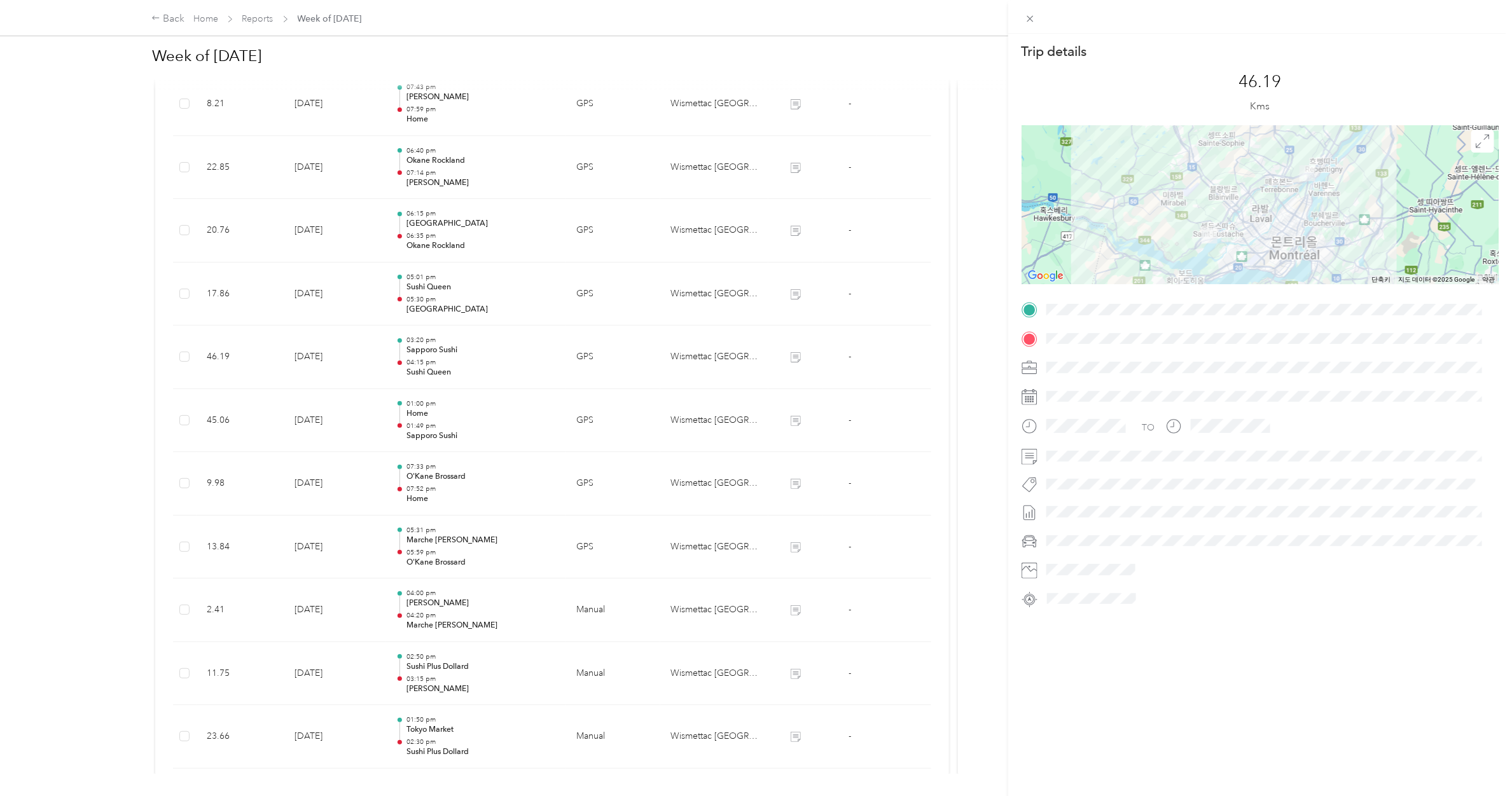
click at [439, 297] on div "Trip details This trip cannot be edited because it is either under review, appr…" at bounding box center [756, 398] width 1512 height 796
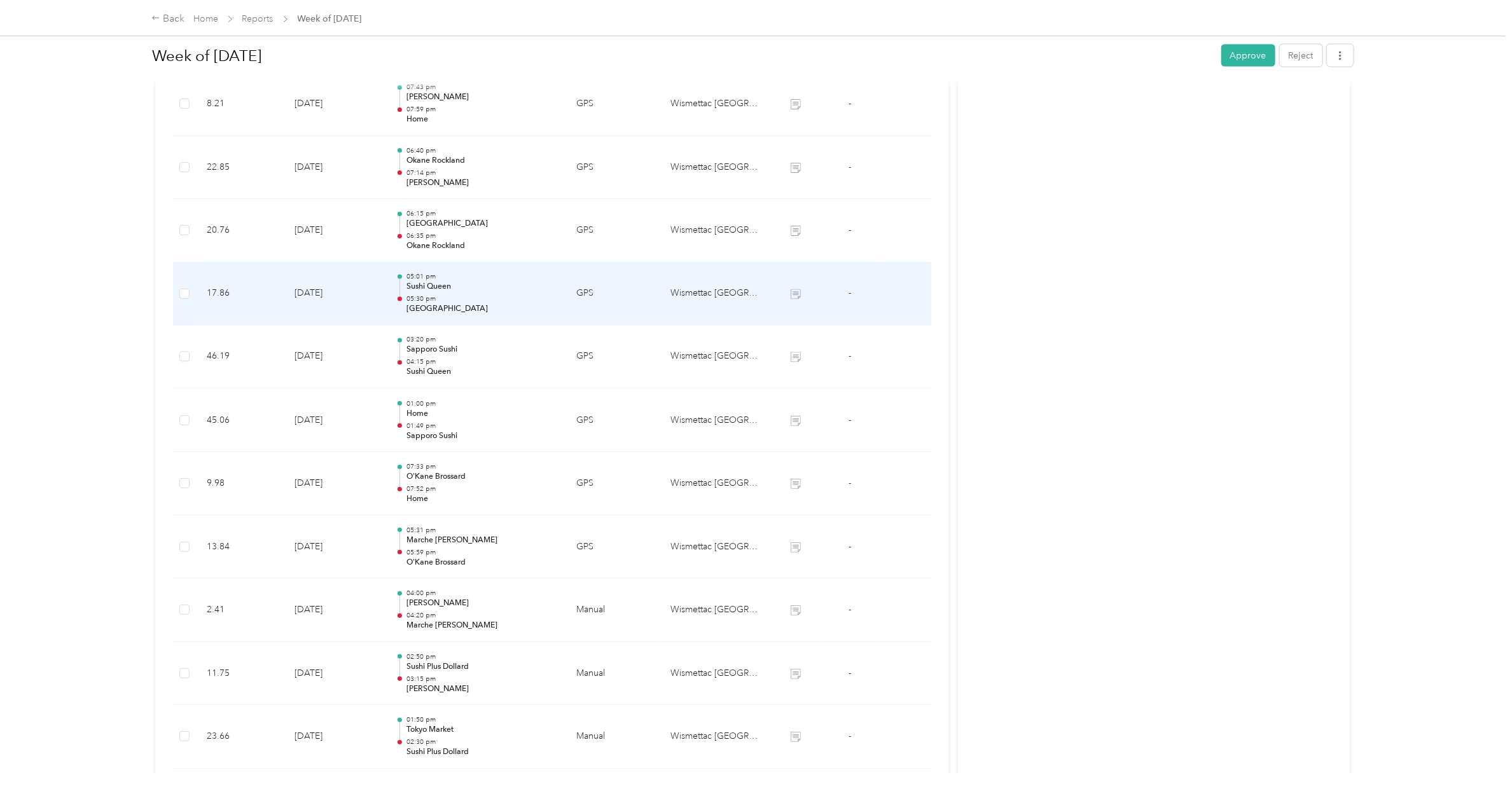
click at [439, 297] on p "05:30 pm" at bounding box center [481, 299] width 150 height 9
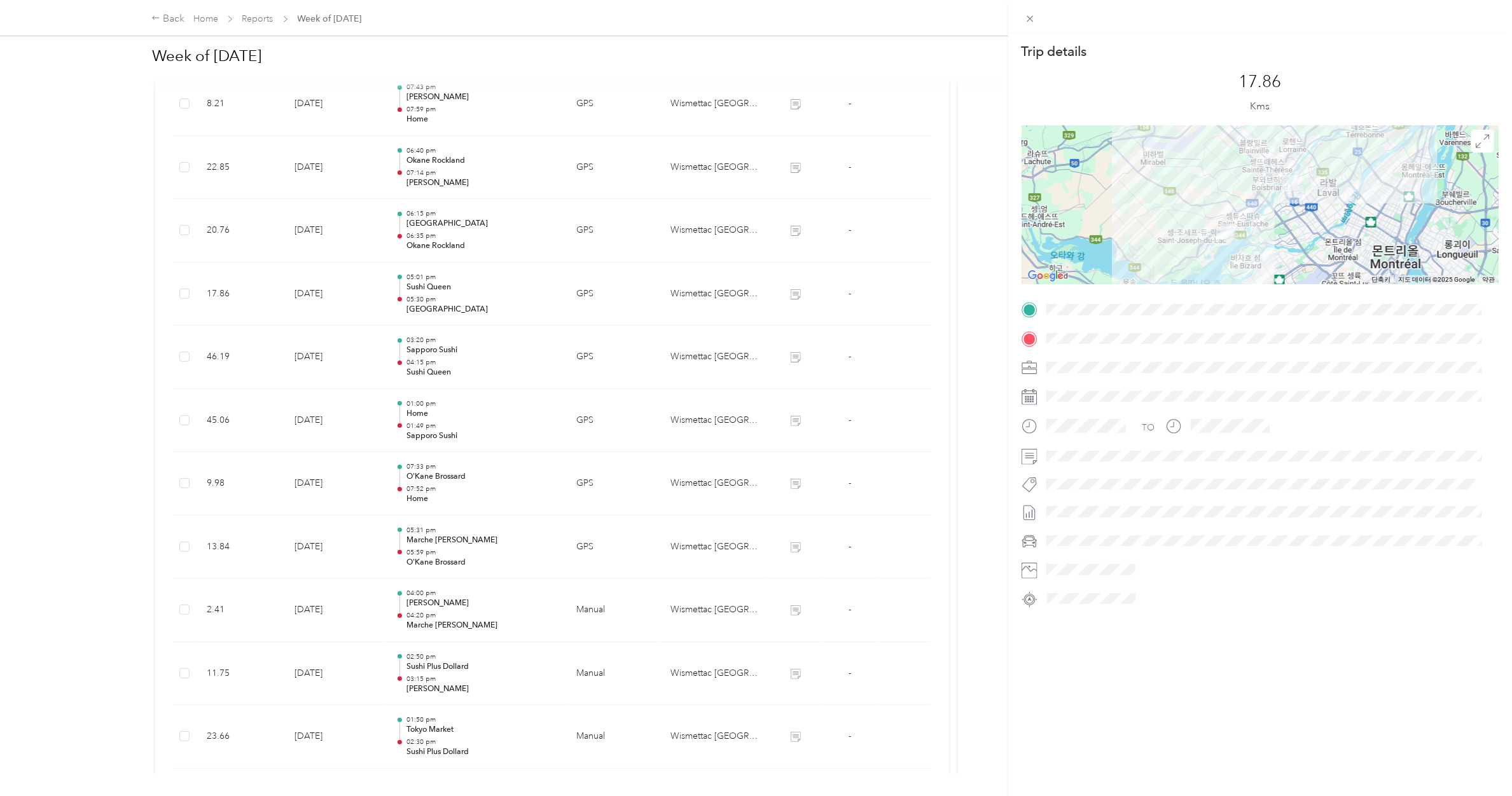
click at [439, 234] on div "Trip details This trip cannot be edited because it is either under review, appr…" at bounding box center [756, 398] width 1512 height 796
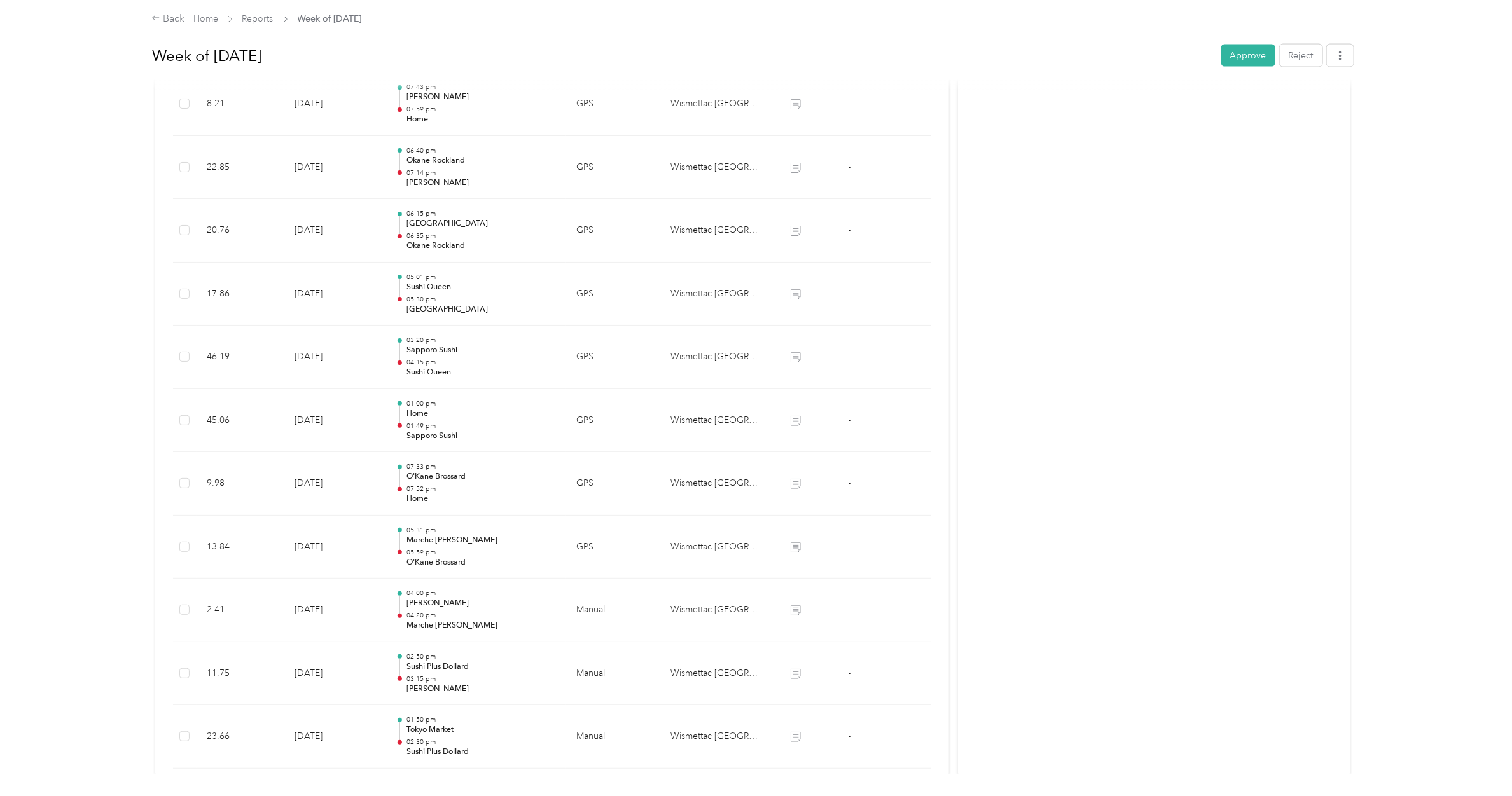
click at [439, 234] on p "06:35 pm" at bounding box center [481, 235] width 150 height 9
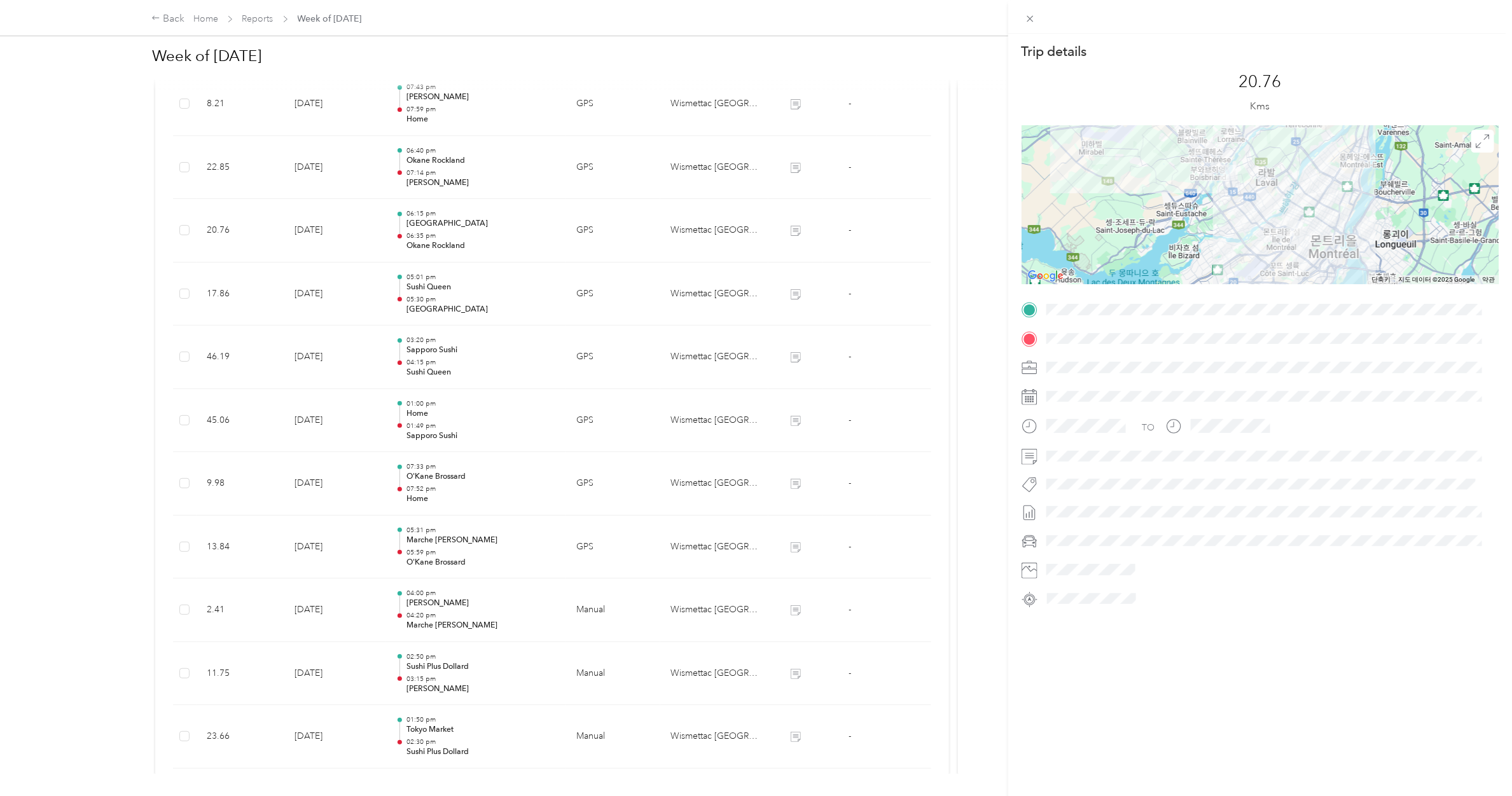
click at [447, 172] on div "Trip details This trip cannot be edited because it is either under review, appr…" at bounding box center [756, 398] width 1512 height 796
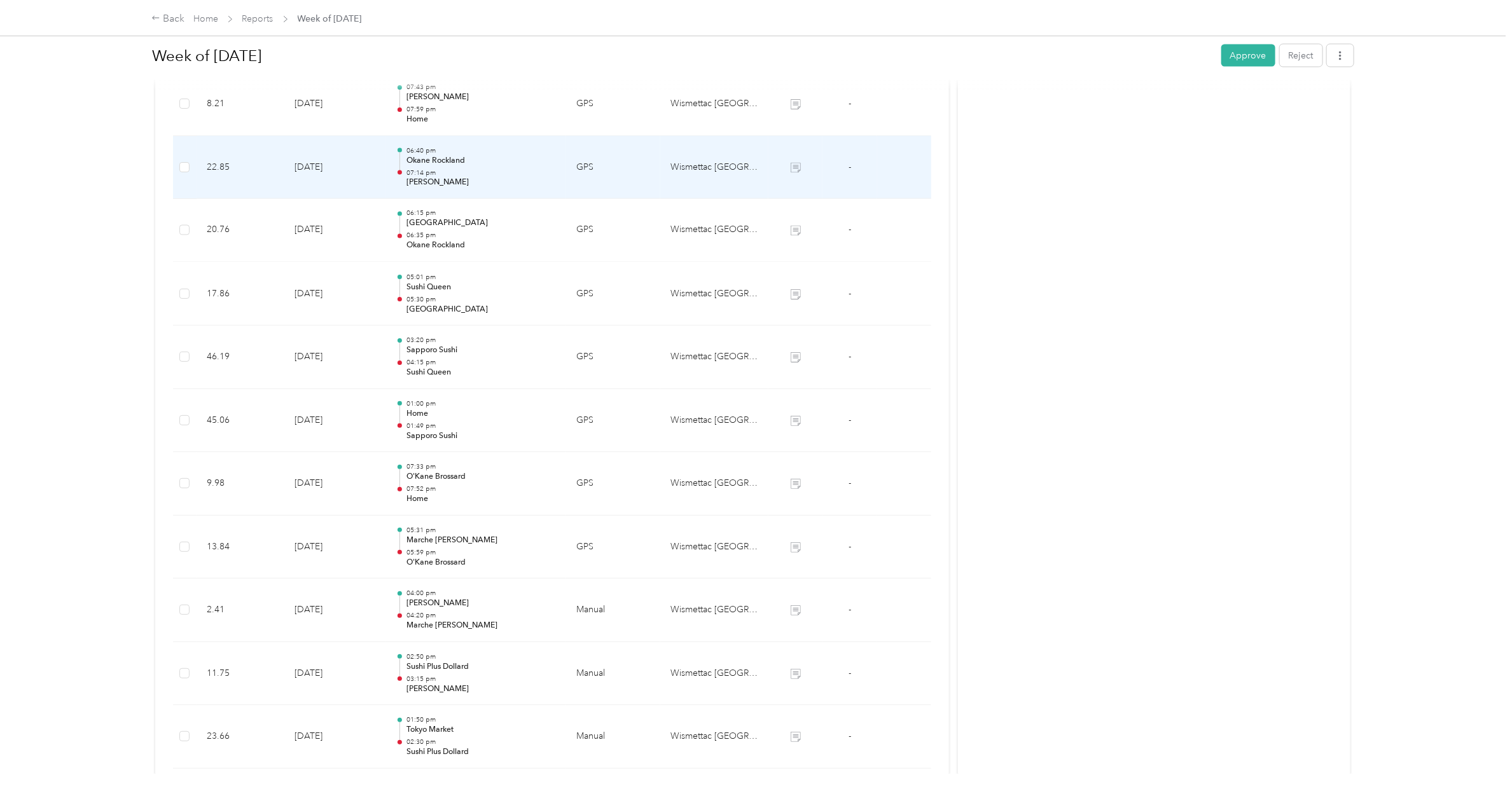
click at [447, 172] on p "07:14 pm" at bounding box center [481, 172] width 150 height 9
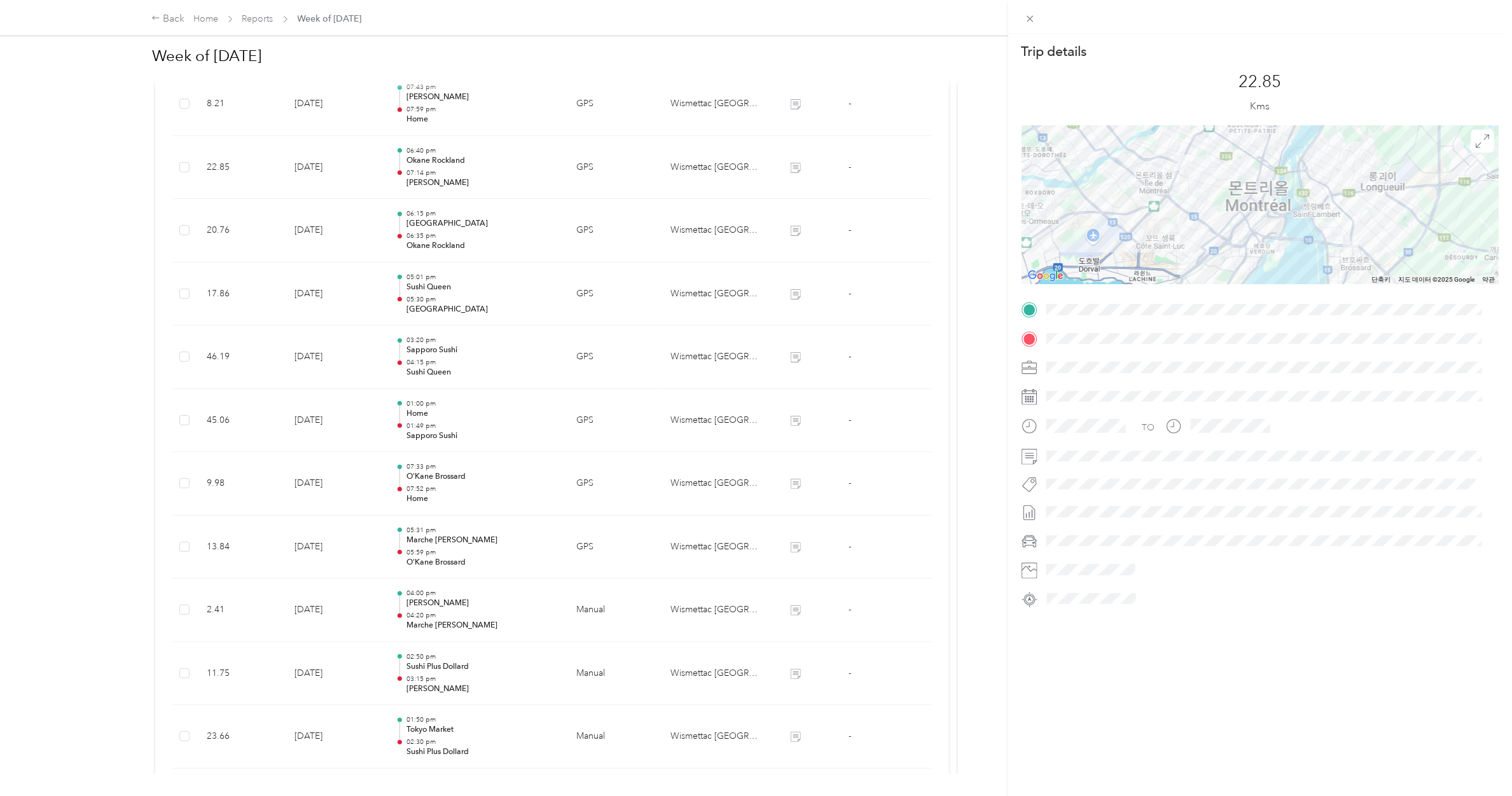
click at [447, 172] on div "Trip details This trip cannot be edited because it is either under review, appr…" at bounding box center [756, 398] width 1512 height 796
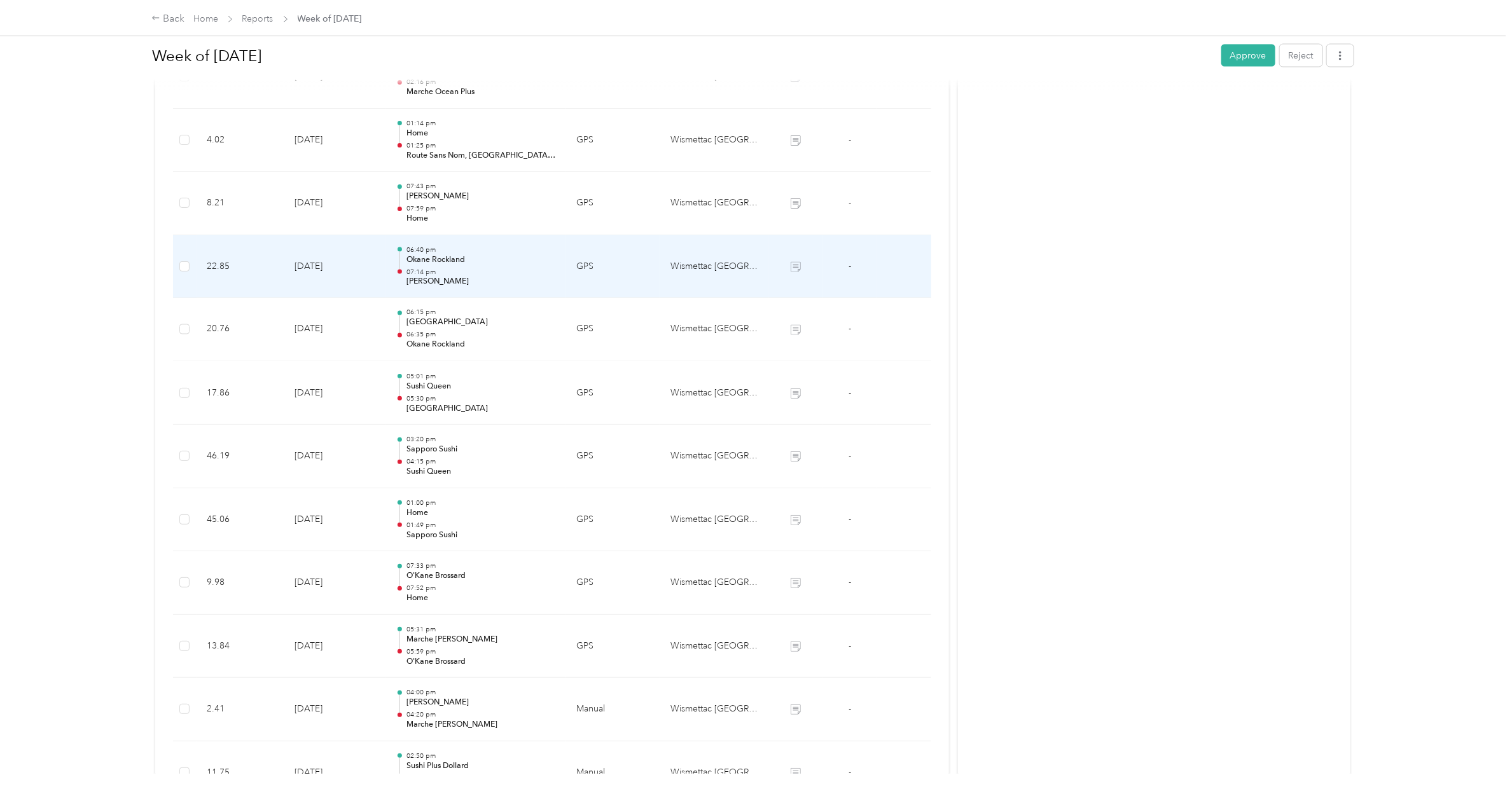
scroll to position [1168, 0]
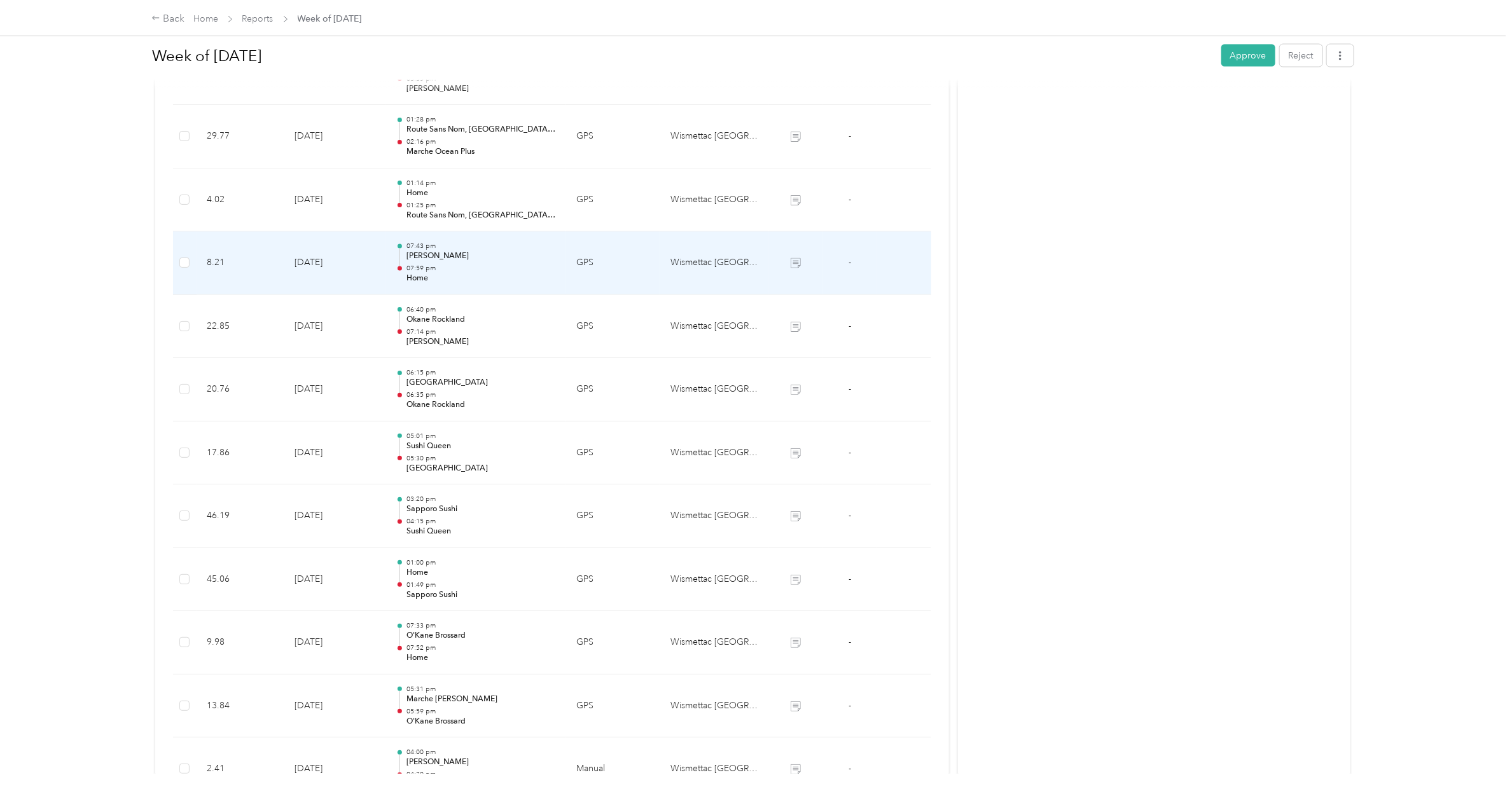
click at [441, 264] on div "07:43 pm [PERSON_NAME] 07:59 pm Home" at bounding box center [481, 263] width 150 height 42
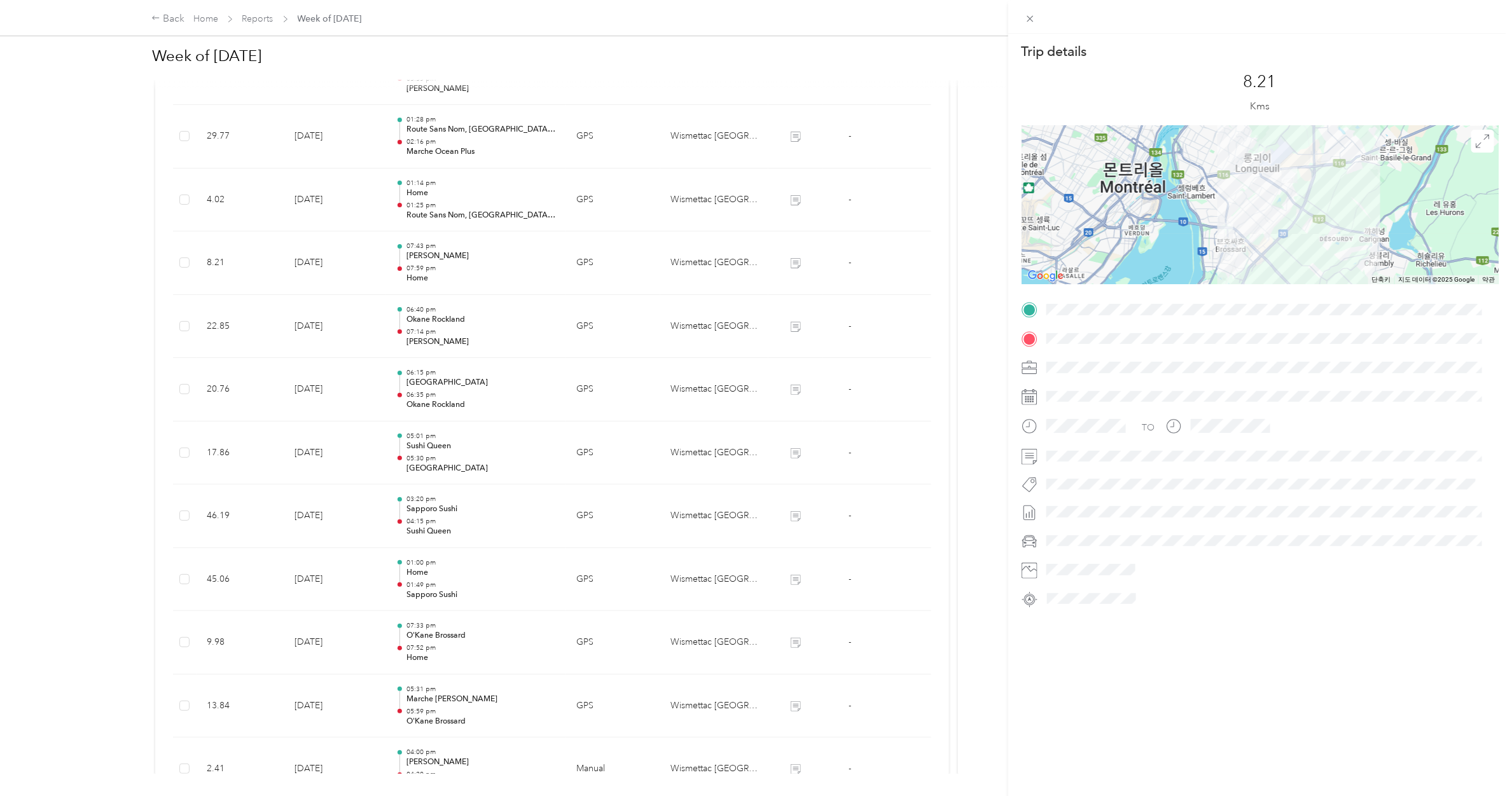
click at [441, 264] on div "Trip details This trip cannot be edited because it is either under review, appr…" at bounding box center [756, 398] width 1512 height 796
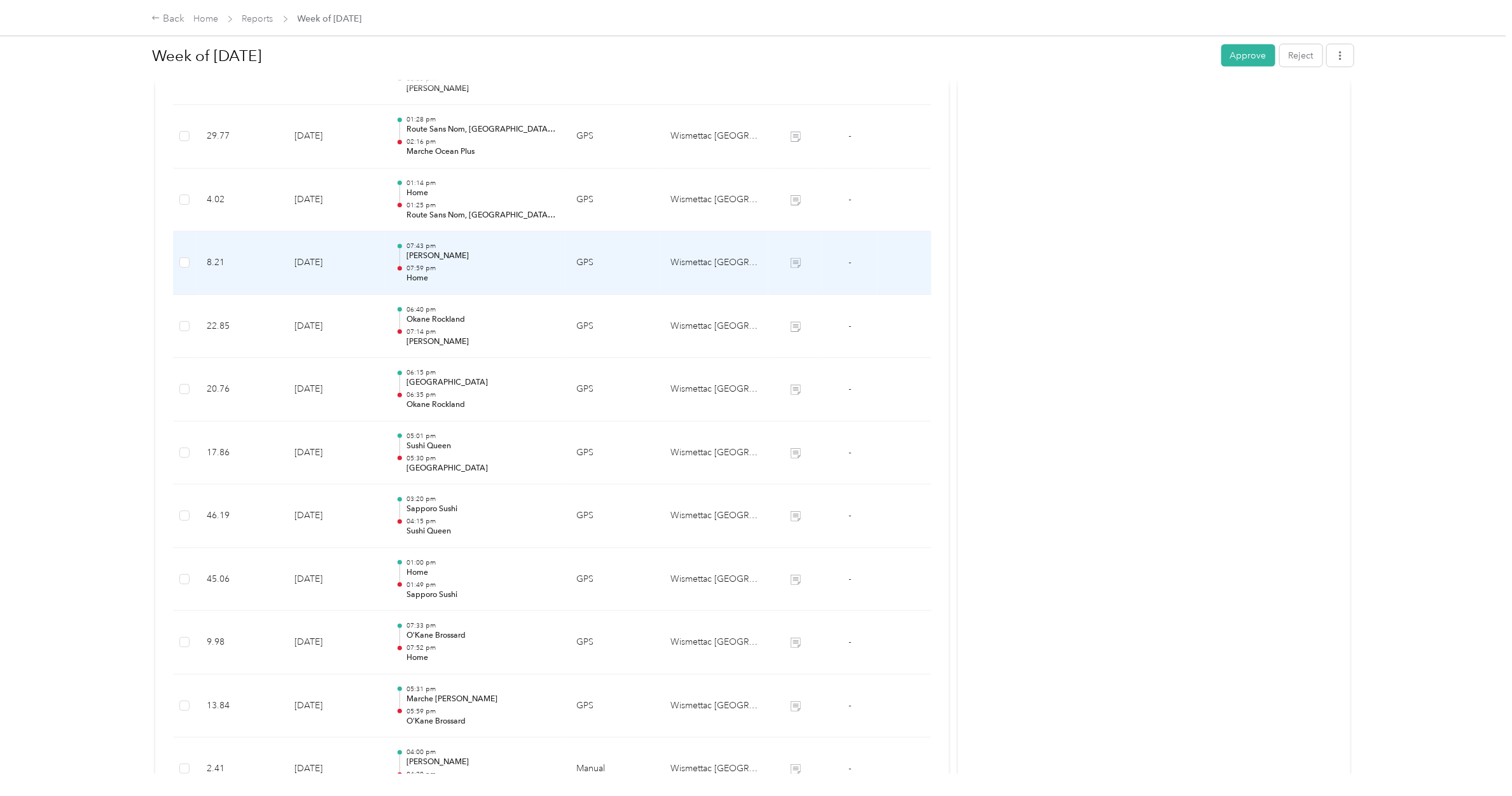
scroll to position [1009, 0]
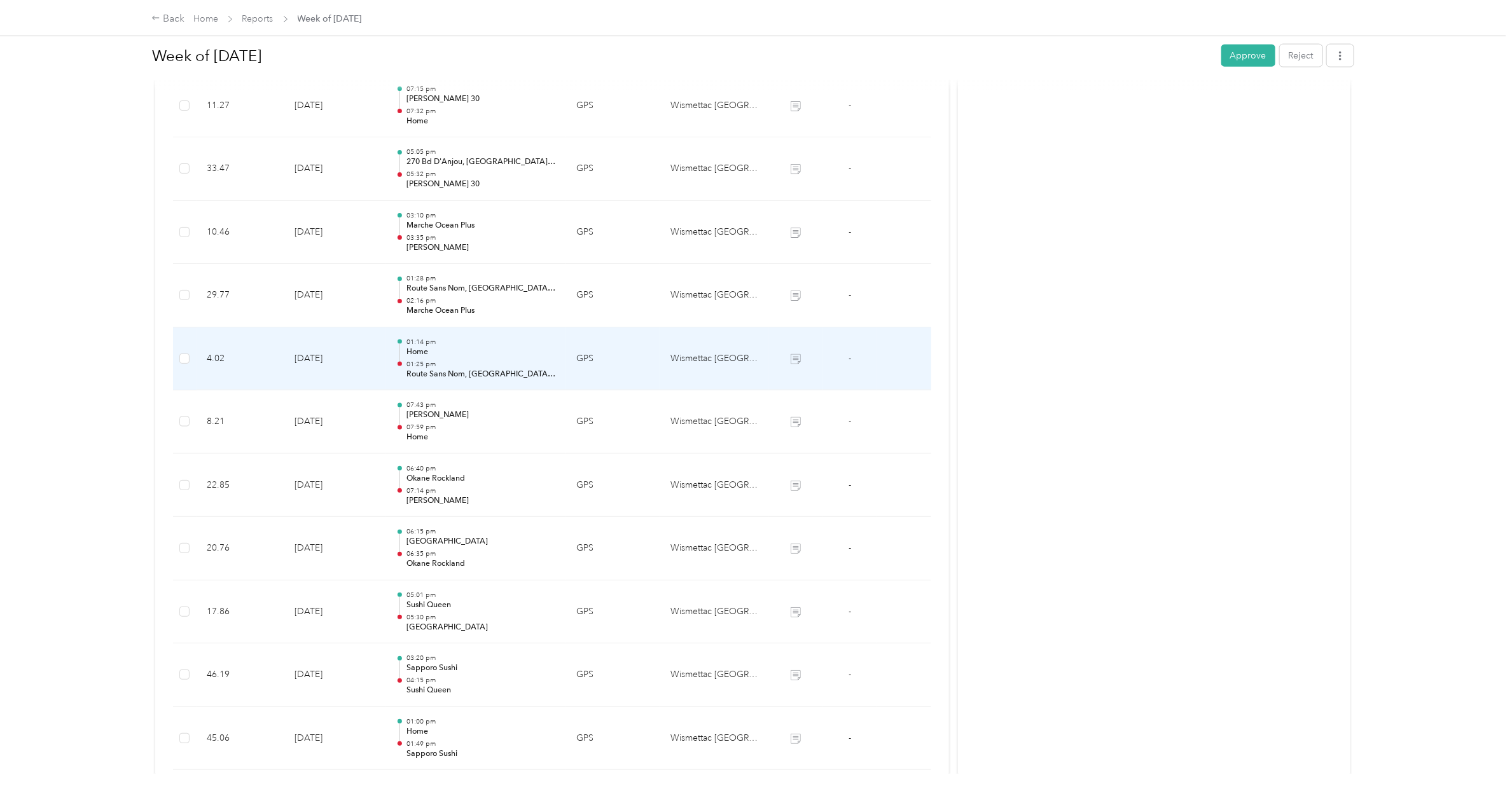
click at [439, 350] on p "Home" at bounding box center [481, 352] width 150 height 11
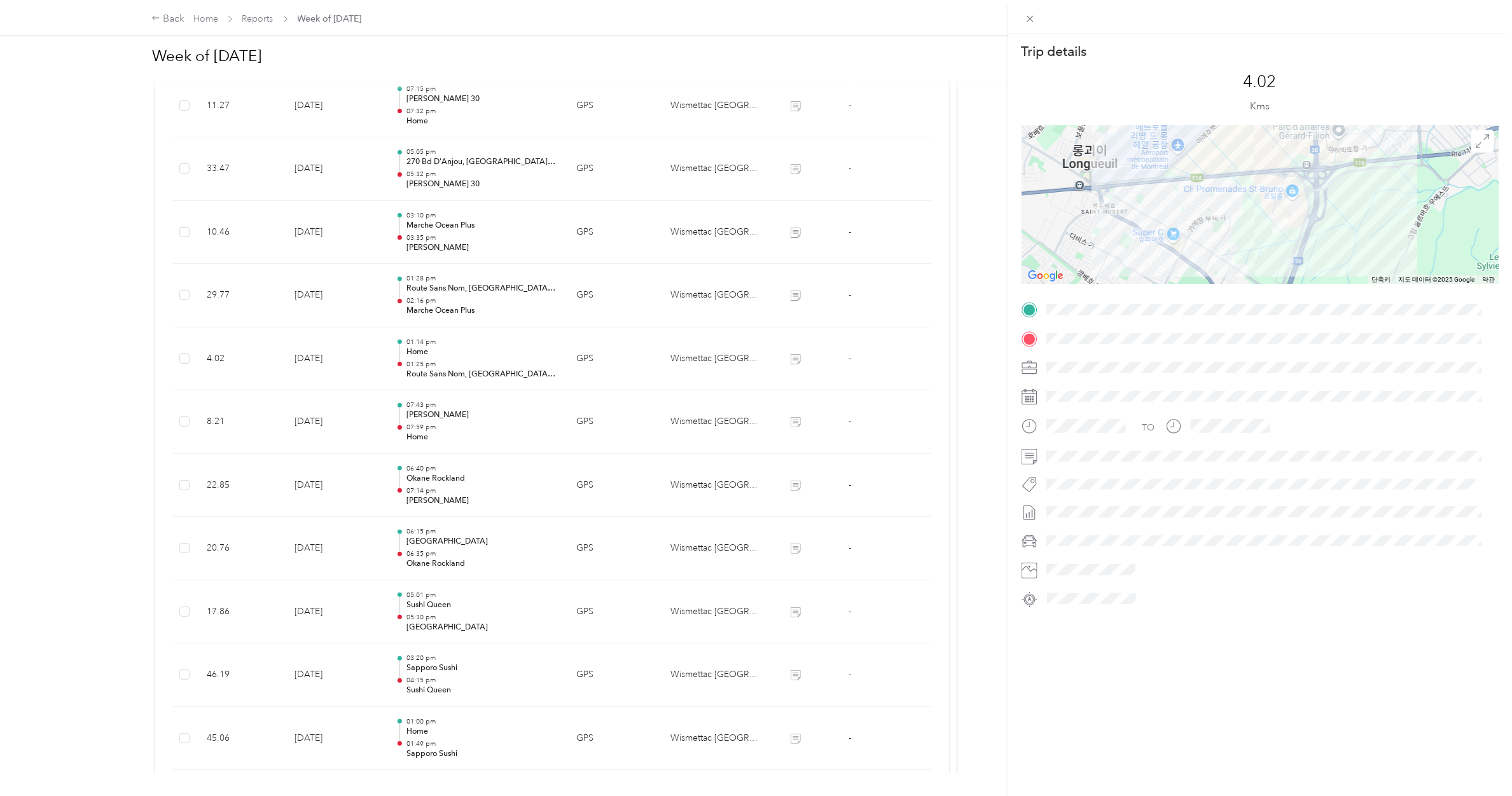
click at [443, 290] on div "Trip details This trip cannot be edited because it is either under review, appr…" at bounding box center [756, 398] width 1512 height 796
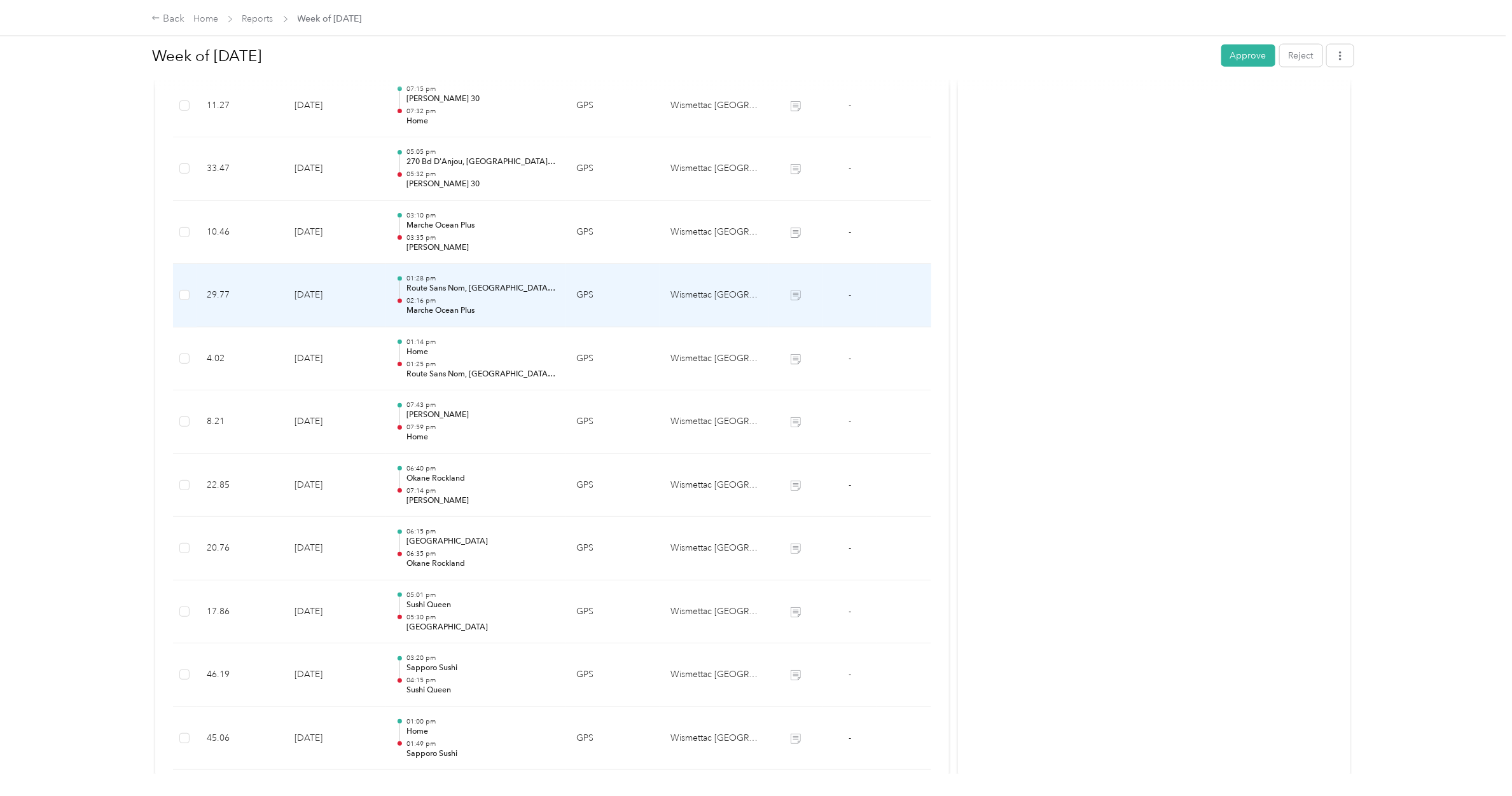
click at [443, 290] on p "Route Sans Nom, [GEOGRAPHIC_DATA], [GEOGRAPHIC_DATA] J3V 6H1加拿大" at bounding box center [481, 288] width 150 height 11
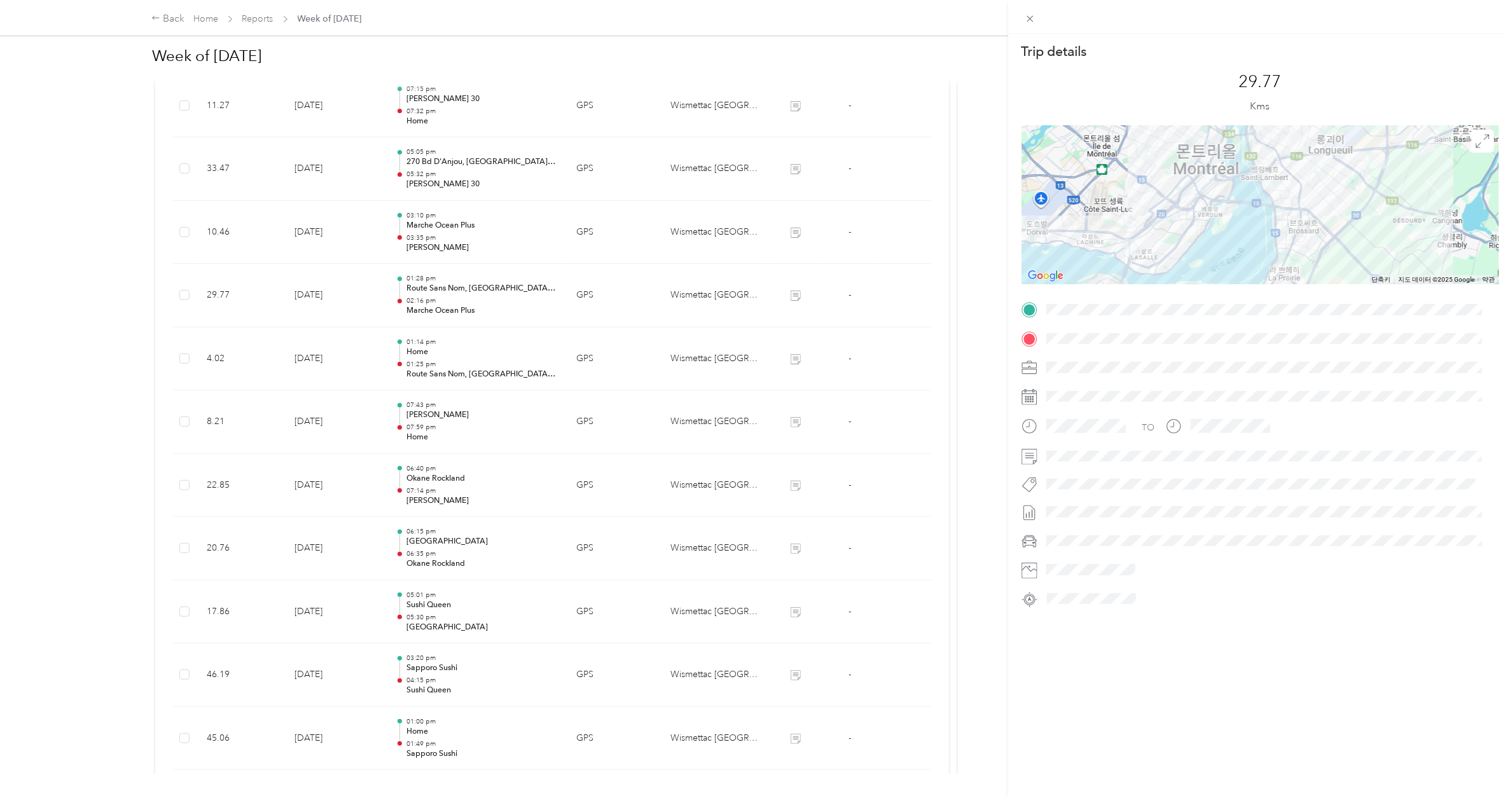
click at [443, 302] on div "Trip details This trip cannot be edited because it is either under review, appr…" at bounding box center [756, 398] width 1512 height 796
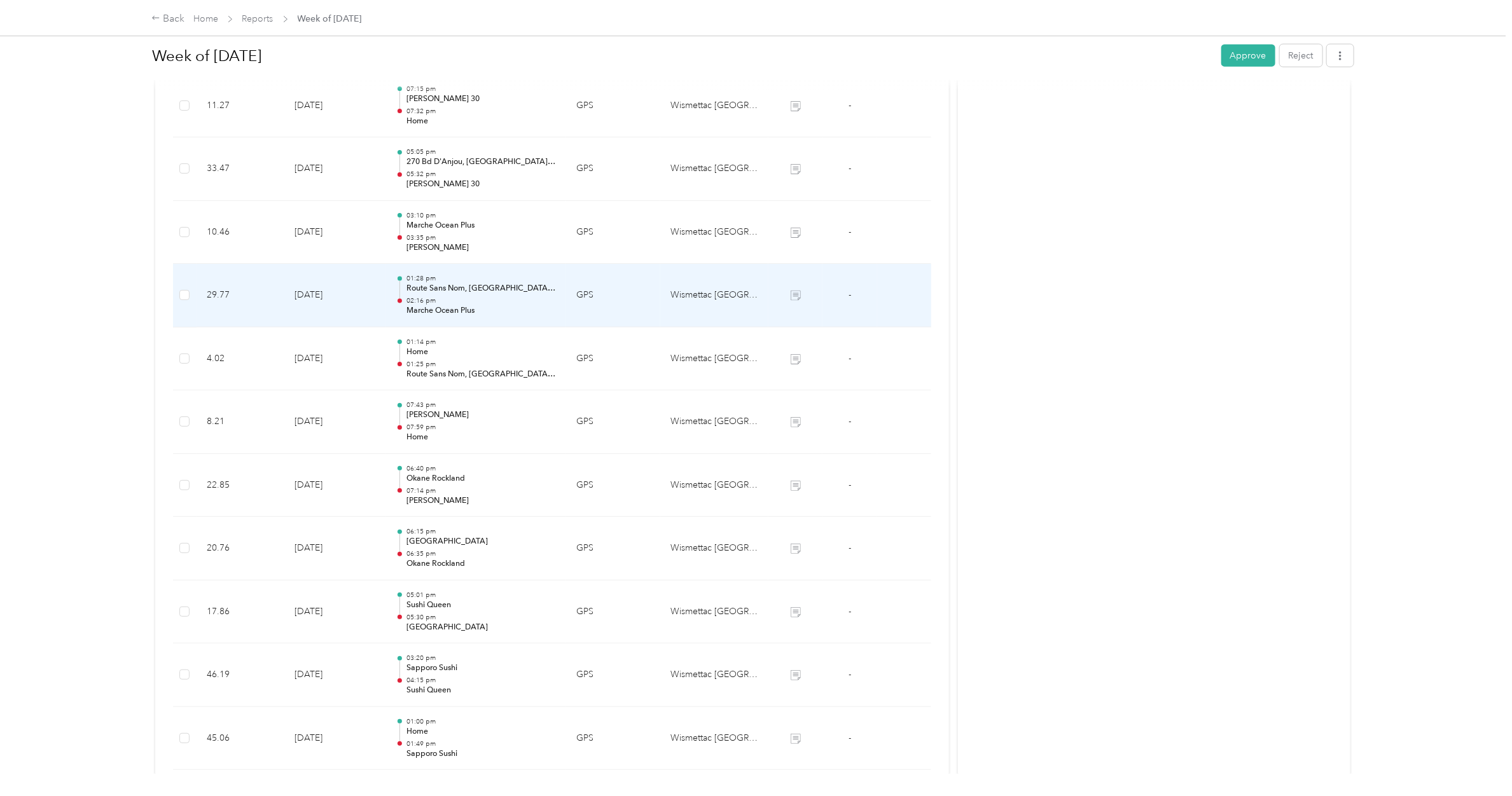
click at [443, 302] on p "02:16 pm" at bounding box center [481, 300] width 150 height 9
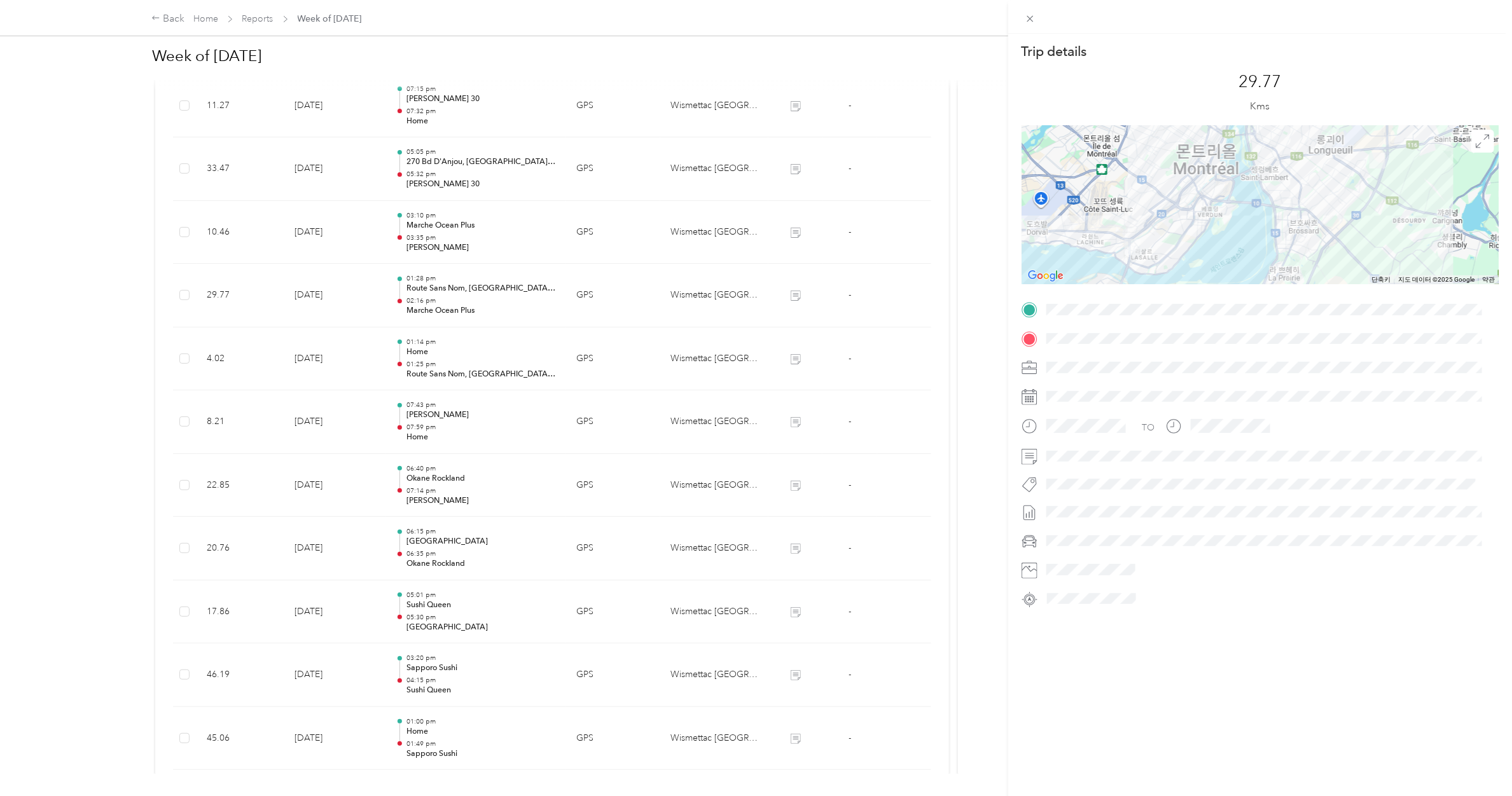
click at [441, 239] on div "Trip details This trip cannot be edited because it is either under review, appr…" at bounding box center [756, 398] width 1512 height 796
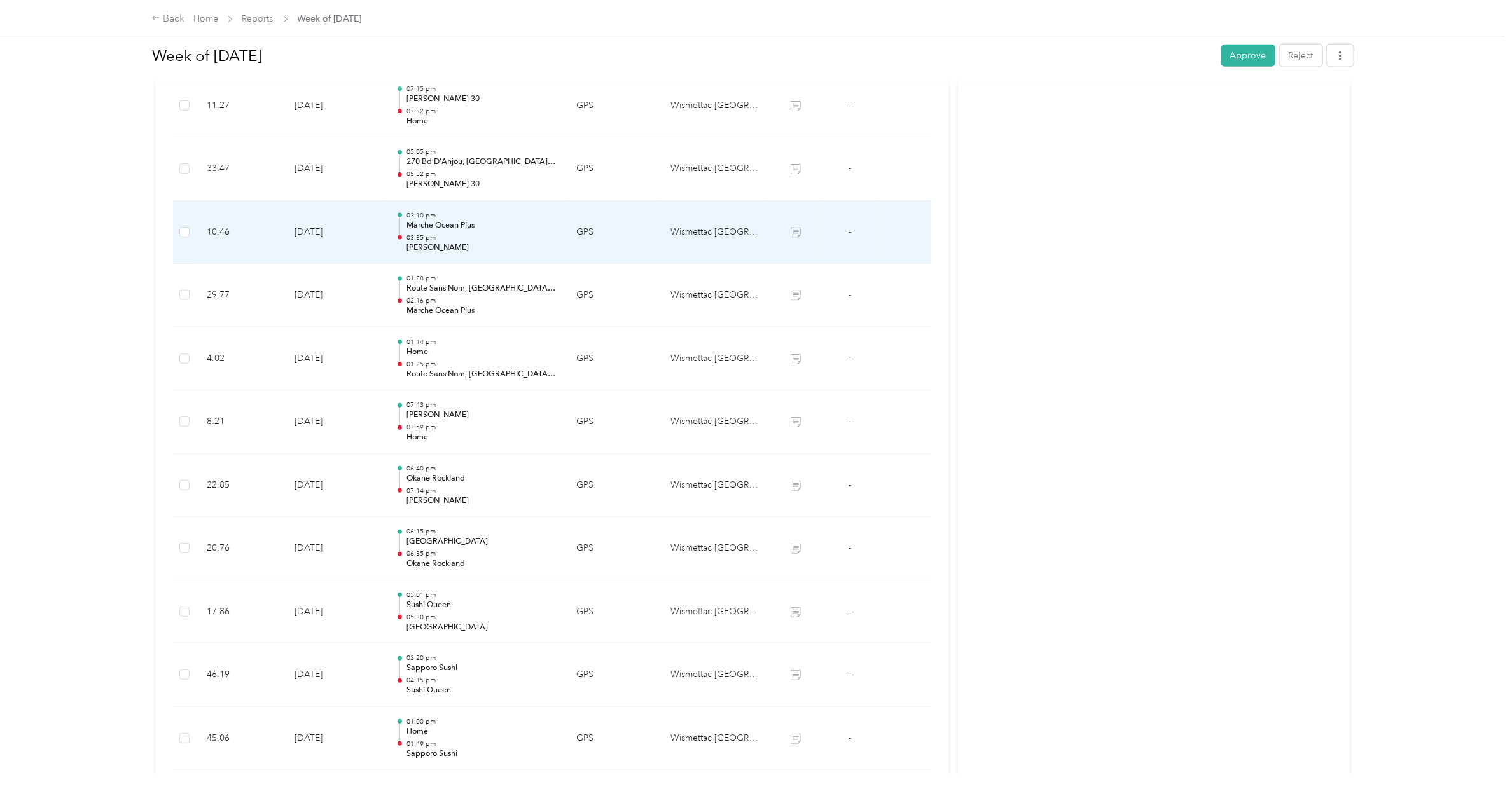
click at [441, 239] on p "03:35 pm" at bounding box center [481, 237] width 150 height 9
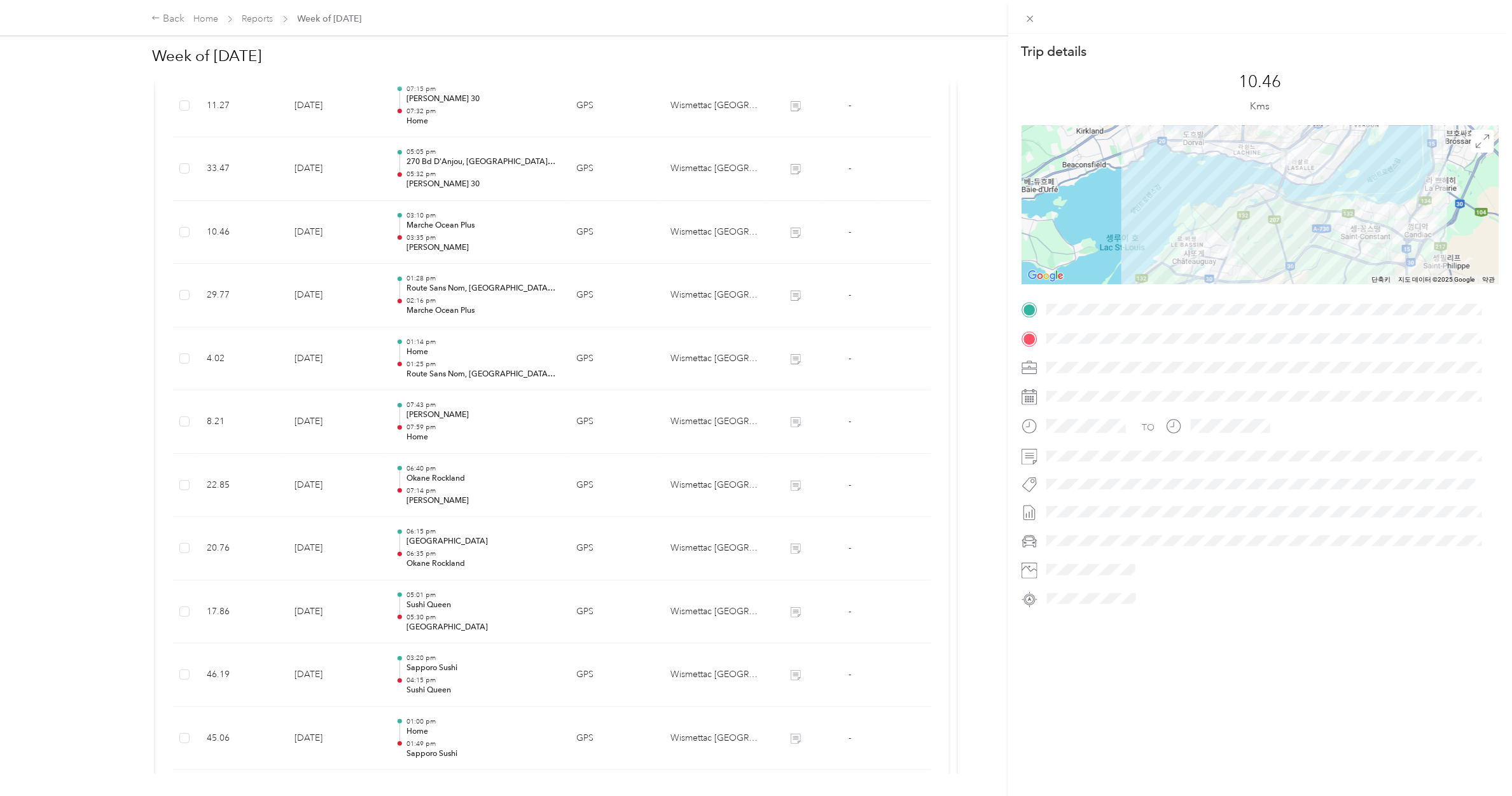
click at [453, 176] on div "Trip details This trip cannot be edited because it is either under review, appr…" at bounding box center [756, 398] width 1512 height 796
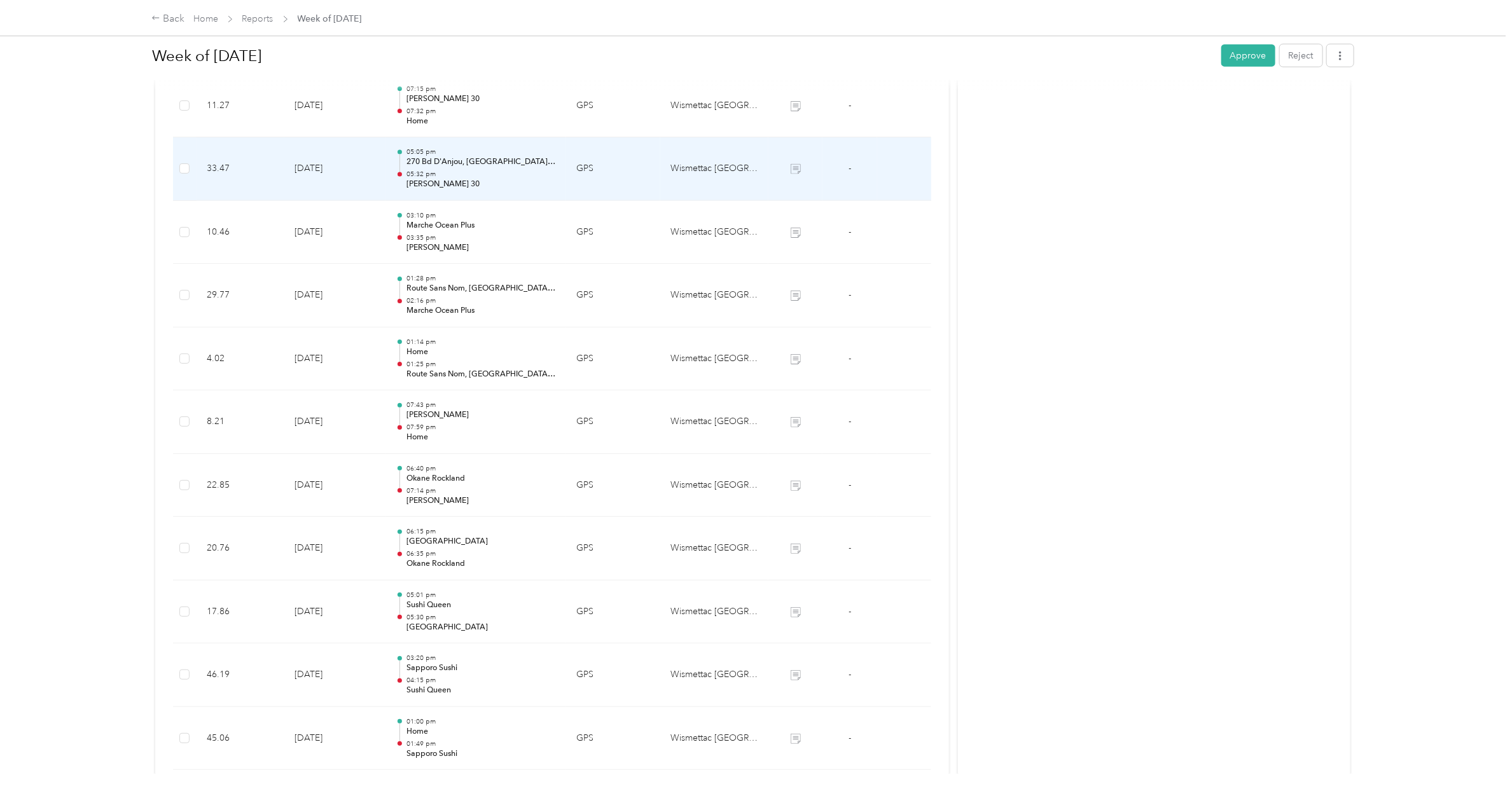
click at [453, 176] on p "05:32 pm" at bounding box center [481, 174] width 150 height 9
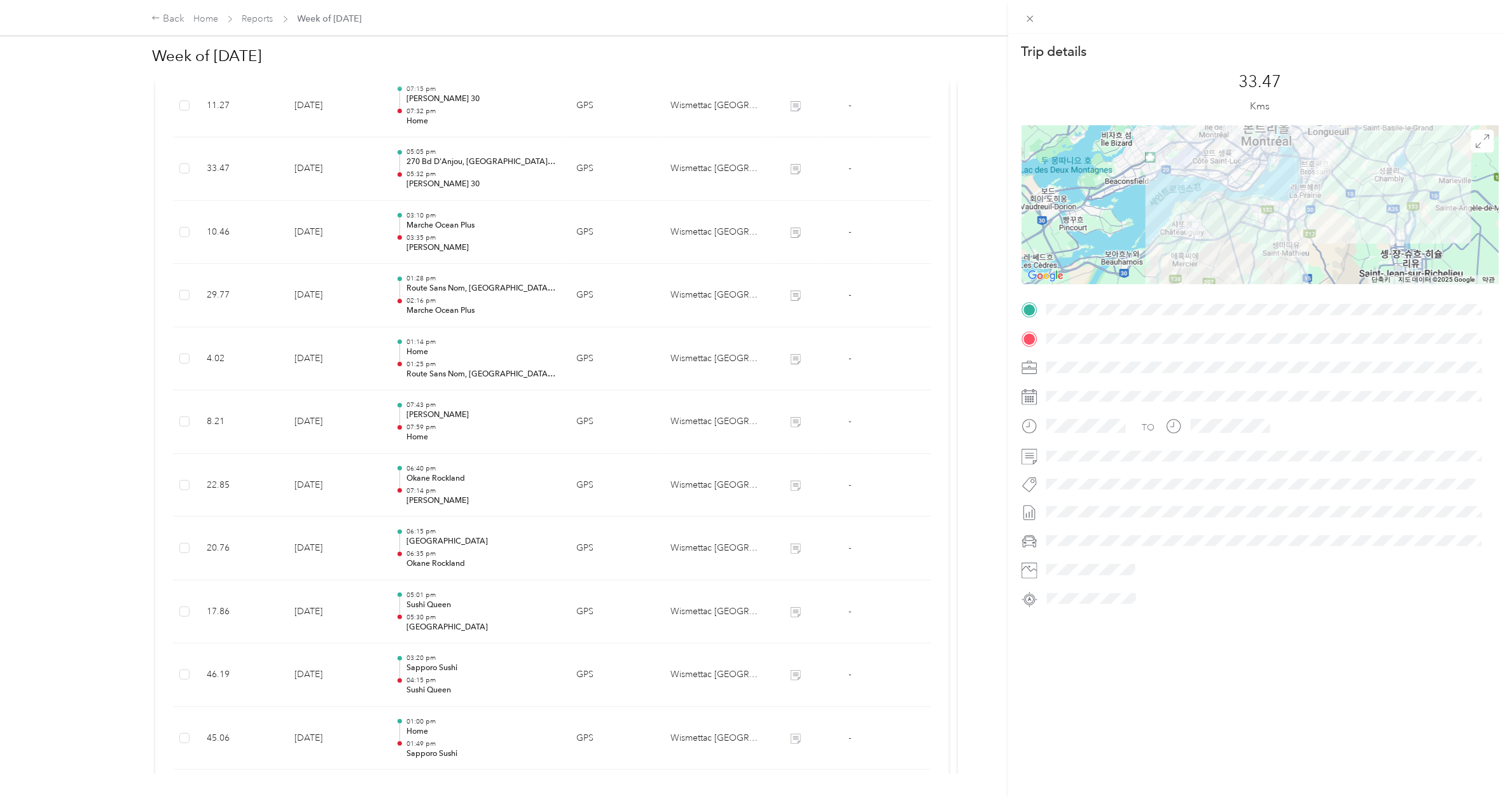
click at [453, 176] on div "Trip details This trip cannot be edited because it is either under review, appr…" at bounding box center [756, 398] width 1512 height 796
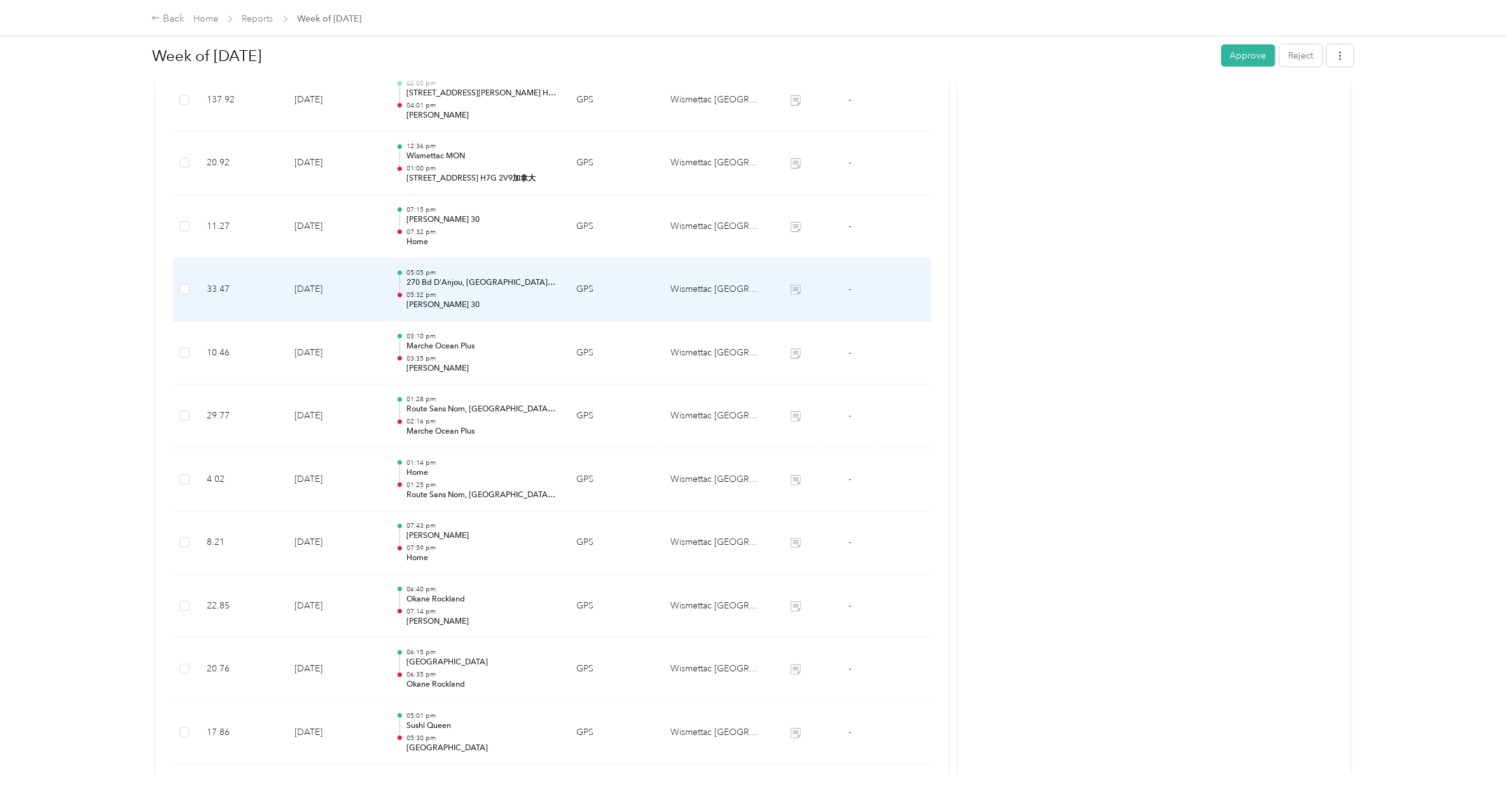
scroll to position [850, 0]
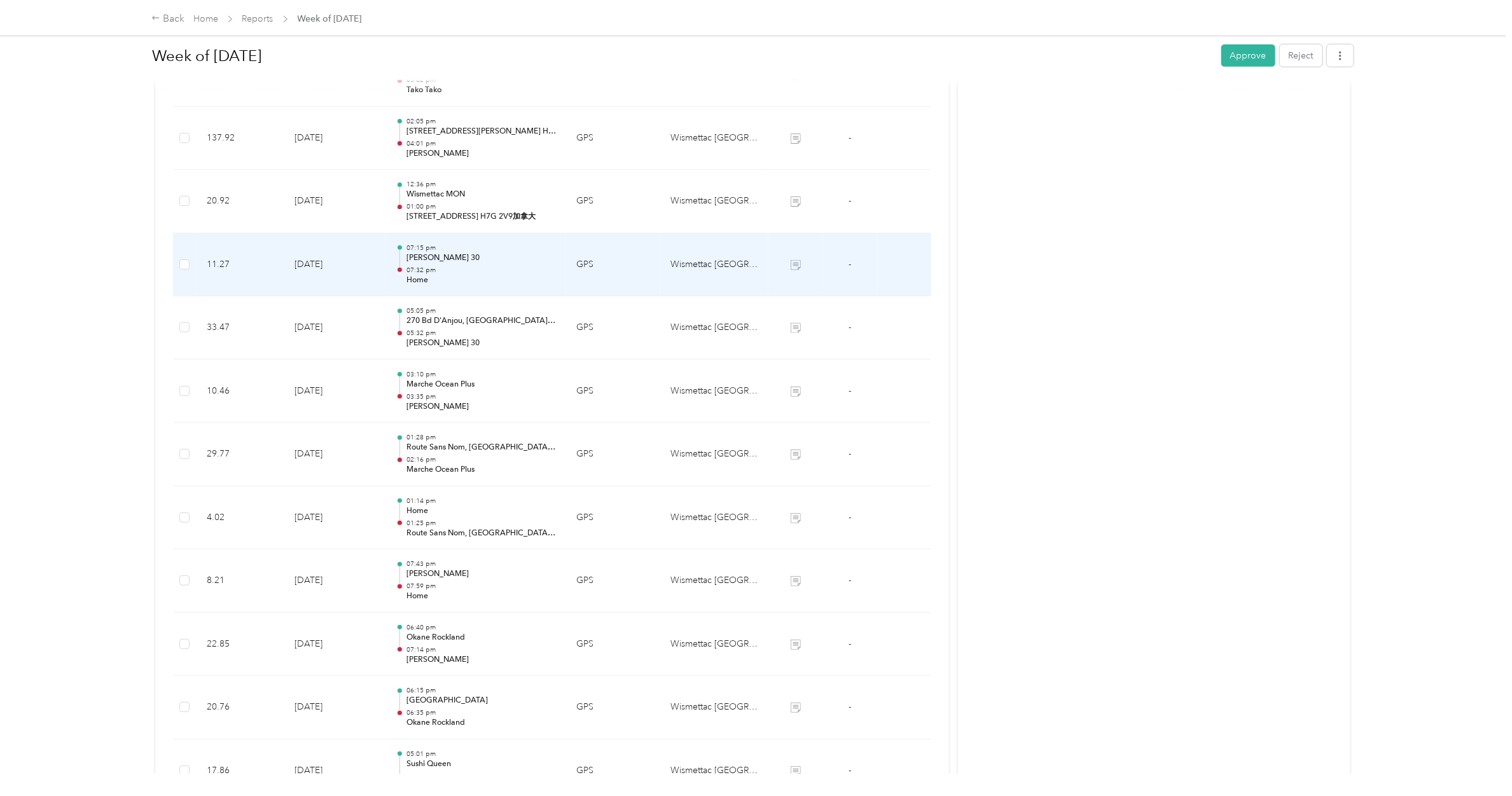
click at [437, 265] on div "07:15 pm [PERSON_NAME] 30 07:32 pm Home" at bounding box center [481, 265] width 150 height 42
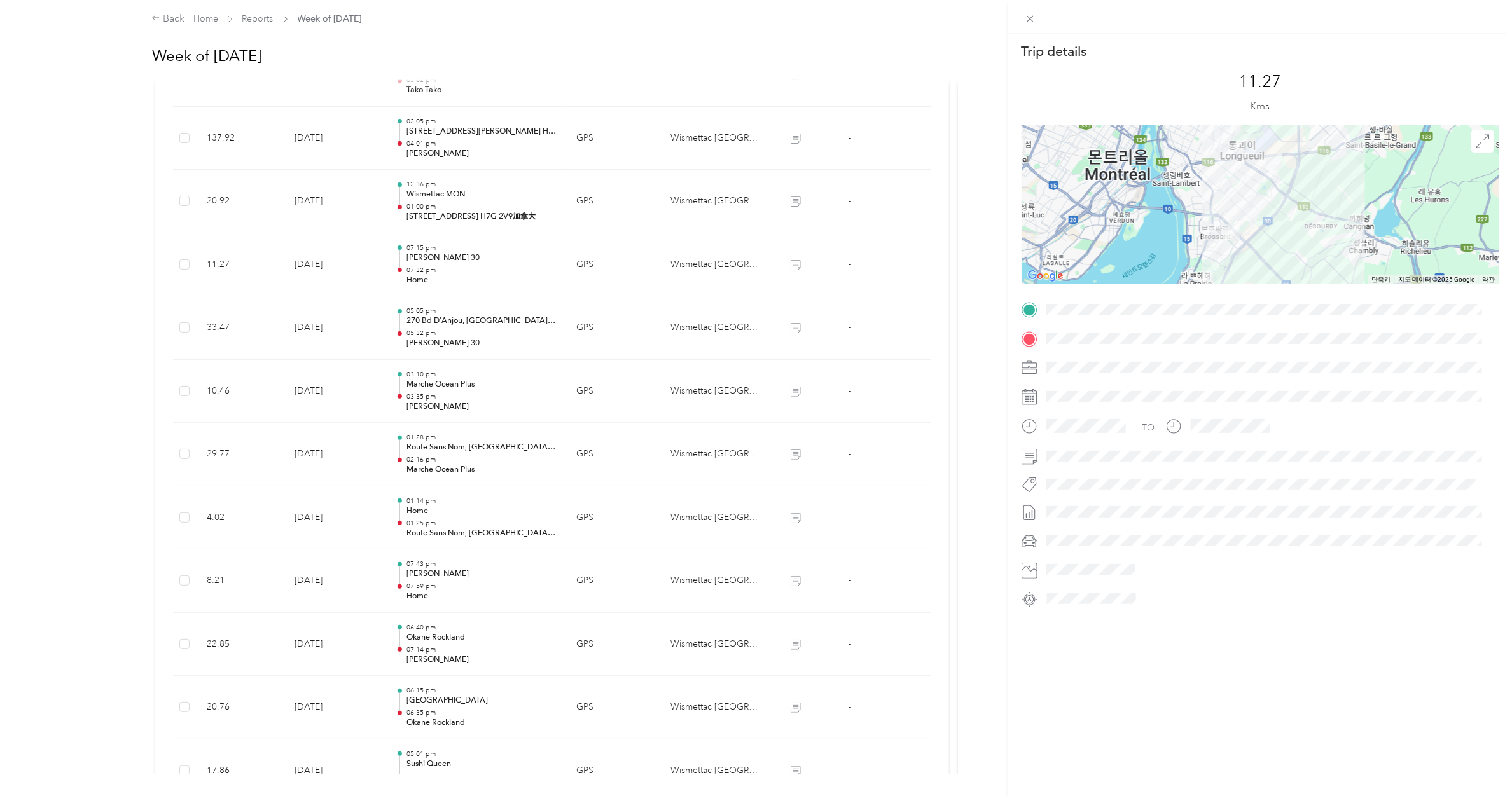
click at [443, 197] on div "Trip details This trip cannot be edited because it is either under review, appr…" at bounding box center [756, 398] width 1512 height 796
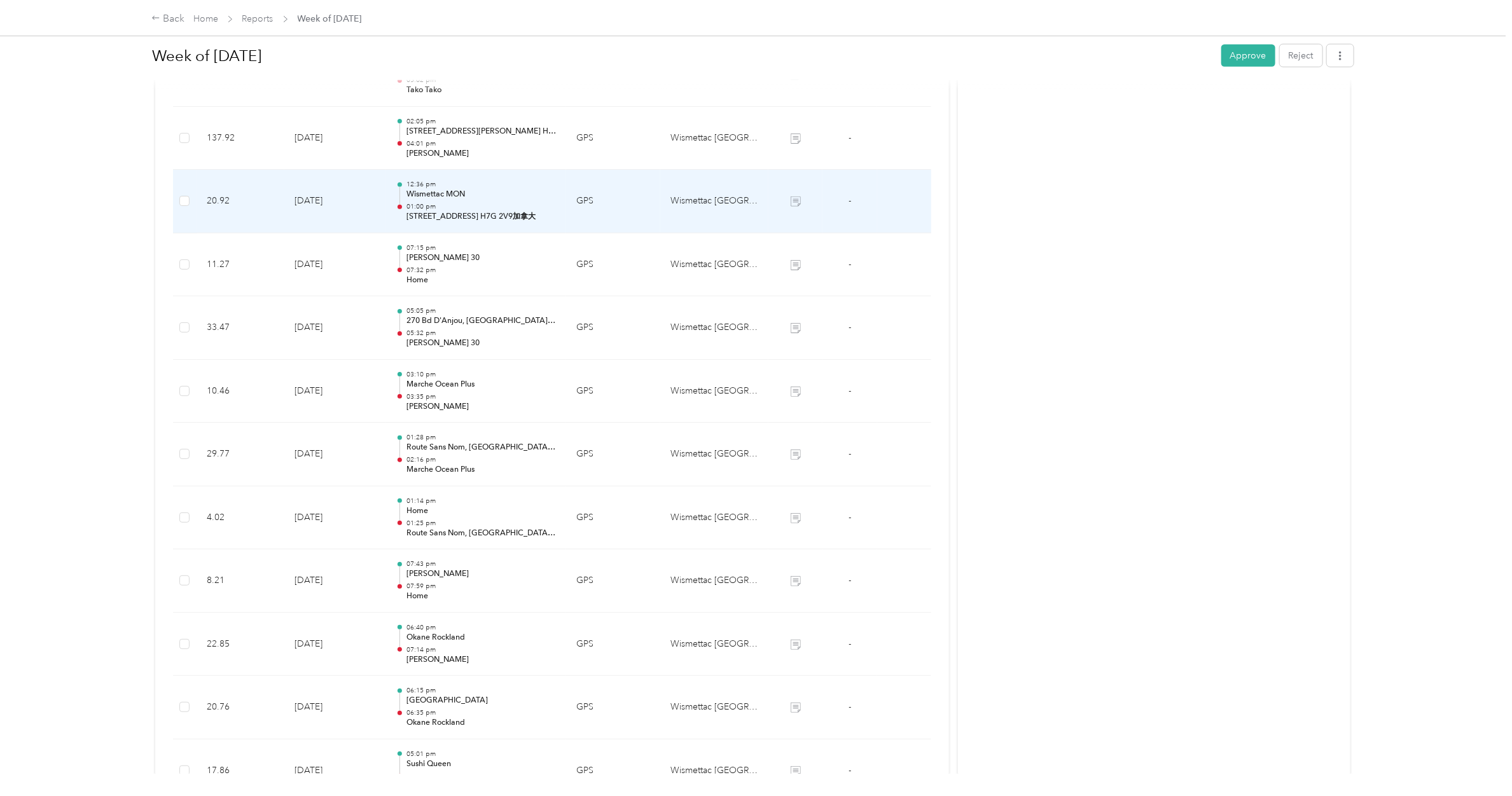
click at [443, 197] on p "Wismettac MON" at bounding box center [481, 194] width 150 height 11
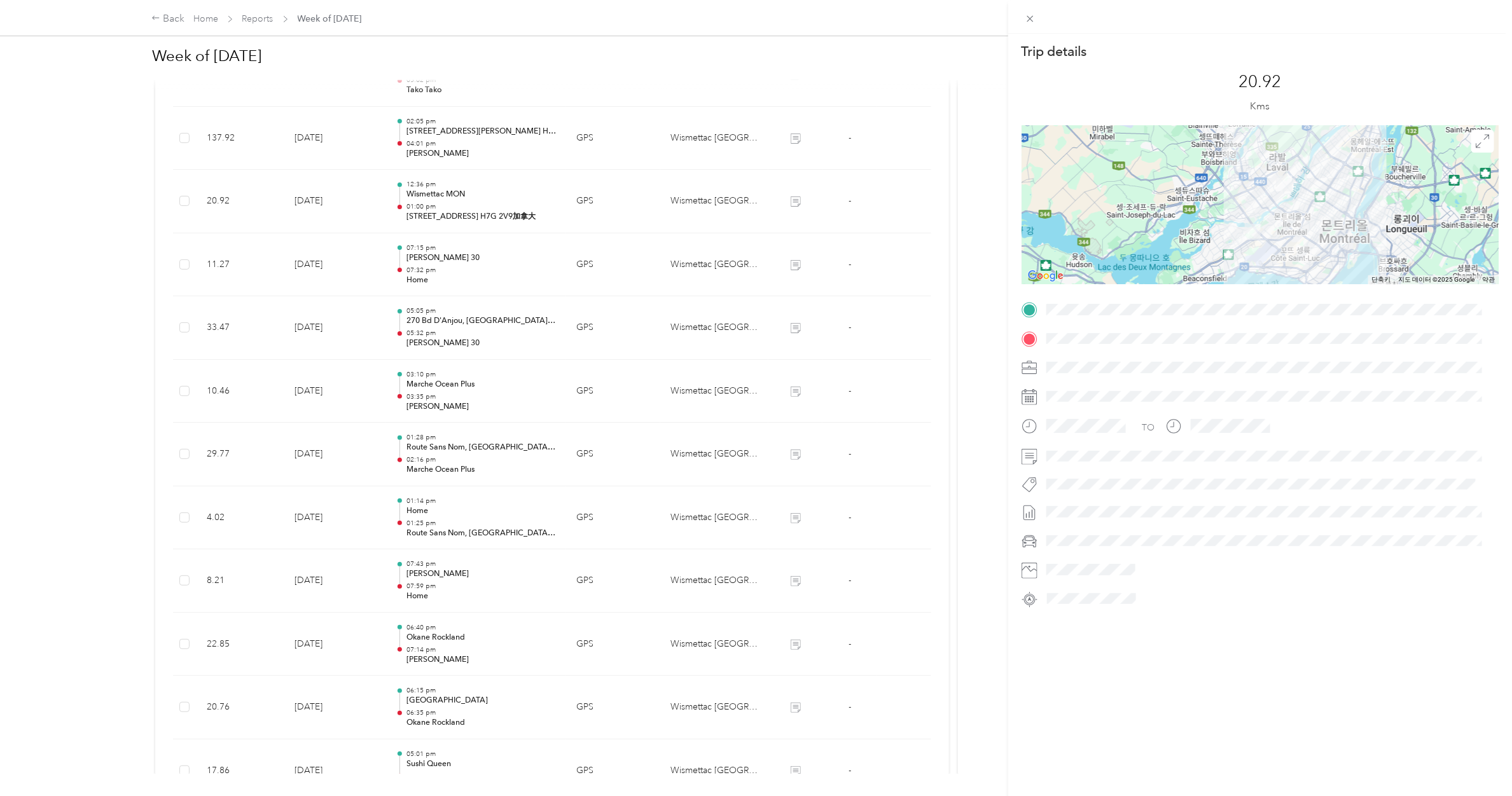
click at [443, 197] on div "Trip details This trip cannot be edited because it is either under review, appr…" at bounding box center [756, 398] width 1512 height 796
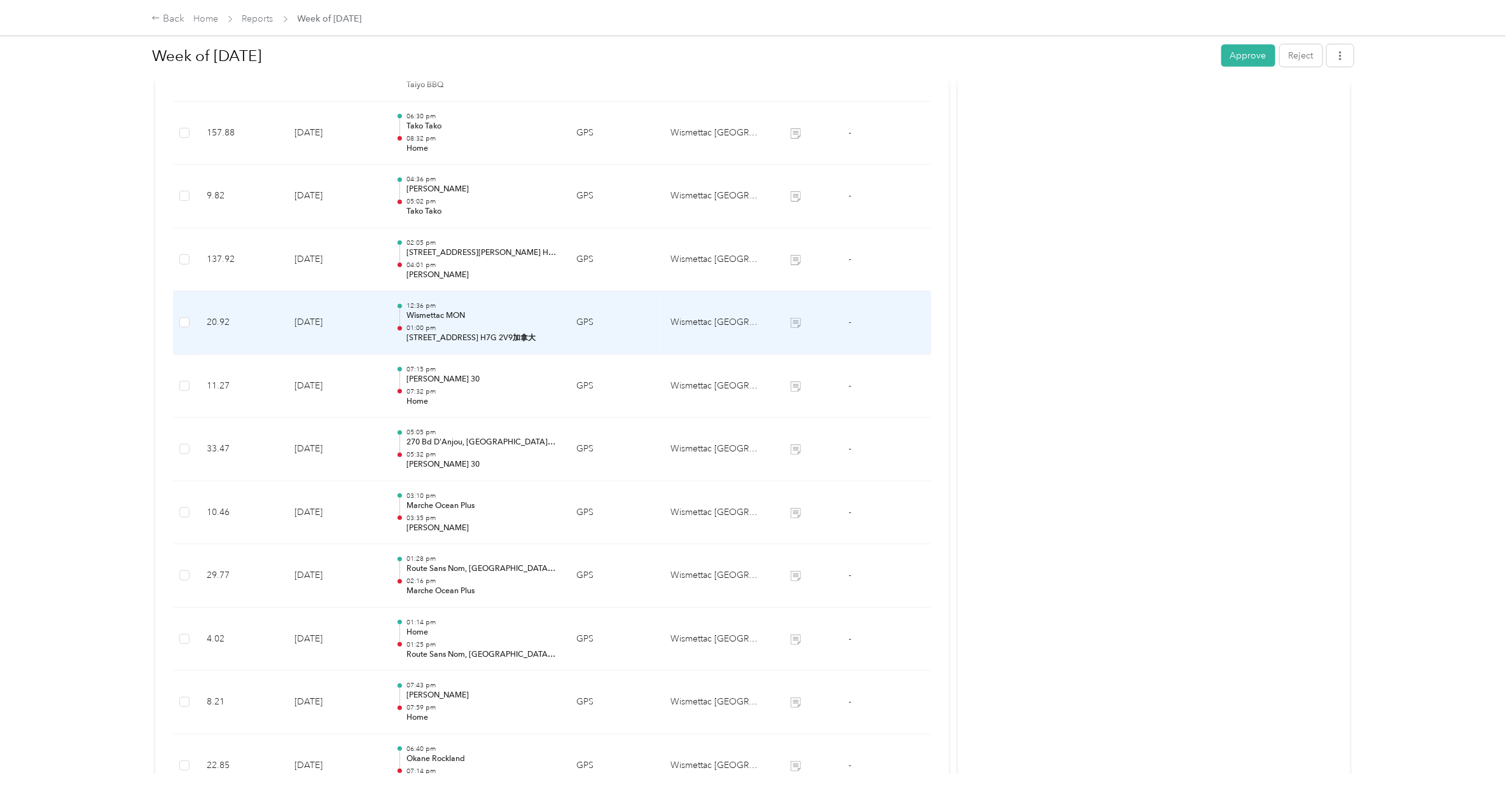
scroll to position [691, 0]
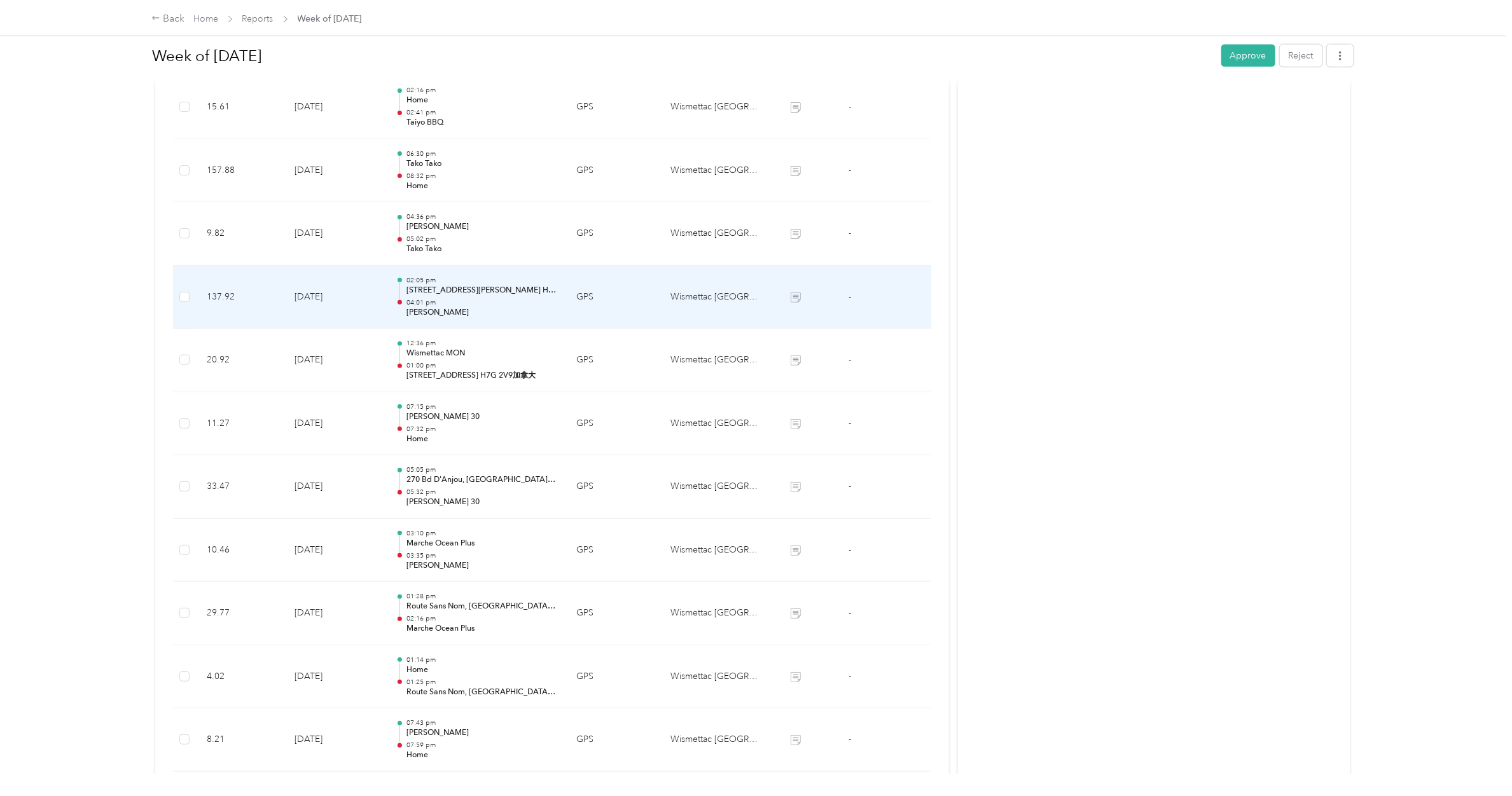
click at [446, 300] on p "04:01 pm" at bounding box center [481, 302] width 150 height 9
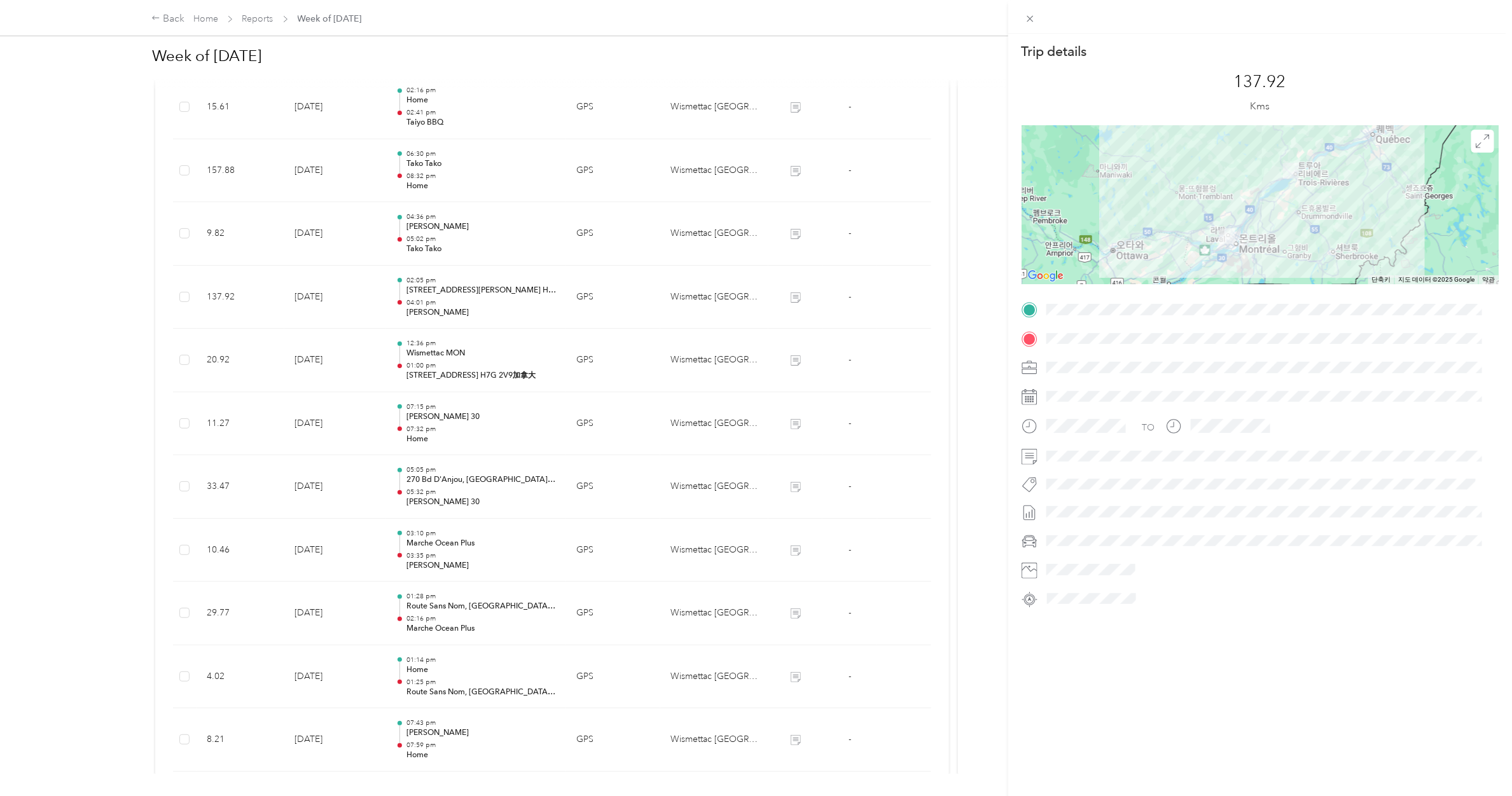
click at [444, 239] on div "Trip details This trip cannot be edited because it is either under review, appr…" at bounding box center [756, 398] width 1512 height 796
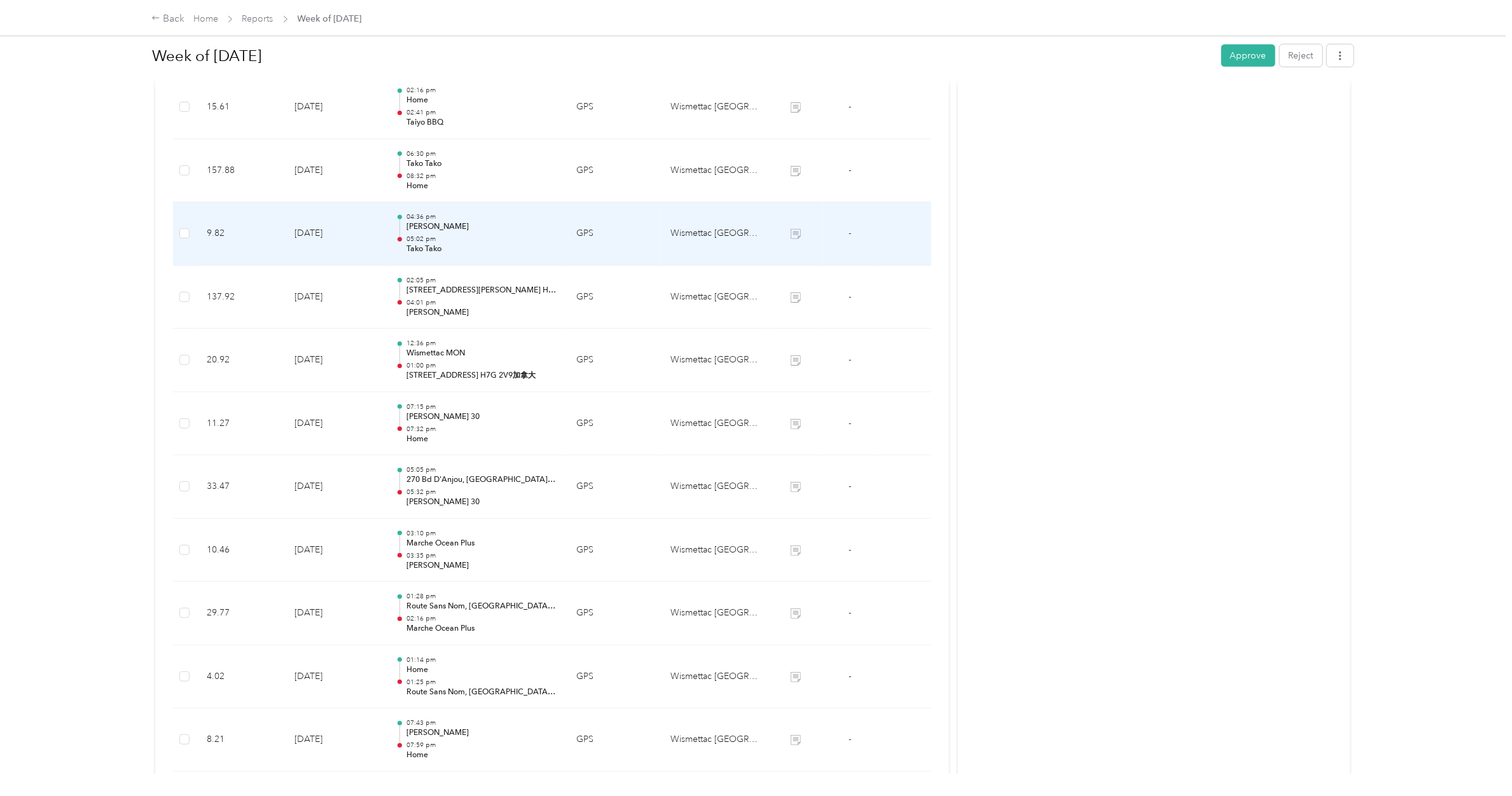
click at [444, 239] on p "05:02 pm" at bounding box center [481, 238] width 150 height 9
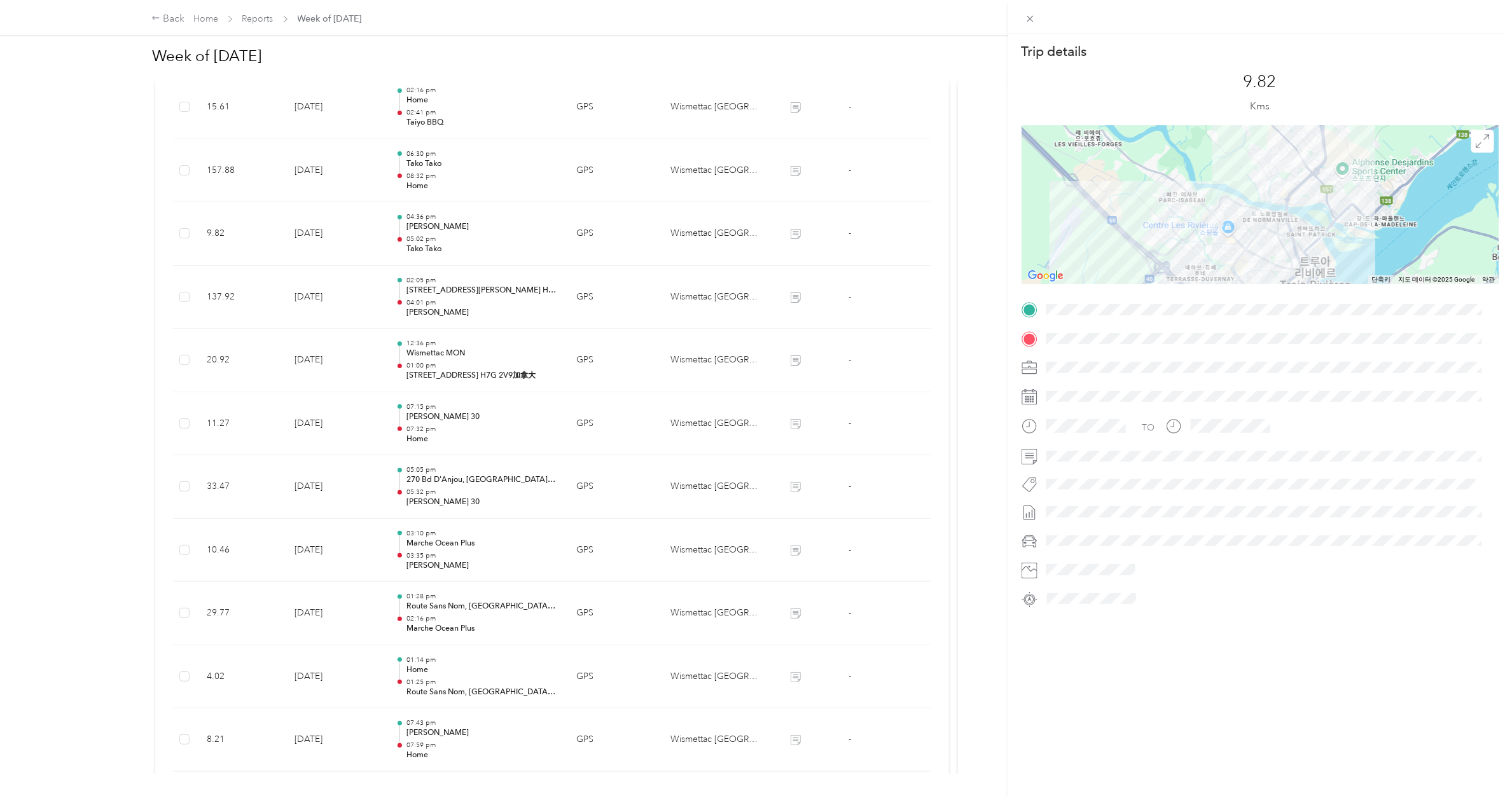
click at [444, 239] on div "Trip details This trip cannot be edited because it is either under review, appr…" at bounding box center [756, 398] width 1512 height 796
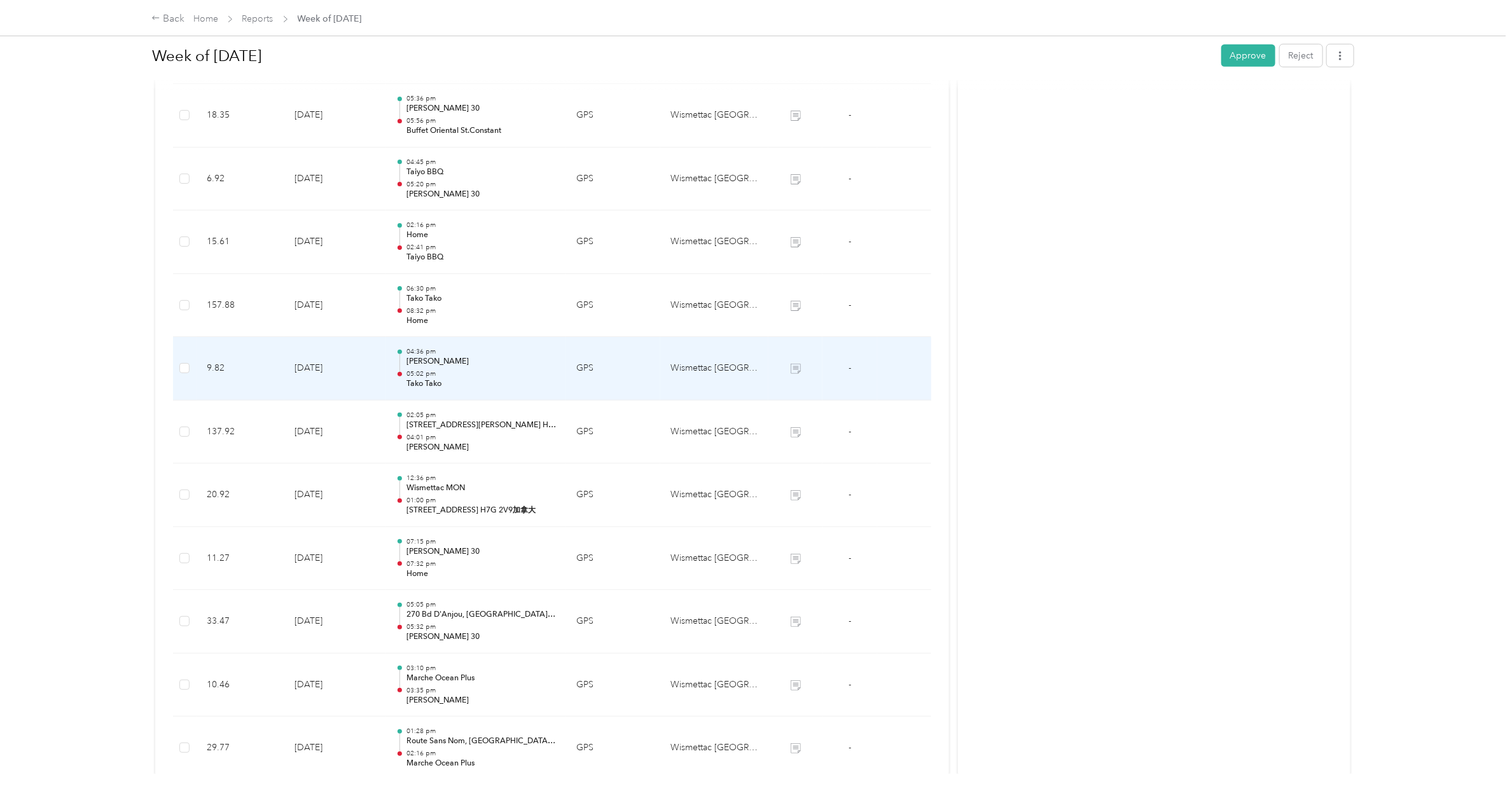
scroll to position [373, 0]
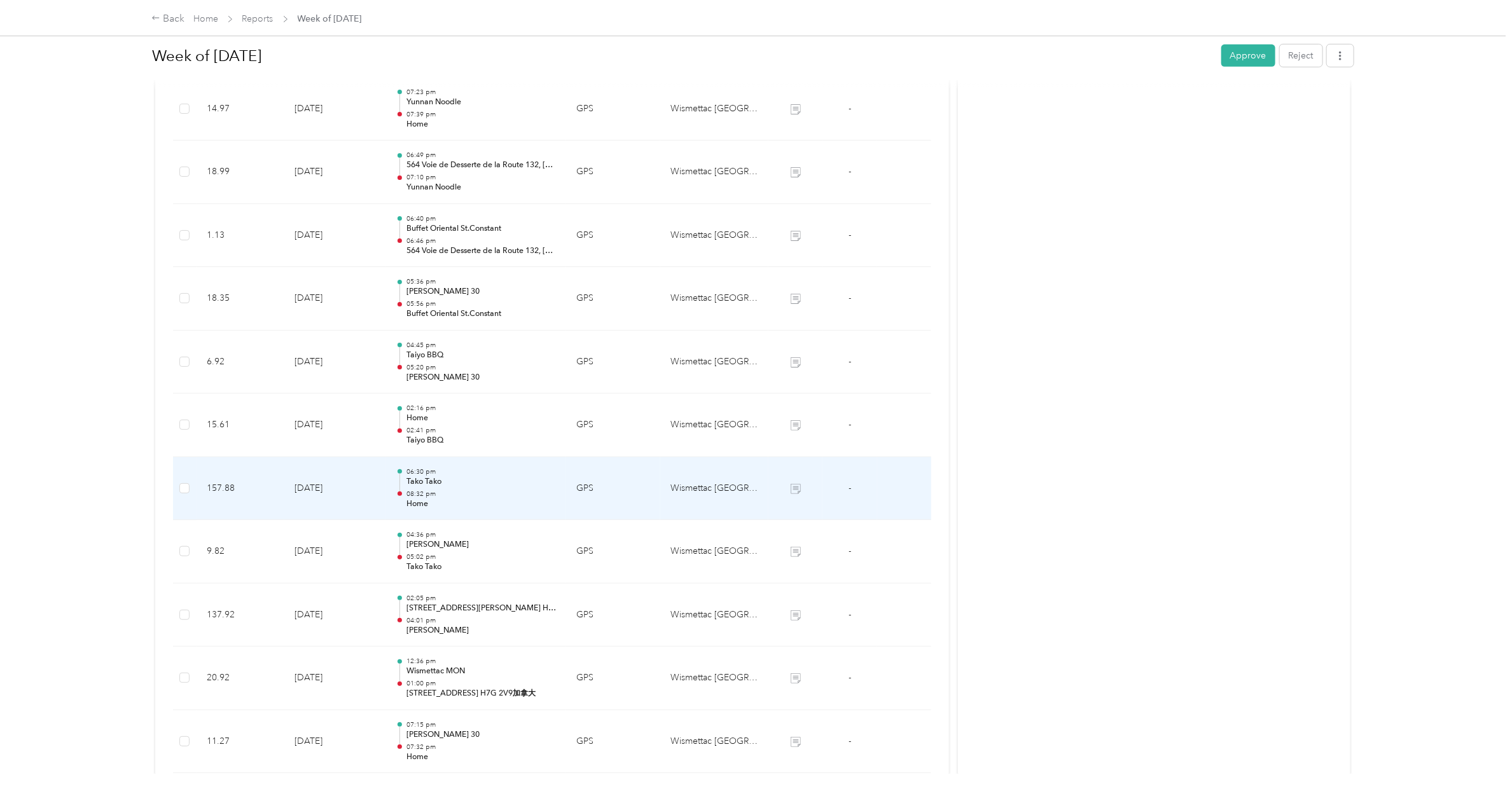
click at [424, 483] on p "Tako Tako" at bounding box center [481, 481] width 150 height 11
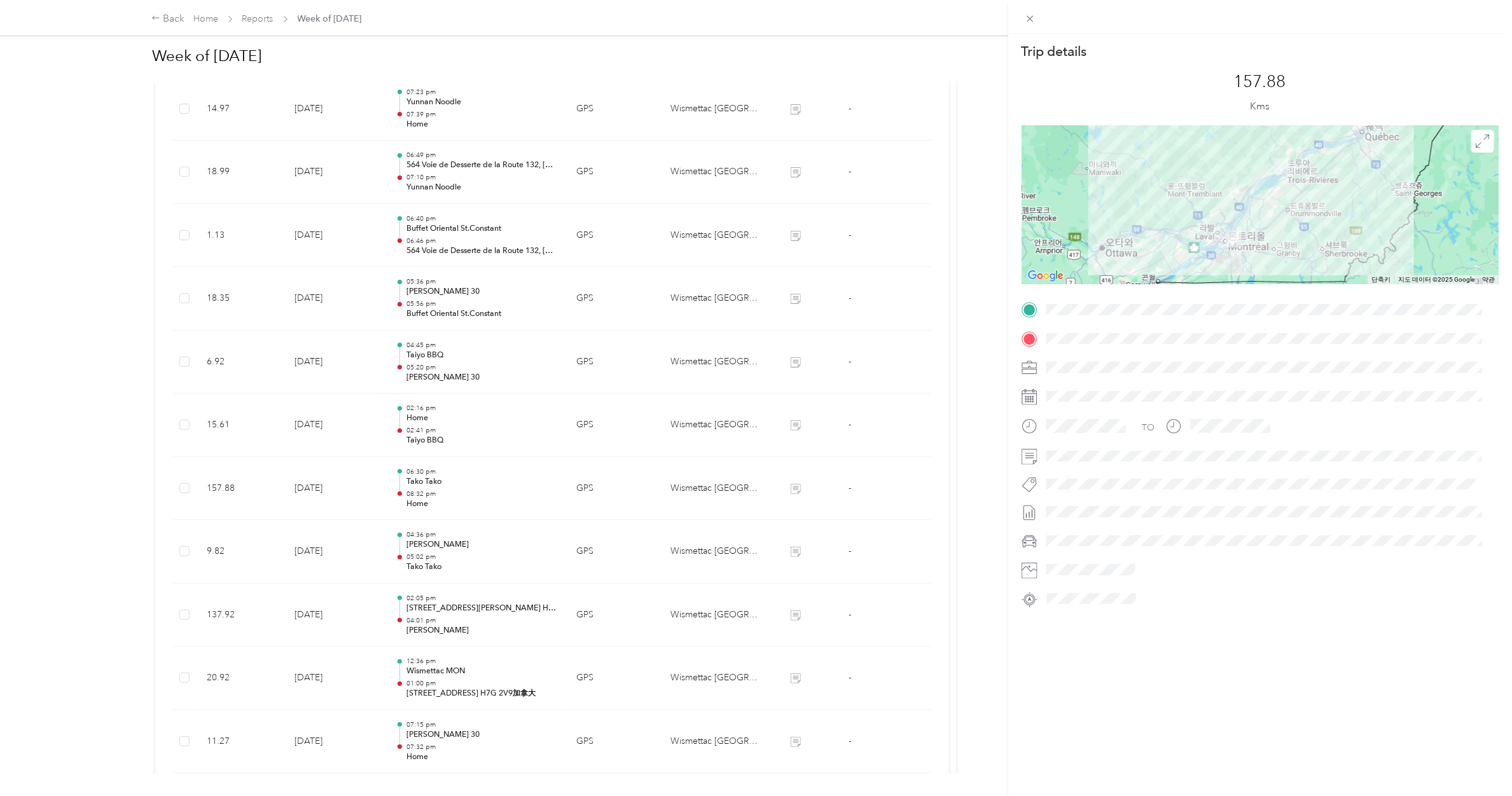
click at [426, 424] on div "Trip details This trip cannot be edited because it is either under review, appr…" at bounding box center [756, 398] width 1512 height 796
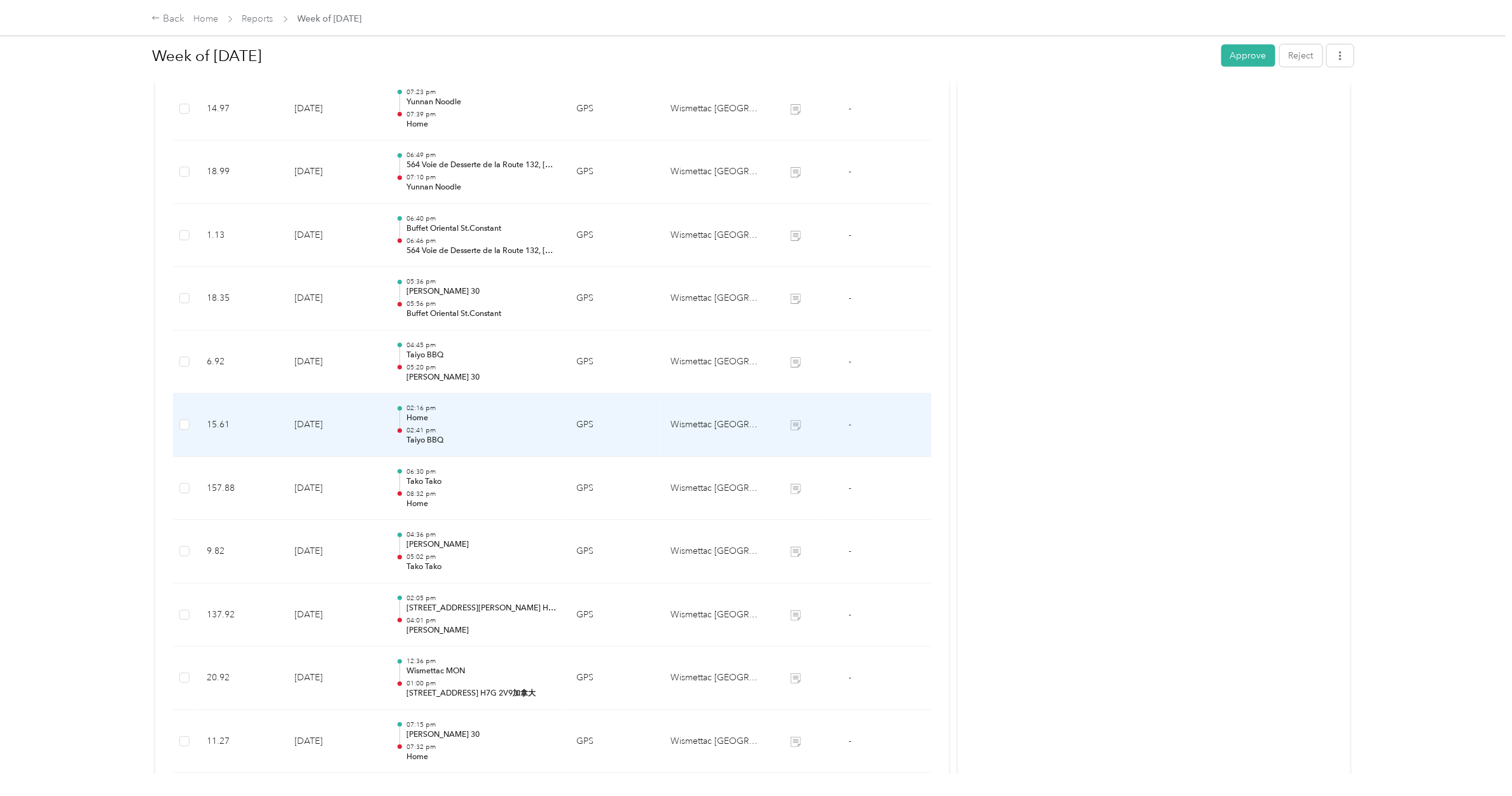
click at [429, 424] on div "02:16 pm Home 02:41 pm Taiyo BBQ" at bounding box center [481, 425] width 150 height 42
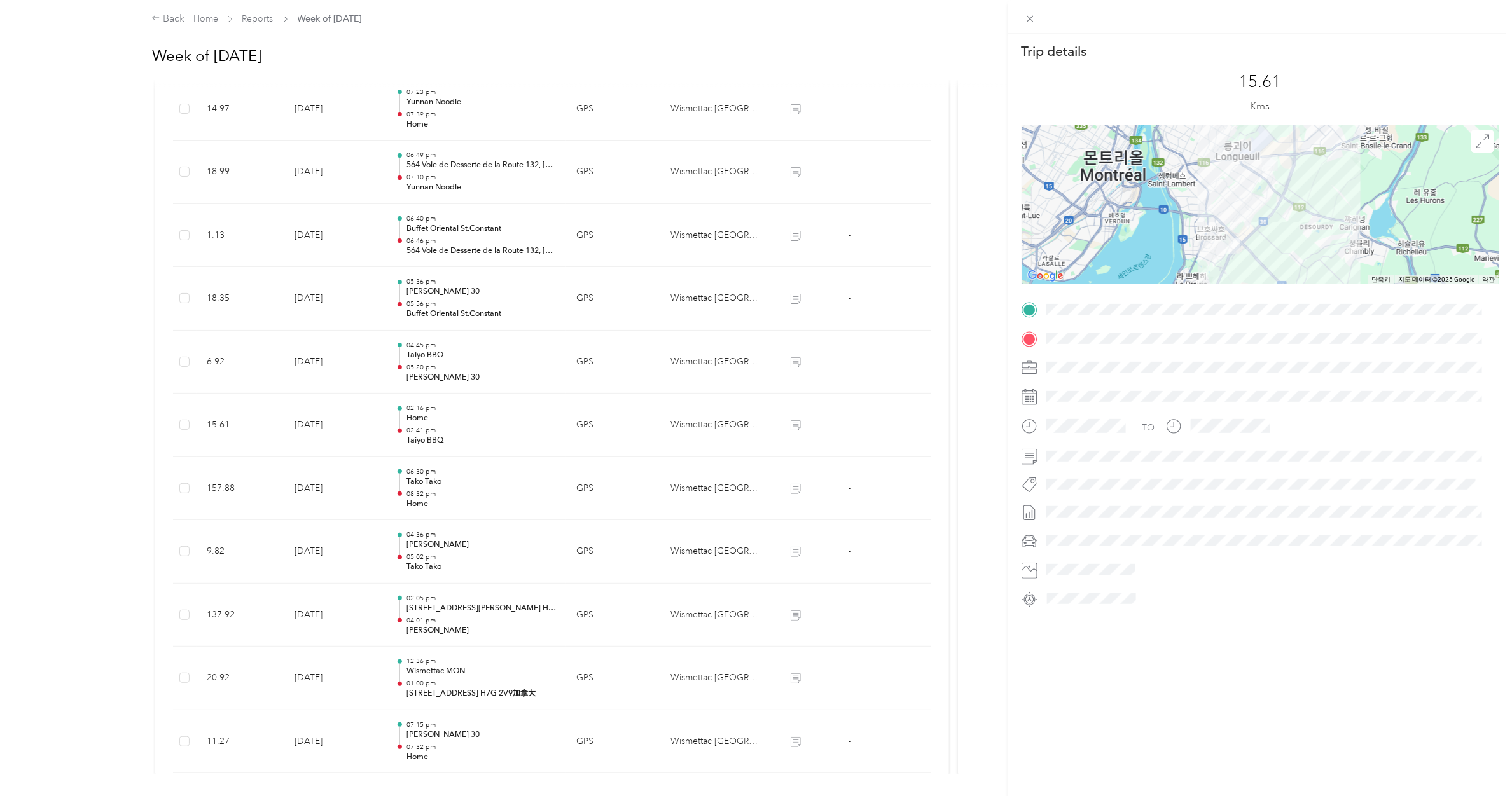
click at [433, 367] on div "Trip details This trip cannot be edited because it is either under review, appr…" at bounding box center [756, 398] width 1512 height 796
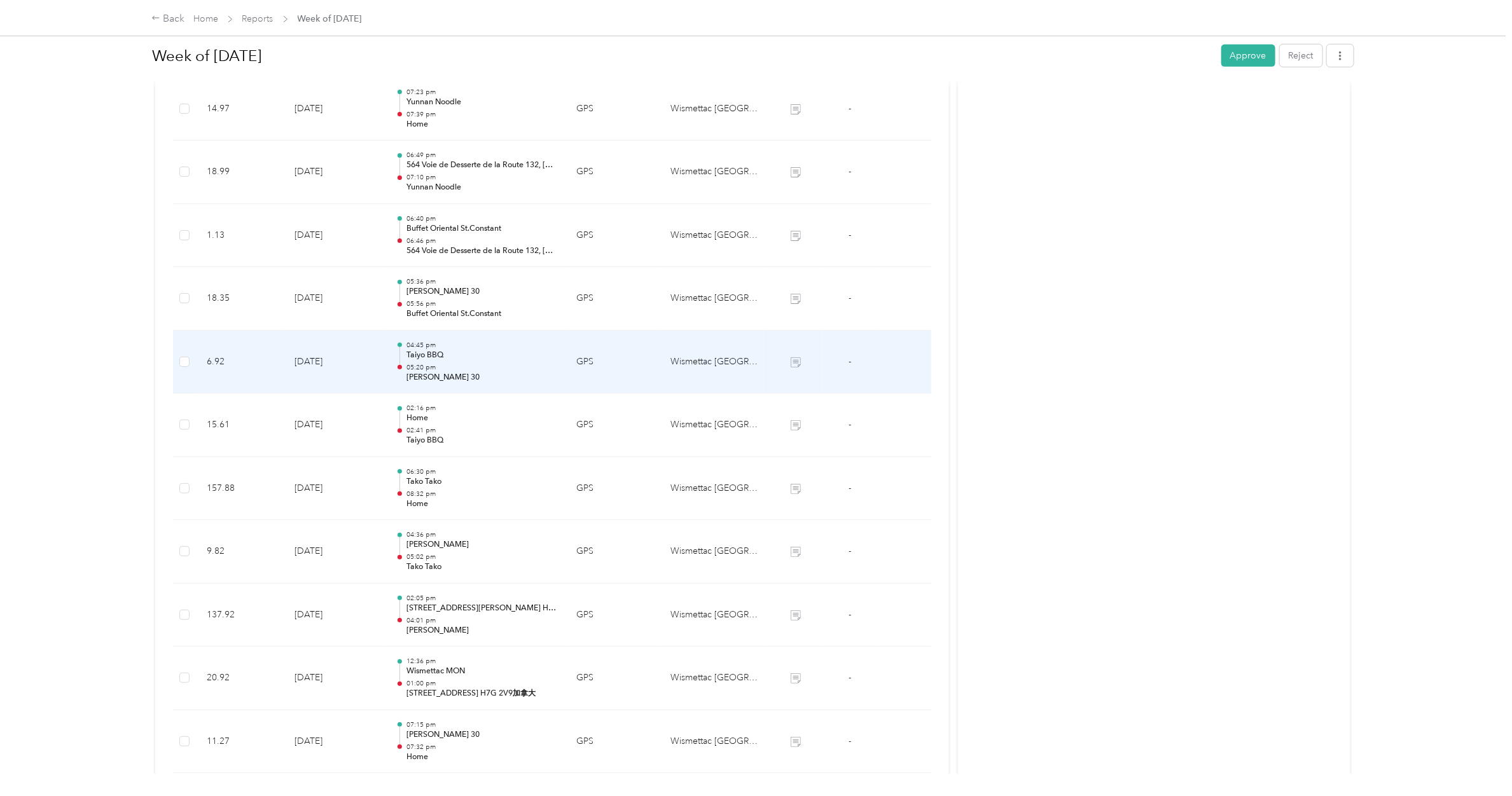
click at [433, 367] on p "05:20 pm" at bounding box center [481, 367] width 150 height 9
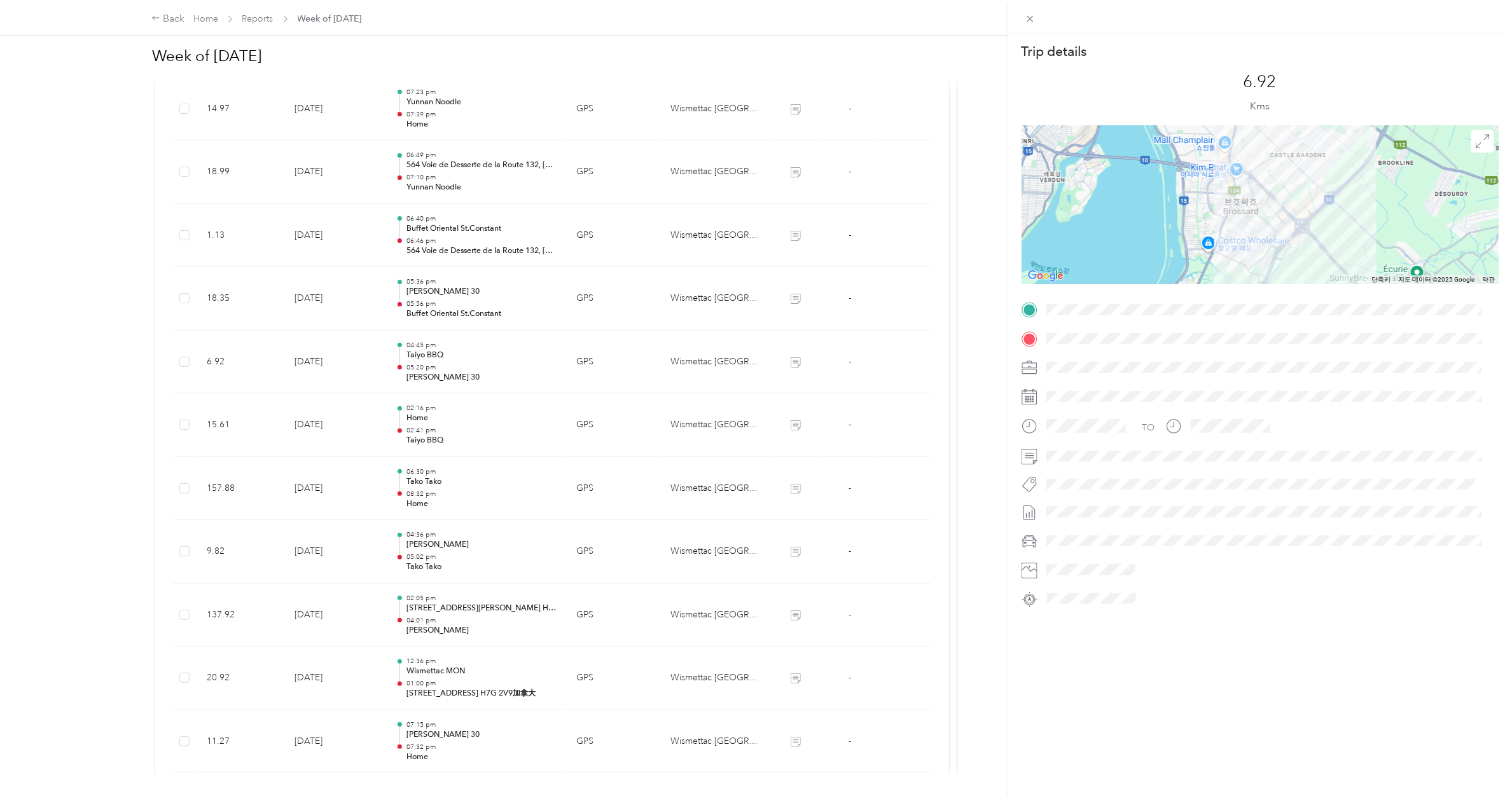
click at [433, 306] on div "Trip details This trip cannot be edited because it is either under review, appr…" at bounding box center [756, 398] width 1512 height 796
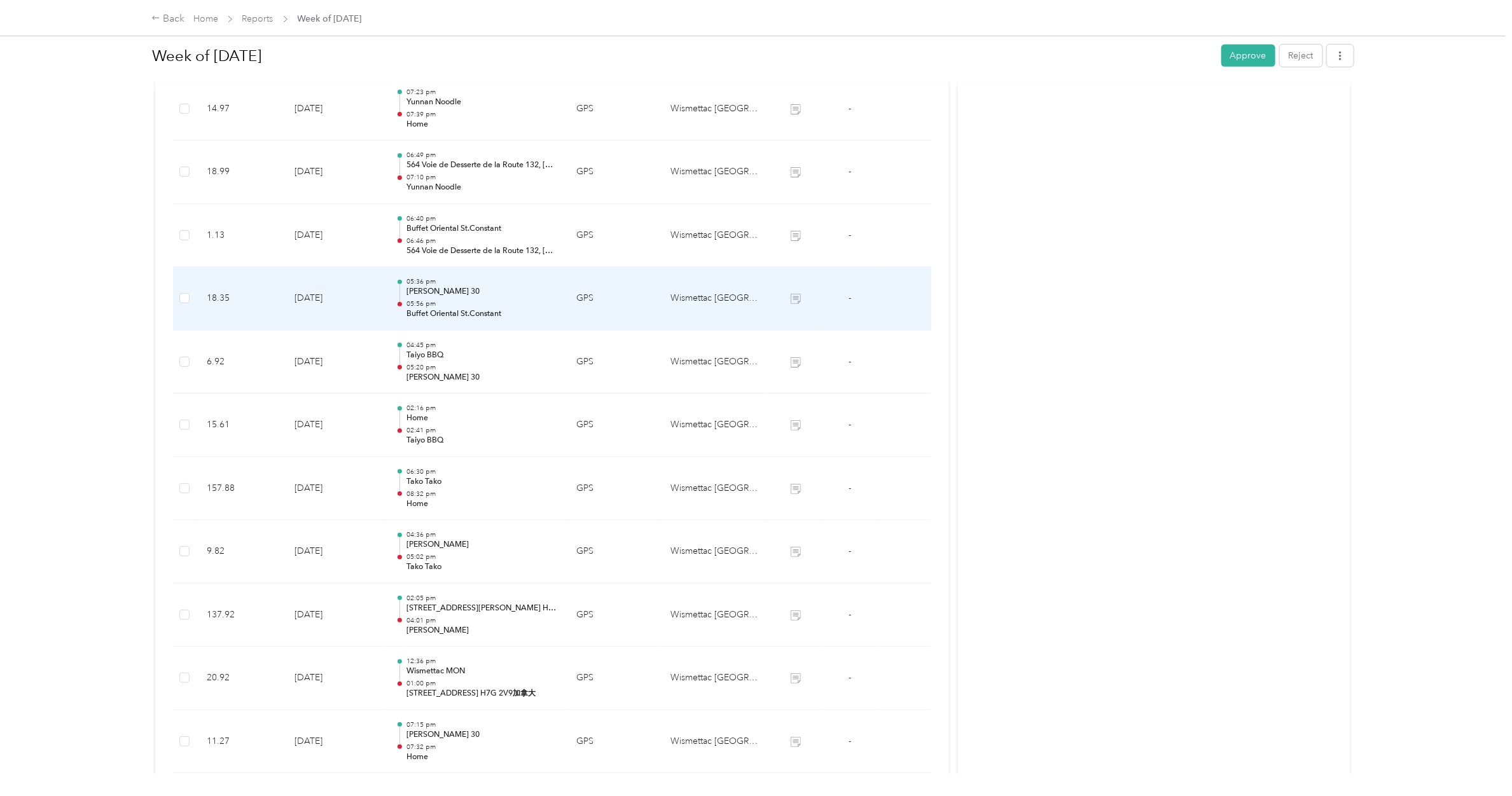
click at [433, 306] on p "05:56 pm" at bounding box center [481, 303] width 150 height 9
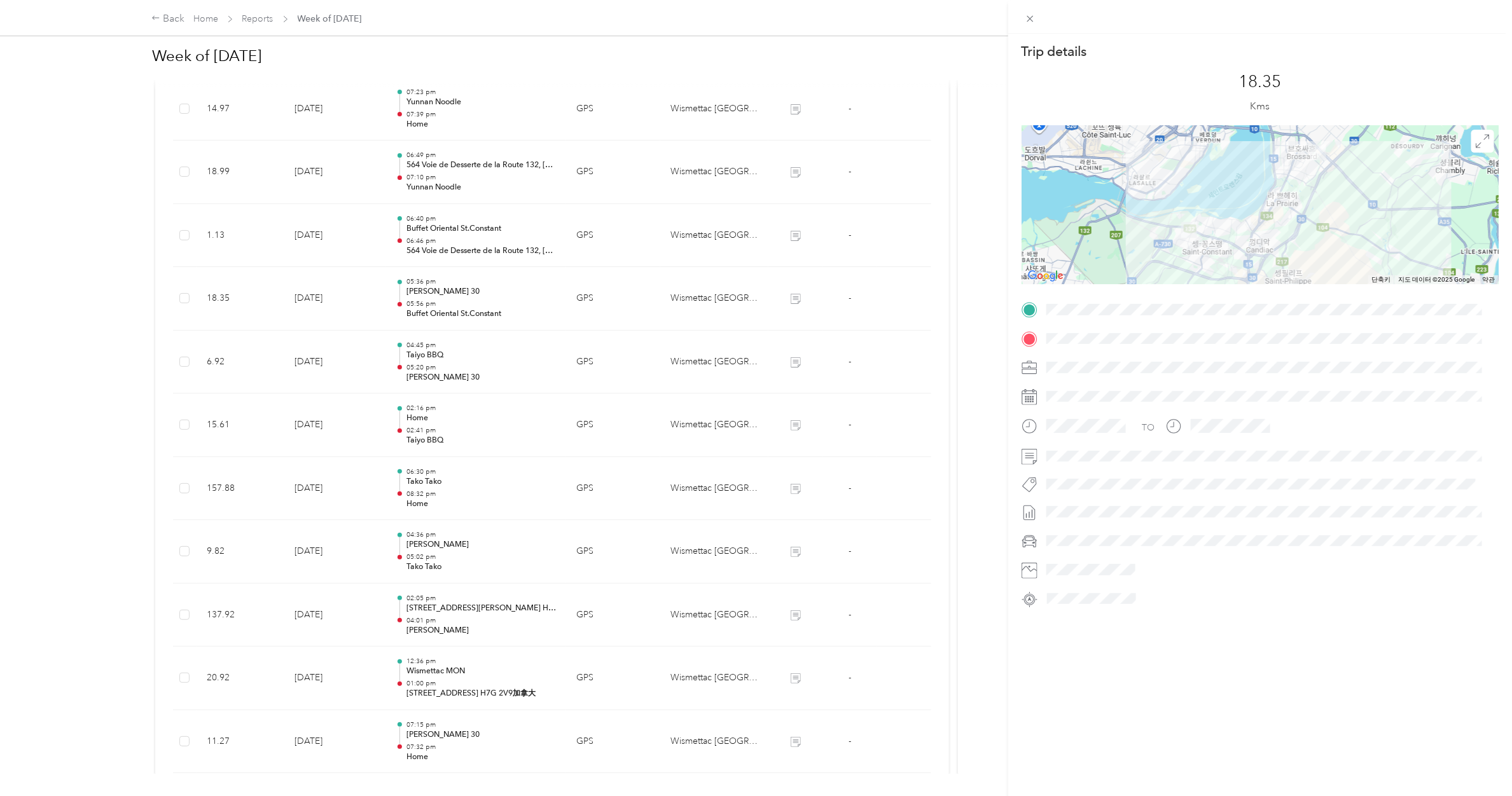
click at [427, 227] on div "Trip details This trip cannot be edited because it is either under review, appr…" at bounding box center [756, 398] width 1512 height 796
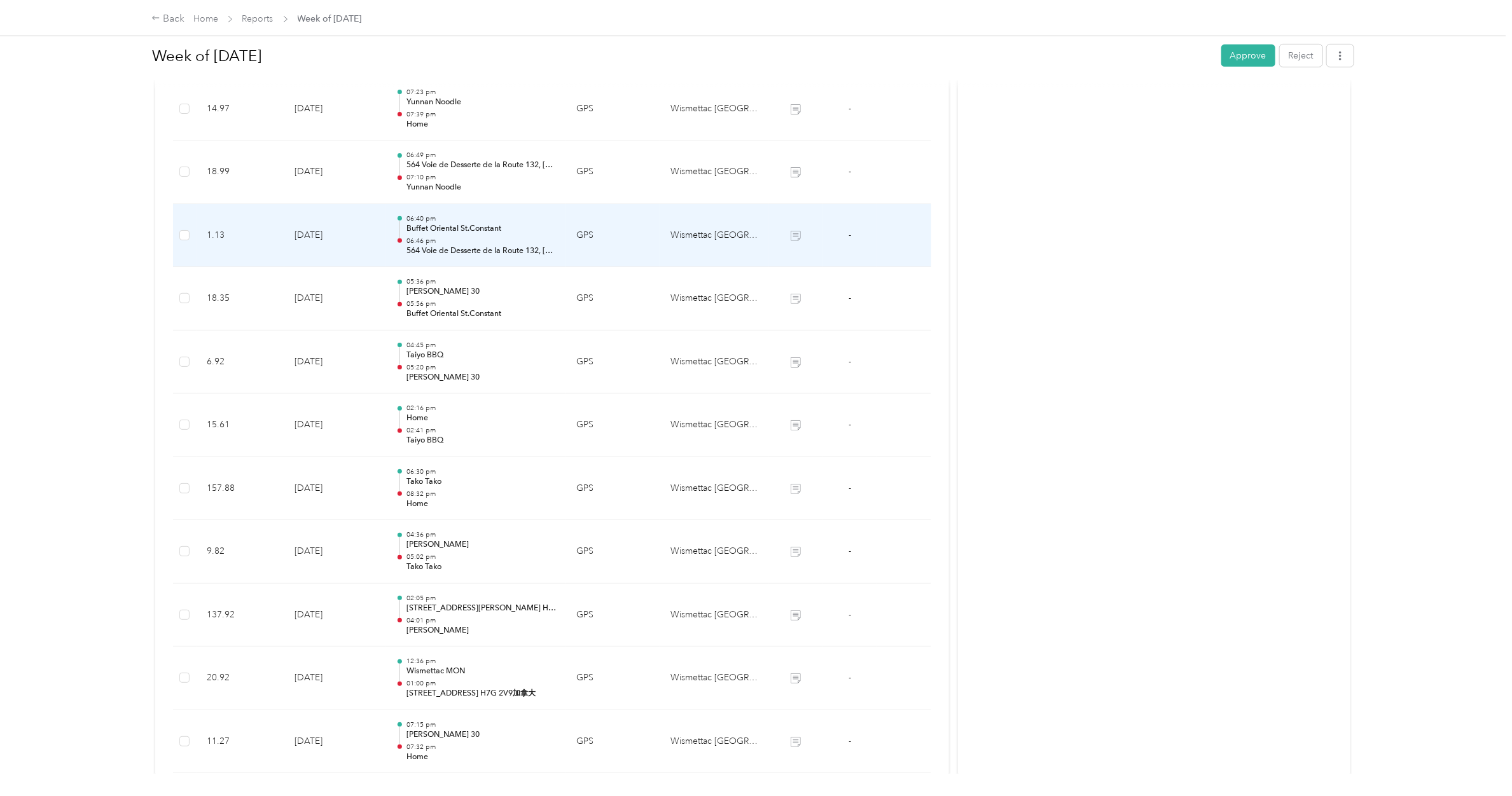
click at [427, 227] on p "Buffet Oriental St.Constant" at bounding box center [481, 228] width 150 height 11
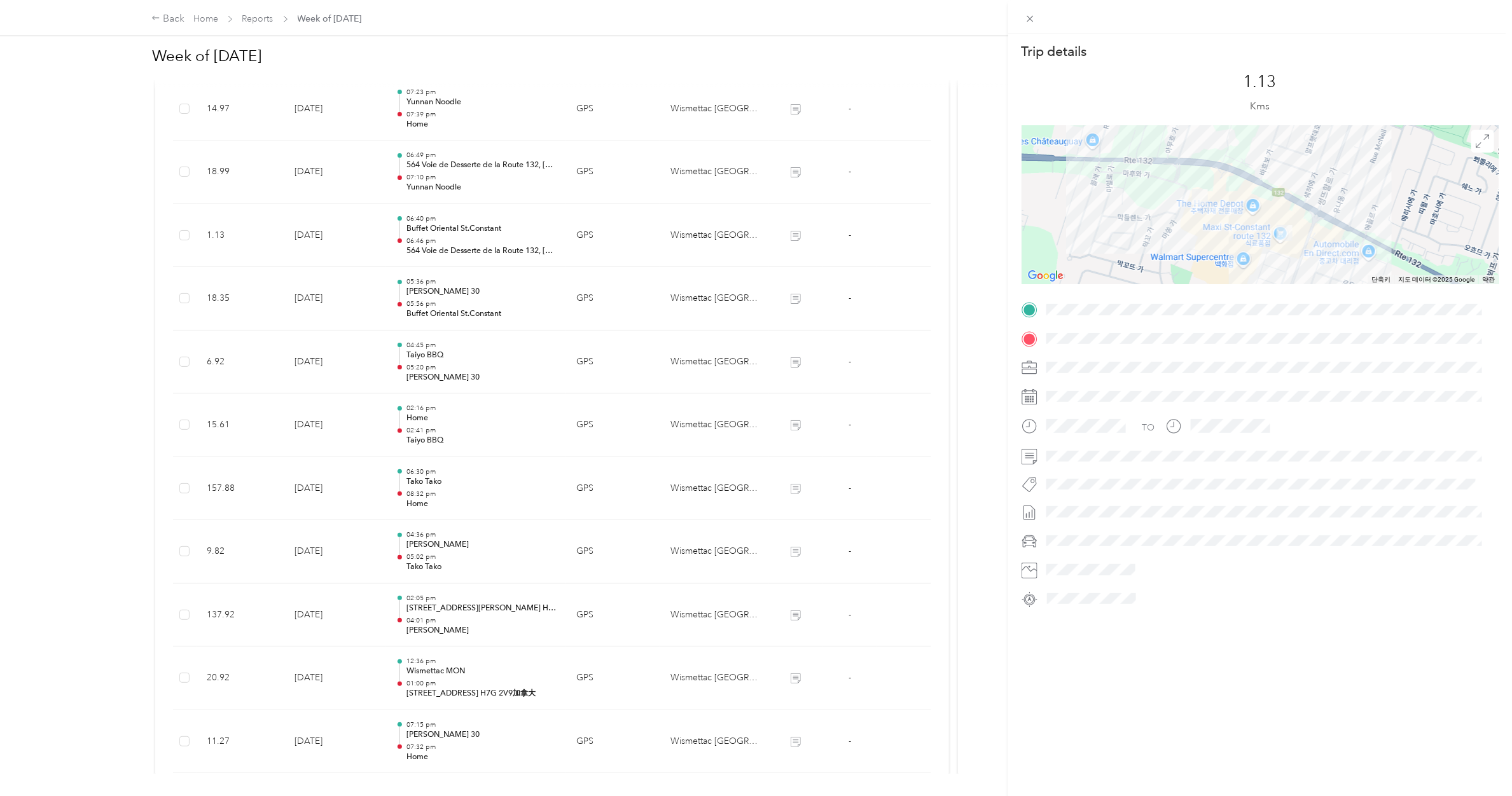
click at [427, 227] on div "Trip details This trip cannot be edited because it is either under review, appr…" at bounding box center [756, 398] width 1512 height 796
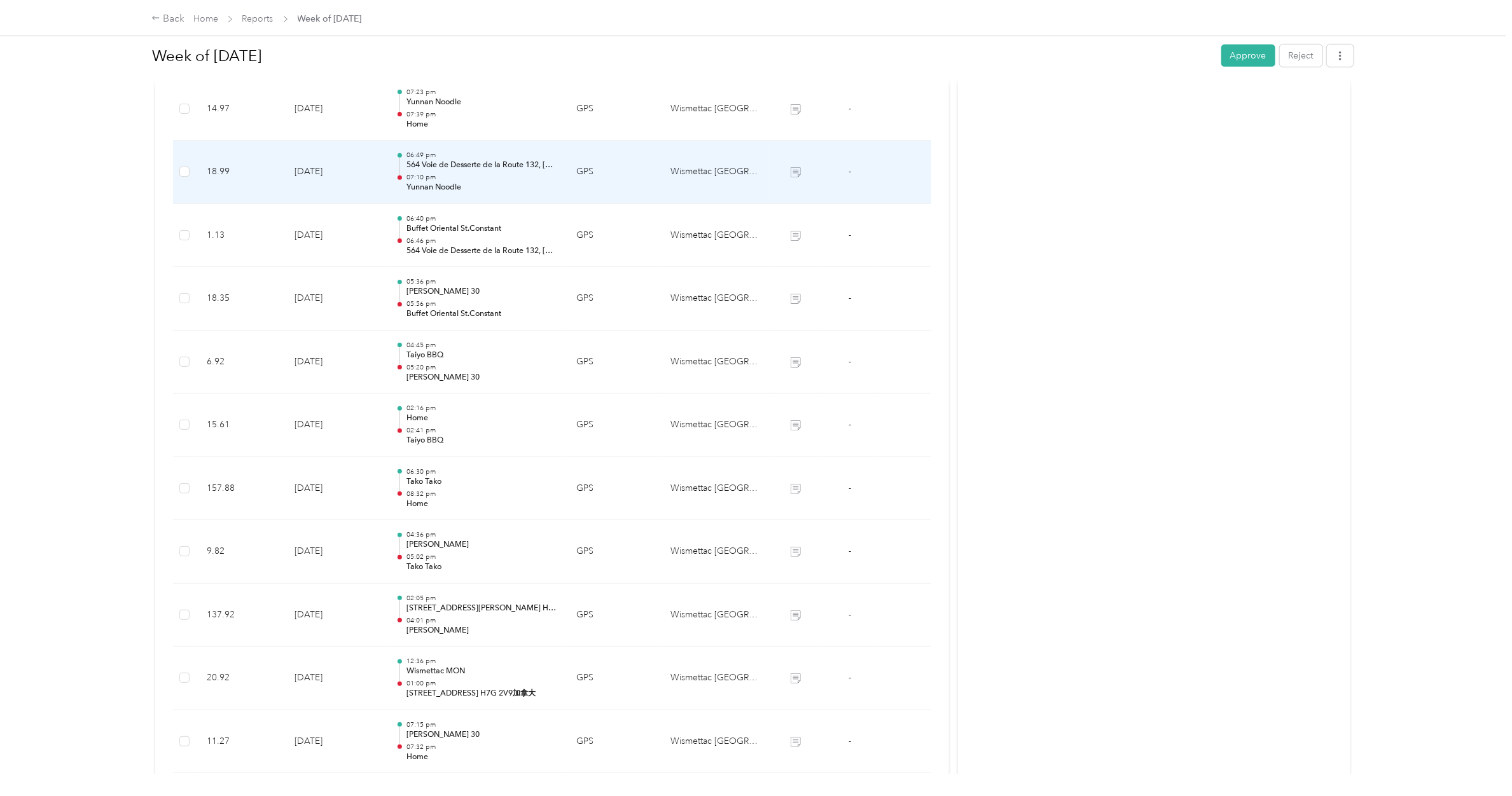
click at [431, 179] on p "07:10 pm" at bounding box center [481, 177] width 150 height 9
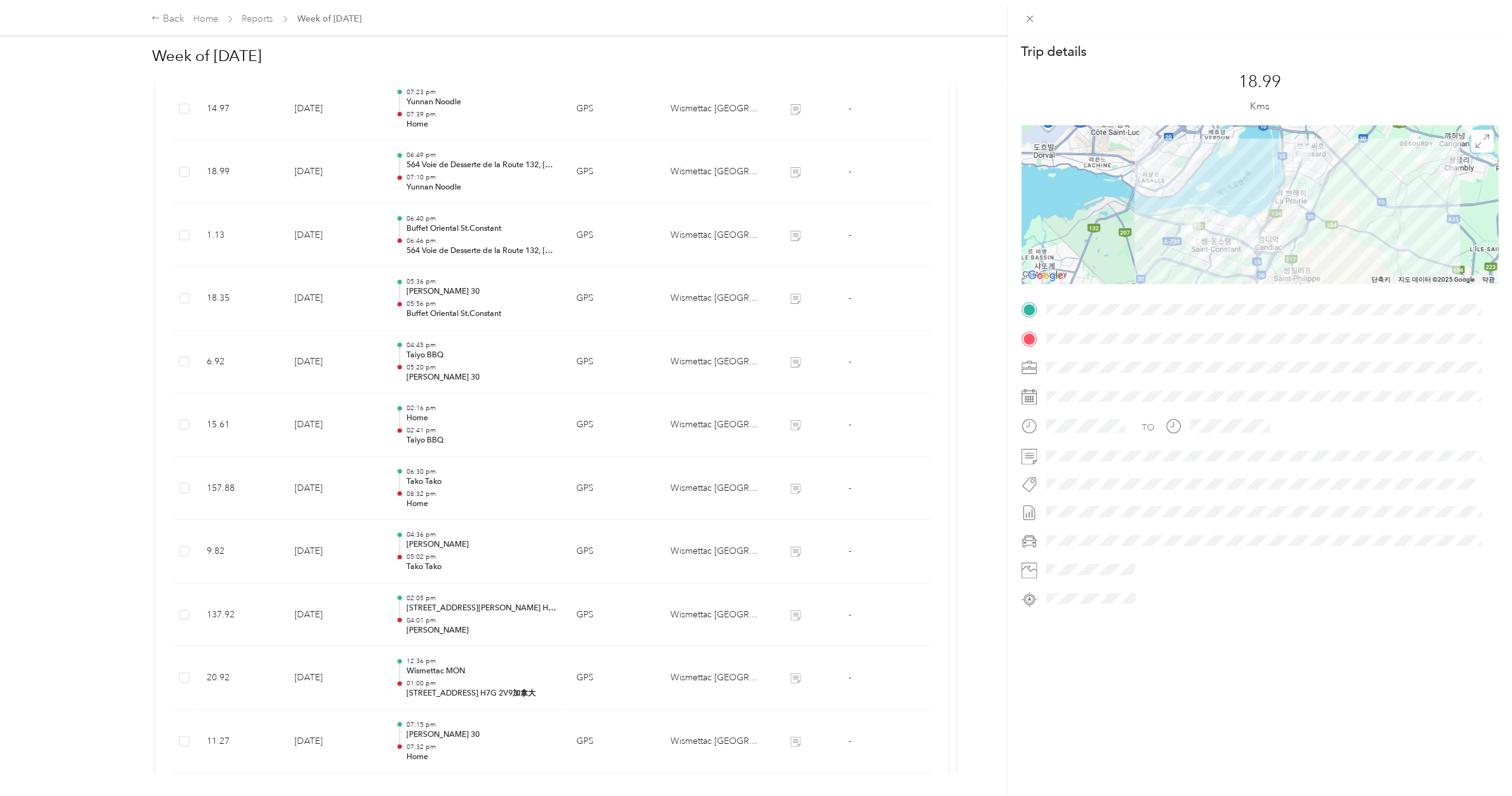
click at [418, 186] on div "Trip details This trip cannot be edited because it is either under review, appr…" at bounding box center [756, 398] width 1512 height 796
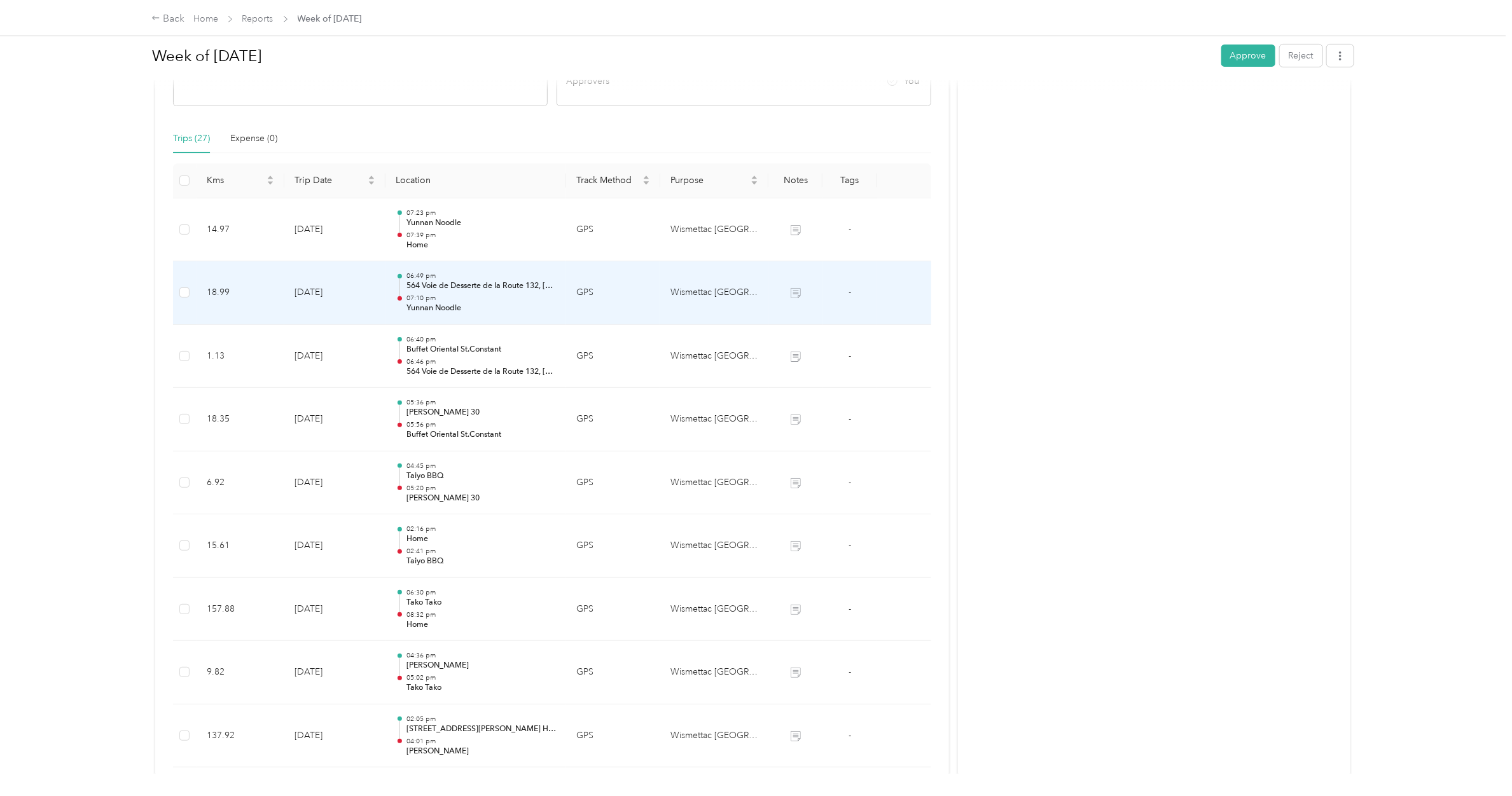
scroll to position [215, 0]
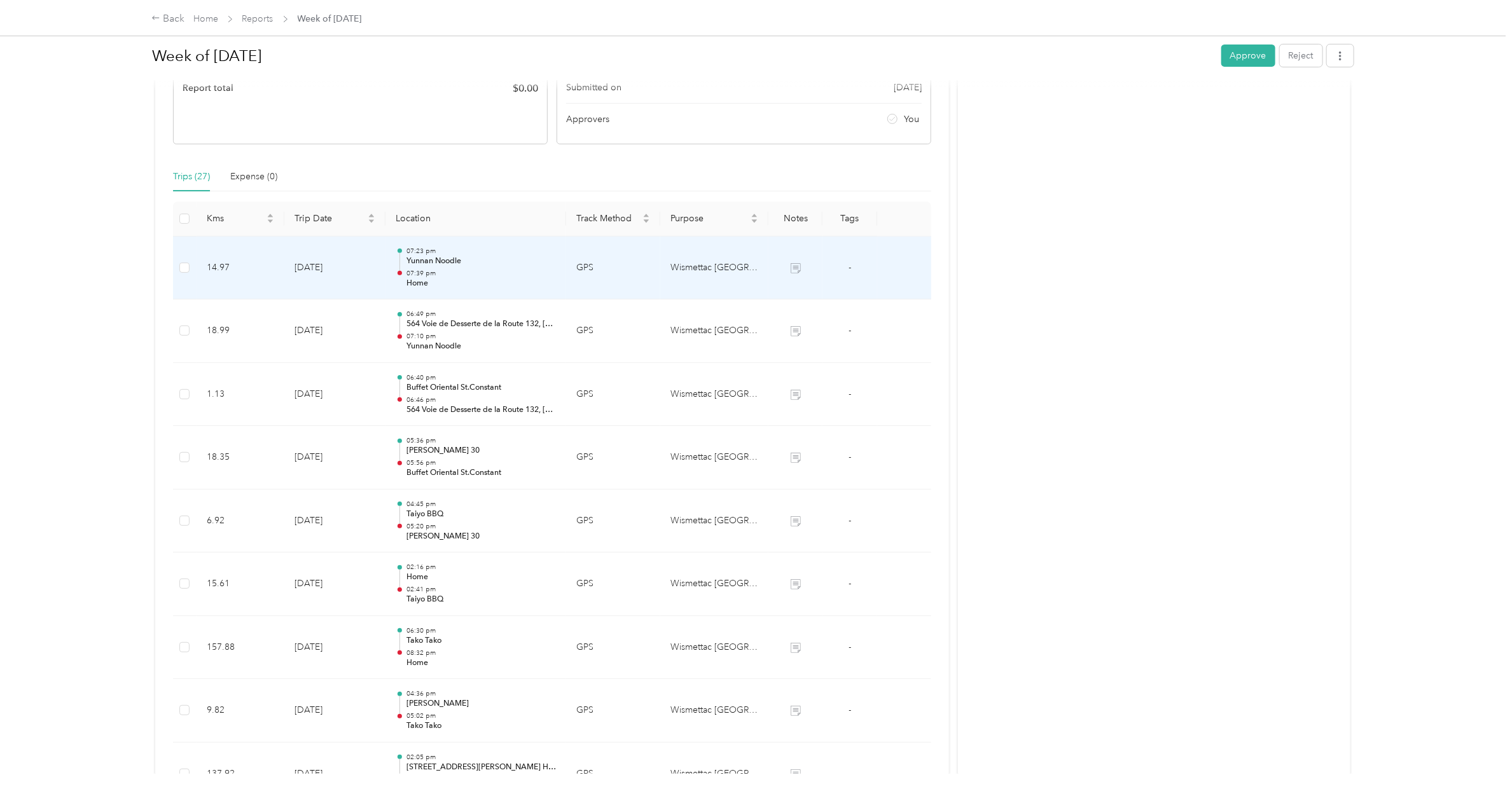
click at [446, 278] on p "Home" at bounding box center [481, 283] width 150 height 11
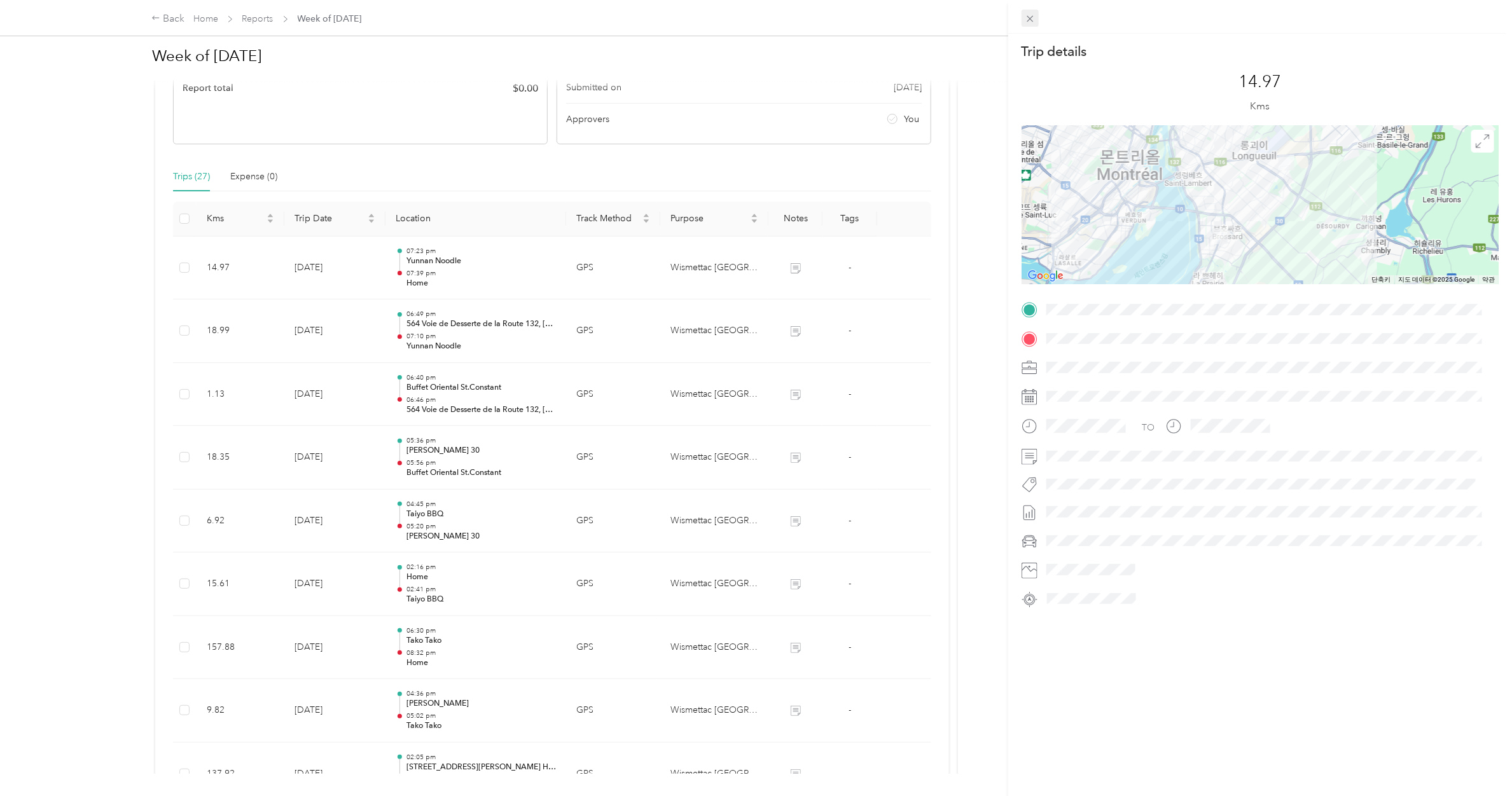
click at [1032, 23] on icon at bounding box center [1030, 19] width 11 height 11
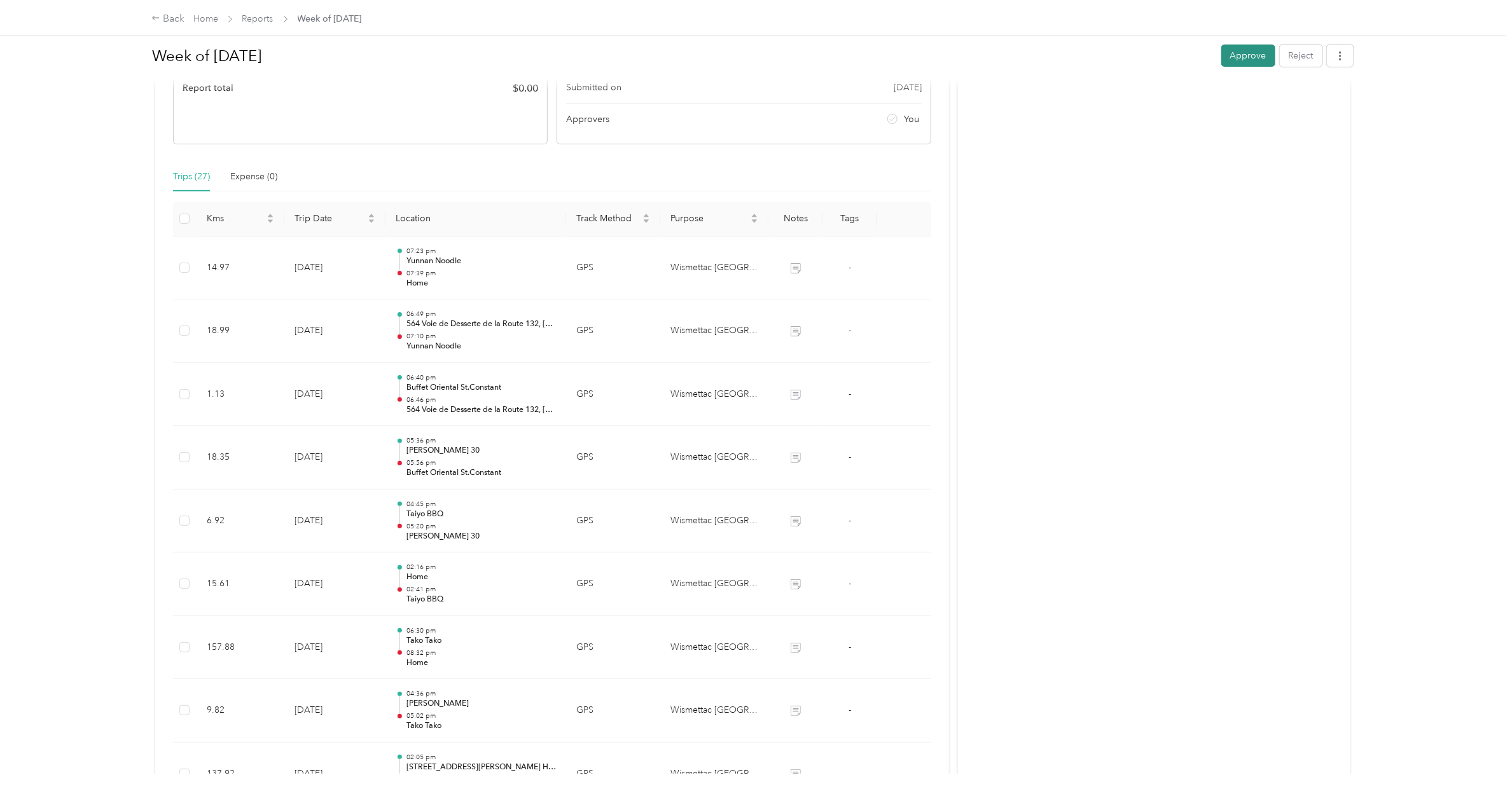
click at [1232, 48] on button "Approve" at bounding box center [1248, 56] width 54 height 23
click at [256, 16] on link "Reports" at bounding box center [258, 19] width 31 height 11
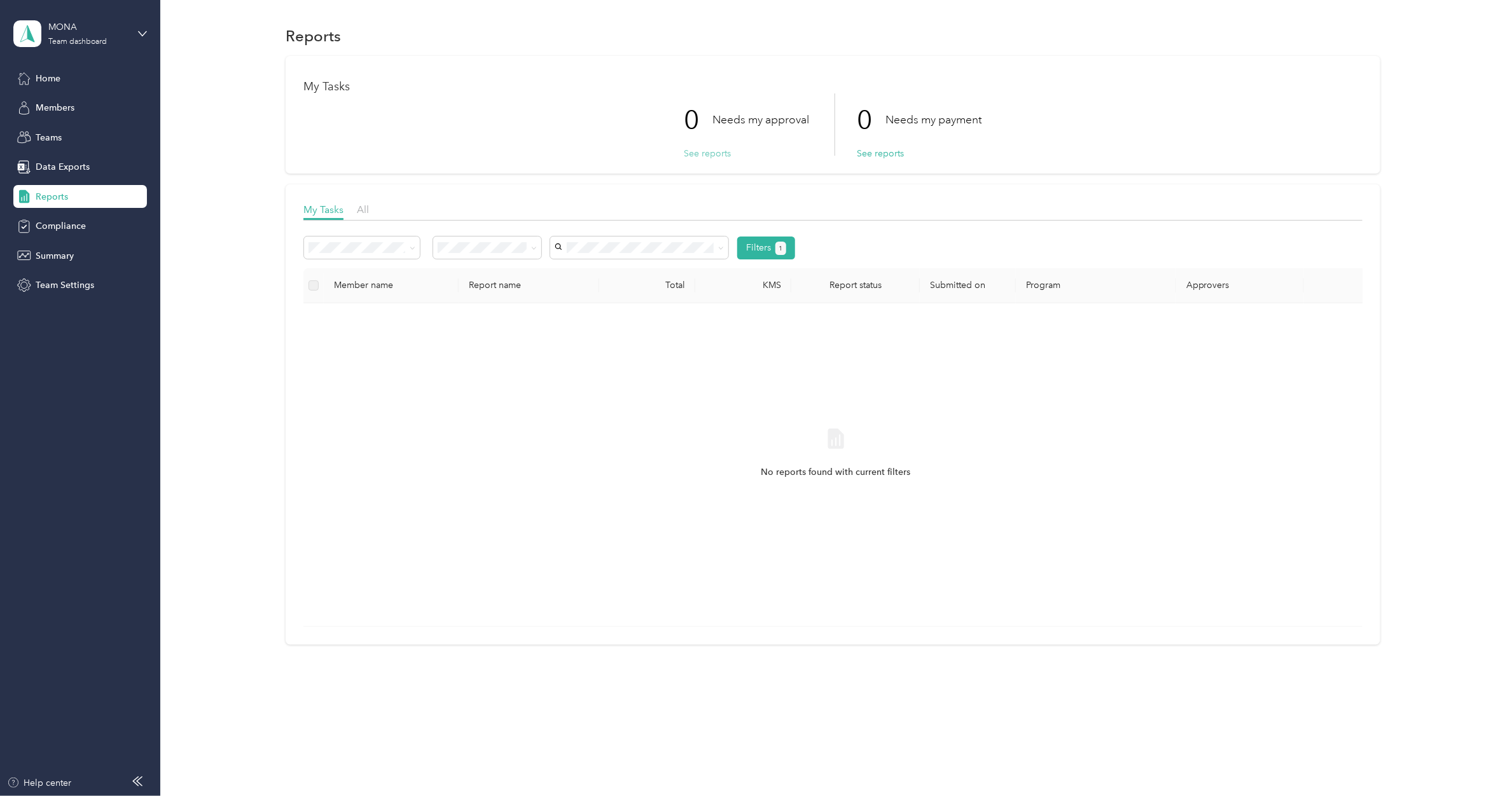
click at [691, 154] on button "See reports" at bounding box center [708, 154] width 47 height 13
click at [531, 326] on div "No reports found with current filters" at bounding box center [836, 464] width 1044 height 303
click at [710, 150] on button "See reports" at bounding box center [708, 154] width 47 height 13
click at [707, 154] on button "See reports" at bounding box center [708, 154] width 47 height 13
click at [42, 195] on span "Reports" at bounding box center [52, 197] width 32 height 13
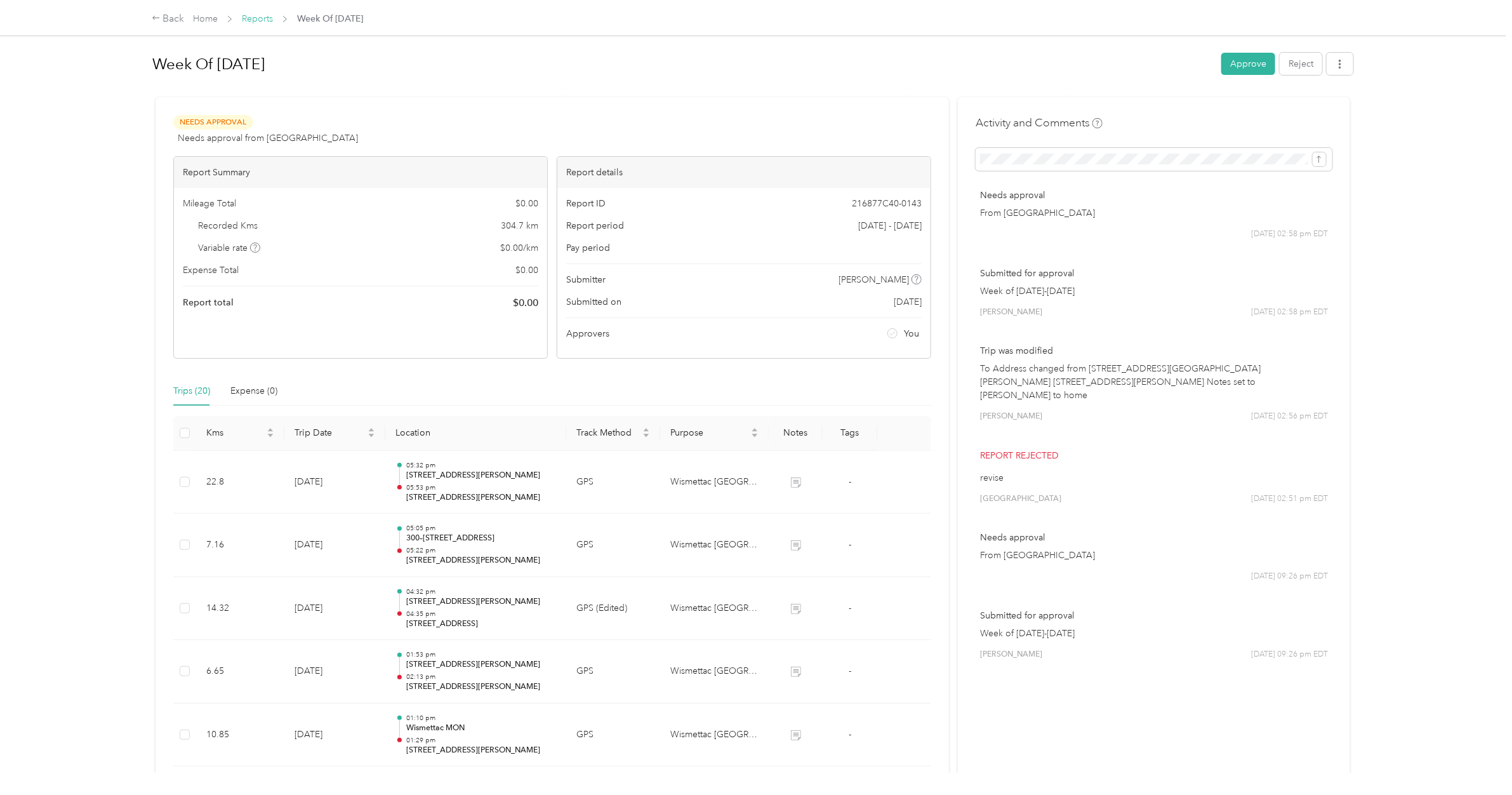
click at [268, 20] on link "Reports" at bounding box center [257, 19] width 31 height 11
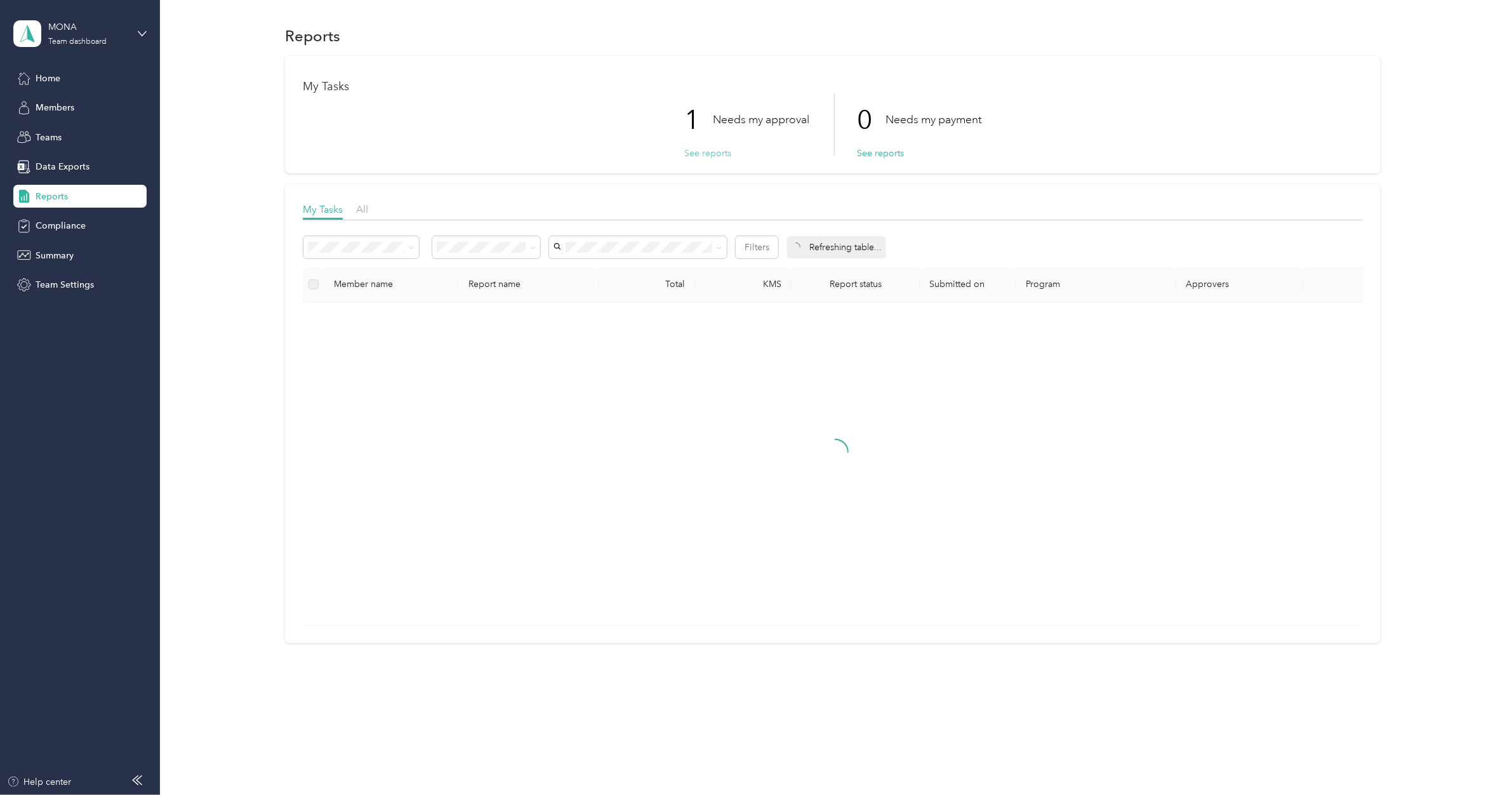
click at [705, 151] on button "See reports" at bounding box center [707, 153] width 47 height 13
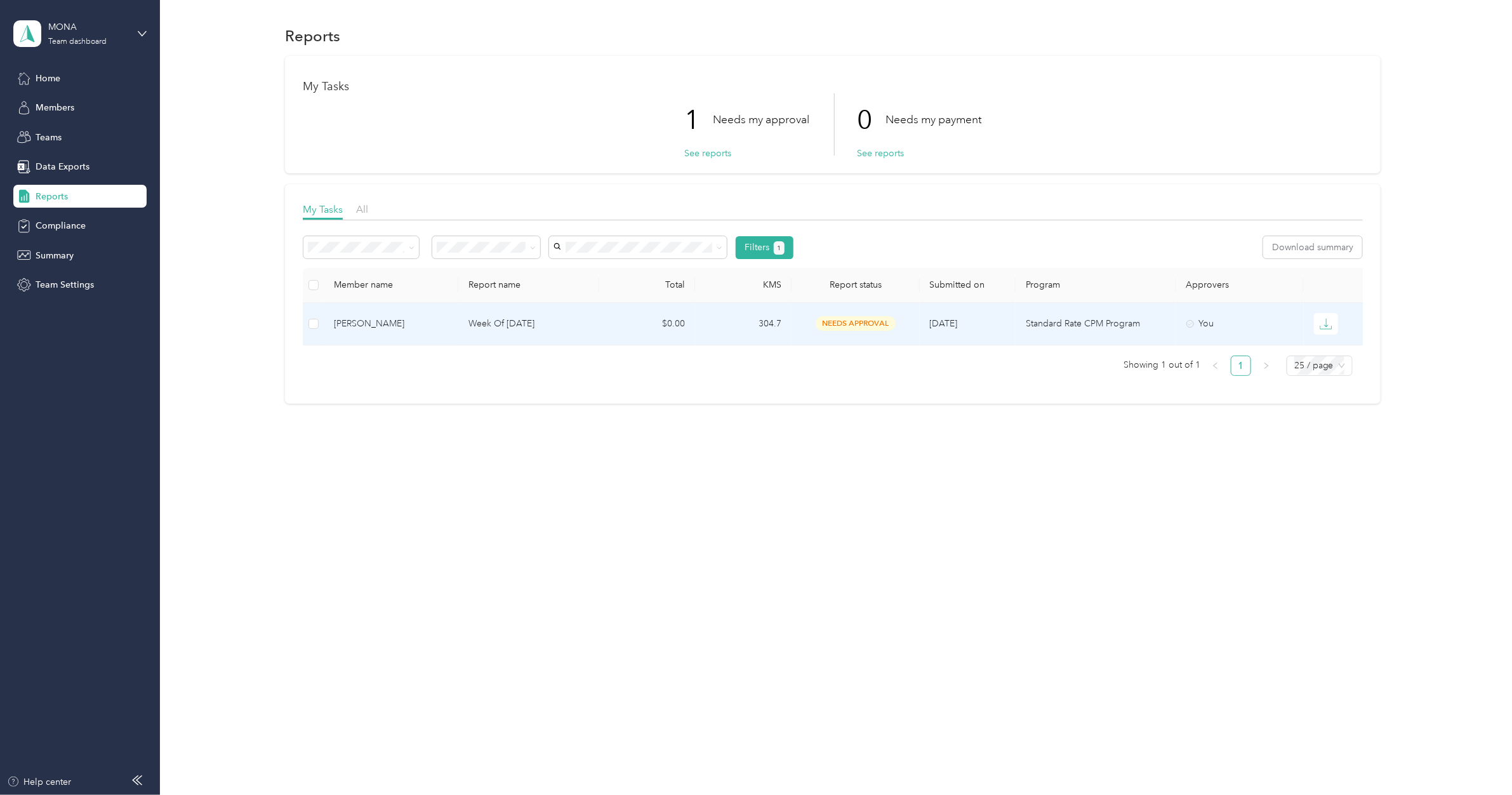
click at [554, 327] on p "Week Of September 22 2025" at bounding box center [528, 323] width 120 height 14
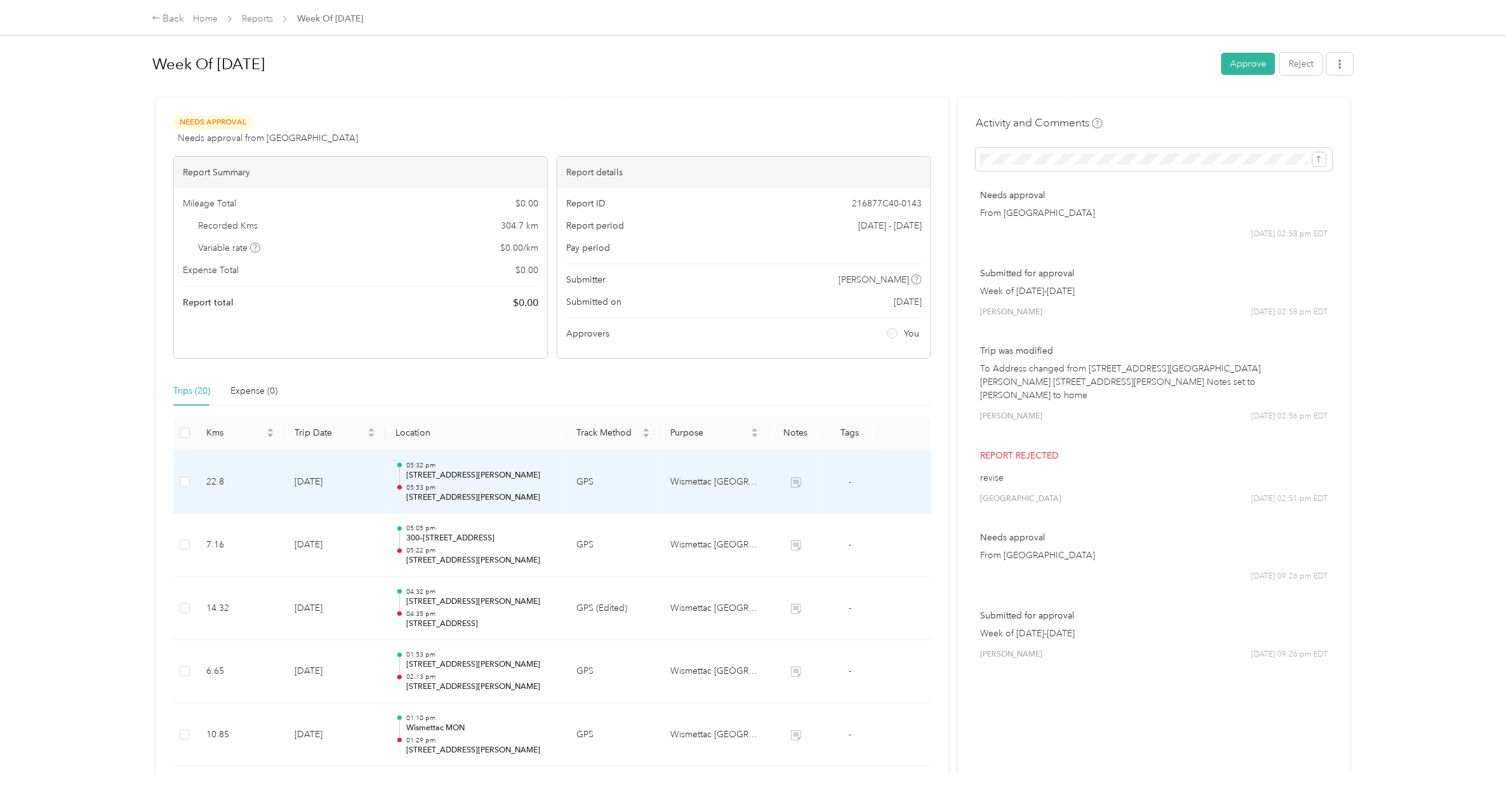
click at [480, 470] on p "[STREET_ADDRESS]" at bounding box center [481, 475] width 150 height 11
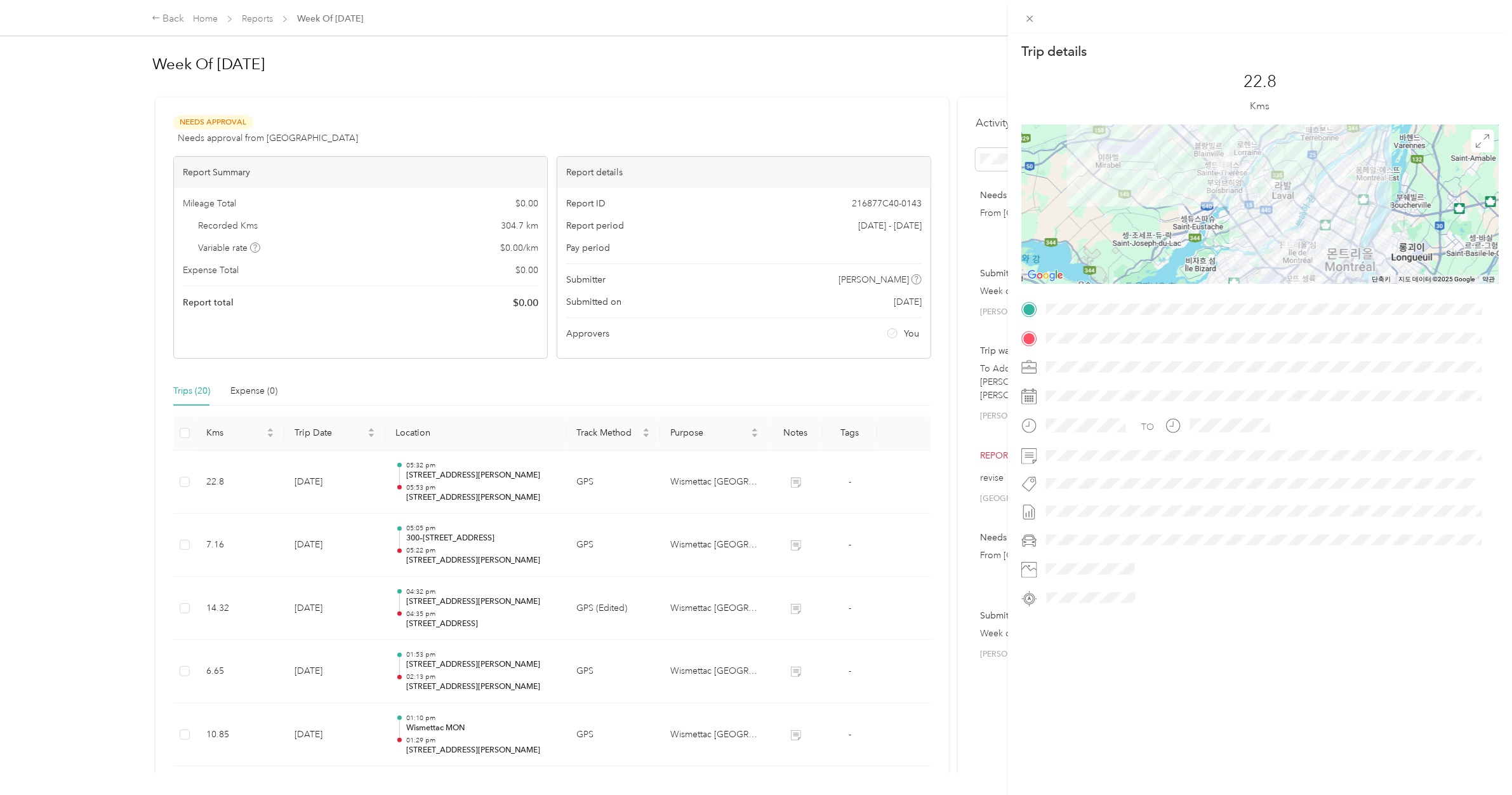
click at [489, 470] on div "Trip details This trip cannot be edited because it is either under review, appr…" at bounding box center [756, 398] width 1512 height 795
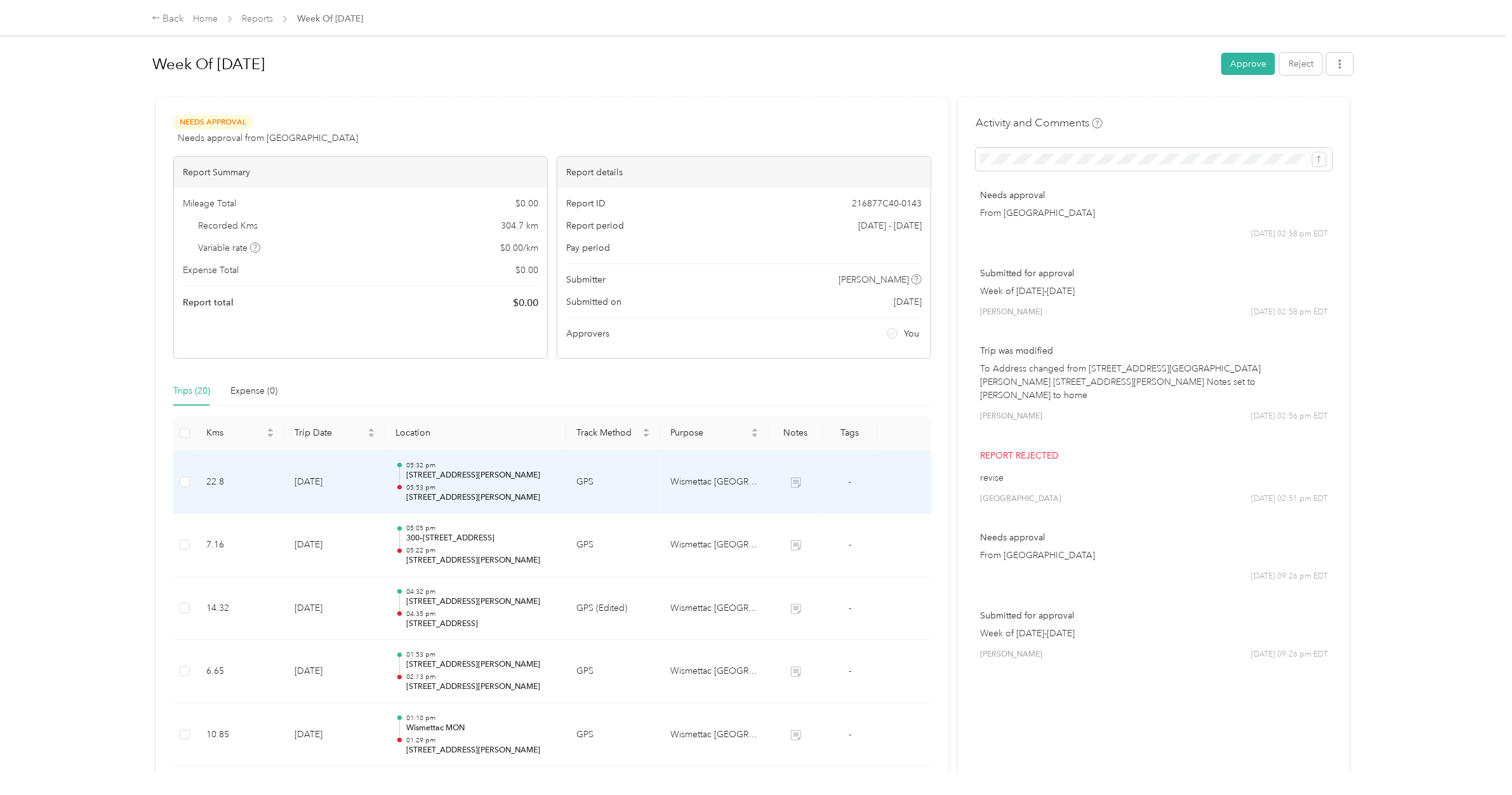
click at [489, 470] on p "05:53 pm" at bounding box center [481, 487] width 150 height 9
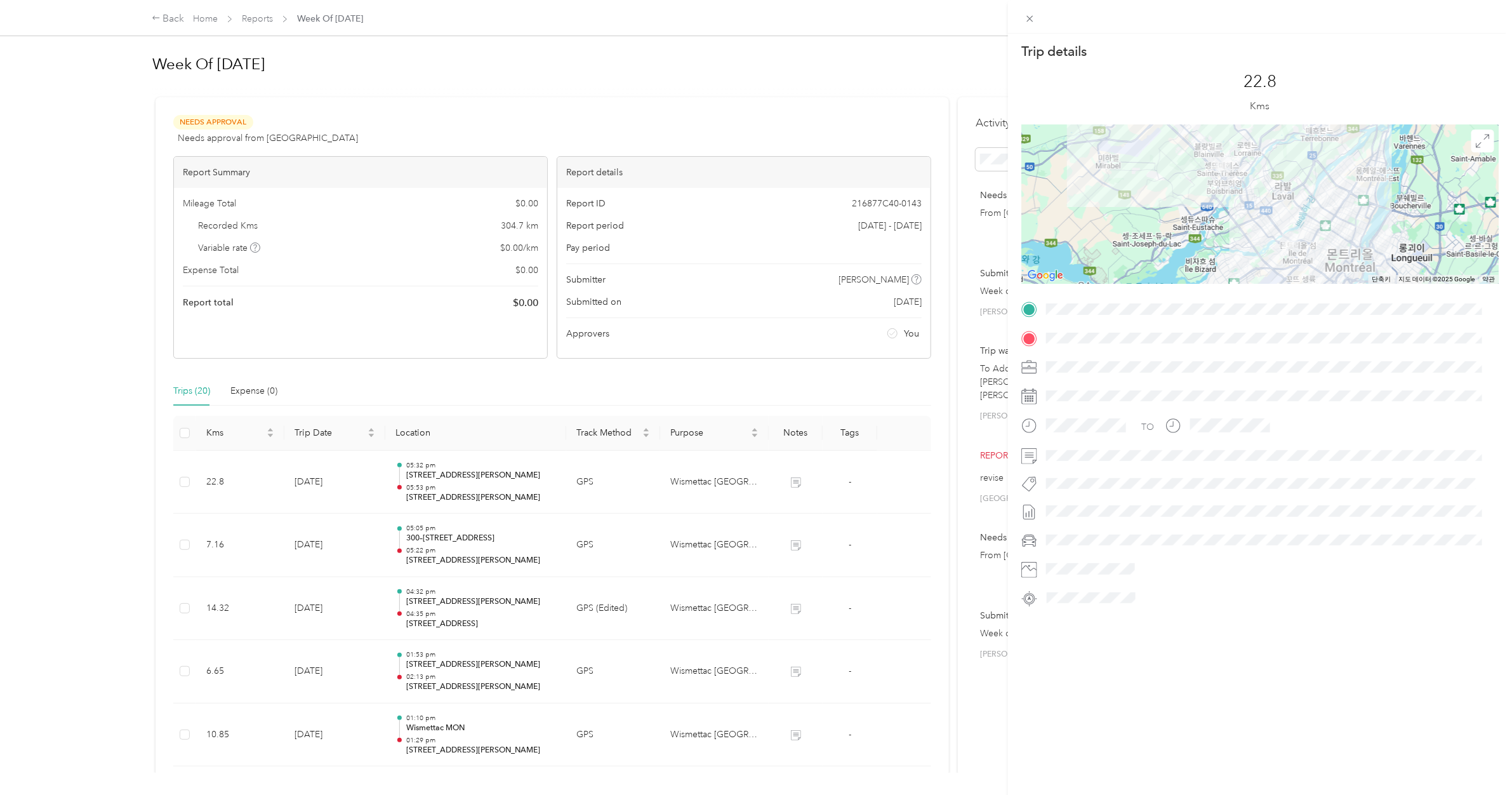
click at [489, 470] on div "Trip details This trip cannot be edited because it is either under review, appr…" at bounding box center [756, 398] width 1512 height 795
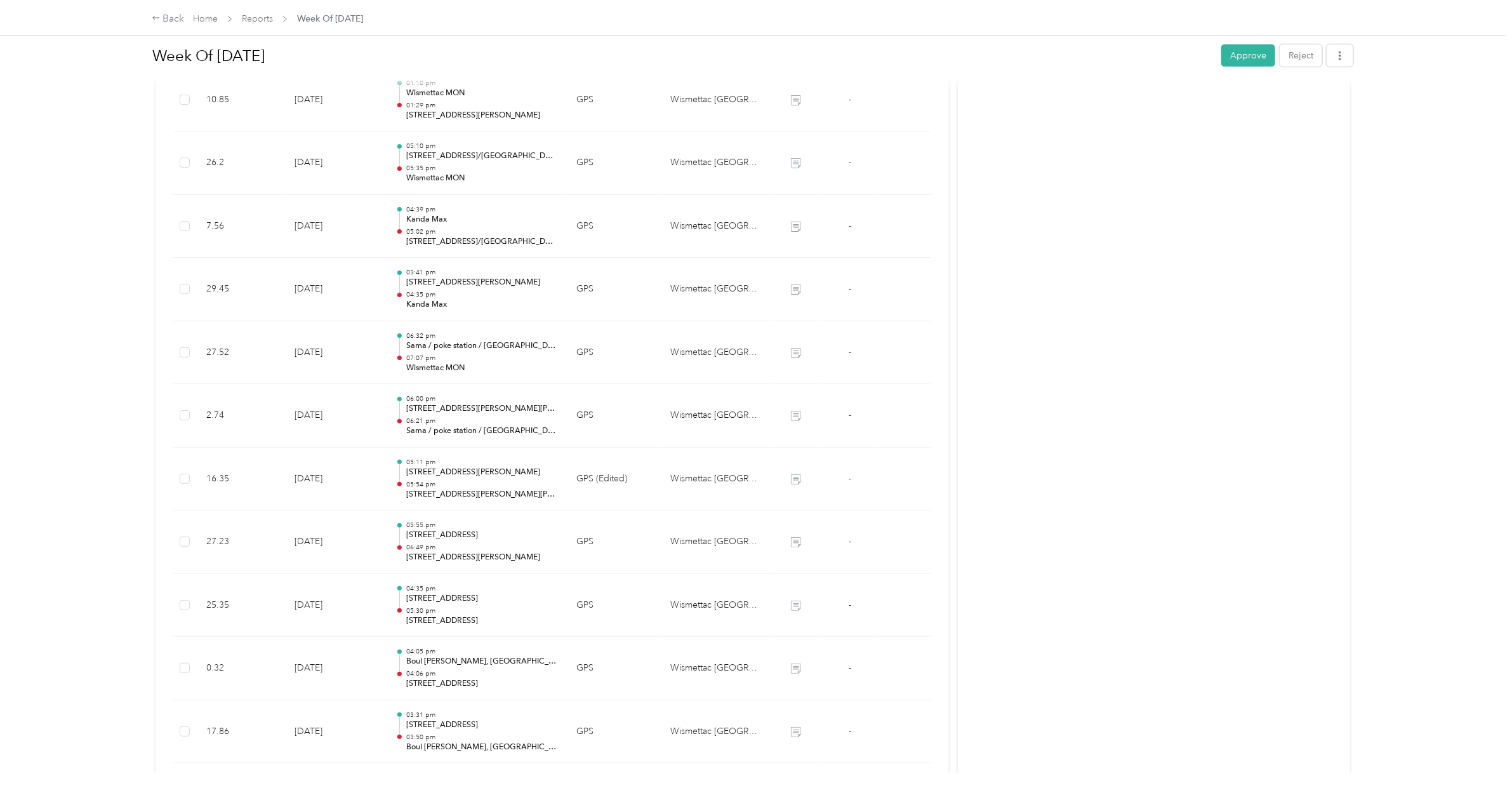
scroll to position [1042, 0]
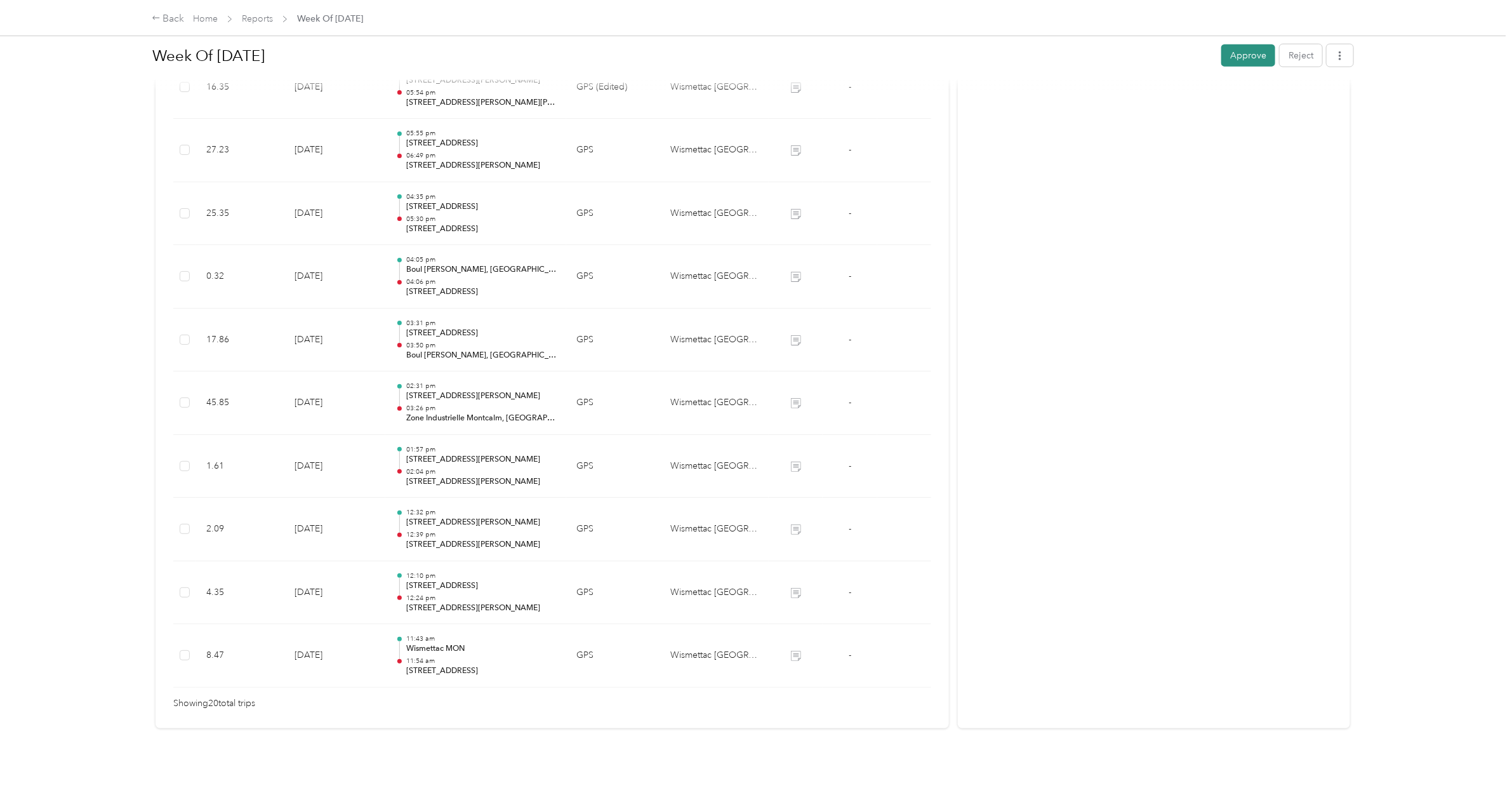
click at [1000, 56] on button "Approve" at bounding box center [1248, 56] width 54 height 22
click at [256, 21] on link "Reports" at bounding box center [257, 19] width 31 height 11
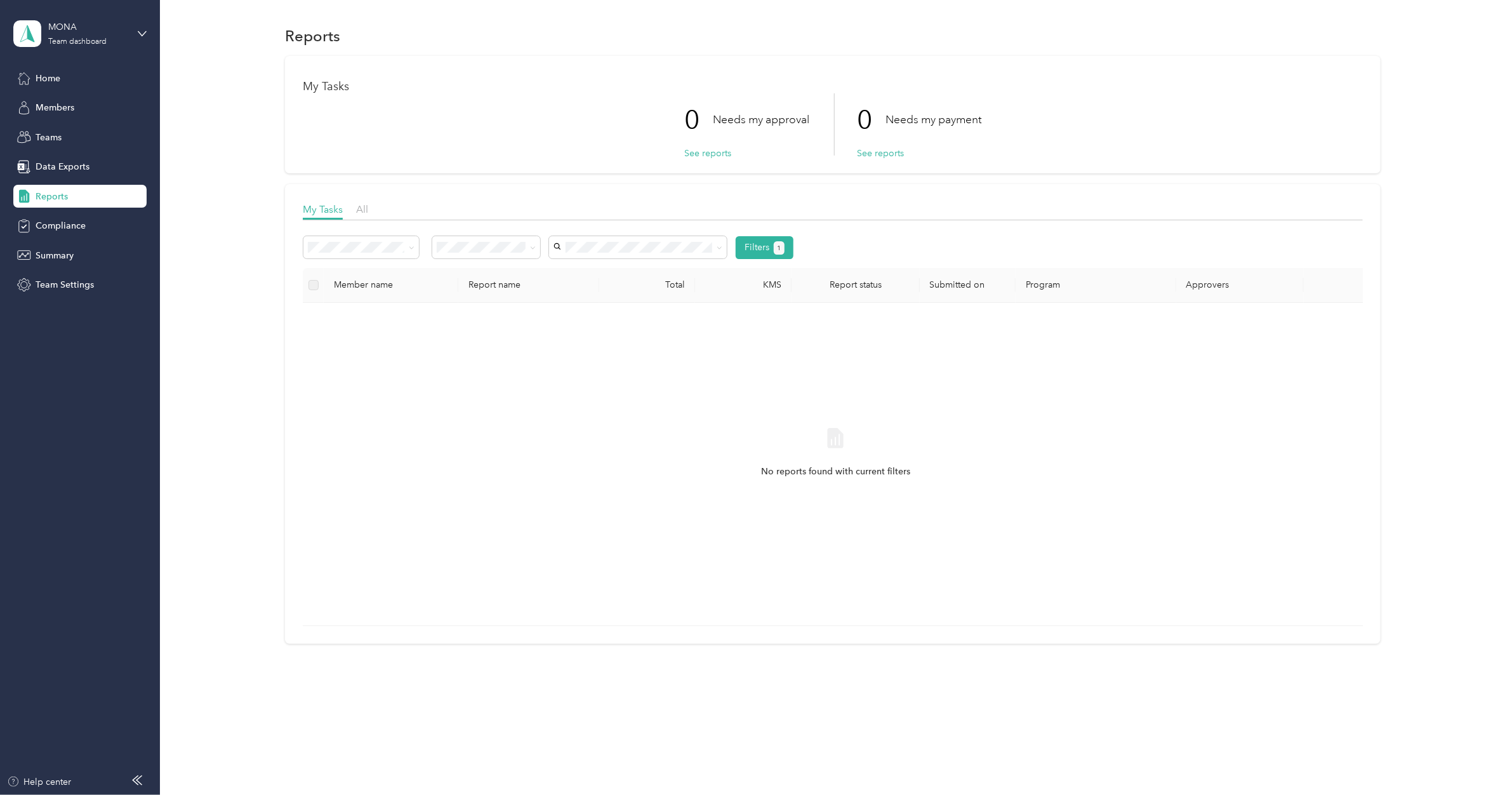
click at [610, 372] on div "No reports found with current filters" at bounding box center [835, 464] width 1045 height 302
